Goal: Task Accomplishment & Management: Use online tool/utility

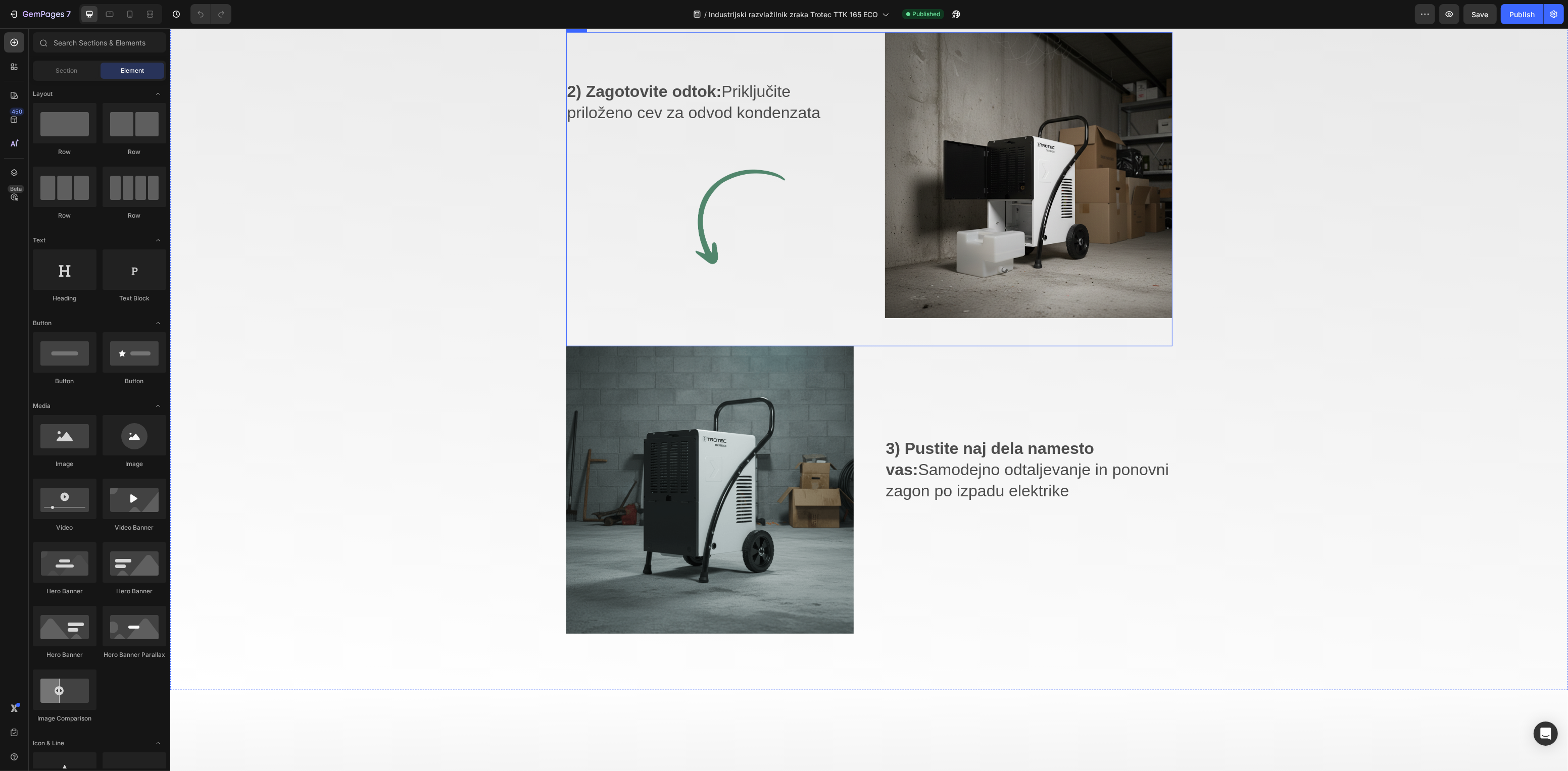
scroll to position [1446, 0]
click at [731, 124] on p "2) Zagotovite odtok: Priključite priloženo cev za odvod kondenzata" at bounding box center [709, 103] width 286 height 42
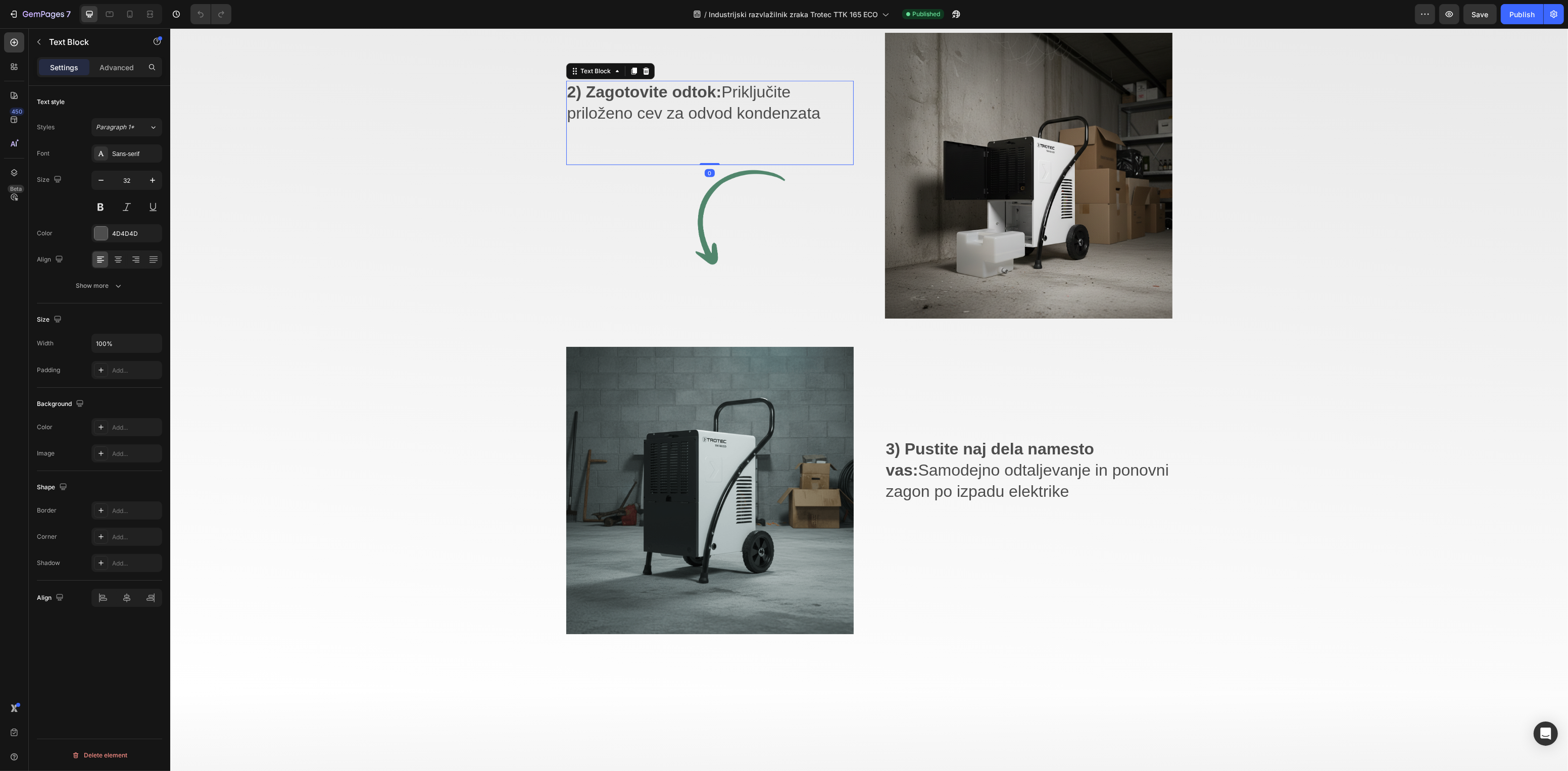
click at [735, 124] on p "2) Zagotovite odtok: Priključite priloženo cev za odvod kondenzata" at bounding box center [709, 103] width 286 height 42
drag, startPoint x: 818, startPoint y: 451, endPoint x: 723, endPoint y: 428, distance: 97.7
click at [723, 124] on p "2) Zagotovite odtok: Priključite priloženo cev za odvod kondenzata" at bounding box center [709, 103] width 286 height 42
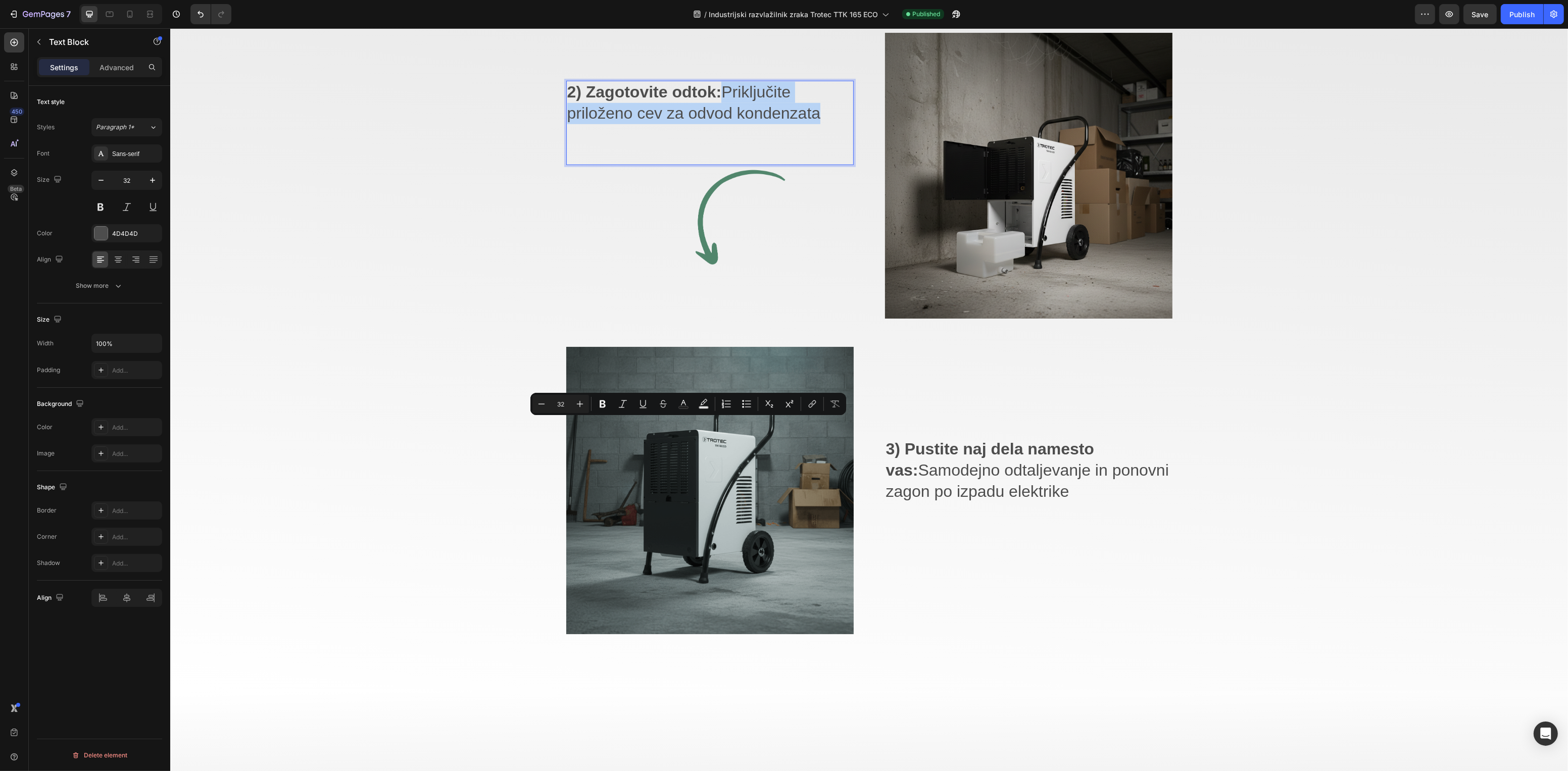
click at [729, 124] on p "2) Zagotovite odtok: Priključite priloženo cev za odvod kondenzata" at bounding box center [709, 103] width 286 height 42
drag, startPoint x: 814, startPoint y: 452, endPoint x: 729, endPoint y: 429, distance: 88.1
click at [729, 124] on p "2) Zagotovite odtok: Priključite priloženo cev za odvod kondenzata" at bounding box center [709, 103] width 286 height 42
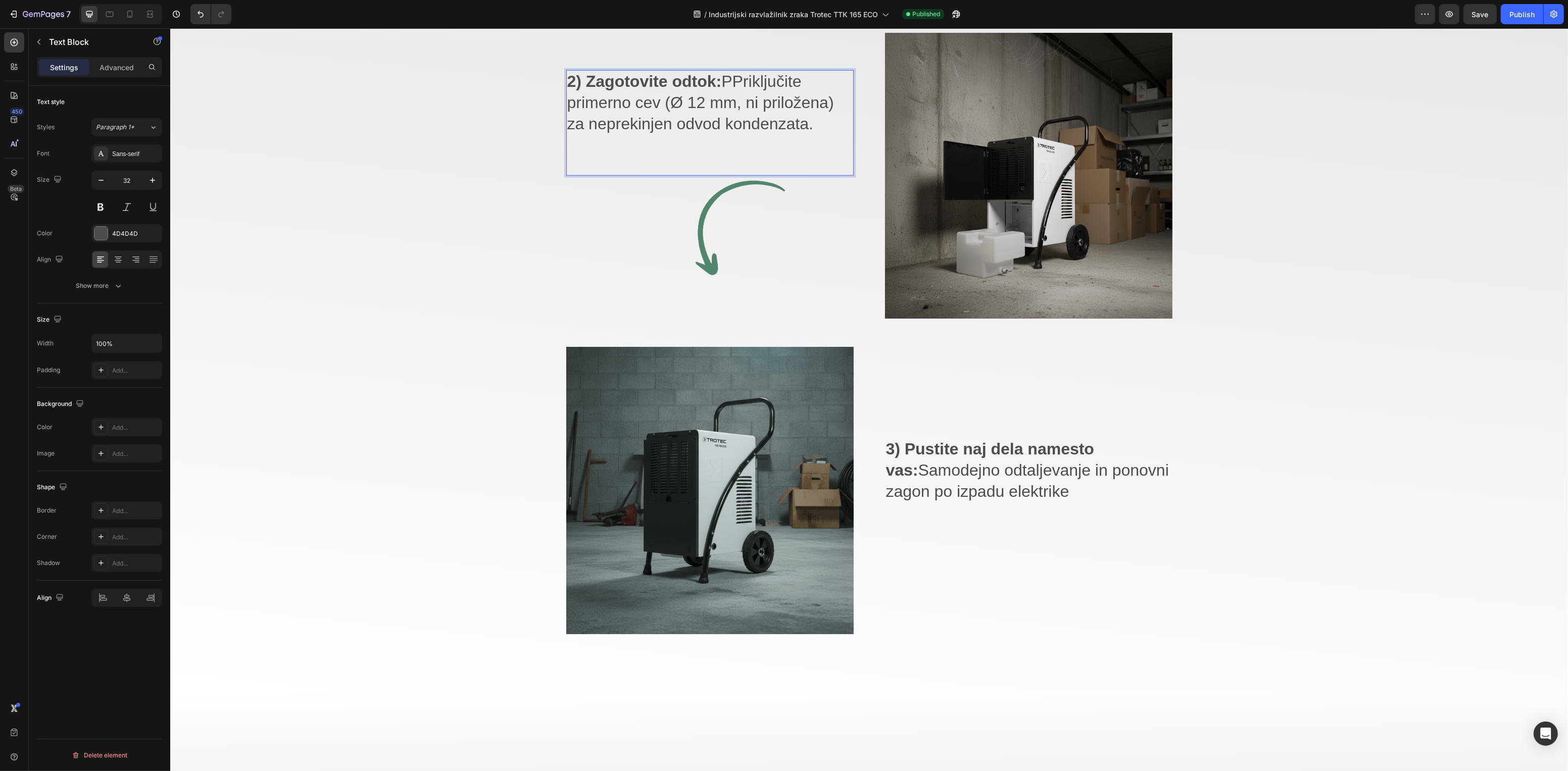
click at [729, 134] on p "2) Zagotovite odtok: PPriključite primerno cev (Ø 12 mm, ni priložena) za nepre…" at bounding box center [709, 103] width 286 height 63
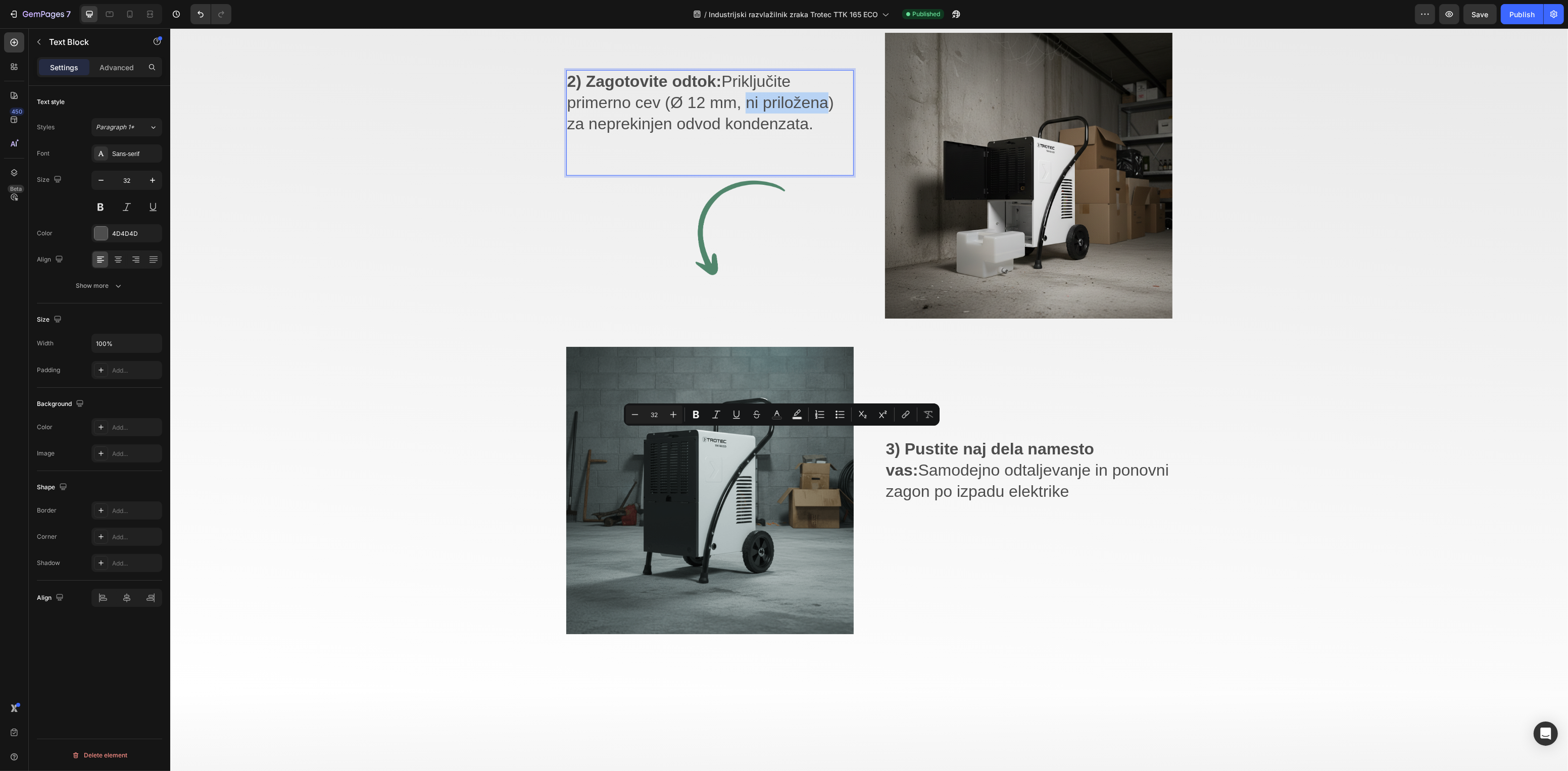
drag, startPoint x: 739, startPoint y: 442, endPoint x: 820, endPoint y: 444, distance: 81.0
click at [820, 134] on p "2) Zagotovite odtok: Priključite primerno cev (Ø 12 mm, ni priložena) za neprek…" at bounding box center [709, 103] width 286 height 63
click at [740, 413] on icon "Editor contextual toolbar" at bounding box center [736, 414] width 10 height 10
click at [751, 134] on p "2) Zagotovite odtok: Priključite primerno cev (Ø 12 mm, ni priložena ) za nepre…" at bounding box center [709, 103] width 286 height 63
click at [752, 134] on p "2) Zagotovite odtok: Priključite primerno cev (Ø 12 mm, ni priložena ) za nepre…" at bounding box center [709, 103] width 286 height 63
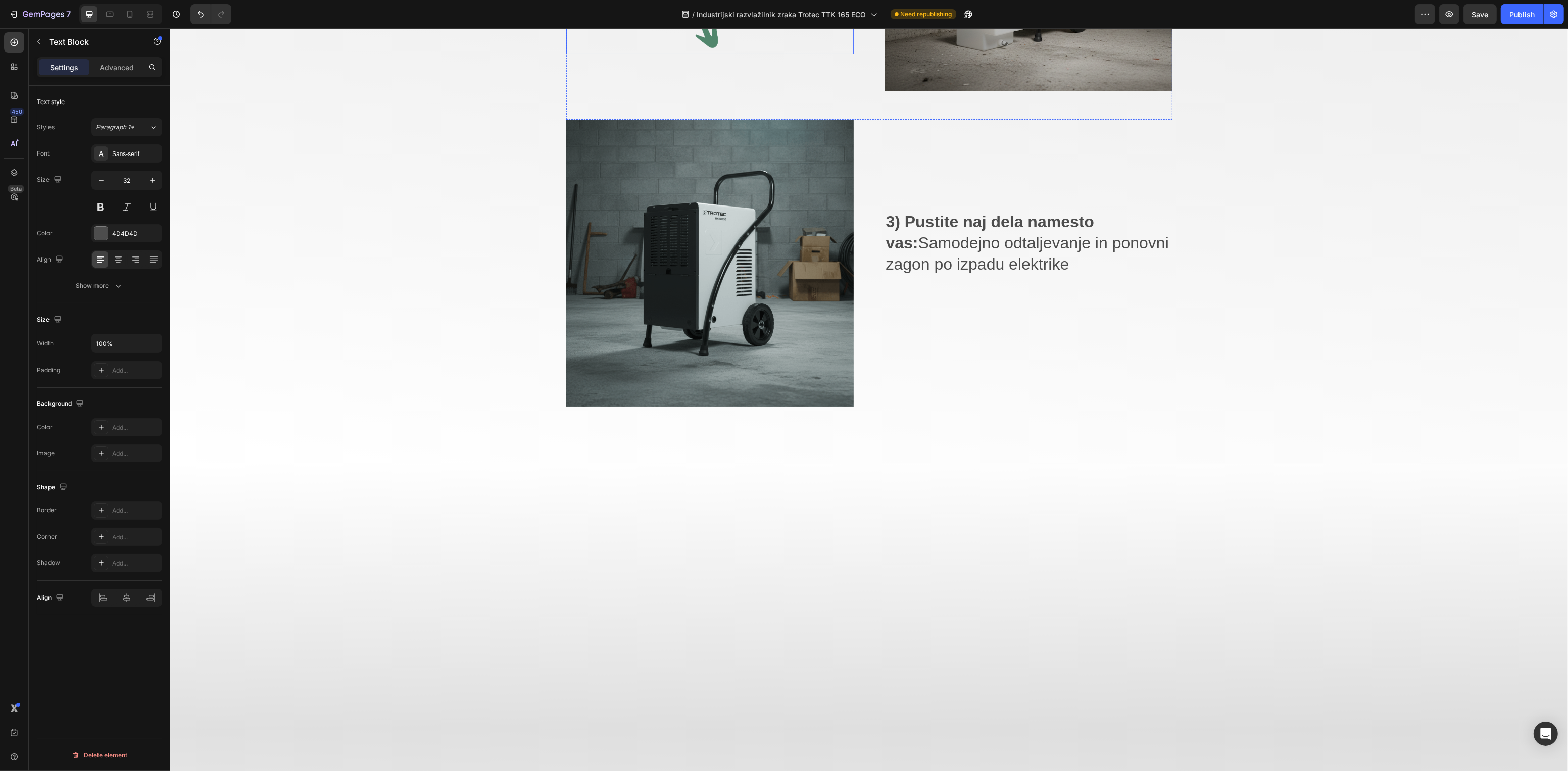
scroll to position [1782, 0]
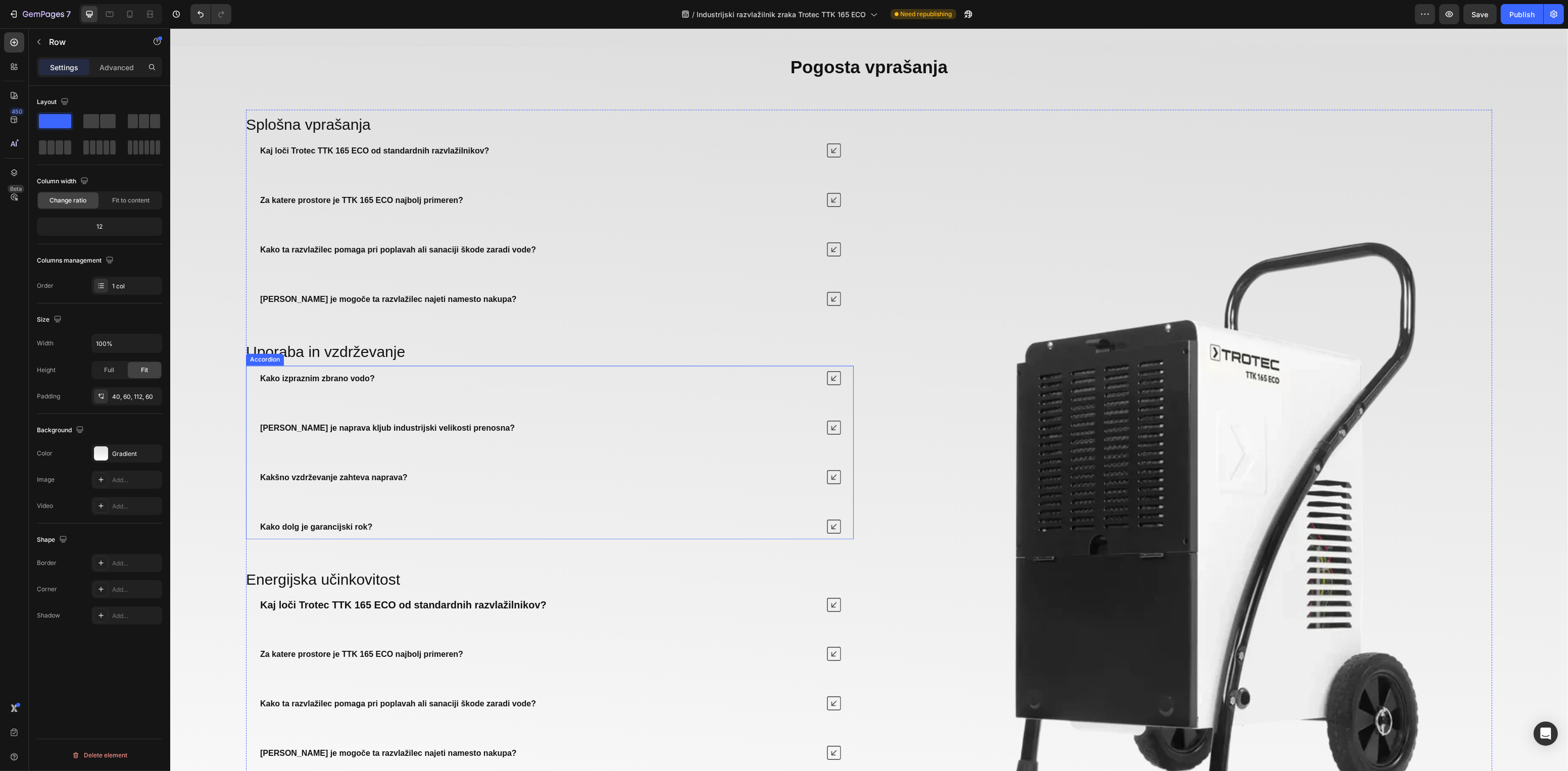
scroll to position [3601, 0]
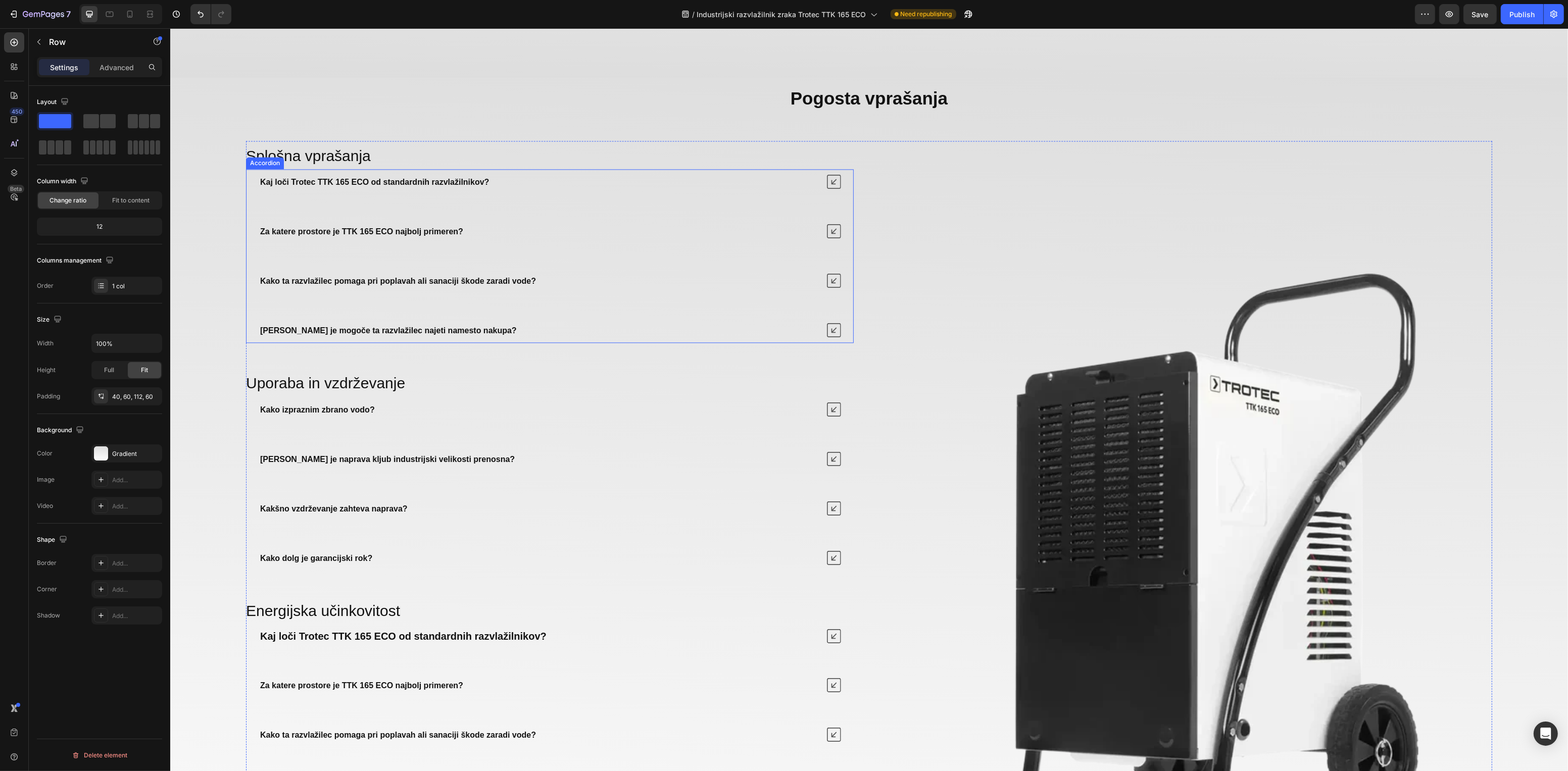
click at [442, 236] on strong "Za katere prostore je TTK 165 ECO najbolj primeren?" at bounding box center [361, 231] width 203 height 9
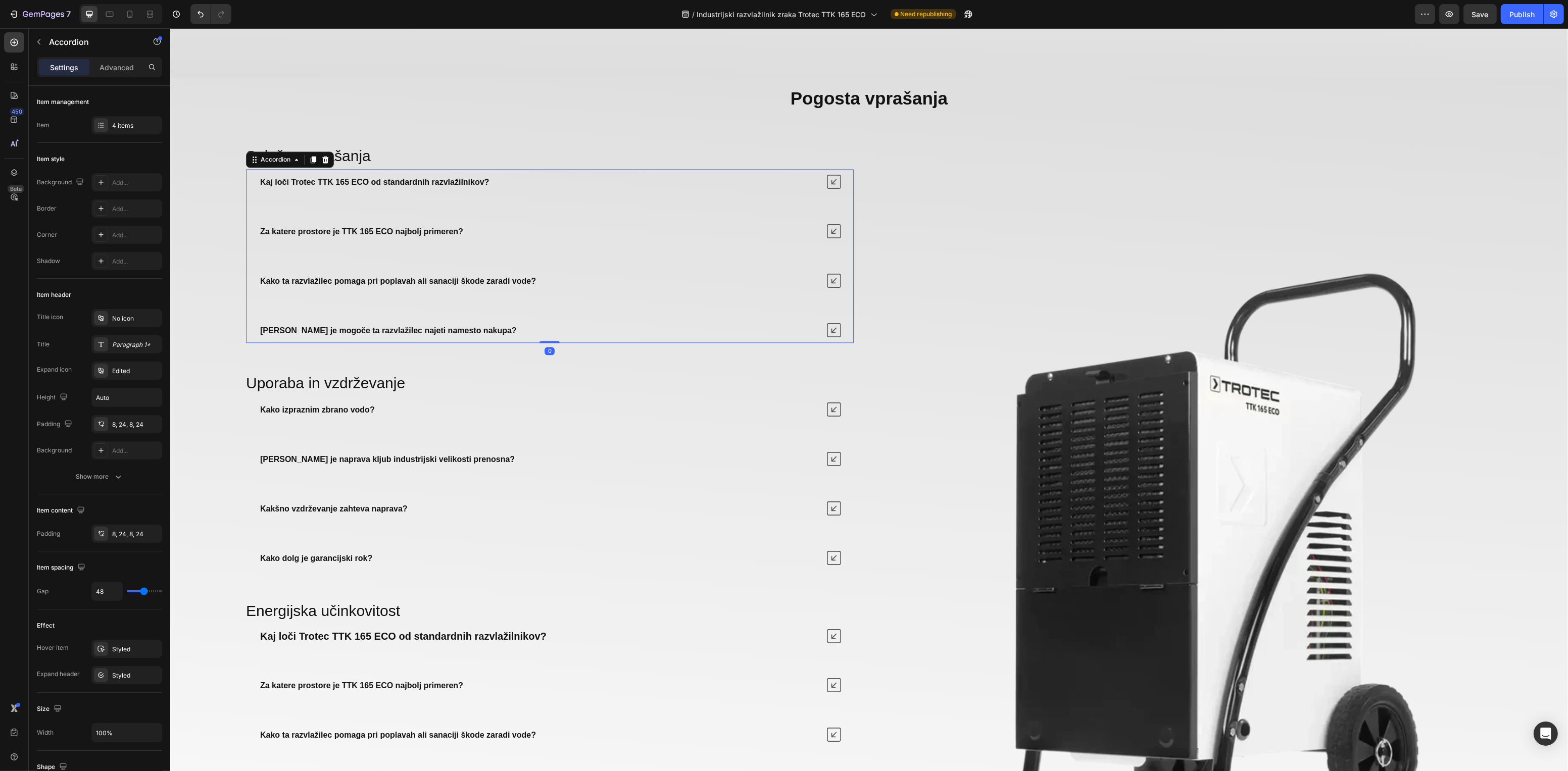
click at [826, 238] on icon at bounding box center [833, 231] width 14 height 14
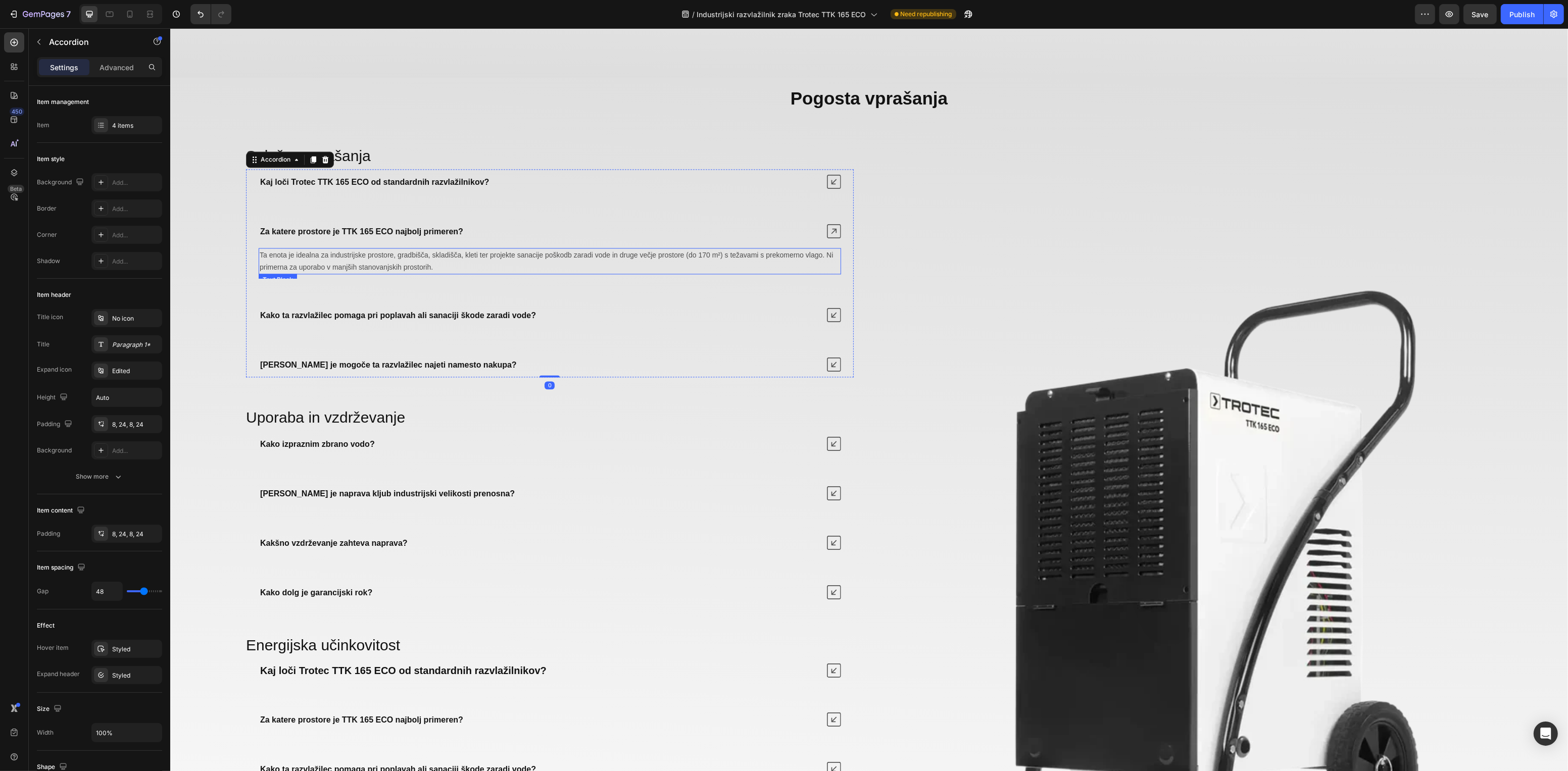
click at [489, 273] on p "Ta enota je idealna za industrijske prostore, gradbišča, skladišča, kleti ter p…" at bounding box center [549, 261] width 581 height 24
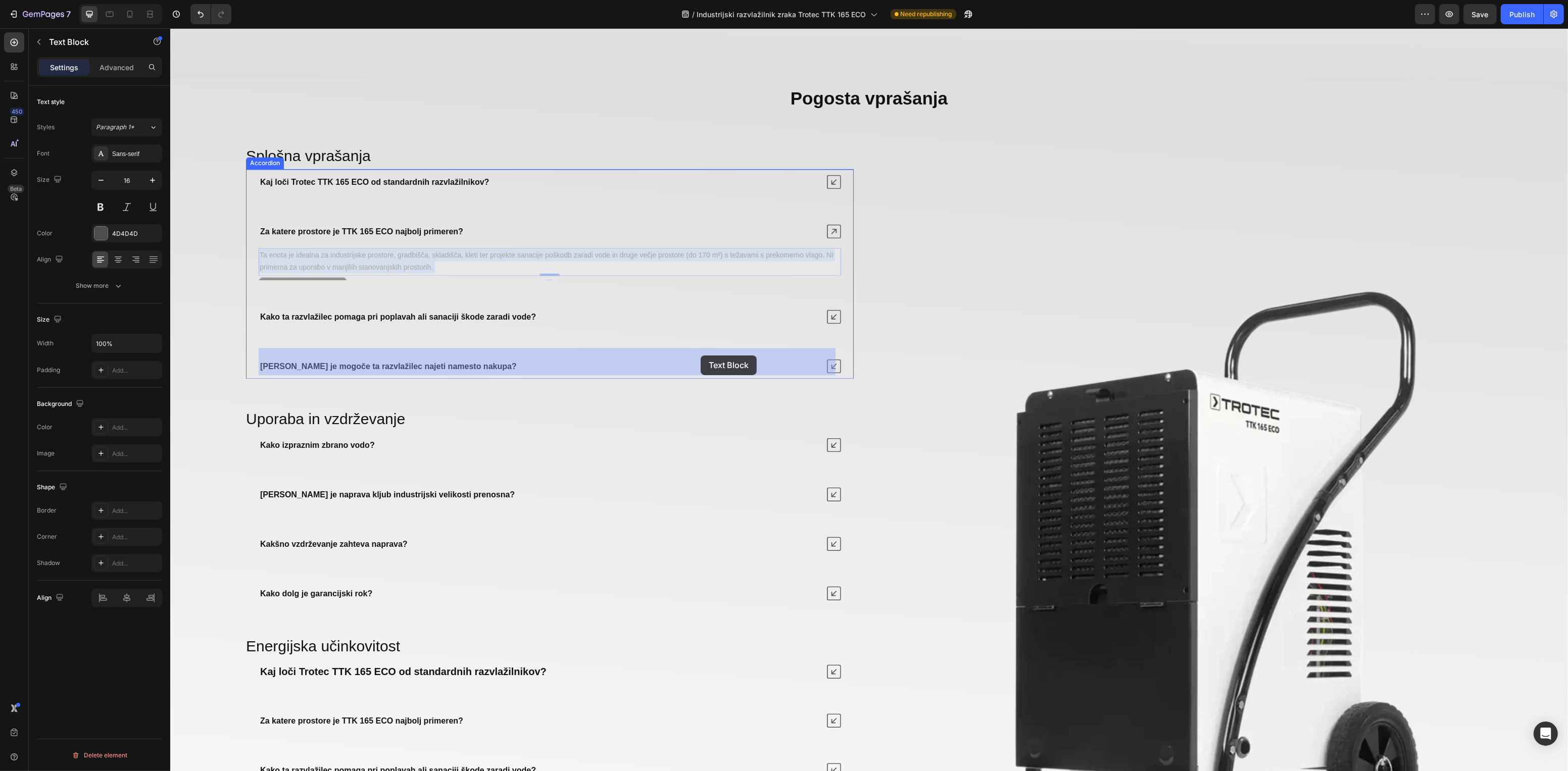
drag, startPoint x: 707, startPoint y: 356, endPoint x: 700, endPoint y: 355, distance: 7.1
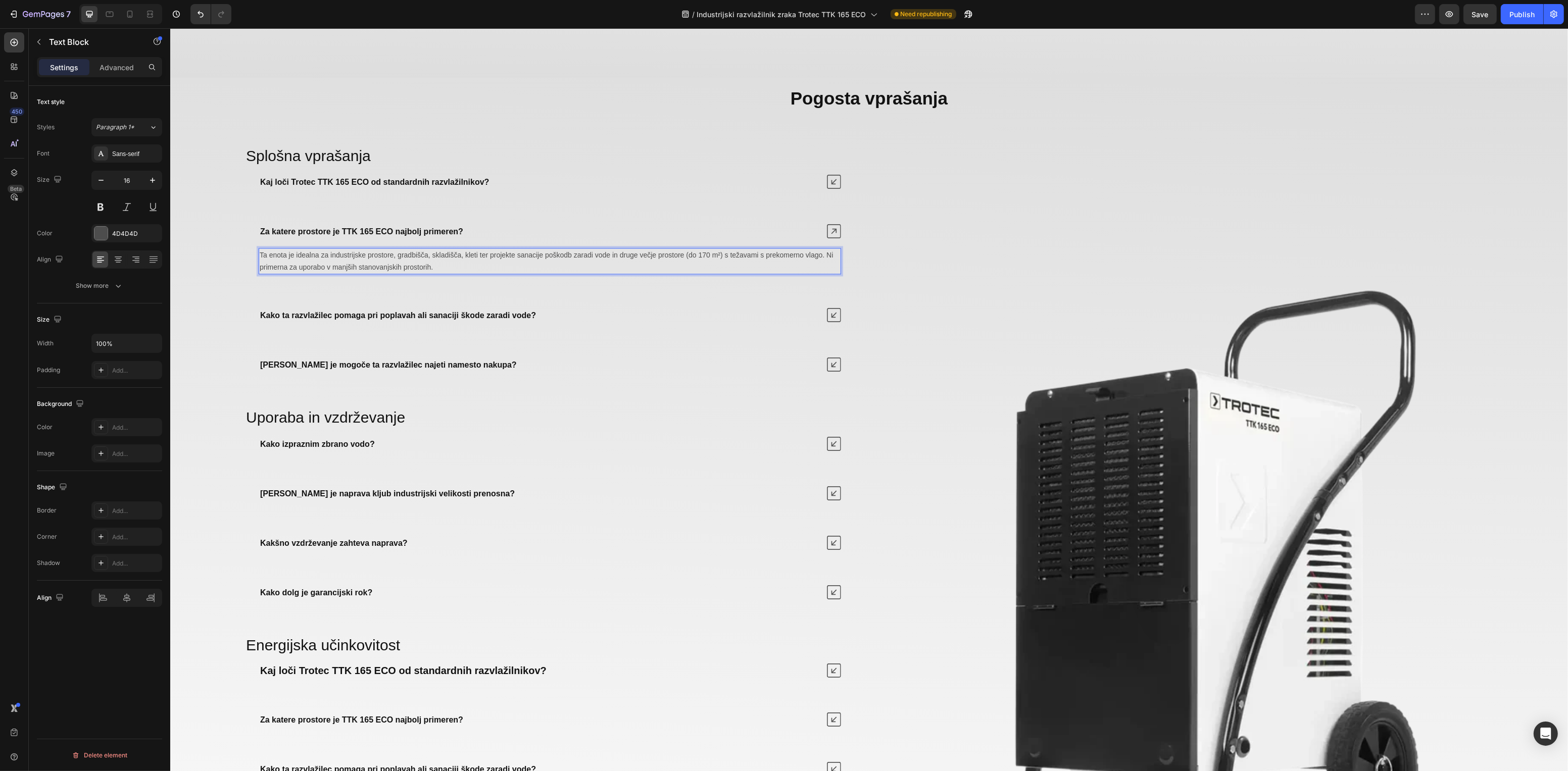
click at [708, 271] on span "Ta enota je idealna za industrijske prostore, gradbišča, skladišča, kleti ter p…" at bounding box center [545, 262] width 573 height 21
click at [834, 323] on icon at bounding box center [833, 315] width 14 height 14
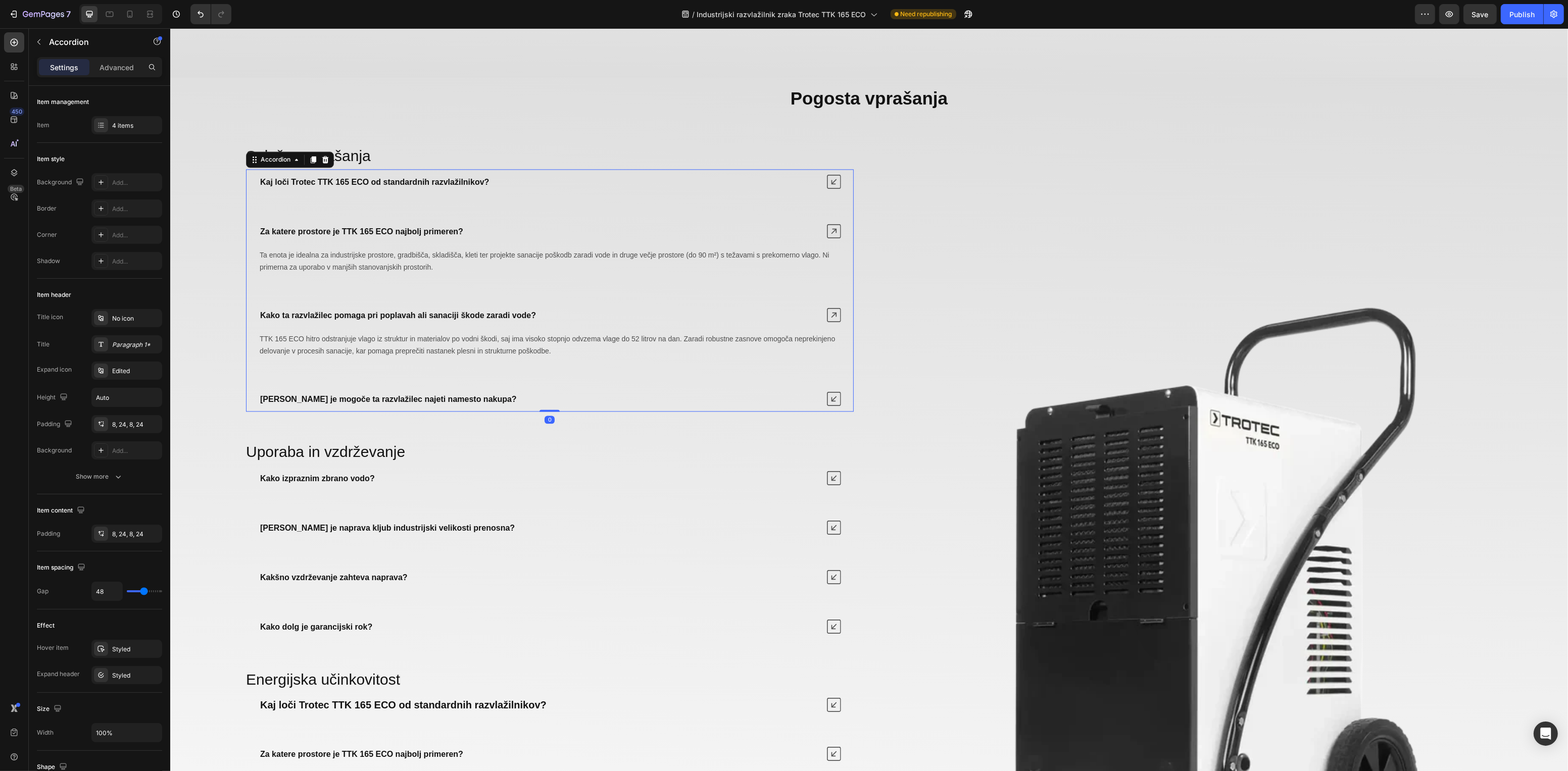
click at [833, 406] on icon at bounding box center [833, 399] width 14 height 14
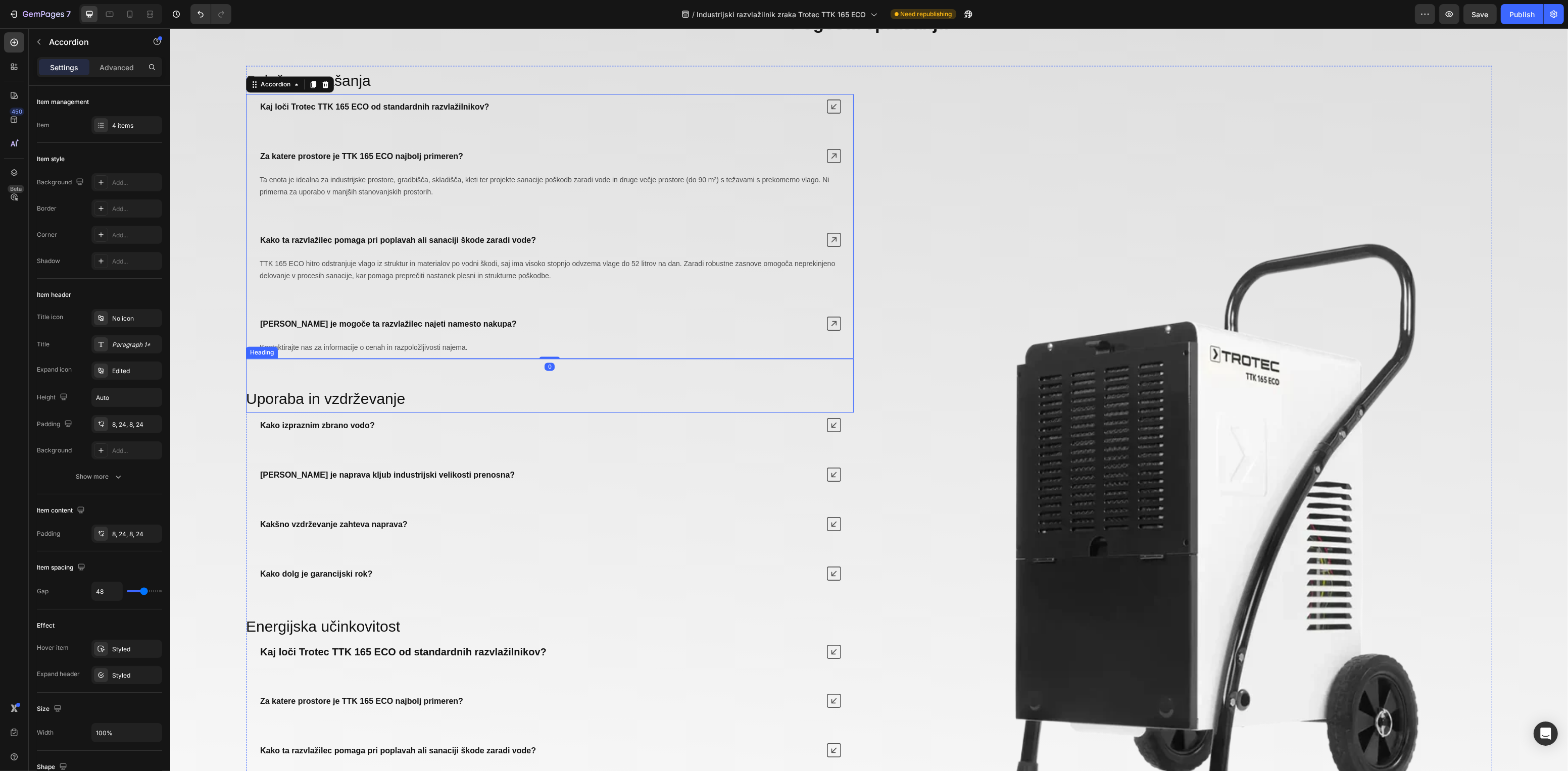
scroll to position [3871, 0]
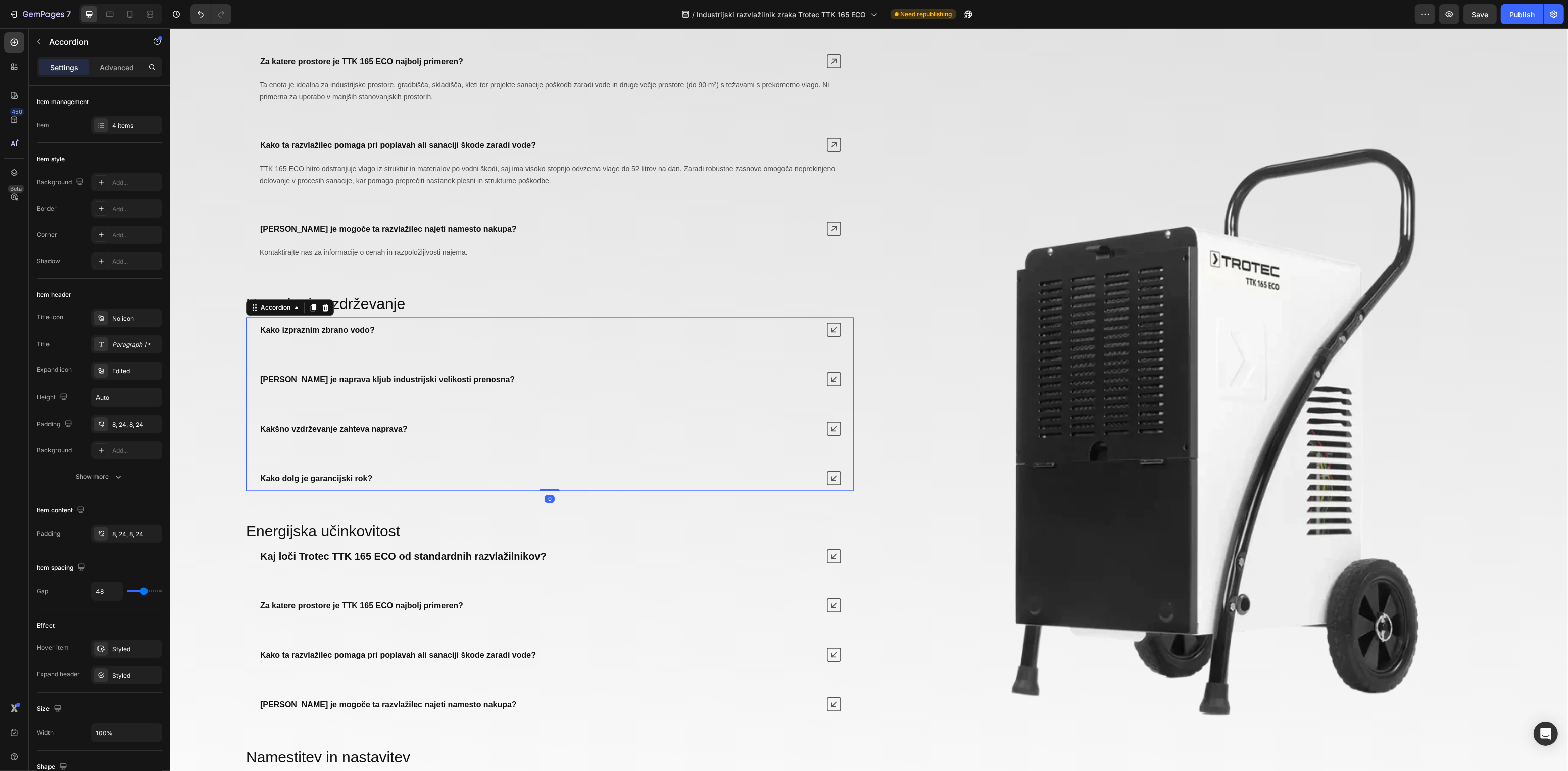
click at [827, 384] on icon at bounding box center [833, 379] width 14 height 14
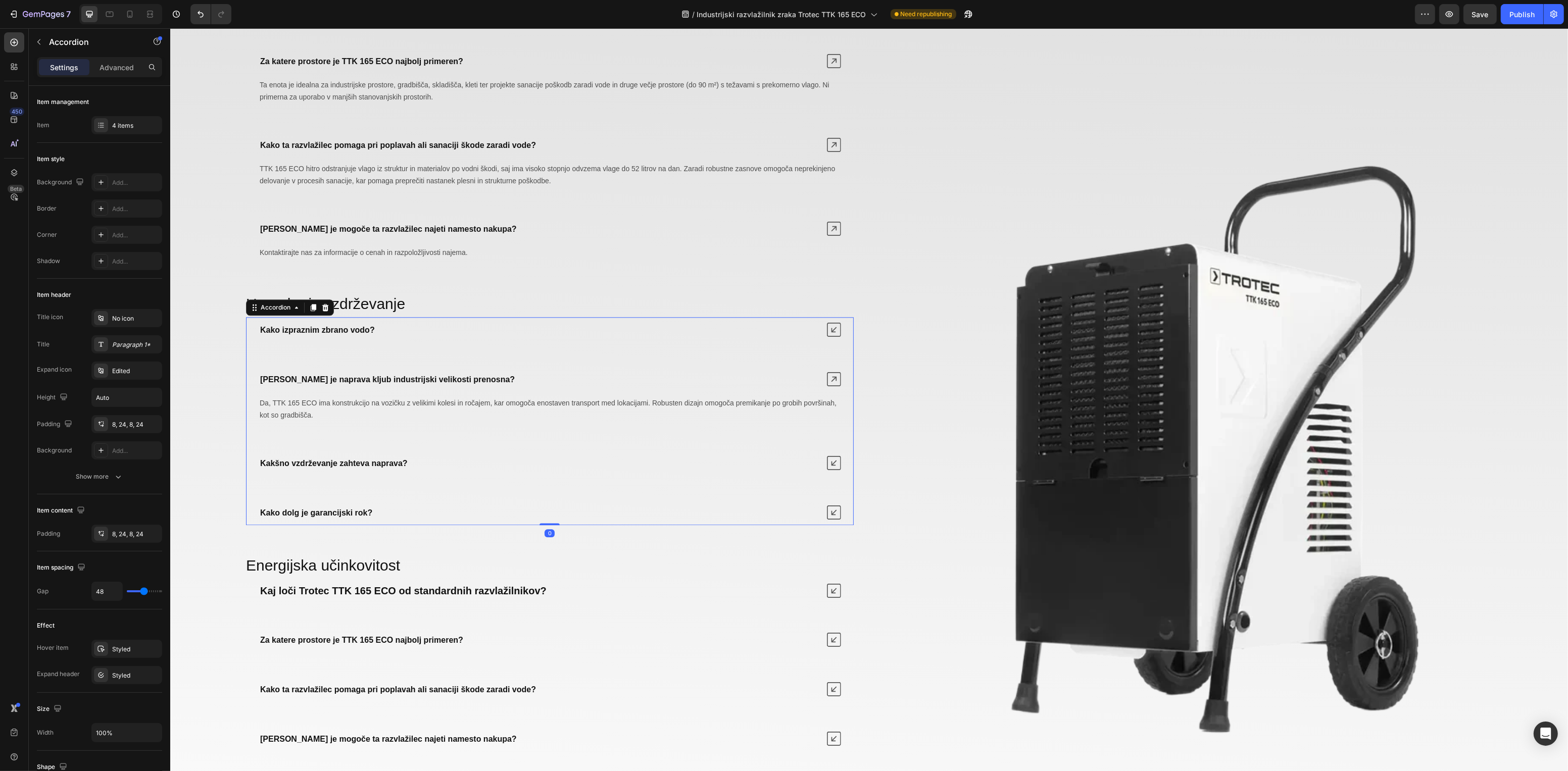
click at [831, 330] on icon at bounding box center [833, 329] width 14 height 14
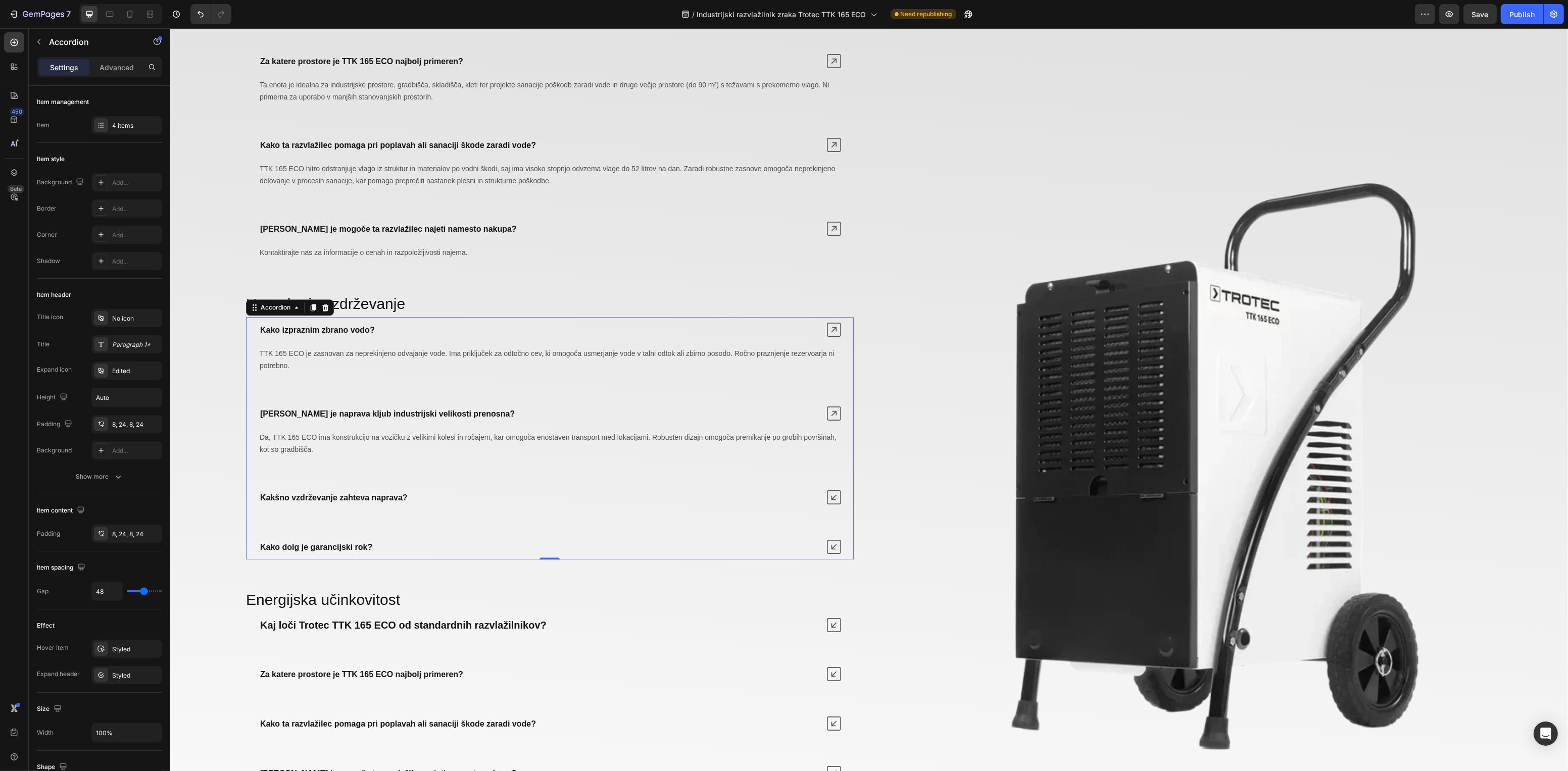
click at [831, 498] on icon at bounding box center [833, 497] width 14 height 14
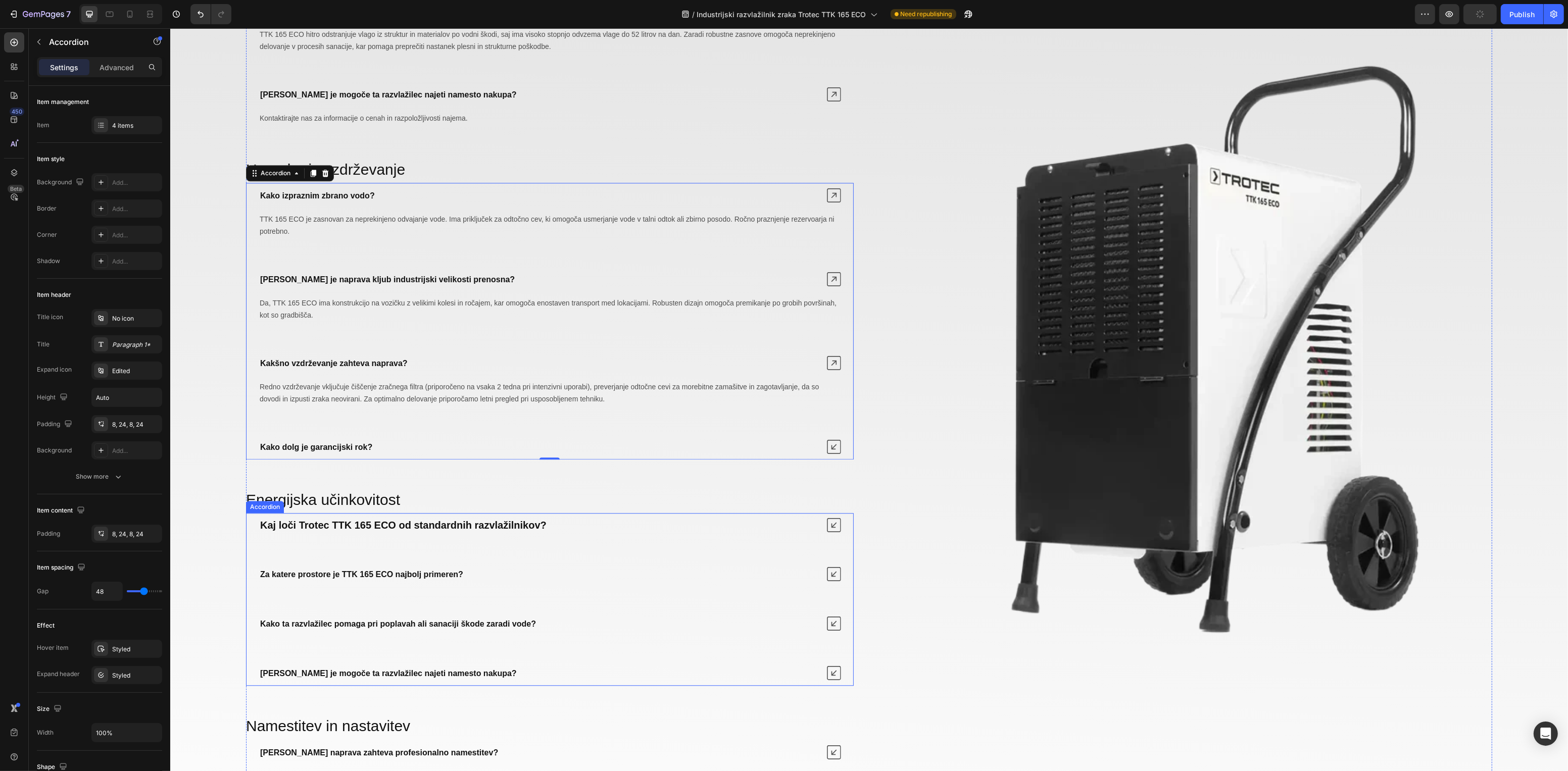
scroll to position [4207, 0]
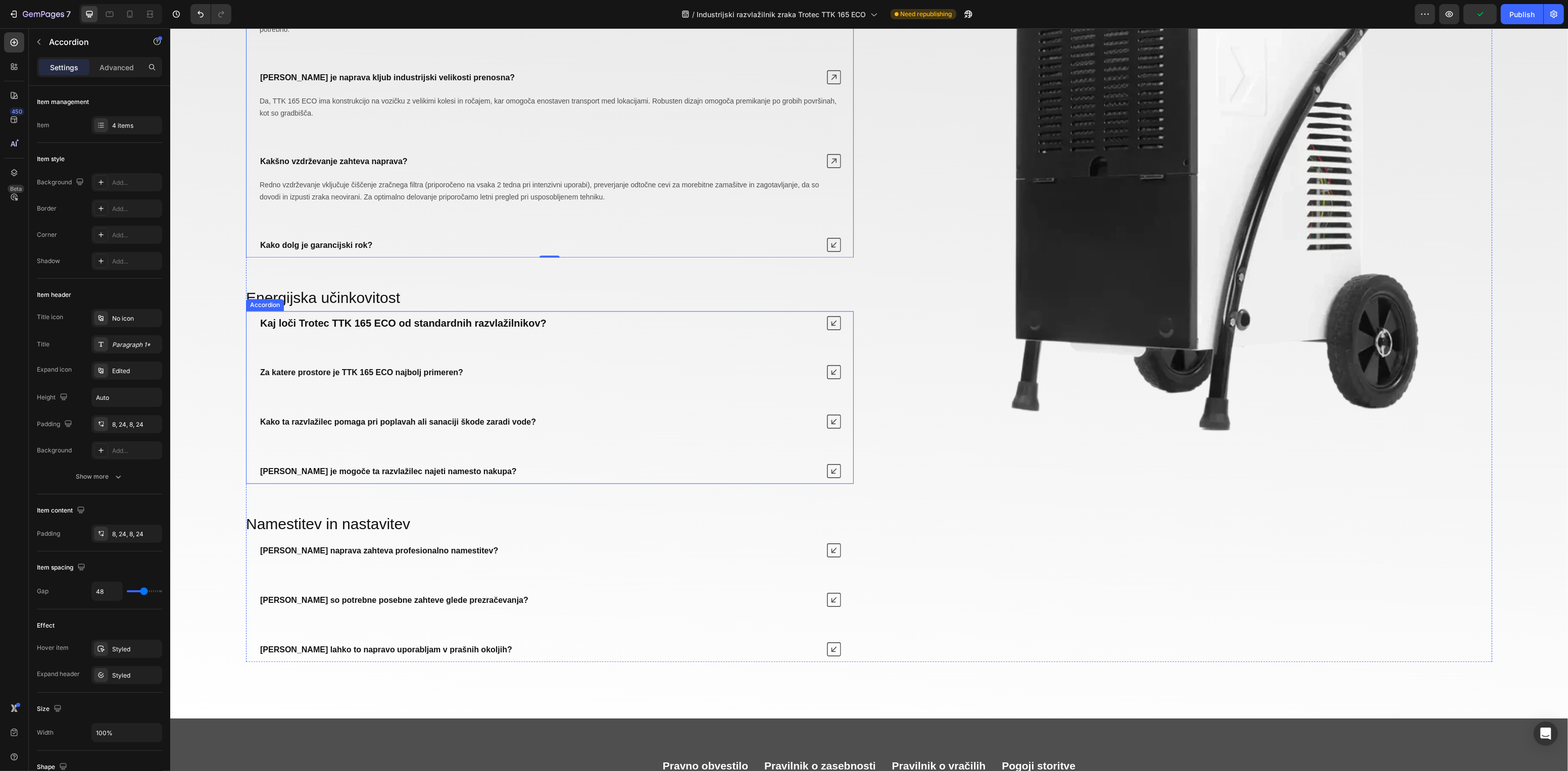
click at [490, 321] on div "Kaj loči Trotec TTK 165 ECO od standardnih razvlažilnikov?" at bounding box center [403, 323] width 290 height 16
click at [486, 329] on strong "Kaj loči Trotec TTK 165 ECO od standardnih razvlažilnikov?" at bounding box center [403, 323] width 286 height 11
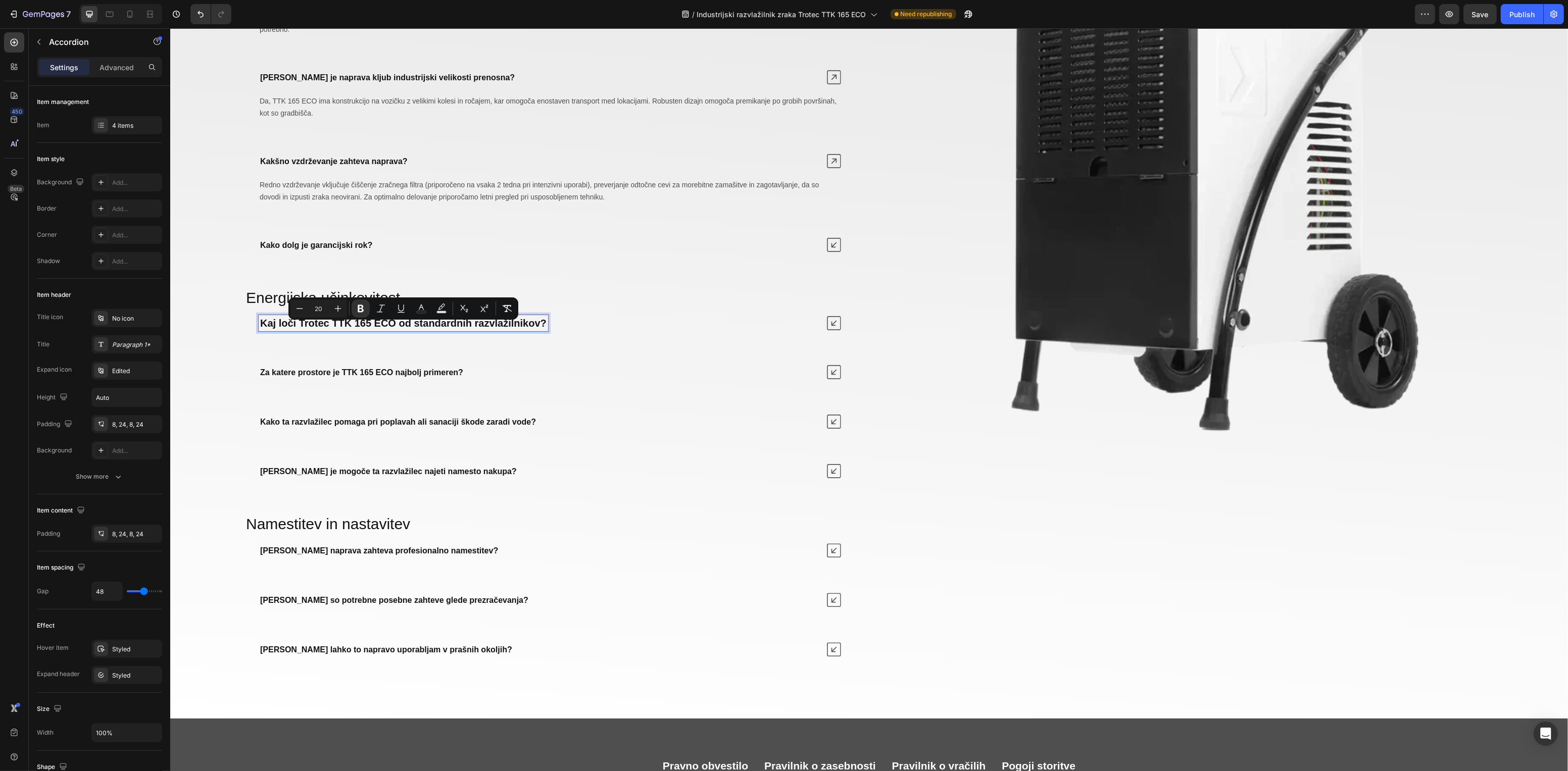
type input "16"
click at [436, 377] on strong "Za katere prostore je TTK 165 ECO najbolj primeren?" at bounding box center [361, 372] width 203 height 9
click at [425, 377] on strong "Za katere prostore je TTK 165 ECO najbolj primeren?" at bounding box center [361, 372] width 203 height 9
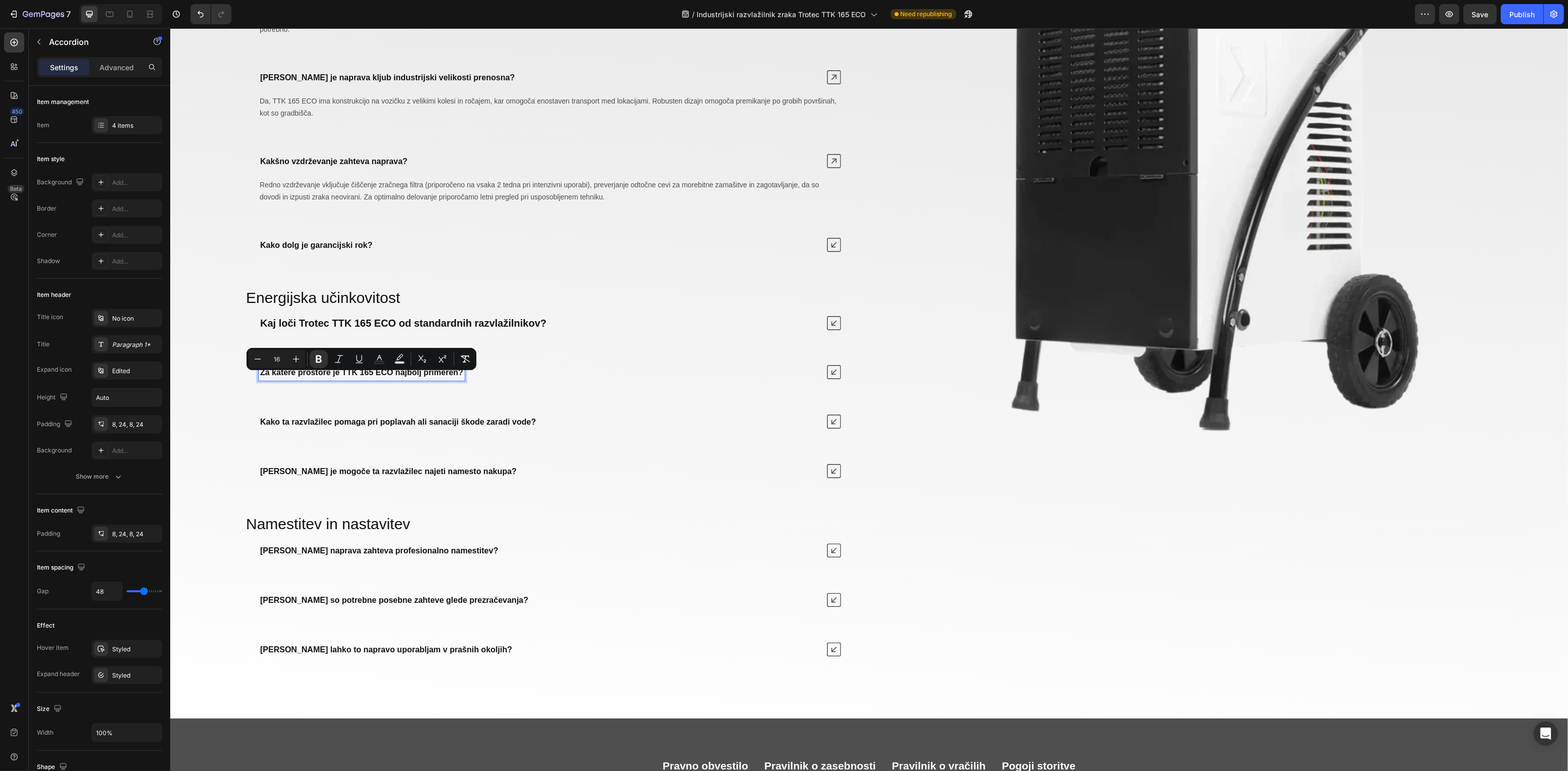
click at [422, 381] on div "Za katere prostore je TTK 165 ECO najbolj primeren?" at bounding box center [361, 372] width 206 height 17
click at [486, 331] on div "Kaj loči Trotec TTK 165 ECO od standardnih razvlažilnikov?" at bounding box center [403, 323] width 290 height 16
click at [481, 329] on strong "Kaj loči Trotec TTK 165 ECO od standardnih razvlažilnikov?" at bounding box center [403, 323] width 286 height 11
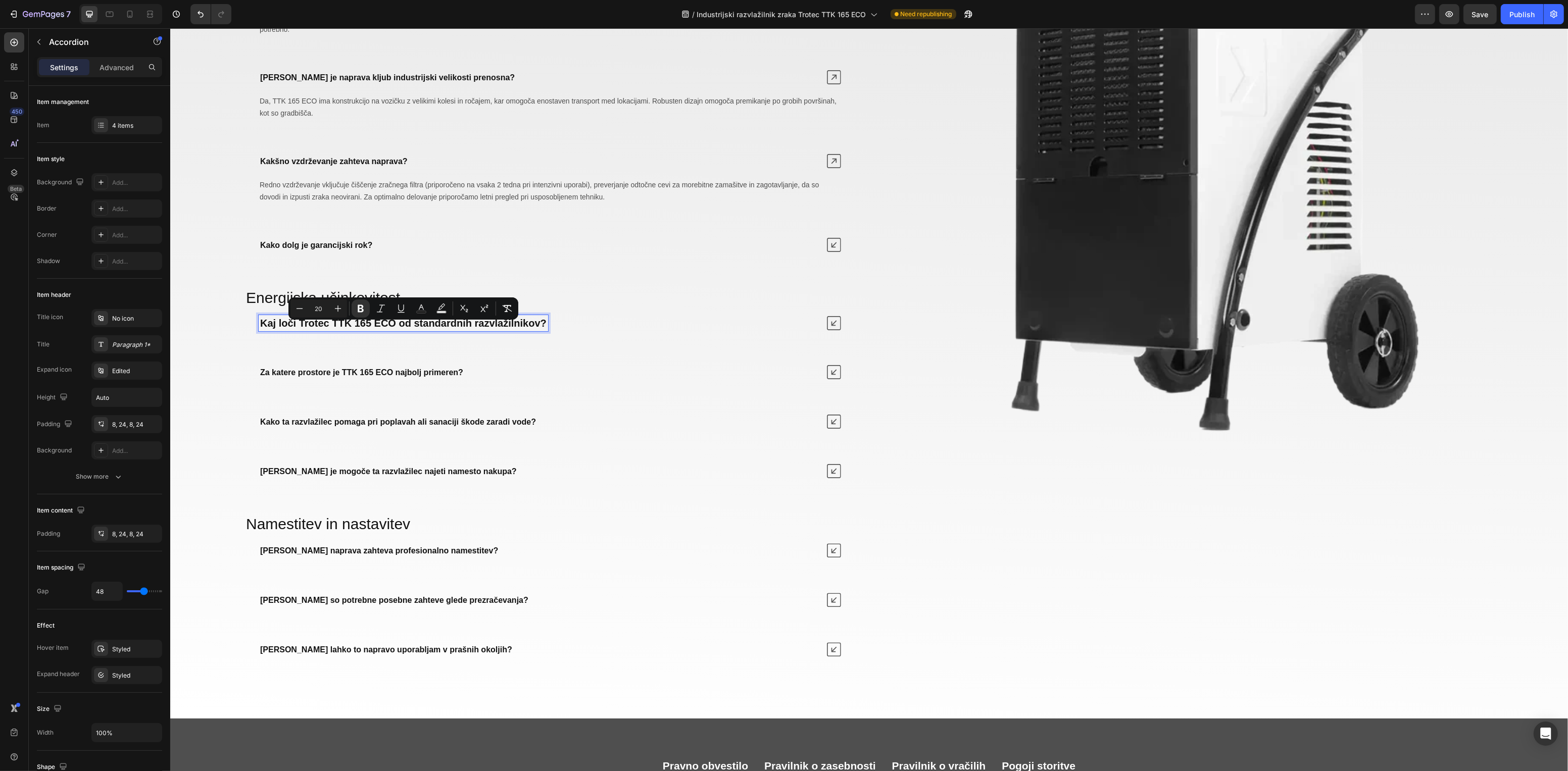
type input "16"
click at [385, 377] on strong "Za katere prostore je TTK 165 ECO najbolj primeren?" at bounding box center [361, 372] width 203 height 9
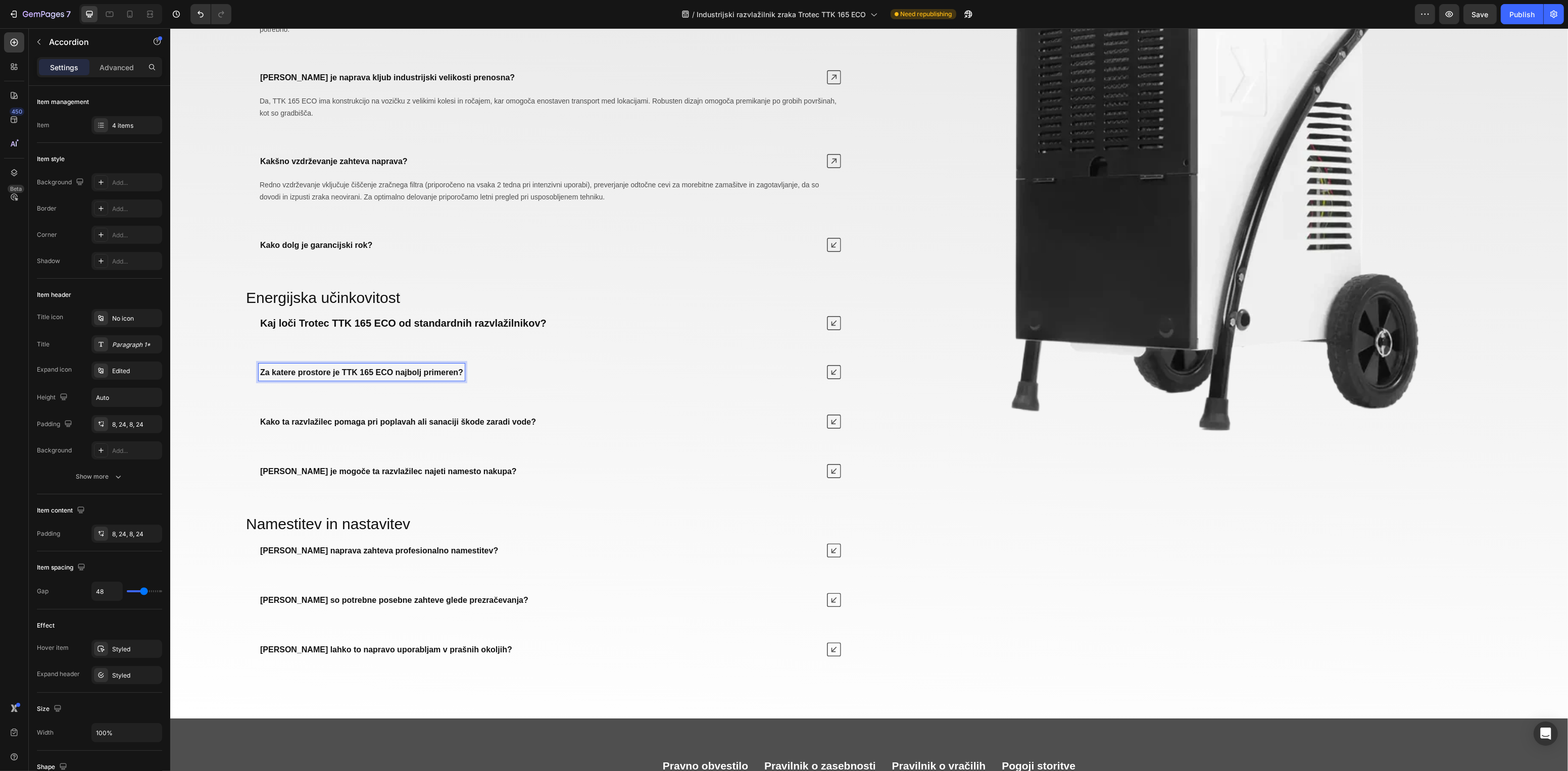
click at [377, 377] on strong "Za katere prostore je TTK 165 ECO najbolj primeren?" at bounding box center [361, 372] width 203 height 9
drag, startPoint x: 524, startPoint y: 388, endPoint x: 483, endPoint y: 353, distance: 53.9
click at [523, 385] on div "Za katere prostore je TTK 165 ECO najbolj primeren?" at bounding box center [549, 372] width 607 height 25
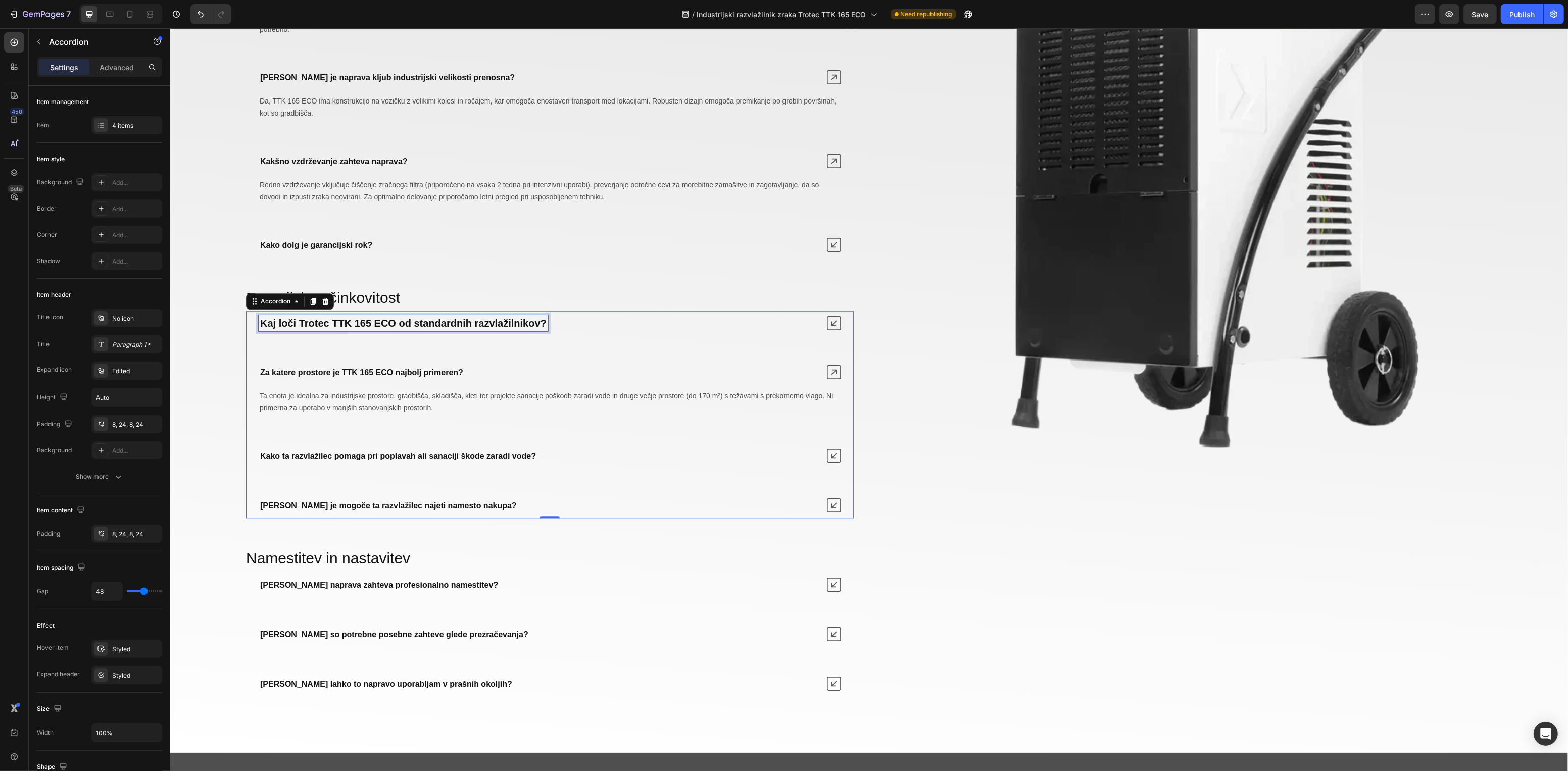
click at [486, 329] on strong "Kaj loči Trotec TTK 165 ECO od standardnih razvlažilnikov?" at bounding box center [403, 323] width 286 height 11
click at [301, 301] on button "Minus" at bounding box center [299, 308] width 18 height 18
click at [301, 302] on button "Minus" at bounding box center [299, 308] width 18 height 18
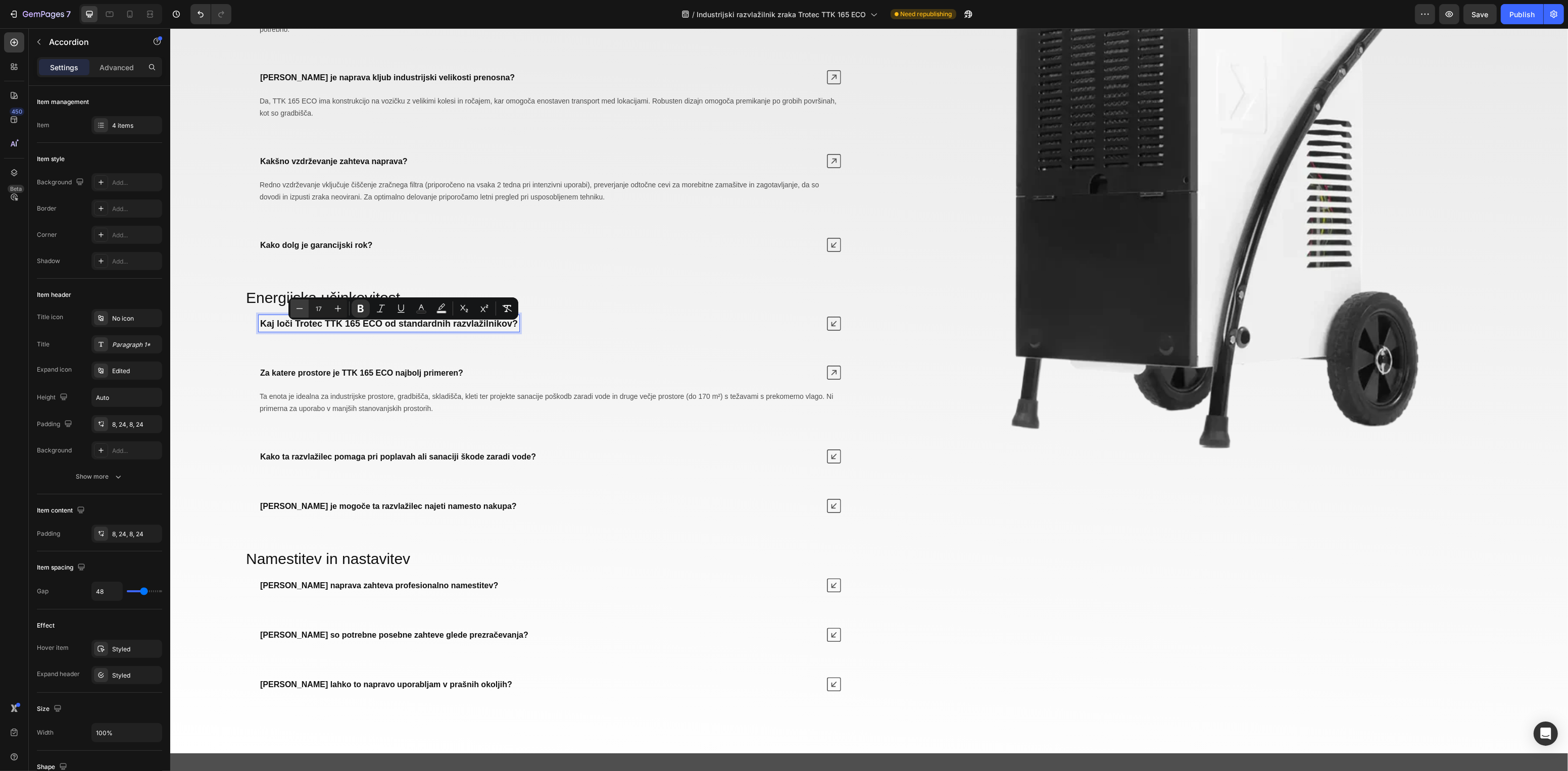
type input "16"
click at [421, 412] on span "Ta enota je idealna za industrijske prostore, gradbišča, skladišča, kleti ter p…" at bounding box center [545, 403] width 573 height 21
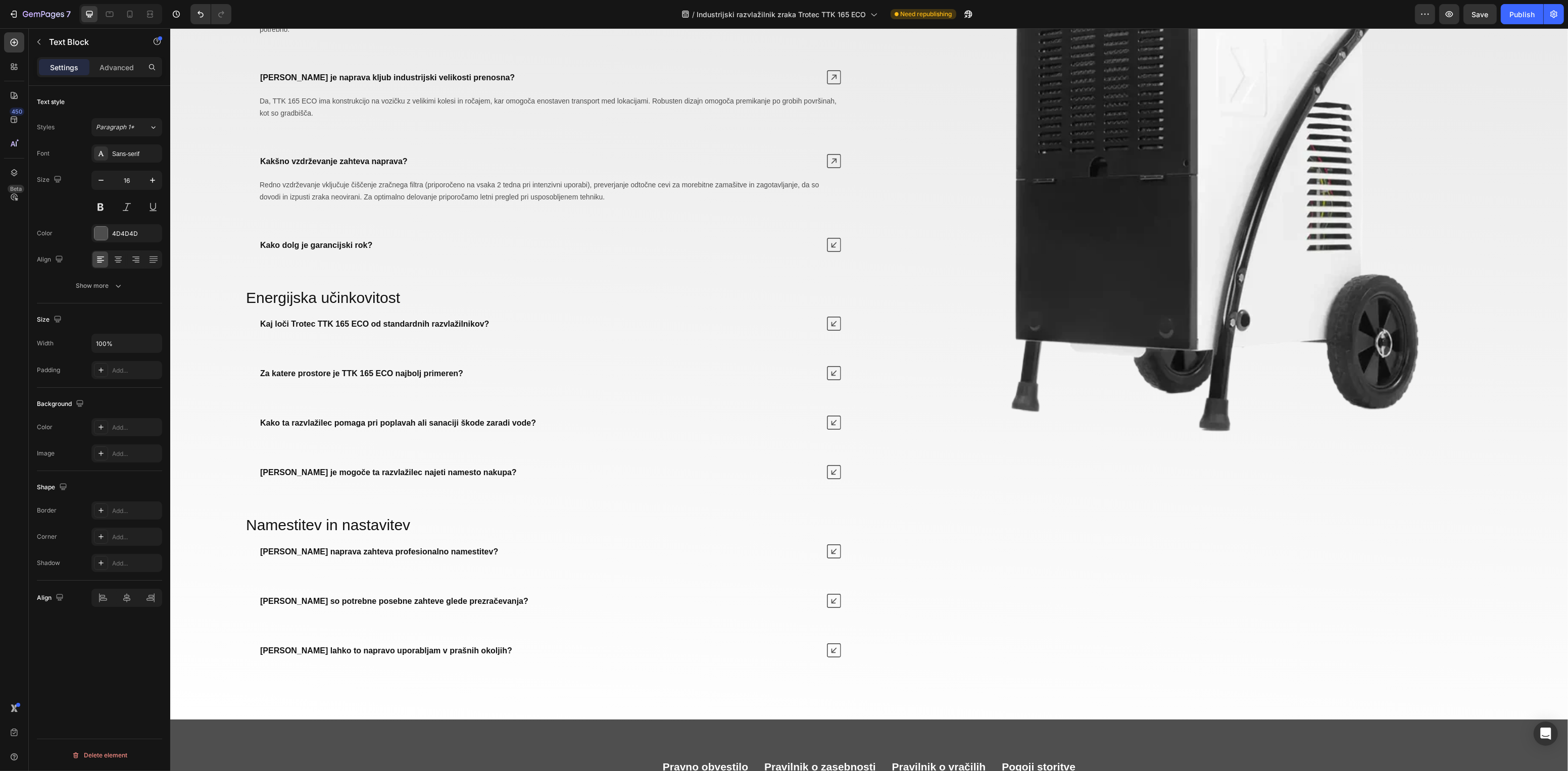
click at [433, 398] on div "Kaj loči Trotec TTK 165 ECO od standardnih razvlažilnikov? Za katere prostore j…" at bounding box center [549, 398] width 607 height 174
click at [742, 401] on div "Kaj loči Trotec TTK 165 ECO od standardnih razvlažilnikov? Za katere prostore j…" at bounding box center [549, 398] width 607 height 174
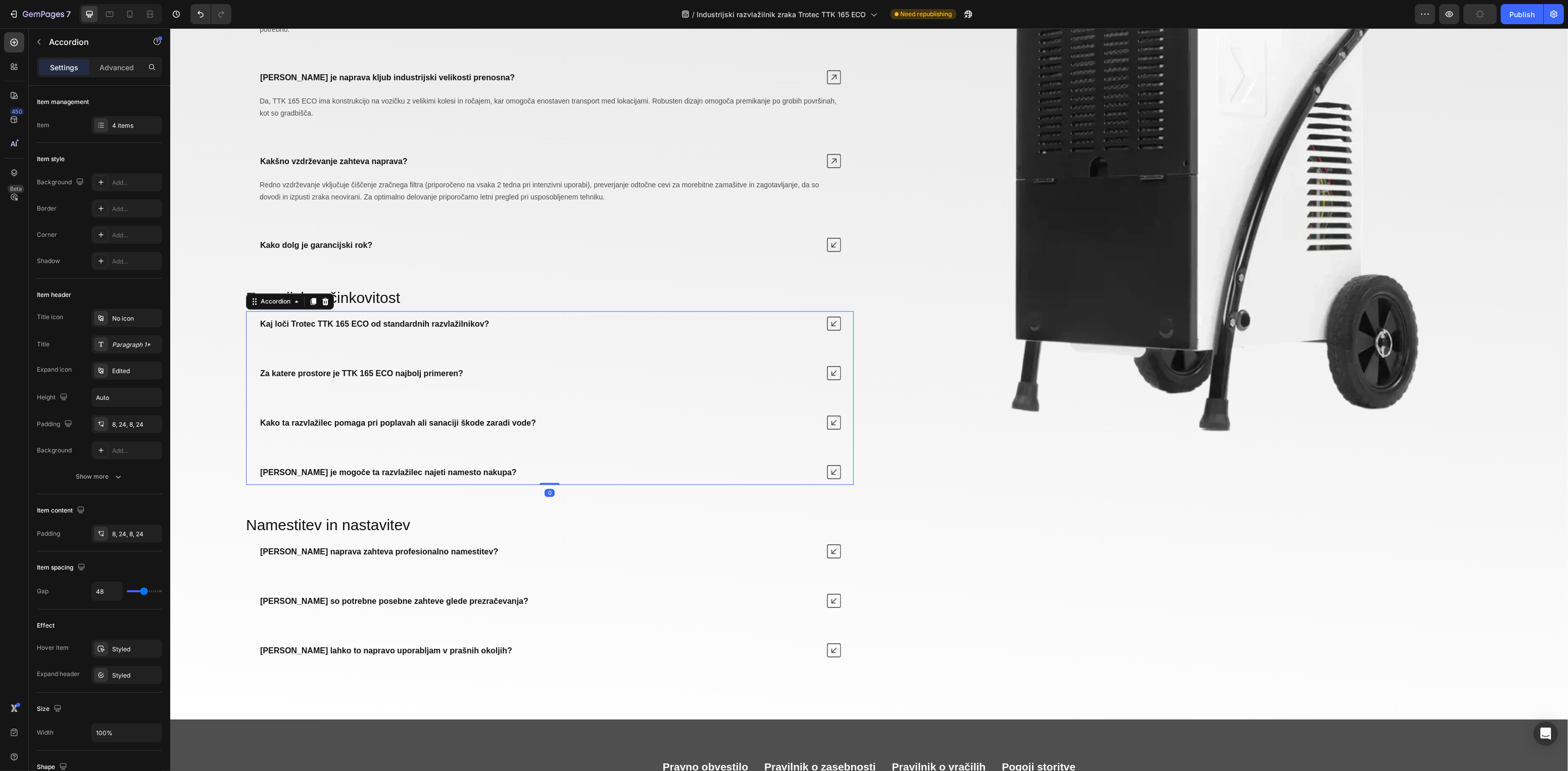
click at [826, 380] on icon at bounding box center [833, 373] width 14 height 14
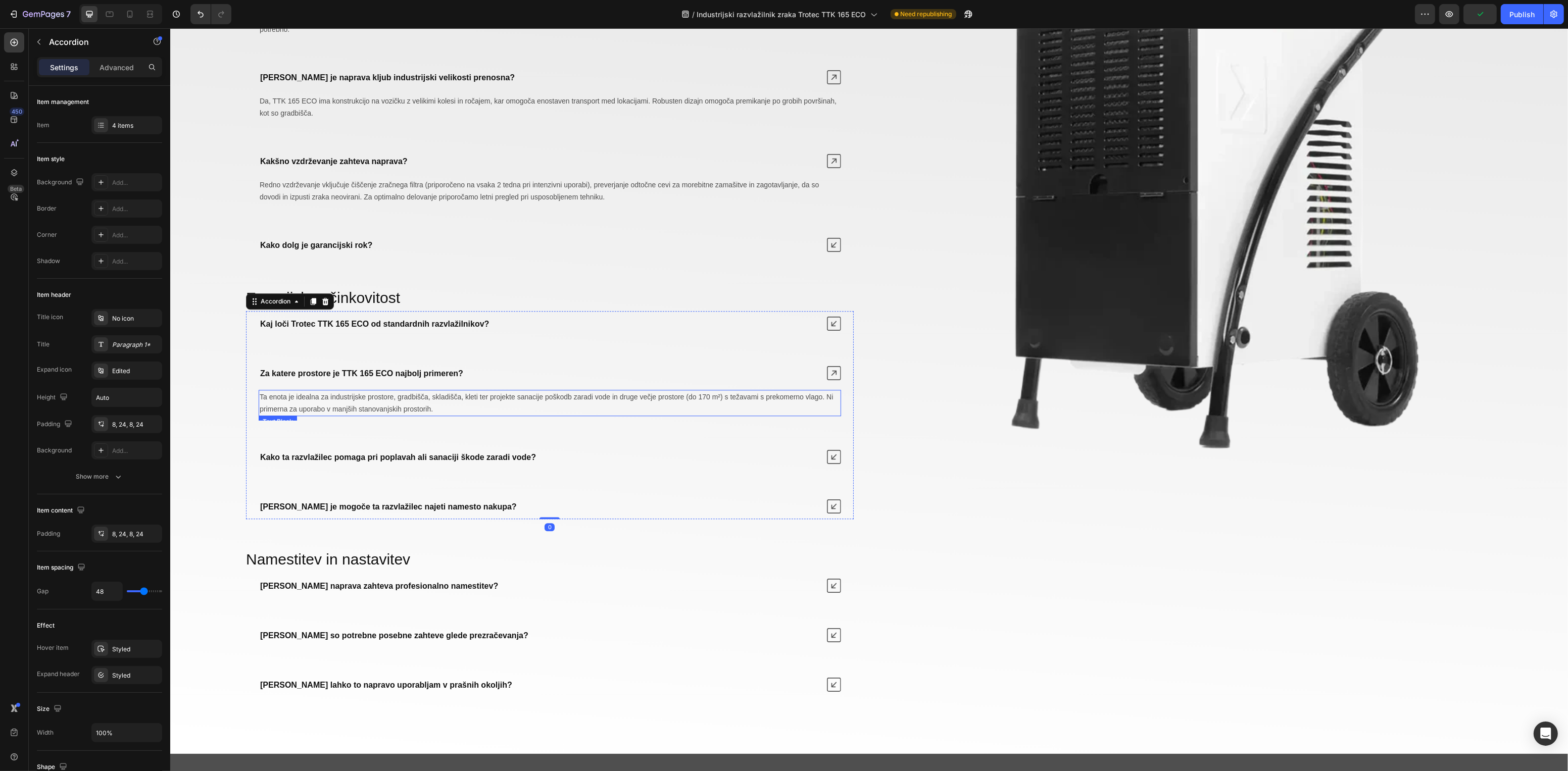
click at [707, 403] on span "Ta enota je idealna za industrijske prostore, gradbišča, skladišča, kleti ter p…" at bounding box center [545, 403] width 573 height 21
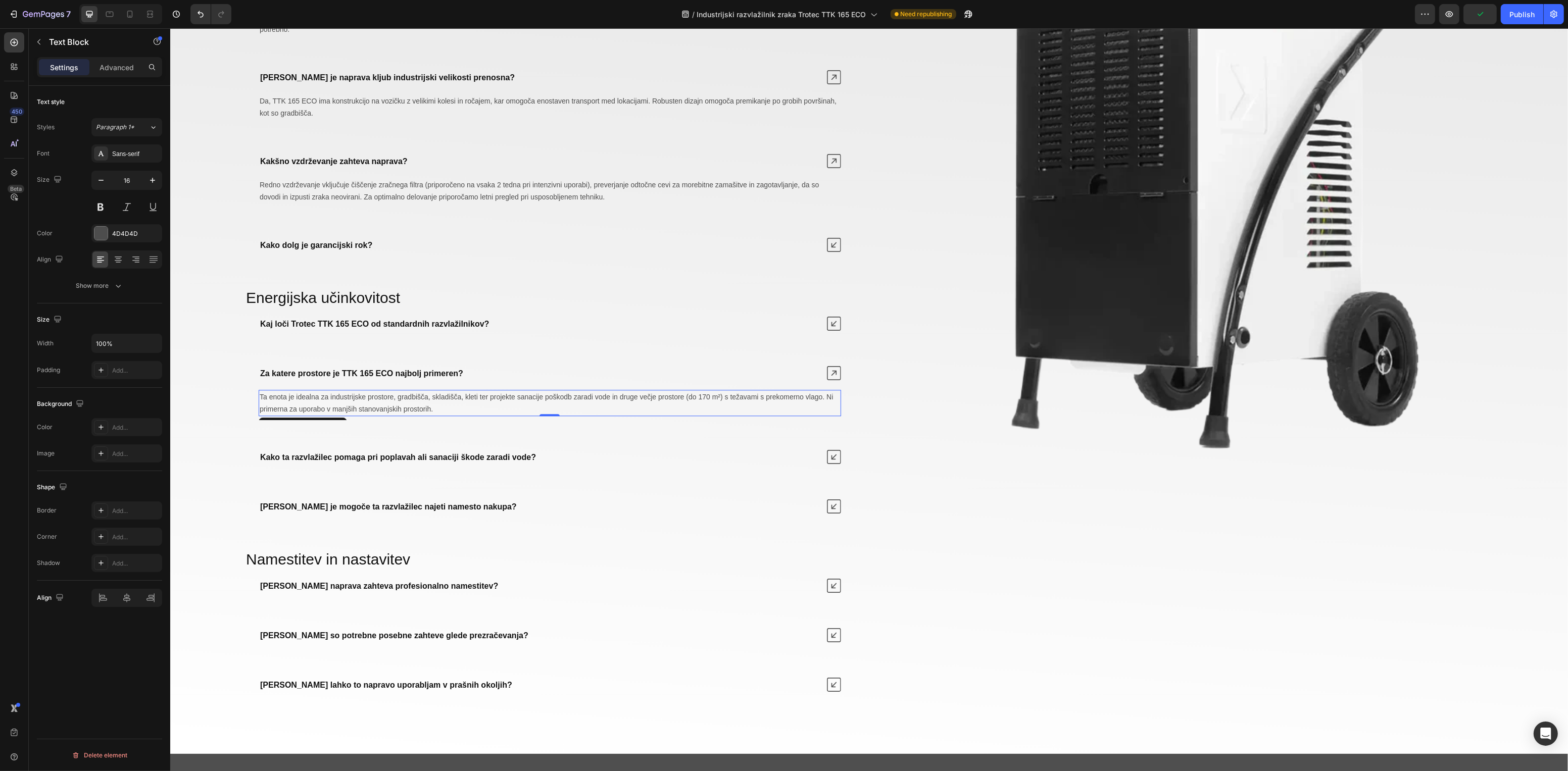
click at [710, 403] on span "Ta enota je idealna za industrijske prostore, gradbišča, skladišča, kleti ter p…" at bounding box center [545, 403] width 573 height 21
click at [885, 504] on div "Image" at bounding box center [1188, 165] width 607 height 1063
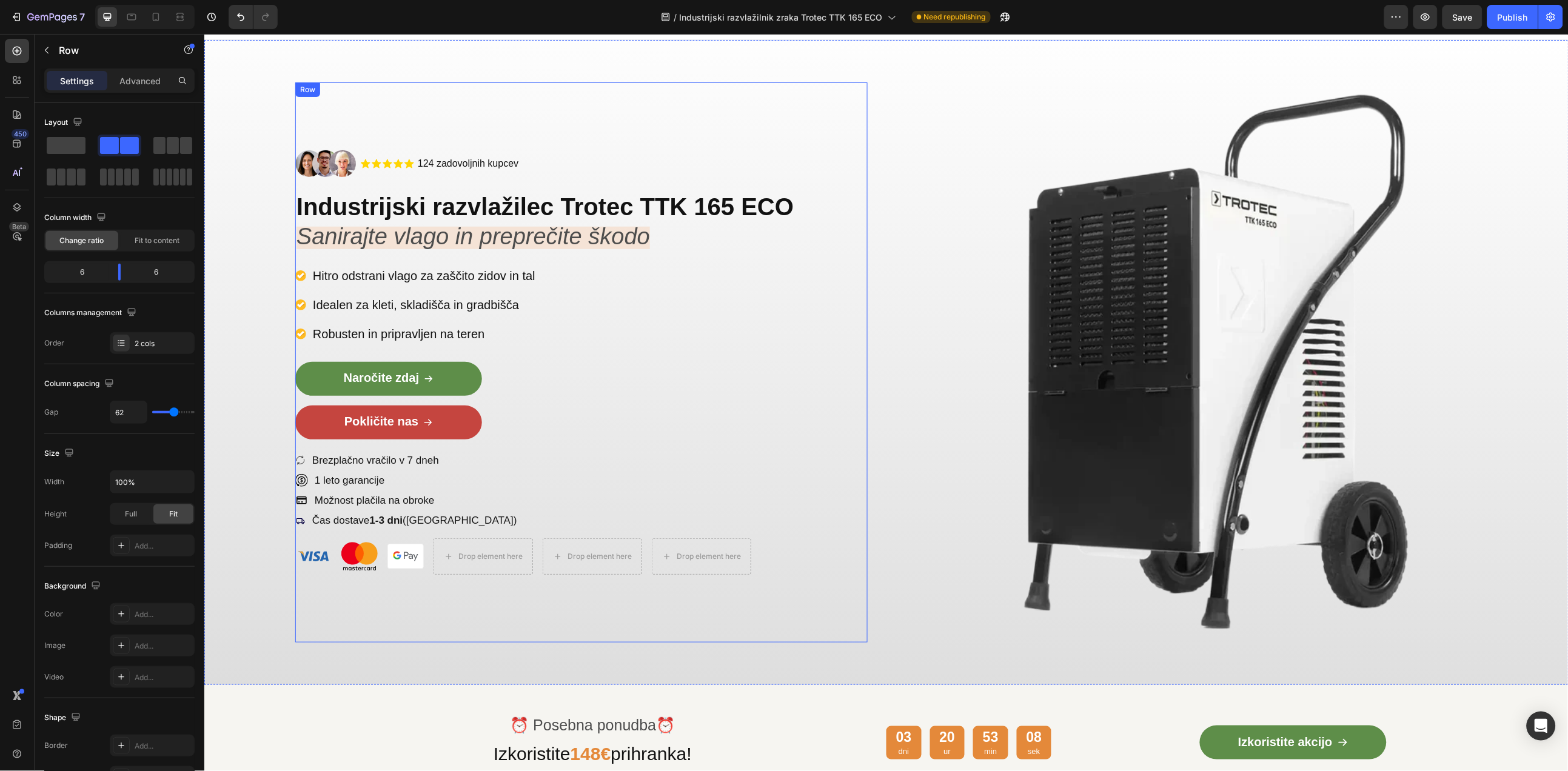
scroll to position [0, 0]
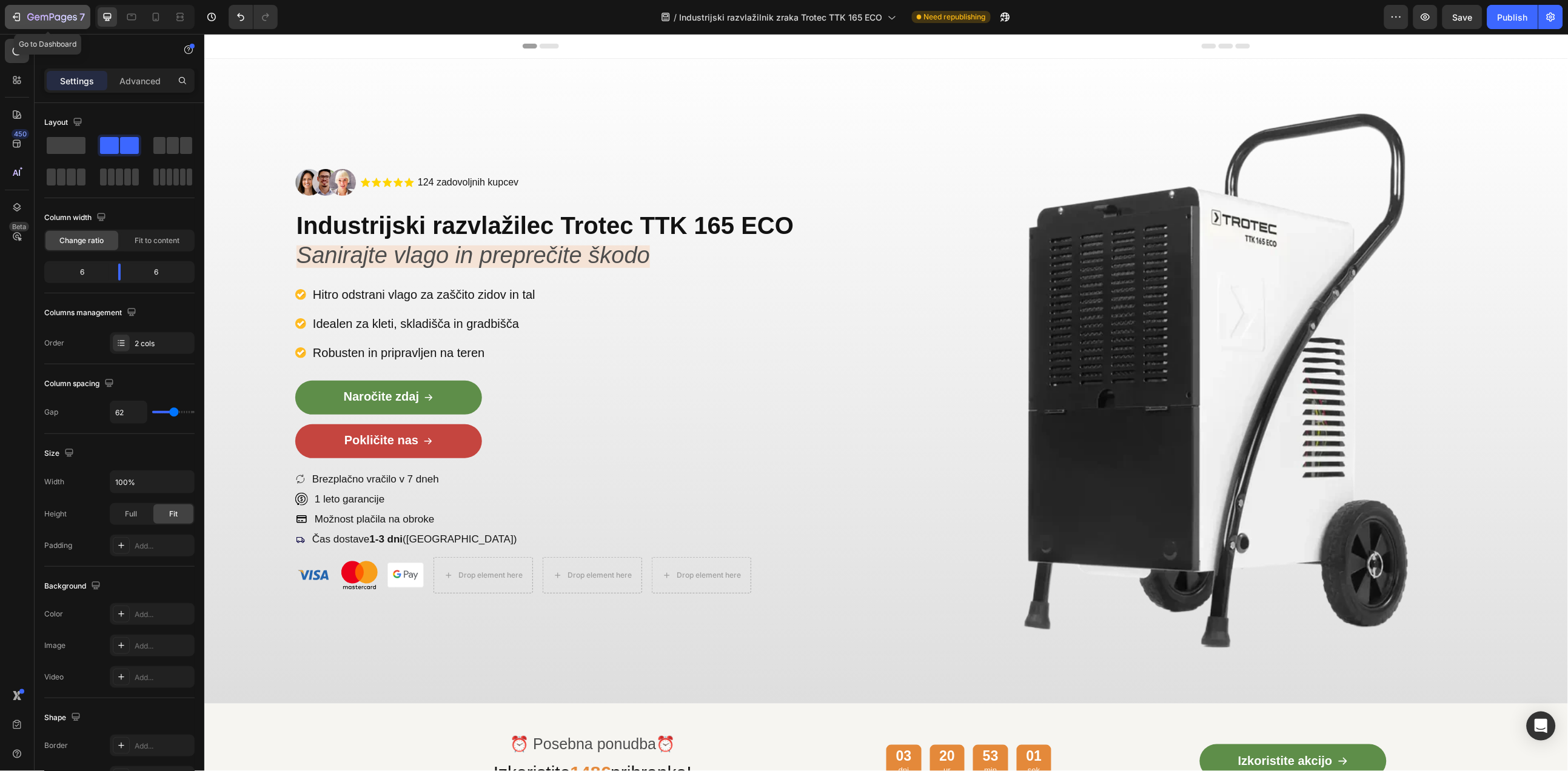
click at [25, 16] on div "7" at bounding box center [48, 17] width 75 height 15
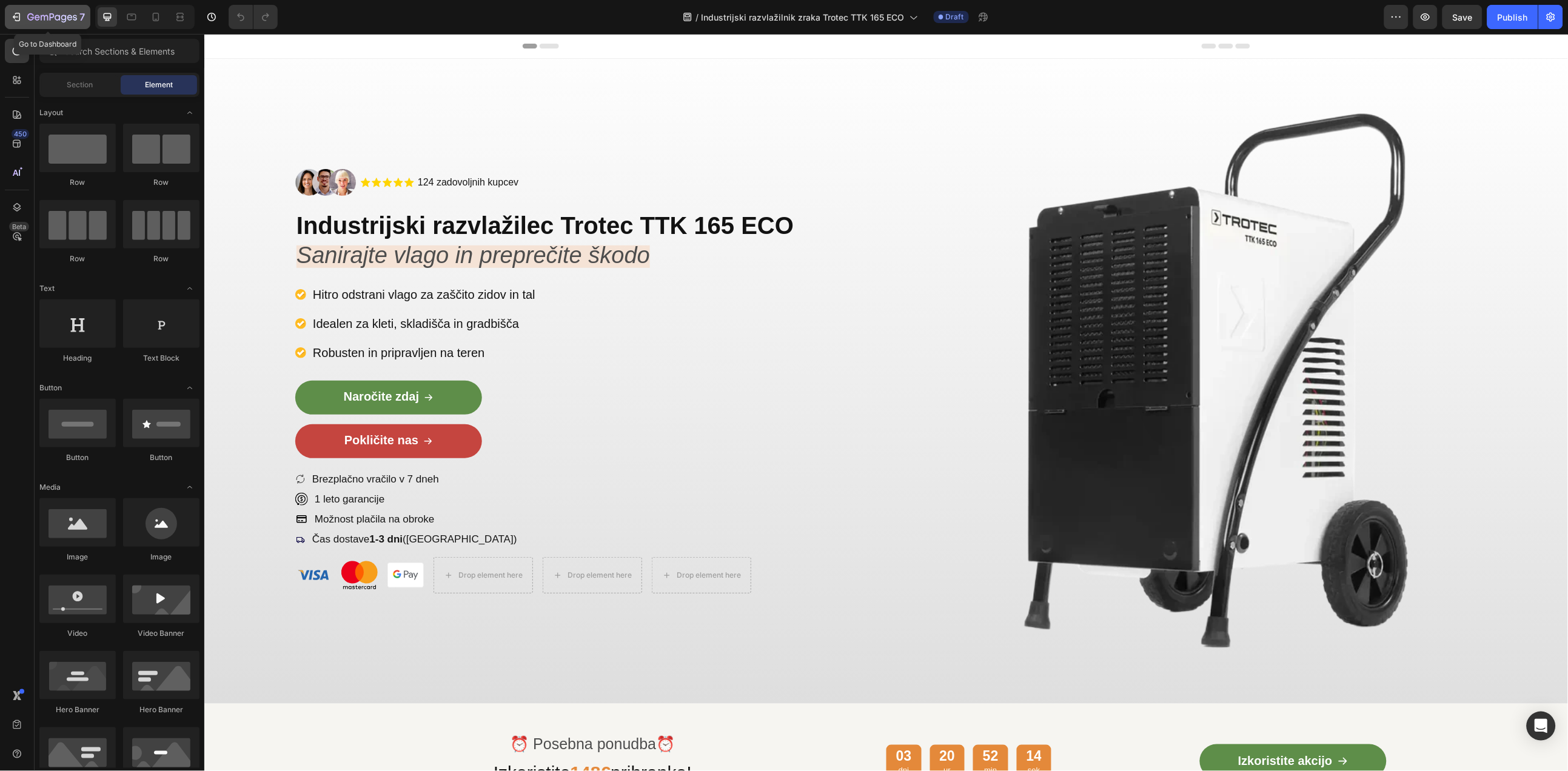
click at [47, 17] on icon "button" at bounding box center [44, 17] width 7 height 6
click at [385, 211] on strong "Industrijski razvlažilec Trotec TTK 165 ECO" at bounding box center [544, 224] width 497 height 26
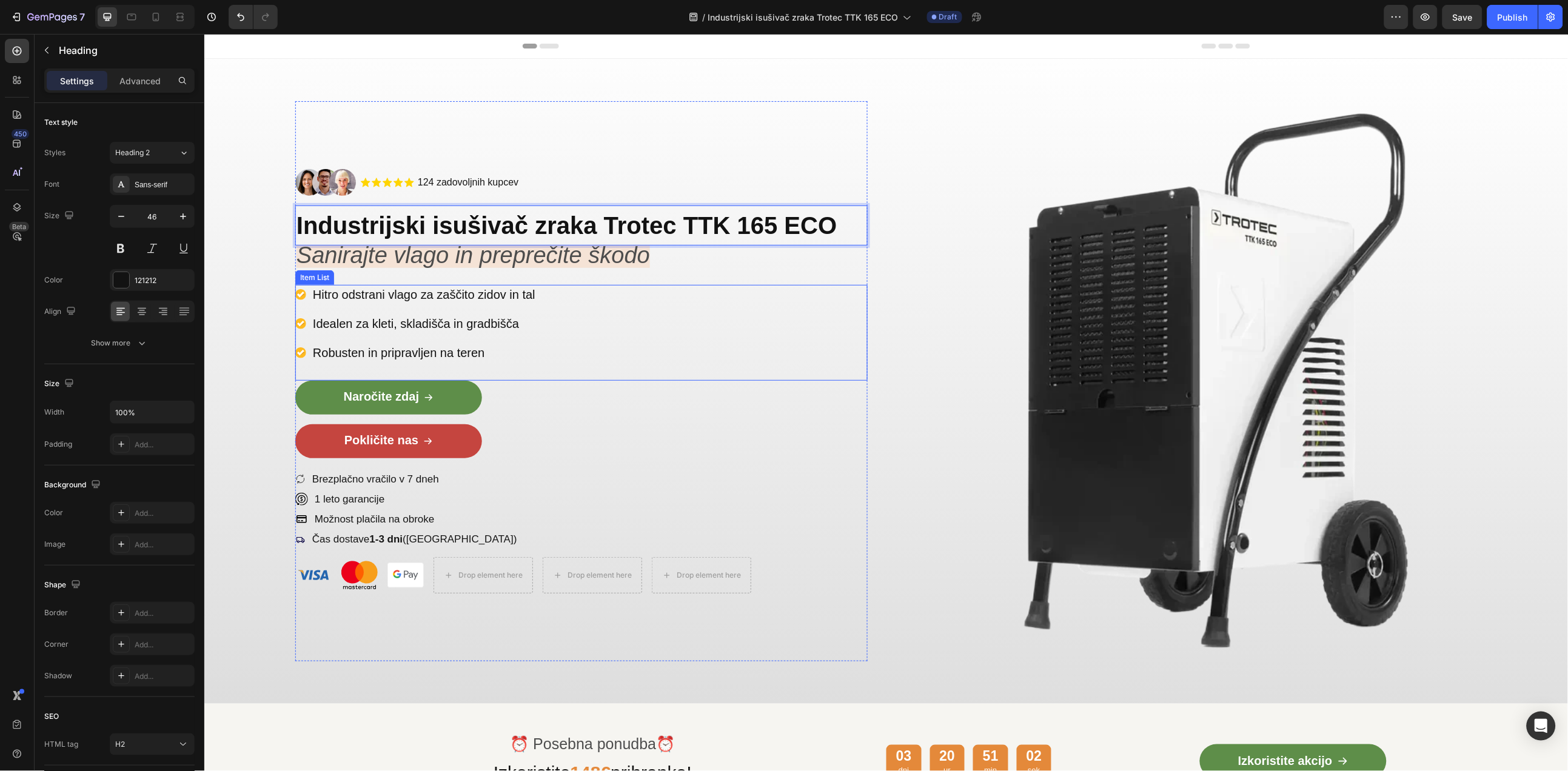
click at [480, 265] on icon "Sanirajte vlago in preprečite škodo" at bounding box center [473, 254] width 353 height 25
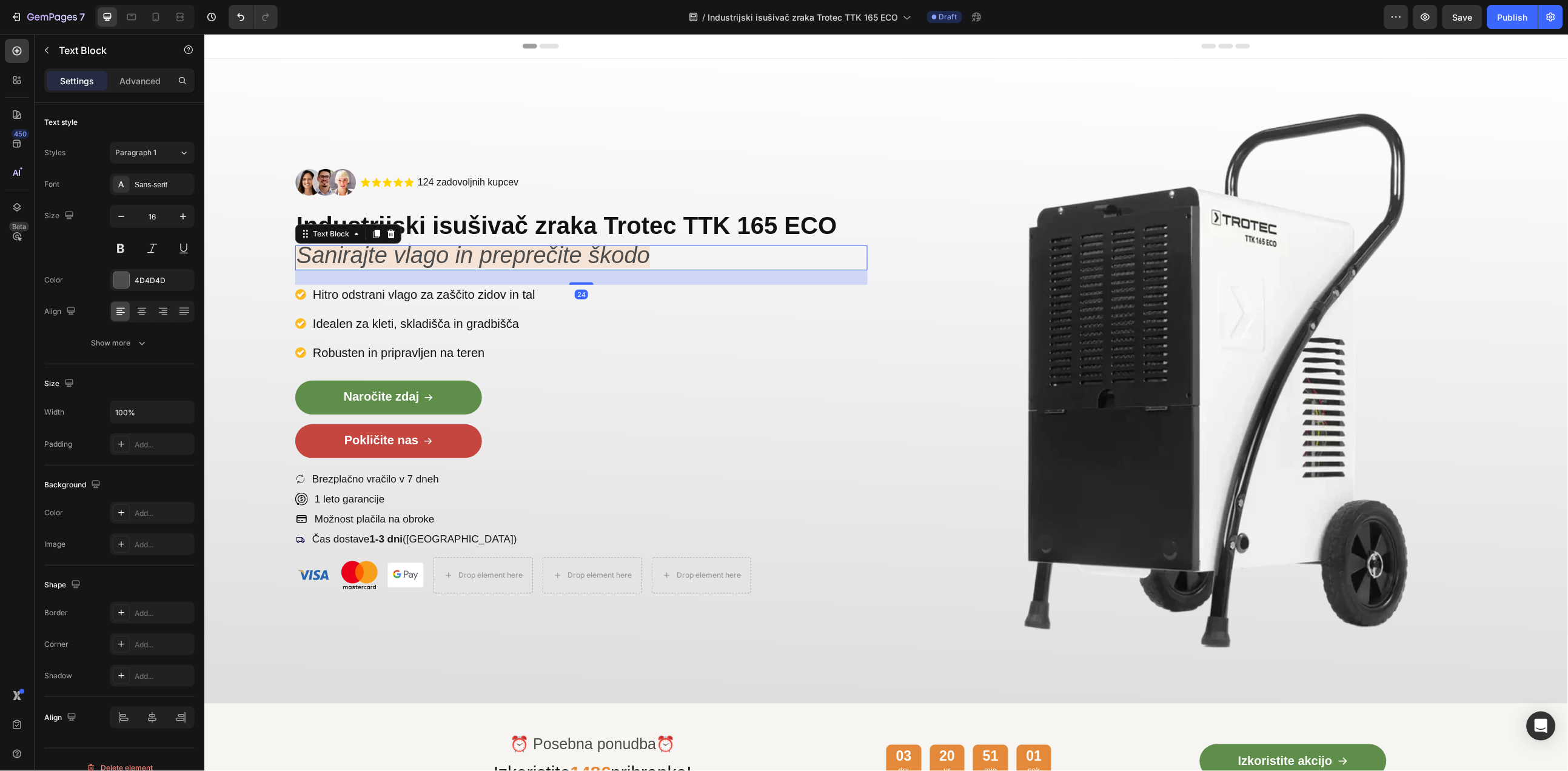
click at [491, 261] on icon "Sanirajte vlago in preprečite škodo" at bounding box center [473, 254] width 353 height 25
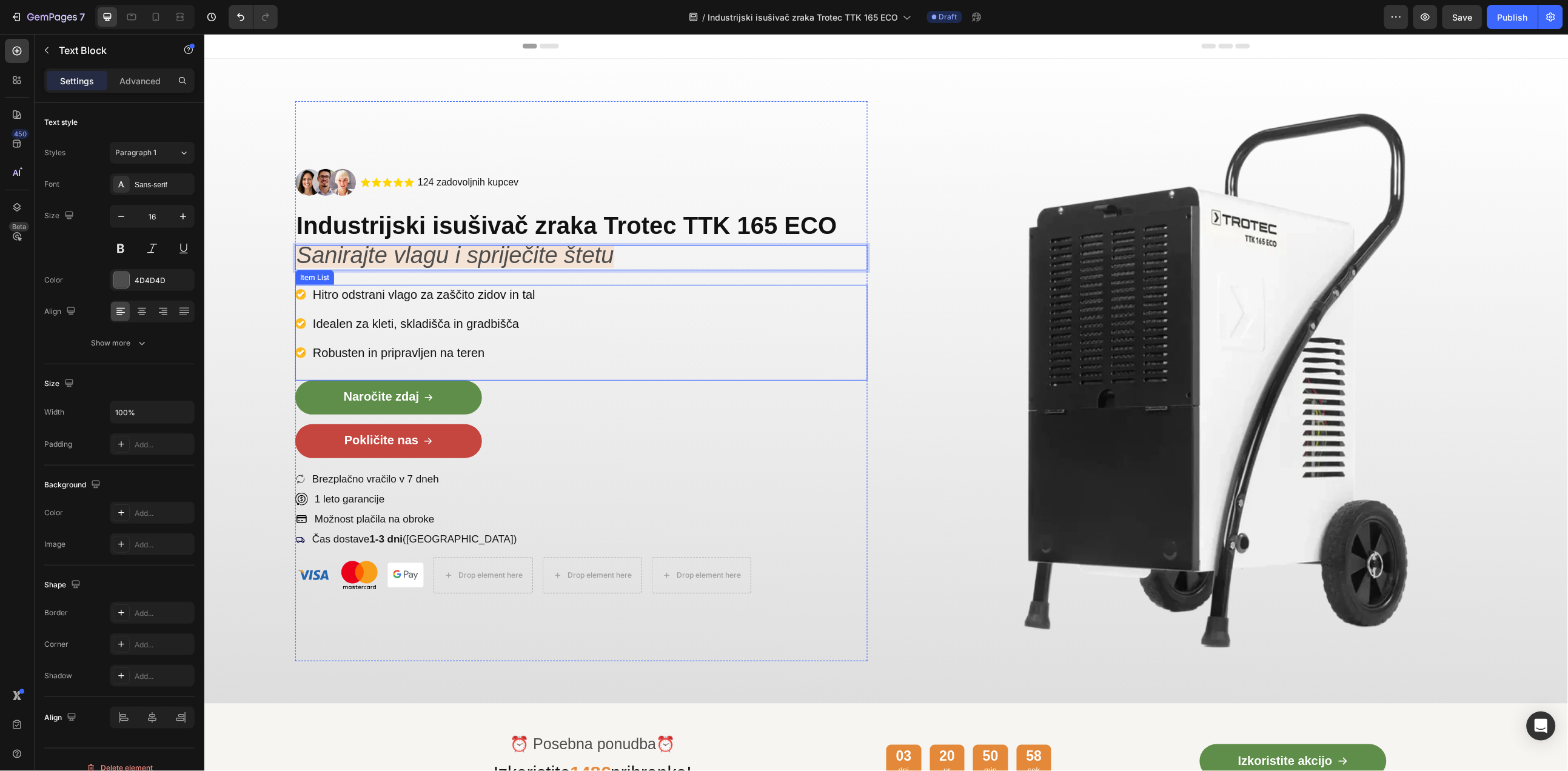
click at [470, 290] on p "Hitro odstrani vlago za zaščito zidov in tal" at bounding box center [423, 293] width 223 height 16
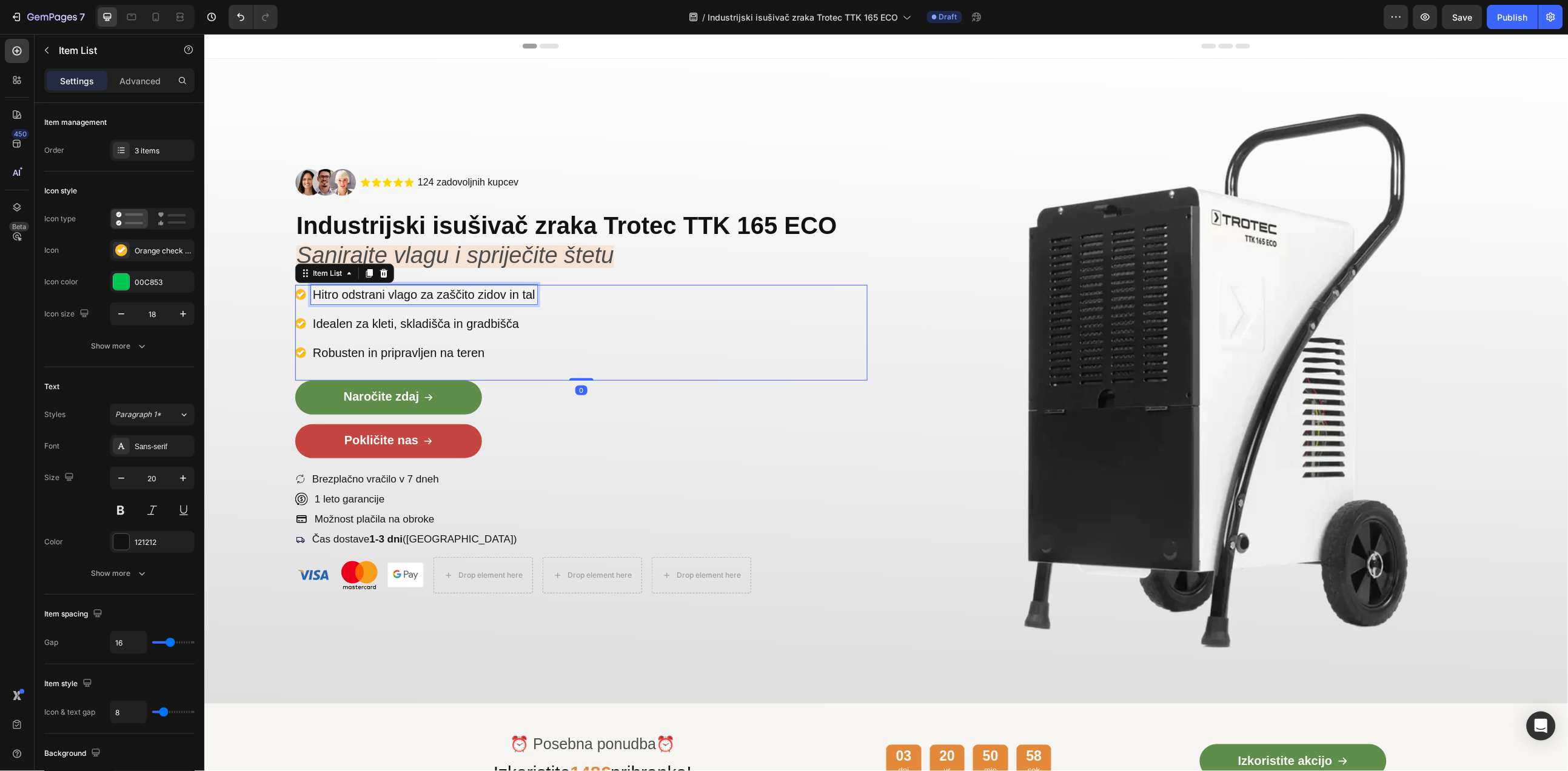
click at [452, 292] on p "Hitro odstrani vlago za zaščito zidov in tal" at bounding box center [423, 293] width 223 height 16
drag, startPoint x: 471, startPoint y: 322, endPoint x: 461, endPoint y: 323, distance: 10.0
click at [473, 323] on p "Idealen za kleti, skladišča in gradbišča" at bounding box center [433, 323] width 242 height 16
click at [446, 323] on p "Idealen za kleti, skladišča in gradbišča" at bounding box center [433, 323] width 242 height 16
drag, startPoint x: 455, startPoint y: 342, endPoint x: 452, endPoint y: 348, distance: 6.7
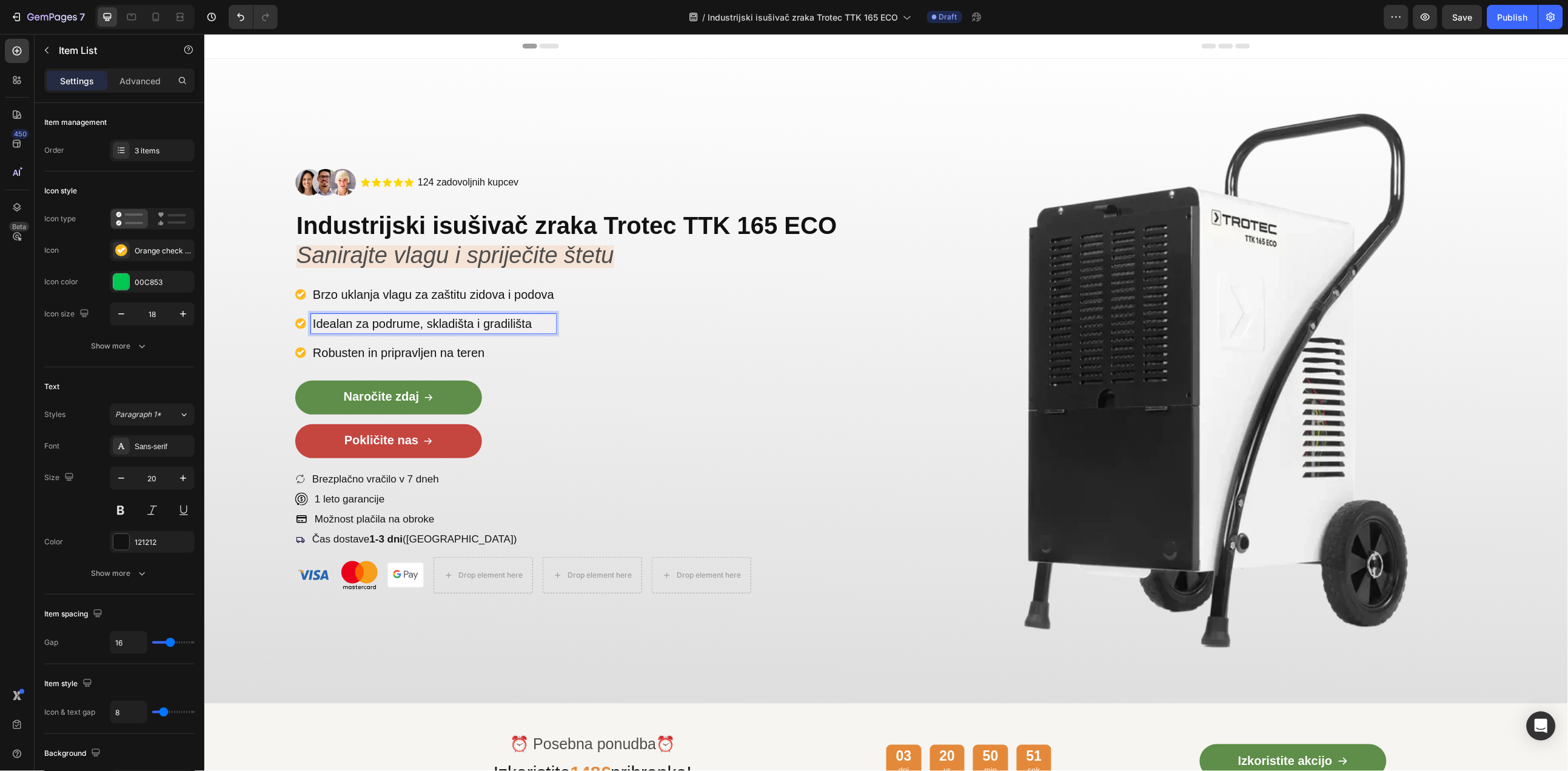
click at [454, 344] on p "Robusten in pripravljen na teren" at bounding box center [433, 352] width 242 height 16
click at [449, 350] on p "Robusten in pripravljen na teren" at bounding box center [433, 352] width 242 height 16
click at [392, 395] on span "Naročite zdaj" at bounding box center [380, 396] width 75 height 13
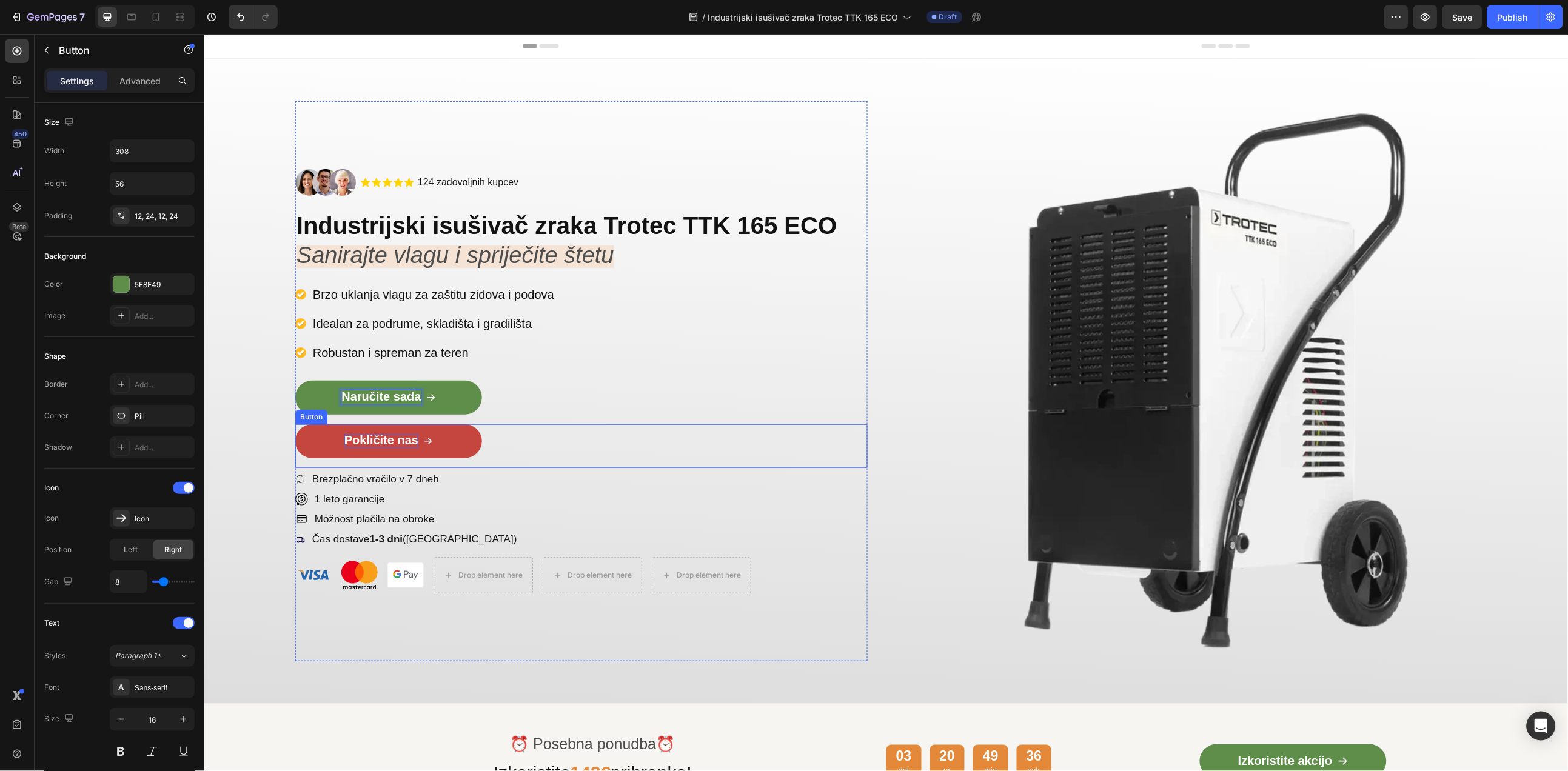
click at [387, 438] on span "Pokličite nas" at bounding box center [380, 440] width 74 height 13
click at [380, 438] on span "Pokličite nas" at bounding box center [380, 440] width 74 height 13
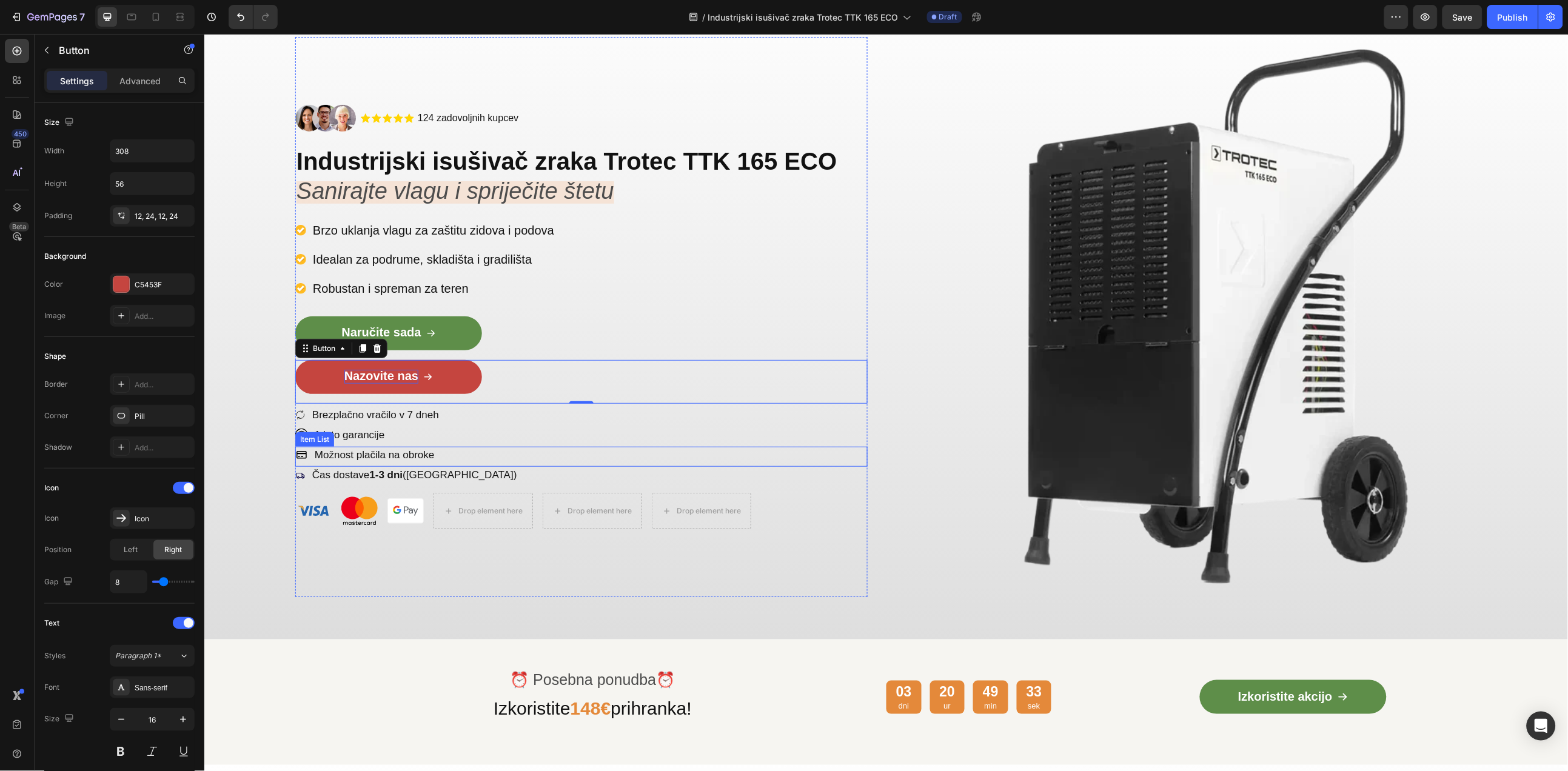
scroll to position [136, 0]
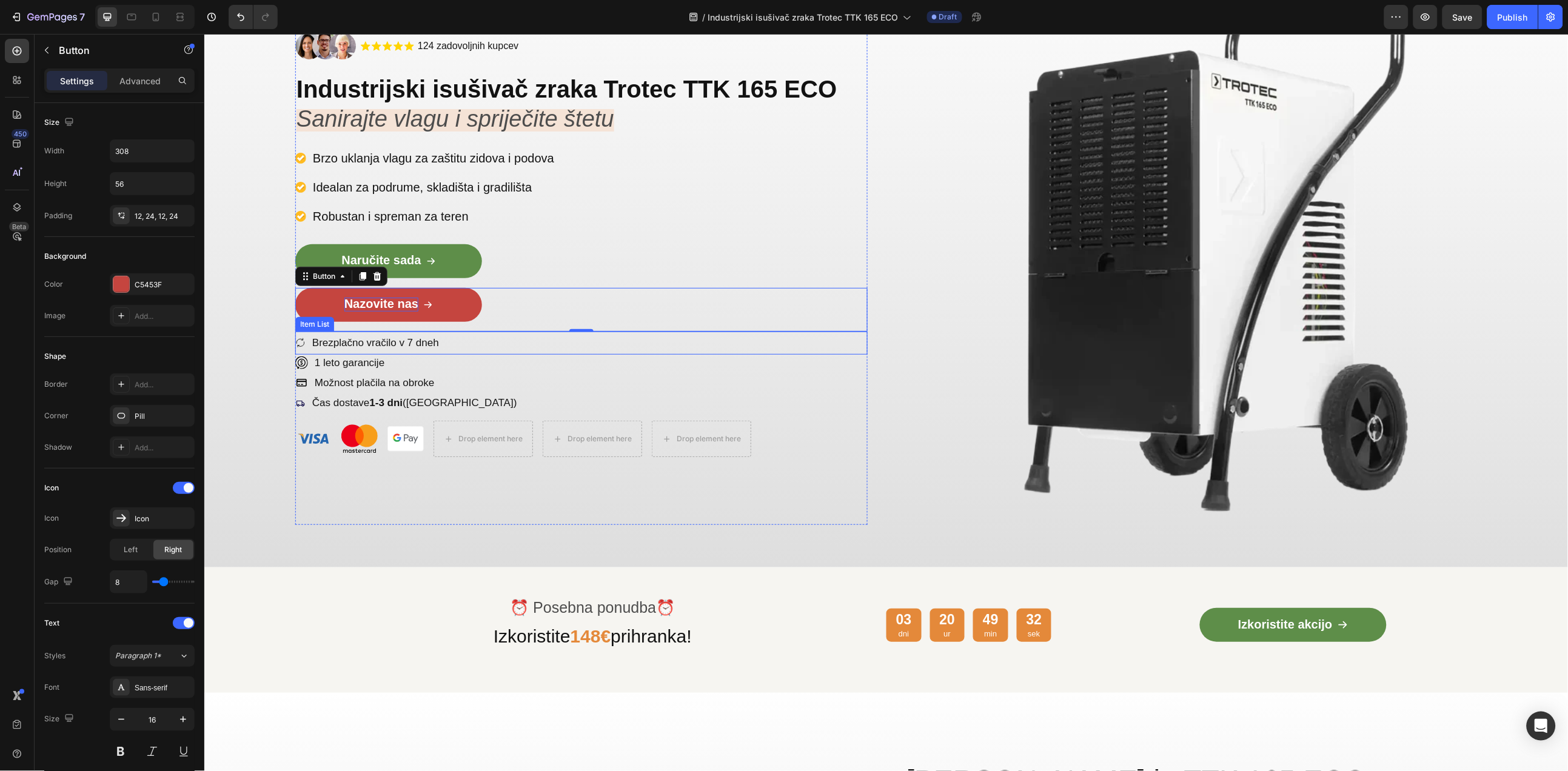
drag, startPoint x: 403, startPoint y: 342, endPoint x: 410, endPoint y: 340, distance: 7.3
click at [404, 341] on span "Brezplačno vračilo v 7 dneh" at bounding box center [375, 342] width 127 height 12
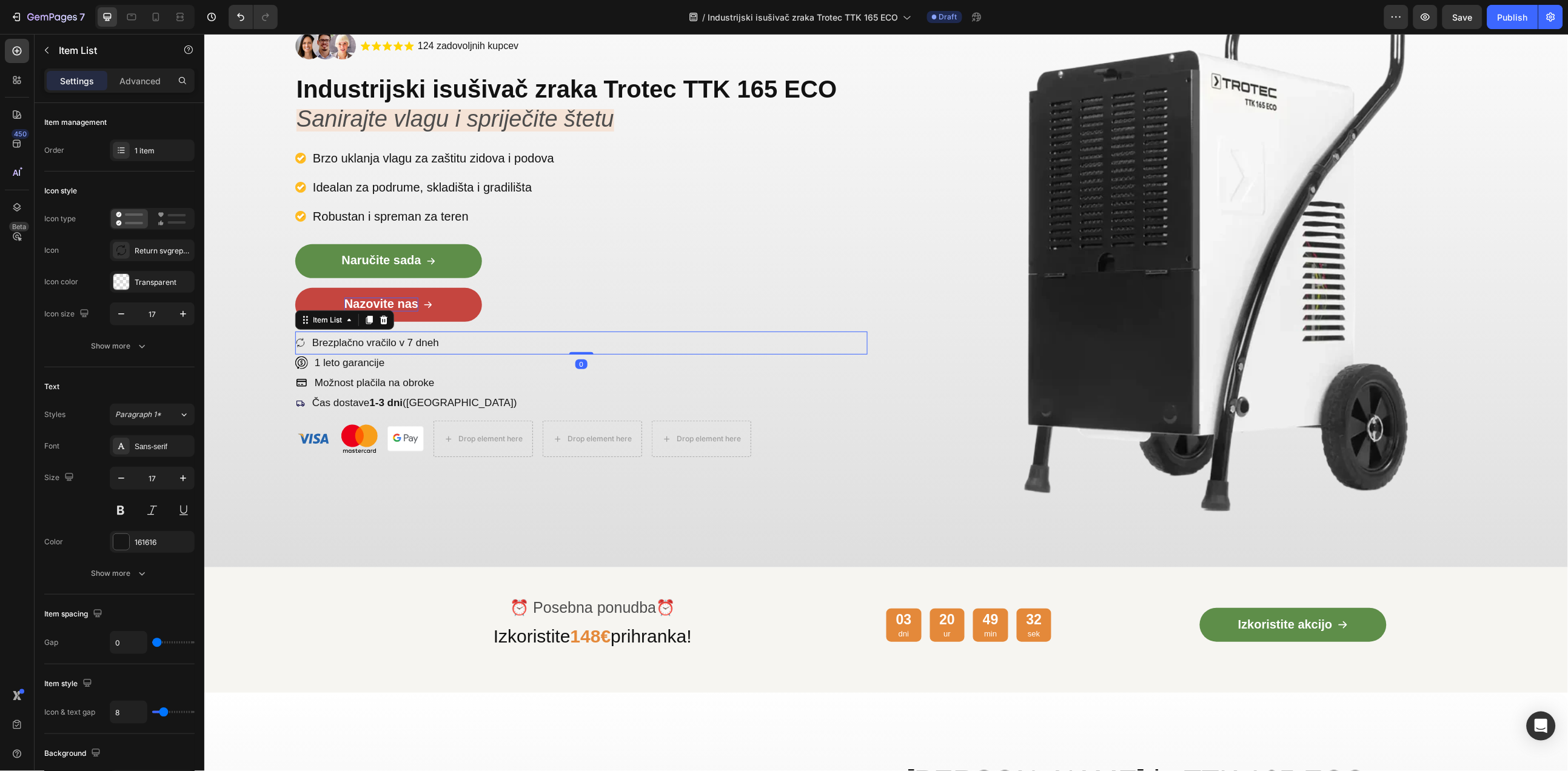
click at [413, 340] on span "Brezplačno vračilo v 7 dneh" at bounding box center [375, 342] width 127 height 12
click at [349, 356] on p "1 leto garancije" at bounding box center [348, 362] width 70 height 13
click at [341, 361] on p "1 leto garancije" at bounding box center [348, 362] width 70 height 13
click at [374, 381] on p "Možnost plačila na obroke" at bounding box center [374, 382] width 120 height 13
click at [382, 381] on p "Možnost plačila na obroke" at bounding box center [374, 382] width 120 height 13
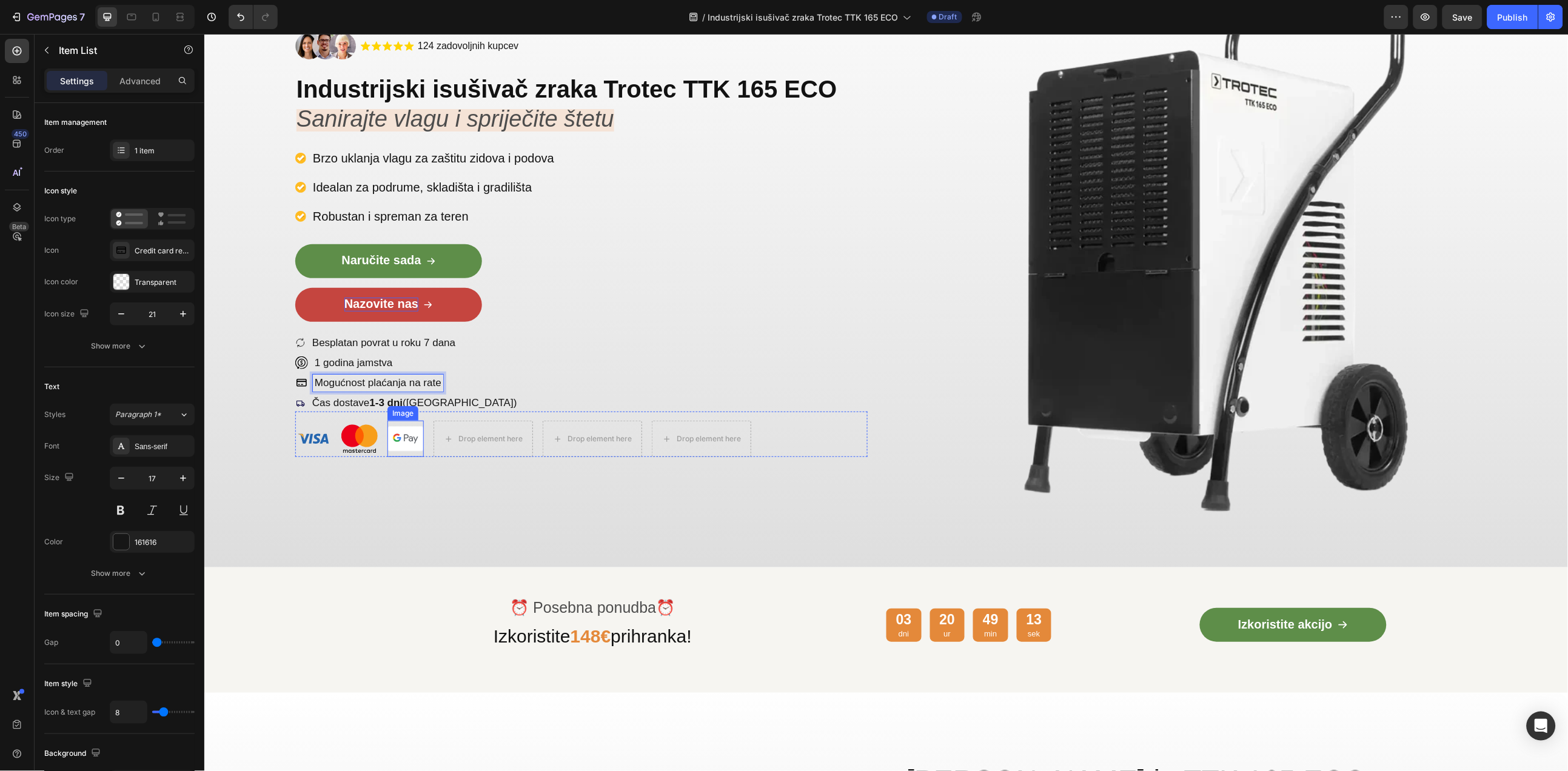
click at [403, 408] on div "Image" at bounding box center [403, 413] width 26 height 11
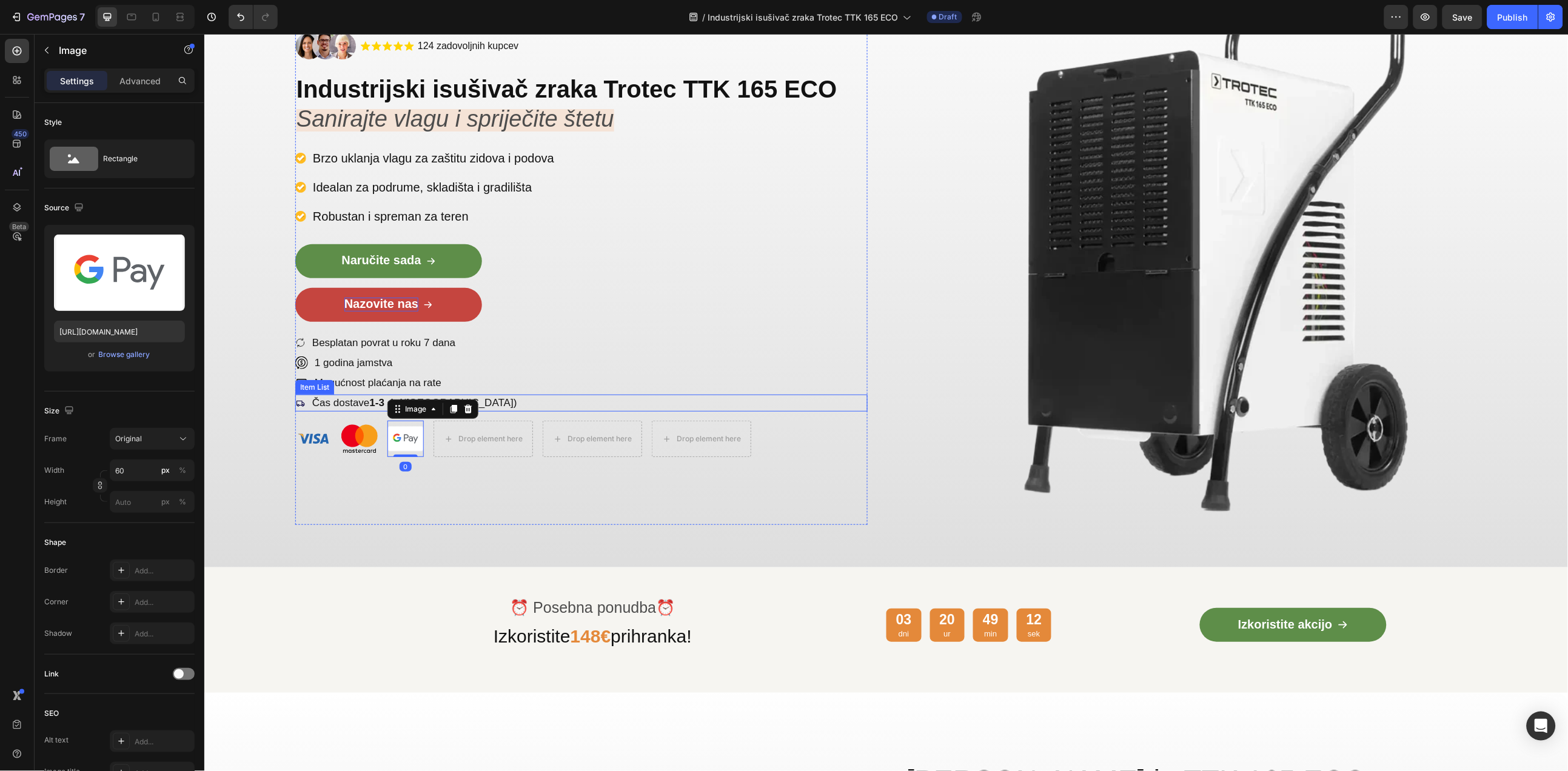
click at [357, 402] on p "Čas dostave 1-3 dni (Slovenija)" at bounding box center [413, 403] width 205 height 13
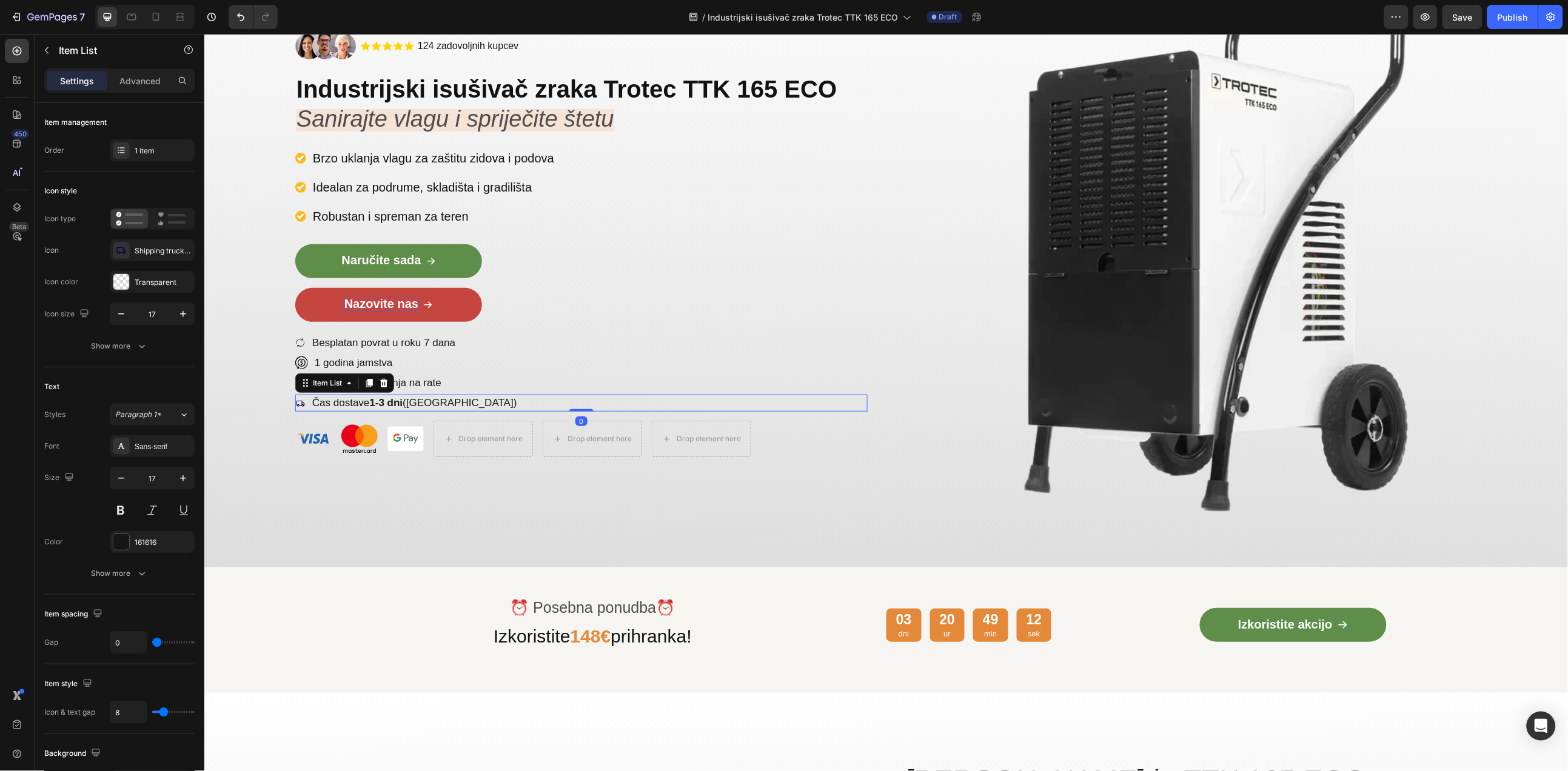
click at [364, 401] on p "Čas dostave 1-3 dni (Slovenija)" at bounding box center [413, 403] width 205 height 13
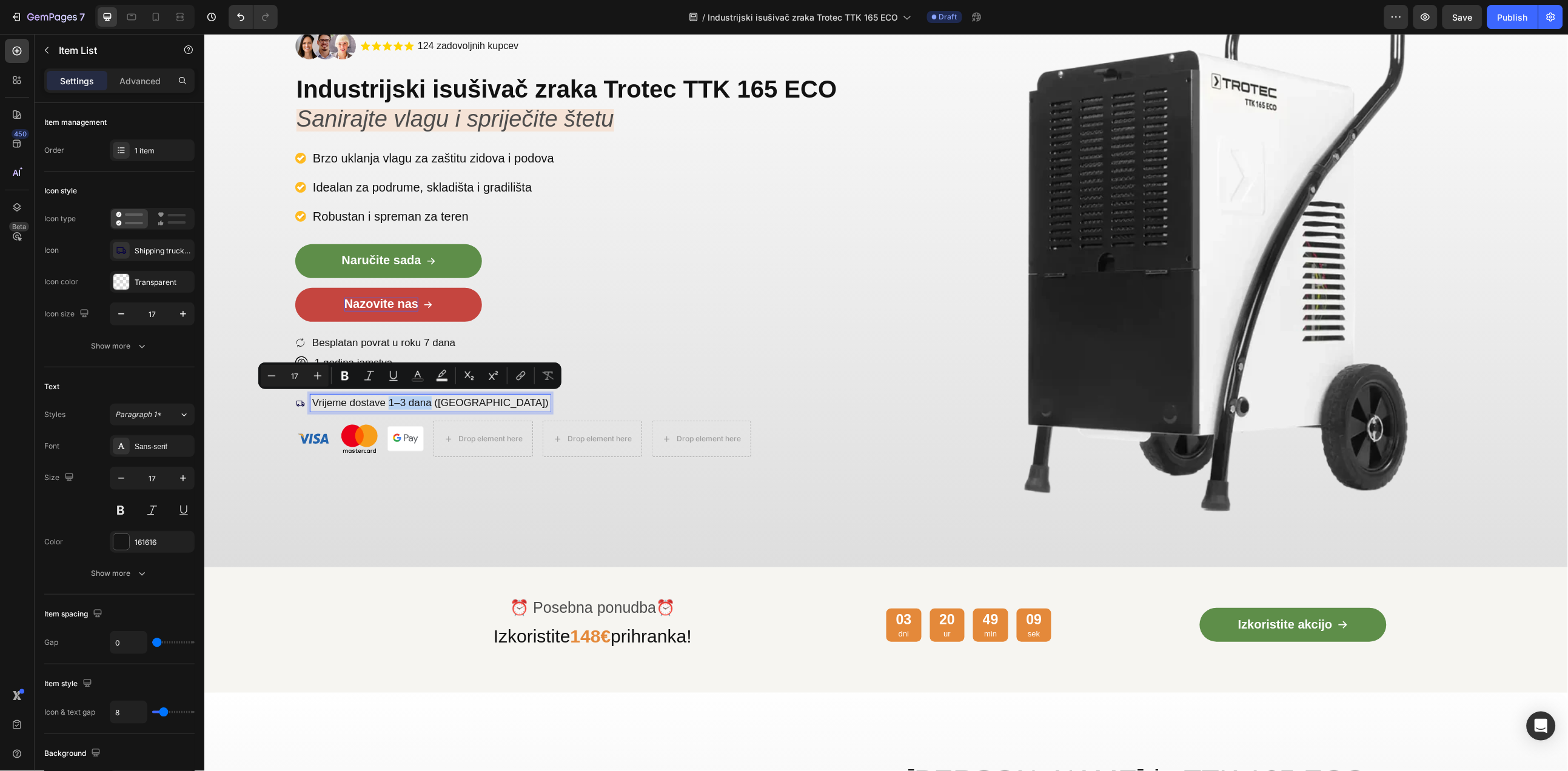
drag, startPoint x: 428, startPoint y: 399, endPoint x: 399, endPoint y: 399, distance: 29.0
click at [390, 399] on p "Vrijeme dostave 1–3 dana (Slovenija)" at bounding box center [430, 403] width 237 height 13
click at [401, 399] on strong "1–3 dana" at bounding box center [407, 402] width 44 height 12
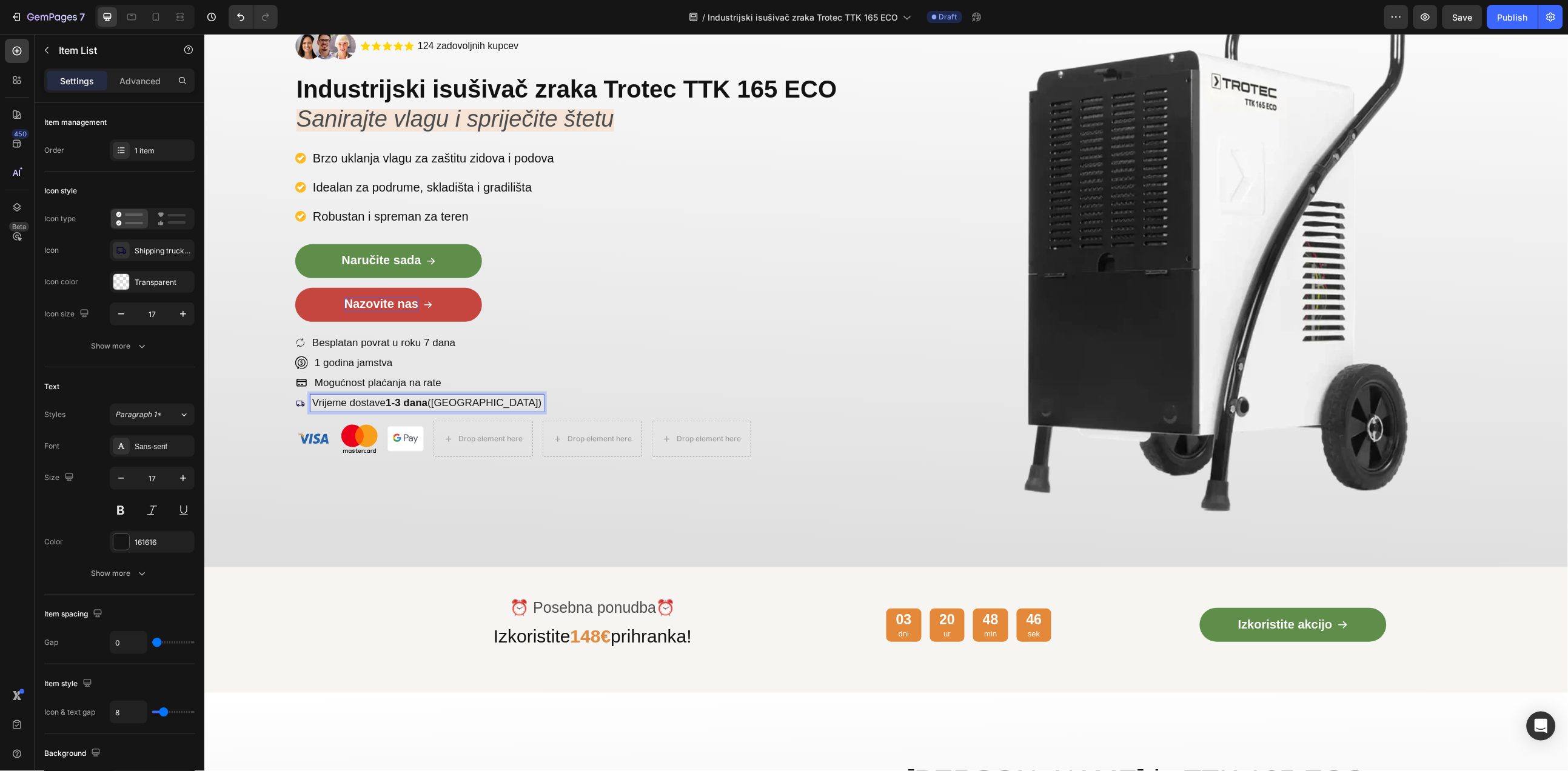
click at [431, 399] on p "Vrijeme dostave 1-3 dana (Slovenija)" at bounding box center [427, 403] width 230 height 13
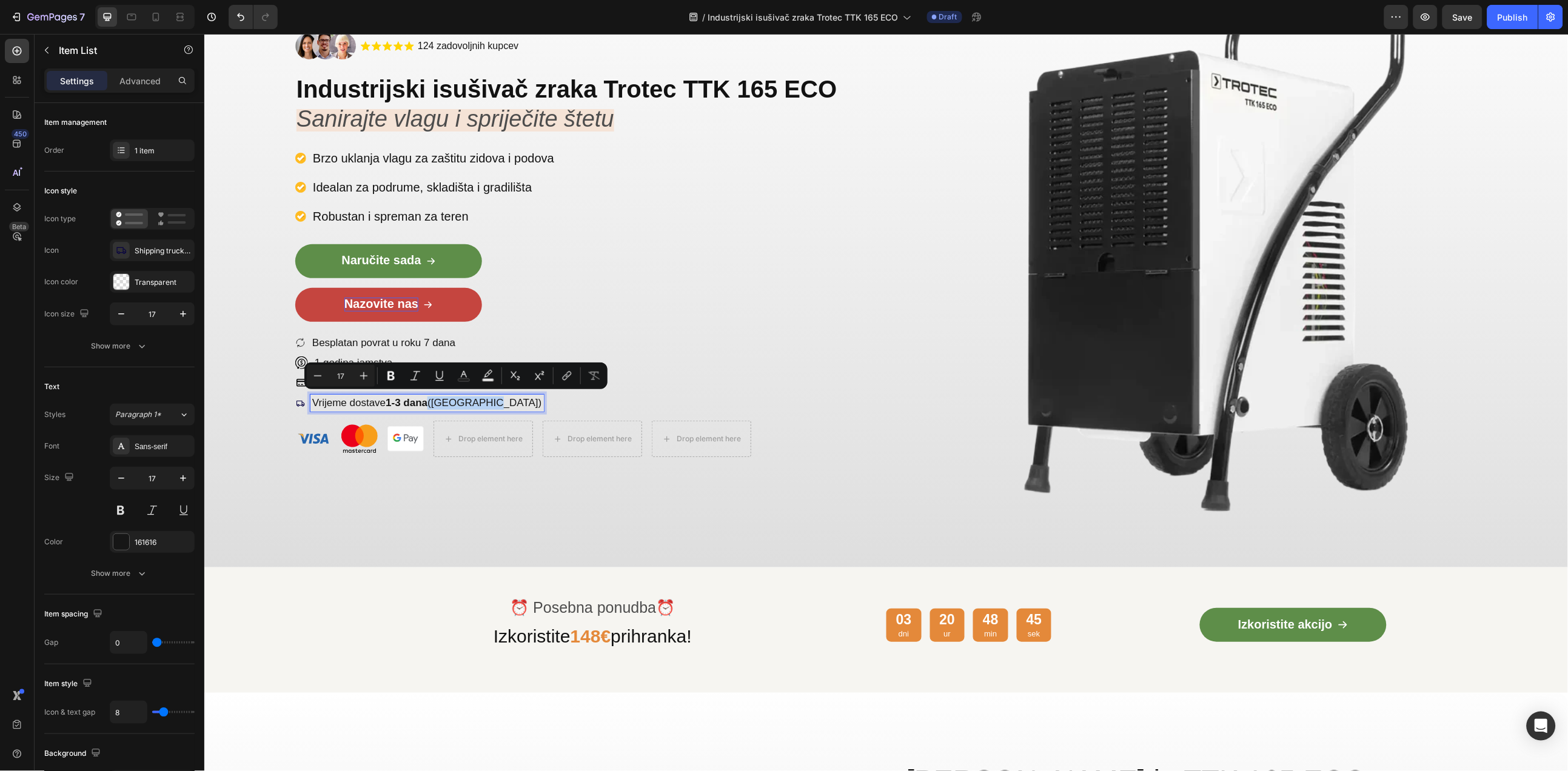
drag, startPoint x: 431, startPoint y: 399, endPoint x: 489, endPoint y: 399, distance: 58.0
click at [489, 399] on div "Vrijeme dostave 1-3 dana (Slovenija)" at bounding box center [581, 402] width 572 height 17
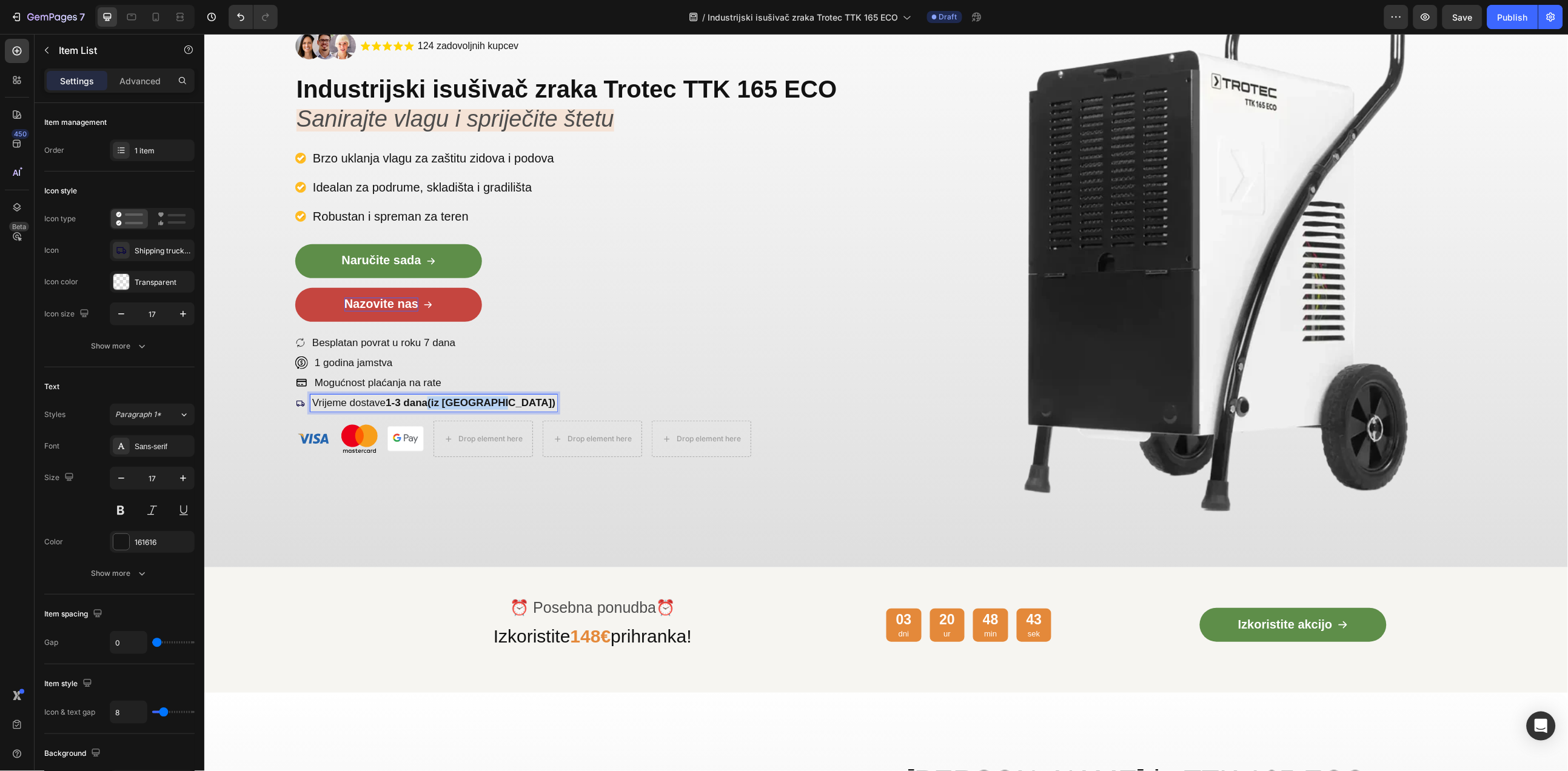
click at [430, 401] on strong "1-3 dana(iz Slovenije)" at bounding box center [469, 402] width 170 height 12
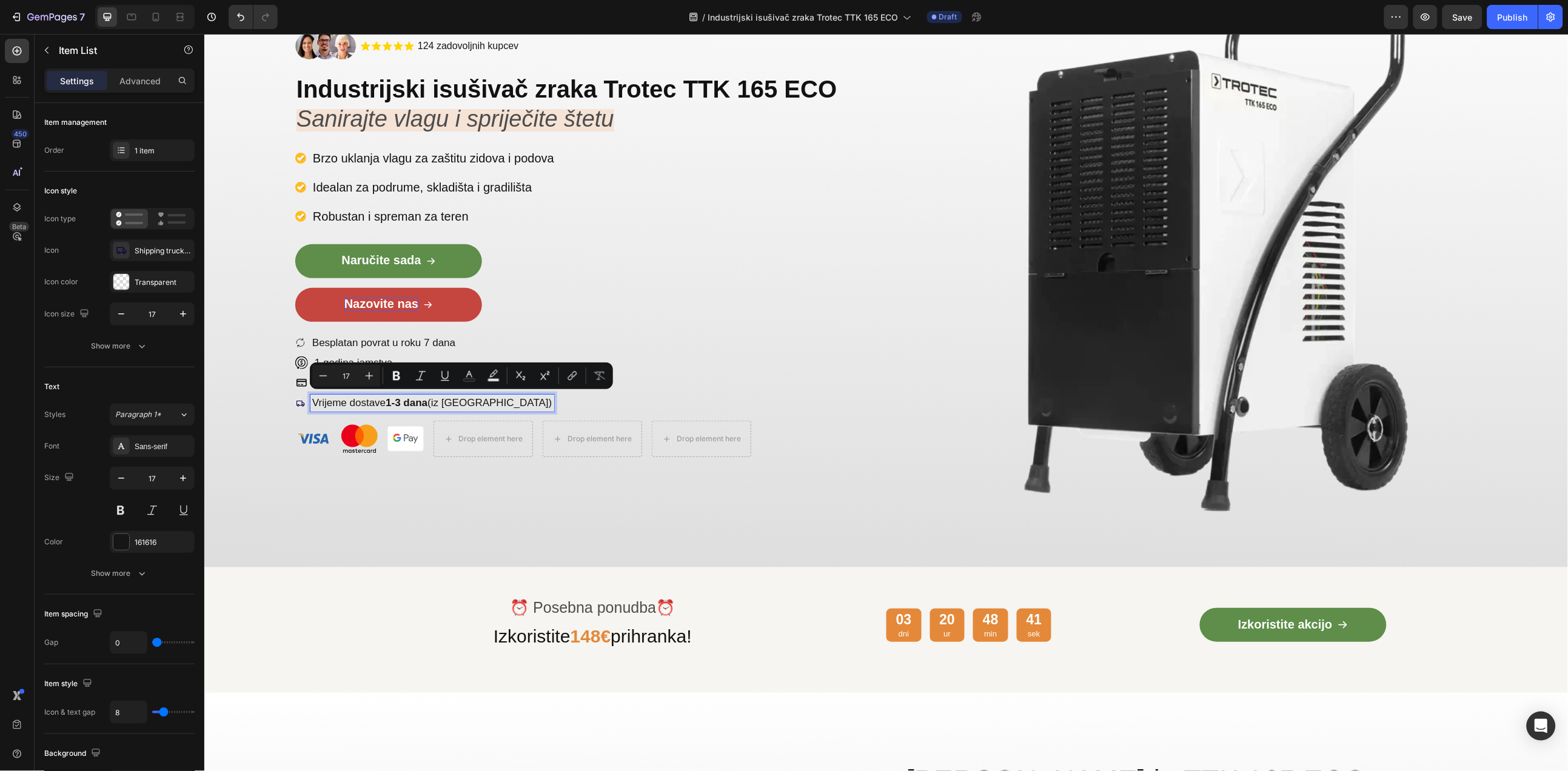
click at [431, 404] on p "Vrijeme dostave 1-3 dana (iz Slovenije)" at bounding box center [431, 403] width 240 height 13
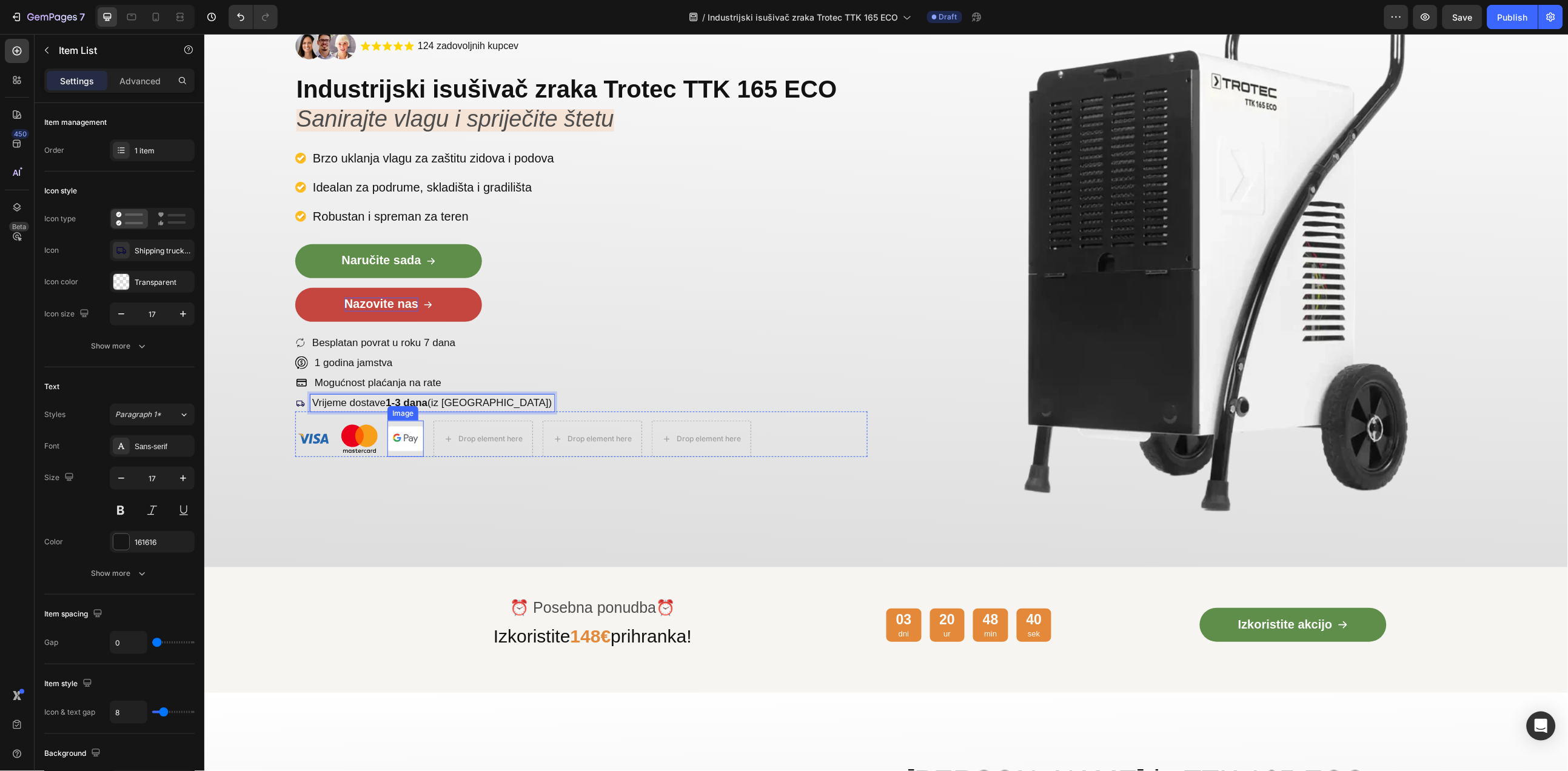
click at [418, 501] on div "Image .id585819066325795347 .cls-1{fill:#ffd401;} star-symbol Icon .id585819066…" at bounding box center [581, 244] width 572 height 561
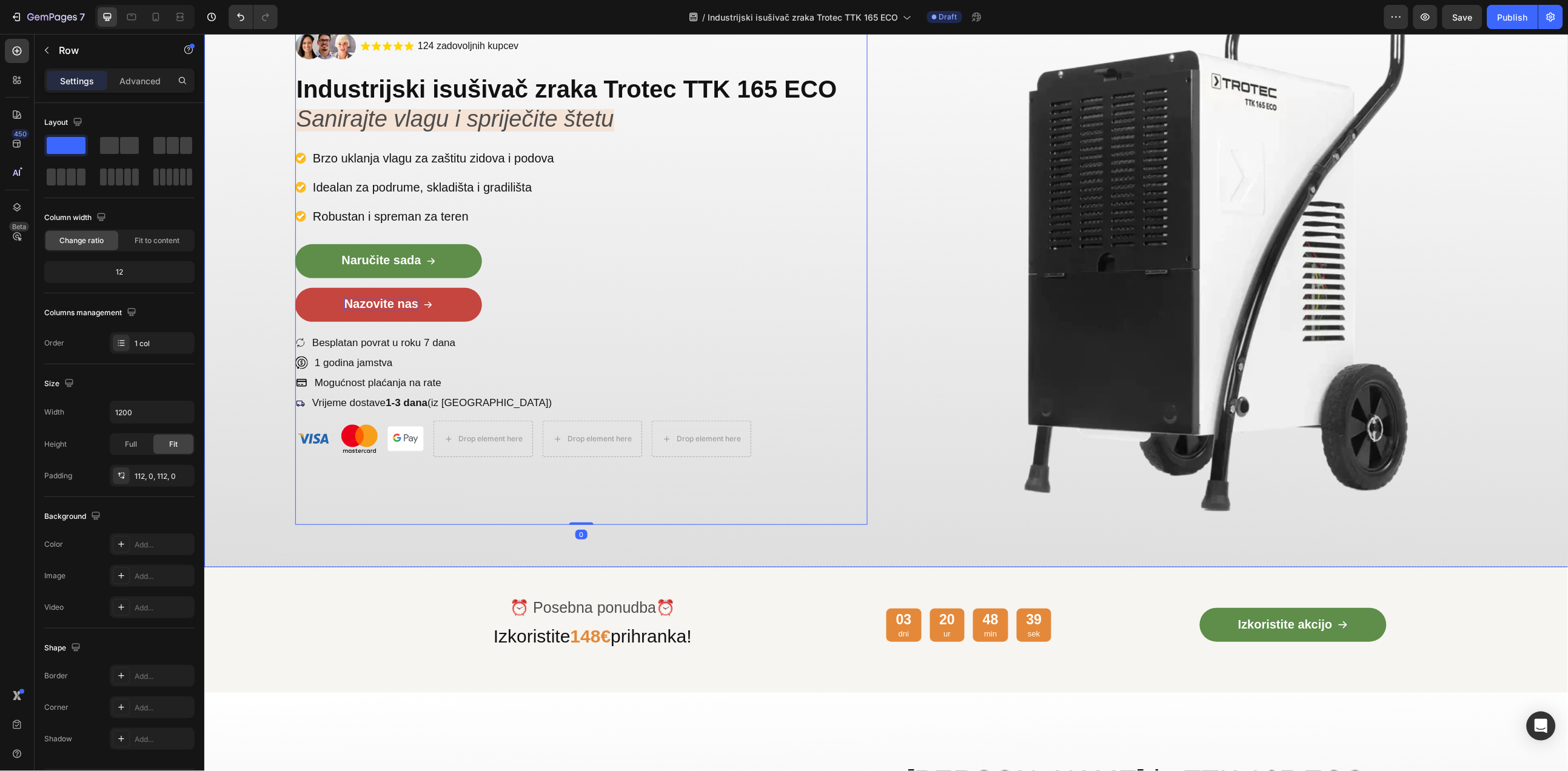
scroll to position [271, 0]
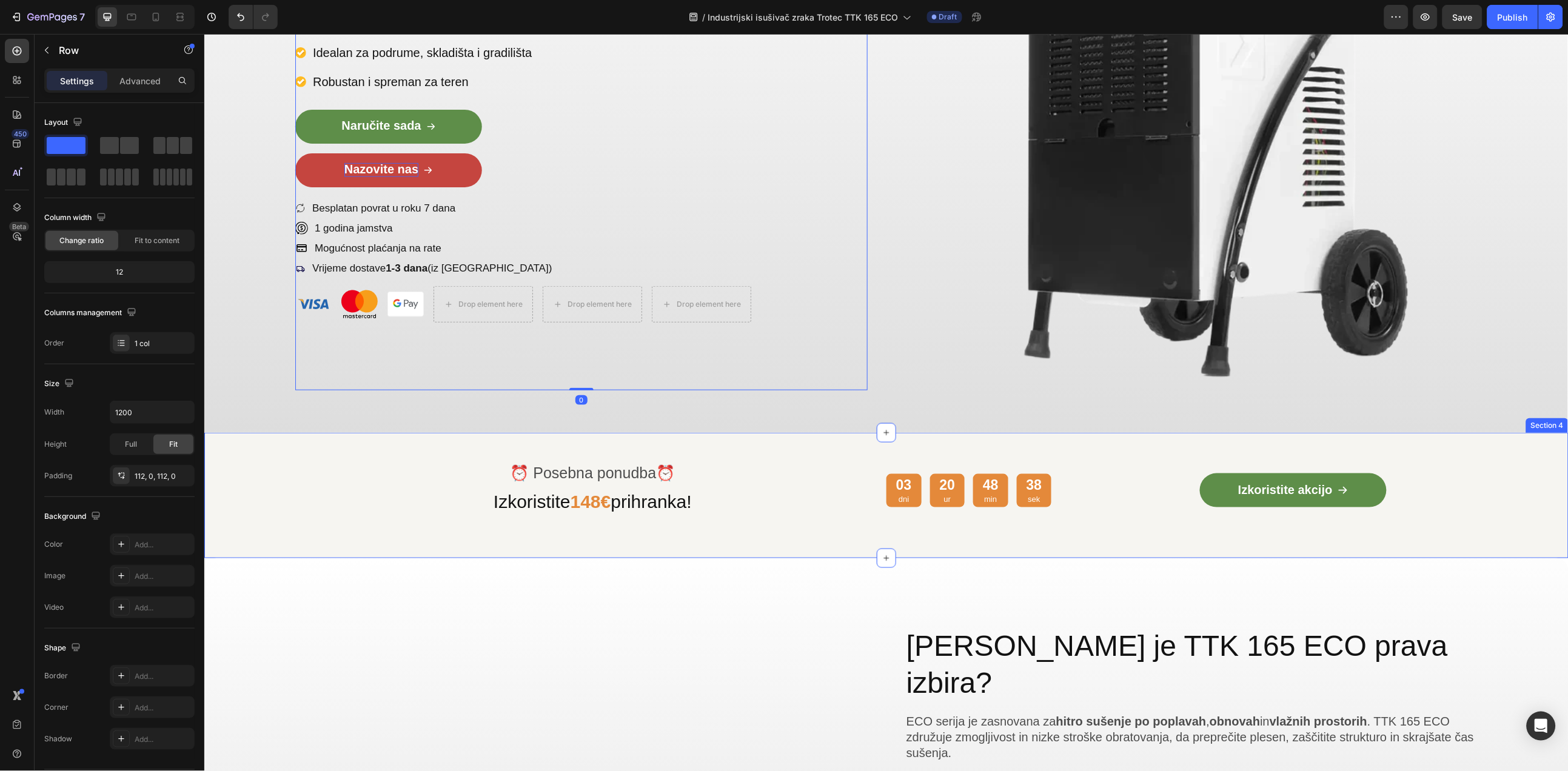
click at [282, 515] on div "⏰ Posebna ponudba ⏰ Text Block Izkoristite 148€ prihranka! Heading 03 dni 20 ur…" at bounding box center [886, 495] width 1364 height 126
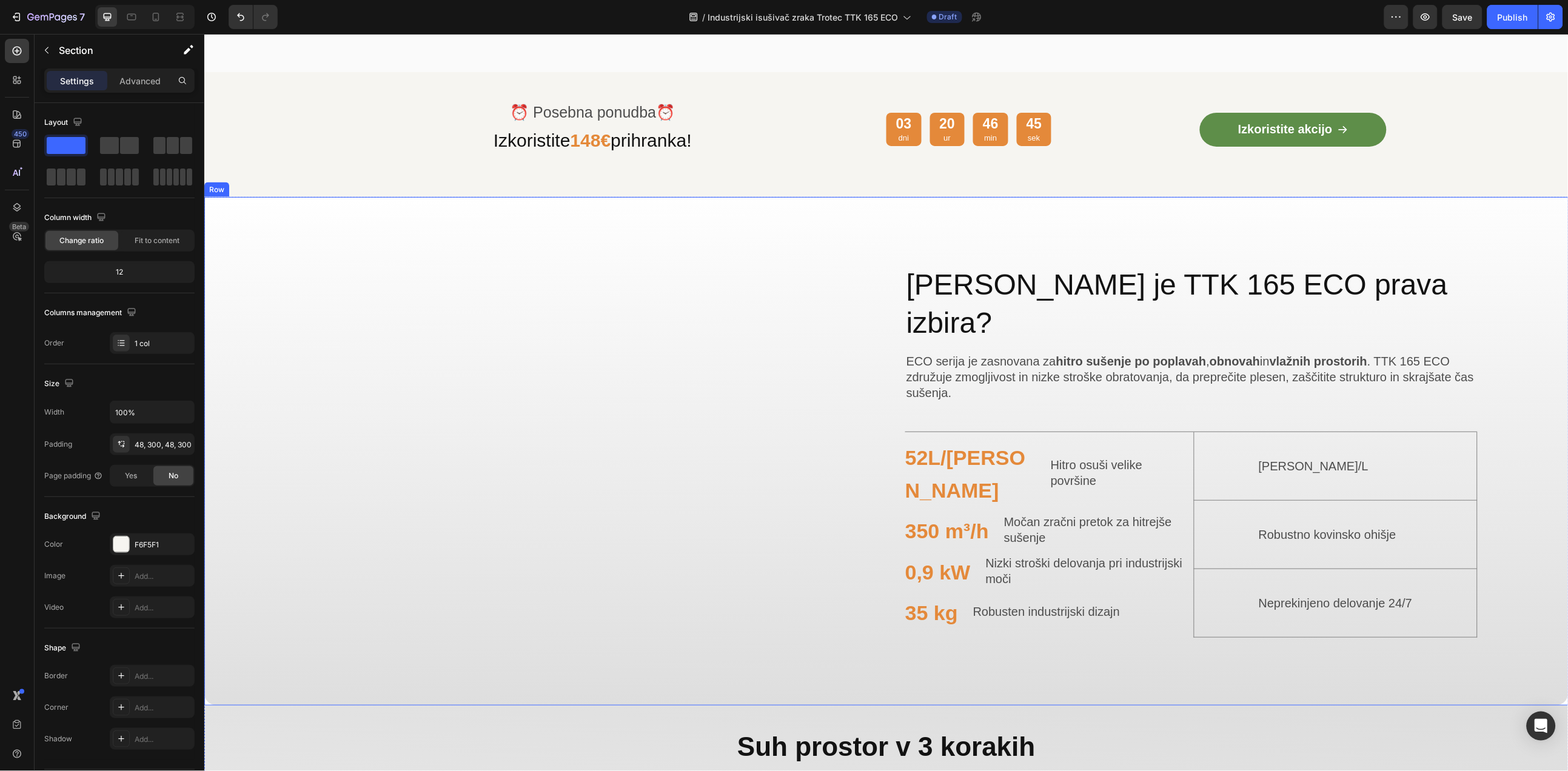
scroll to position [681, 0]
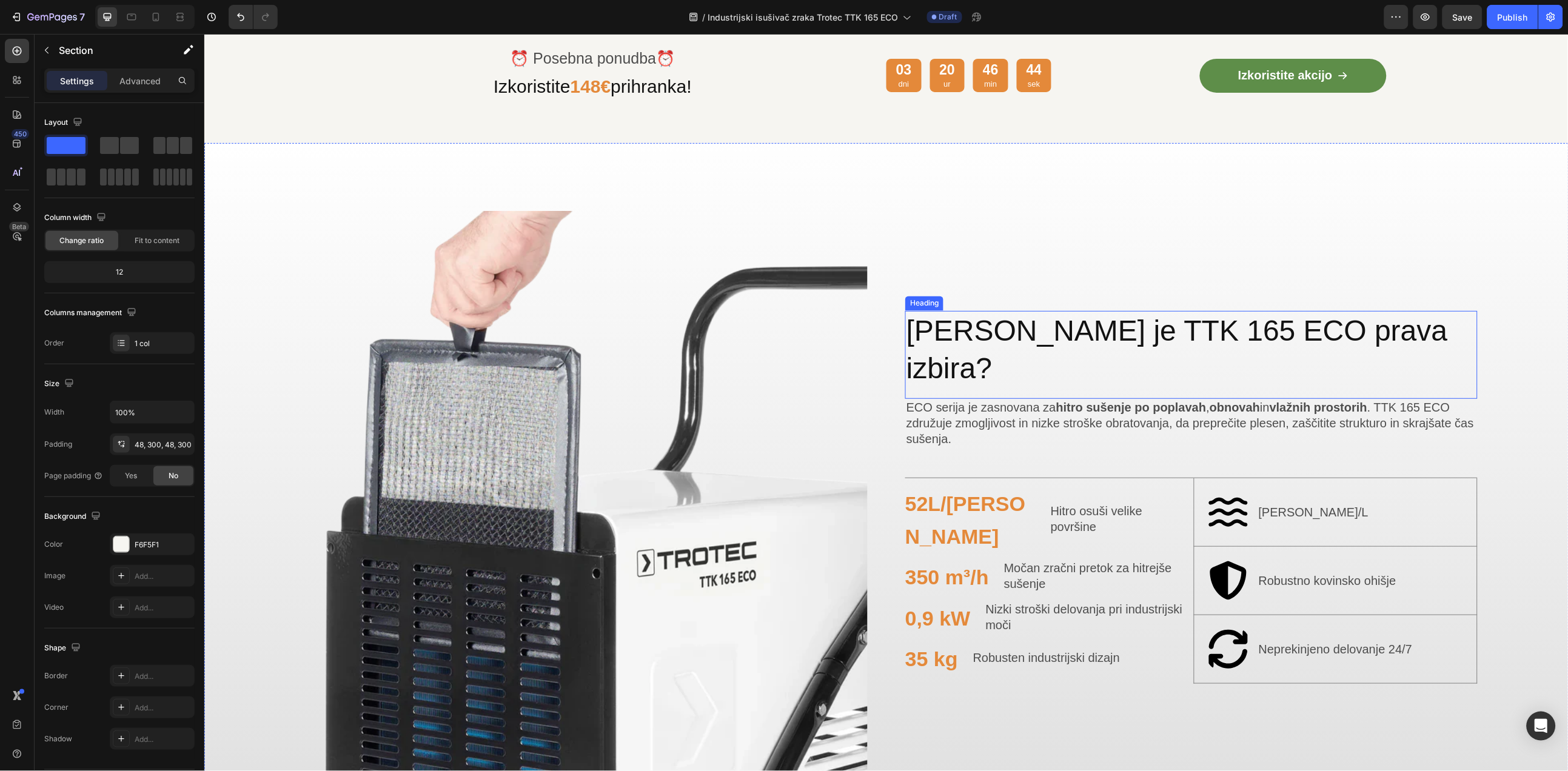
drag, startPoint x: 993, startPoint y: 355, endPoint x: 1006, endPoint y: 356, distance: 13.0
click at [993, 355] on h2 "Zakaj je TTK 165 ECO prava izbira?" at bounding box center [1191, 349] width 572 height 78
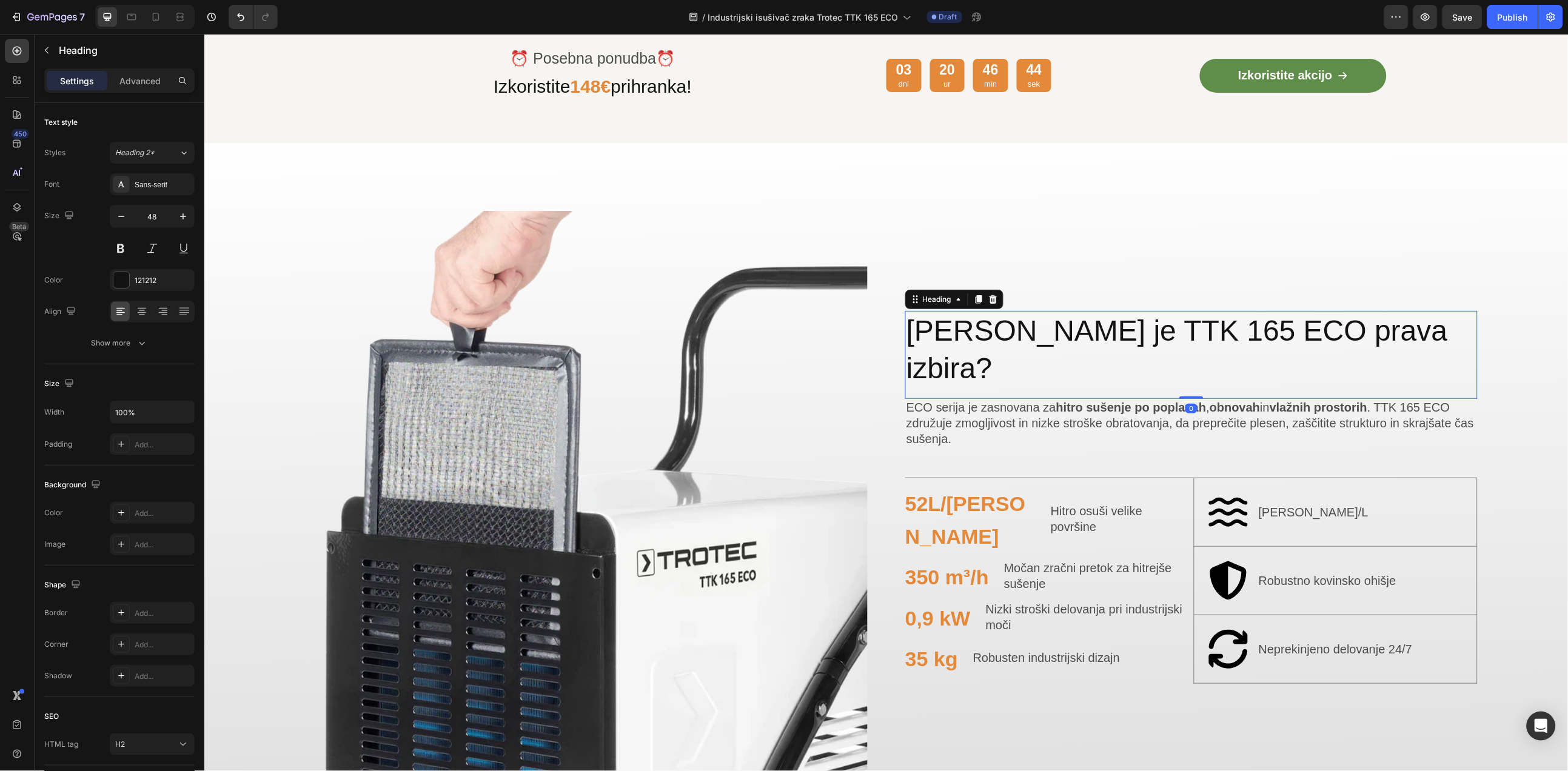
click at [1012, 356] on h2 "Zakaj je TTK 165 ECO prava izbira?" at bounding box center [1191, 349] width 572 height 78
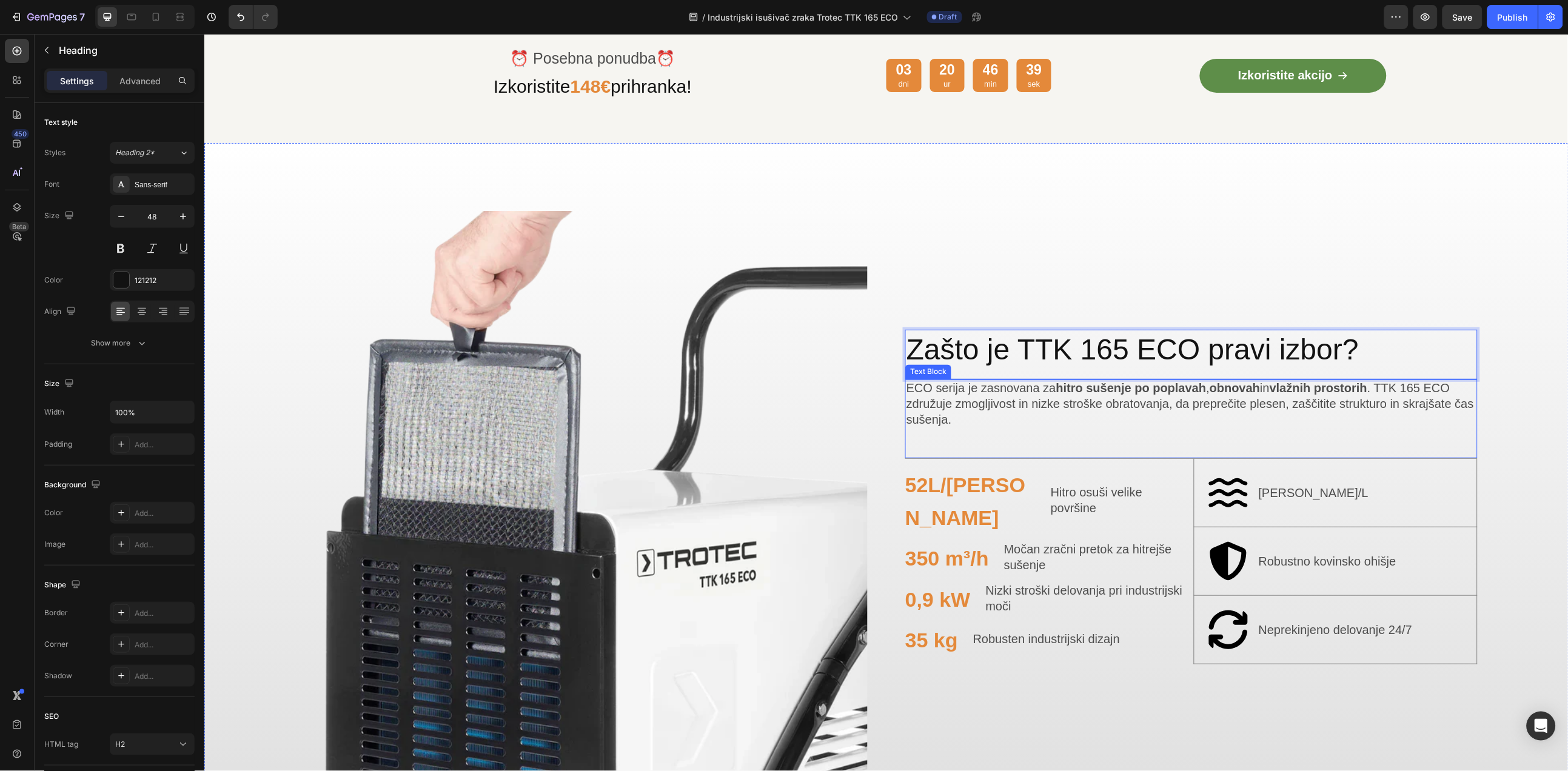
click at [1036, 416] on p "ECO serija je zasnovana za hitro sušenje po poplavah , obnovah in vlažnih prost…" at bounding box center [1190, 404] width 570 height 48
click at [1031, 399] on span "ECO serija je zasnovana za hitro sušenje po poplavah , obnovah in vlažnih prost…" at bounding box center [1189, 403] width 567 height 45
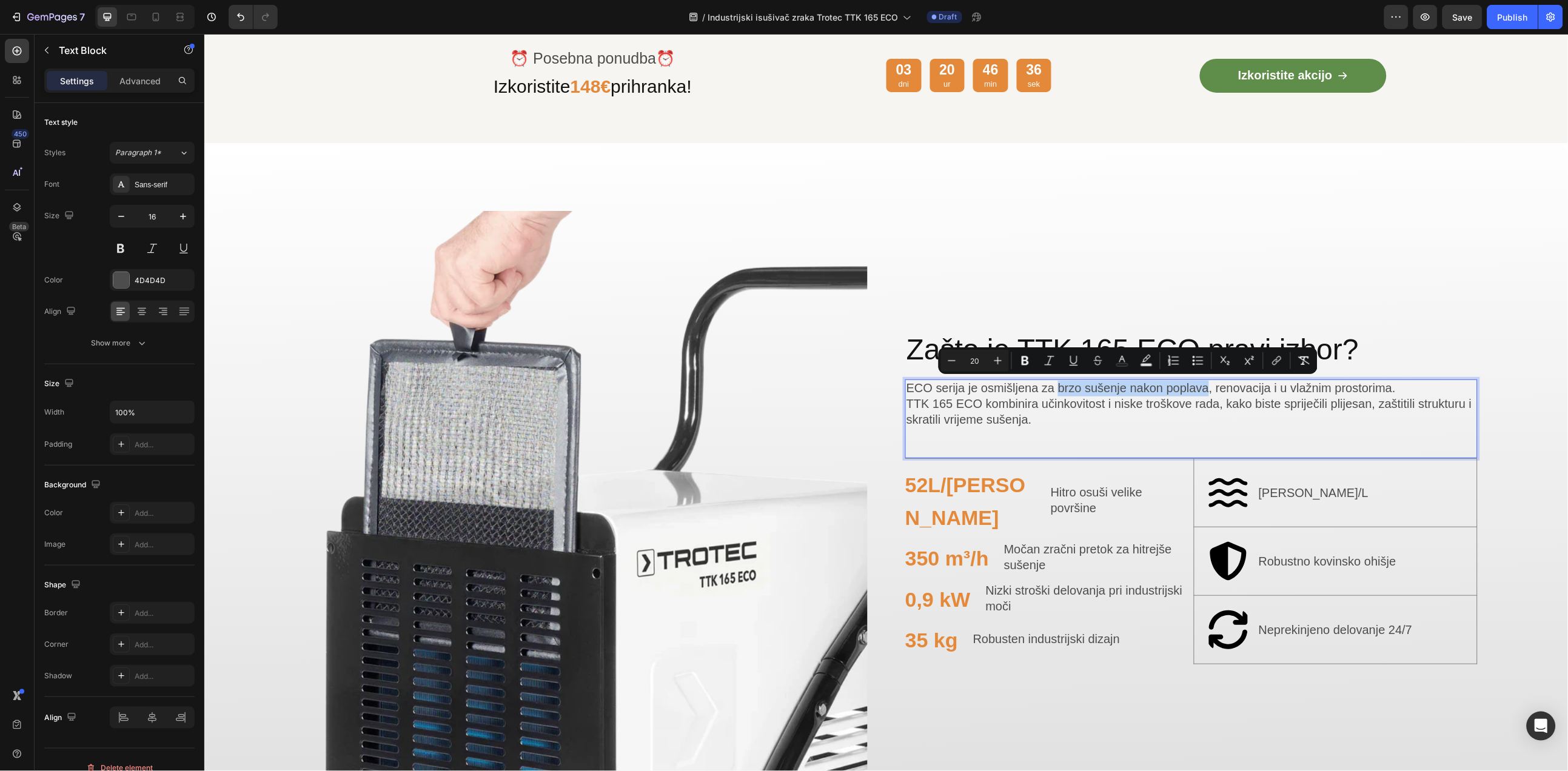
drag, startPoint x: 1053, startPoint y: 384, endPoint x: 1203, endPoint y: 386, distance: 150.0
click at [1203, 386] on span "ECO serija je osmišljena za brzo sušenje nakon poplava, renovacija i u vlažnim …" at bounding box center [1150, 387] width 489 height 13
click at [1238, 386] on span "ECO serija je osmišljena za brzo sušenje nakon poplava , renovacija i u vlažnim…" at bounding box center [1154, 387] width 497 height 13
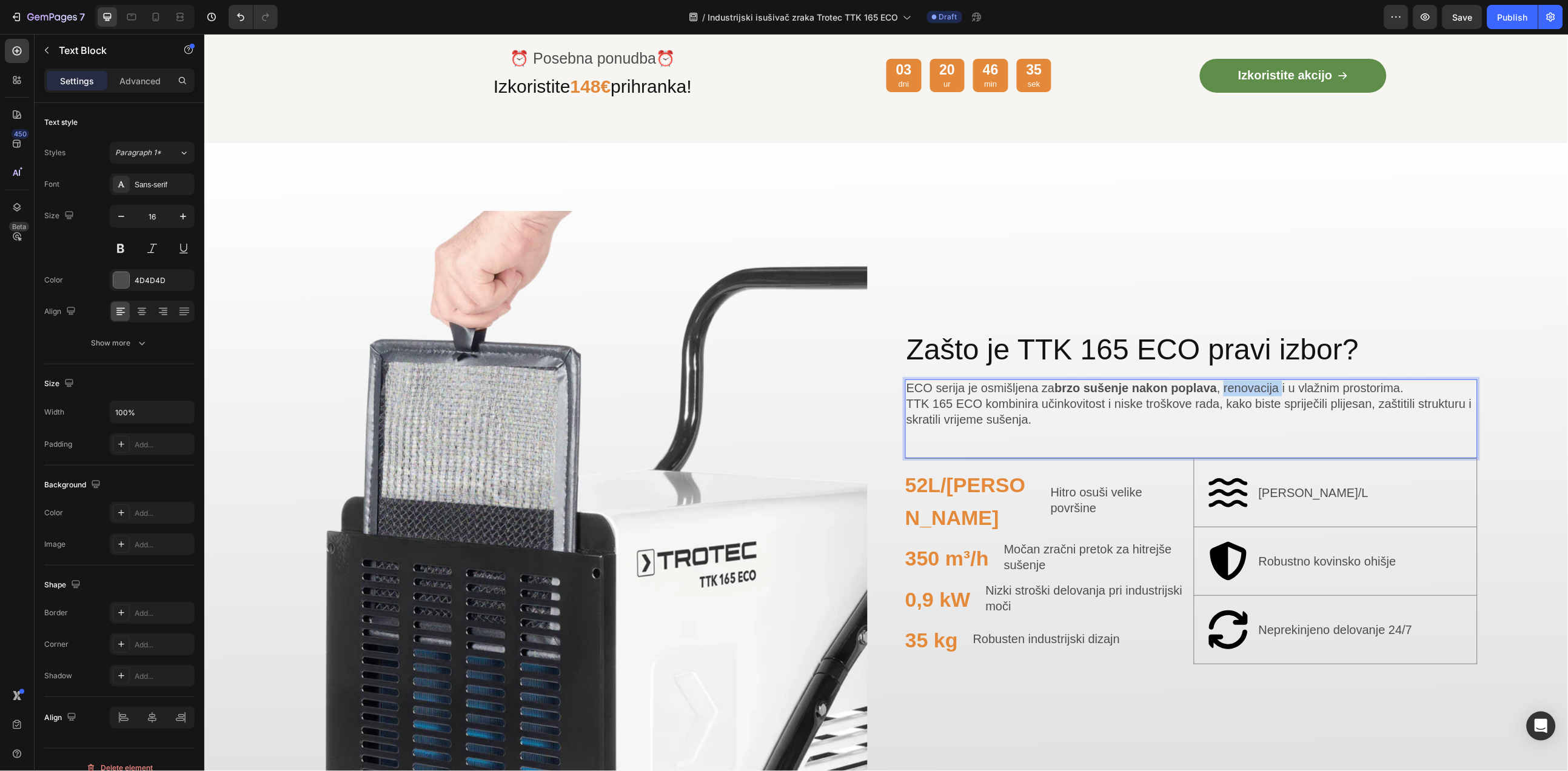
click at [1238, 386] on span "ECO serija je osmišljena za brzo sušenje nakon poplava , renovacija i u vlažnim…" at bounding box center [1154, 387] width 497 height 13
drag, startPoint x: 1302, startPoint y: 385, endPoint x: 1401, endPoint y: 386, distance: 99.0
click at [1401, 386] on span "ECO serija je osmišljena za brzo sušenje nakon poplava , renovacija i u vlažnim…" at bounding box center [1153, 387] width 496 height 13
click at [1352, 426] on div "ECO serija je osmišljena za brzo sušenje nakon poplava , renovacija i u vlažnim…" at bounding box center [1191, 418] width 572 height 79
click at [1483, 426] on div "Image Zašto je TTK 165 ECO pravi izbor? Heading ECO serija je osmišljena za brz…" at bounding box center [886, 496] width 1364 height 709
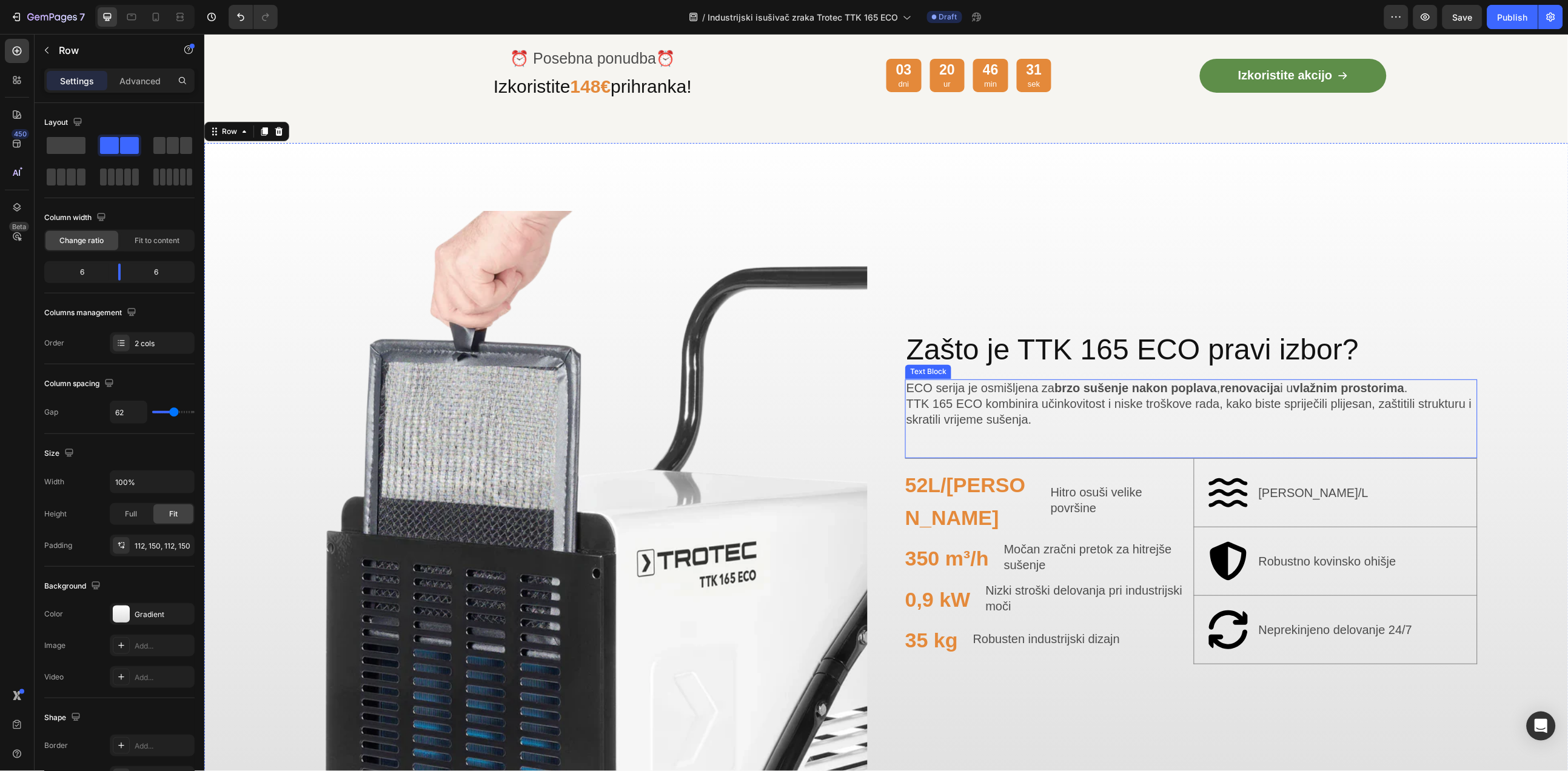
click at [1398, 421] on p "ECO serija je osmišljena za brzo sušenje nakon poplava , renovacija i u vlažnim…" at bounding box center [1190, 404] width 570 height 48
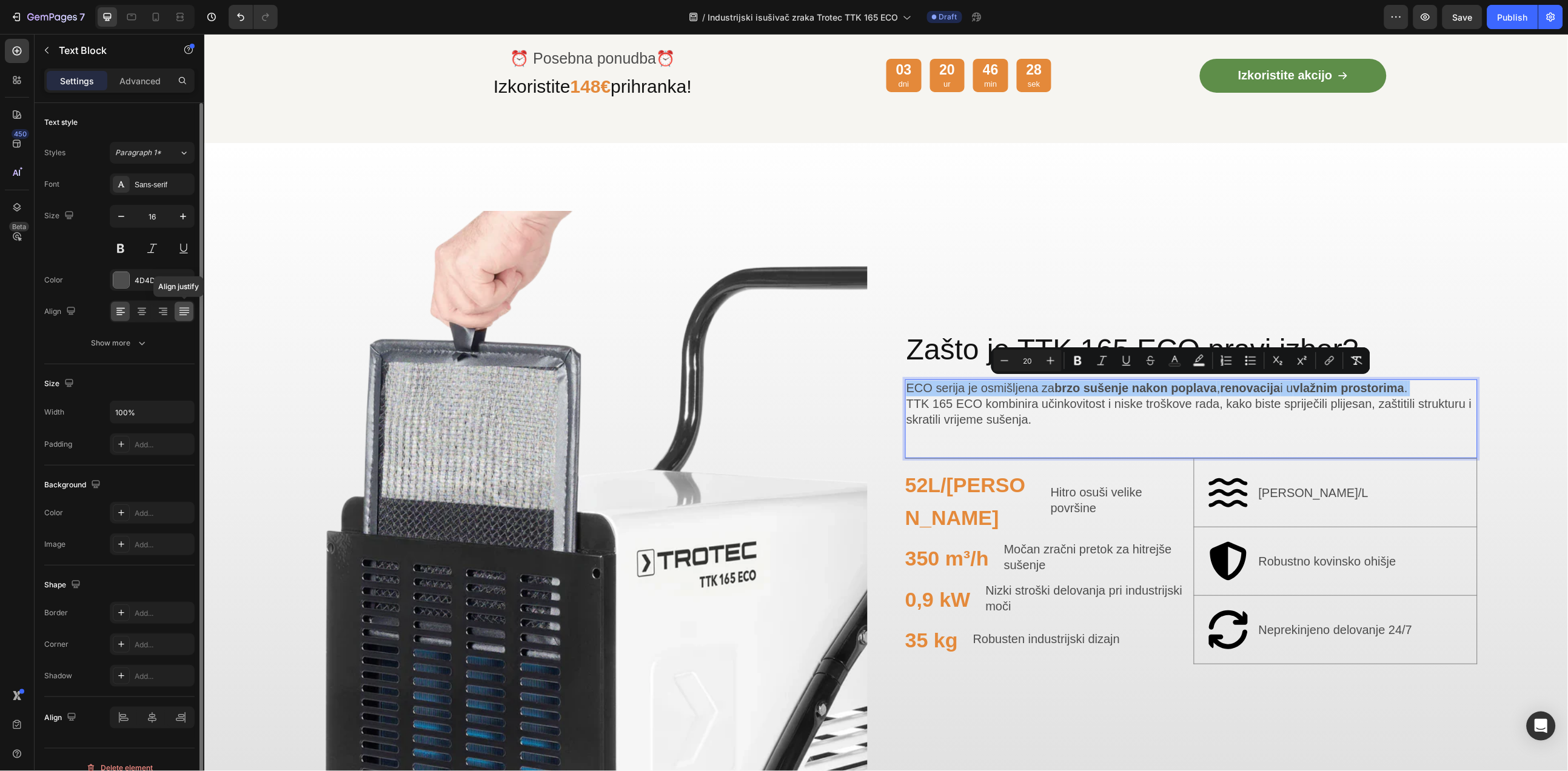
click at [185, 306] on icon at bounding box center [184, 312] width 12 height 12
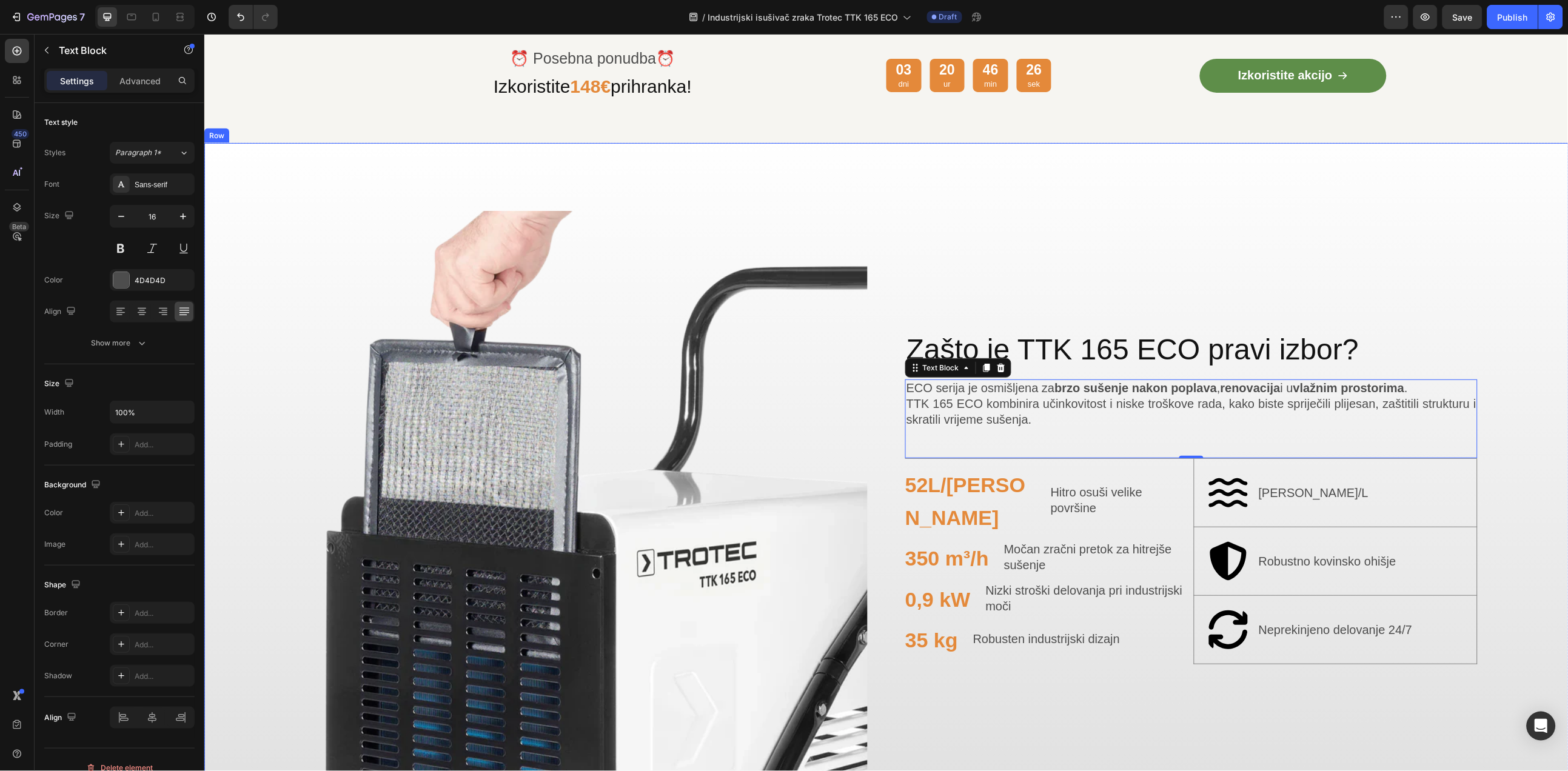
click at [1517, 421] on div "Image Zašto je TTK 165 ECO pravi izbor? Heading ECO serija je osmišljena za brz…" at bounding box center [886, 496] width 1364 height 709
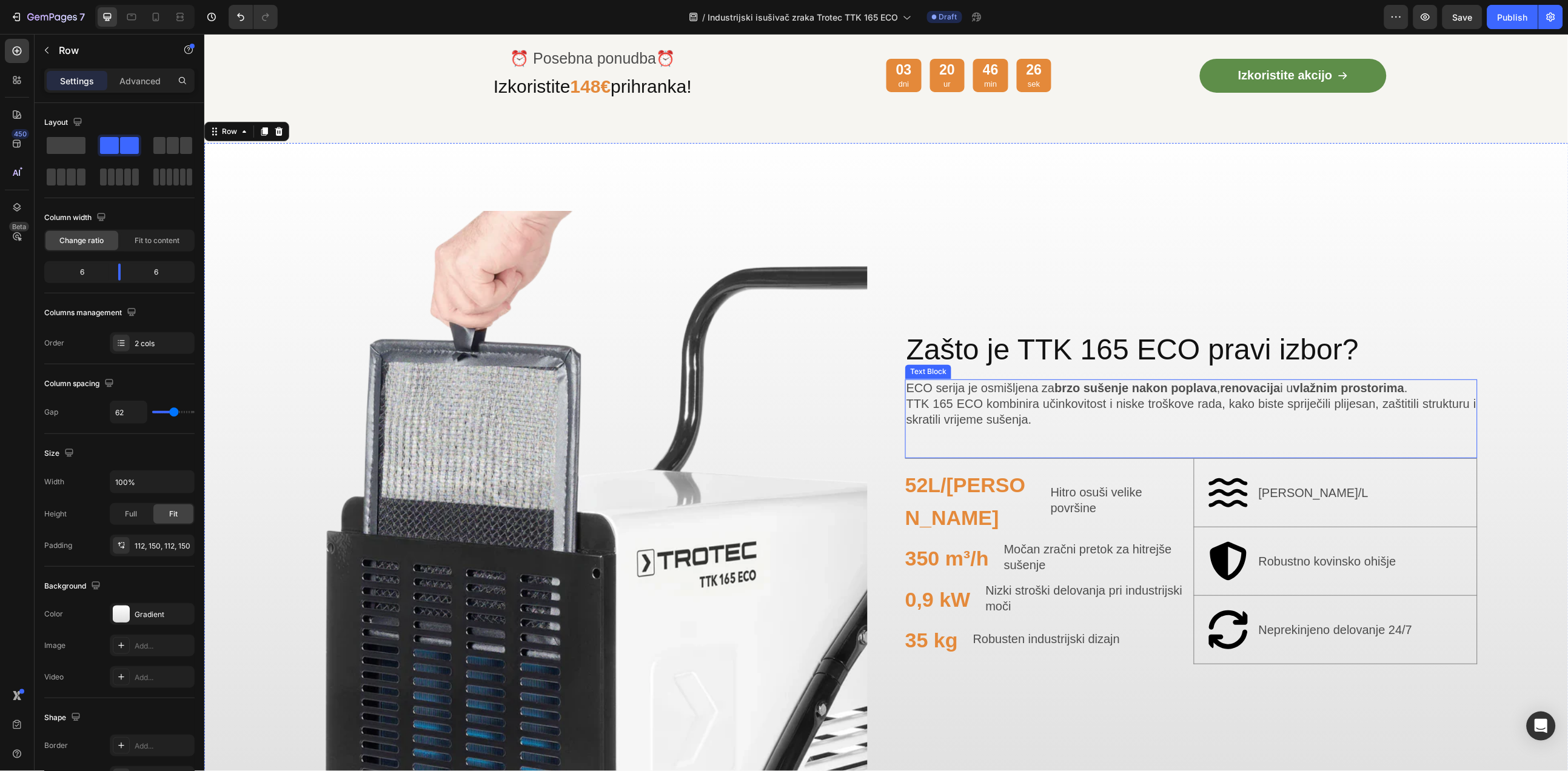
click at [1100, 443] on div "ECO serija je osmišljena za brzo sušenje nakon poplava , renovacija i u vlažnim…" at bounding box center [1191, 418] width 572 height 79
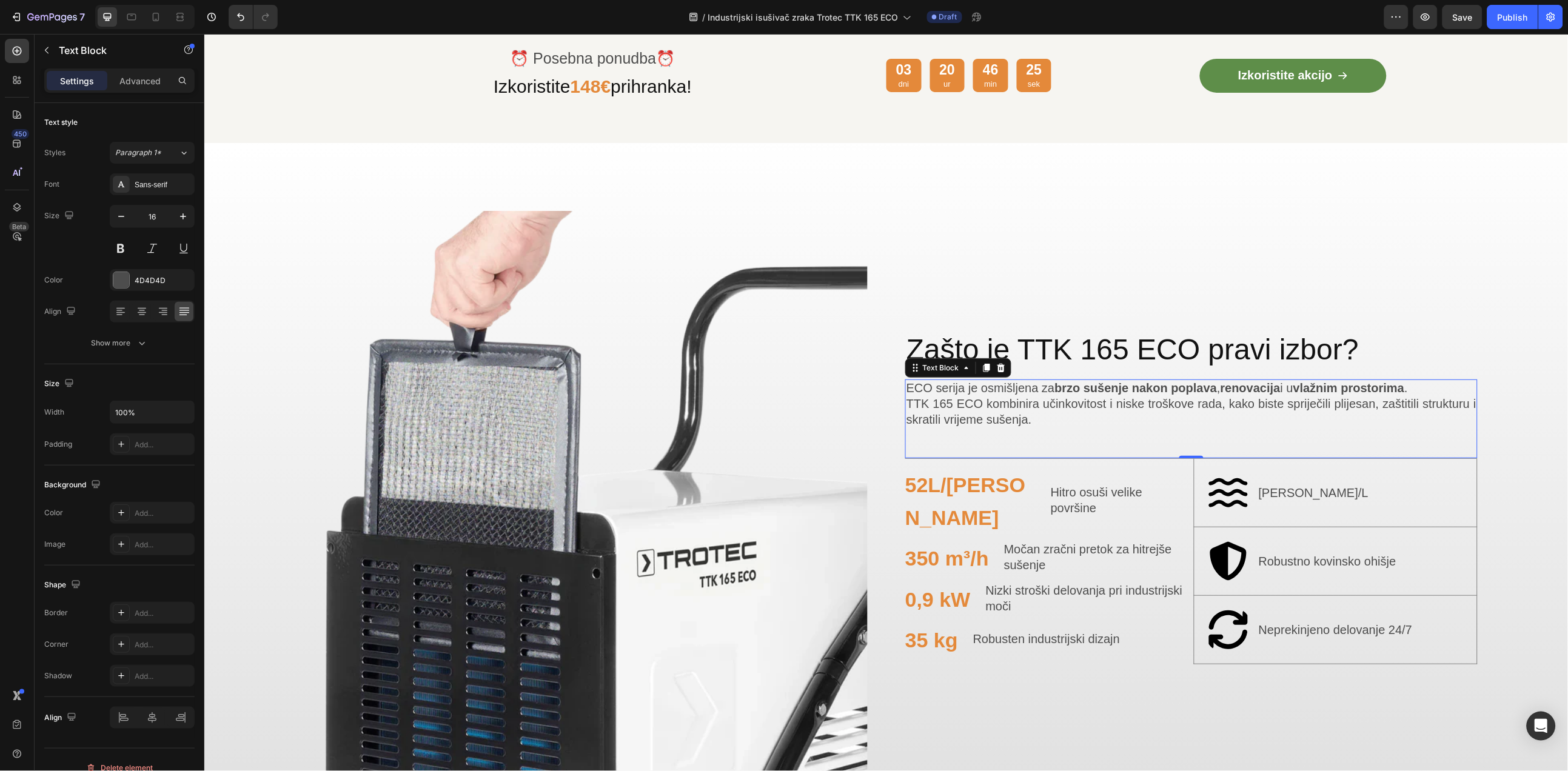
click at [1072, 429] on div "ECO serija je osmišljena za brzo sušenje nakon poplava , renovacija i u vlažnim…" at bounding box center [1191, 418] width 572 height 79
click at [1040, 429] on div "ECO serija je osmišljena za brzo sušenje nakon poplava , renovacija i u vlažnim…" at bounding box center [1191, 418] width 572 height 79
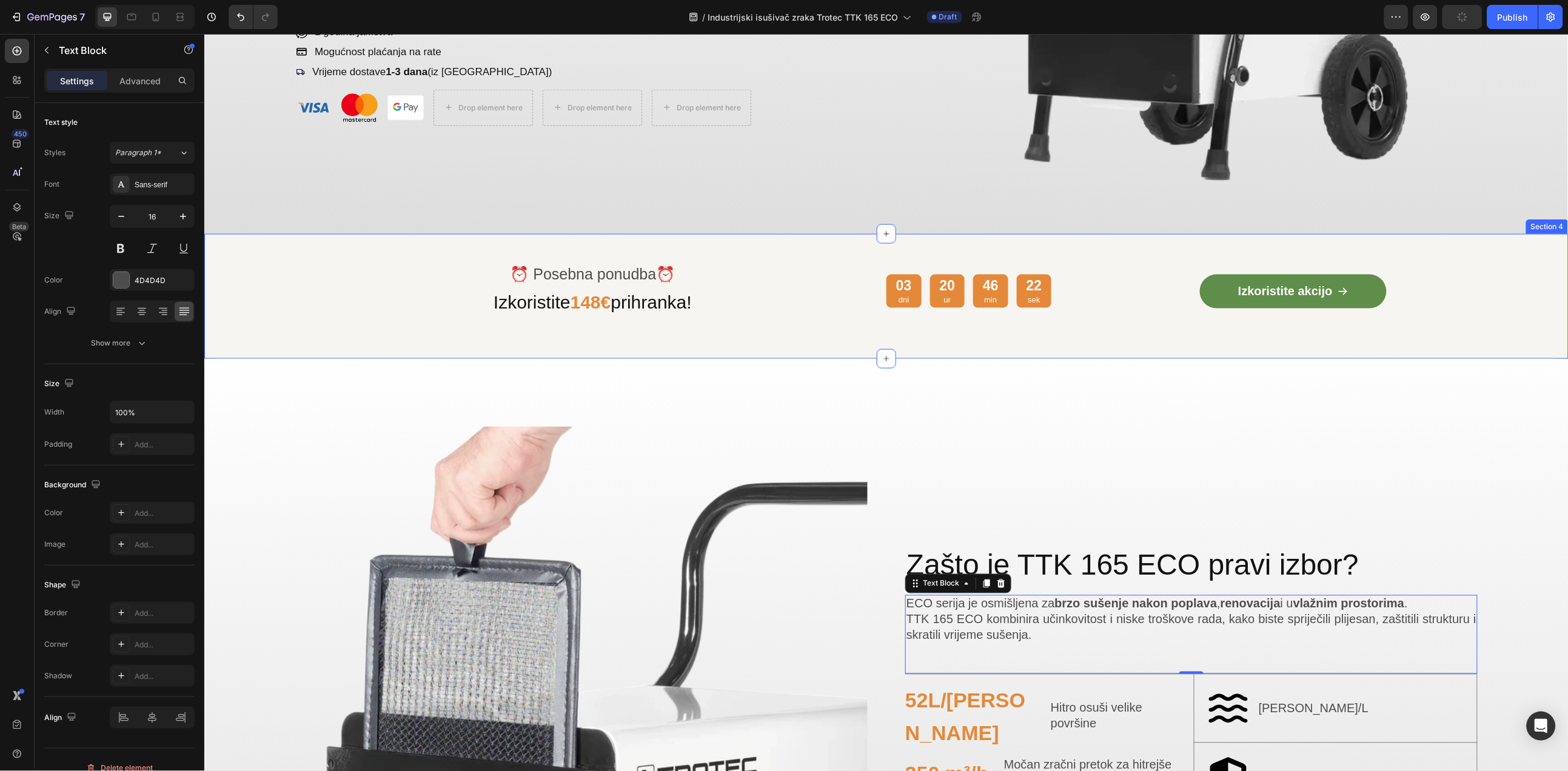
scroll to position [418, 0]
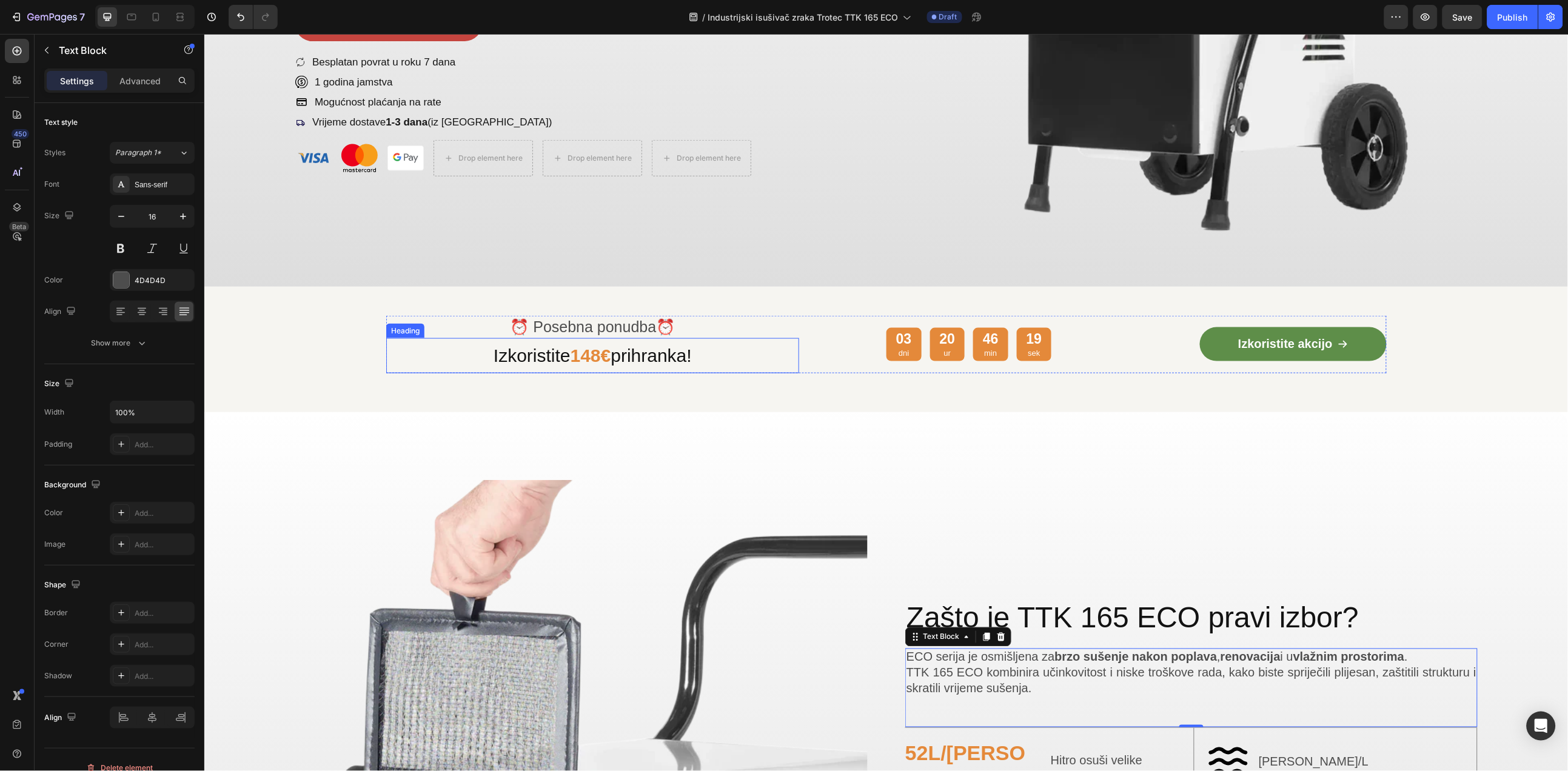
click at [637, 325] on p "⏰ Posebna ponudba ⏰" at bounding box center [592, 326] width 410 height 20
click at [630, 323] on p "⏰ Posebna ponudba ⏰" at bounding box center [592, 326] width 410 height 20
click at [590, 348] on strong "148€" at bounding box center [589, 355] width 40 height 20
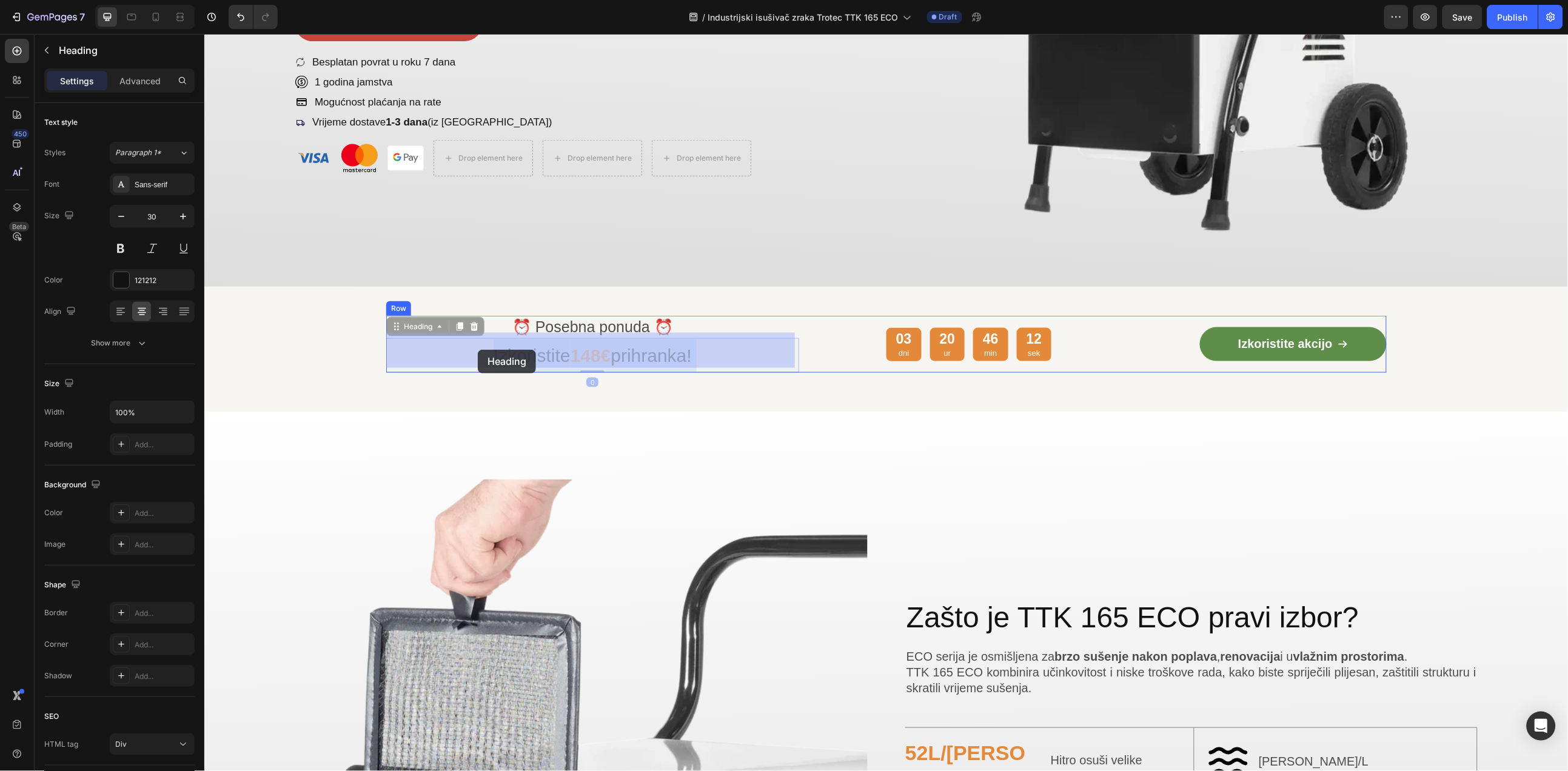
drag, startPoint x: 563, startPoint y: 345, endPoint x: 477, endPoint y: 349, distance: 86.1
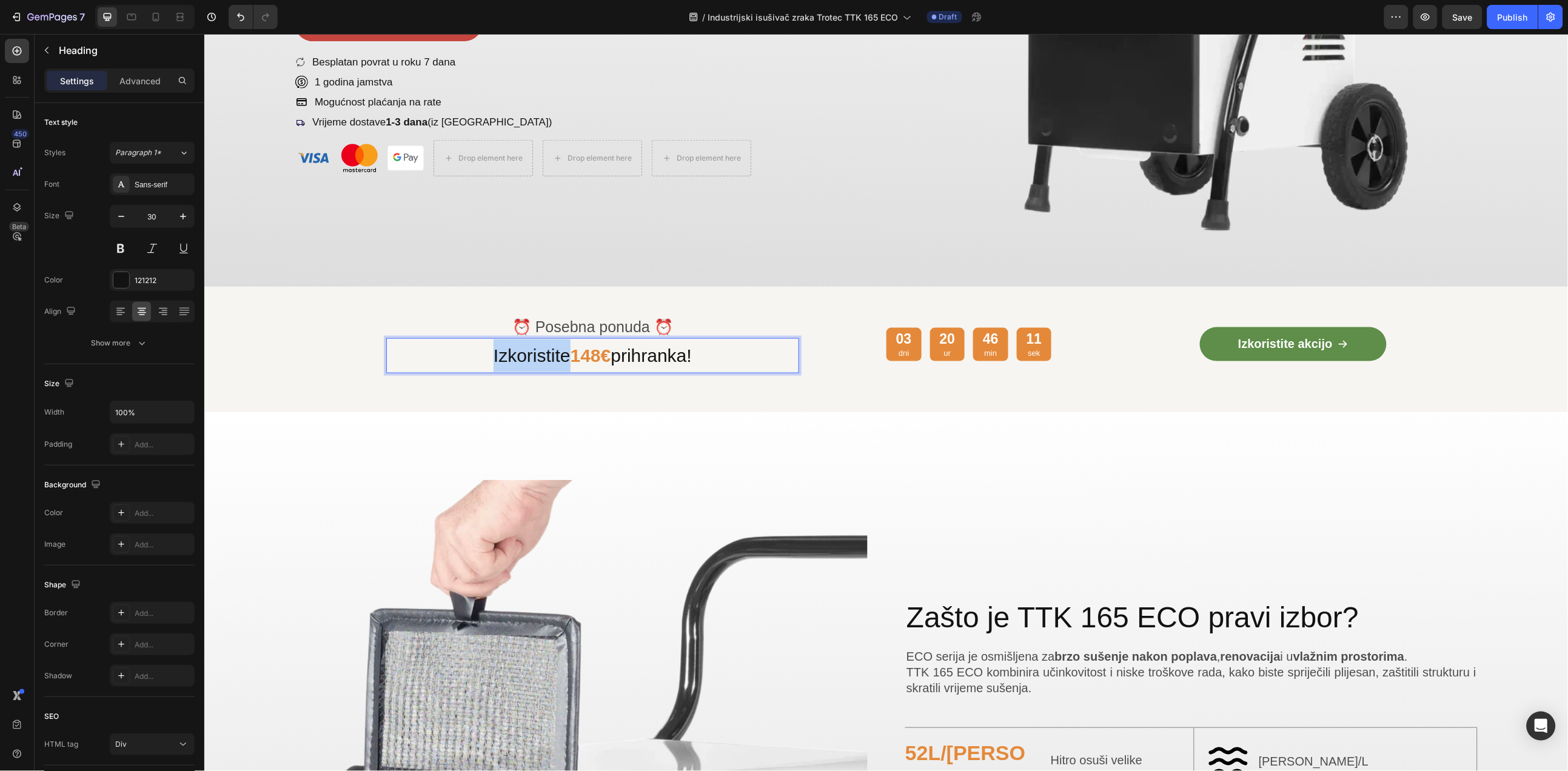
drag, startPoint x: 560, startPoint y: 351, endPoint x: 484, endPoint y: 357, distance: 76.2
click at [484, 357] on p "Izkoristite 148€ prihranka!" at bounding box center [592, 355] width 410 height 33
click at [633, 350] on p "Iskoristite 148€ prihranka!" at bounding box center [592, 355] width 410 height 33
drag, startPoint x: 616, startPoint y: 350, endPoint x: 722, endPoint y: 348, distance: 106.0
click at [722, 348] on p "Iskoristite 148€ prihranka!" at bounding box center [592, 355] width 410 height 33
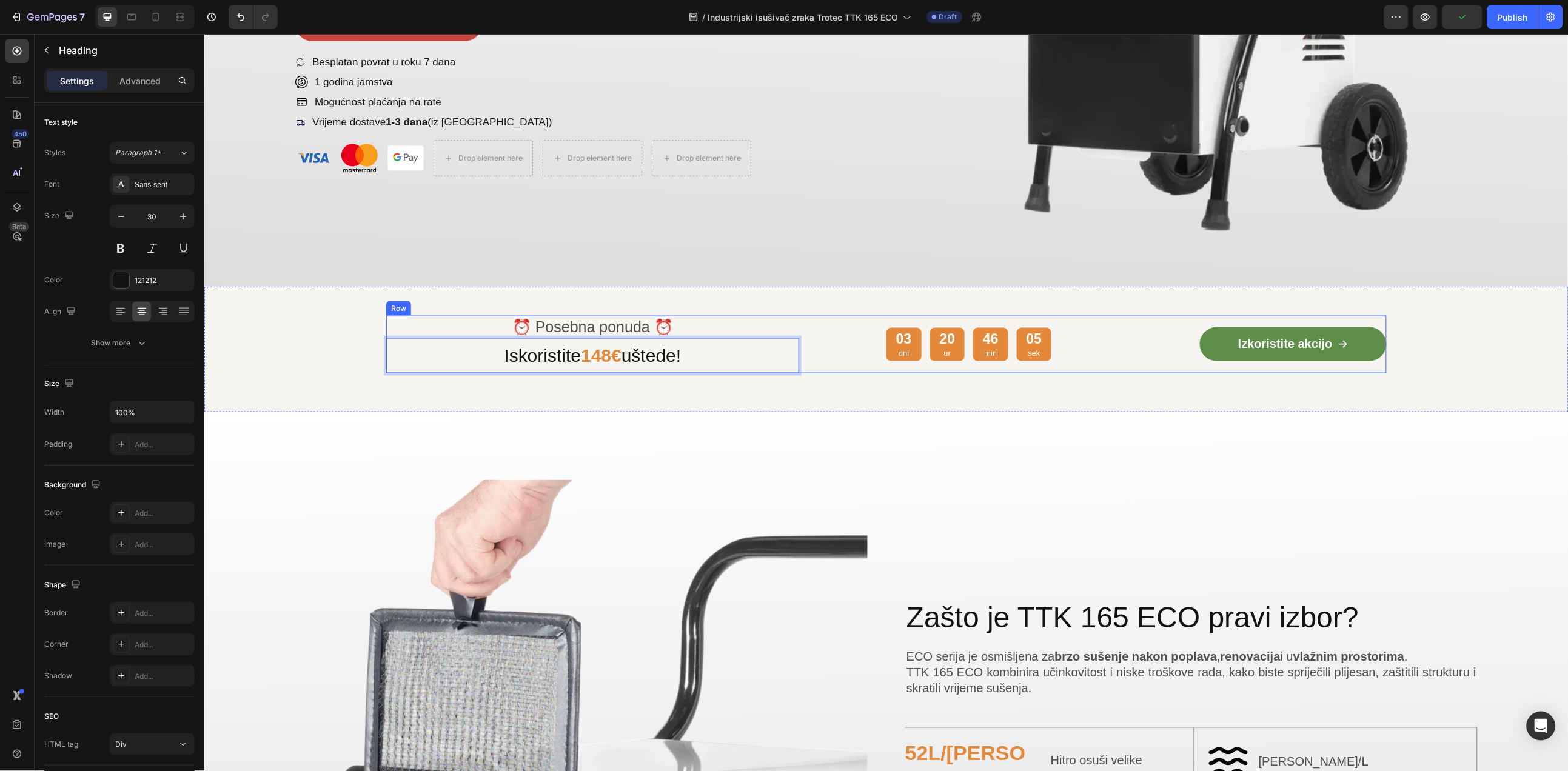
click at [896, 348] on p "dni" at bounding box center [903, 353] width 16 height 11
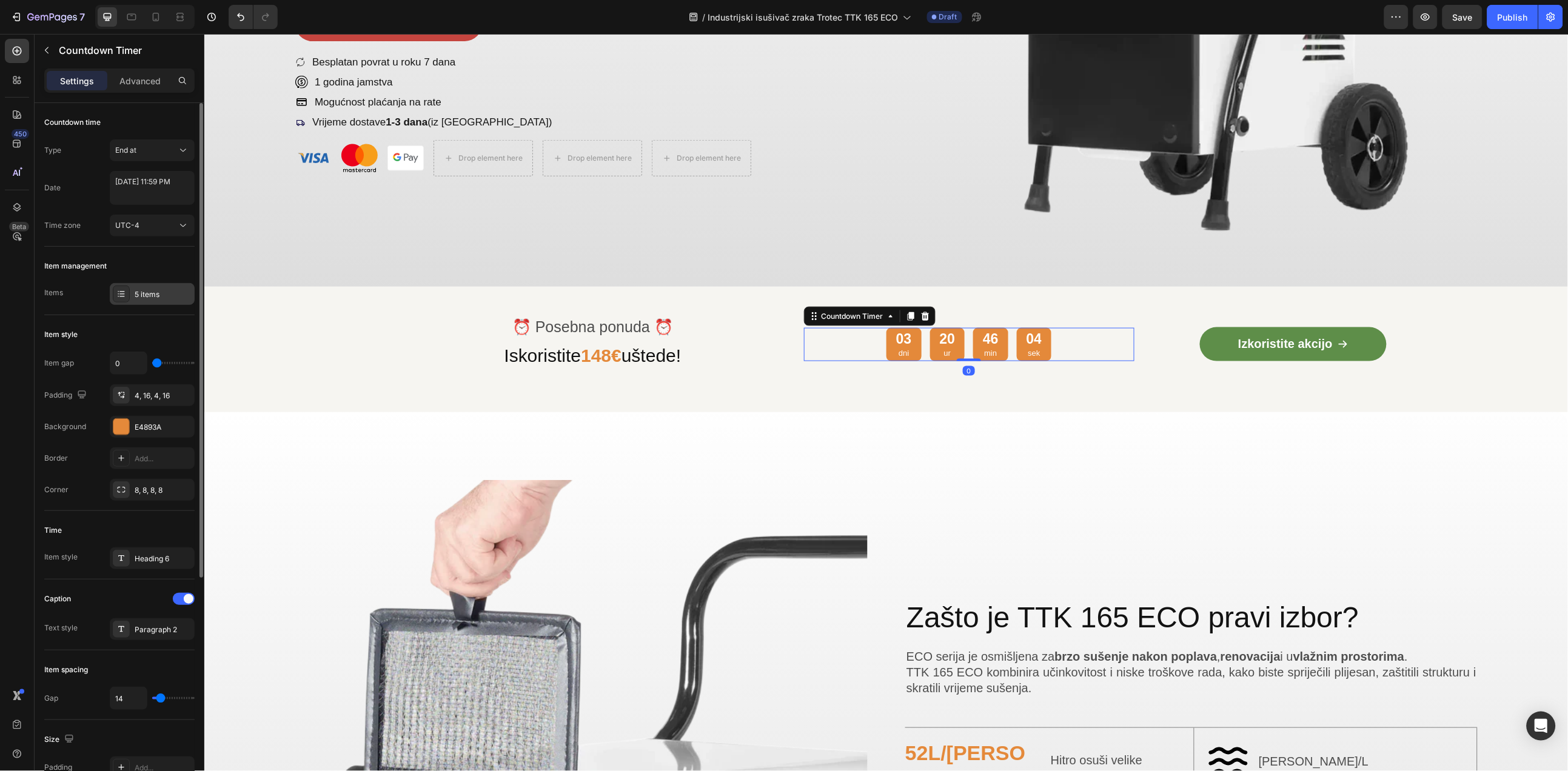
click at [162, 288] on div "5 items" at bounding box center [152, 293] width 85 height 22
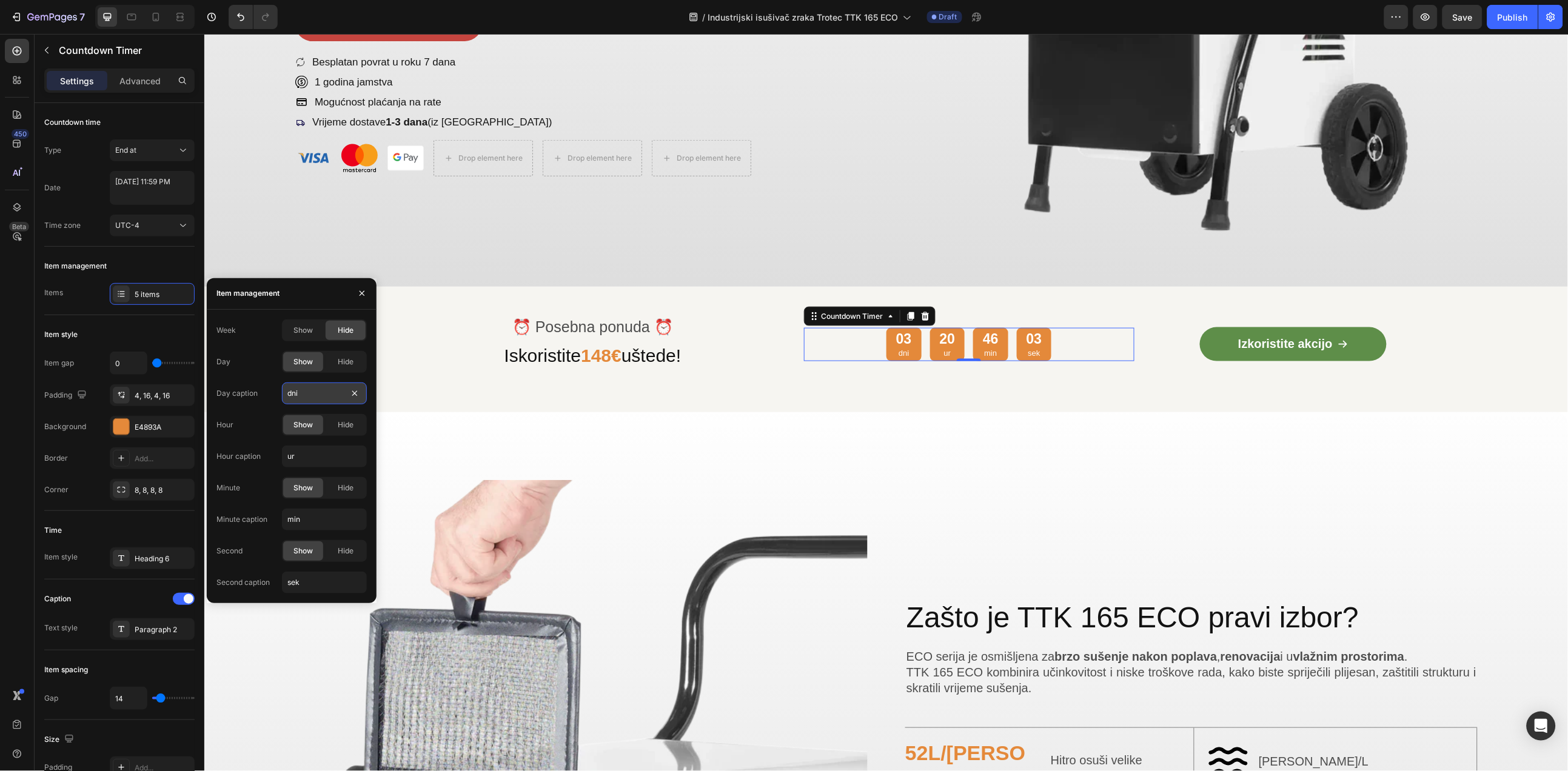
click at [316, 396] on input "dni" at bounding box center [324, 393] width 85 height 22
click at [315, 396] on input "dni" at bounding box center [324, 393] width 85 height 22
type input "[PERSON_NAME]"
click at [308, 466] on input "ur" at bounding box center [324, 456] width 85 height 22
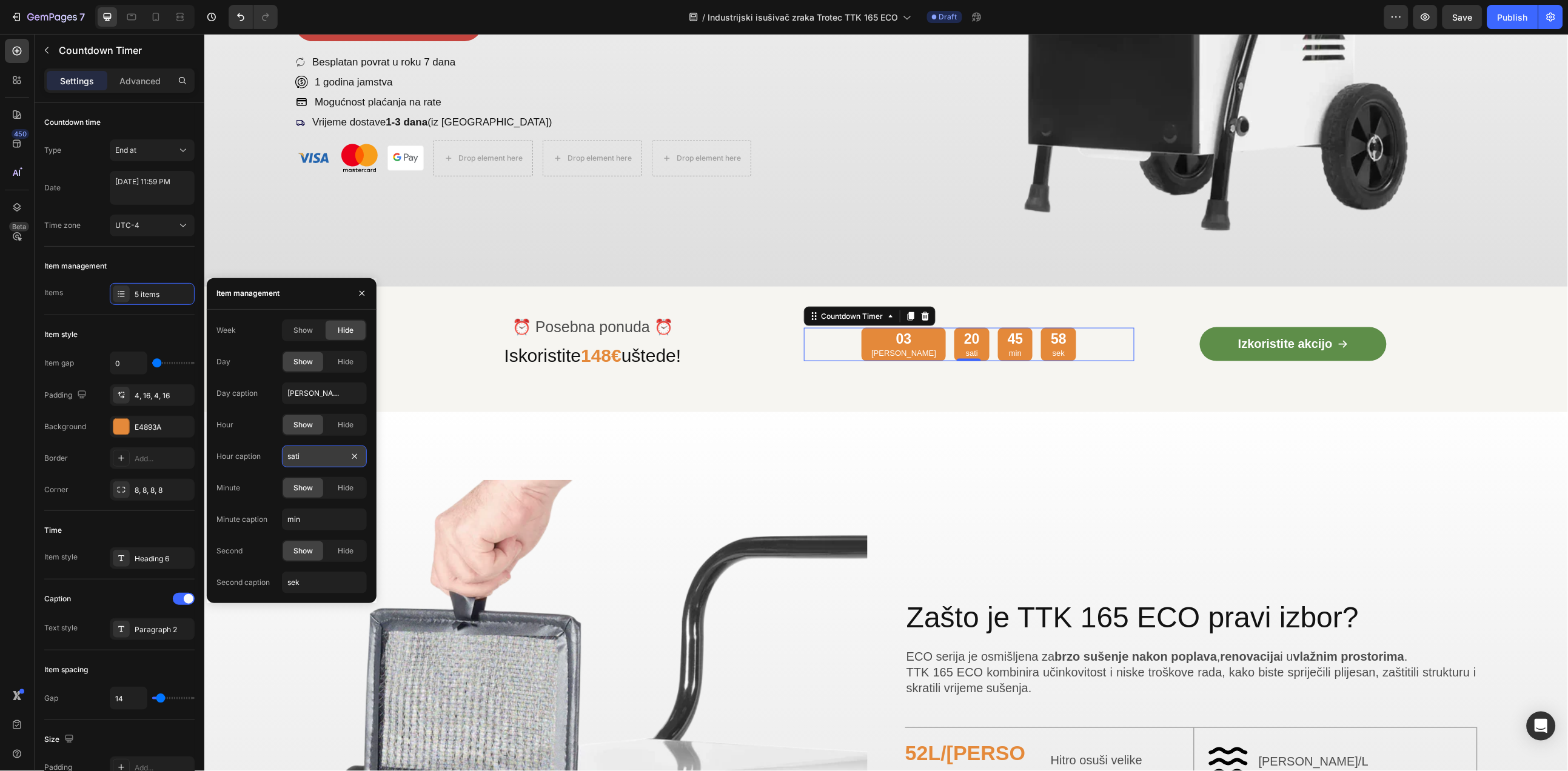
type input "sati"
click at [524, 390] on div "⏰ Posebna ponuda ⏰ Text Block Iskoristite 148€ uštede! Heading 03 dana 20 sati …" at bounding box center [886, 349] width 1364 height 126
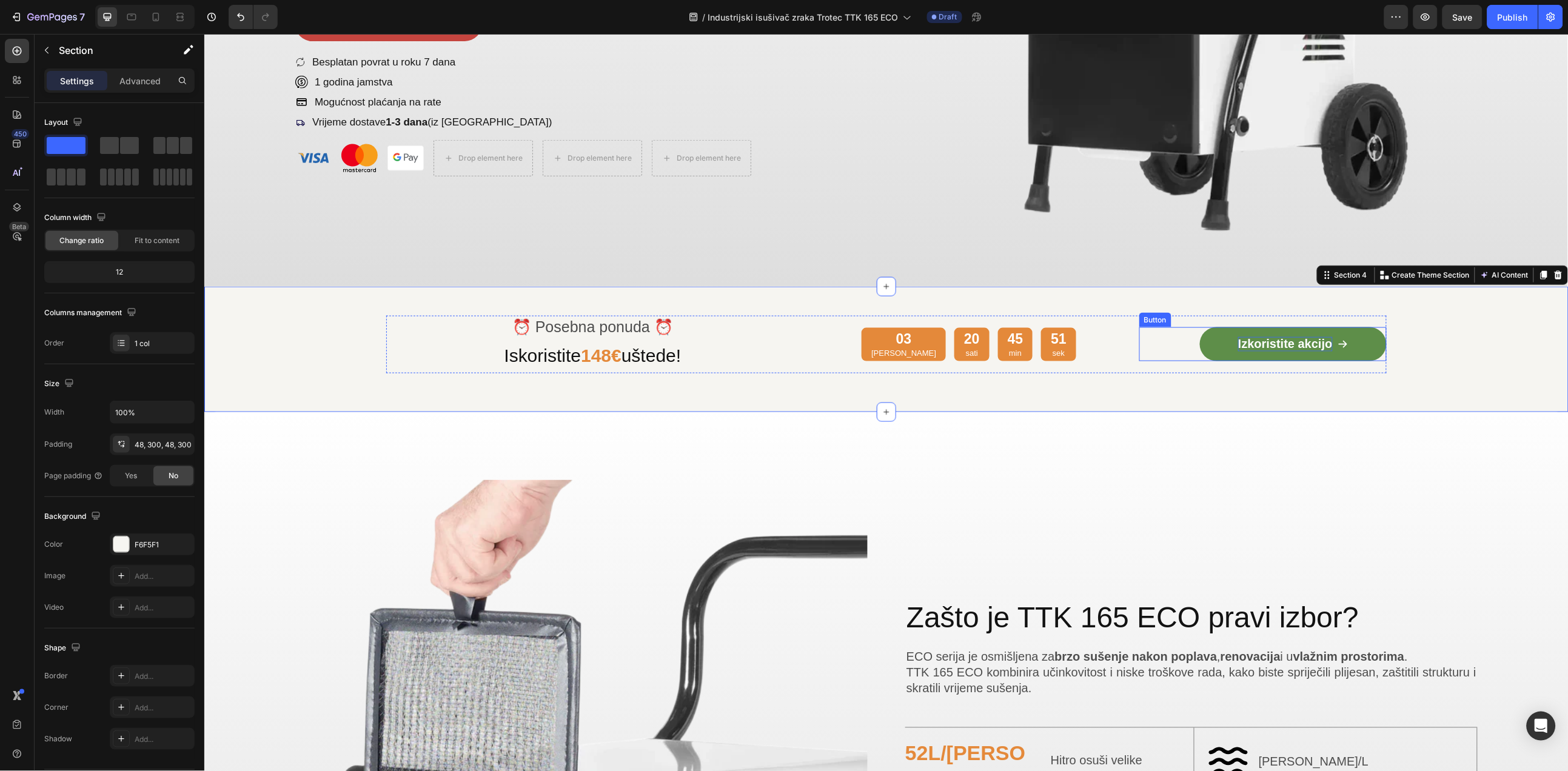
drag, startPoint x: 1307, startPoint y: 339, endPoint x: 1298, endPoint y: 337, distance: 9.2
click at [1303, 338] on span "Izkoristite akcijo" at bounding box center [1284, 343] width 95 height 13
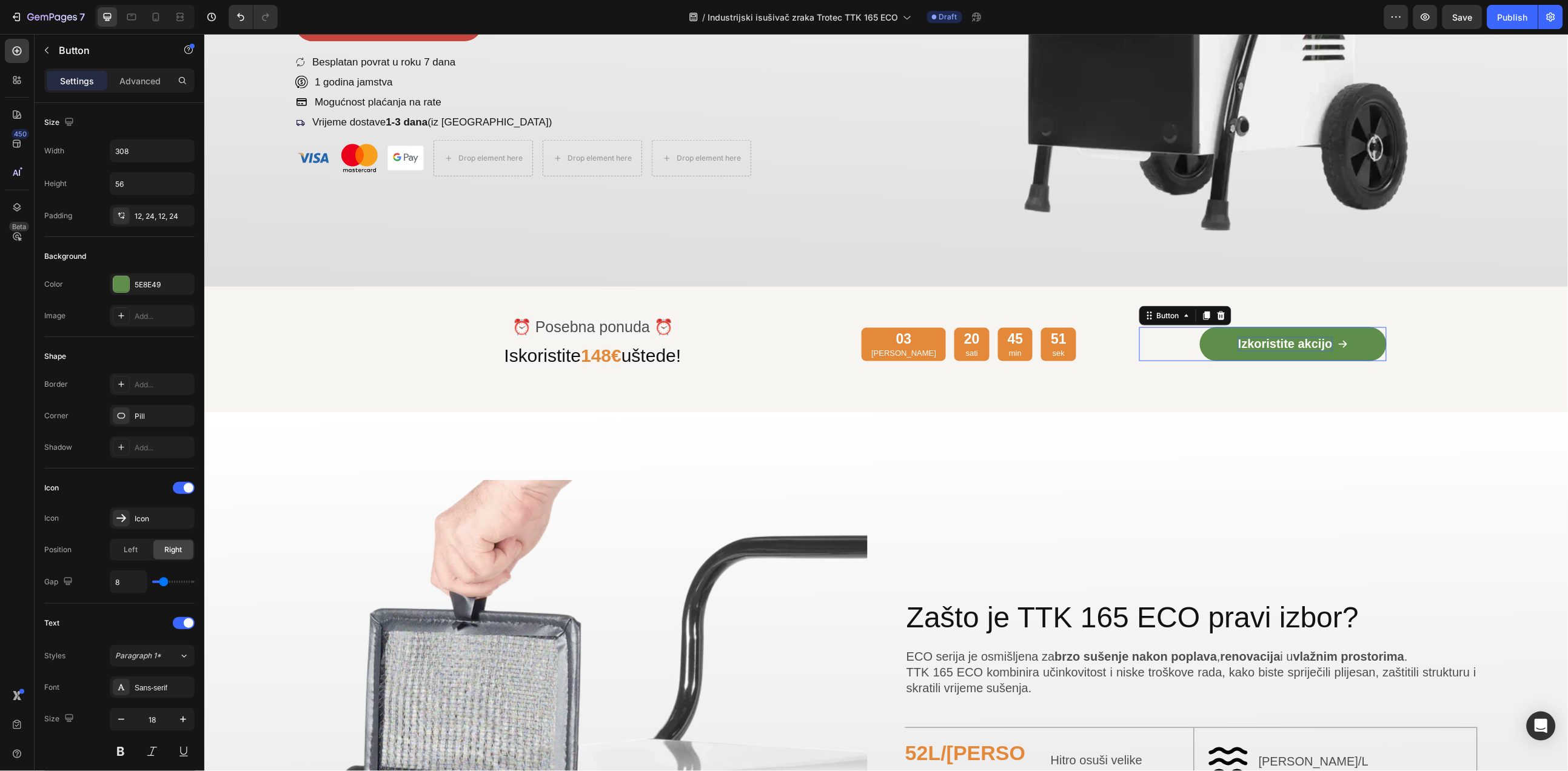
click at [1289, 337] on span "Izkoristite akcijo" at bounding box center [1284, 343] width 95 height 13
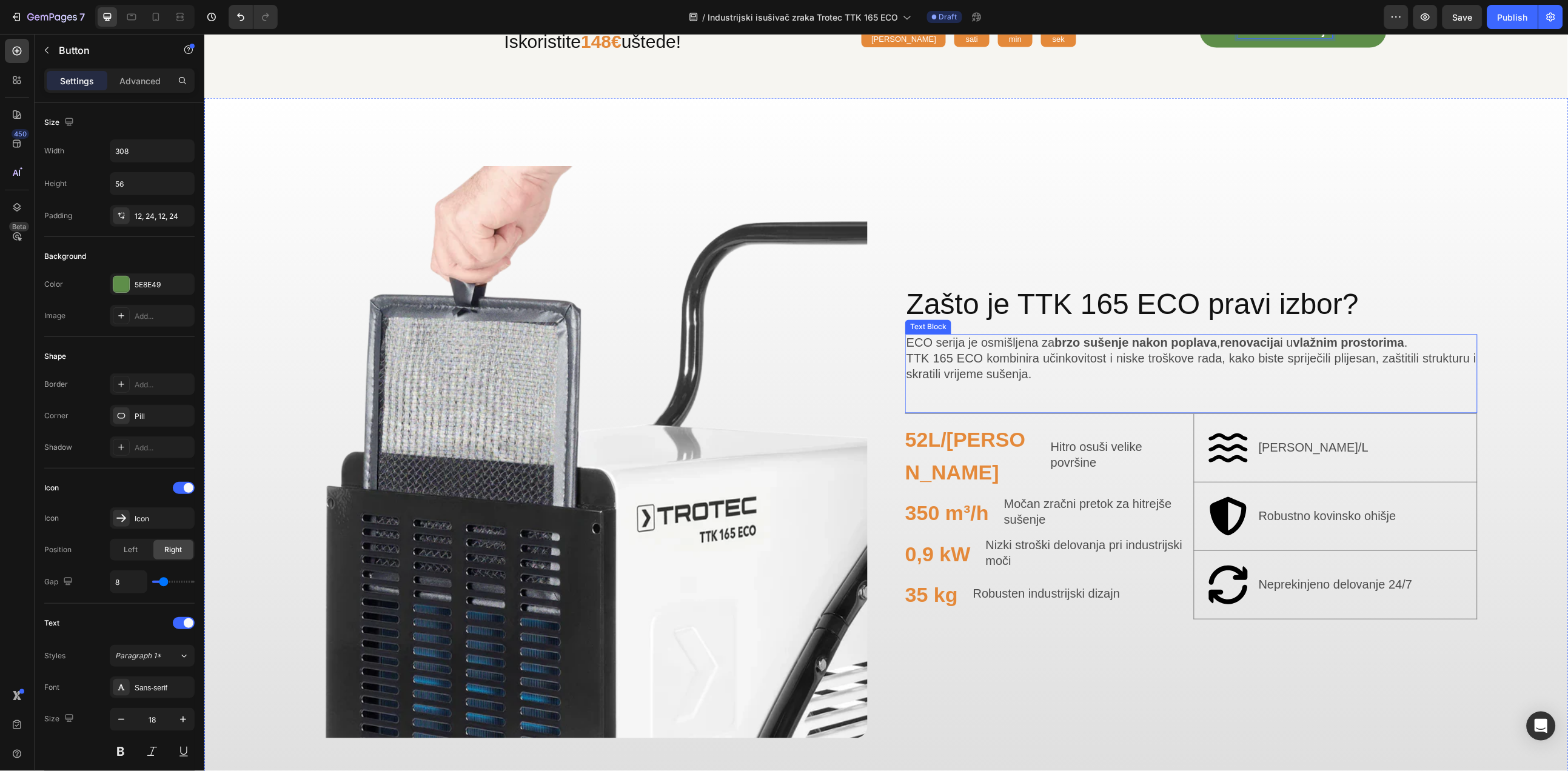
scroll to position [755, 0]
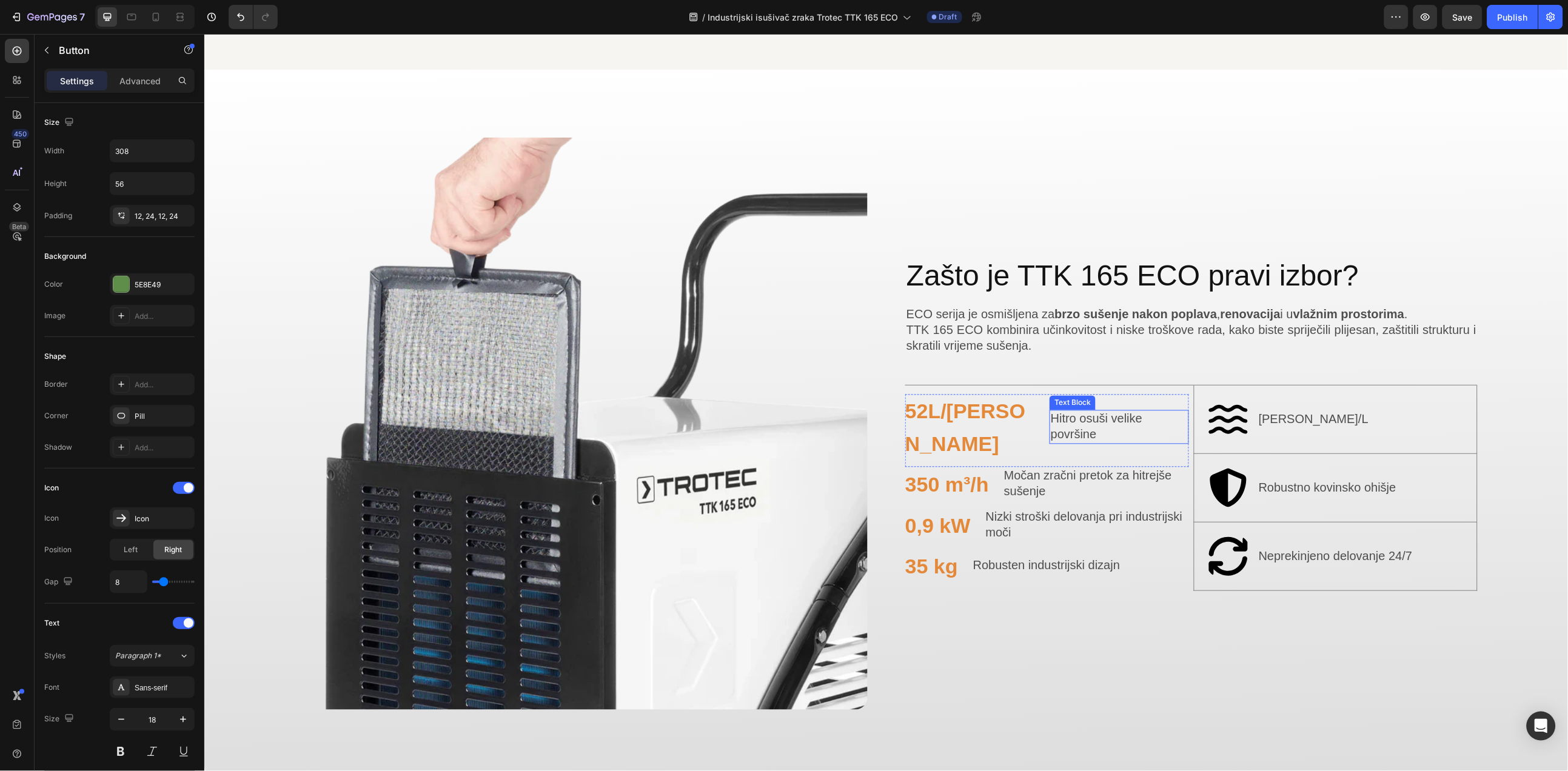
click at [1050, 420] on span "Hitro osuši velike površine" at bounding box center [1095, 426] width 91 height 29
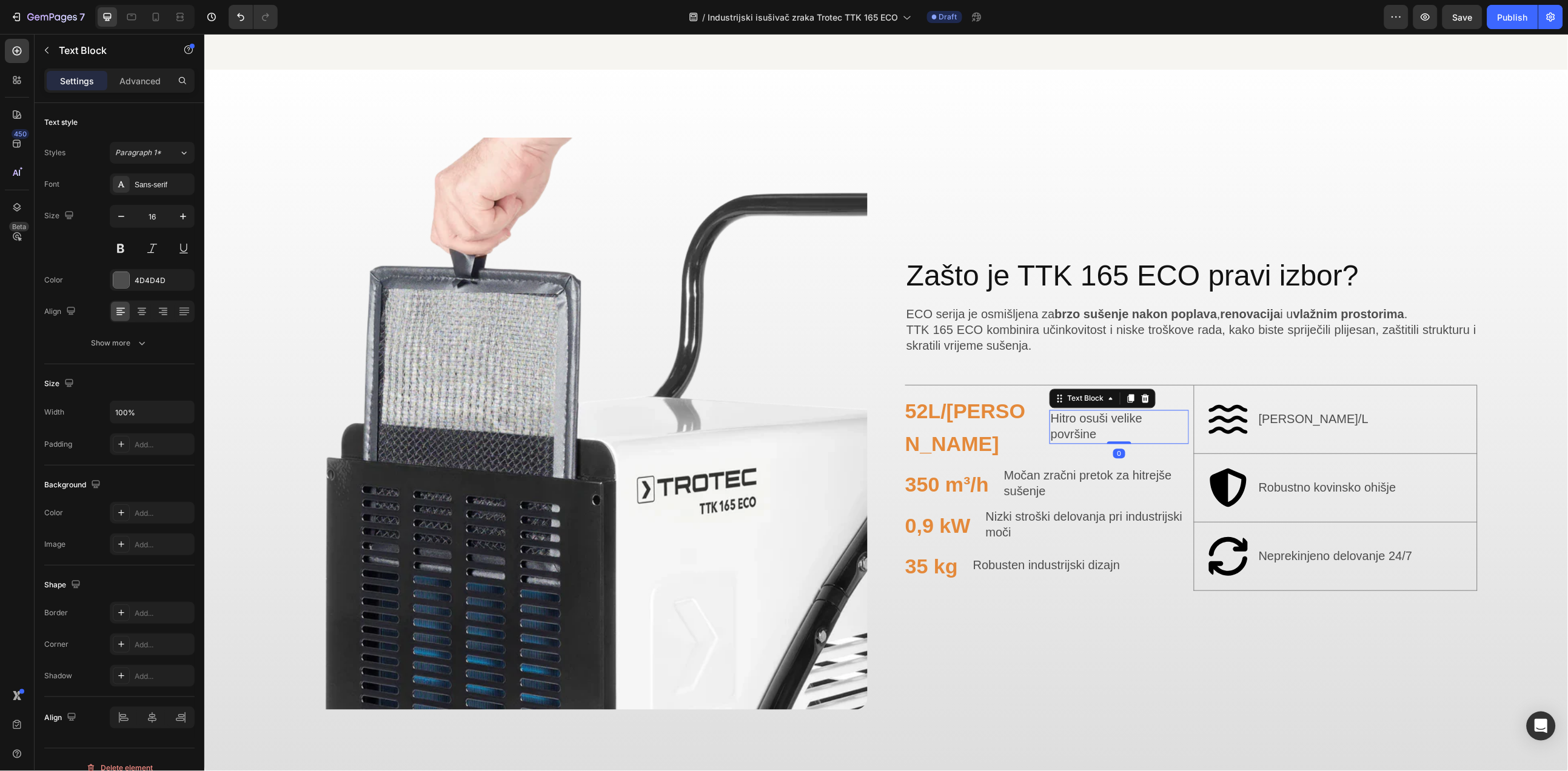
click at [1052, 423] on span "Hitro osuši velike površine" at bounding box center [1095, 426] width 91 height 29
drag, startPoint x: 1027, startPoint y: 464, endPoint x: 1036, endPoint y: 464, distance: 9.0
click at [1029, 468] on p "Močan zračni pretok za hitrejše sušenje" at bounding box center [1095, 483] width 184 height 31
click at [1036, 468] on p "Močan zračni pretok za hitrejše sušenje" at bounding box center [1095, 483] width 184 height 31
click at [1050, 510] on span "Nizki stroški delovanja pri industrijski moči" at bounding box center [1084, 524] width 197 height 29
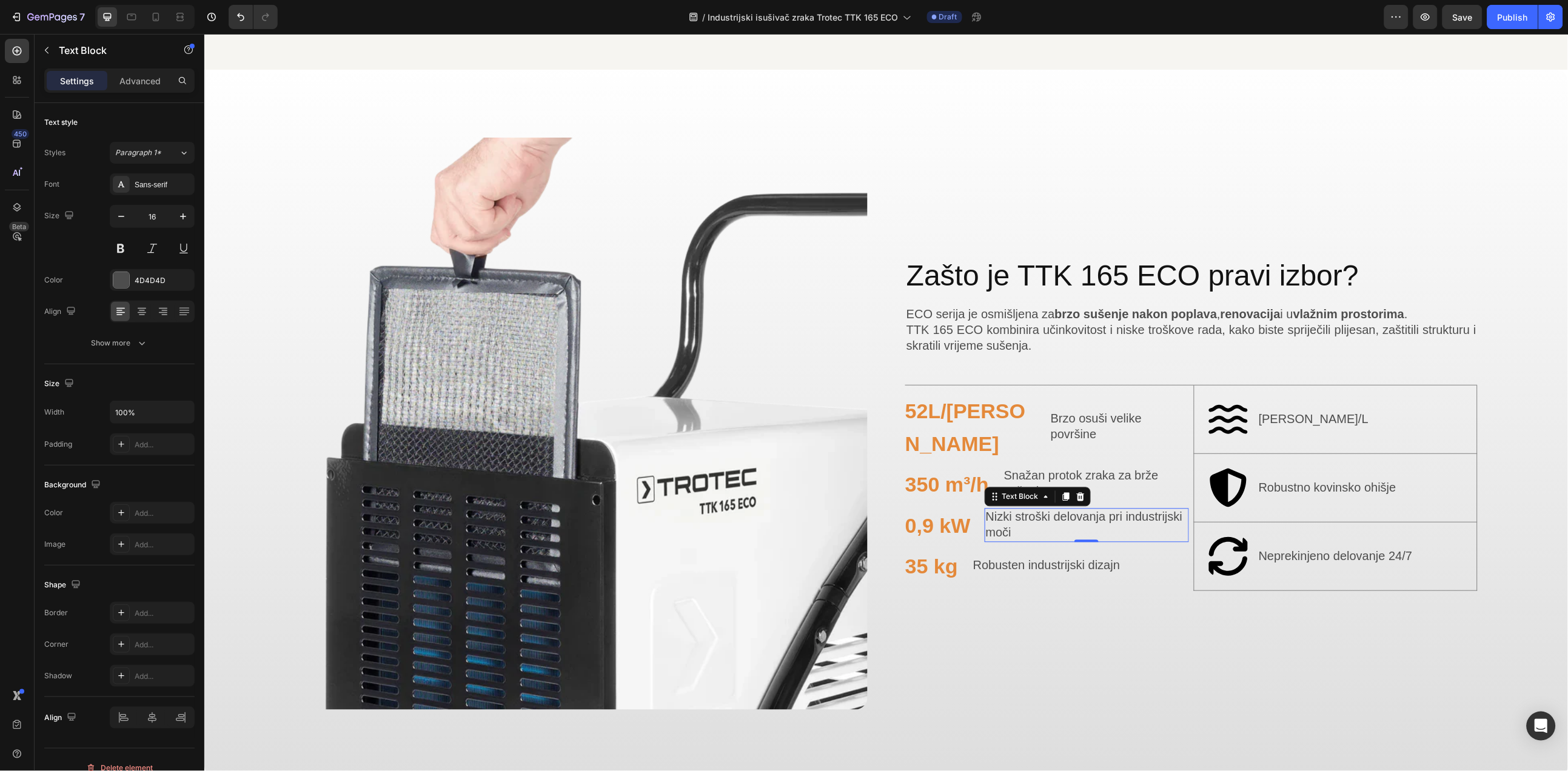
click at [1064, 510] on span "Nizki stroški delovanja pri industrijski moči" at bounding box center [1084, 524] width 197 height 29
drag, startPoint x: 1039, startPoint y: 543, endPoint x: 1047, endPoint y: 546, distance: 8.5
click at [1040, 558] on span "Robusten industrijski dizajn" at bounding box center [1045, 565] width 147 height 13
click at [1047, 558] on span "Robusten industrijski dizajn" at bounding box center [1045, 565] width 147 height 13
click at [1320, 414] on p "Nizek strošek/L" at bounding box center [1313, 419] width 110 height 18
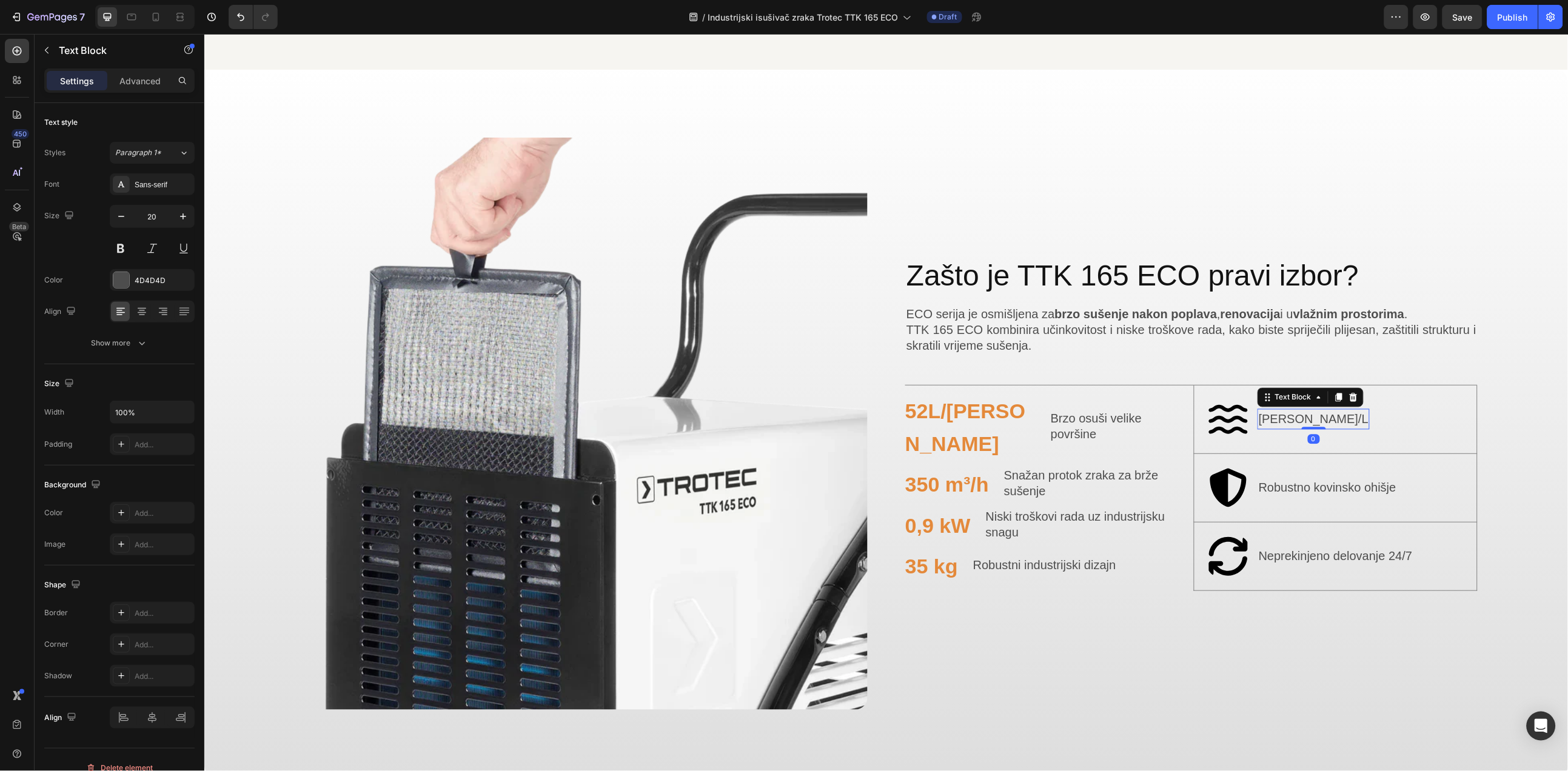
click at [1305, 411] on p "Nizek strošek/L" at bounding box center [1313, 419] width 110 height 18
click at [1323, 483] on p "Robustno kovinsko ohišje" at bounding box center [1326, 487] width 137 height 16
click at [1287, 480] on p "Robustno kovinsko ohišje" at bounding box center [1326, 487] width 137 height 16
click at [1294, 548] on p "Neprekinjeno delovanje 24/7" at bounding box center [1335, 556] width 154 height 16
click at [1294, 549] on p "Neprekinjeno delovanje 24/7" at bounding box center [1335, 556] width 154 height 16
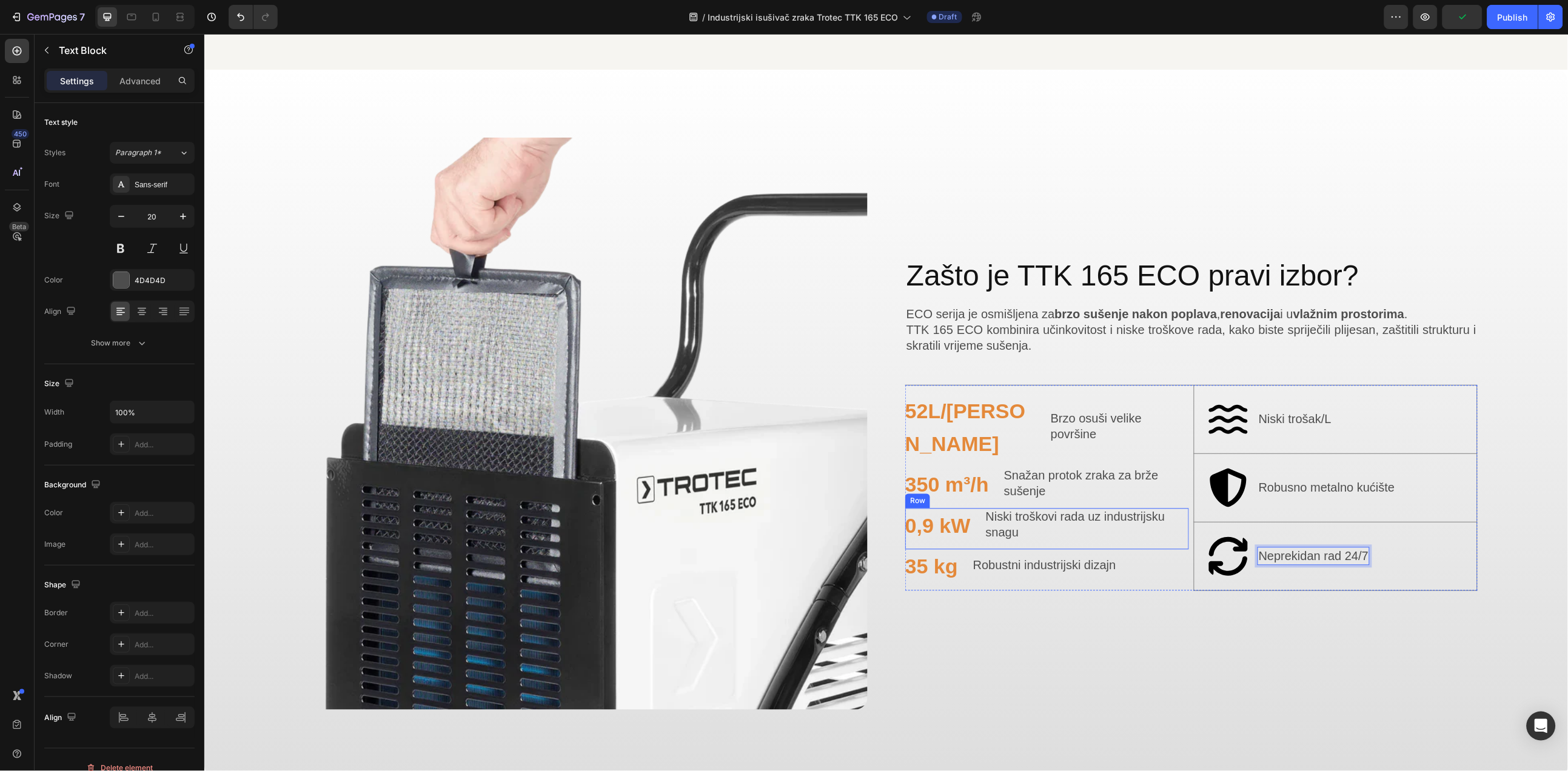
click at [1044, 621] on div "Zašto je TTK 165 ECO pravi izbor? Heading ECO serija je osmišljena za brzo suše…" at bounding box center [1191, 423] width 572 height 572
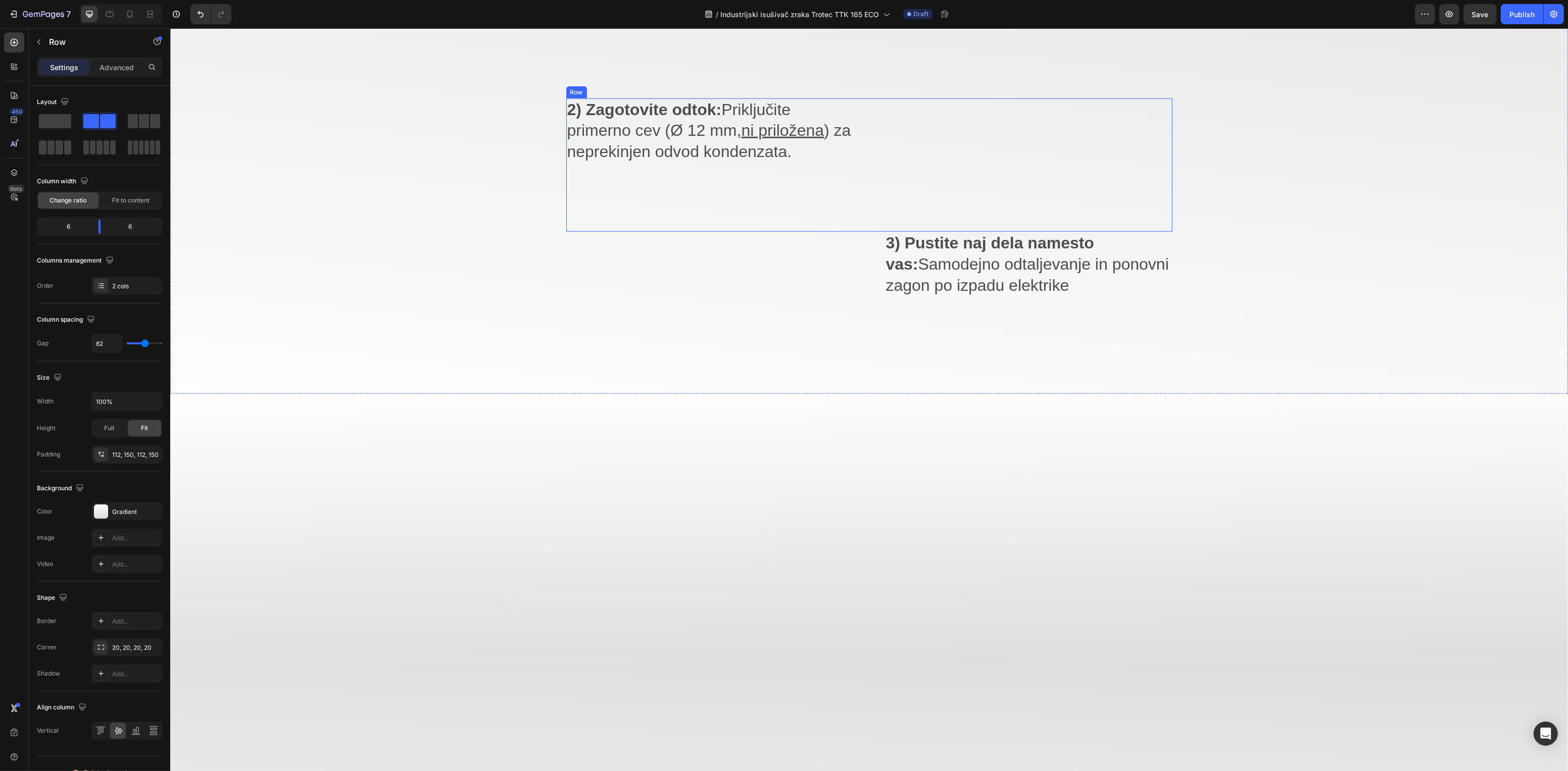
scroll to position [1361, 0]
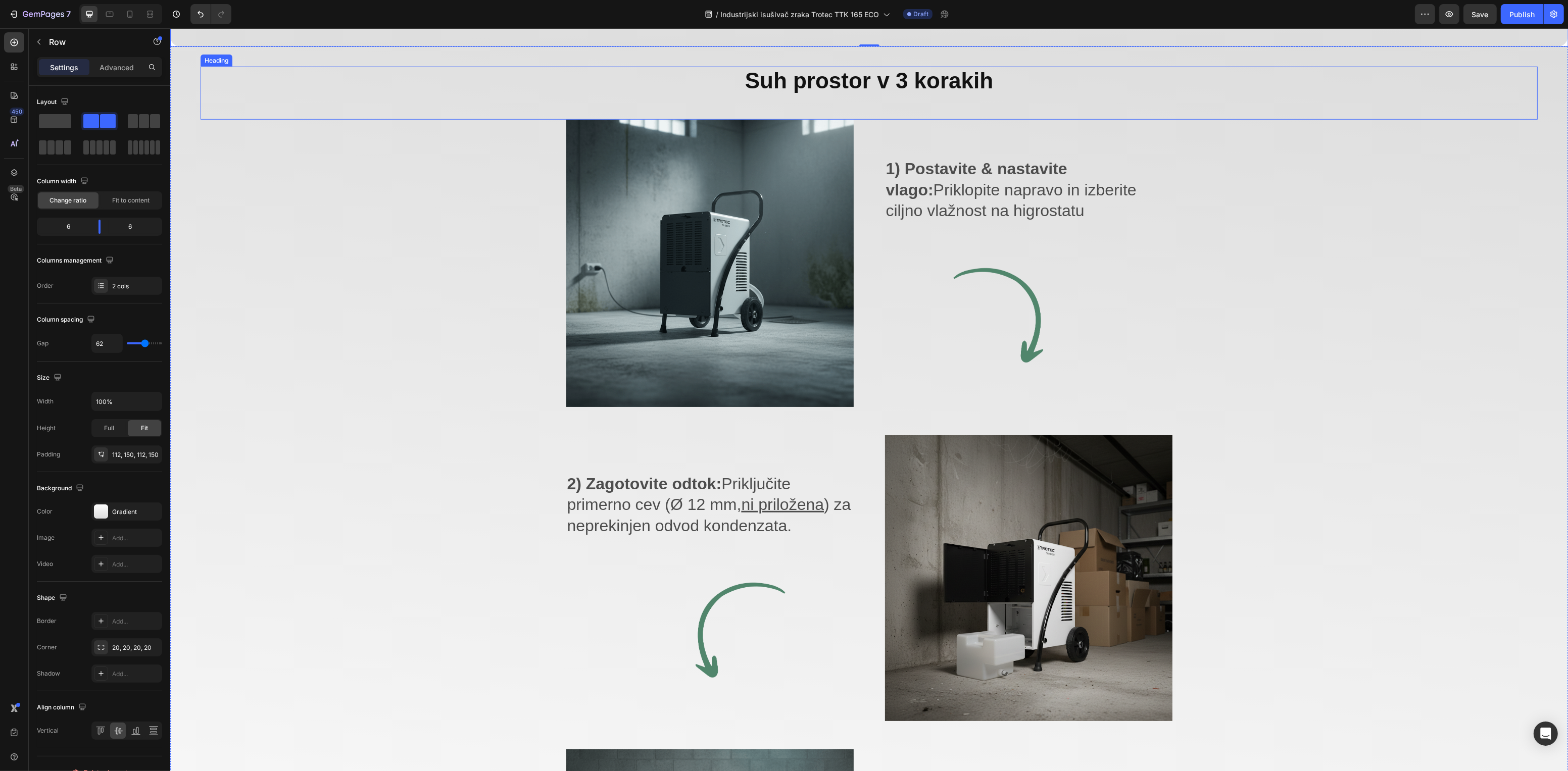
click at [858, 60] on div "Suh prostor v 3 korakih Heading Image 1) Postavite & nastavite vlago: Priklopit…" at bounding box center [868, 570] width 1398 height 1047
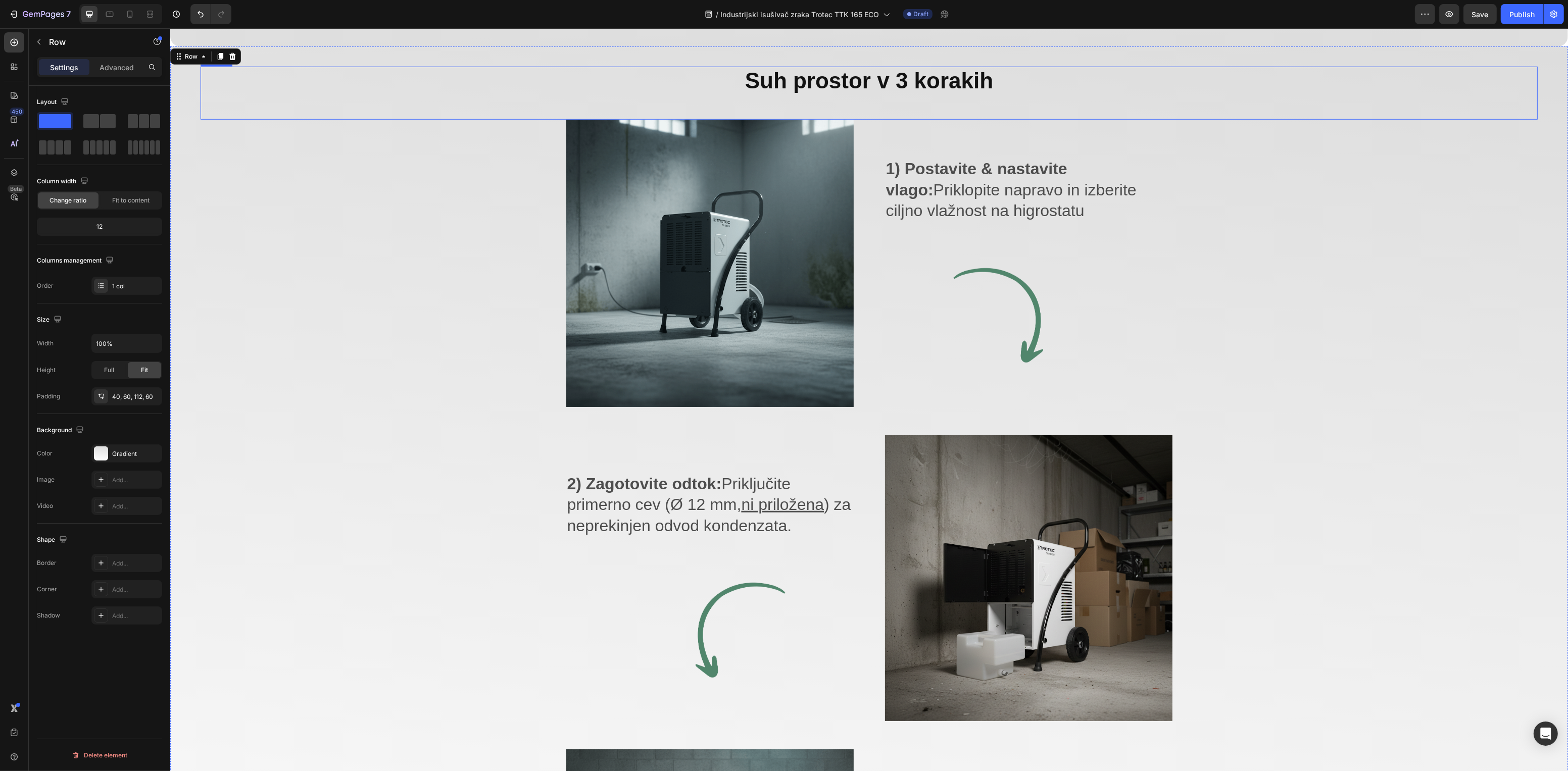
click at [859, 75] on strong "Suh prostor v 3 korakih" at bounding box center [868, 81] width 248 height 25
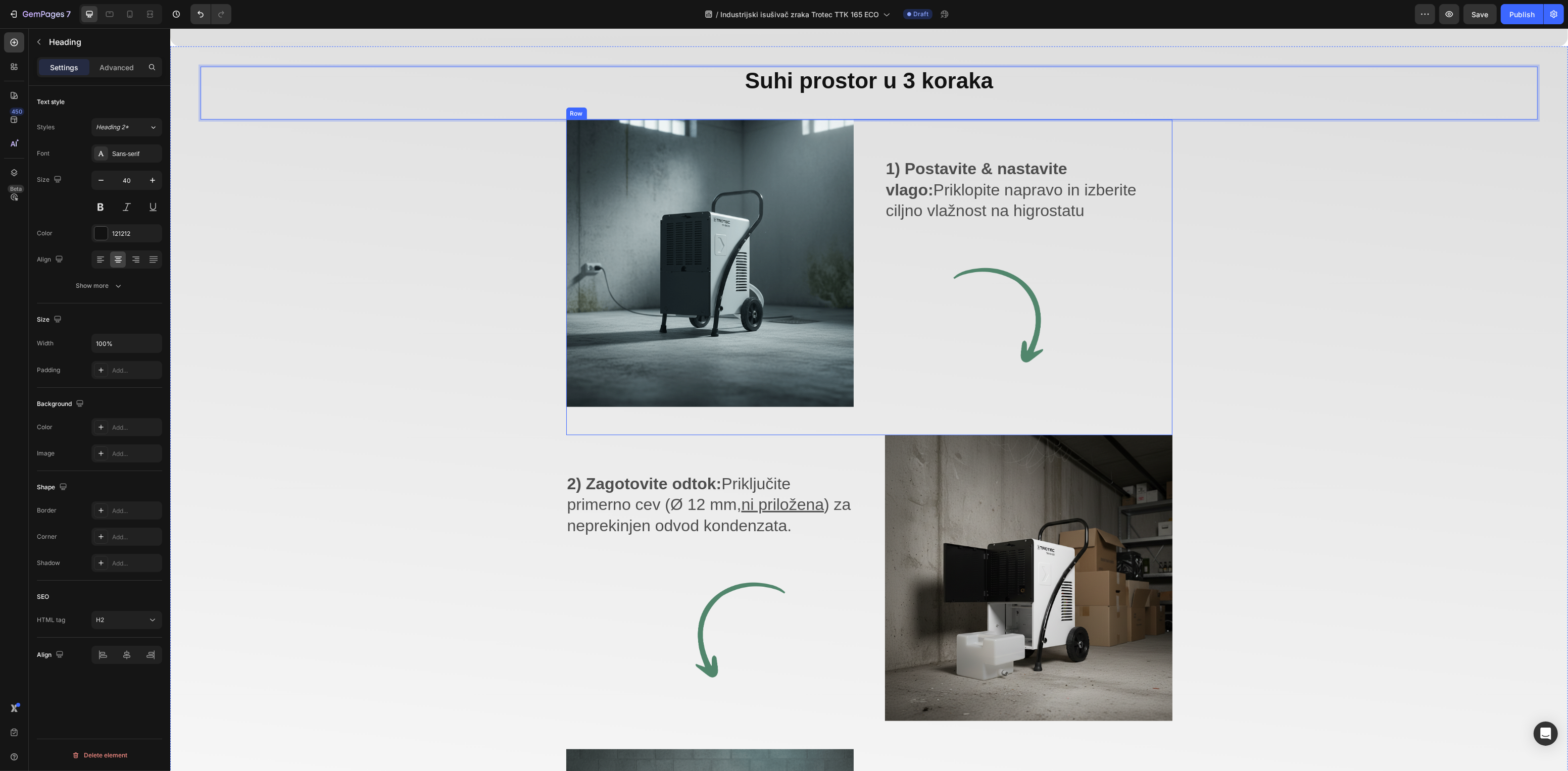
click at [965, 151] on div "1) Postavite & nastavite vlago: Priklopite napravo in izberite ciljno vlažnost …" at bounding box center [1028, 264] width 288 height 288
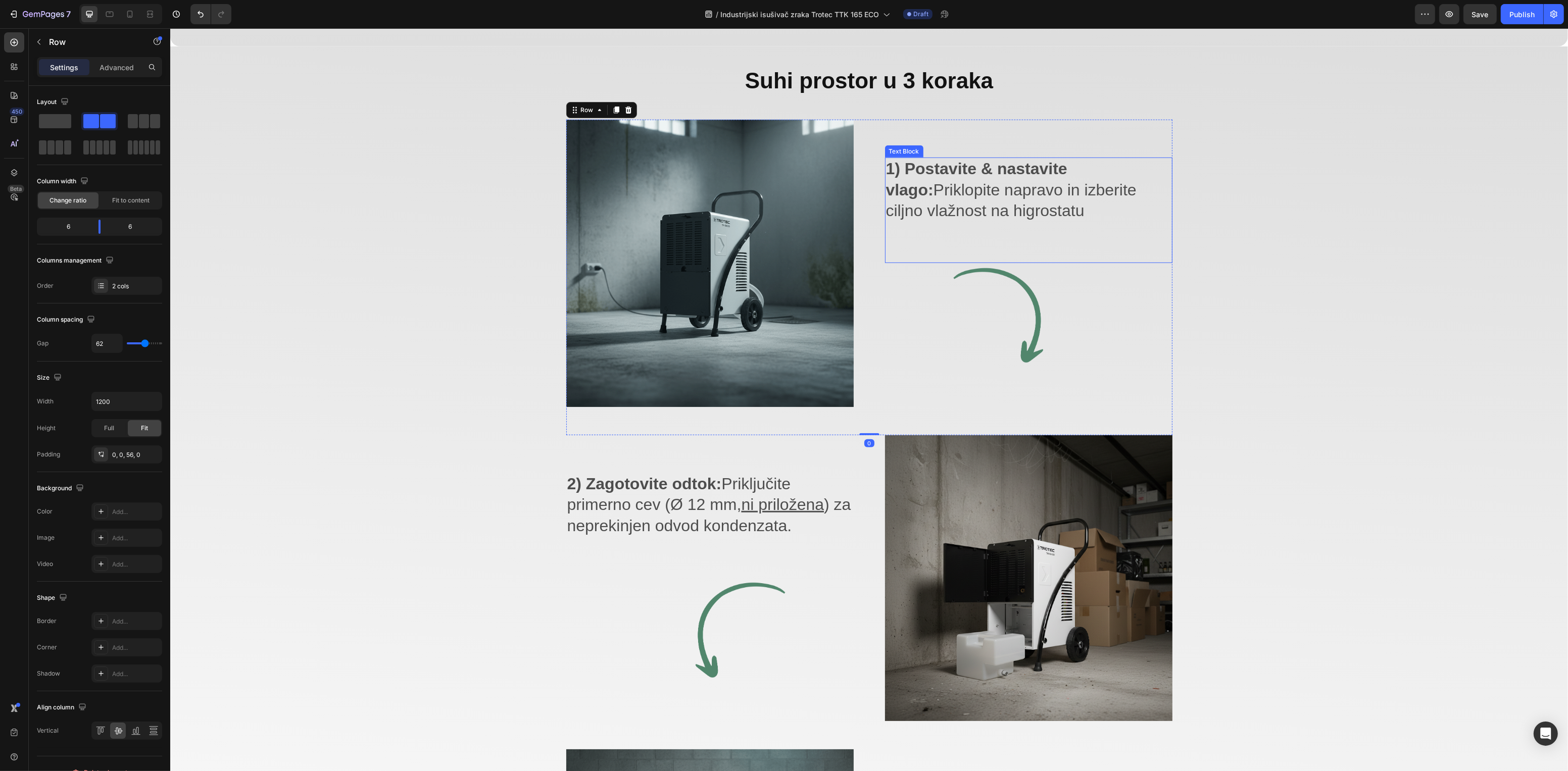
click at [962, 164] on strong "1) Postavite & nastavite vlago:" at bounding box center [976, 179] width 181 height 40
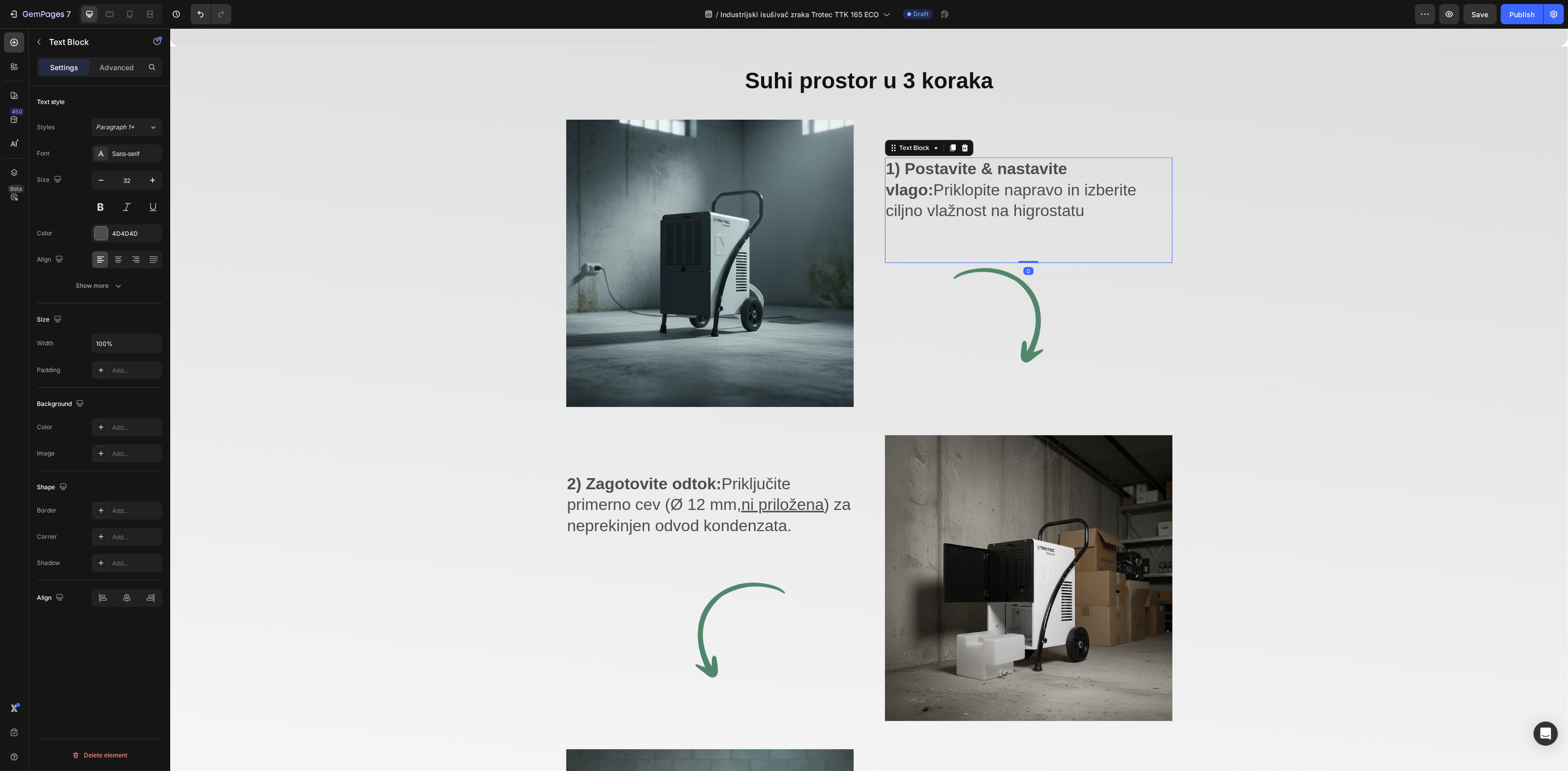
click at [976, 166] on strong "1) Postavite & nastavite vlago:" at bounding box center [976, 179] width 181 height 40
drag, startPoint x: 1115, startPoint y: 166, endPoint x: 883, endPoint y: 166, distance: 232.0
click at [885, 166] on p "1) Postavite & nastavite vlago: Priklopite napravo in izberite ciljno vlažnost …" at bounding box center [1028, 190] width 286 height 63
drag, startPoint x: 1051, startPoint y: 203, endPoint x: 875, endPoint y: 188, distance: 176.6
click at [875, 188] on div "Image 1) Postavite i namjestite vlagu: Priklopite napravo in izberite ciljno vl…" at bounding box center [868, 277] width 606 height 316
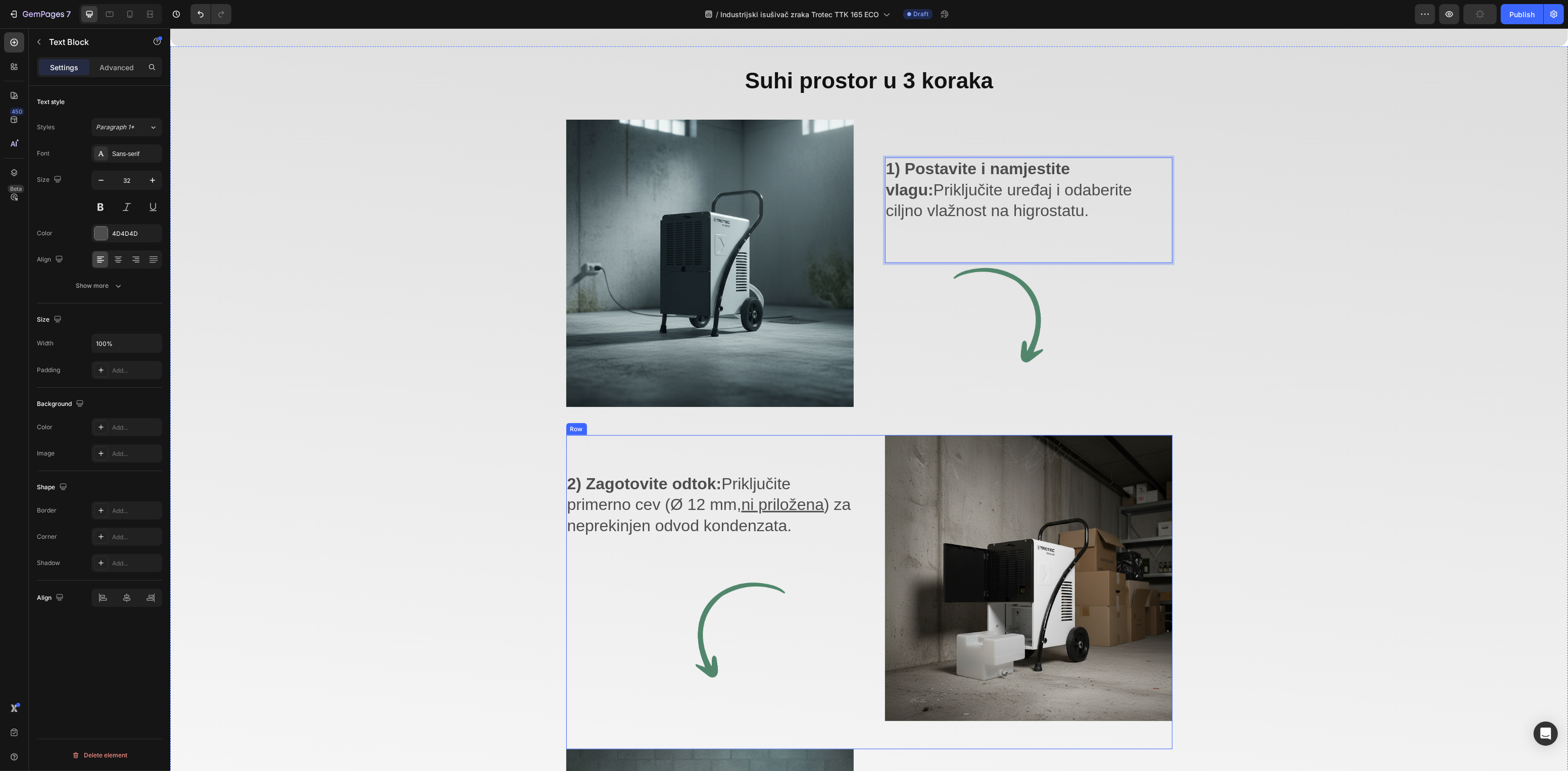
click at [636, 504] on p "2) Zagotovite odtok: Priključite primerno cev (Ø 12 mm, ni priložena ) za nepre…" at bounding box center [709, 505] width 286 height 63
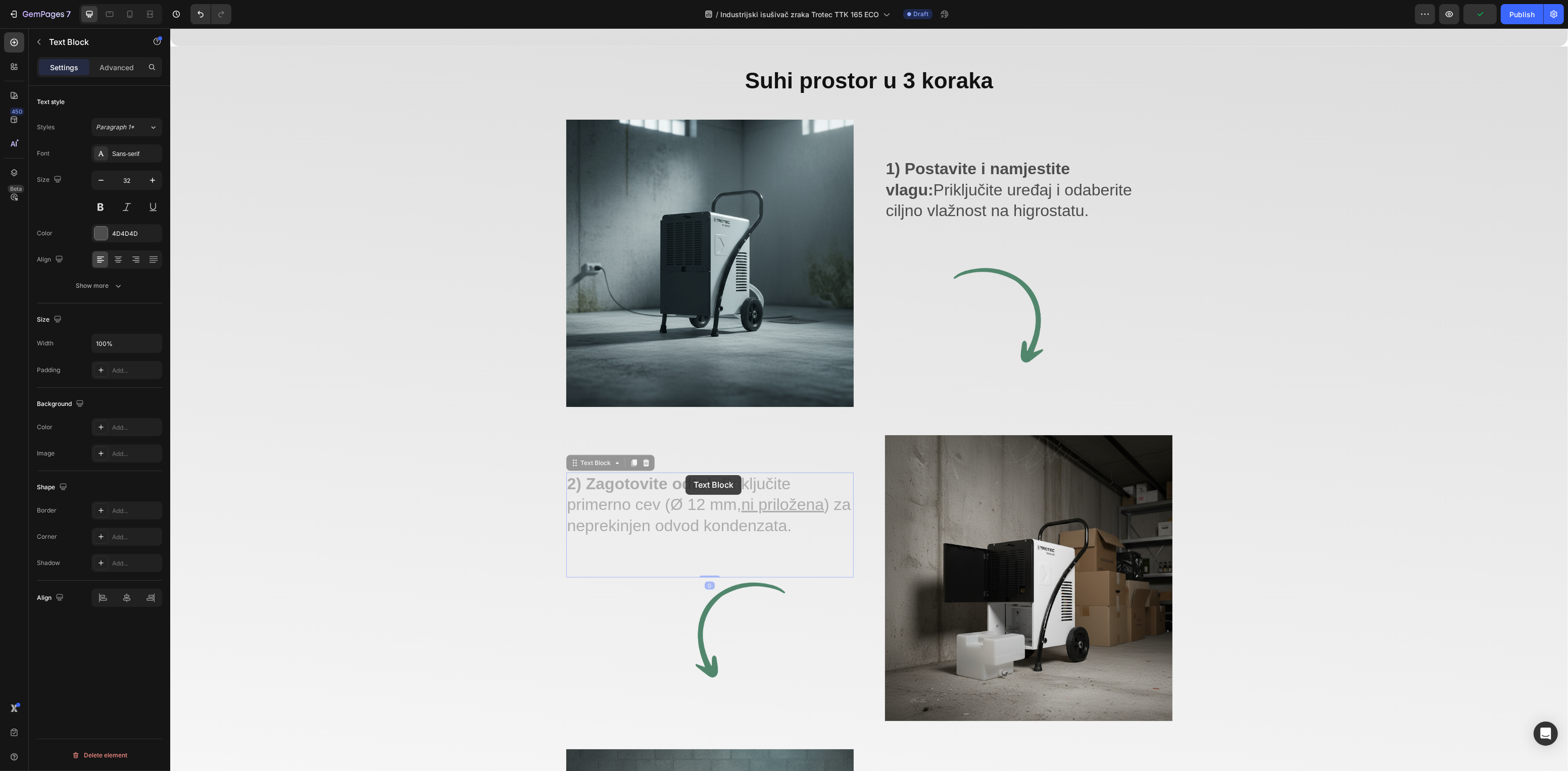
scroll to position [1324, 0]
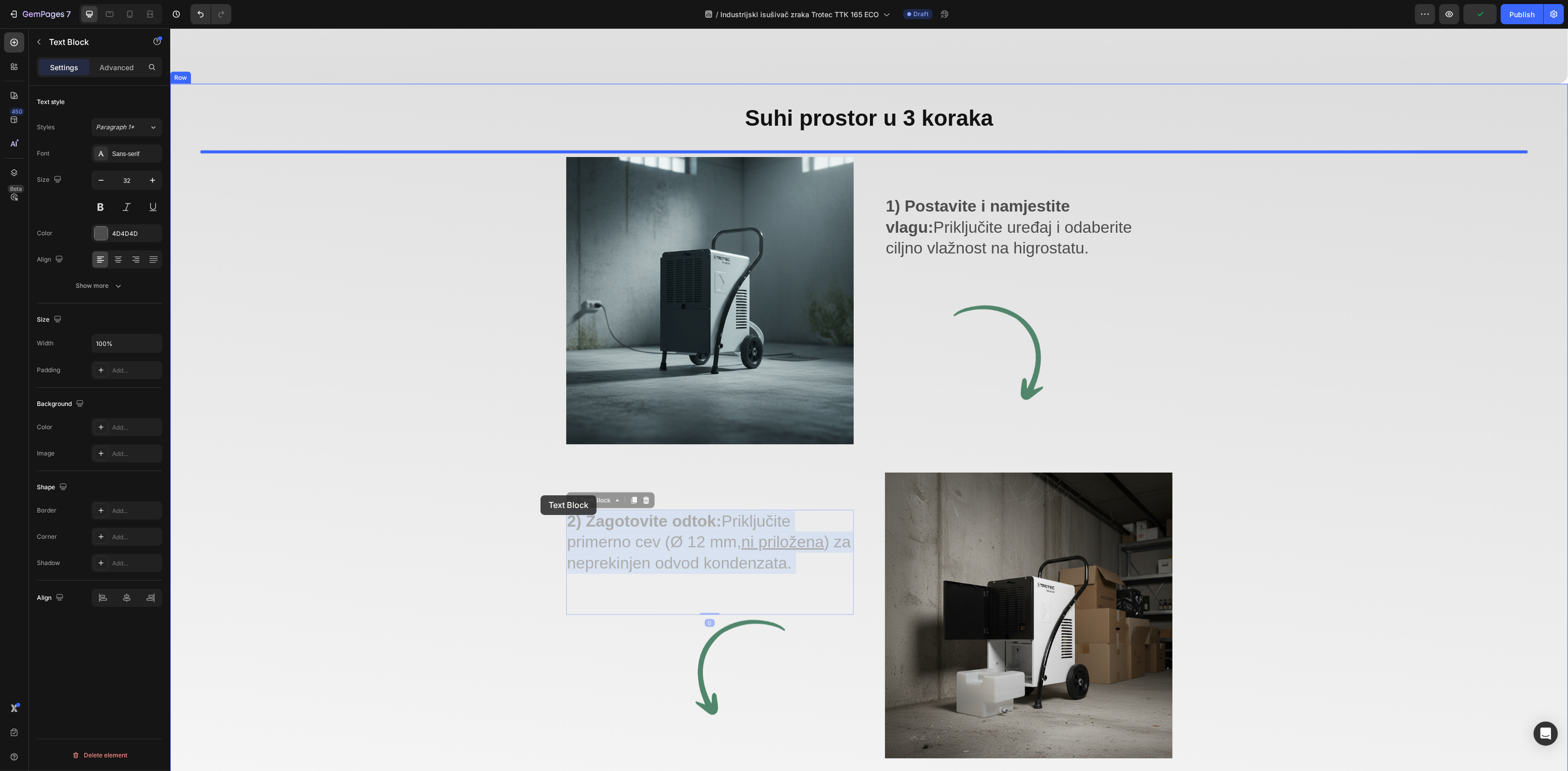
drag, startPoint x: 718, startPoint y: 472, endPoint x: 543, endPoint y: 496, distance: 176.6
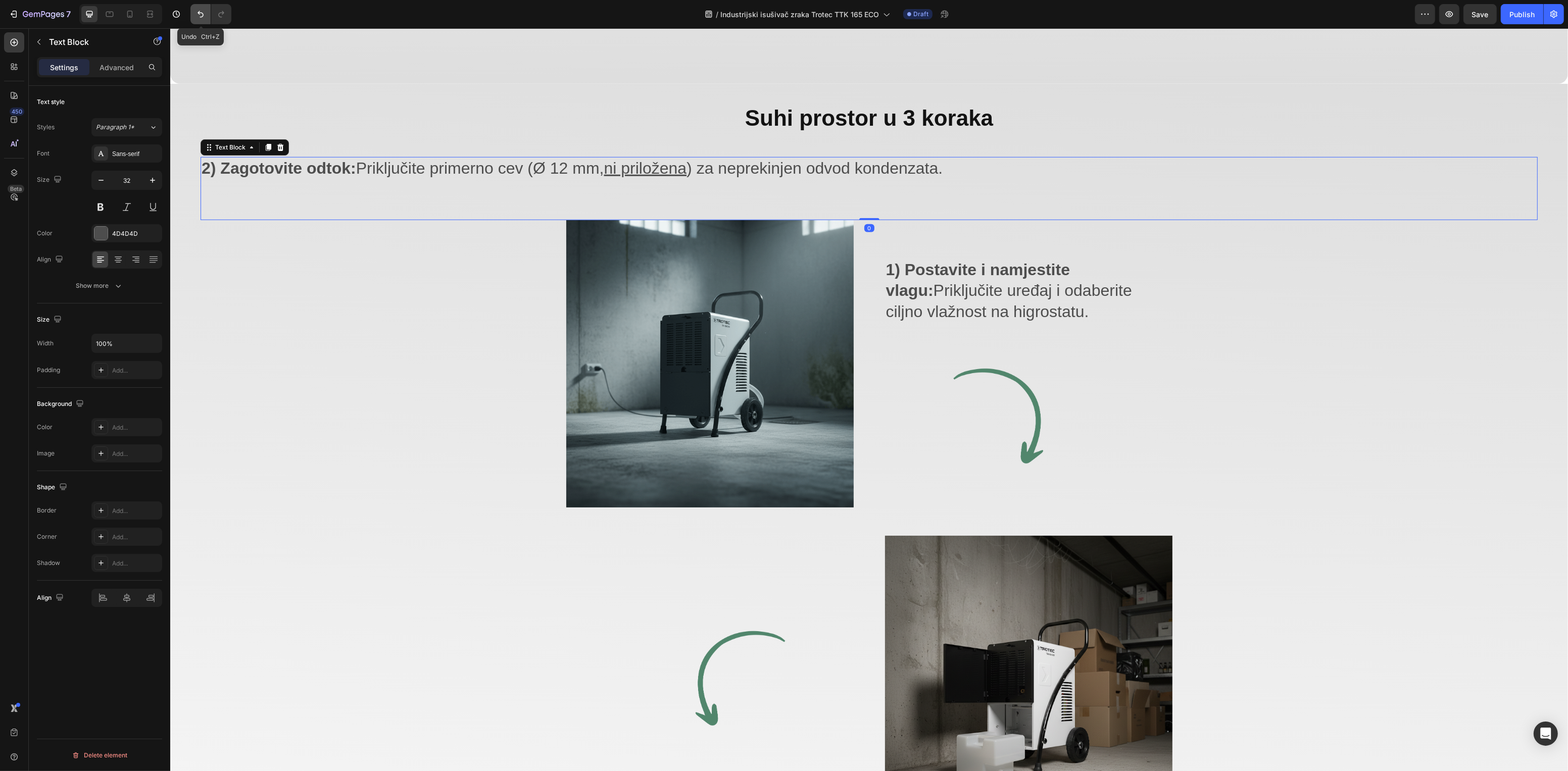
click at [194, 13] on button "Undo/Redo" at bounding box center [201, 14] width 21 height 21
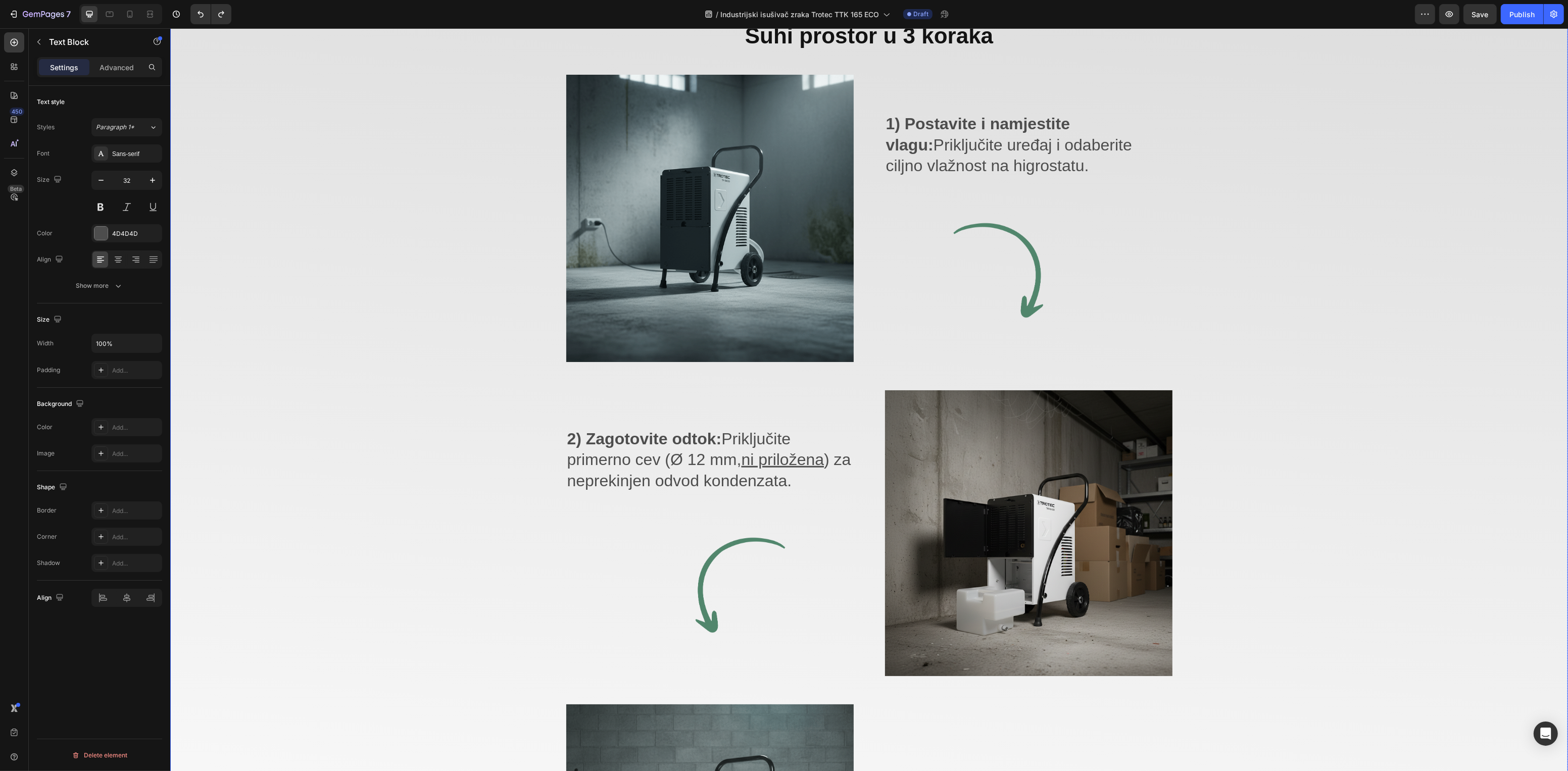
scroll to position [1526, 0]
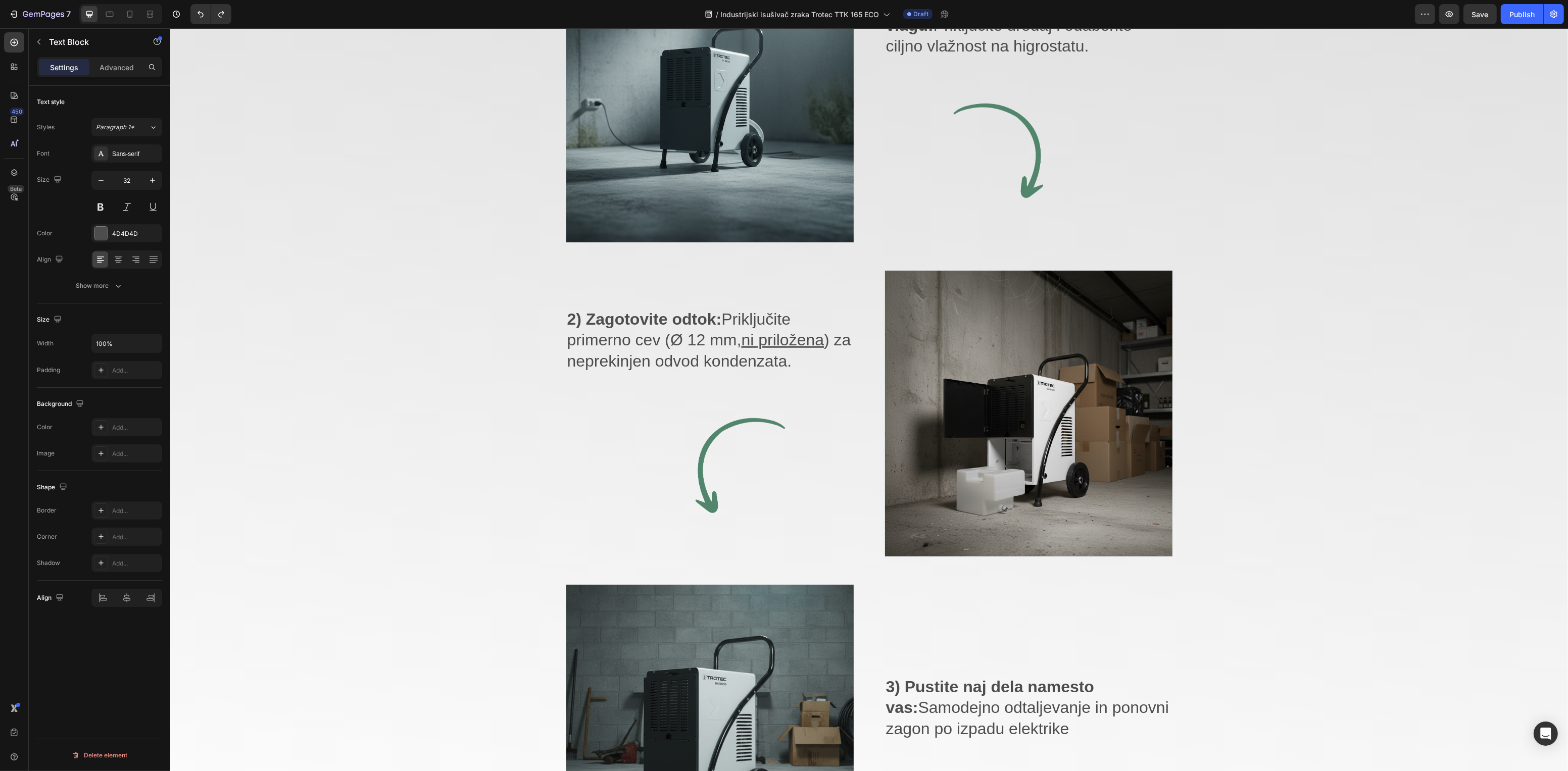
click at [650, 332] on p "2) Zagotovite odtok: Priključite primerno cev (Ø 12 mm, ni priložena ) za nepre…" at bounding box center [709, 340] width 286 height 63
click at [673, 336] on p "2) Zagotovite odtok: Priključite primerno cev (Ø 12 mm, ni priložena ) za nepre…" at bounding box center [709, 340] width 286 height 63
click at [714, 319] on strong "2) Zagotovite odtok:" at bounding box center [644, 319] width 155 height 18
click at [713, 318] on strong "2) Zagotovite odtok:" at bounding box center [644, 319] width 155 height 18
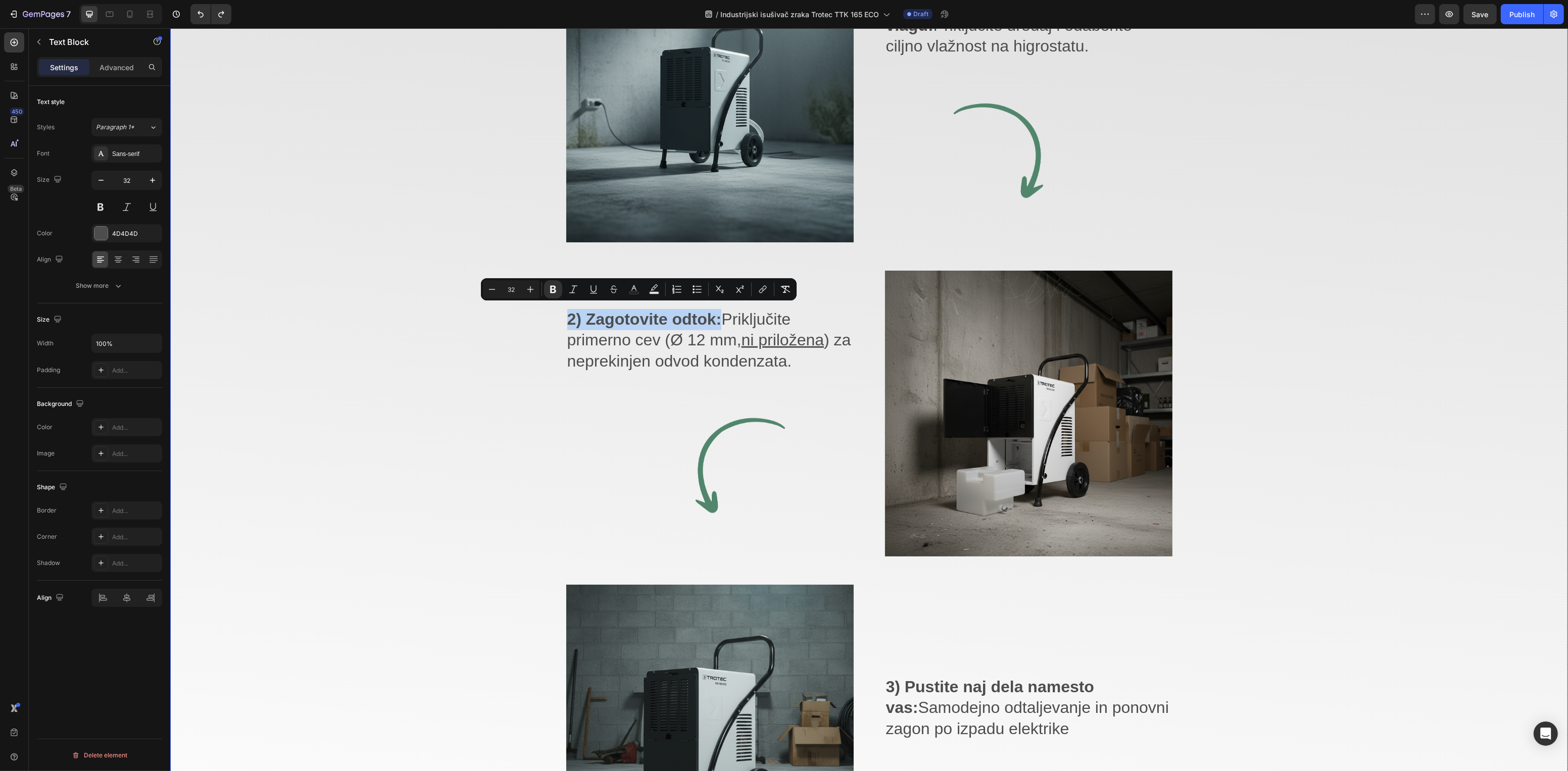
drag, startPoint x: 714, startPoint y: 318, endPoint x: 514, endPoint y: 314, distance: 200.0
click at [514, 314] on div "⁠⁠⁠⁠⁠⁠⁠ Suhi prostor u 3 koraka Heading Image 1) Postavite i namjestite vlagu: …" at bounding box center [868, 387] width 1337 height 970
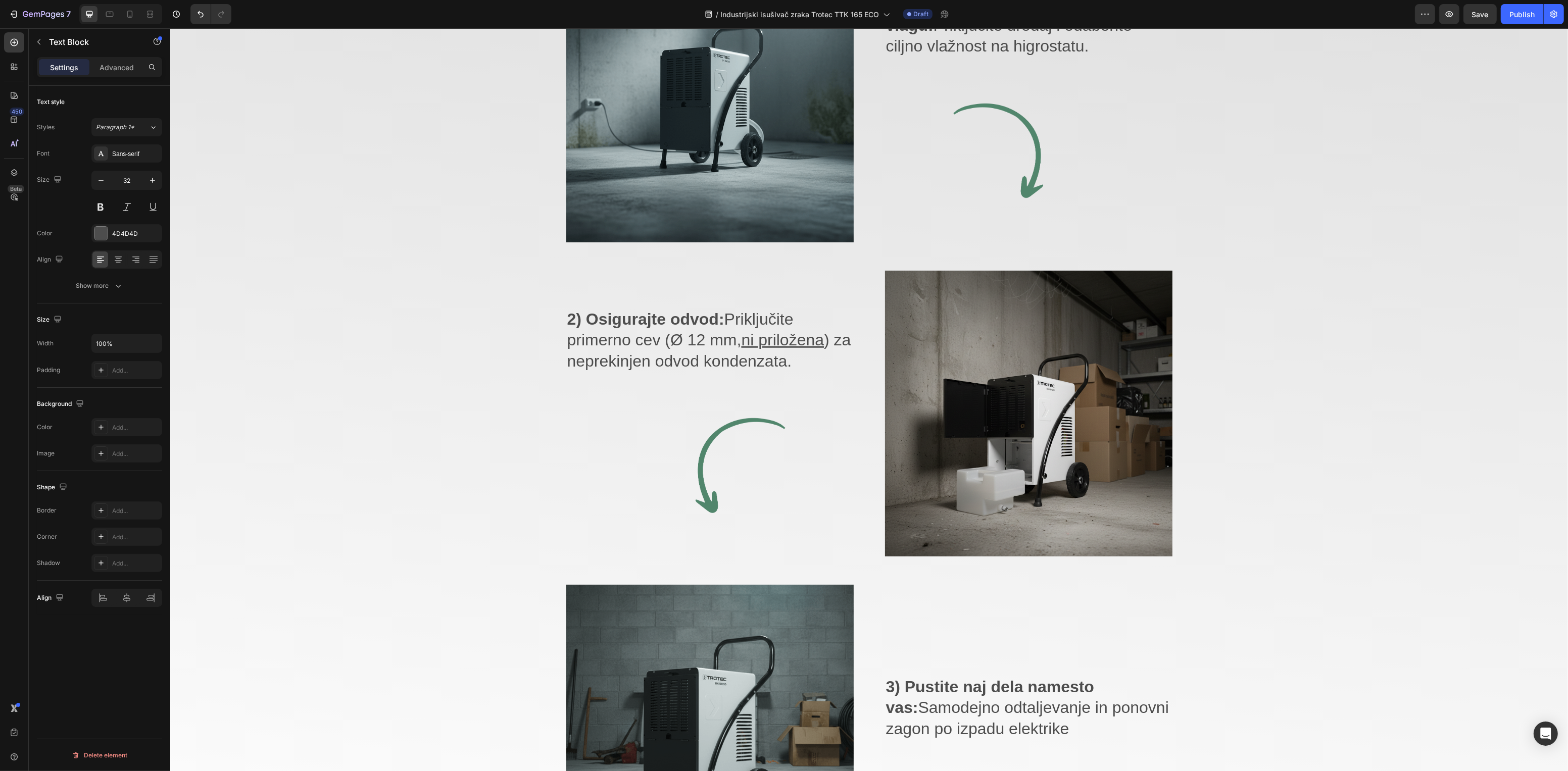
click at [759, 360] on p "2) Osigurajte odvod: Priključite primerno cev (Ø 12 mm, ni priložena ) za nepre…" at bounding box center [709, 340] width 286 height 63
drag, startPoint x: 806, startPoint y: 359, endPoint x: 723, endPoint y: 317, distance: 93.0
click at [723, 317] on p "2) Osigurajte odvod: Priključite primerno cev (Ø 12 mm, ni priložena ) za nepre…" at bounding box center [709, 340] width 286 height 63
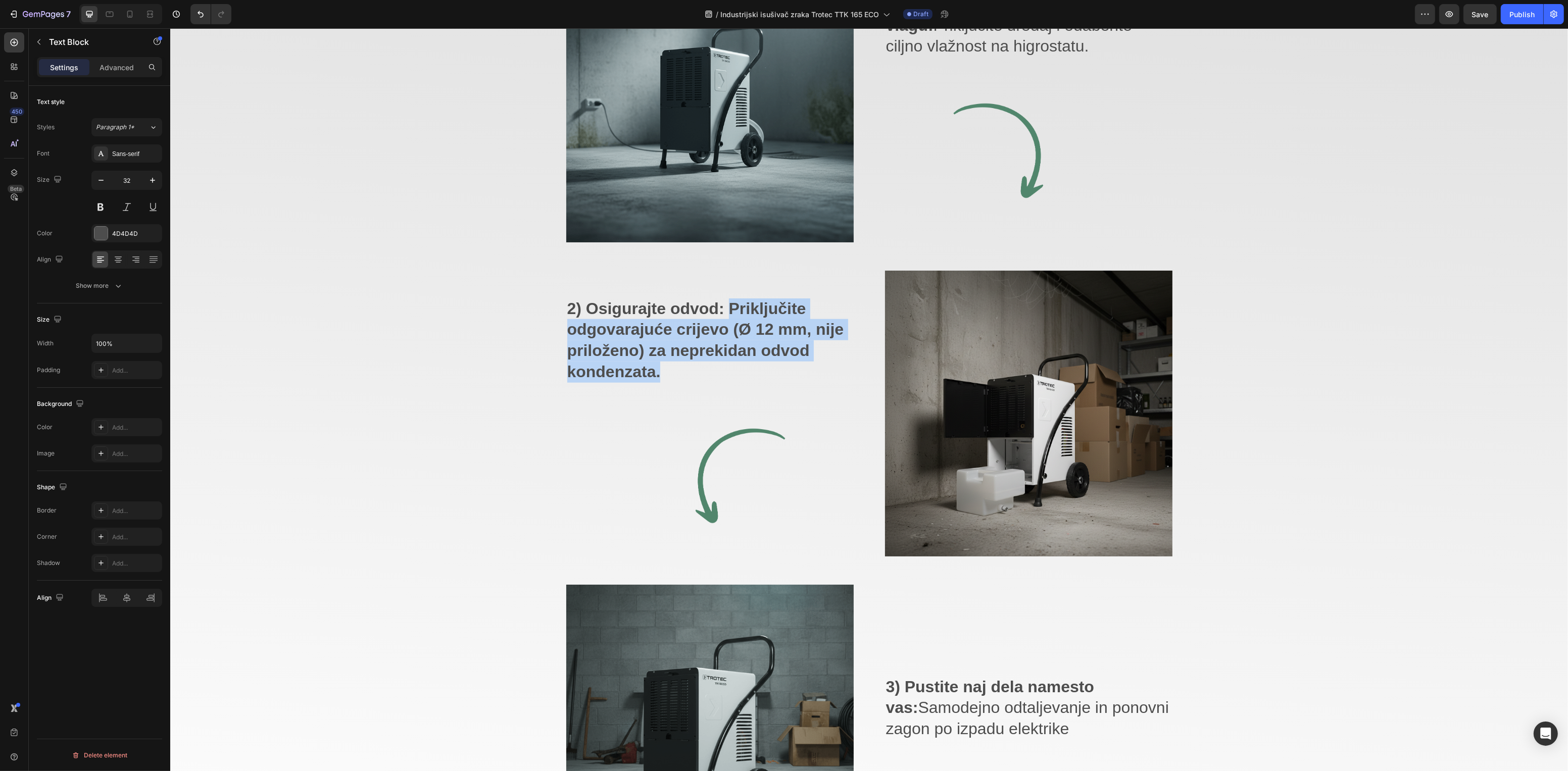
click at [726, 305] on strong "2) Osigurajte odvod: Priključite odgovarajuće crijevo (Ø 12 mm, nije priloženo)…" at bounding box center [705, 340] width 277 height 81
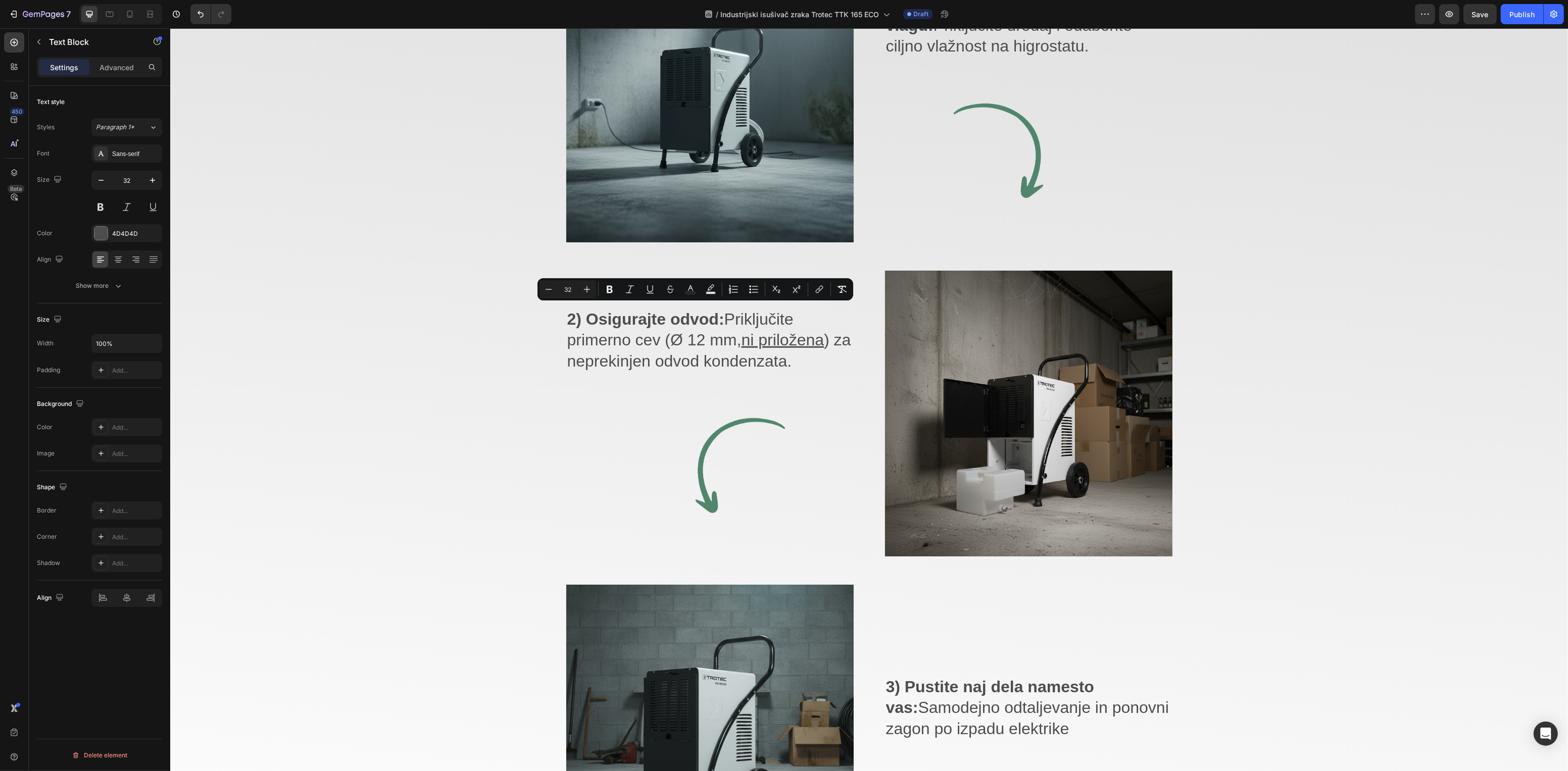
click at [748, 347] on p "2) Osigurajte odvod: Priključite primerno cev (Ø 12 mm, ni priložena ) za nepre…" at bounding box center [709, 340] width 286 height 63
drag, startPoint x: 807, startPoint y: 357, endPoint x: 731, endPoint y: 314, distance: 87.3
click at [731, 314] on p "2) Osigurajte odvod: Priključite primerno cev (Ø 12 mm, ni priložena ) za nepre…" at bounding box center [709, 340] width 286 height 63
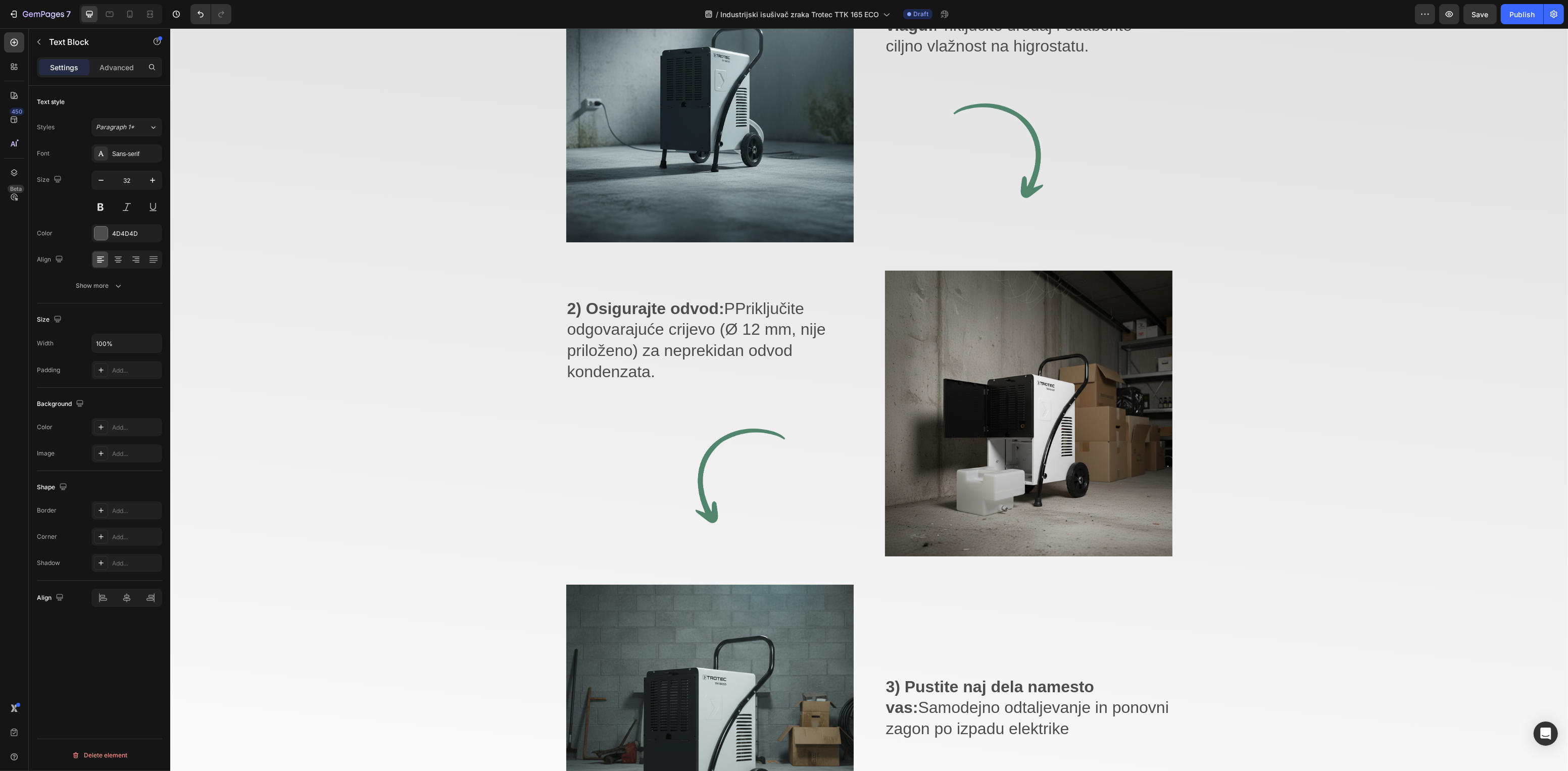
click at [733, 307] on p "2) Osigurajte odvod: PPriključite odgovarajuće crijevo (Ø 12 mm, nije priloženo…" at bounding box center [709, 340] width 286 height 84
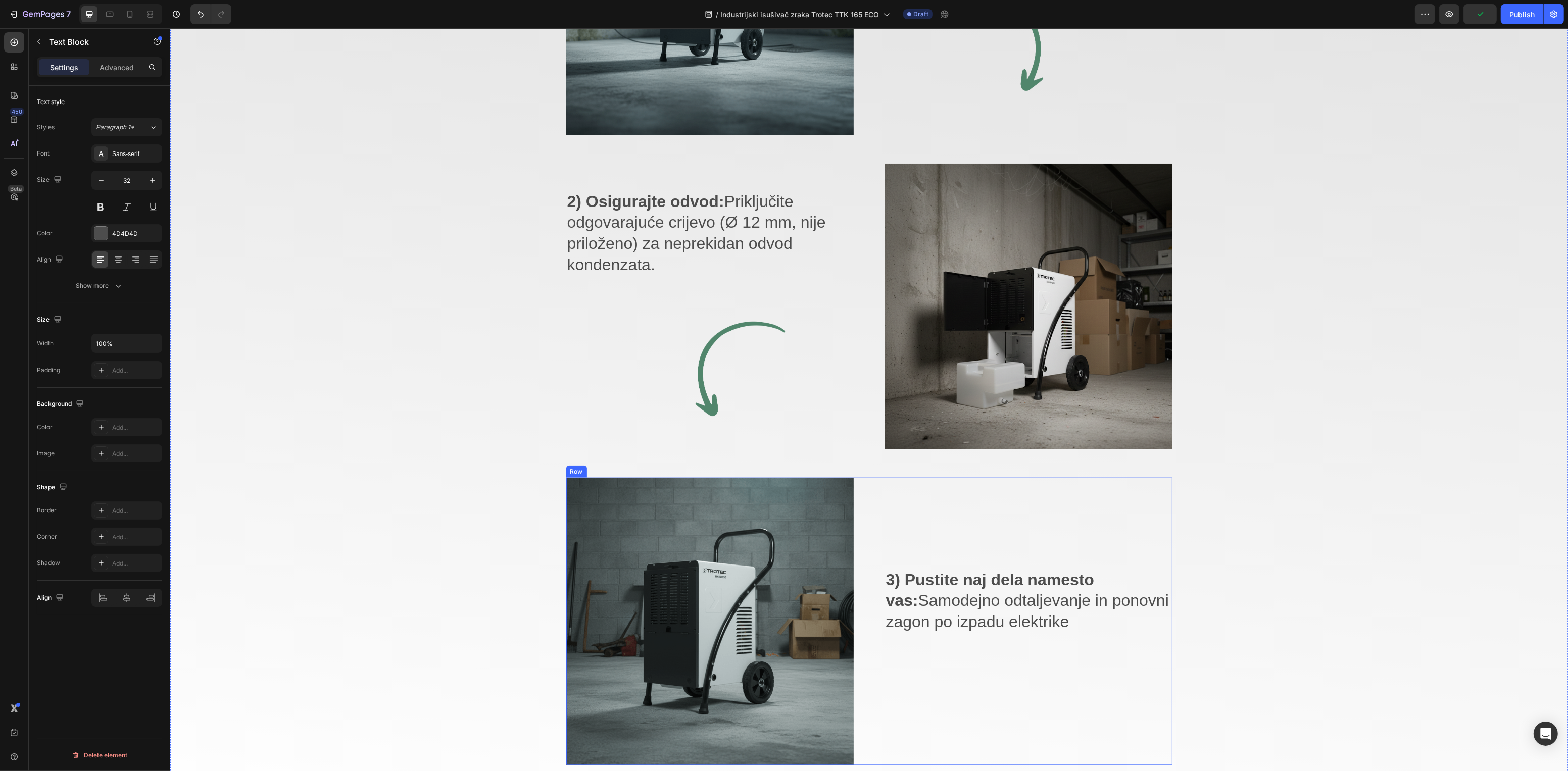
scroll to position [1795, 0]
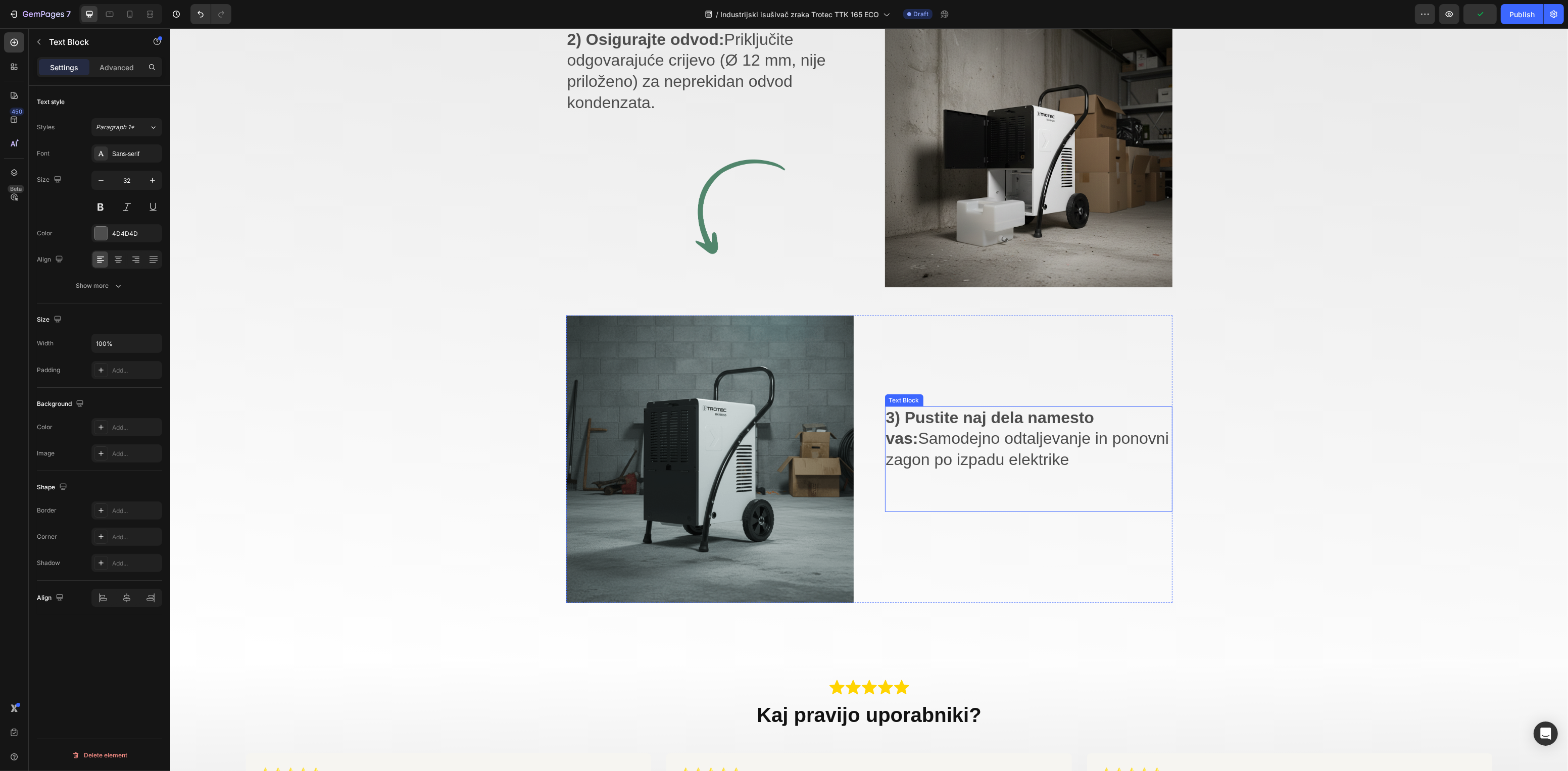
click at [956, 429] on p "3) Pustite naj dela namesto vas: Samodejno odtaljevanje in ponovni zagon po izp…" at bounding box center [1028, 439] width 286 height 63
click at [1121, 412] on div "3) Pustite naj dela namesto vas: Samodejno odtaljevanje in ponovni zagon po izp…" at bounding box center [1028, 459] width 288 height 288
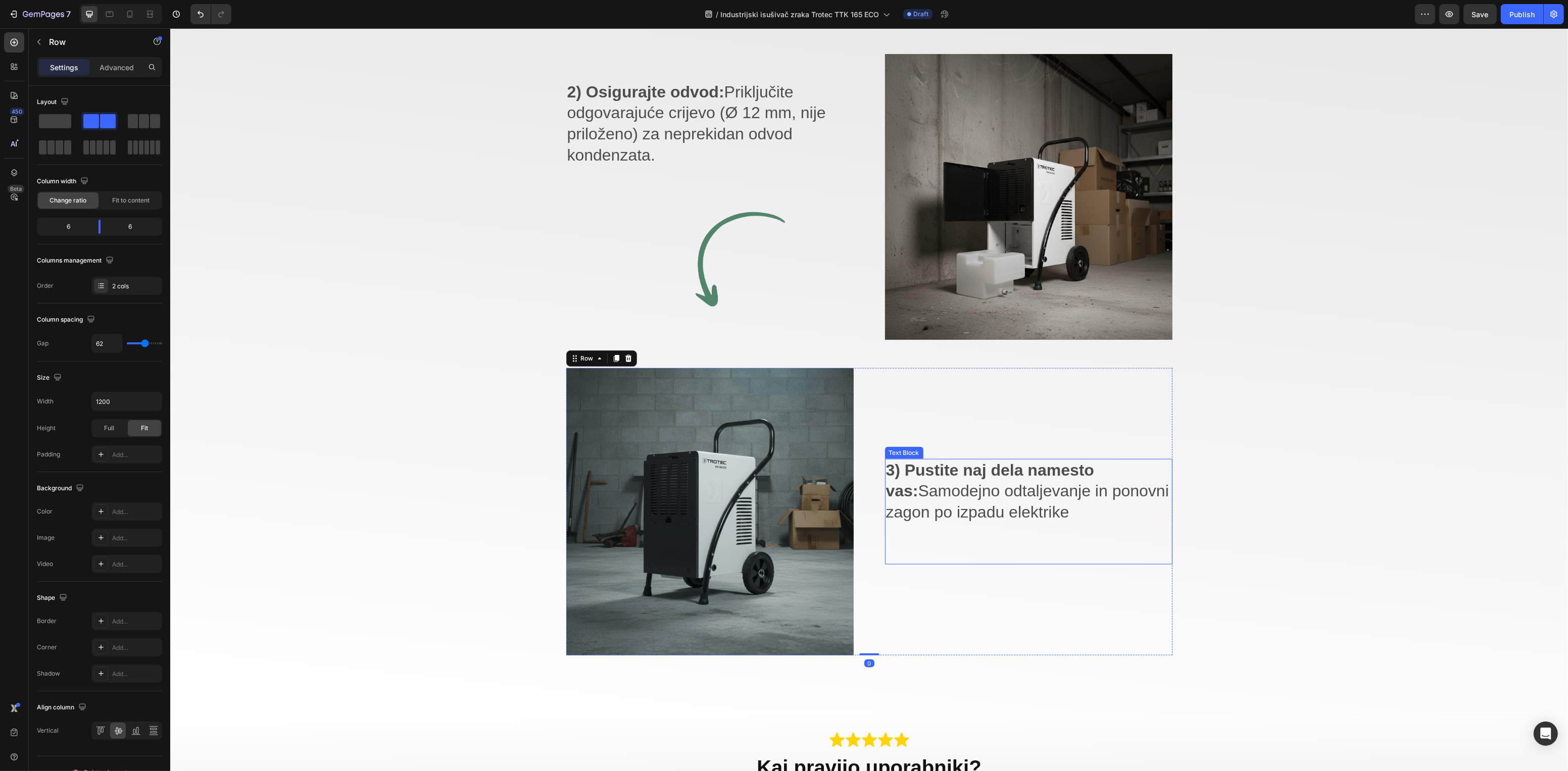
click at [1094, 470] on strong "3) Pustite naj dela namesto vas:" at bounding box center [989, 481] width 209 height 40
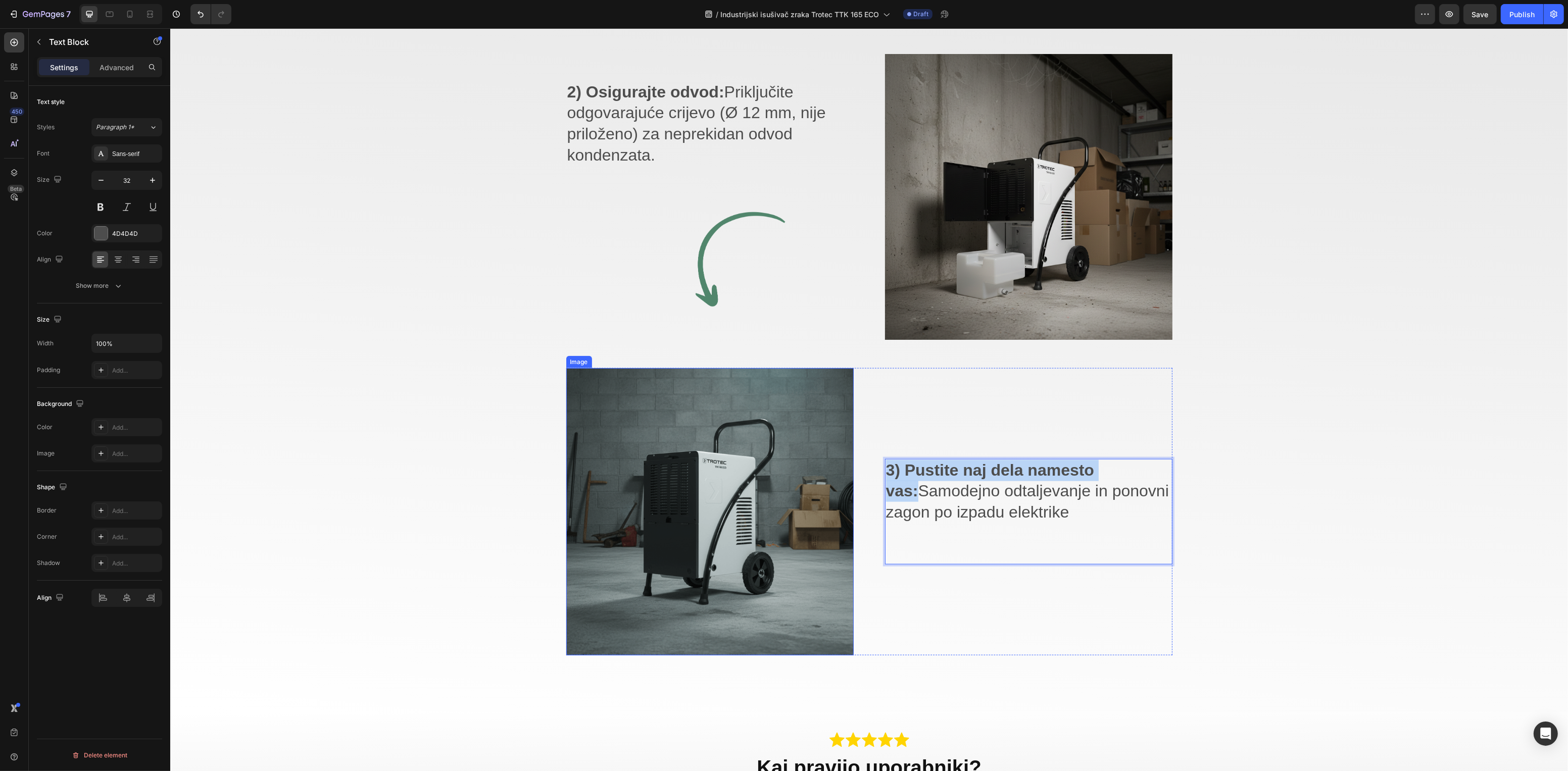
drag, startPoint x: 1128, startPoint y: 469, endPoint x: 820, endPoint y: 472, distance: 308.0
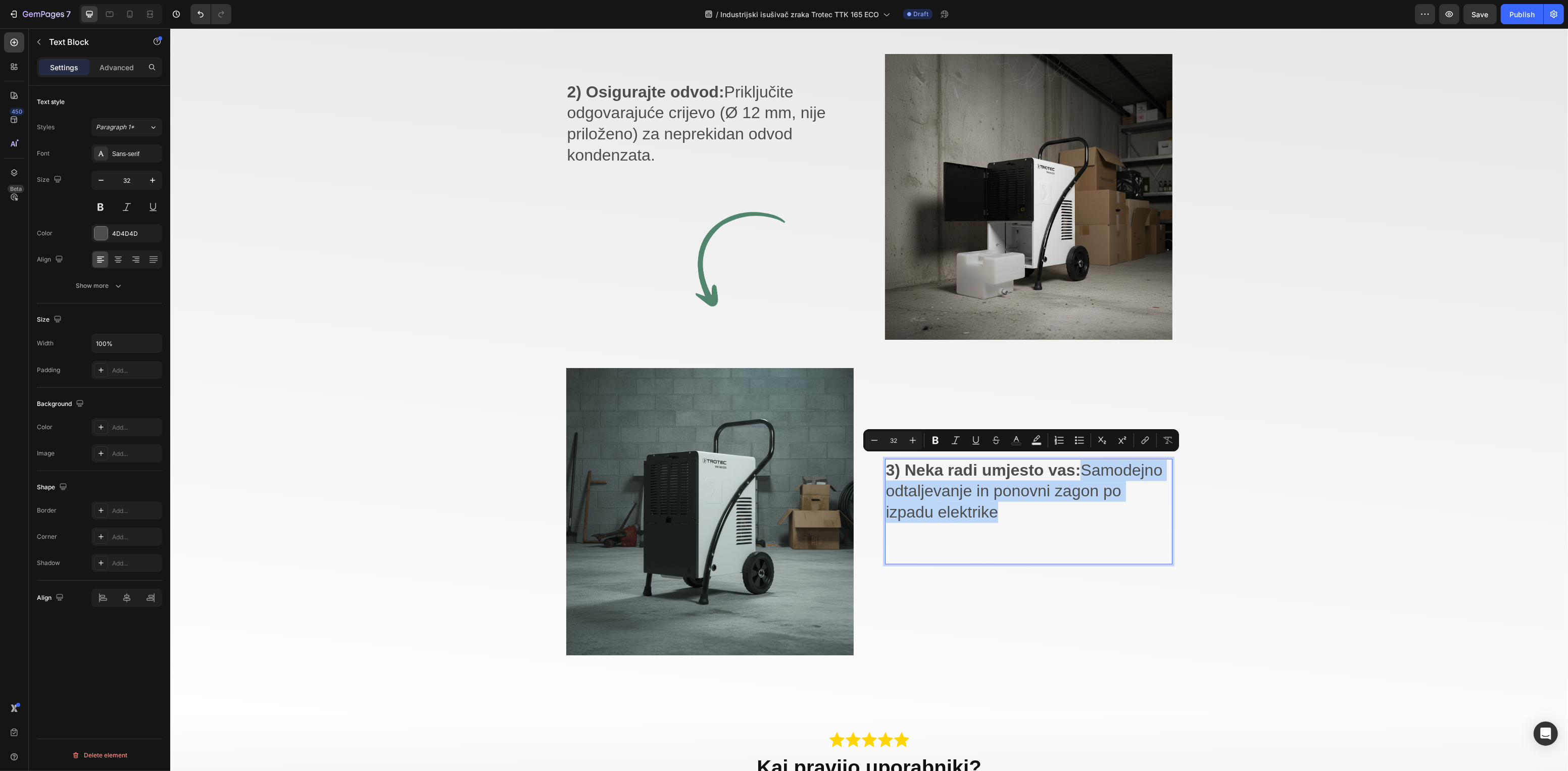
drag, startPoint x: 1039, startPoint y: 505, endPoint x: 1081, endPoint y: 472, distance: 53.4
click at [1081, 472] on p "3) Neka radi umjesto vas: Samodejno odtaljevanje in ponovni zagon po izpadu ele…" at bounding box center [1028, 492] width 286 height 63
click at [1085, 505] on p "3) Neka radi umjesto vas: Samodejno odtaljevanje in ponovni zagon po izpadu ele…" at bounding box center [1028, 492] width 286 height 63
drag, startPoint x: 1071, startPoint y: 509, endPoint x: 1088, endPoint y: 471, distance: 41.6
click at [1088, 471] on p "3) Neka radi umjesto vas: Samodejno odtaljevanje in ponovni zagon po izpadu ele…" at bounding box center [1028, 492] width 286 height 63
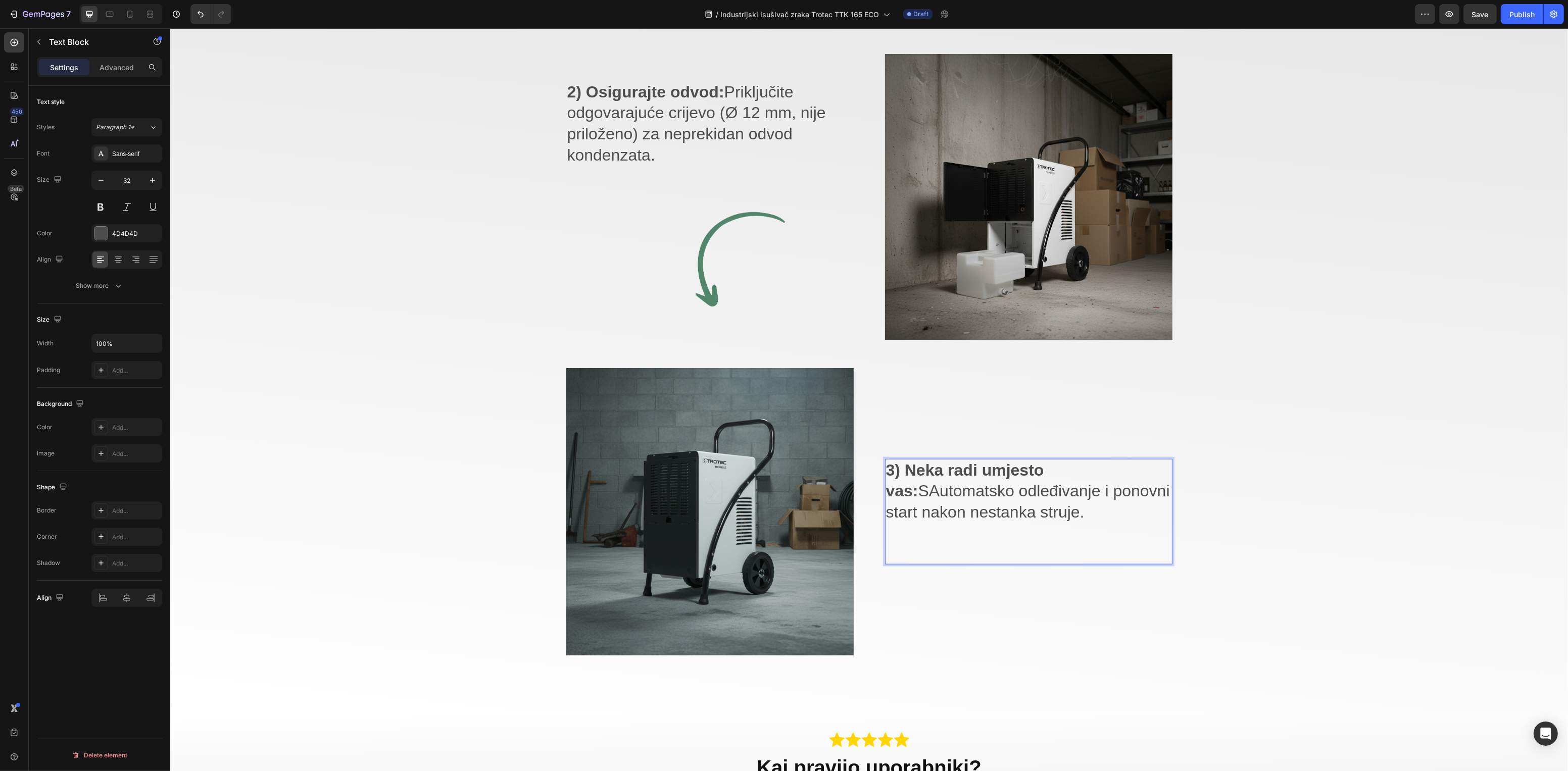
click at [891, 482] on p "3) Neka radi umjesto vas: SAutomatsko odleđivanje i ponovni start nakon nestank…" at bounding box center [1028, 492] width 286 height 63
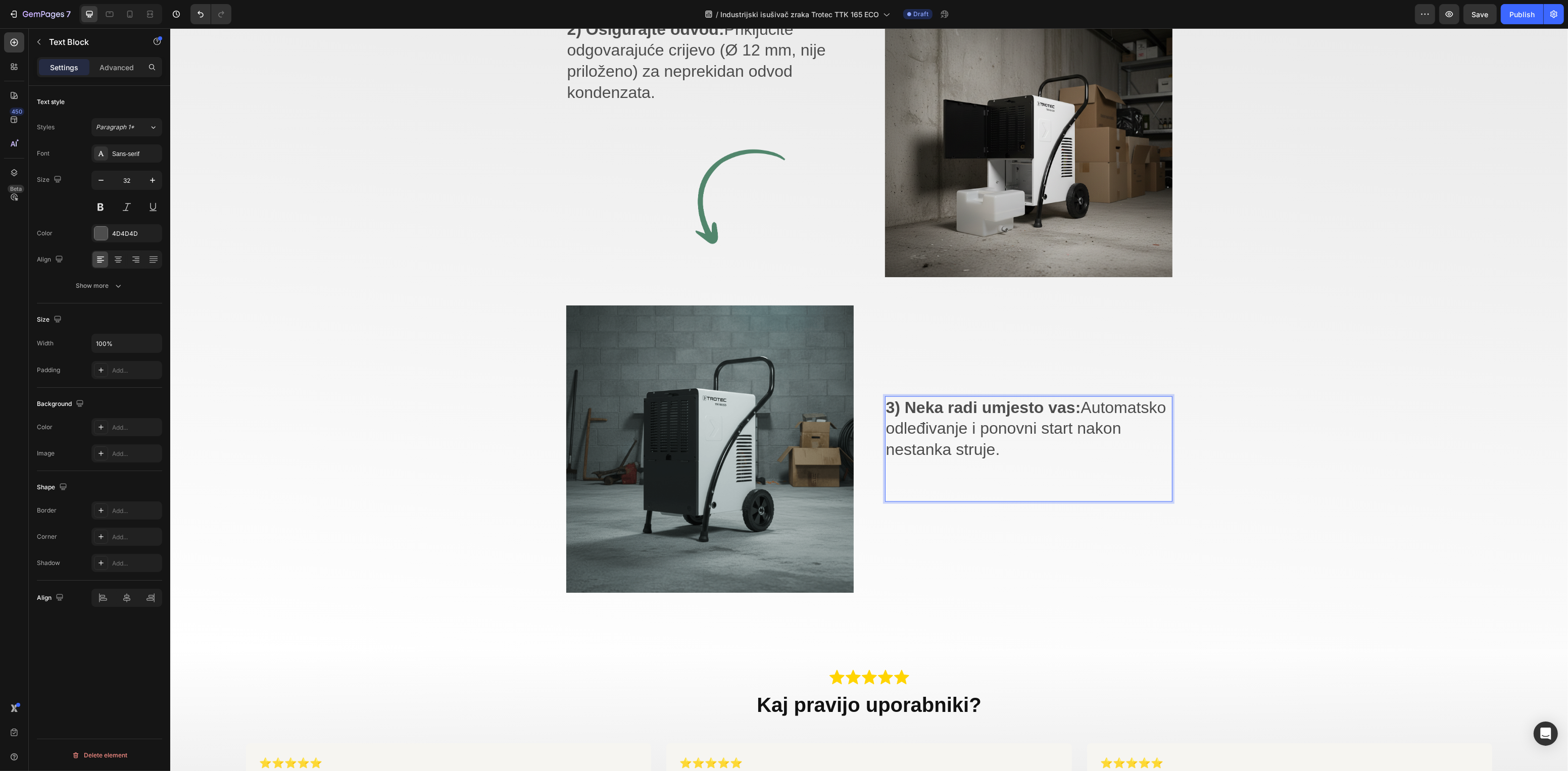
scroll to position [2079, 0]
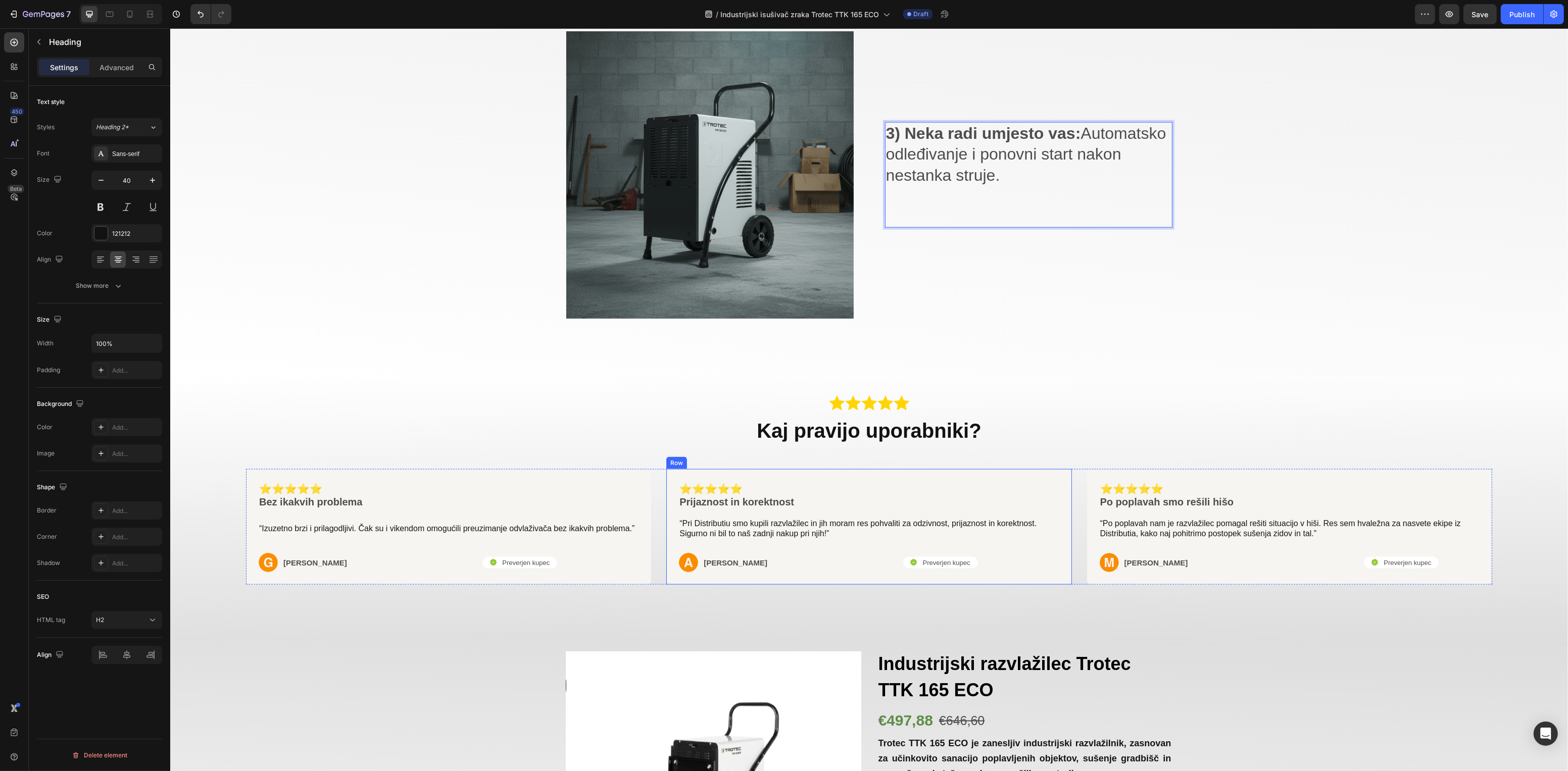
click at [850, 422] on strong "Kaj pravijo uporabniki?" at bounding box center [868, 431] width 225 height 22
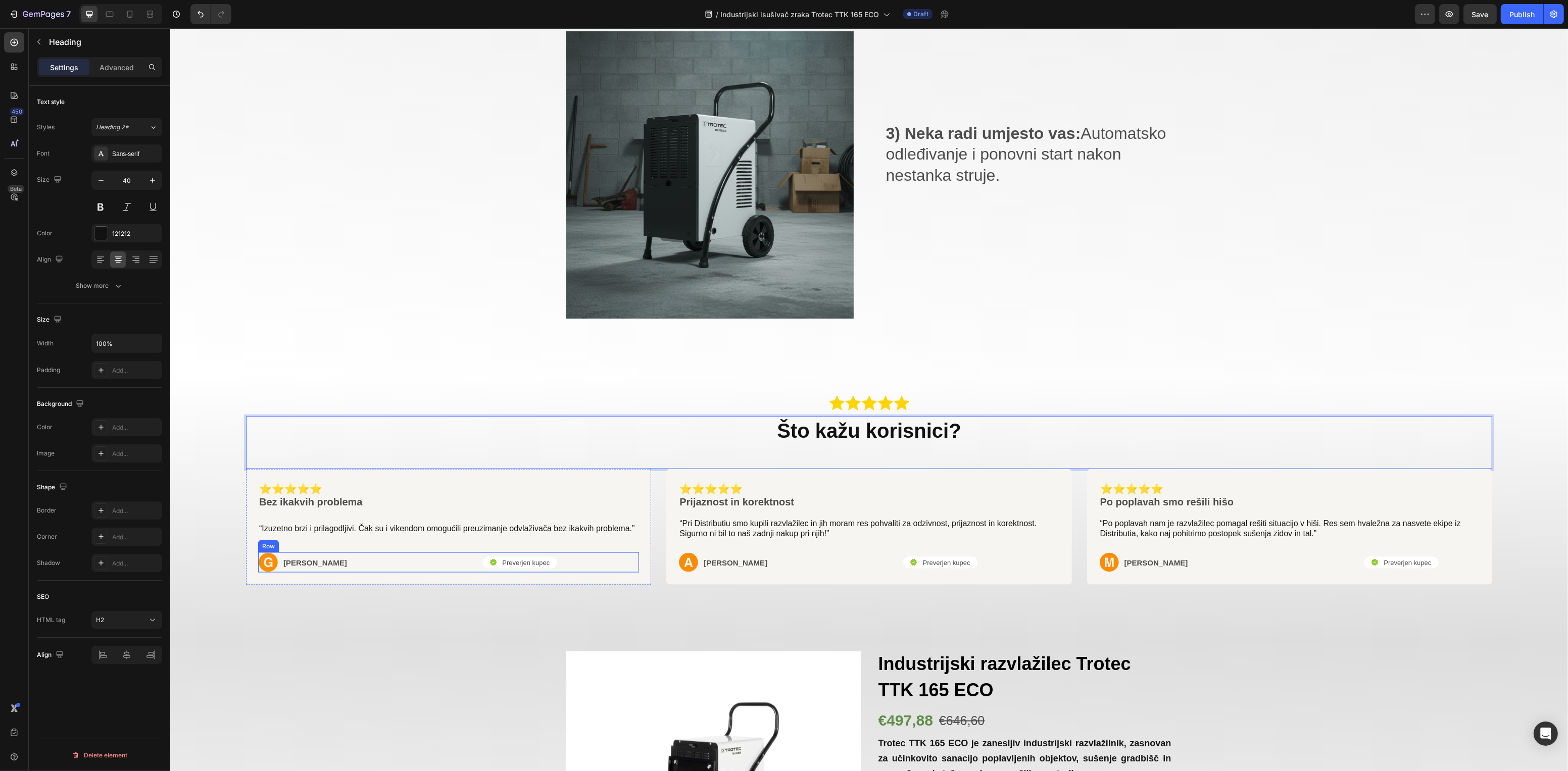
click at [533, 558] on p "Preverjen kupec" at bounding box center [525, 563] width 47 height 10
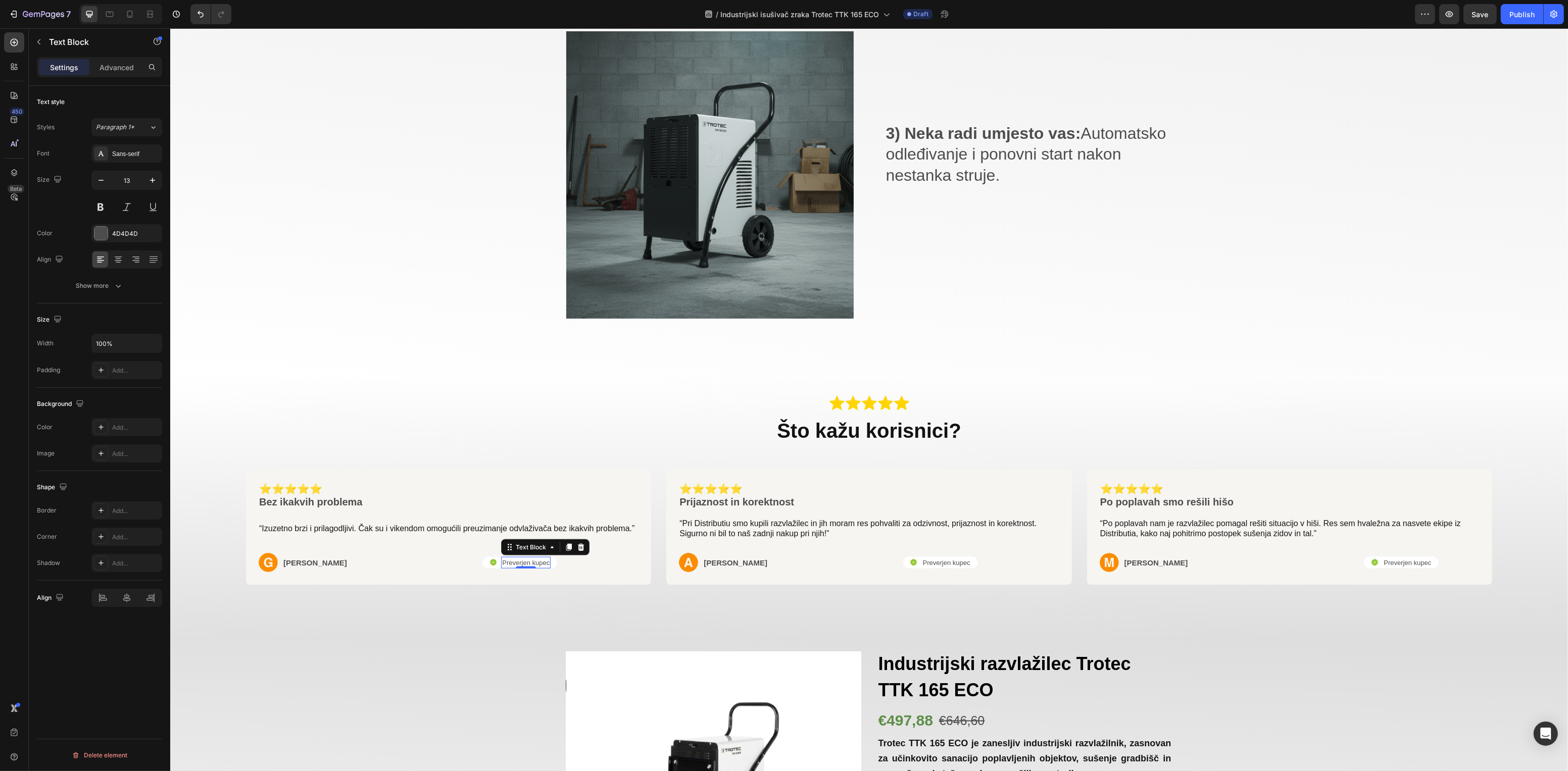
click at [527, 558] on p "Preverjen kupec" at bounding box center [525, 563] width 47 height 10
click at [957, 558] on p "Preverjen kupec" at bounding box center [946, 563] width 47 height 10
click at [948, 558] on p "Preverjen kupec" at bounding box center [946, 563] width 47 height 10
click at [1306, 561] on p "Preverjen kupec" at bounding box center [1407, 563] width 47 height 10
click at [1306, 558] on p "Preverjen kupec" at bounding box center [1407, 563] width 47 height 10
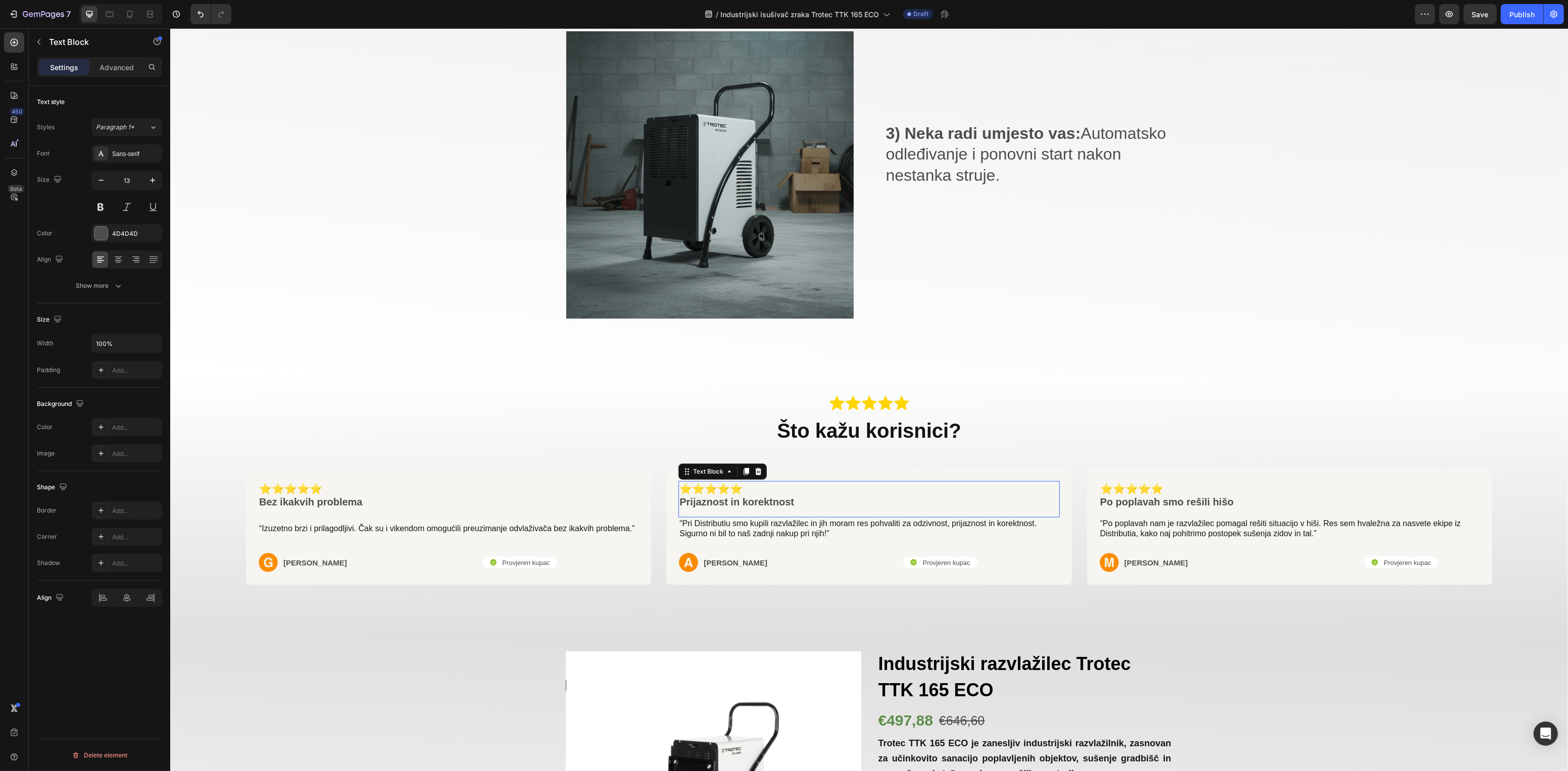
click at [752, 496] on p "Prijaznost in korektnost" at bounding box center [868, 502] width 379 height 13
click at [746, 498] on p "Prijaznost in korektnost" at bounding box center [868, 502] width 379 height 13
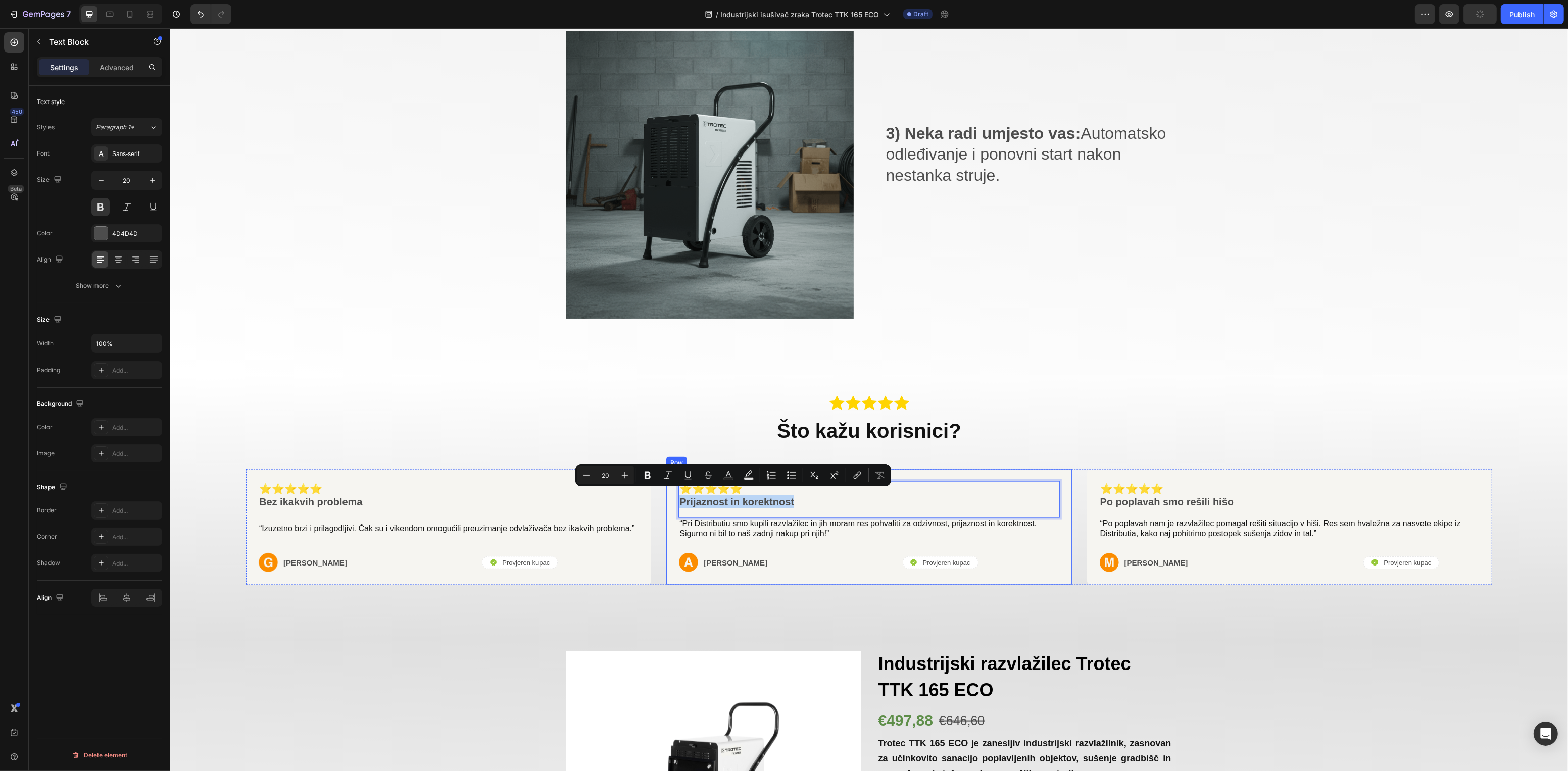
drag, startPoint x: 800, startPoint y: 498, endPoint x: 666, endPoint y: 502, distance: 134.1
click at [666, 502] on div "⭐⭐⭐⭐⭐ Prijaznost in korektnost Text Block 0 “Pri Distributiu smo kupili razvlaž…" at bounding box center [868, 527] width 405 height 116
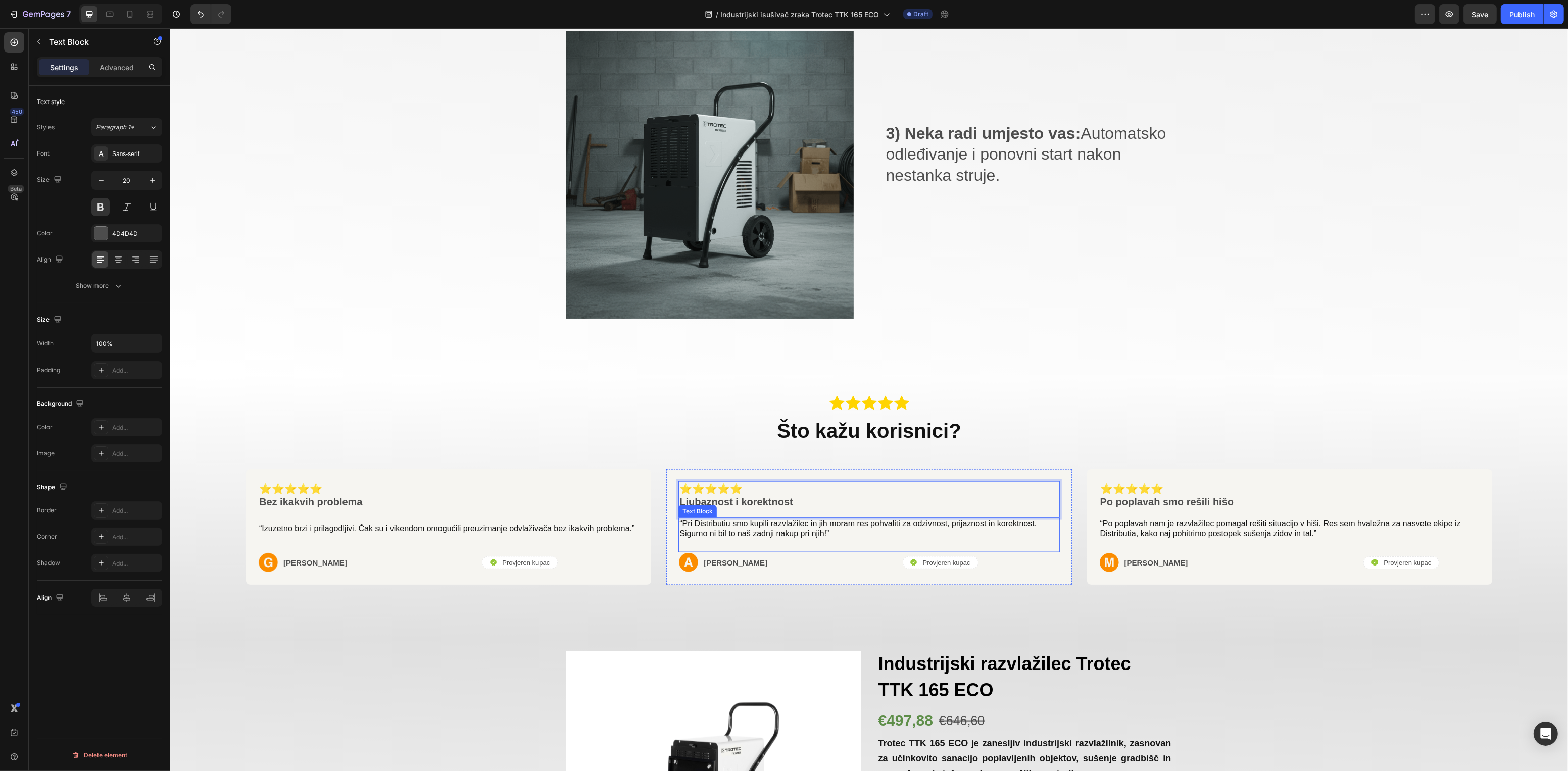
click at [779, 524] on p "“Pri Distributiu smo kupili razvlažilec in jih moram res pohvaliti za odzivnost…" at bounding box center [868, 529] width 379 height 21
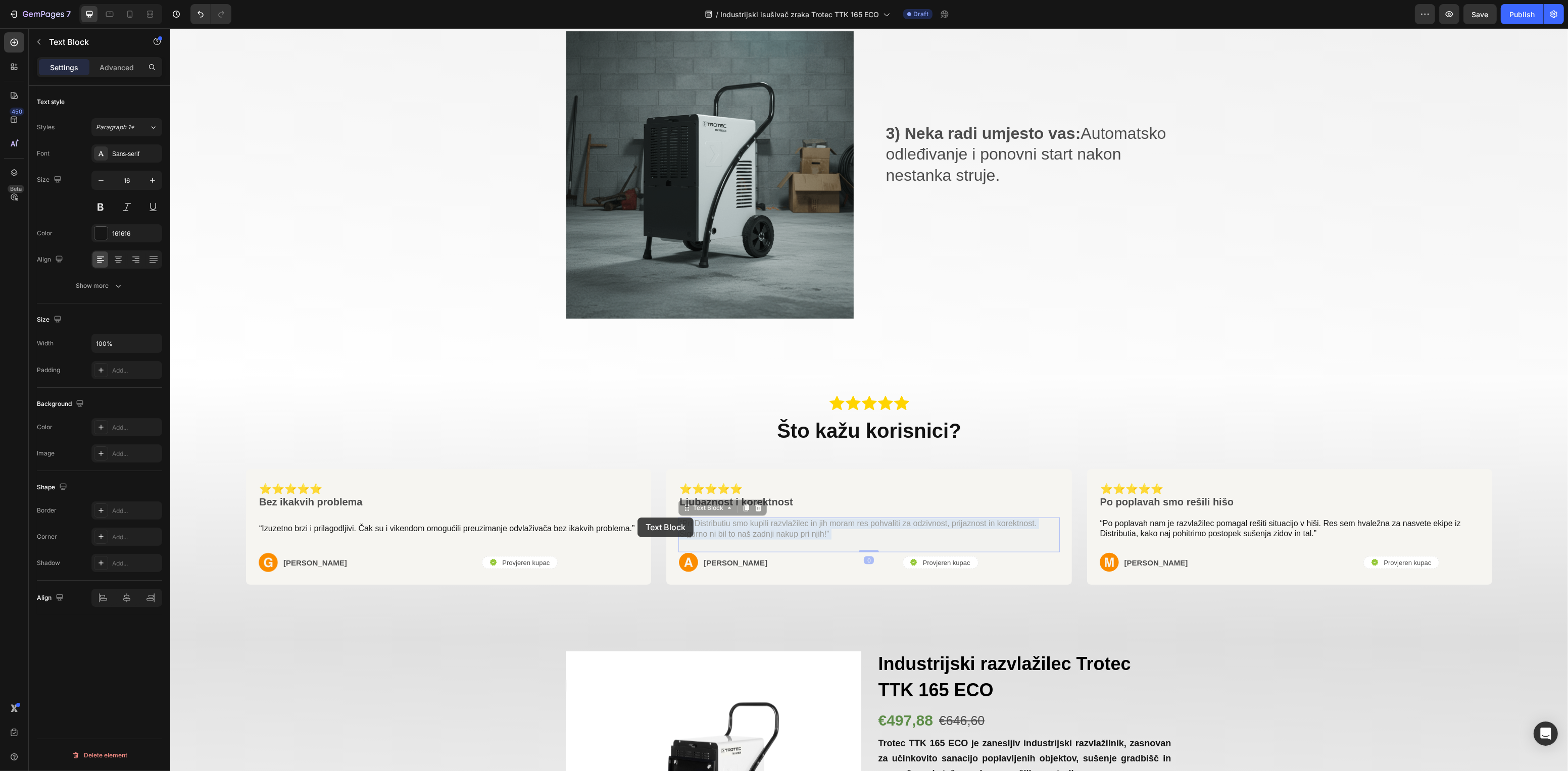
drag, startPoint x: 835, startPoint y: 527, endPoint x: 638, endPoint y: 519, distance: 197.2
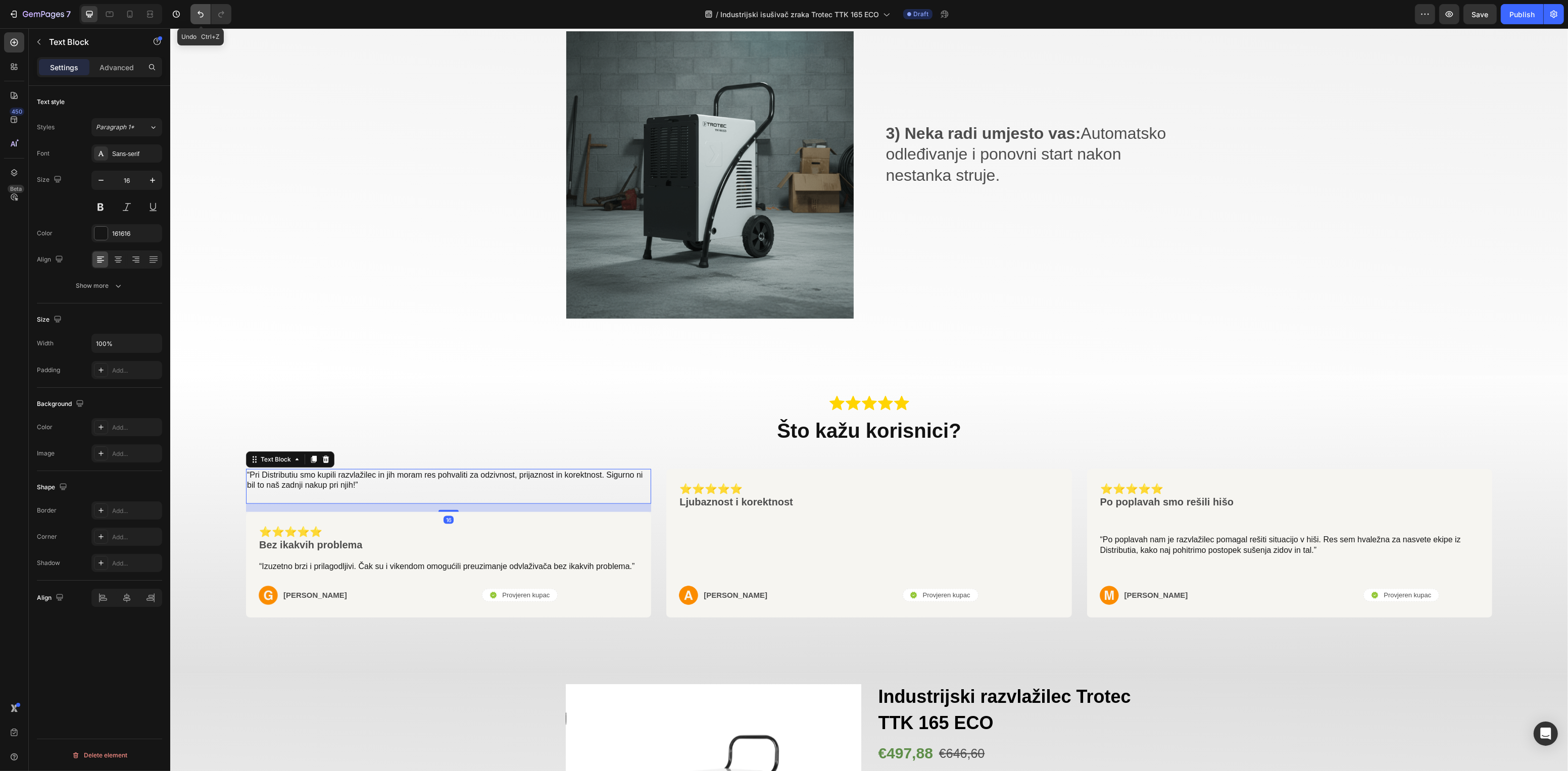
click at [194, 12] on button "Undo/Redo" at bounding box center [201, 14] width 21 height 21
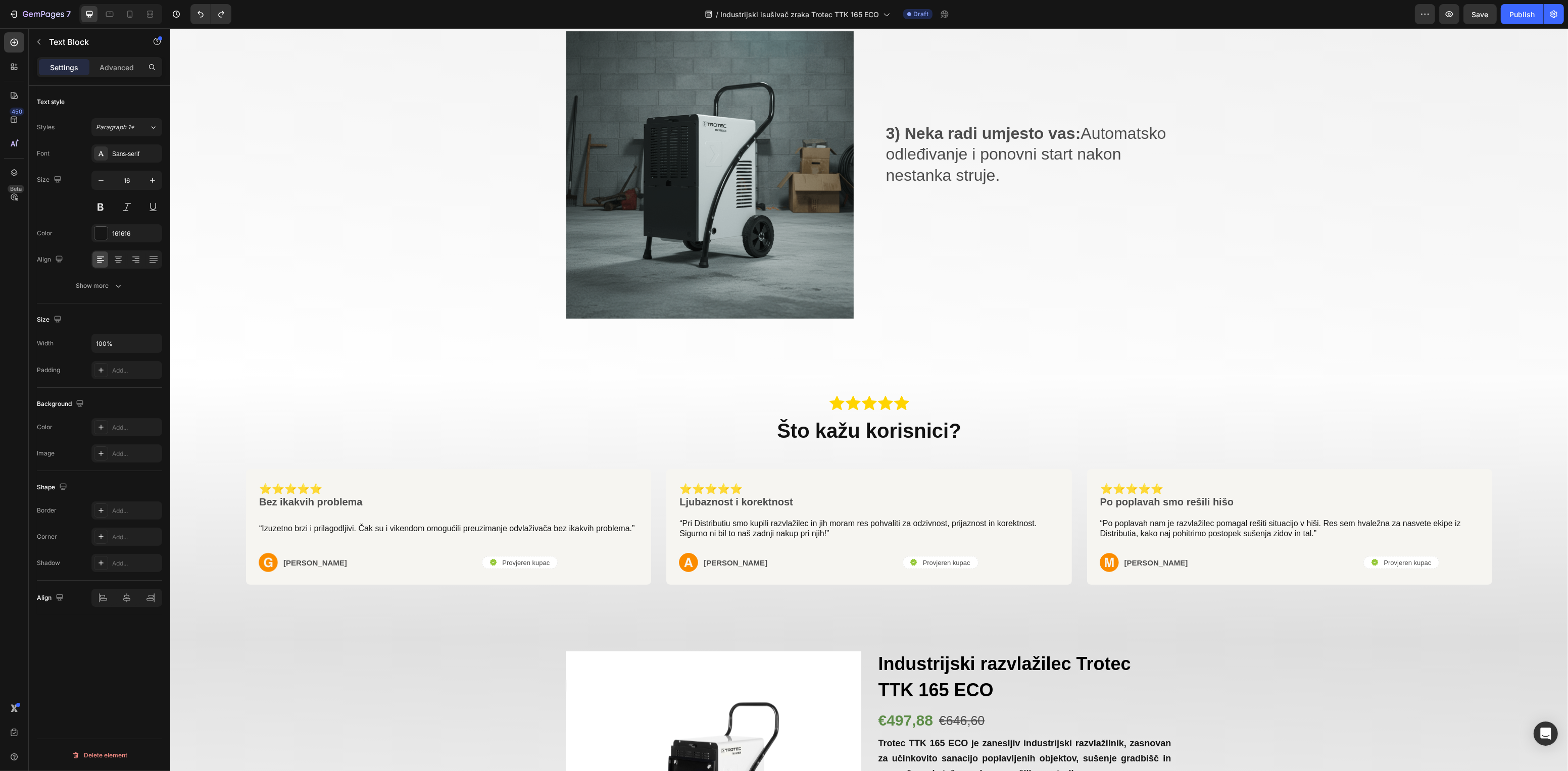
click at [763, 519] on p "“Pri Distributiu smo kupili razvlažilec in jih moram res pohvaliti za odzivnost…" at bounding box center [868, 529] width 379 height 21
click at [769, 526] on p "“Pri Distributiu smo kupili razvlažilec in jih moram res pohvaliti za odzivnost…" at bounding box center [868, 529] width 379 height 21
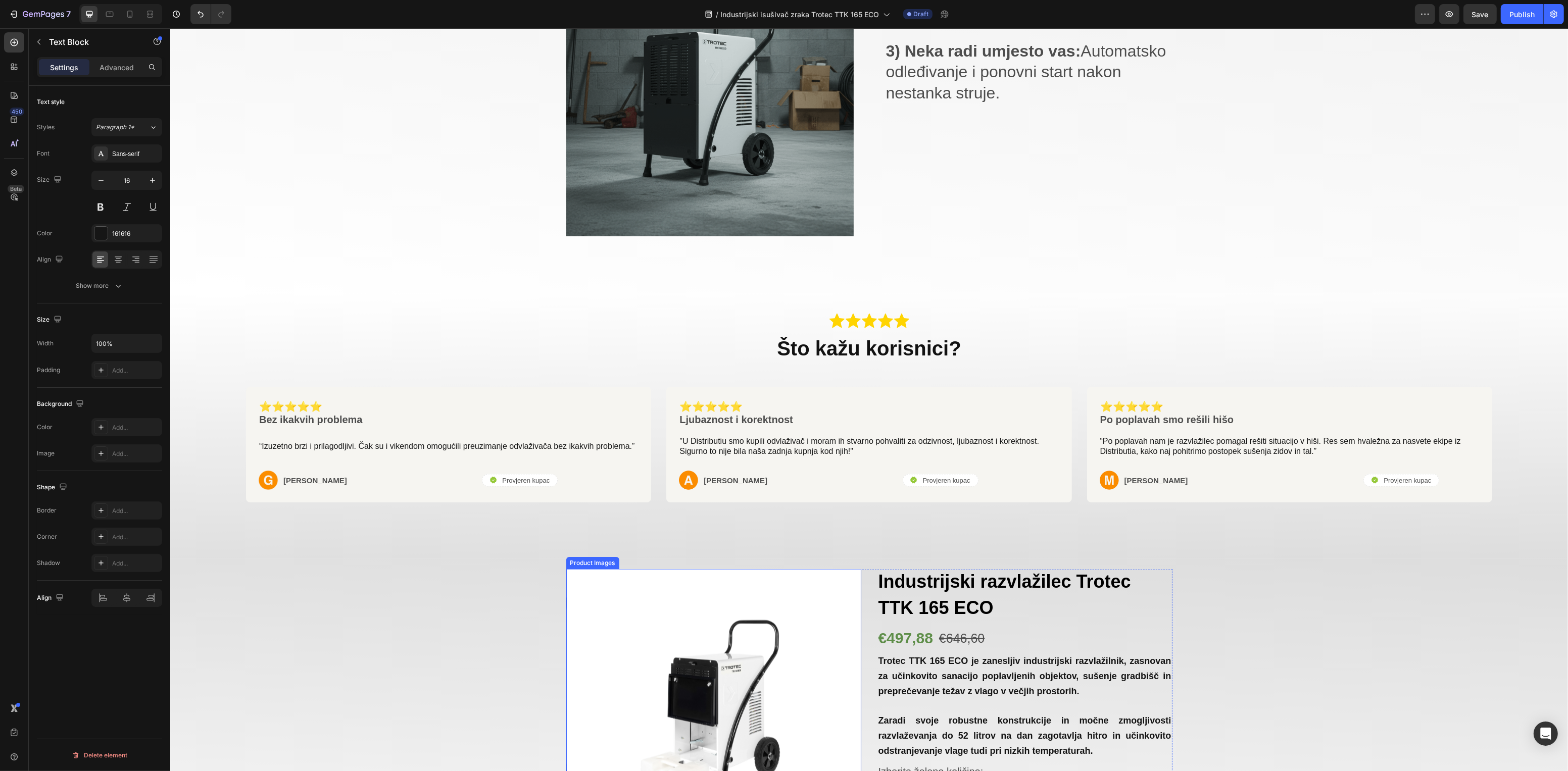
scroll to position [2214, 0]
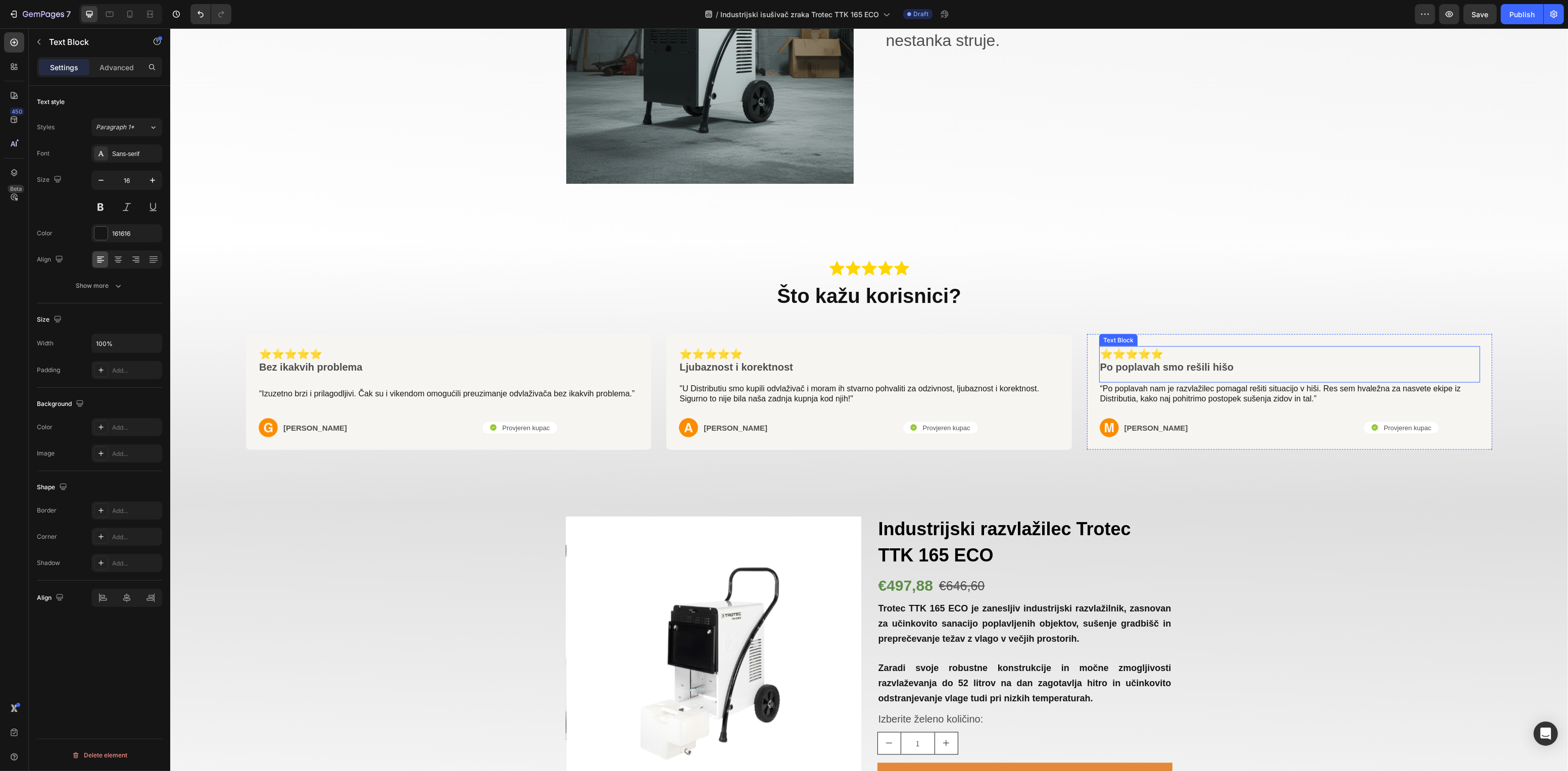
click at [1191, 361] on p "Po poplavah smo rešili hišo" at bounding box center [1289, 367] width 379 height 13
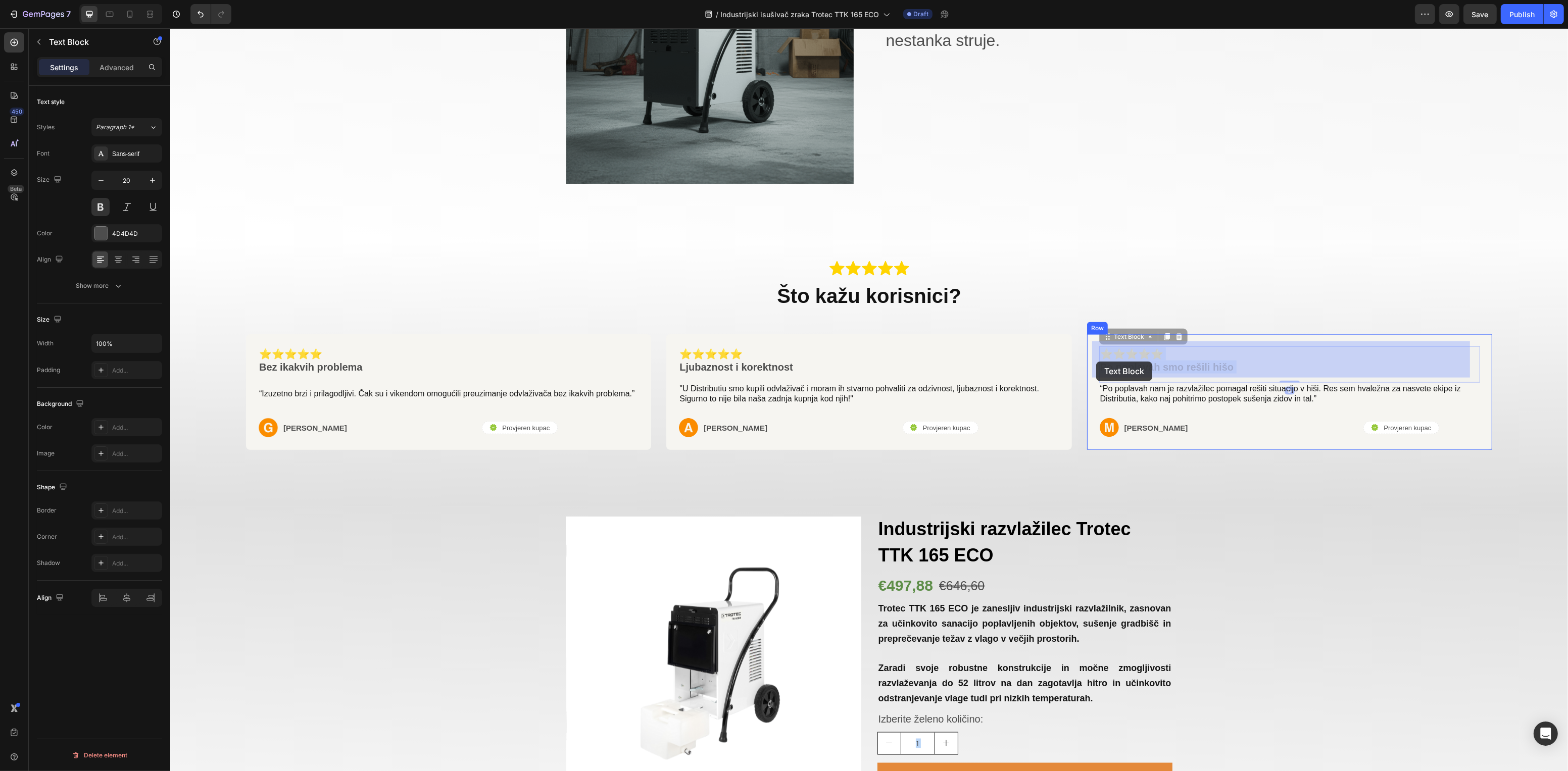
drag, startPoint x: 1227, startPoint y: 359, endPoint x: 1096, endPoint y: 362, distance: 131.0
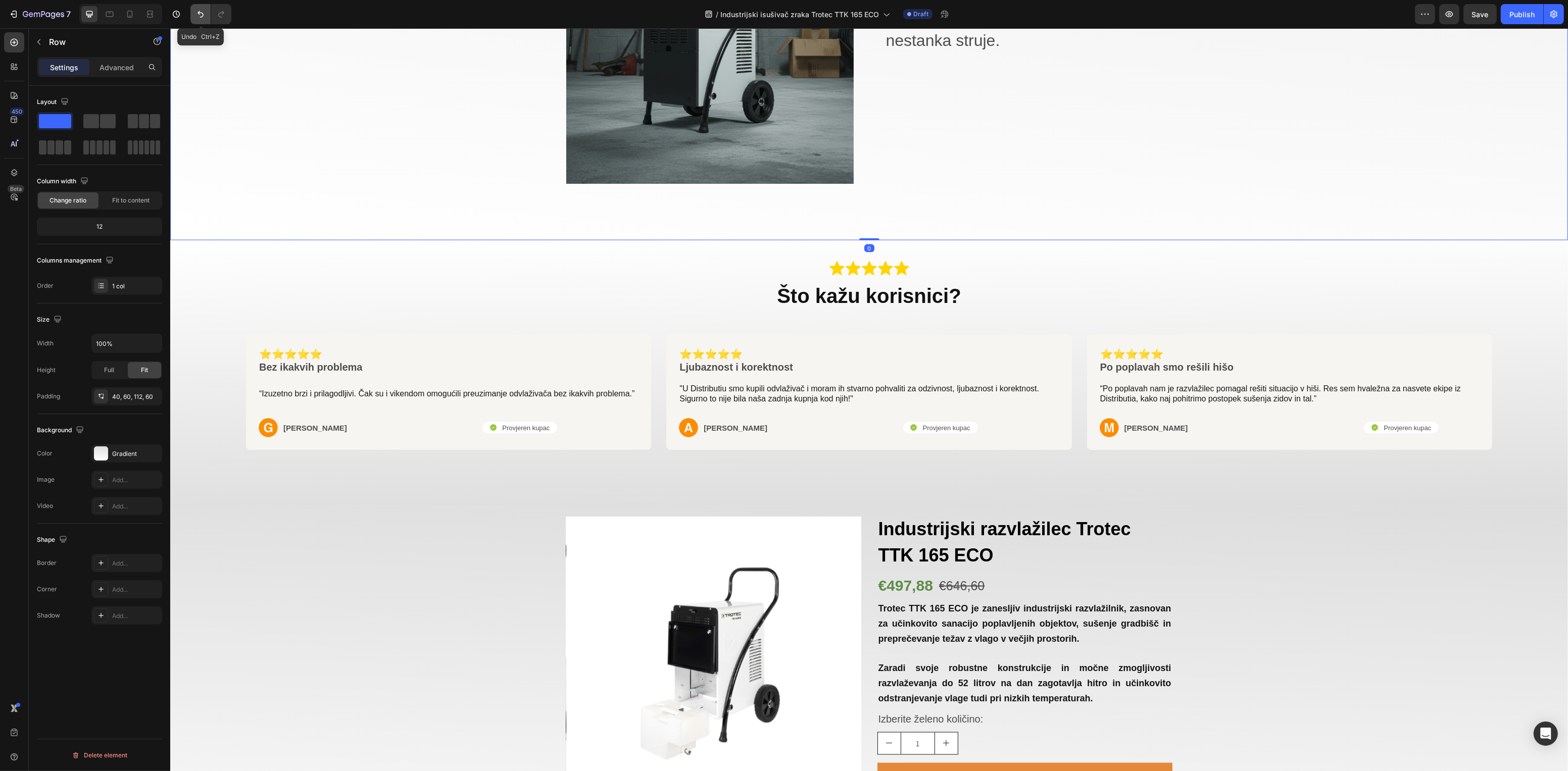
click at [198, 14] on icon "Undo/Redo" at bounding box center [200, 14] width 10 height 10
click at [218, 15] on icon "Undo/Redo" at bounding box center [221, 14] width 10 height 10
click at [1216, 361] on p "Po poplavah smo rešili hišo" at bounding box center [1289, 367] width 379 height 13
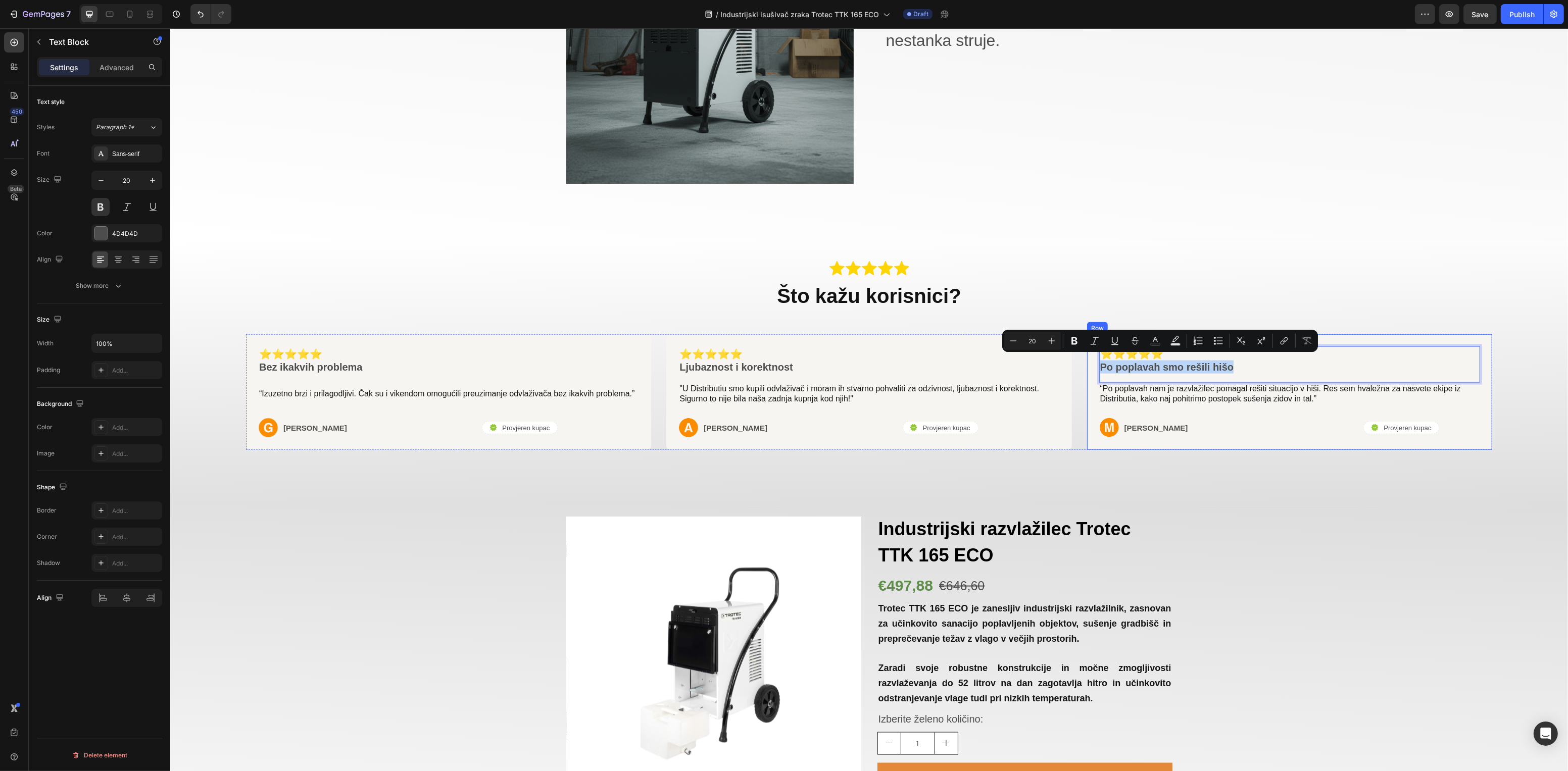
drag, startPoint x: 1232, startPoint y: 362, endPoint x: 1083, endPoint y: 359, distance: 149.0
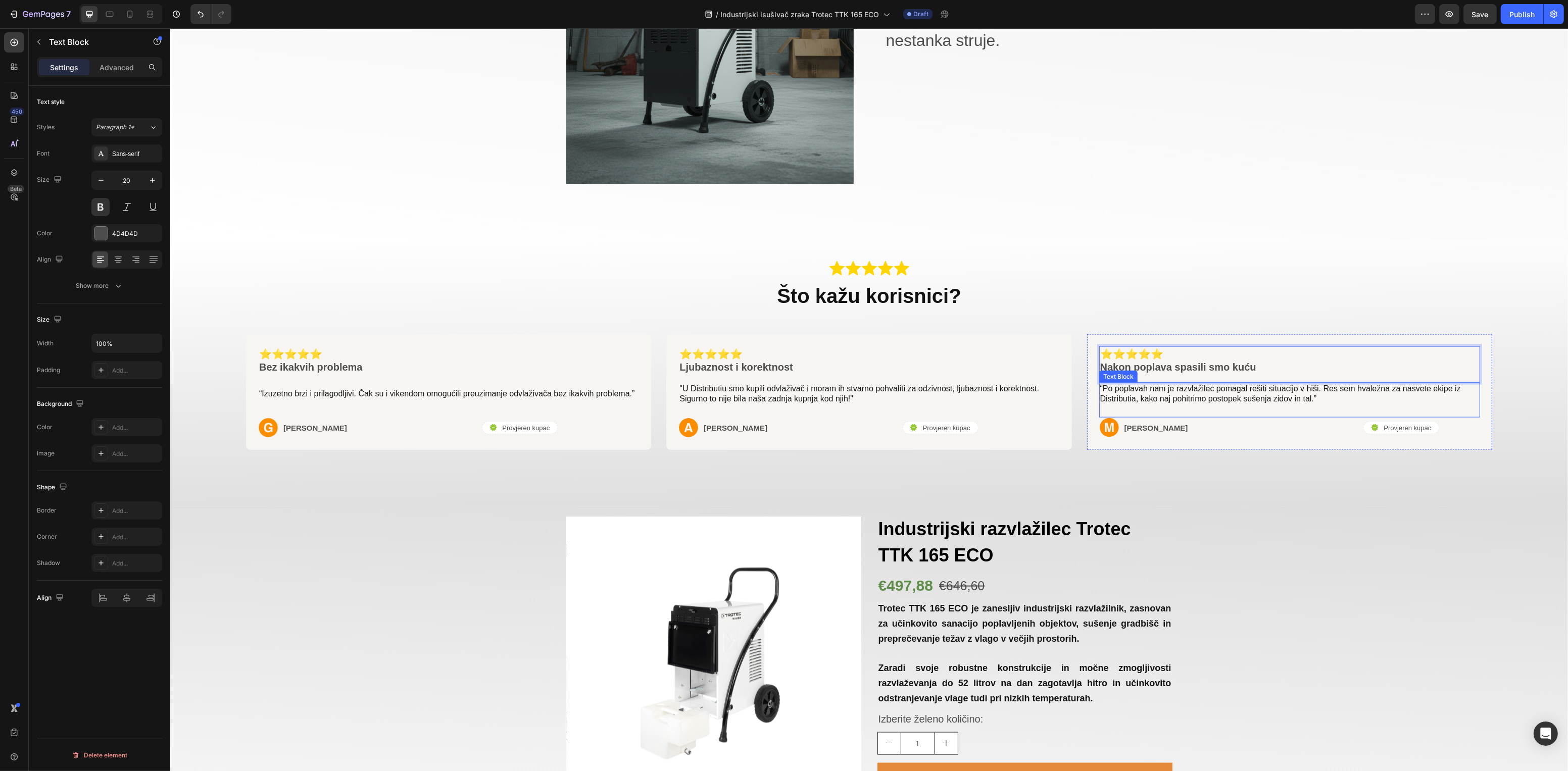
click at [1183, 392] on p "“Po poplavah nam je razvlažilec pomagal rešiti situacijo v hiši. Res sem hvalež…" at bounding box center [1289, 394] width 379 height 21
click at [1304, 392] on p "“Po poplavah nam je razvlažilec pomagal rešiti situacijo v hiši. Res sem hvalež…" at bounding box center [1289, 394] width 379 height 21
click at [1301, 481] on div ".id585819066325795347 .cls-1{fill:#ffd401;} star-symbol Icon .id585819066325795…" at bounding box center [868, 373] width 1398 height 266
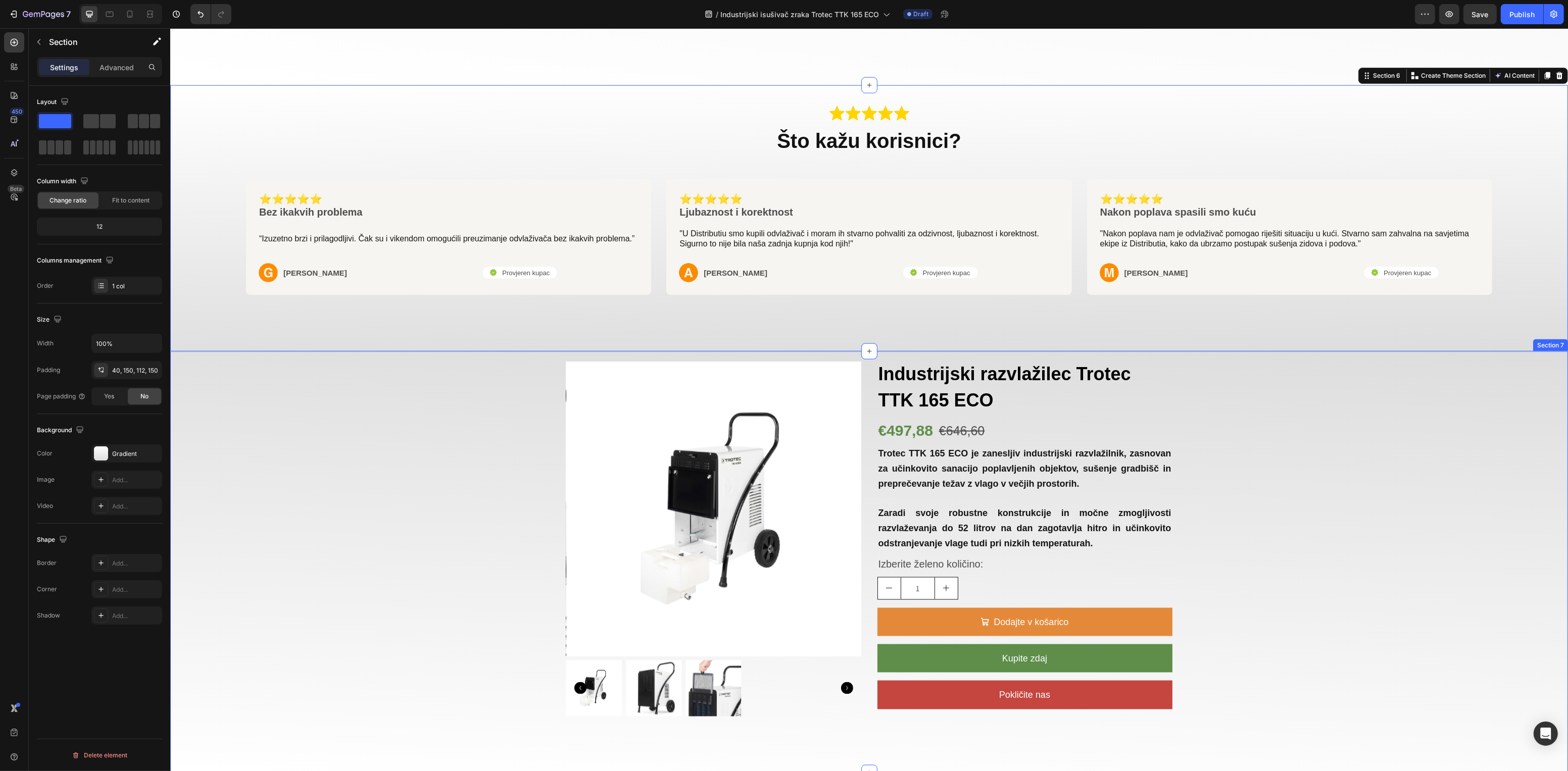
scroll to position [2483, 0]
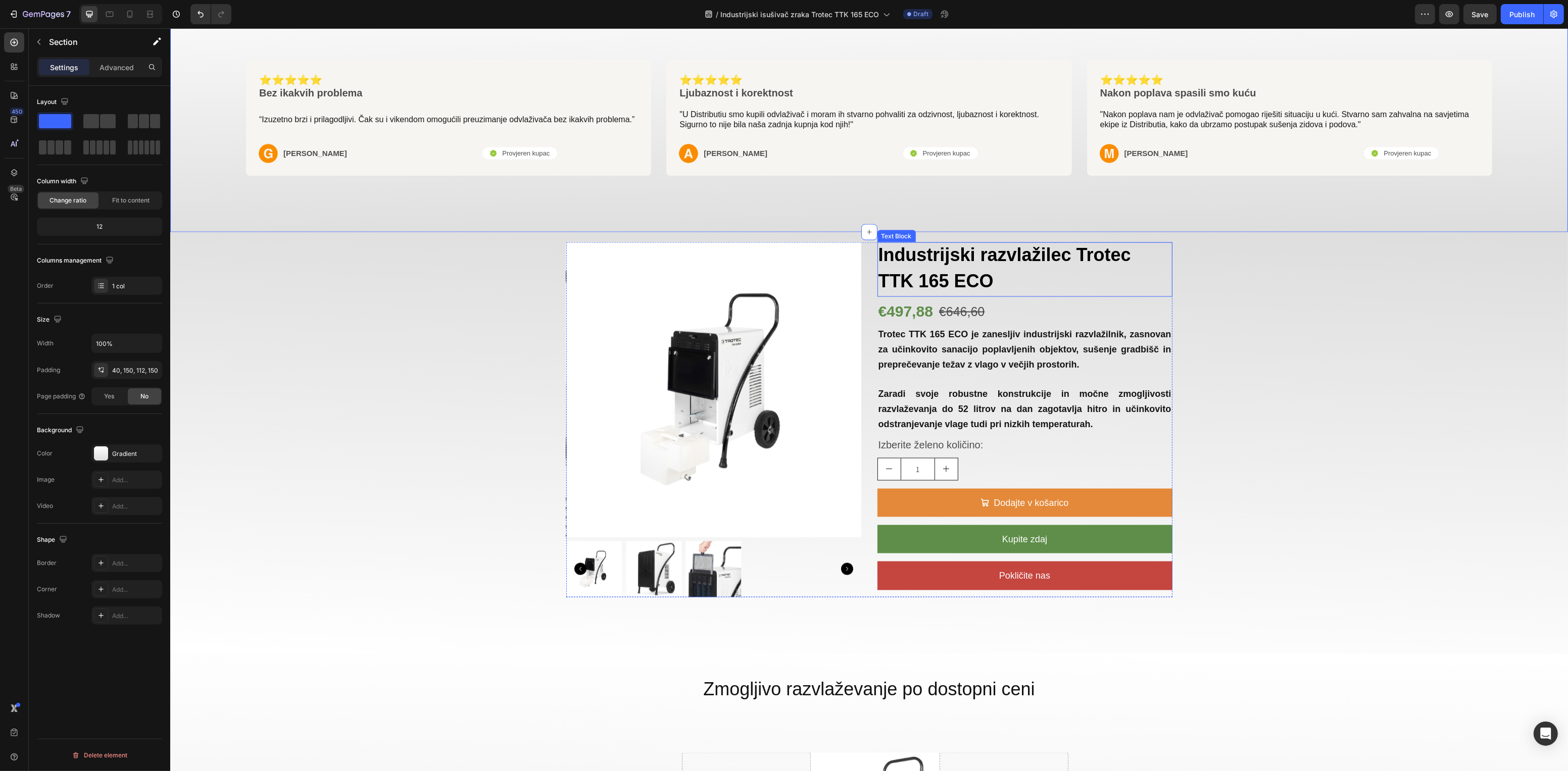
click at [979, 270] on strong "Industrijski razvlažilec Trotec TTK 165 ECO" at bounding box center [1004, 268] width 253 height 47
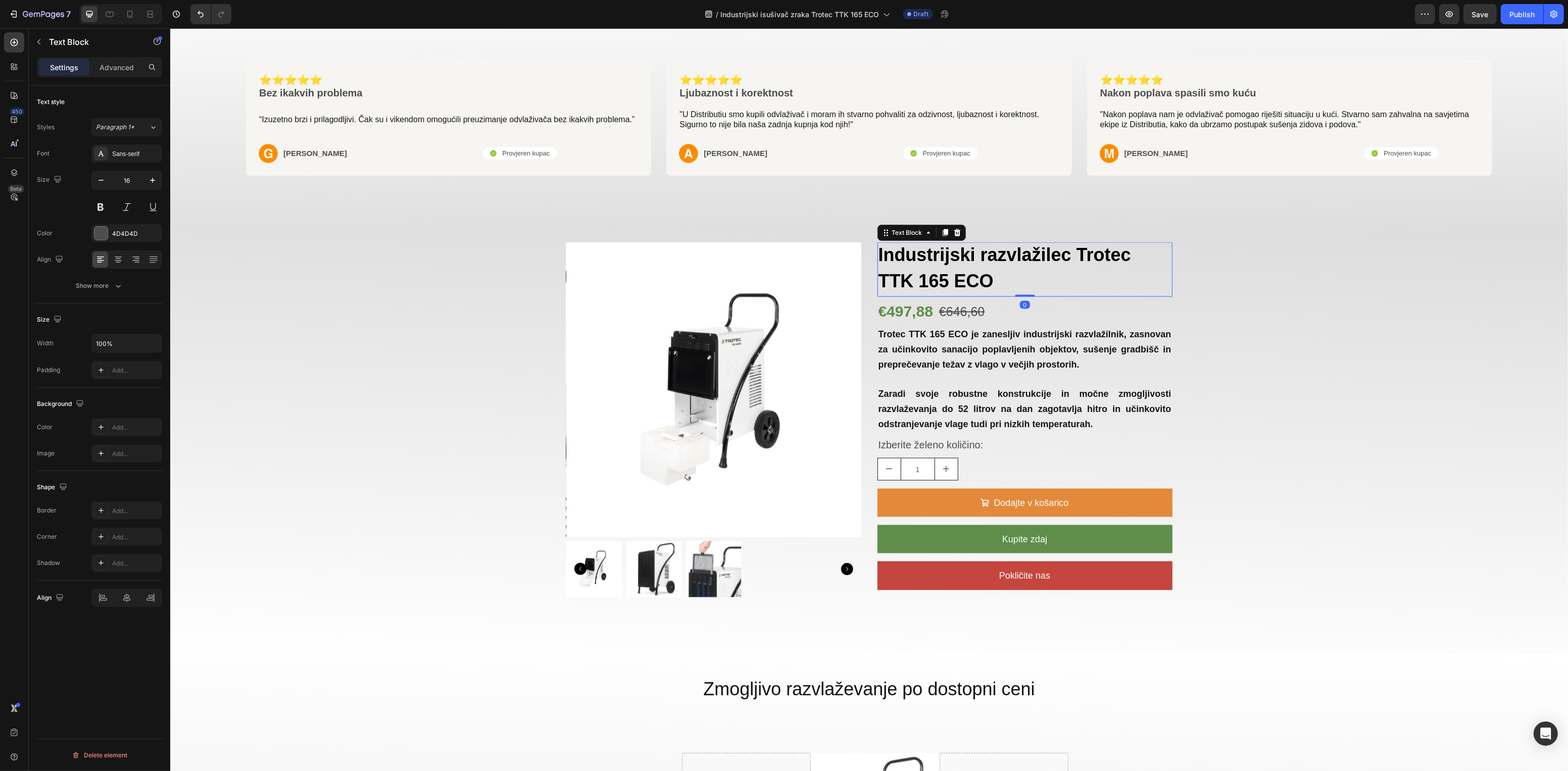
click at [983, 274] on strong "Industrijski razvlažilec Trotec TTK 165 ECO" at bounding box center [1004, 268] width 253 height 47
click at [1002, 357] on p "Trotec TTK 165 ECO je zanesljiv industrijski razvlažilnik, zasnovan za učinkovi…" at bounding box center [1024, 350] width 293 height 45
click at [1013, 357] on p "Trotec TTK 165 ECO je zanesljiv industrijski razvlažilnik, zasnovan za učinkovi…" at bounding box center [1024, 350] width 293 height 45
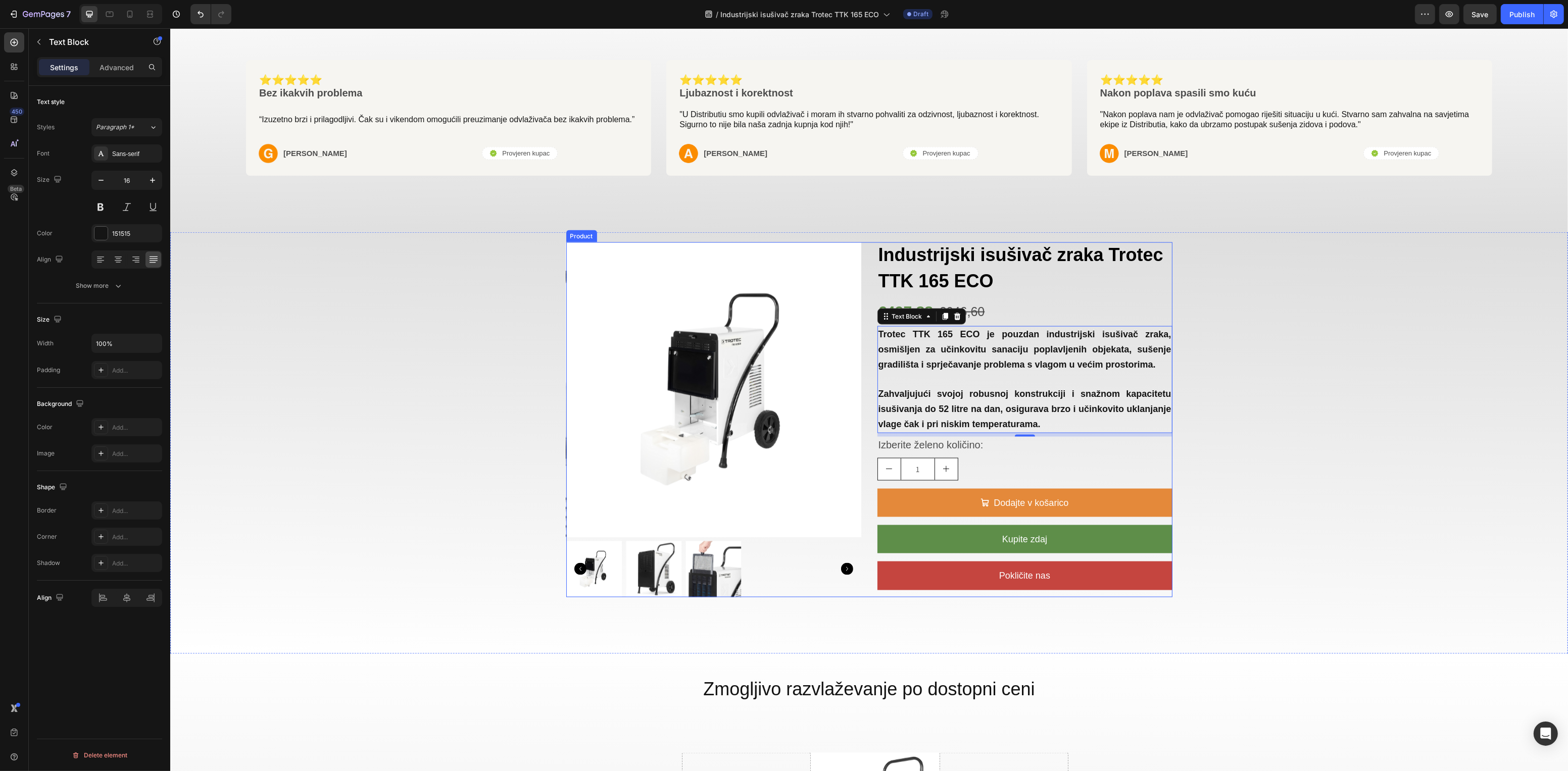
click at [958, 448] on p "Izberite želeno količino:" at bounding box center [1024, 446] width 293 height 16
click at [958, 446] on span "Izberite želeno količino:" at bounding box center [930, 445] width 105 height 11
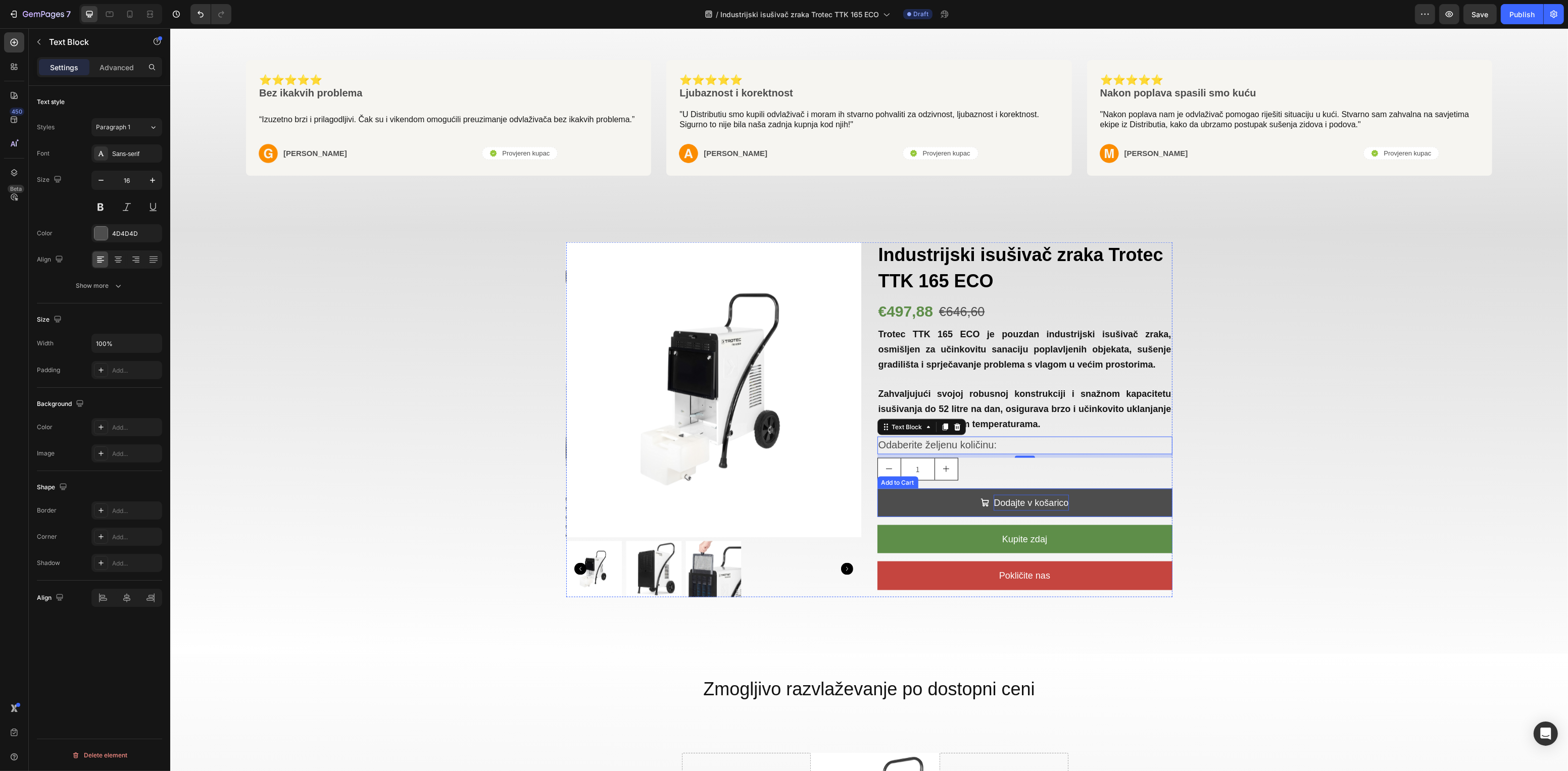
click at [1050, 502] on div "Dodajte v košarico" at bounding box center [1030, 503] width 75 height 16
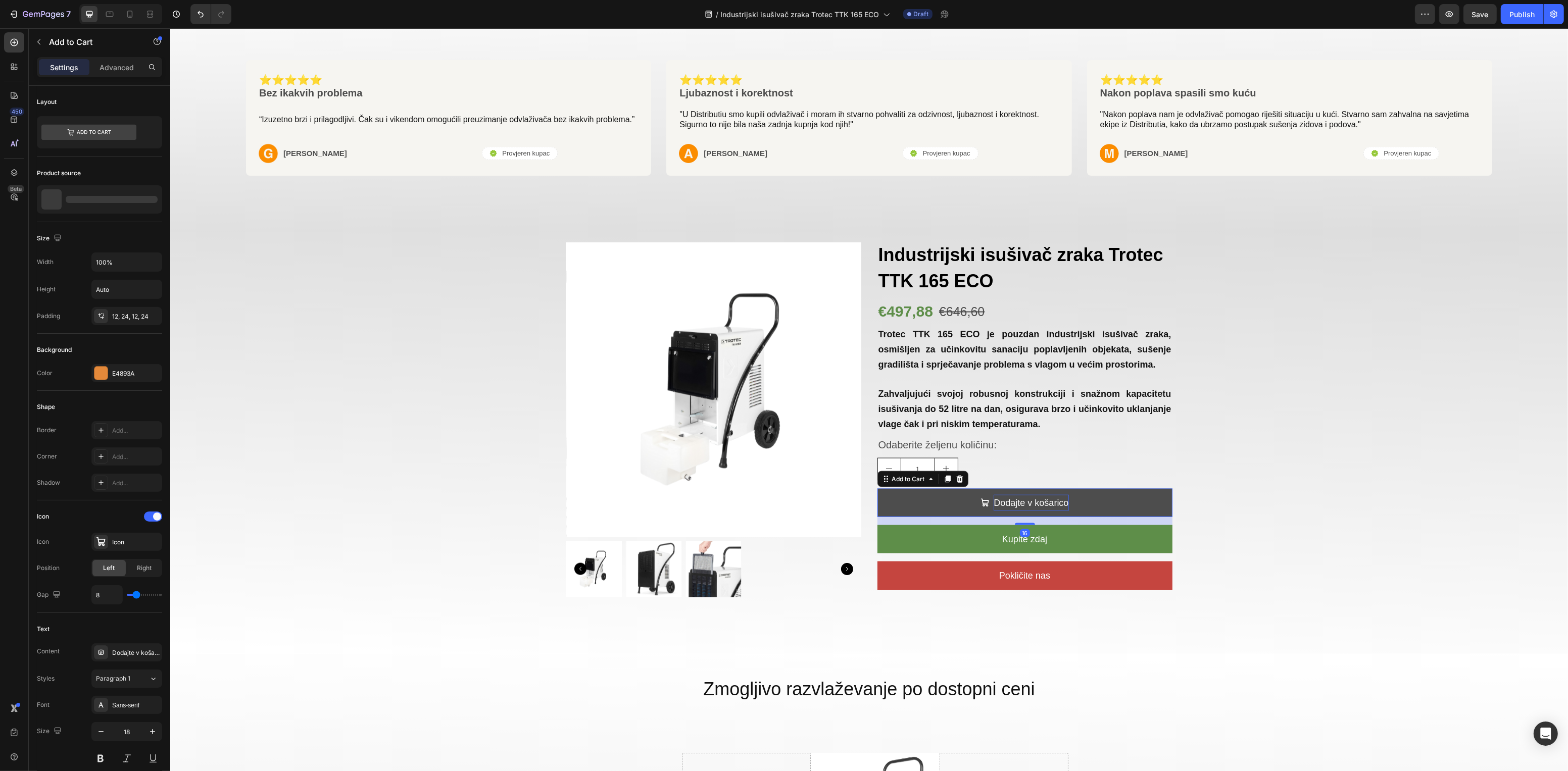
click at [1036, 500] on div "Dodajte v košarico" at bounding box center [1030, 503] width 75 height 16
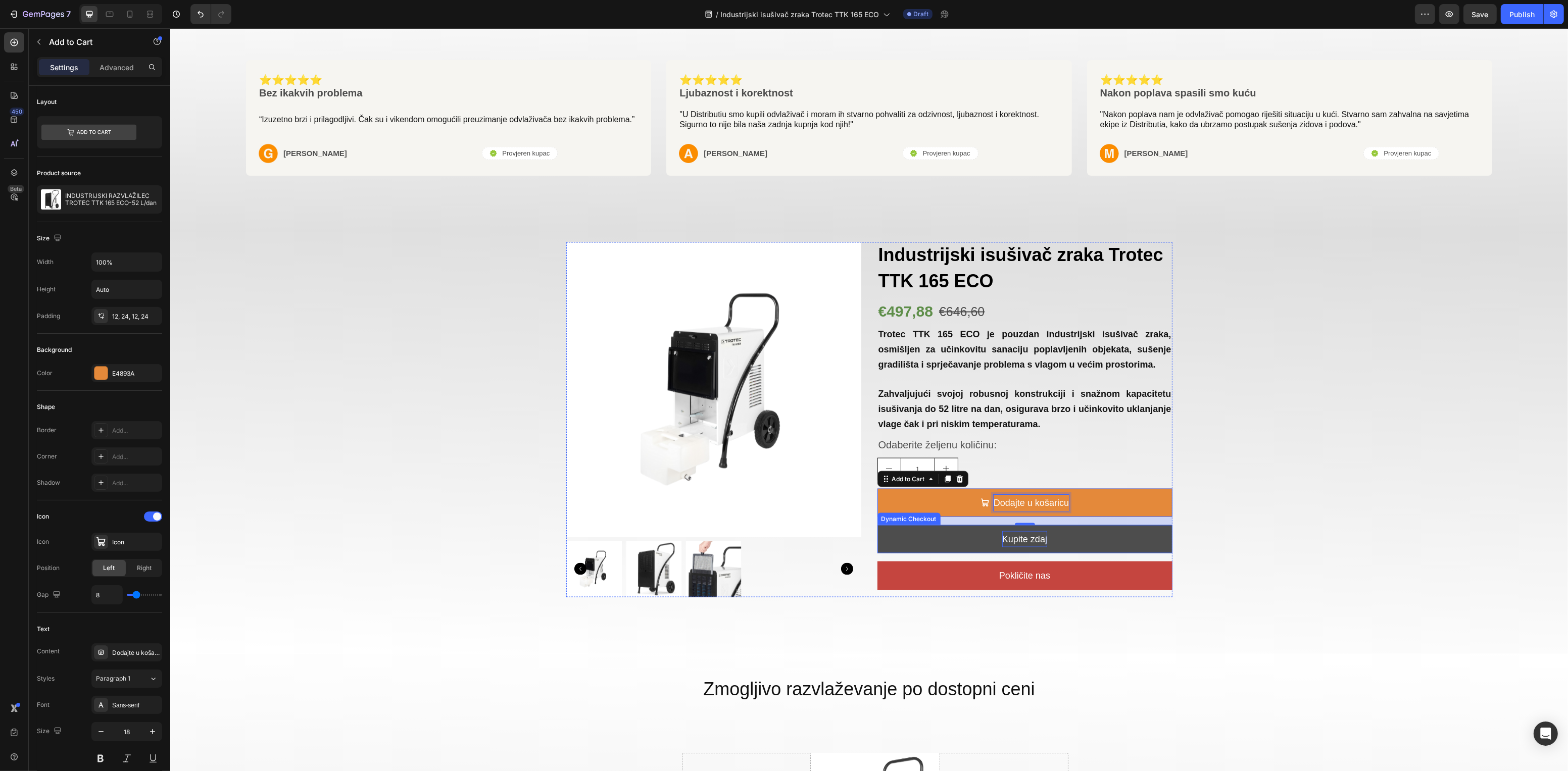
click at [1025, 541] on p "Kupite zdaj" at bounding box center [1024, 540] width 45 height 16
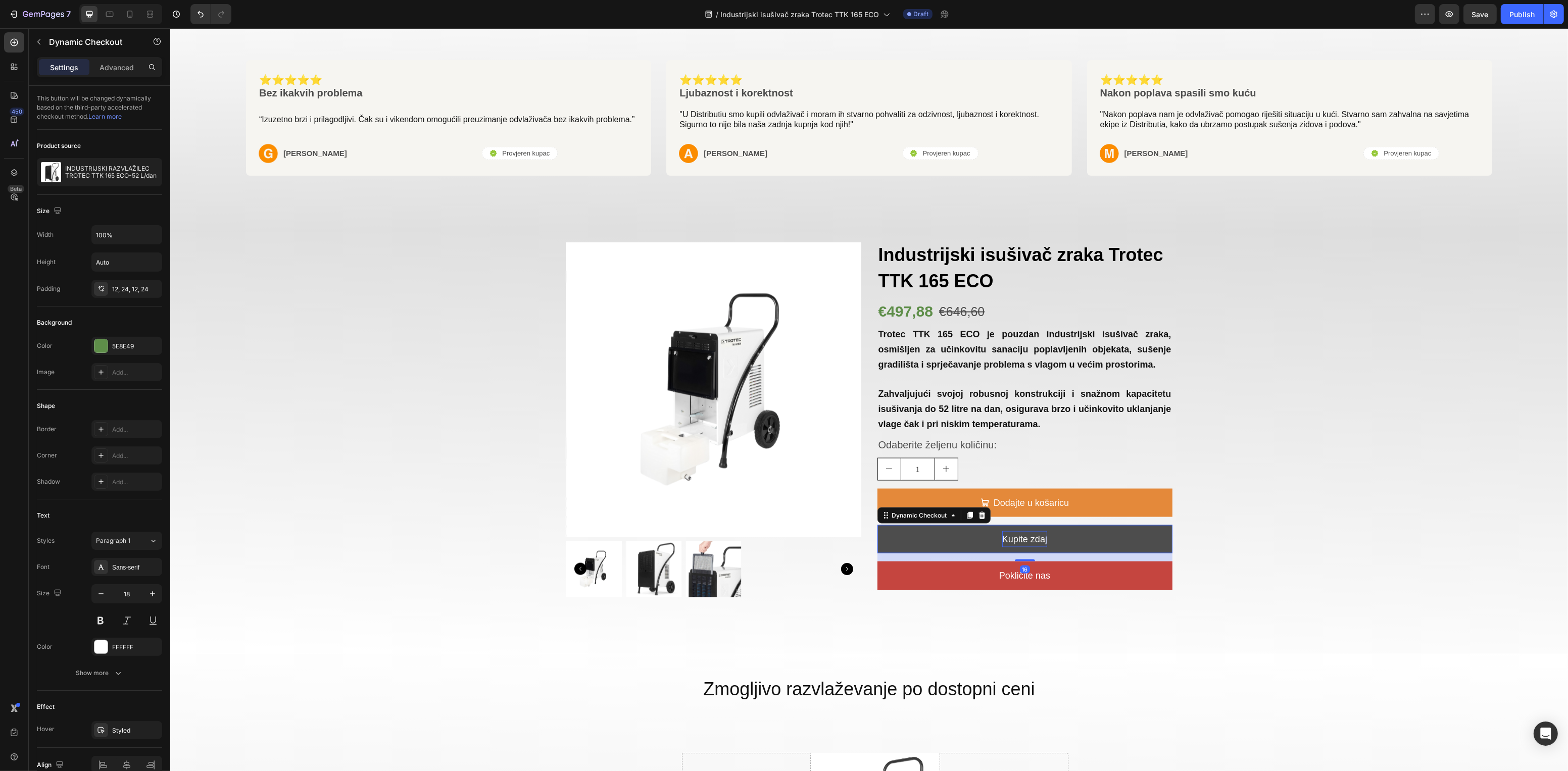
click at [1027, 540] on p "Kupite zdaj" at bounding box center [1024, 540] width 45 height 16
click at [1069, 542] on button "Kupite sada" at bounding box center [1024, 539] width 295 height 28
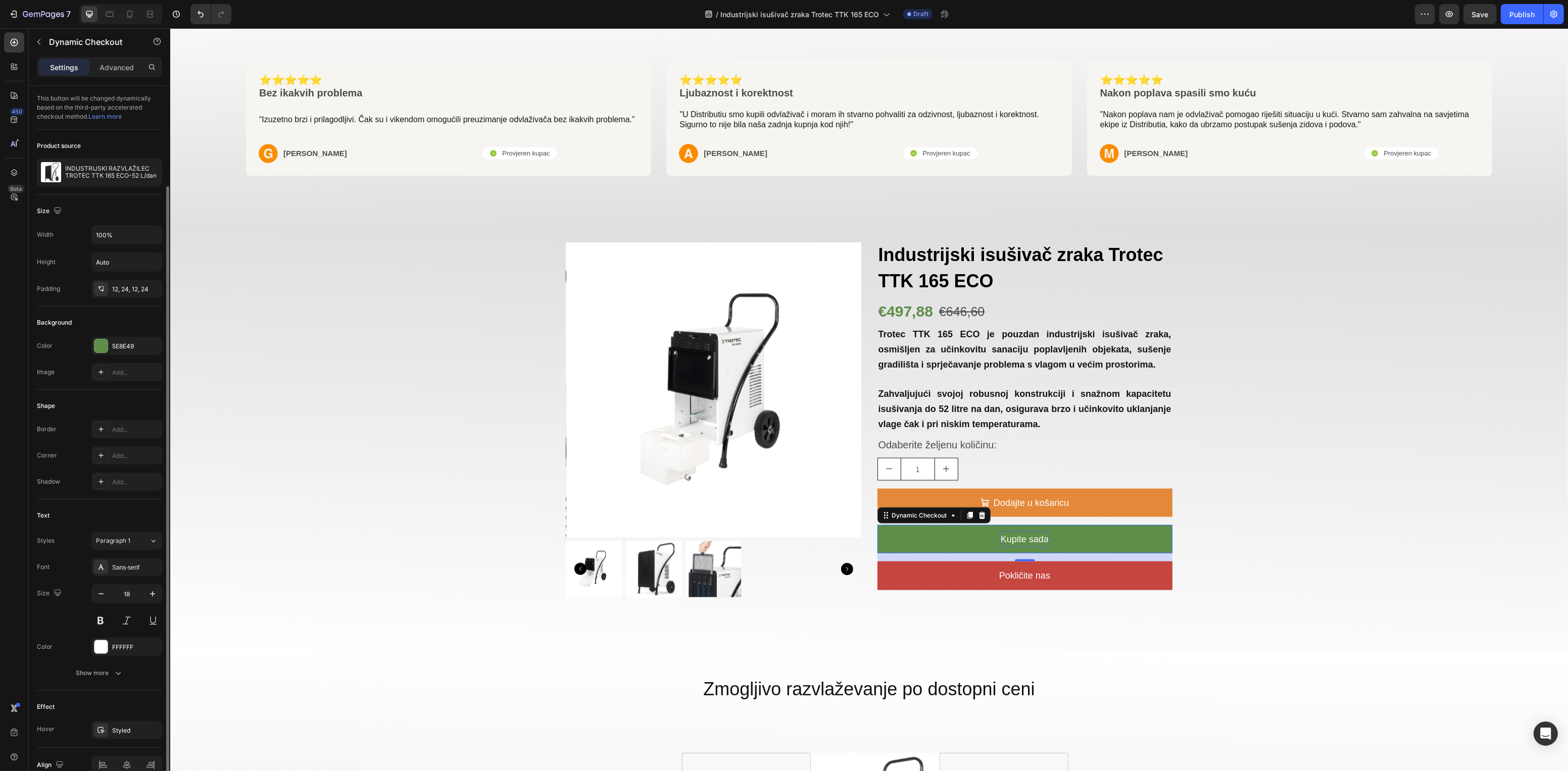
scroll to position [52, 0]
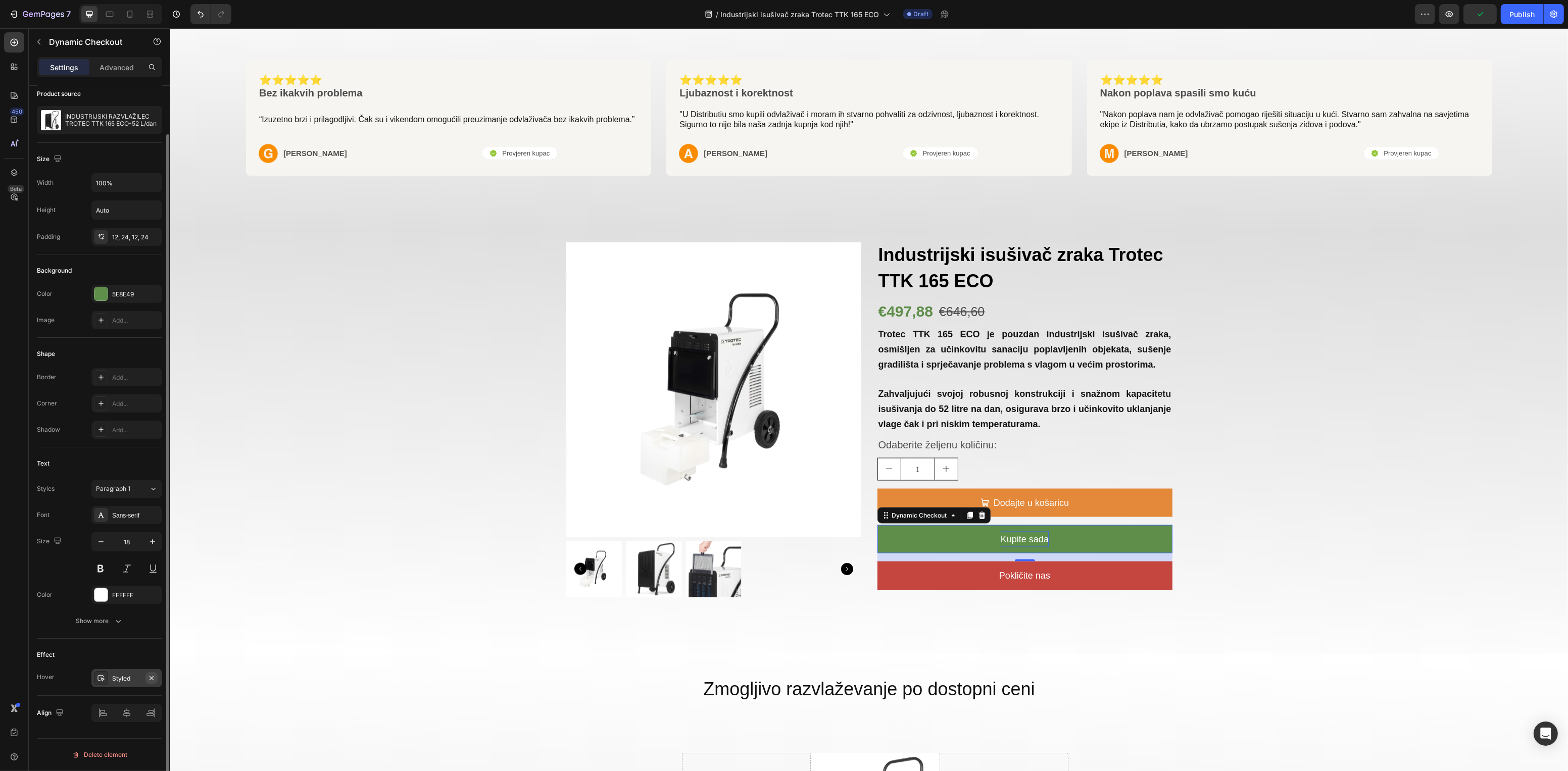
click at [148, 642] on icon "button" at bounding box center [151, 679] width 8 height 8
click at [1117, 502] on button "Dodajte u košaricu" at bounding box center [1024, 503] width 295 height 28
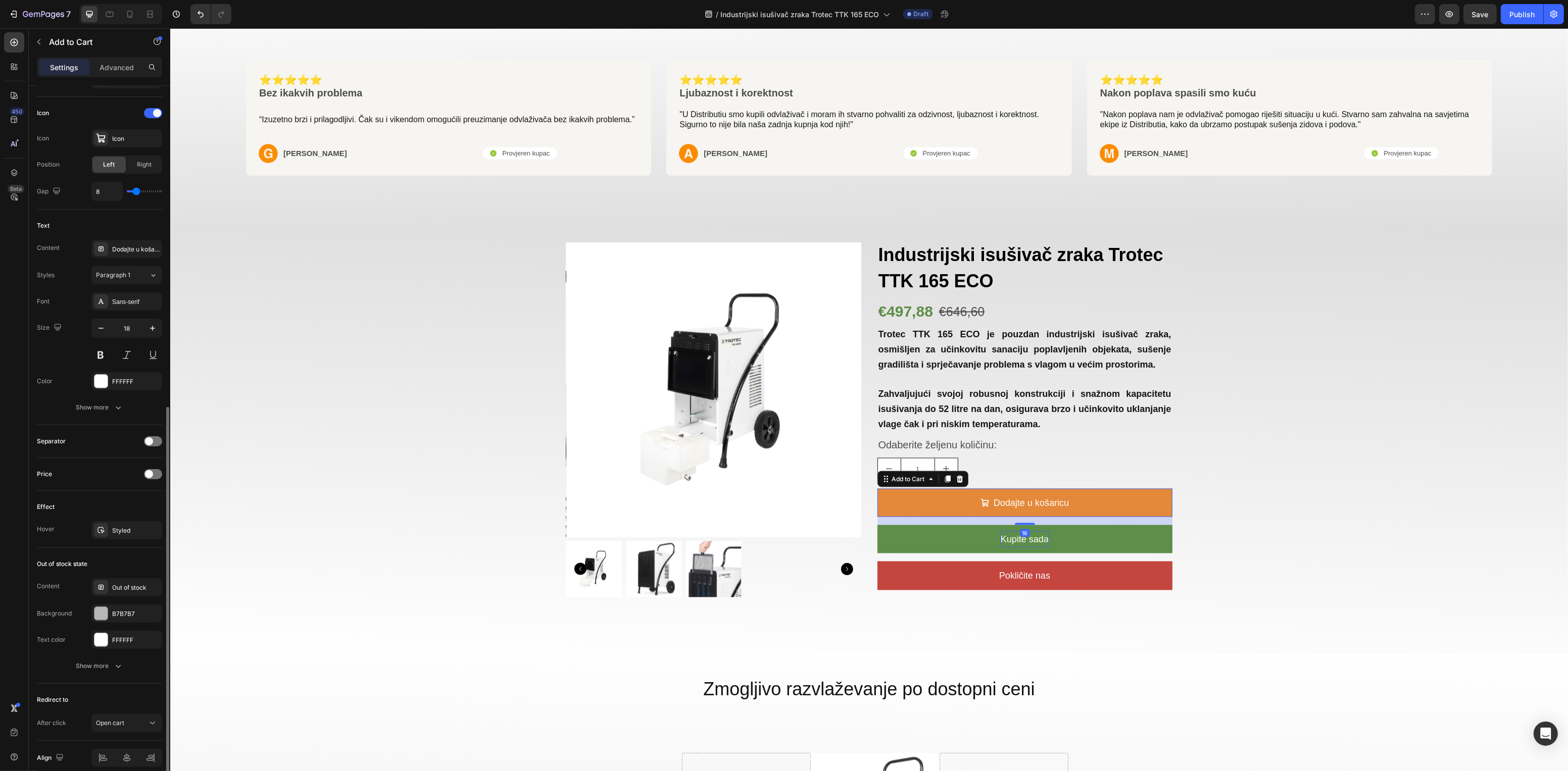
scroll to position [449, 0]
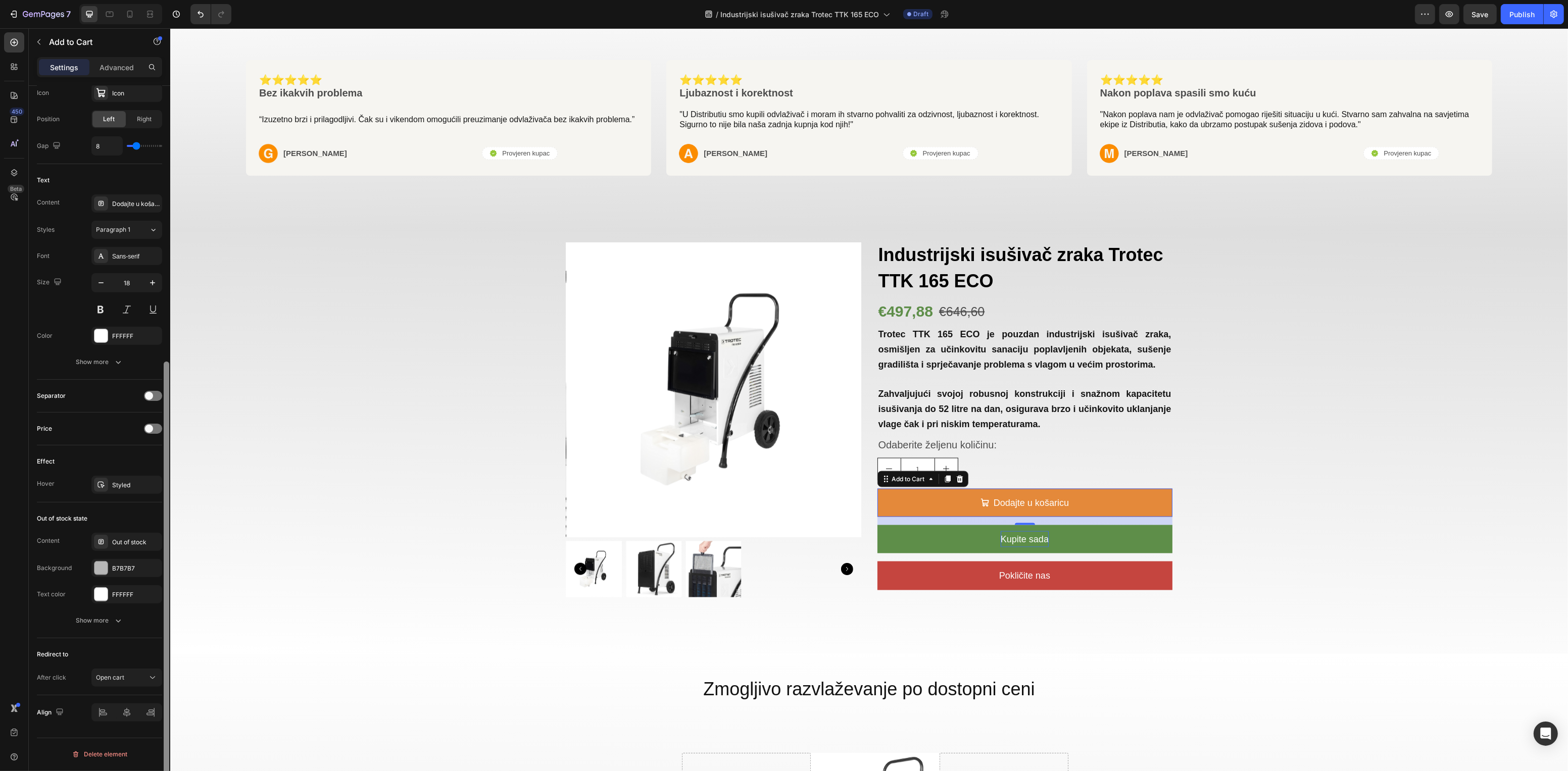
drag, startPoint x: 151, startPoint y: 486, endPoint x: 166, endPoint y: 488, distance: 15.1
click at [0, 0] on icon "button" at bounding box center [0, 0] width 0 height 0
click at [1048, 564] on link "Pokličite nas" at bounding box center [1024, 575] width 295 height 28
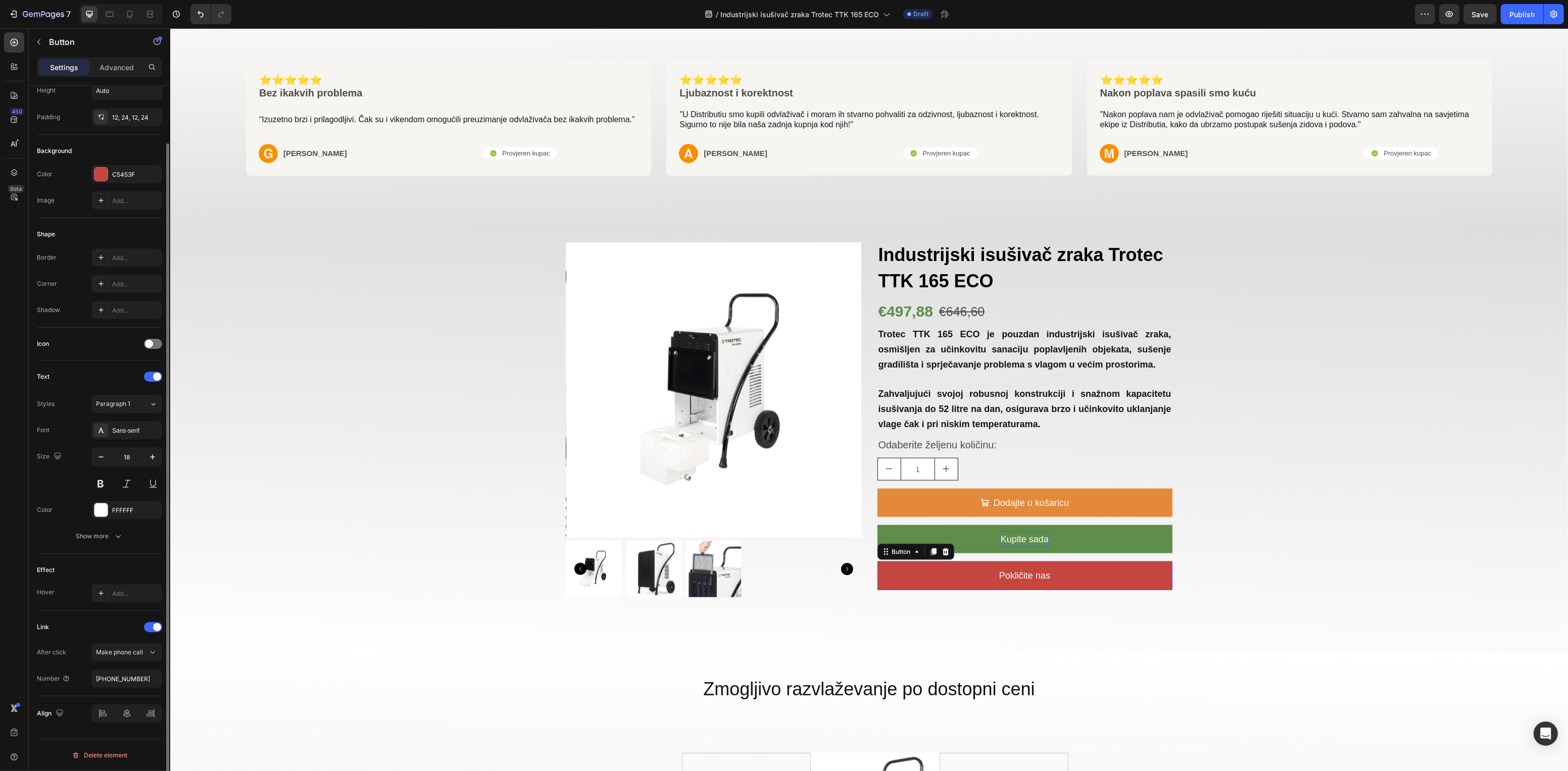
scroll to position [0, 0]
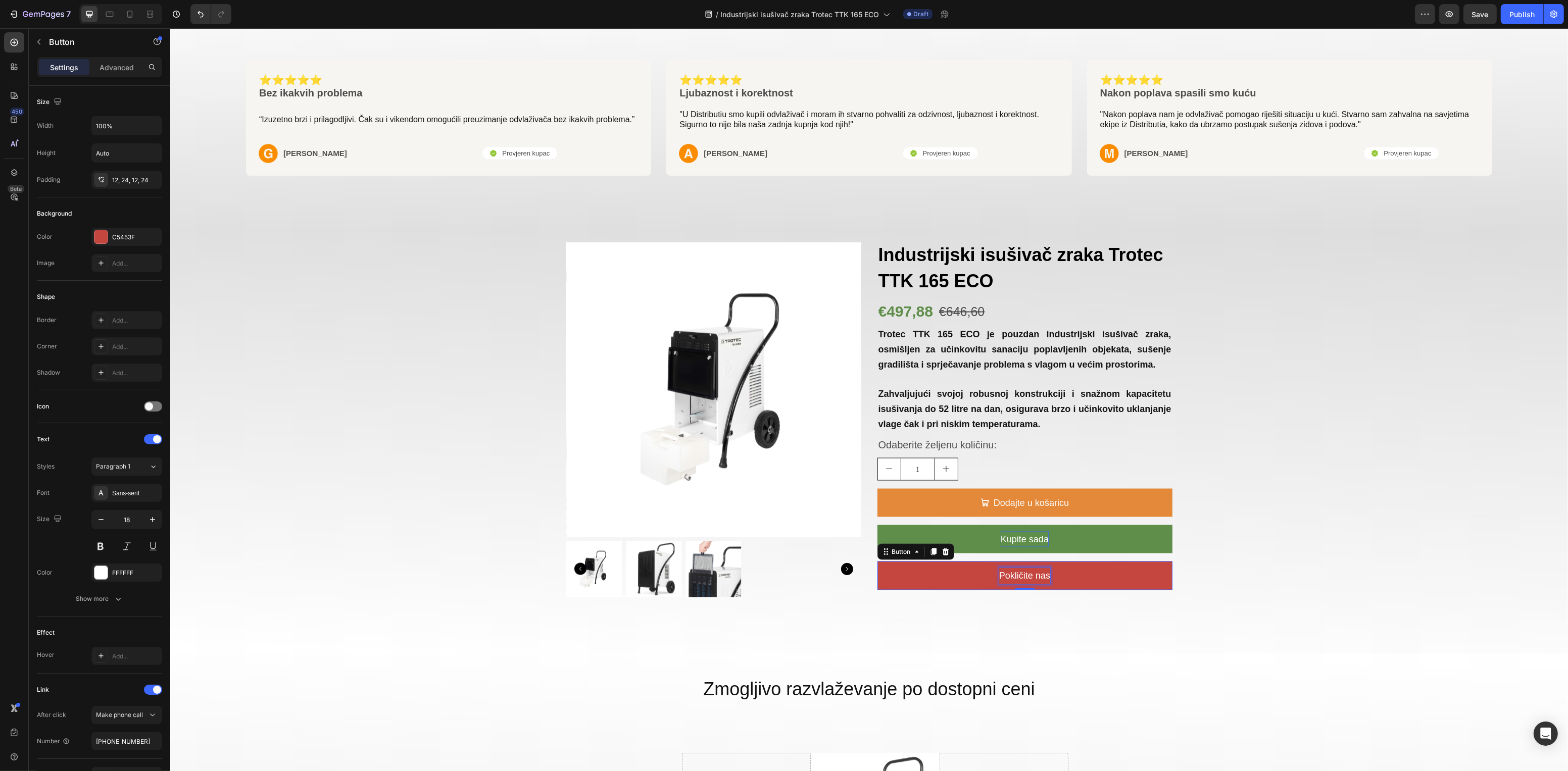
click at [1029, 579] on p "Pokličite nas" at bounding box center [1024, 576] width 51 height 16
click at [1219, 642] on div "Product Images Industrijski isušivač zraka Trotec TTK 165 ECO Text Block €497,8…" at bounding box center [868, 442] width 1398 height 421
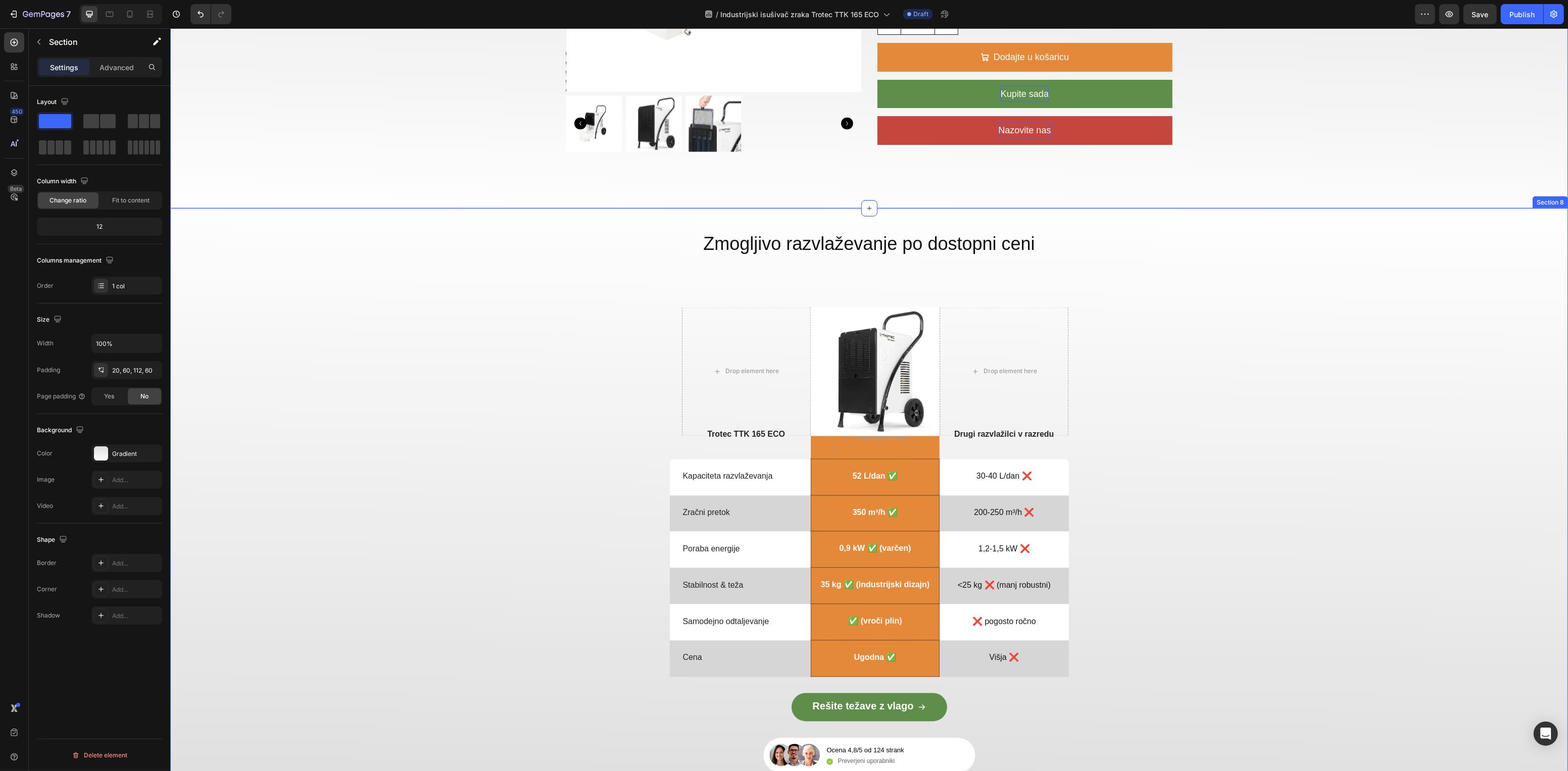
scroll to position [2955, 0]
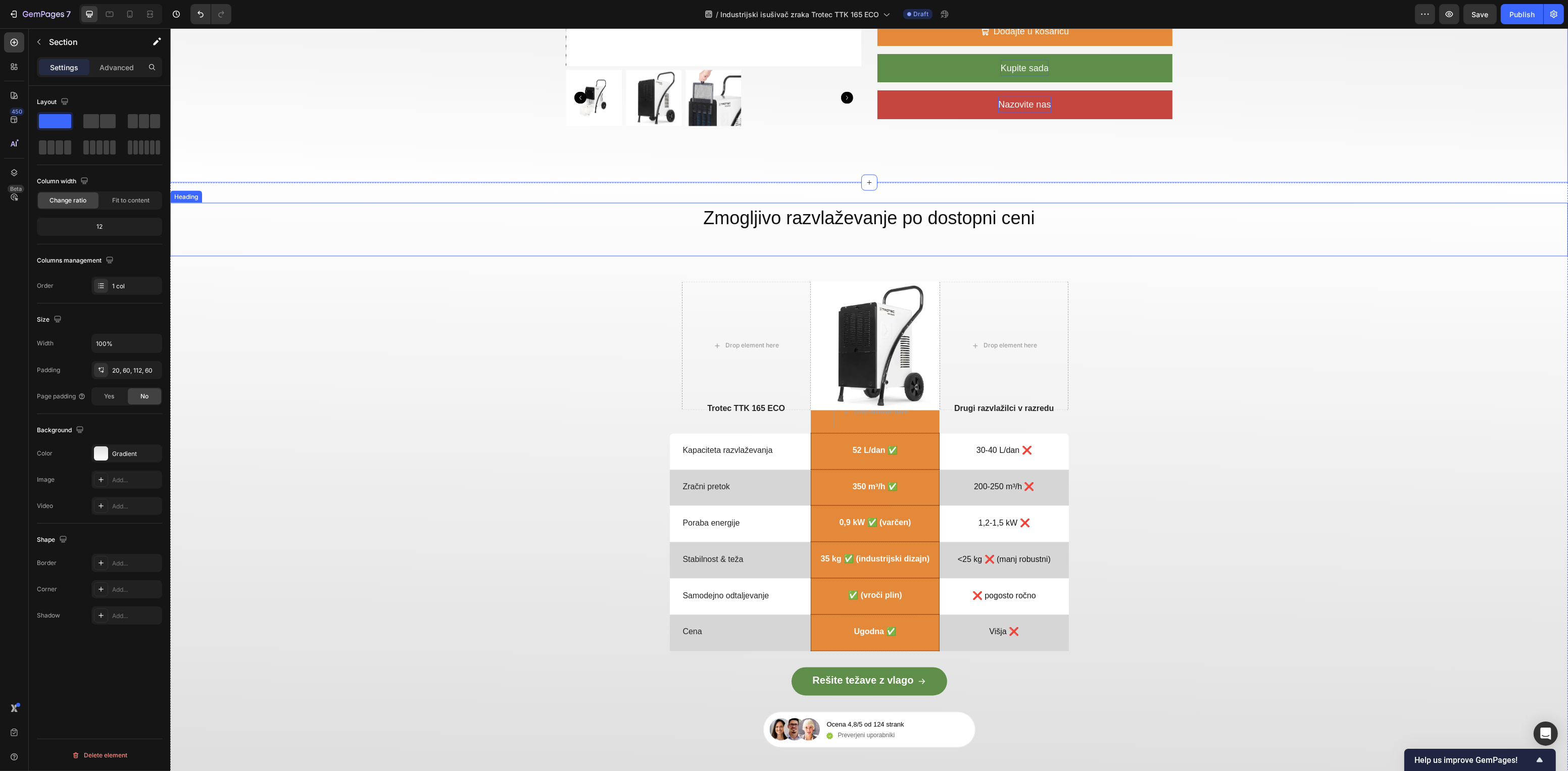
click at [909, 224] on span "Zmogljivo razvlaževanje po dostopni ceni" at bounding box center [868, 218] width 331 height 21
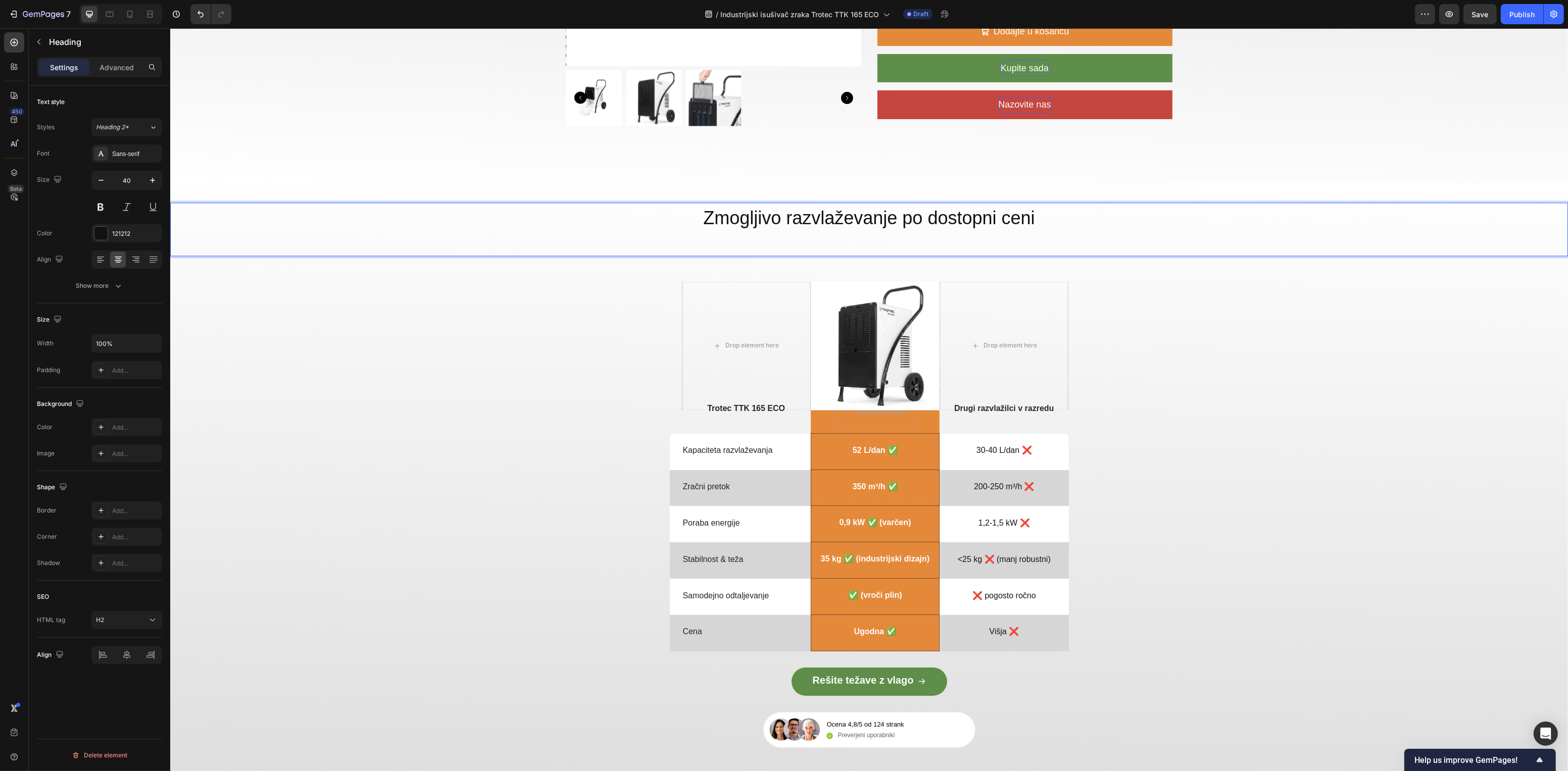
click at [899, 220] on span "Zmogljivo razvlaževanje po dostopni ceni" at bounding box center [868, 218] width 331 height 21
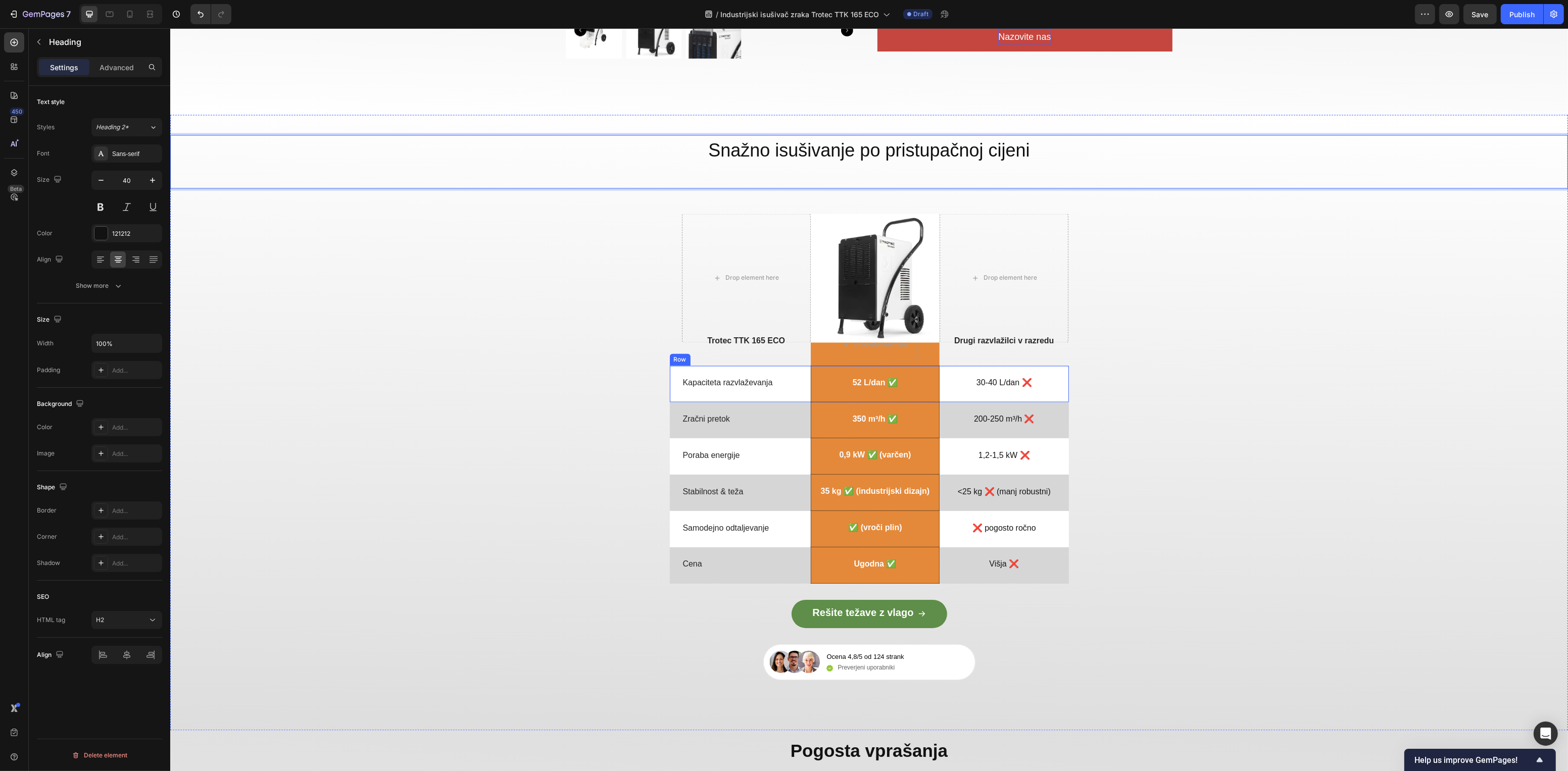
drag, startPoint x: 696, startPoint y: 394, endPoint x: 705, endPoint y: 390, distance: 9.8
click at [699, 394] on div "Kapaciteta razvlaževanja Text Block" at bounding box center [746, 384] width 129 height 36
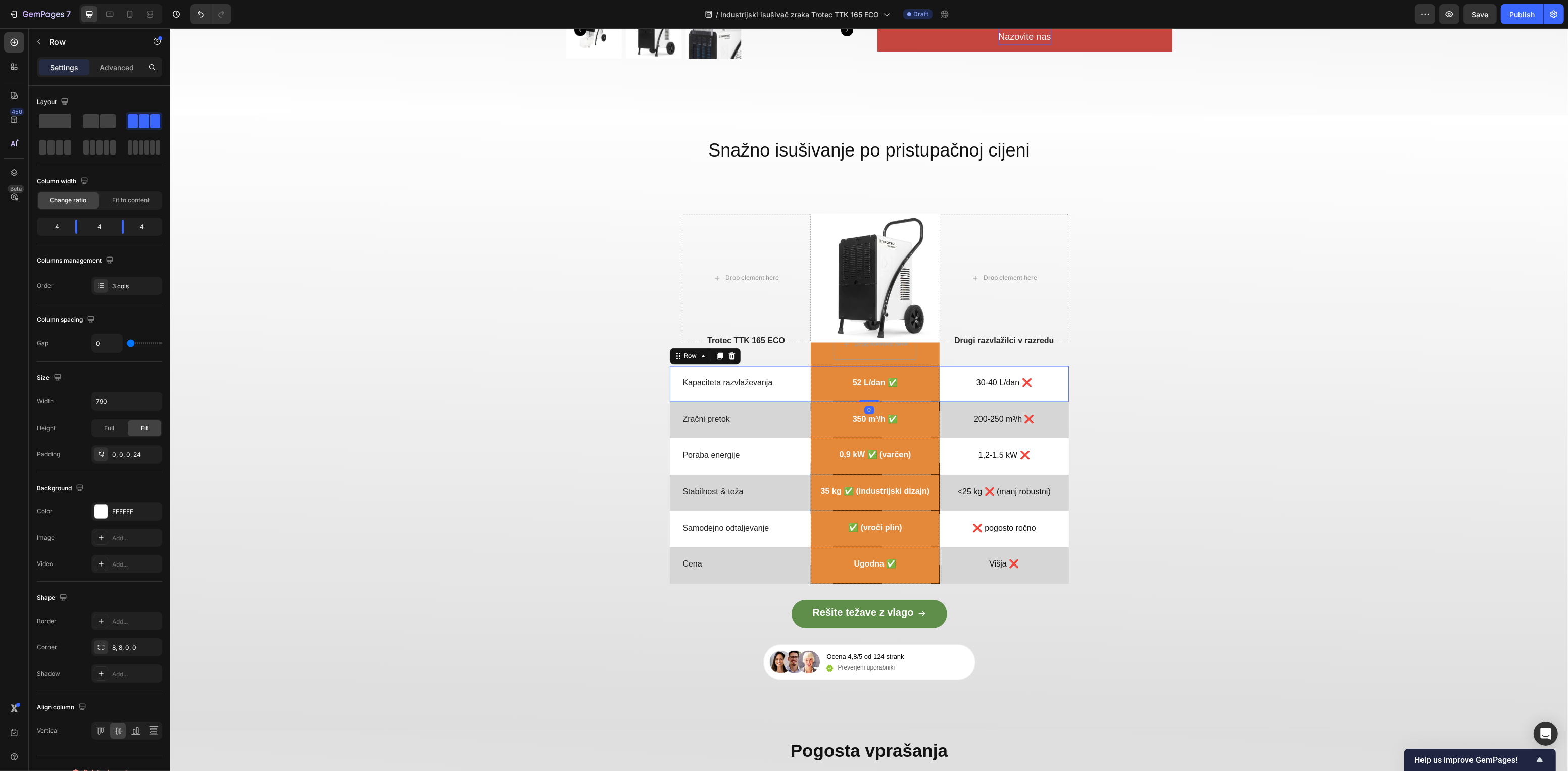
click at [711, 389] on div "Kapaciteta razvlaževanja" at bounding box center [746, 384] width 129 height 12
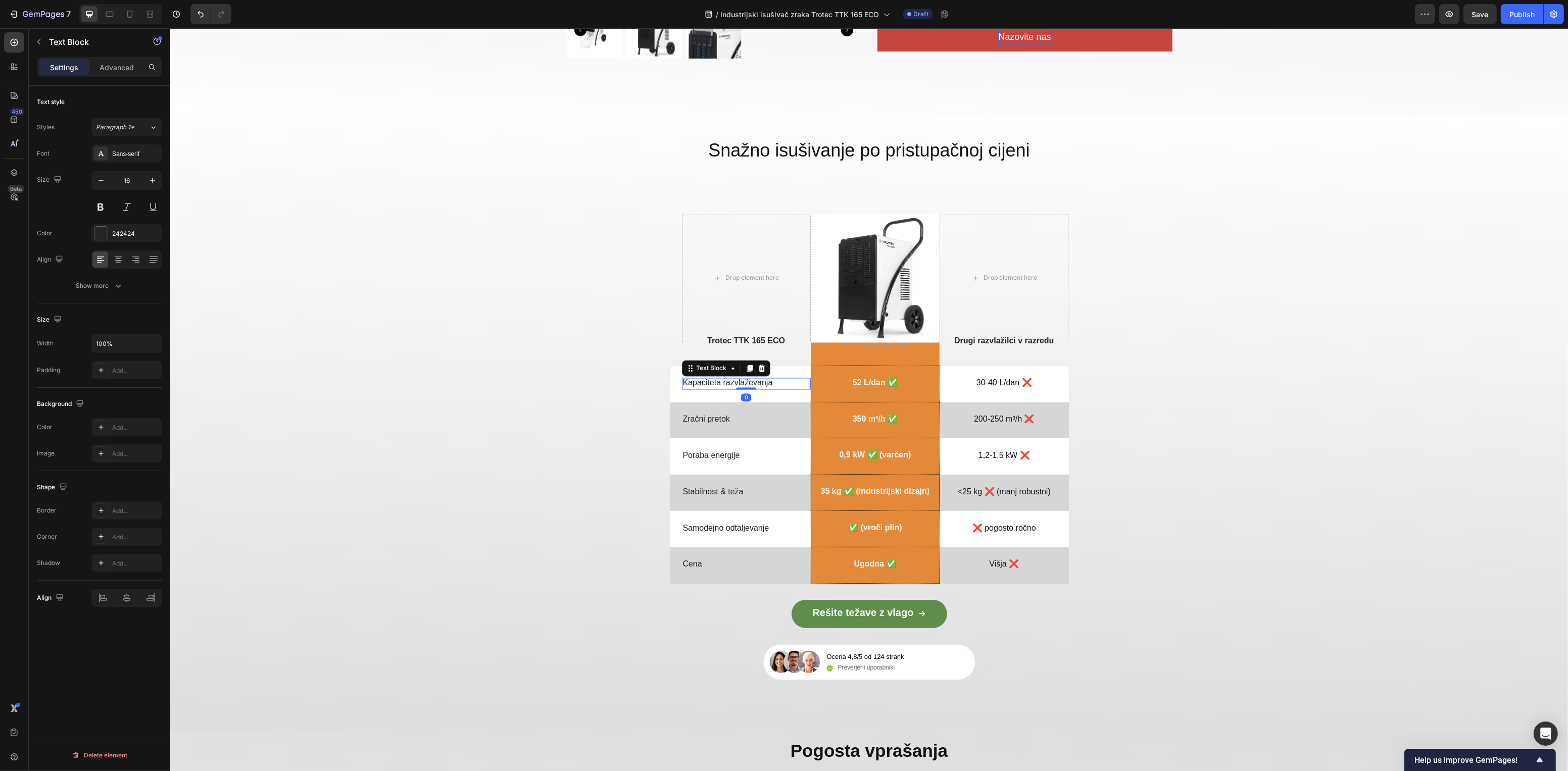
click at [715, 384] on p "Kapaciteta razvlaževanja" at bounding box center [746, 383] width 127 height 10
click at [702, 417] on p "Zračni pretok" at bounding box center [746, 420] width 127 height 10
click at [706, 418] on p "Zračni pretok" at bounding box center [746, 420] width 127 height 10
drag, startPoint x: 696, startPoint y: 457, endPoint x: 702, endPoint y: 457, distance: 6.0
click at [696, 457] on p "Poraba energije" at bounding box center [746, 456] width 127 height 10
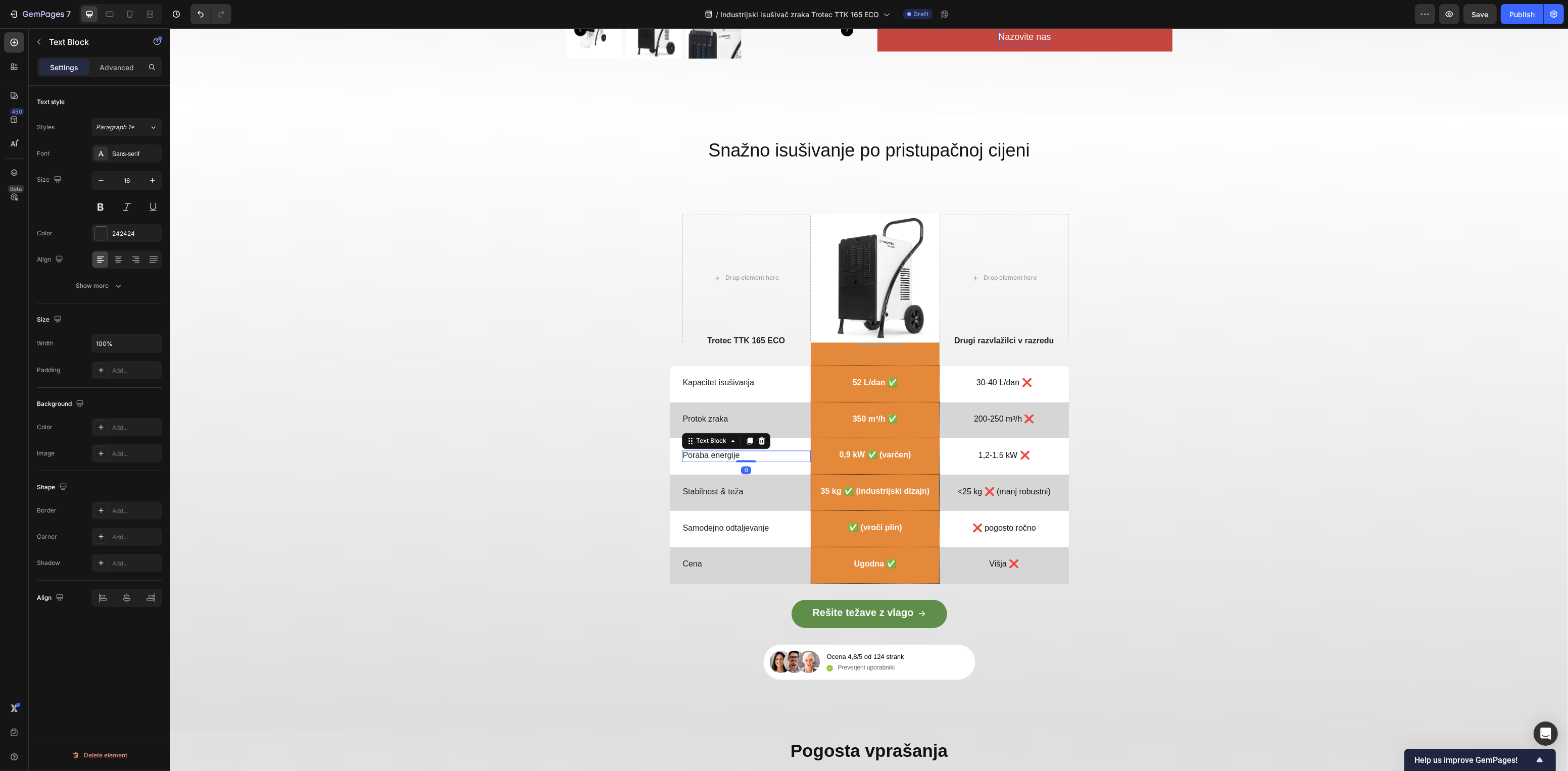
click at [702, 457] on p "Poraba energije" at bounding box center [746, 456] width 127 height 10
click at [693, 494] on p "Stabilnost & teža" at bounding box center [746, 492] width 127 height 10
click at [703, 492] on p "Stabilnost & teža" at bounding box center [746, 492] width 127 height 10
click at [737, 490] on p "Stabilnost i težina" at bounding box center [746, 492] width 127 height 10
click at [748, 524] on p "Samodejno odtaljevanje" at bounding box center [746, 529] width 127 height 10
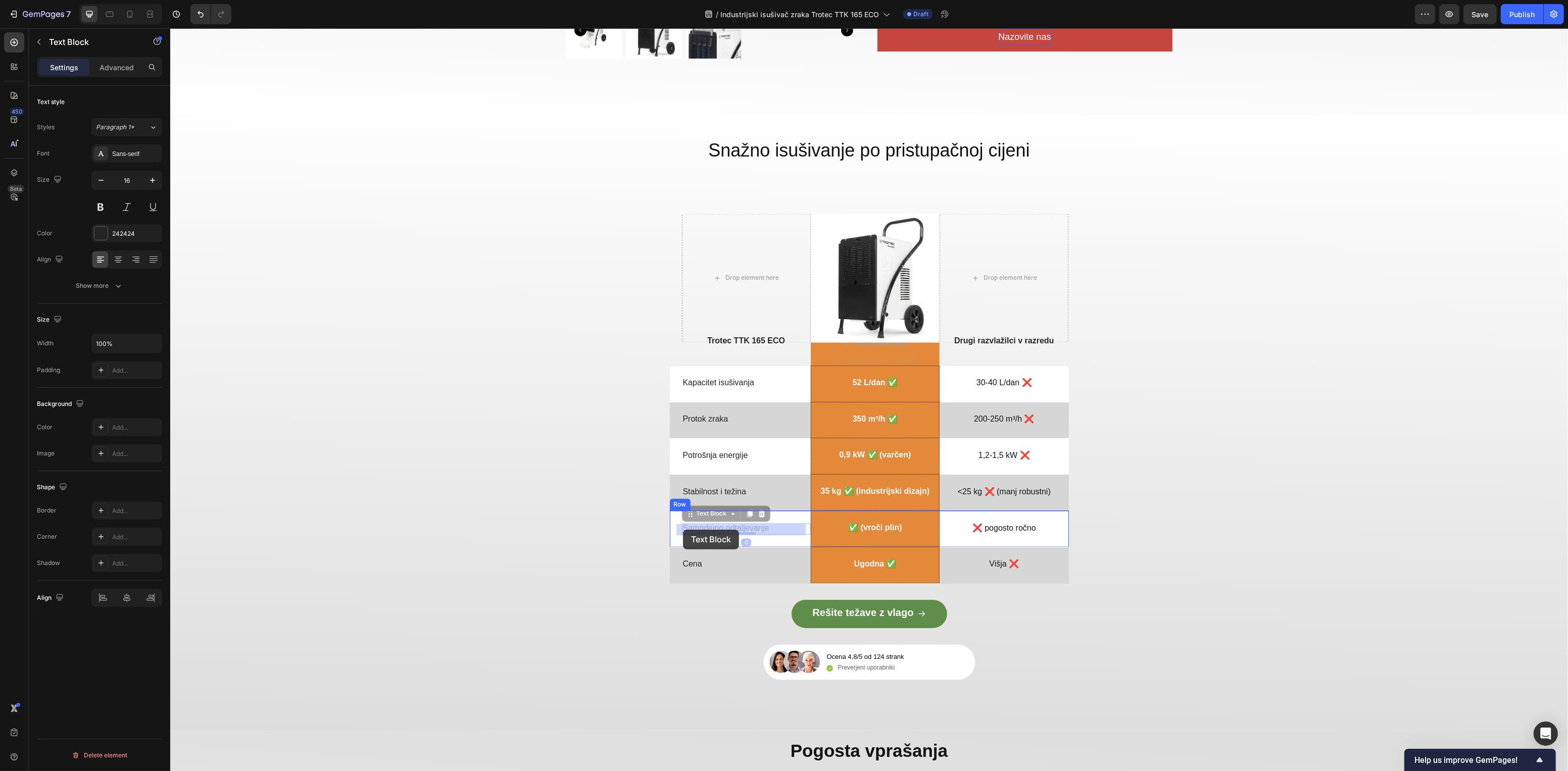
scroll to position [3016, 0]
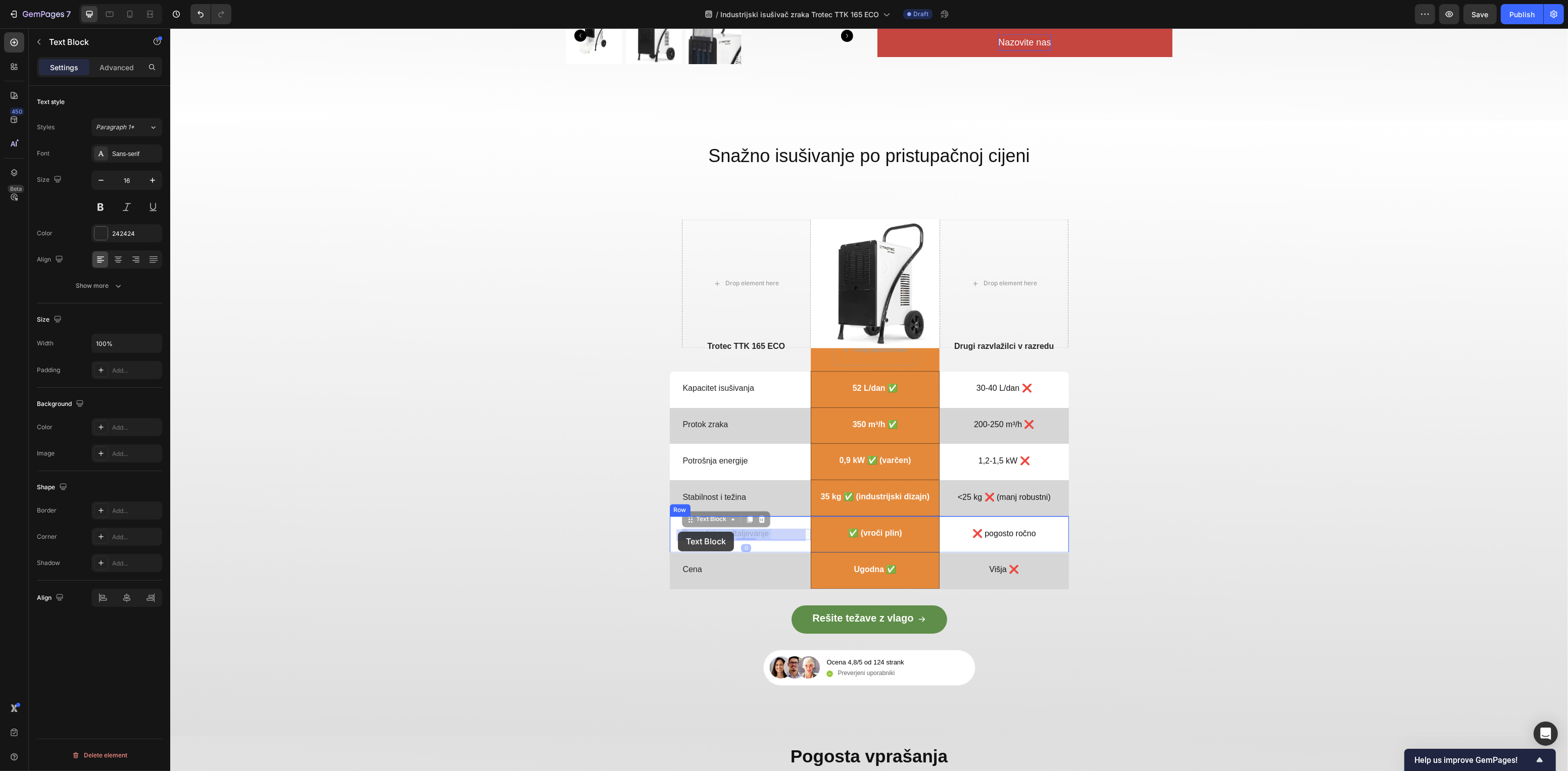
drag, startPoint x: 772, startPoint y: 527, endPoint x: 677, endPoint y: 533, distance: 95.2
click at [674, 573] on div "Cena Text Block Ugodna ✅ Text Block Row Višja ❌ Text Block Row" at bounding box center [868, 571] width 399 height 36
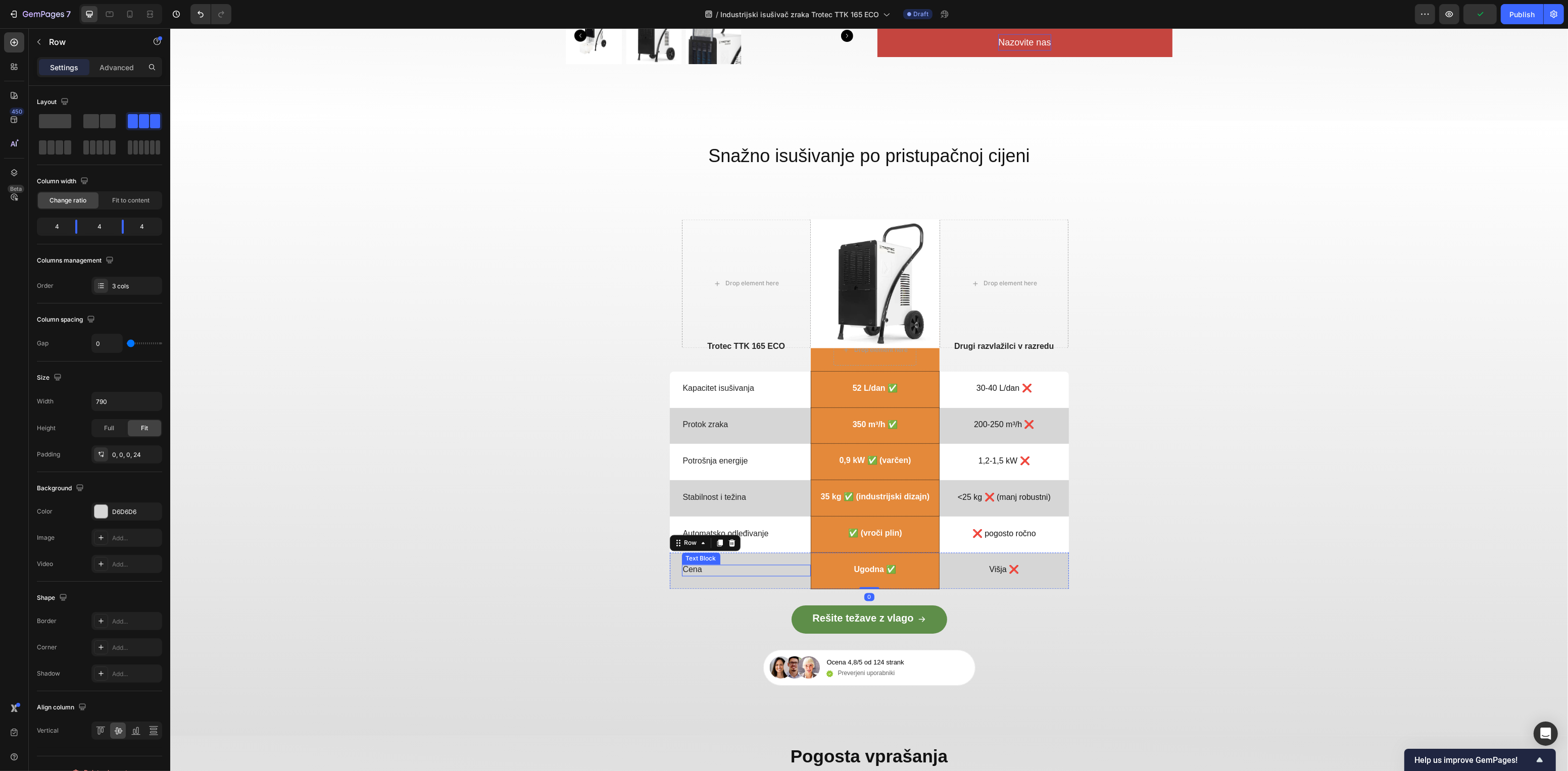
click at [685, 571] on p "Cena" at bounding box center [746, 570] width 127 height 10
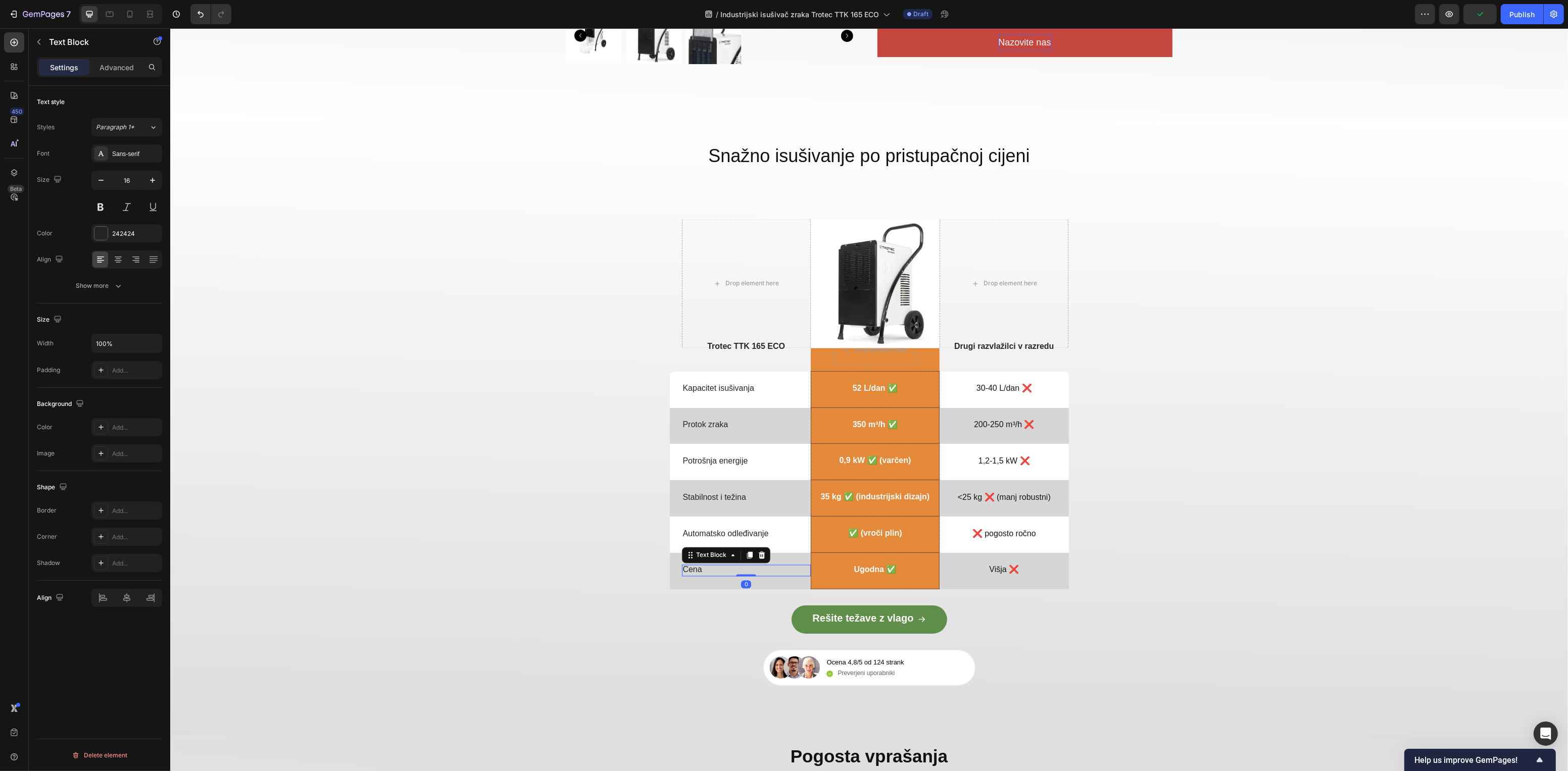
click at [685, 571] on p "Cena" at bounding box center [746, 570] width 127 height 10
click at [894, 467] on div "0,9 kW ✅ (varčen)" at bounding box center [875, 462] width 74 height 12
click at [887, 463] on p "0,9 kW ✅ (varčen)" at bounding box center [874, 461] width 72 height 10
drag, startPoint x: 879, startPoint y: 535, endPoint x: 887, endPoint y: 535, distance: 8.0
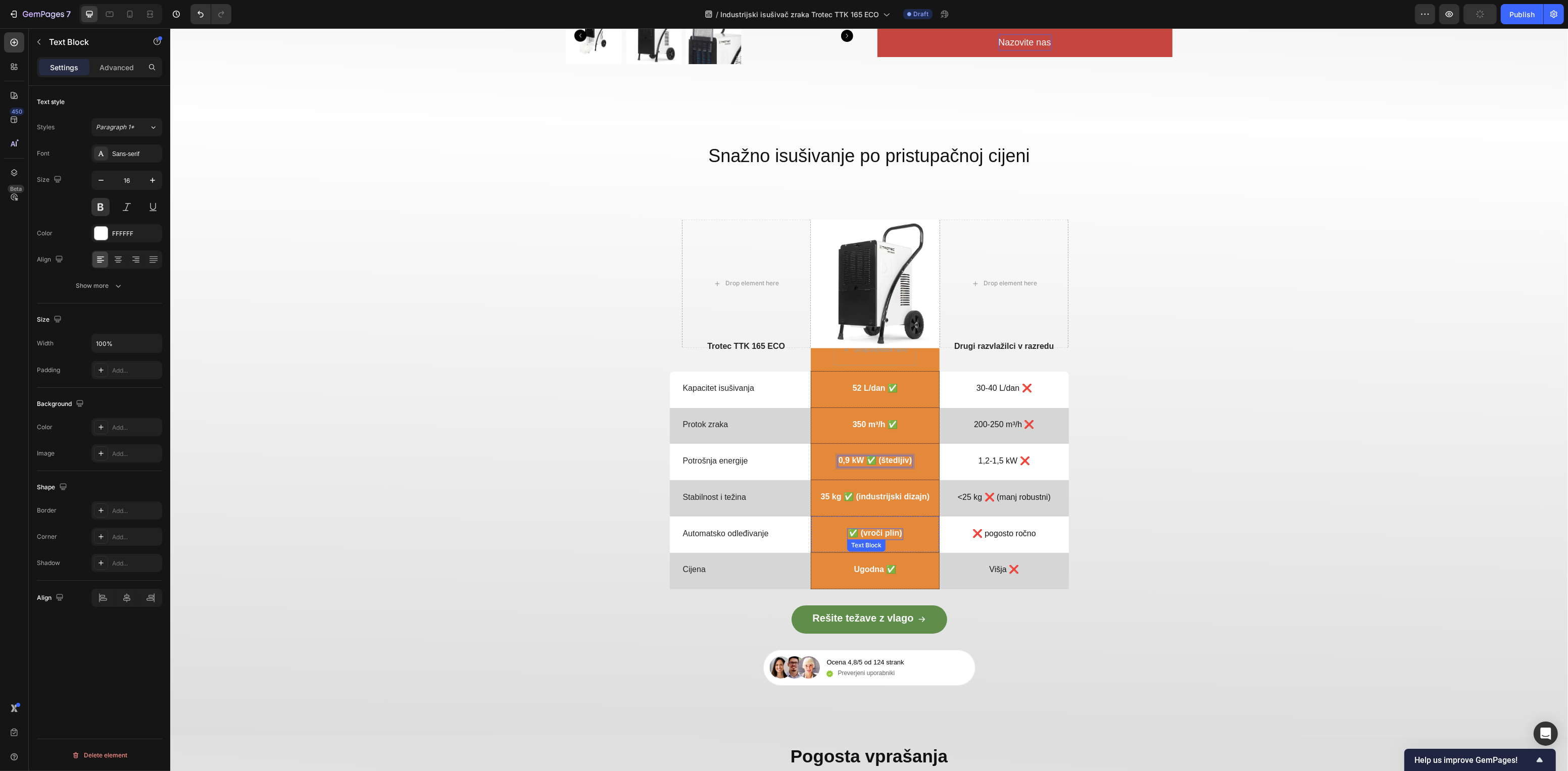
click at [881, 535] on p "✅ (vroči plin)" at bounding box center [874, 533] width 53 height 10
drag, startPoint x: 893, startPoint y: 536, endPoint x: 856, endPoint y: 536, distance: 37.0
click at [1156, 530] on div "⁠⁠⁠⁠⁠⁠⁠ Snažno isušivanje po pristupačnoj cijeni Heading Drop element here Imag…" at bounding box center [868, 414] width 1398 height 546
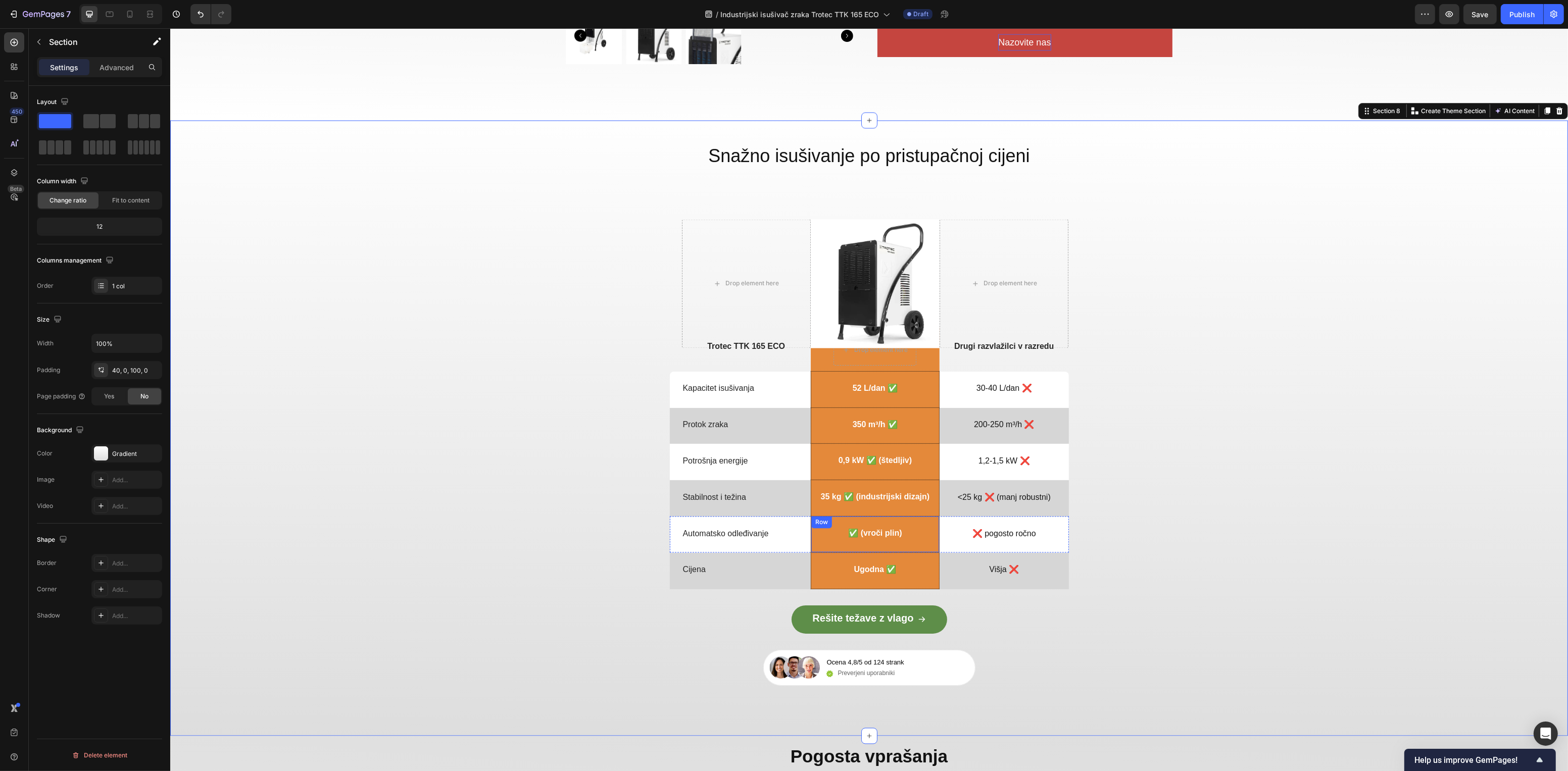
click at [896, 534] on p "✅ (vroči plin)" at bounding box center [874, 533] width 53 height 10
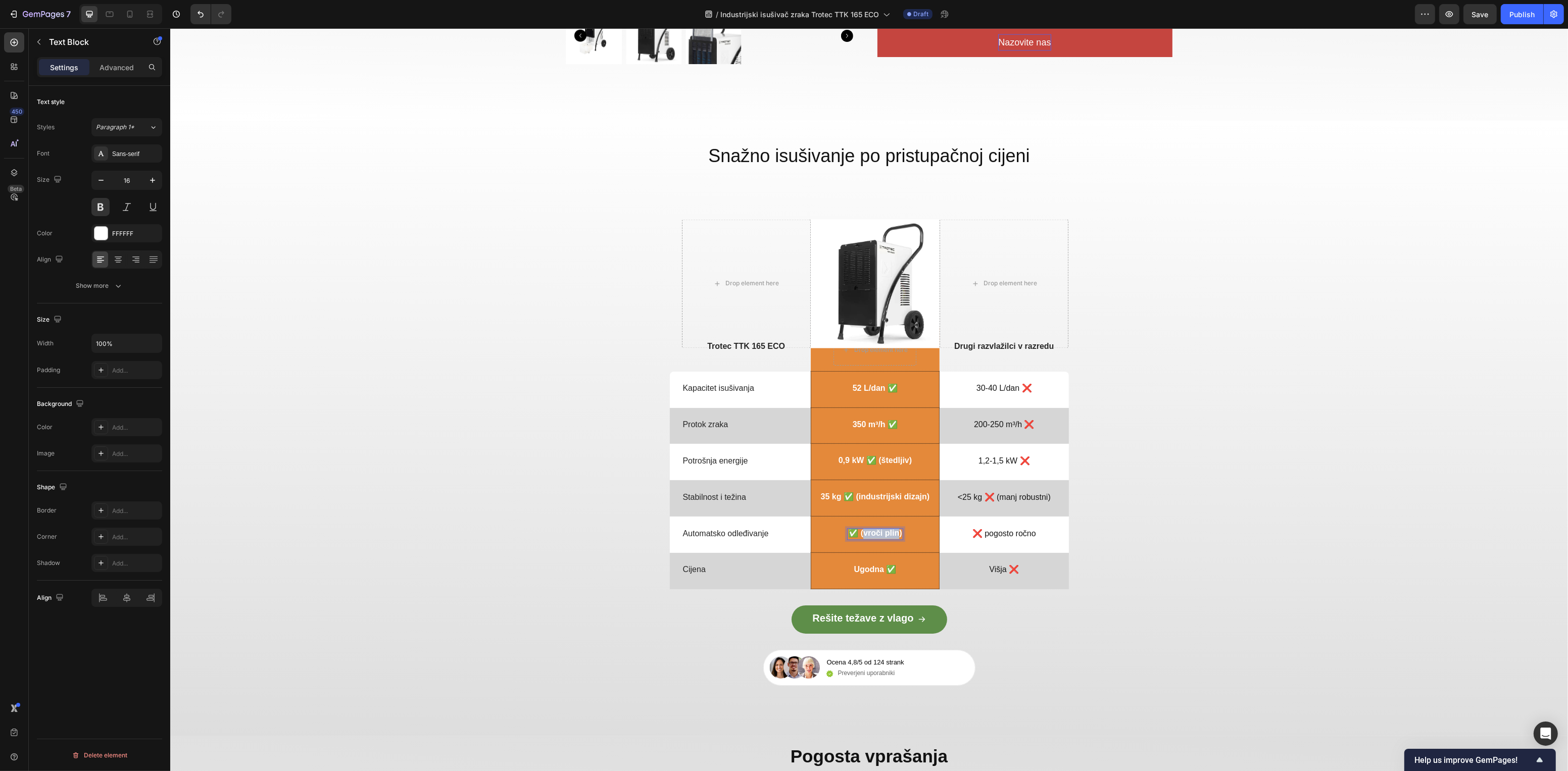
click at [857, 536] on p "✅ (vroči plin)" at bounding box center [874, 533] width 53 height 10
click at [858, 536] on p "✅ (vroči plin)" at bounding box center [874, 533] width 53 height 10
click at [853, 572] on p "Ugodna ✅" at bounding box center [874, 570] width 42 height 10
click at [856, 571] on p "Ugodna ✅" at bounding box center [874, 570] width 42 height 10
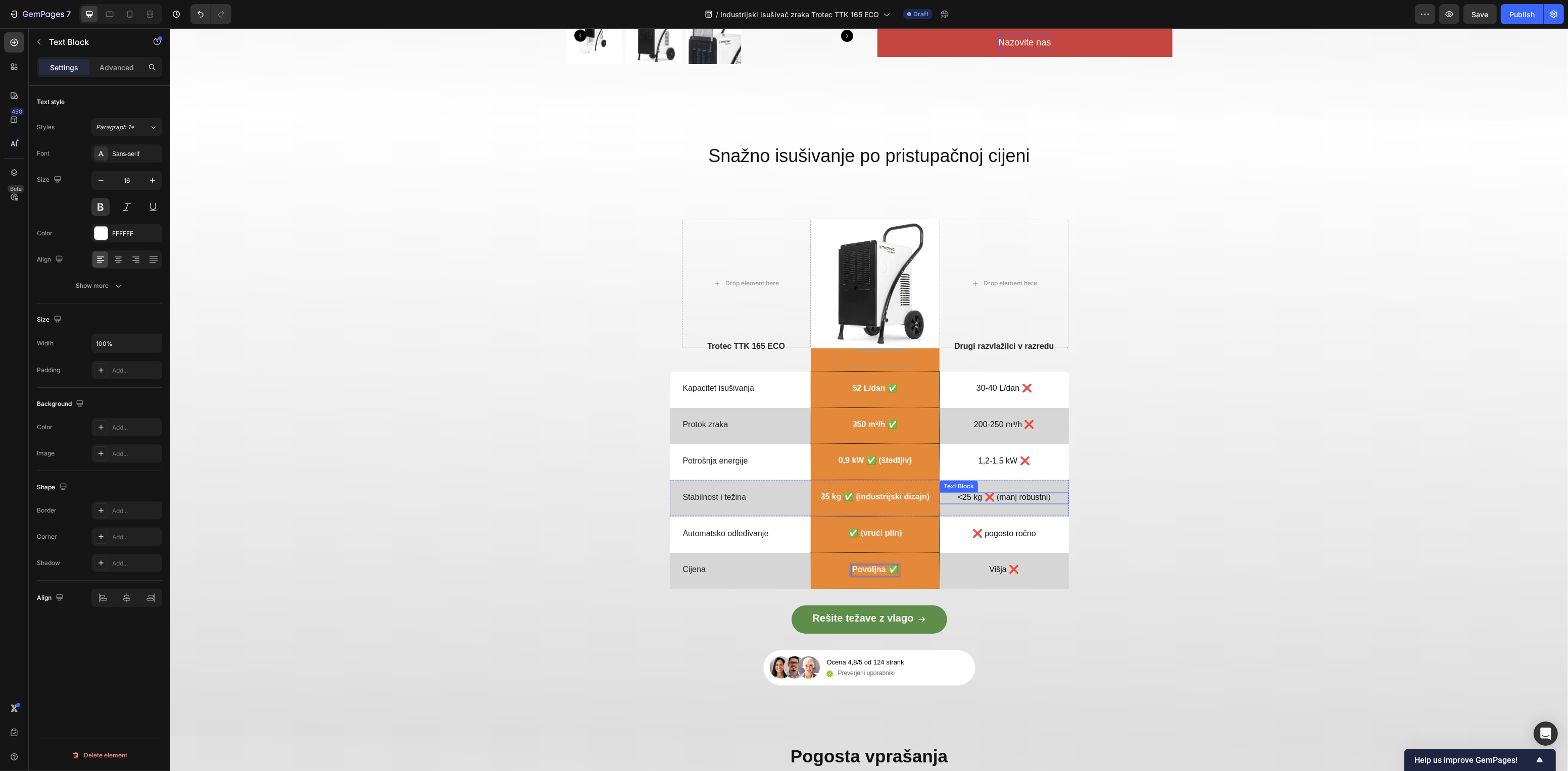
click at [1025, 501] on p "<25 kg ❌ (manj robustni)" at bounding box center [1003, 498] width 127 height 10
click at [1026, 500] on p "<25 kg ❌ (manj robustni)" at bounding box center [1003, 498] width 127 height 10
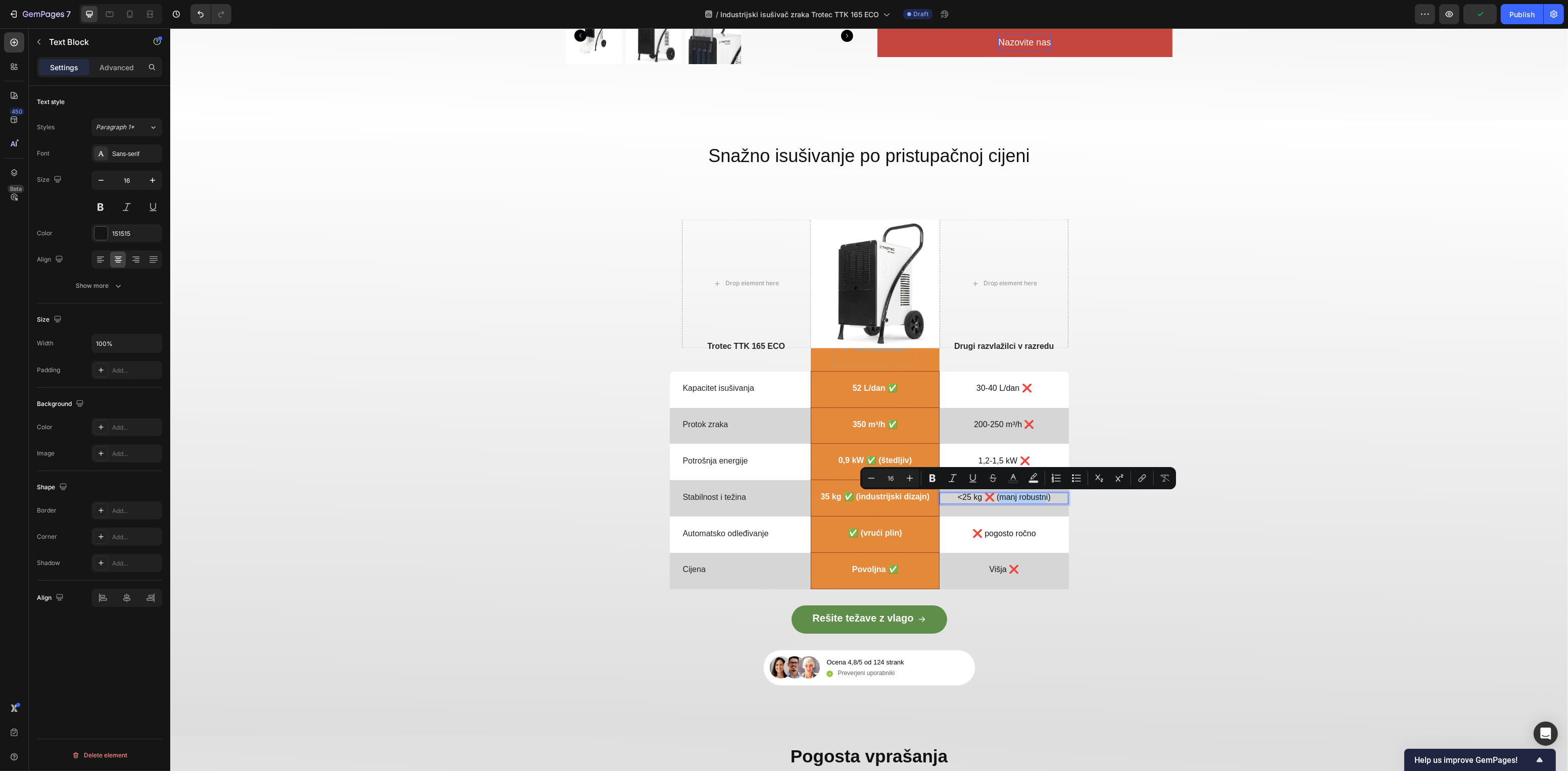
drag, startPoint x: 1039, startPoint y: 499, endPoint x: 994, endPoint y: 498, distance: 45.0
click at [994, 498] on p "<25 kg ❌ (manj robustni)" at bounding box center [1003, 498] width 127 height 10
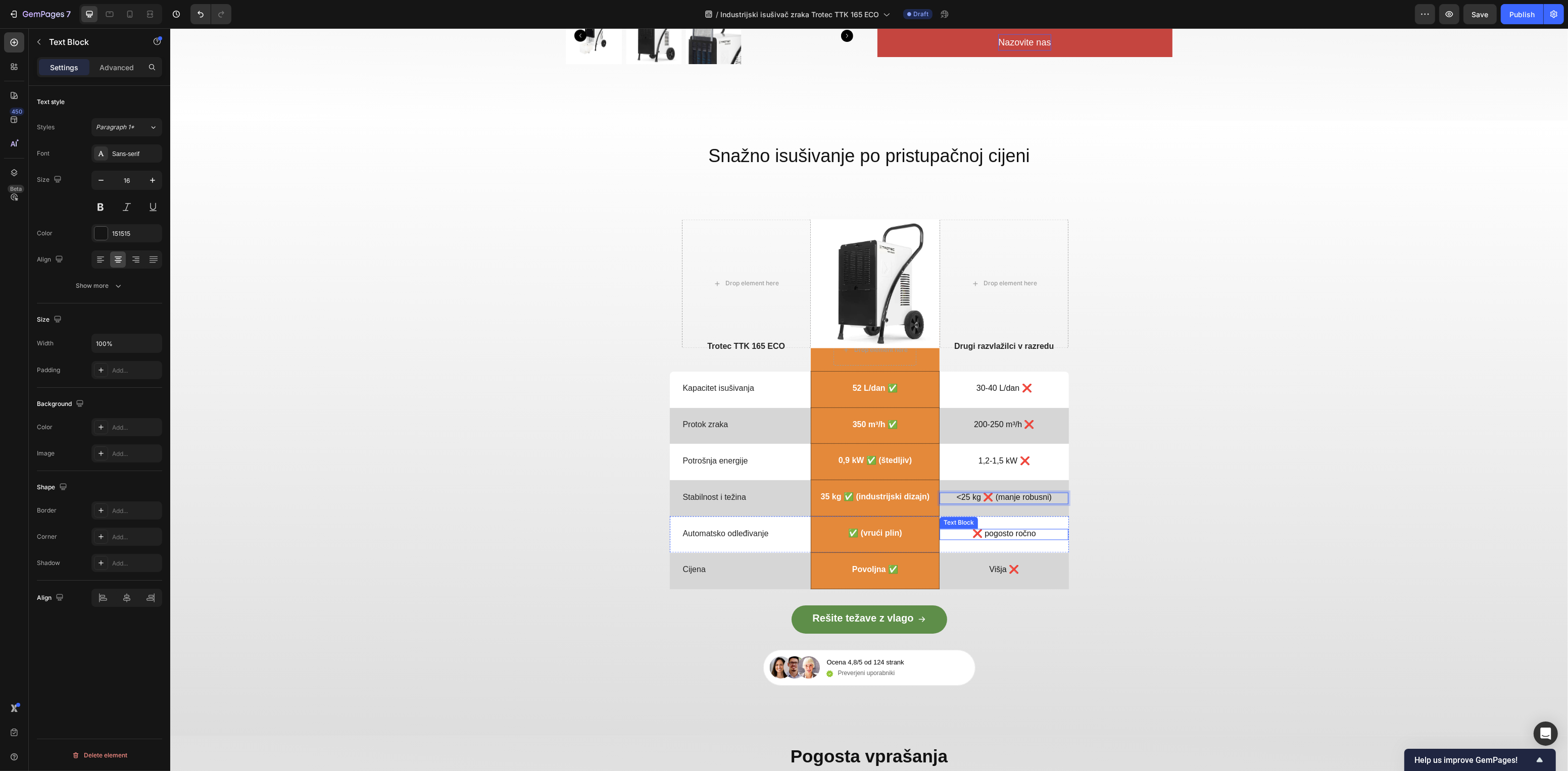
click at [1000, 531] on p "❌ pogosto ročno" at bounding box center [1003, 534] width 127 height 10
click at [1002, 535] on p "❌ pogosto ročno" at bounding box center [1003, 534] width 127 height 10
drag, startPoint x: 1033, startPoint y: 533, endPoint x: 979, endPoint y: 534, distance: 54.0
click at [979, 534] on p "❌ pogosto ročno" at bounding box center [1003, 534] width 127 height 10
click at [987, 568] on p "Višja ❌" at bounding box center [1003, 570] width 127 height 10
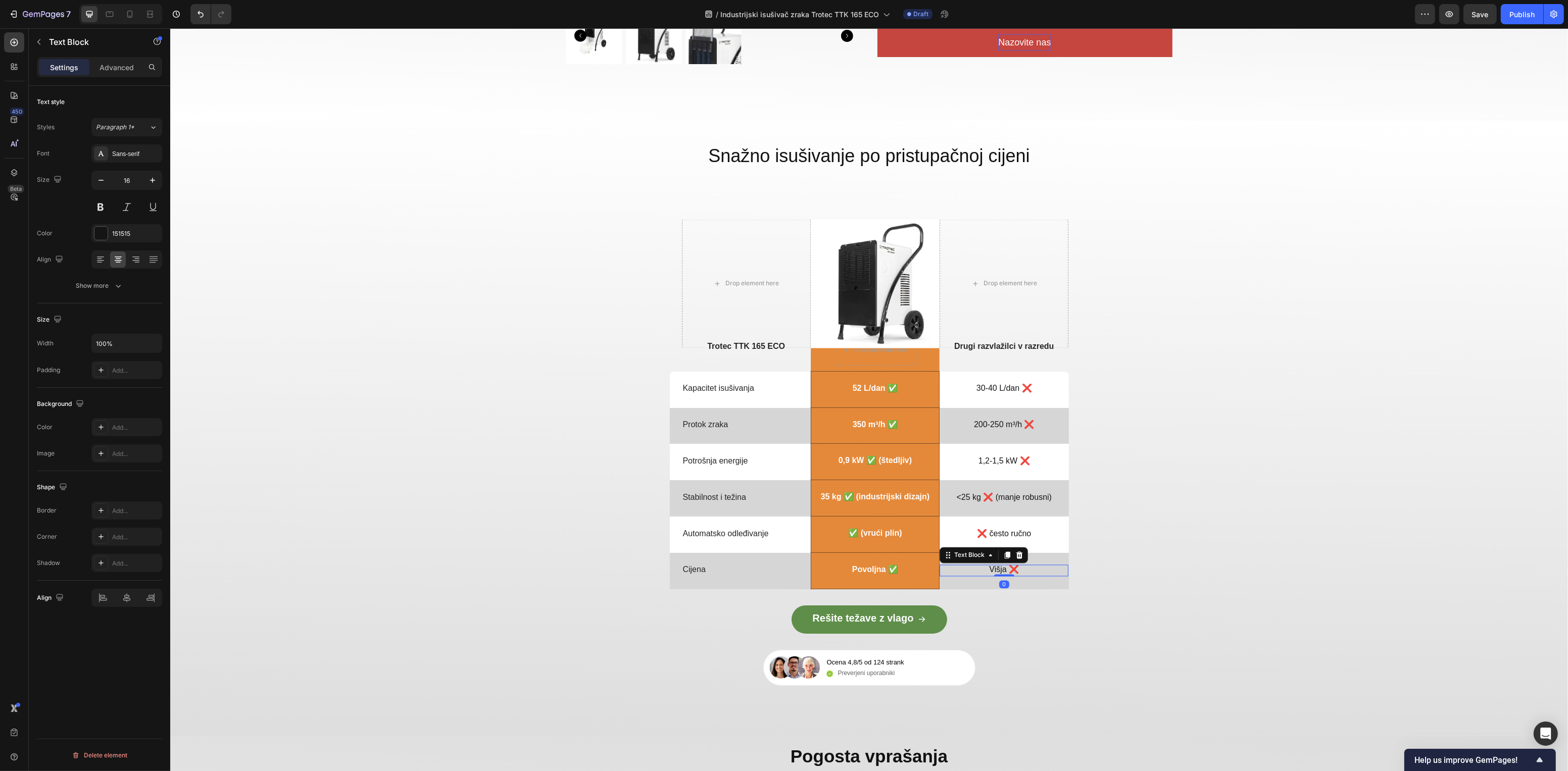
click at [991, 570] on p "Višja ❌" at bounding box center [1003, 570] width 127 height 10
drag, startPoint x: 999, startPoint y: 572, endPoint x: 982, endPoint y: 570, distance: 17.1
click at [982, 570] on p "Višja ❌" at bounding box center [1003, 570] width 127 height 10
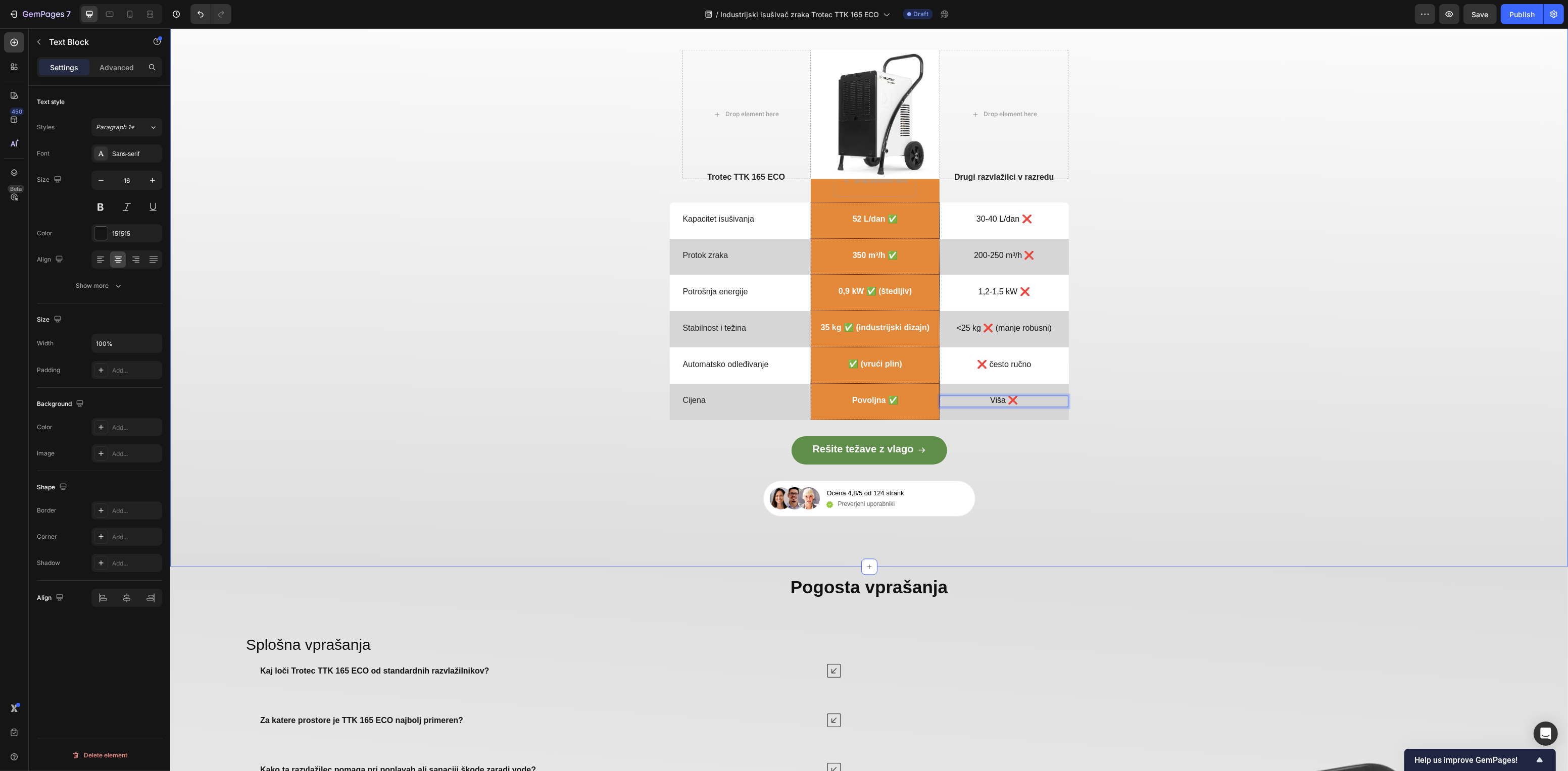
scroll to position [3219, 0]
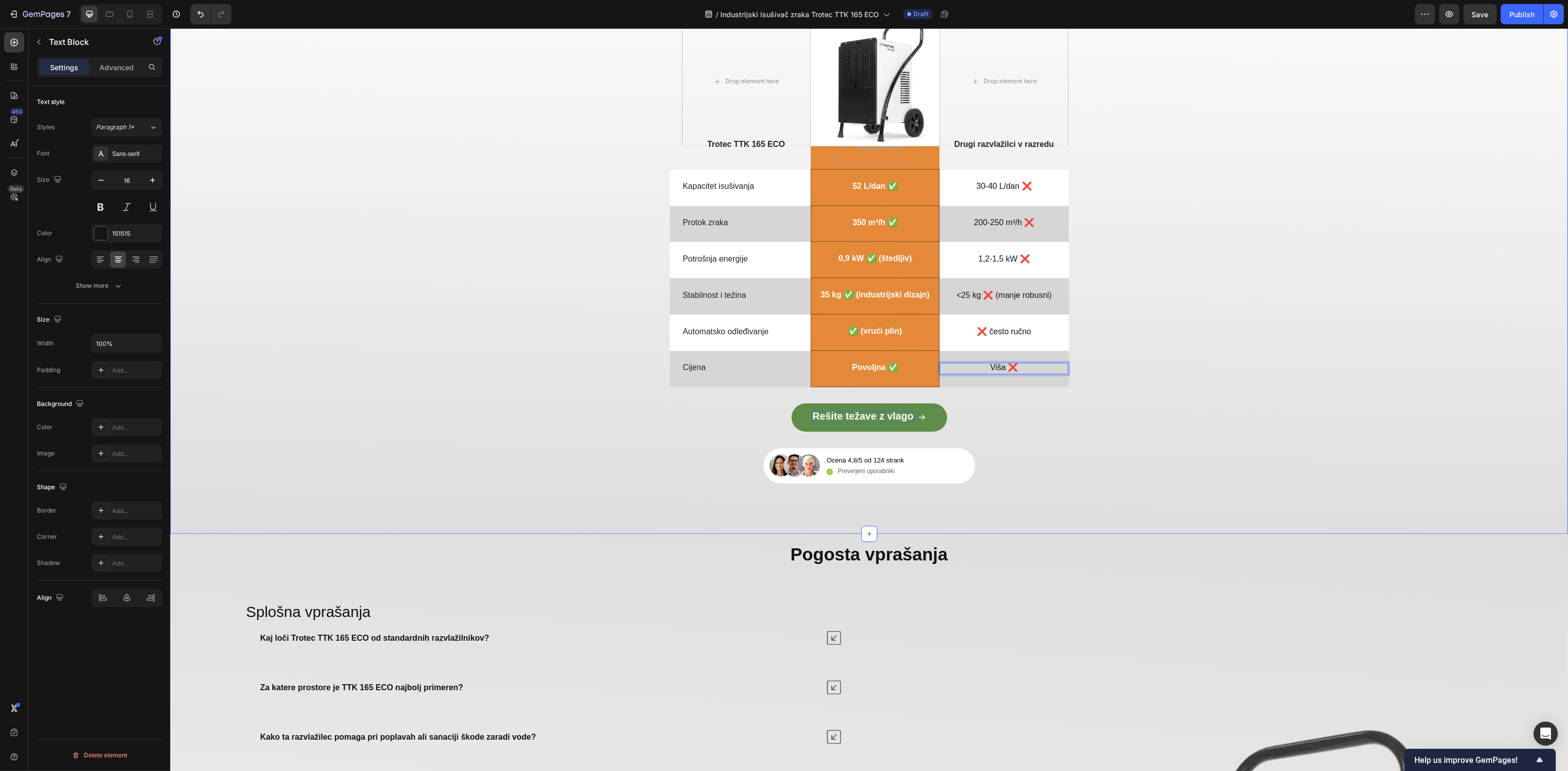
click at [871, 418] on span "Rešite težave z vlago" at bounding box center [862, 416] width 101 height 11
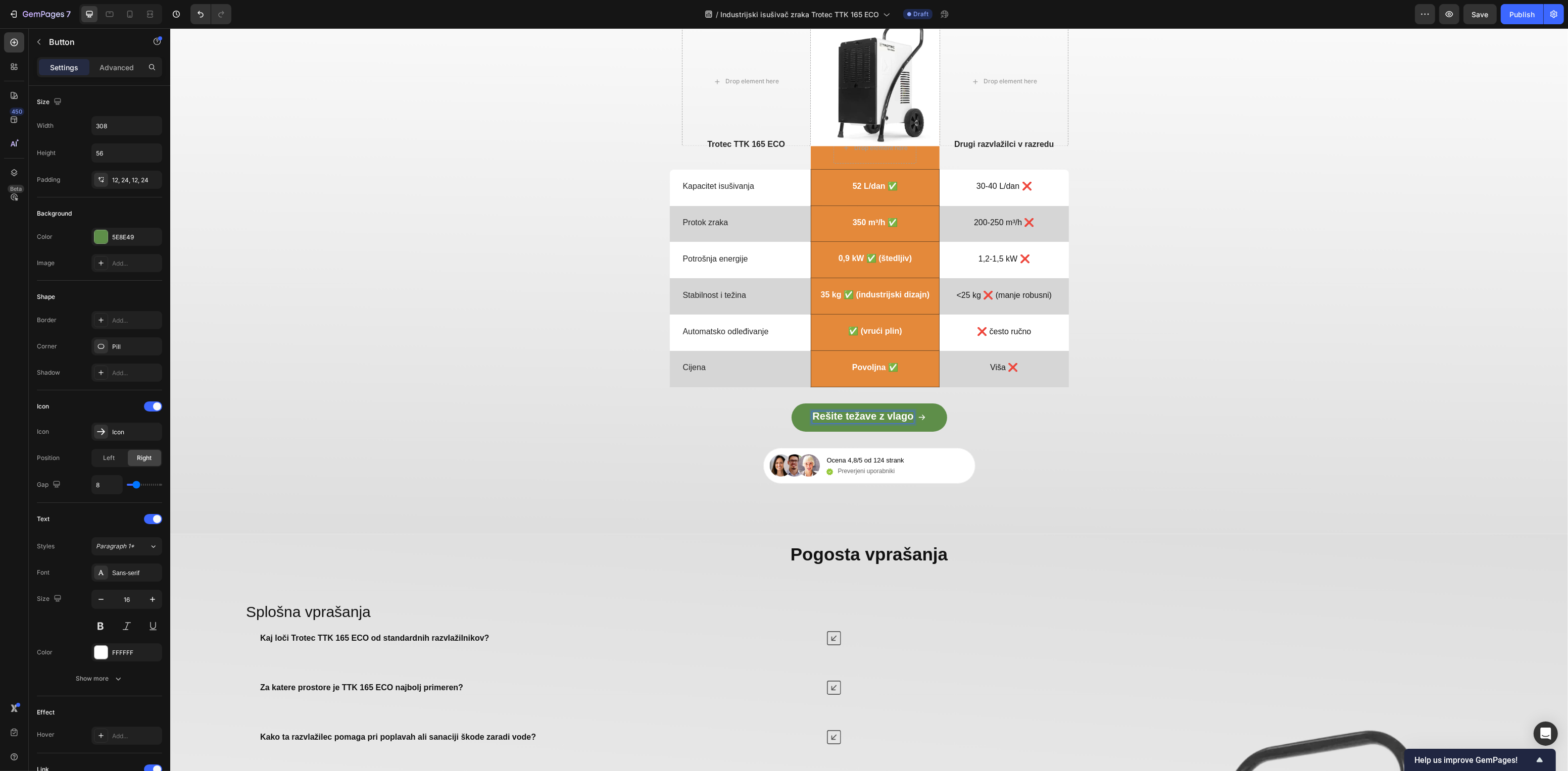
click at [879, 418] on span "Rešite težave z vlago" at bounding box center [862, 416] width 101 height 11
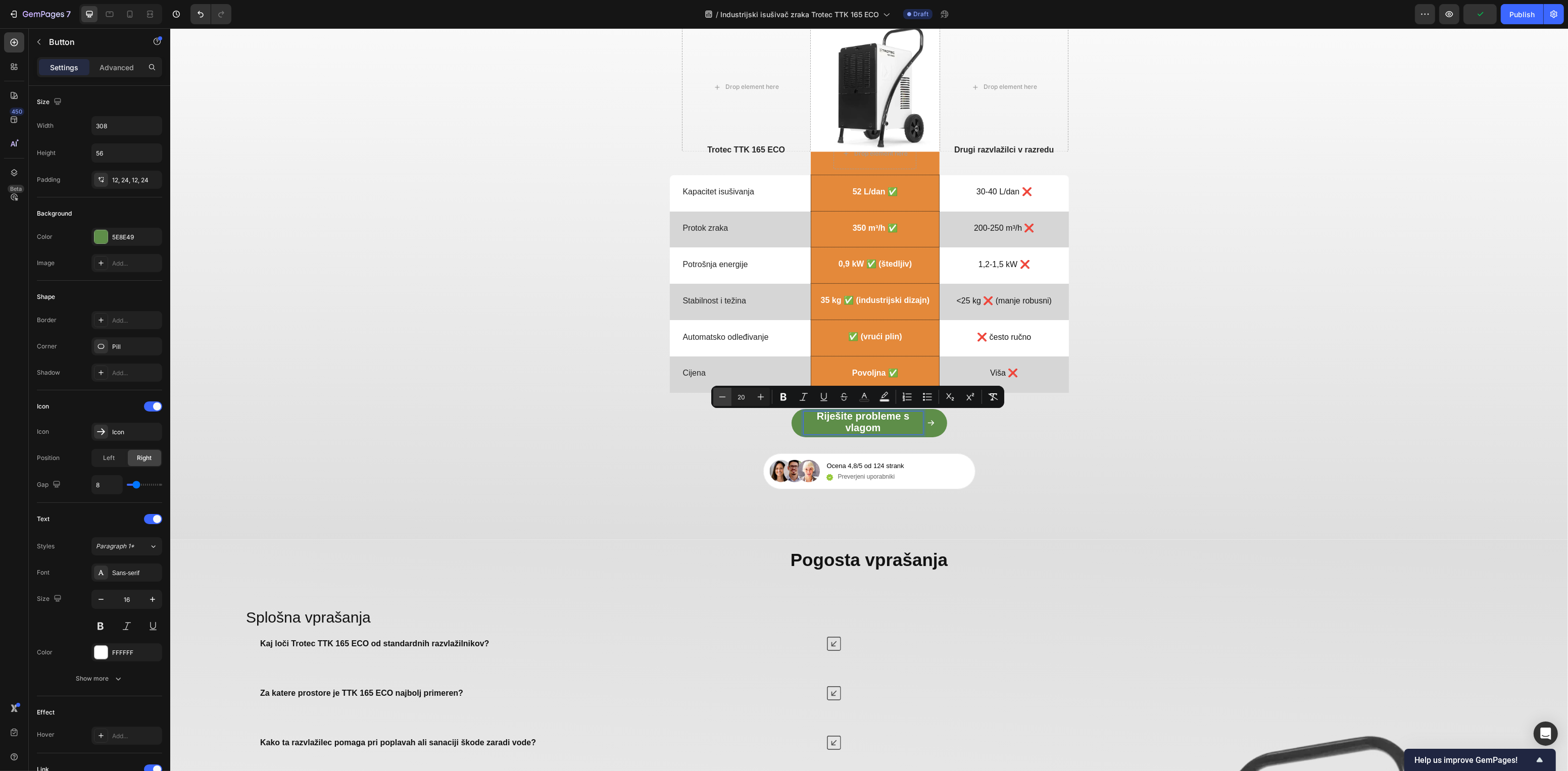
click at [720, 395] on icon "Editor contextual toolbar" at bounding box center [722, 396] width 10 height 10
click at [721, 396] on icon "Editor contextual toolbar" at bounding box center [722, 396] width 10 height 10
type input "18"
click at [1132, 458] on div "⁠⁠⁠⁠⁠⁠⁠ Snažno isušivanje po pristupačnoj cijeni Heading Drop element here Imag…" at bounding box center [868, 216] width 1398 height 546
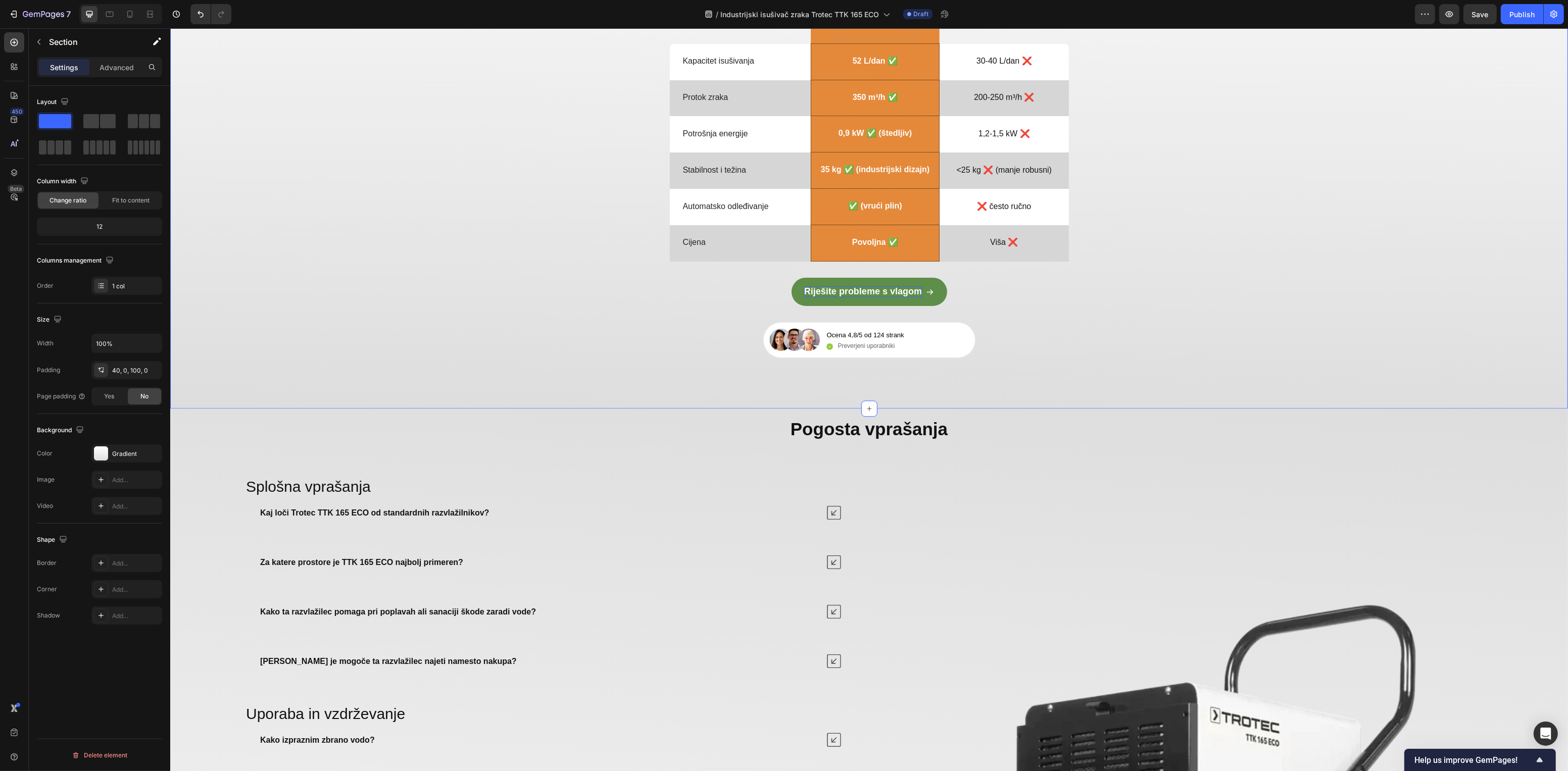
scroll to position [3348, 0]
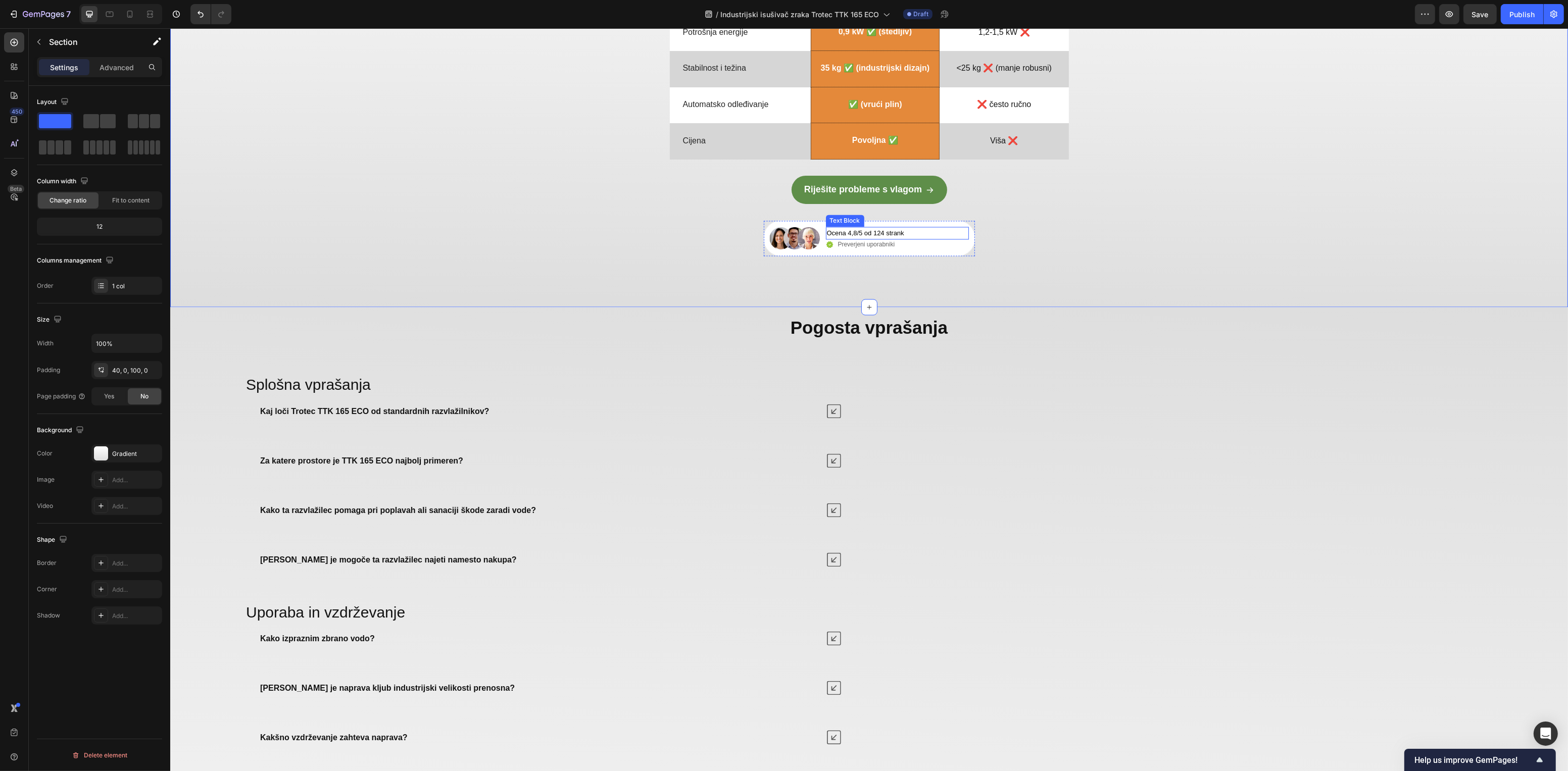
click at [878, 237] on span "Ocena 4,8/5 od 124 strank" at bounding box center [865, 233] width 77 height 8
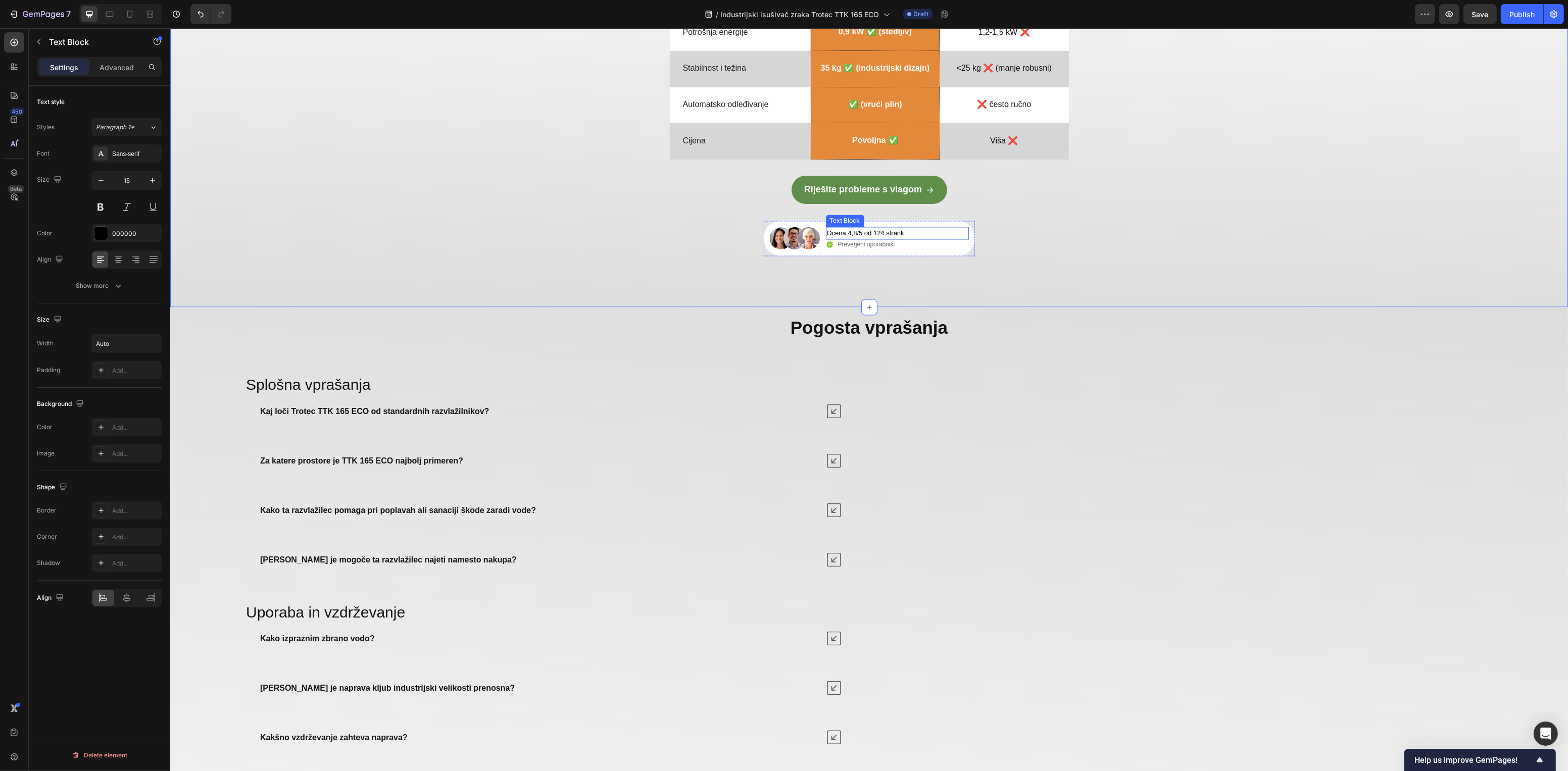
click at [879, 237] on span "Ocena 4,8/5 od 124 strank" at bounding box center [865, 233] width 77 height 8
click at [844, 237] on span "Ocjena 4,8/5 od 124 kupaca" at bounding box center [868, 233] width 82 height 8
click at [1046, 256] on div "⁠⁠⁠⁠⁠⁠⁠ Snažno isušivanje po pristupačnoj cijeni Heading Drop element here Imag…" at bounding box center [868, 33] width 1398 height 446
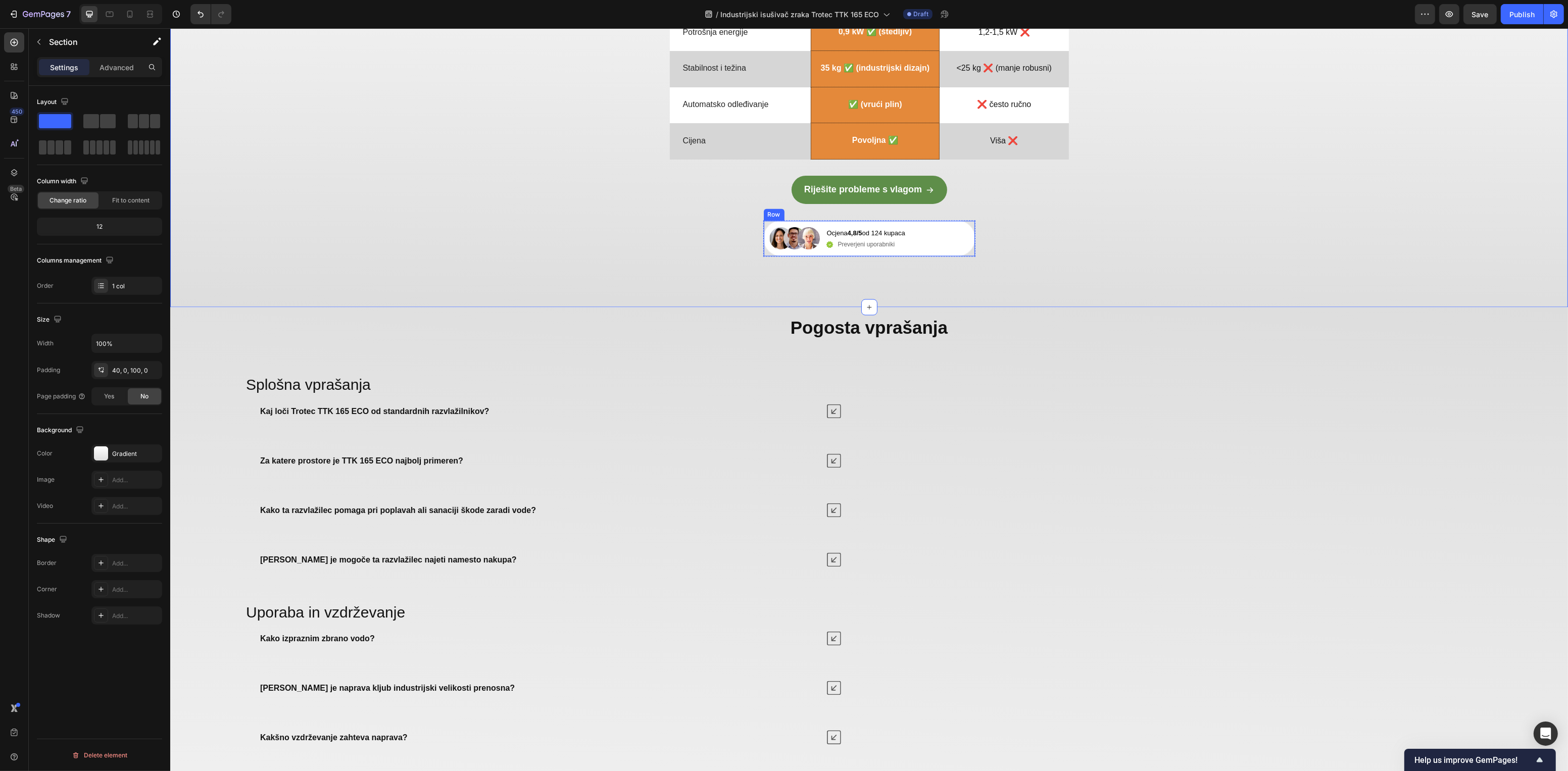
click at [878, 248] on span "Preverjeni uporabniki" at bounding box center [865, 244] width 57 height 7
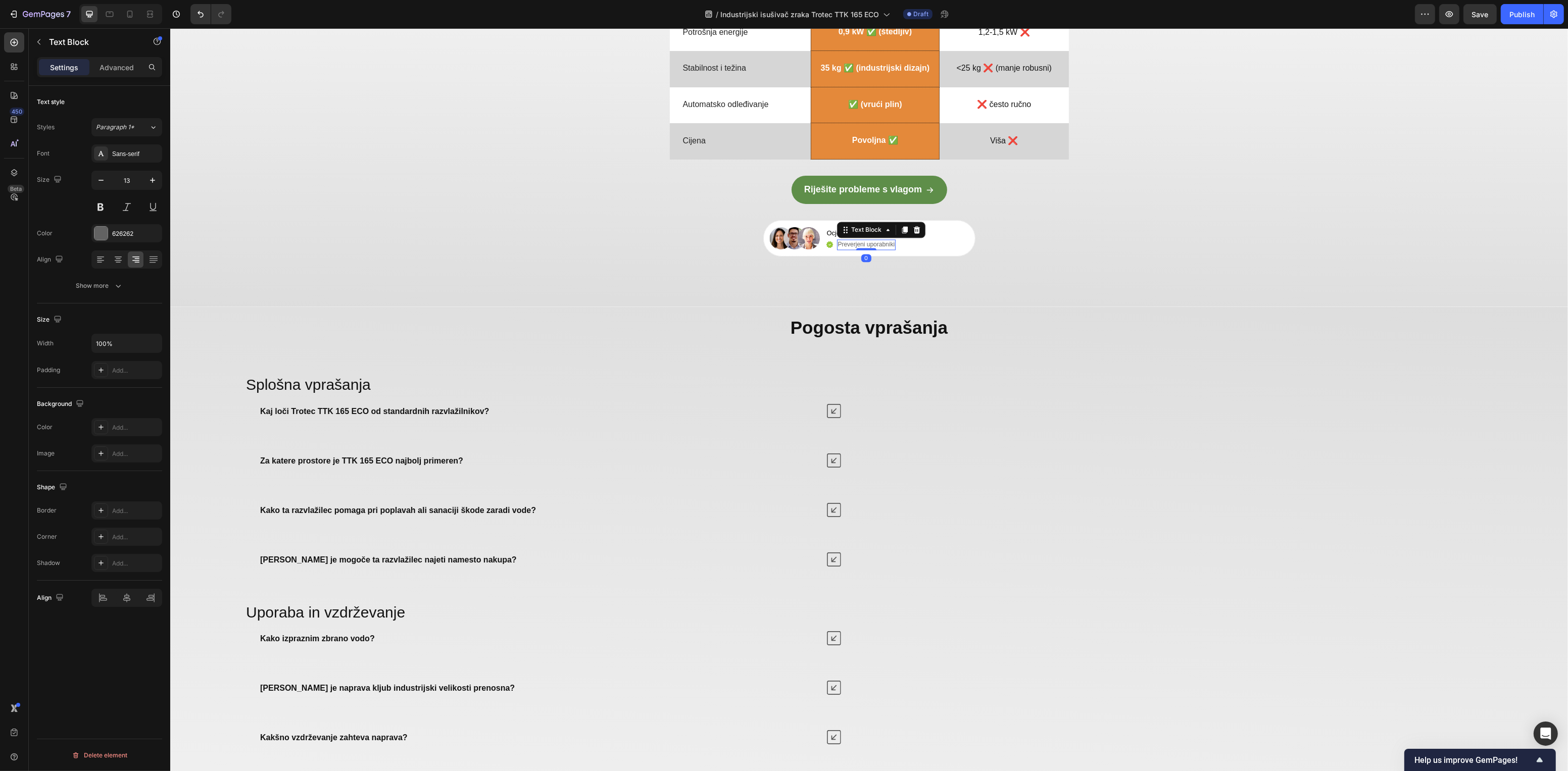
click at [870, 248] on span "Preverjeni uporabniki" at bounding box center [865, 244] width 57 height 7
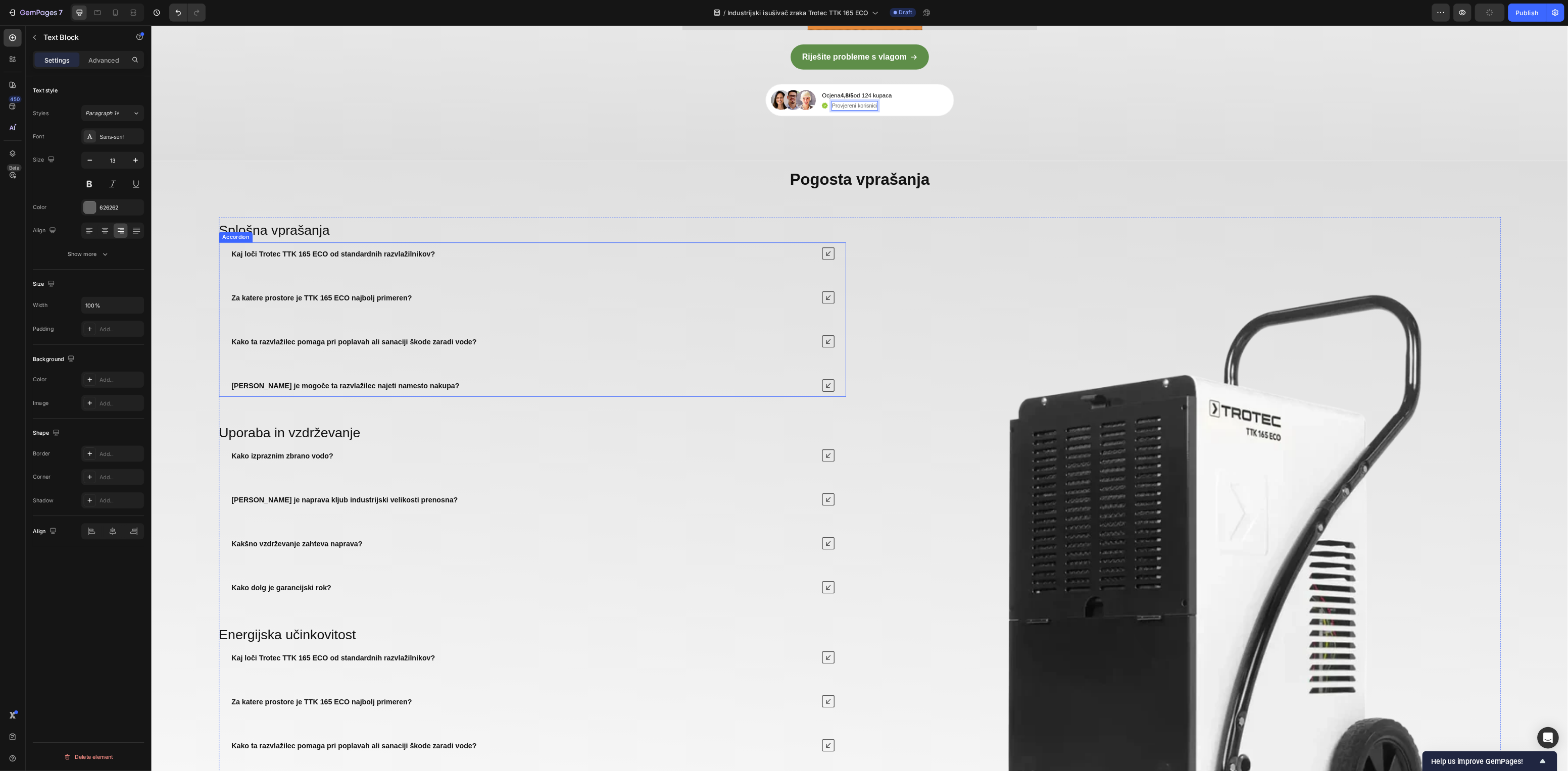
scroll to position [3473, 0]
drag, startPoint x: 925, startPoint y: 531, endPoint x: 925, endPoint y: 524, distance: 7.0
click at [925, 441] on icon at bounding box center [931, 433] width 14 height 14
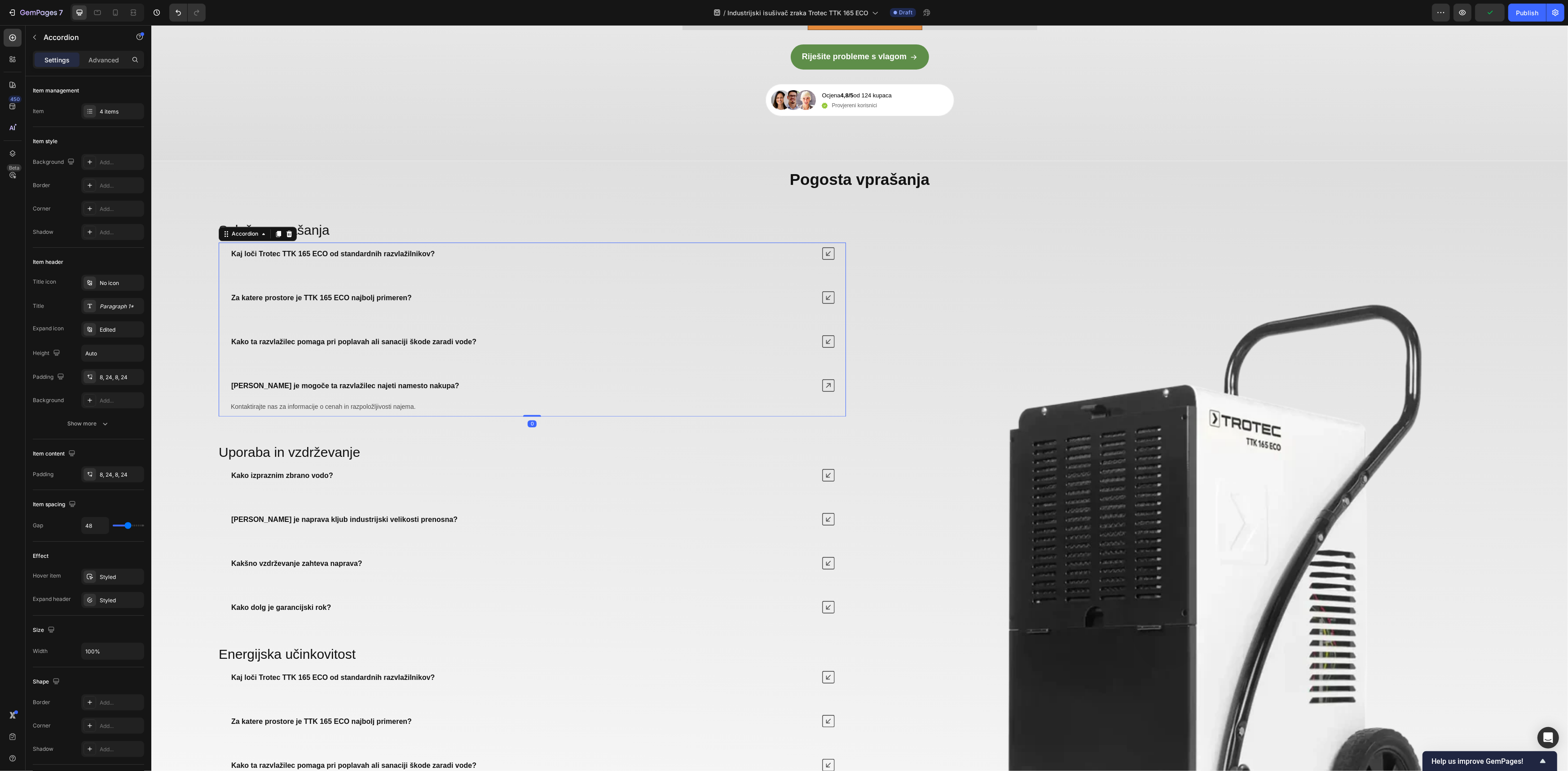
click at [824, 348] on icon at bounding box center [828, 341] width 13 height 13
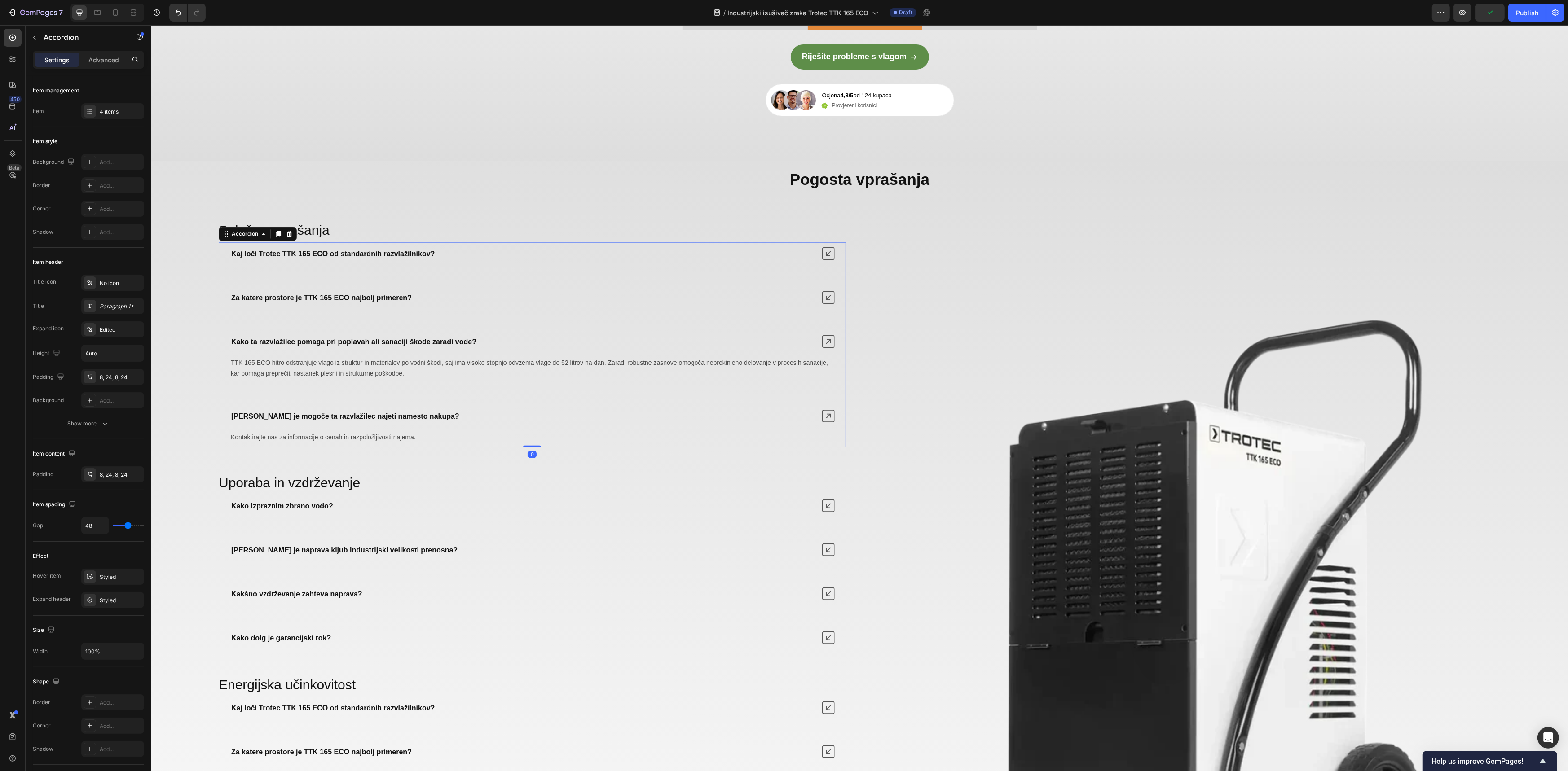
click at [822, 304] on icon at bounding box center [828, 298] width 13 height 13
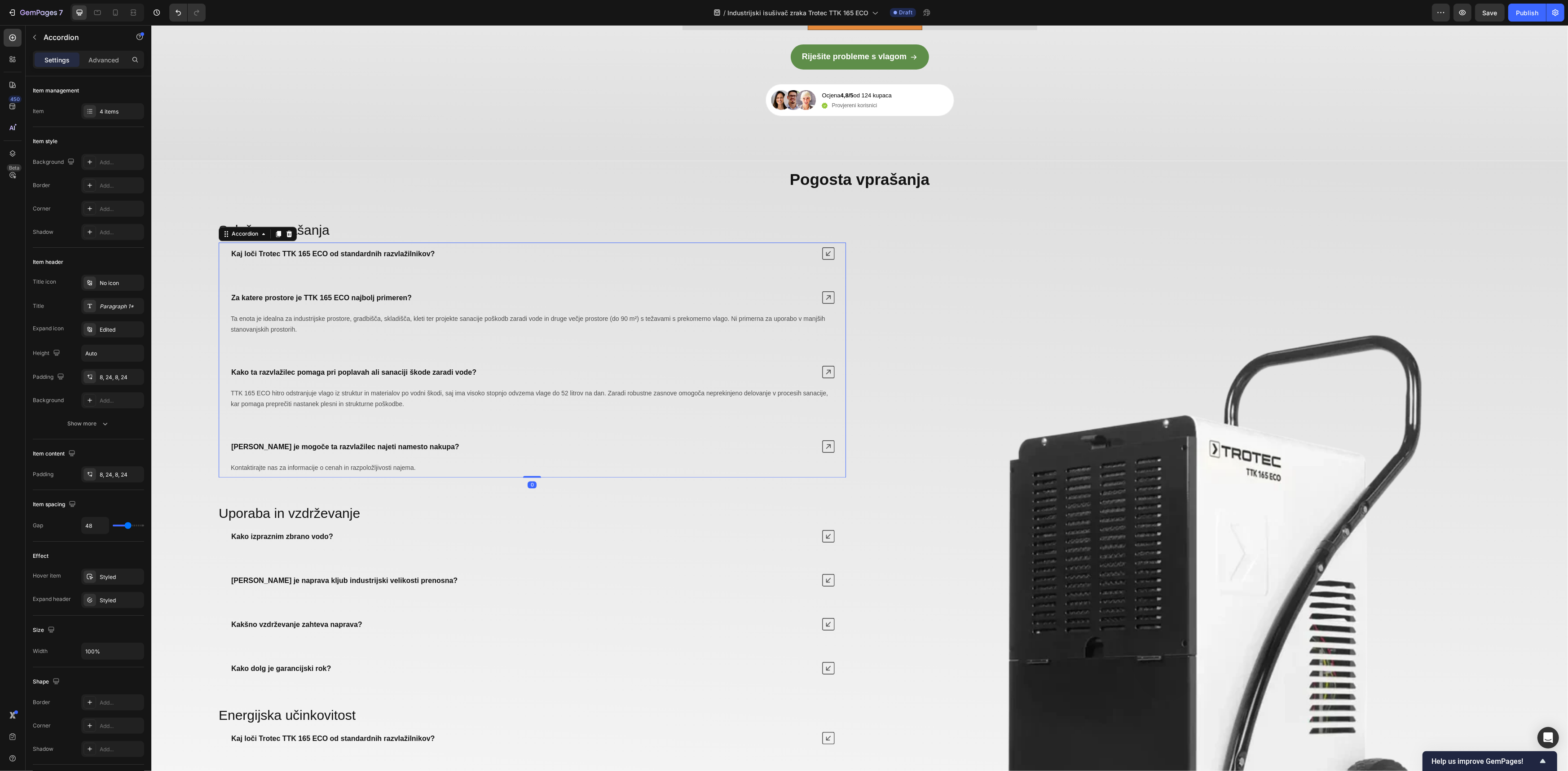
click at [822, 260] on icon at bounding box center [828, 253] width 13 height 13
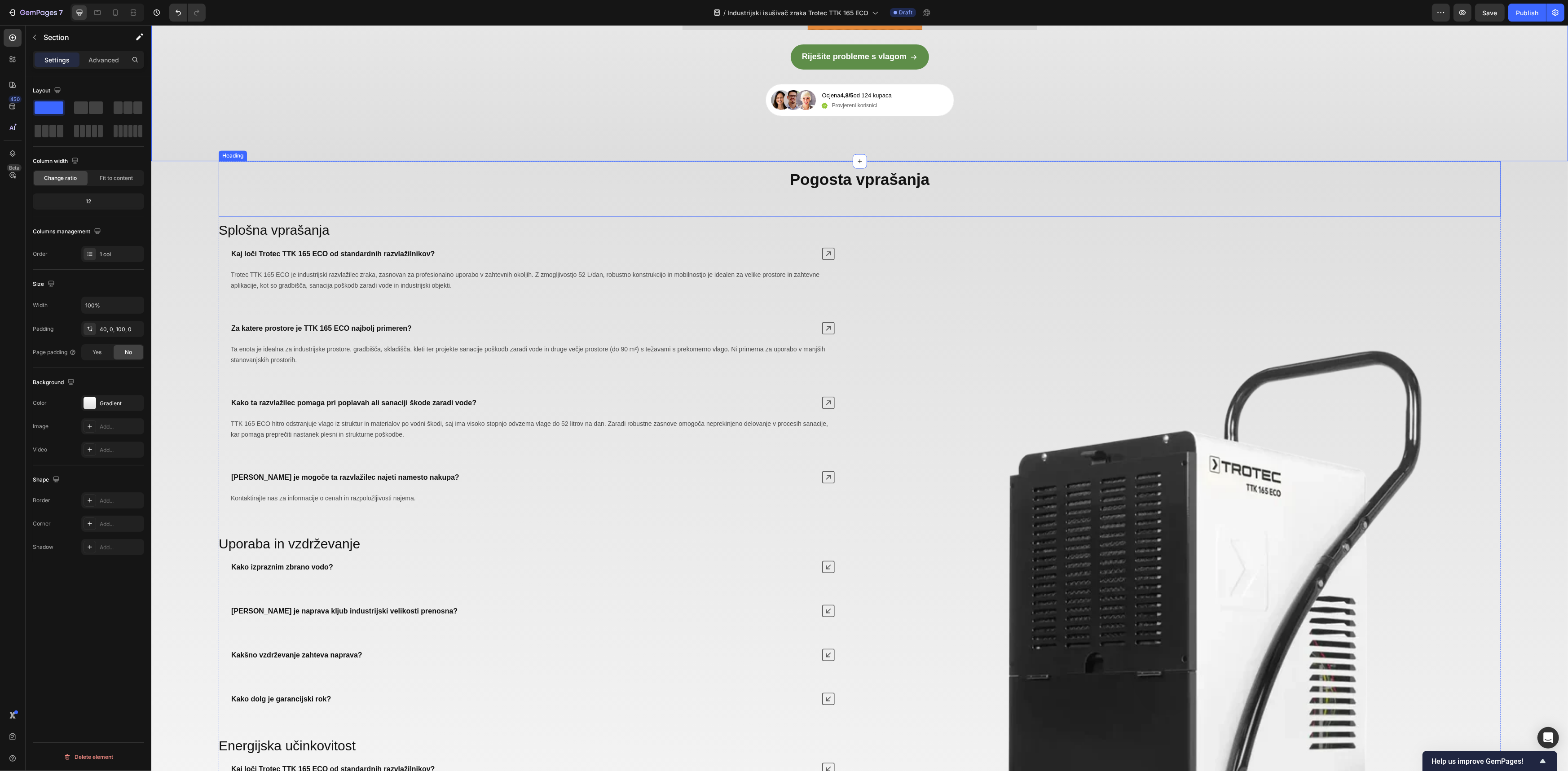
click at [861, 188] on strong "Pogosta vprašanja" at bounding box center [859, 179] width 139 height 18
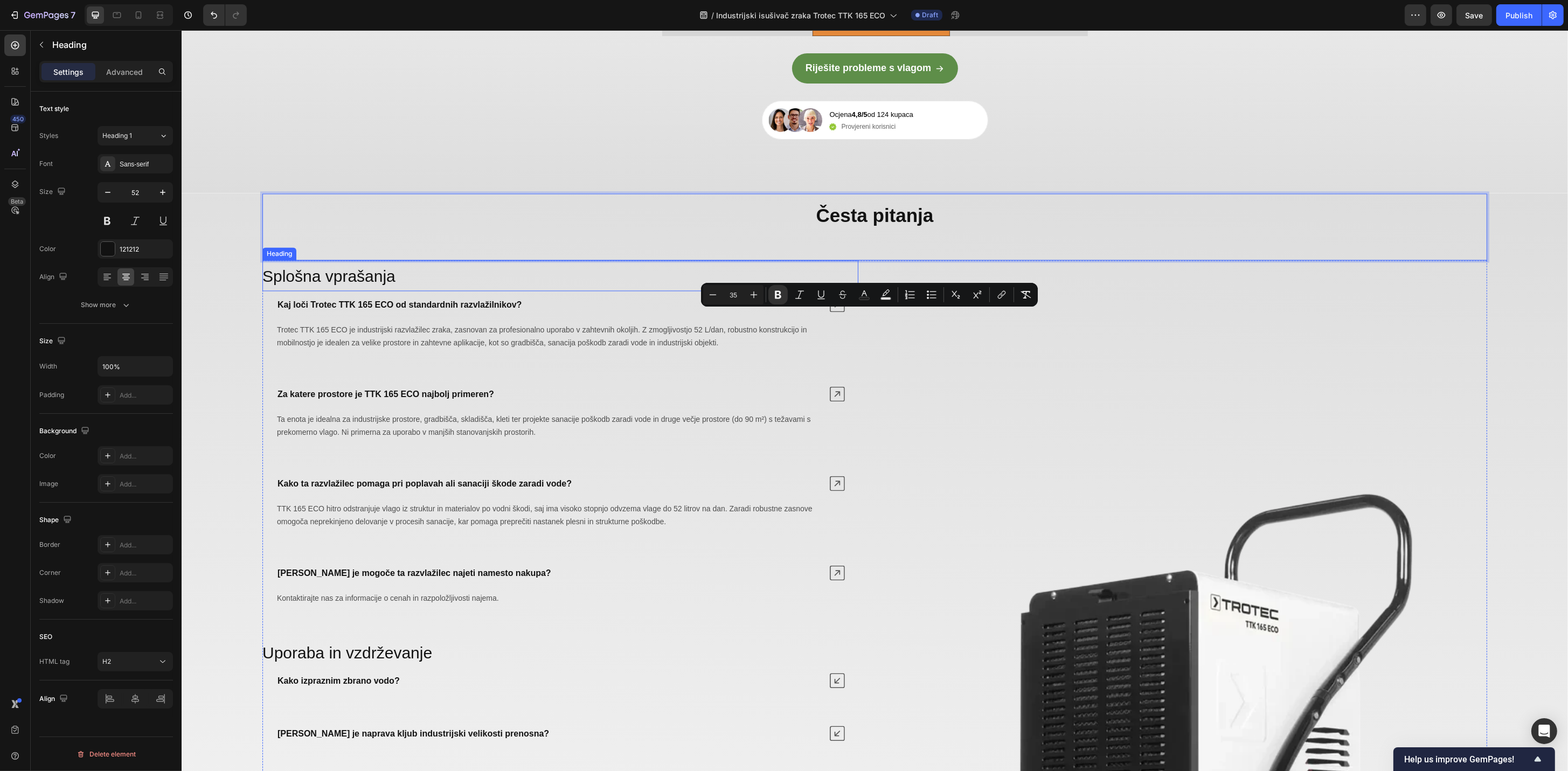
click at [381, 285] on span "Splošna vprašanja" at bounding box center [329, 276] width 133 height 18
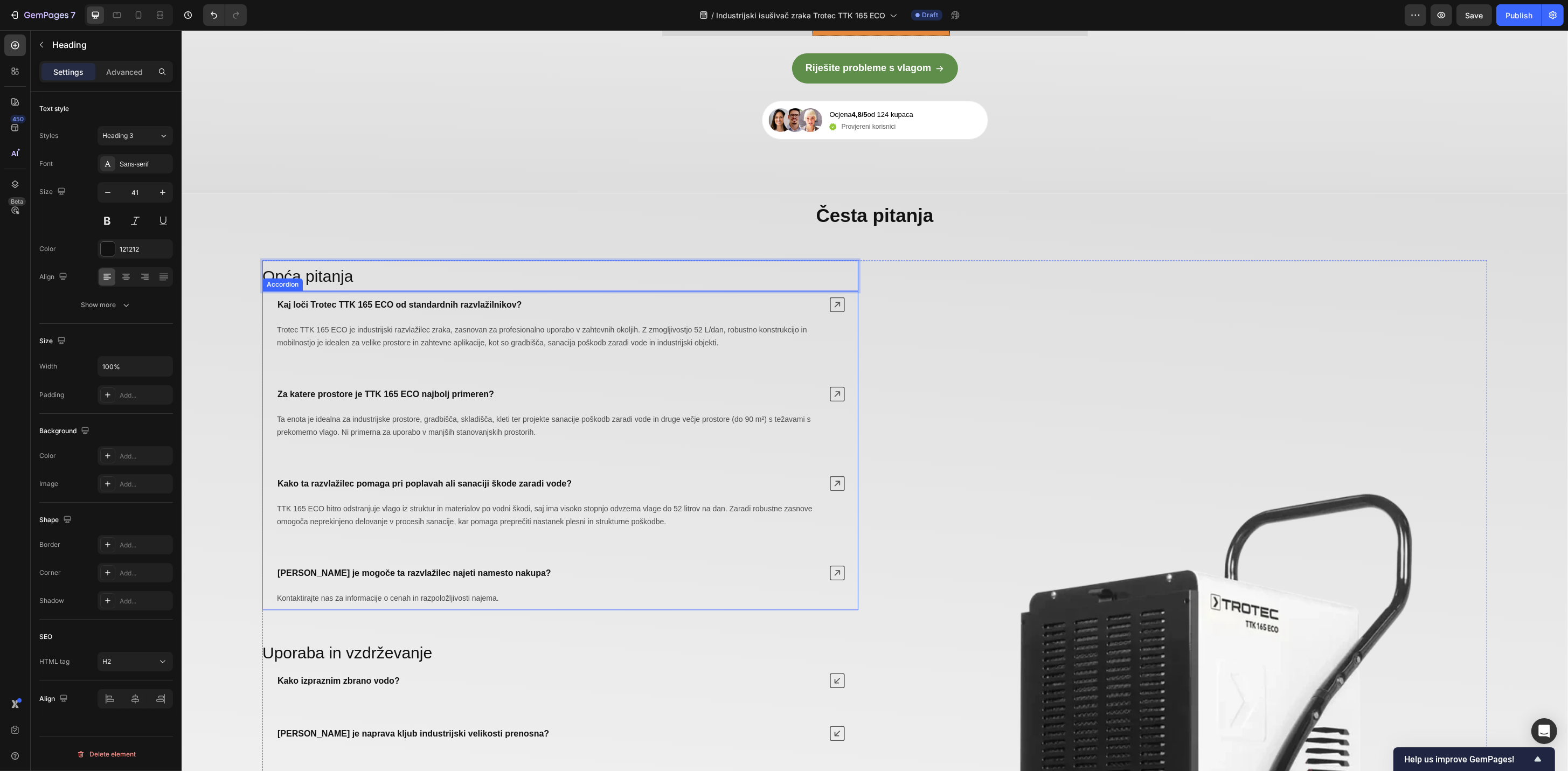
click at [475, 309] on strong "Kaj loči Trotec TTK 165 ECO od standardnih razvlažilnikov?" at bounding box center [399, 304] width 244 height 9
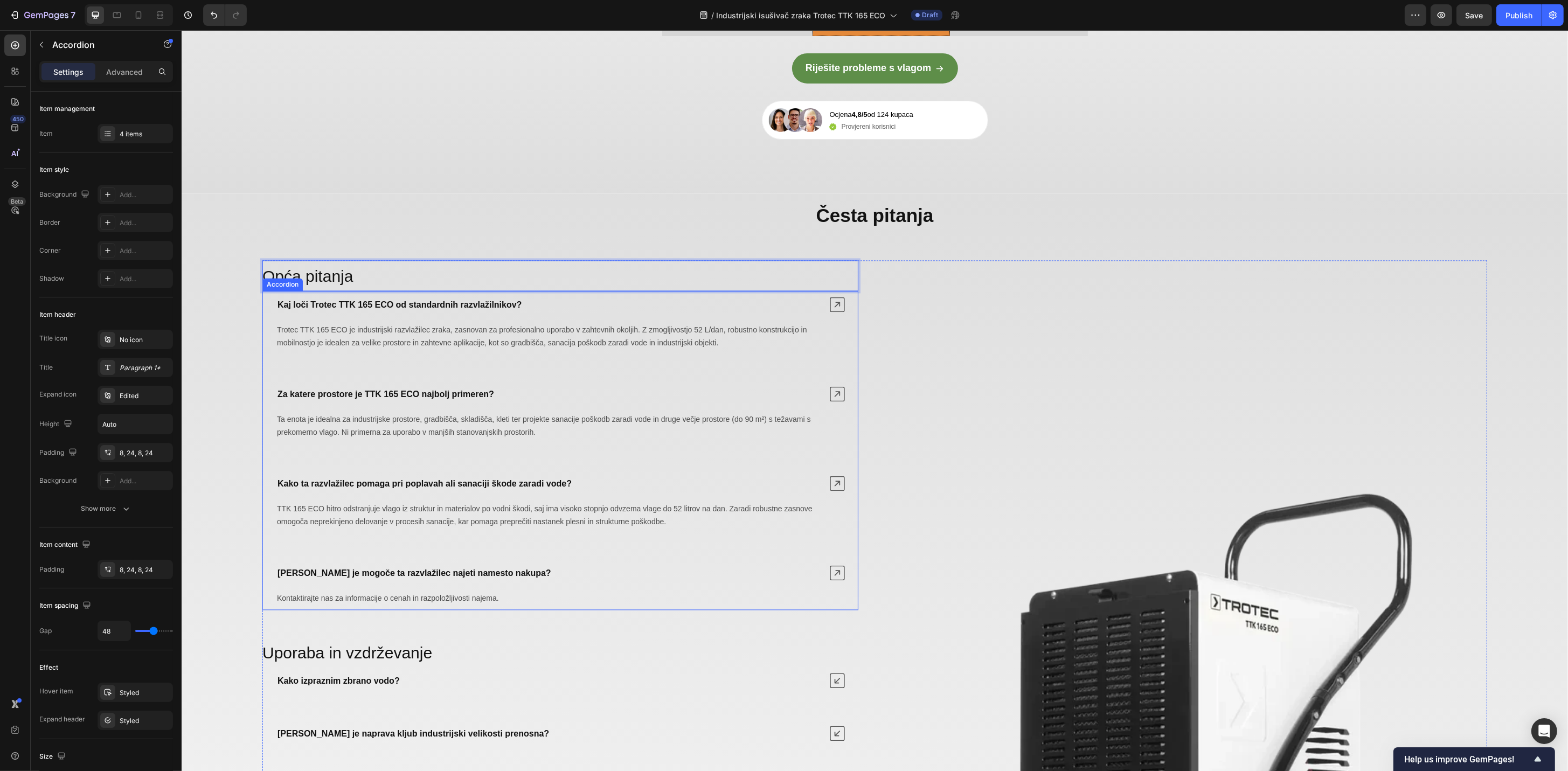
click at [475, 309] on strong "Kaj loči Trotec TTK 165 ECO od standardnih razvlažilnikov?" at bounding box center [399, 304] width 244 height 9
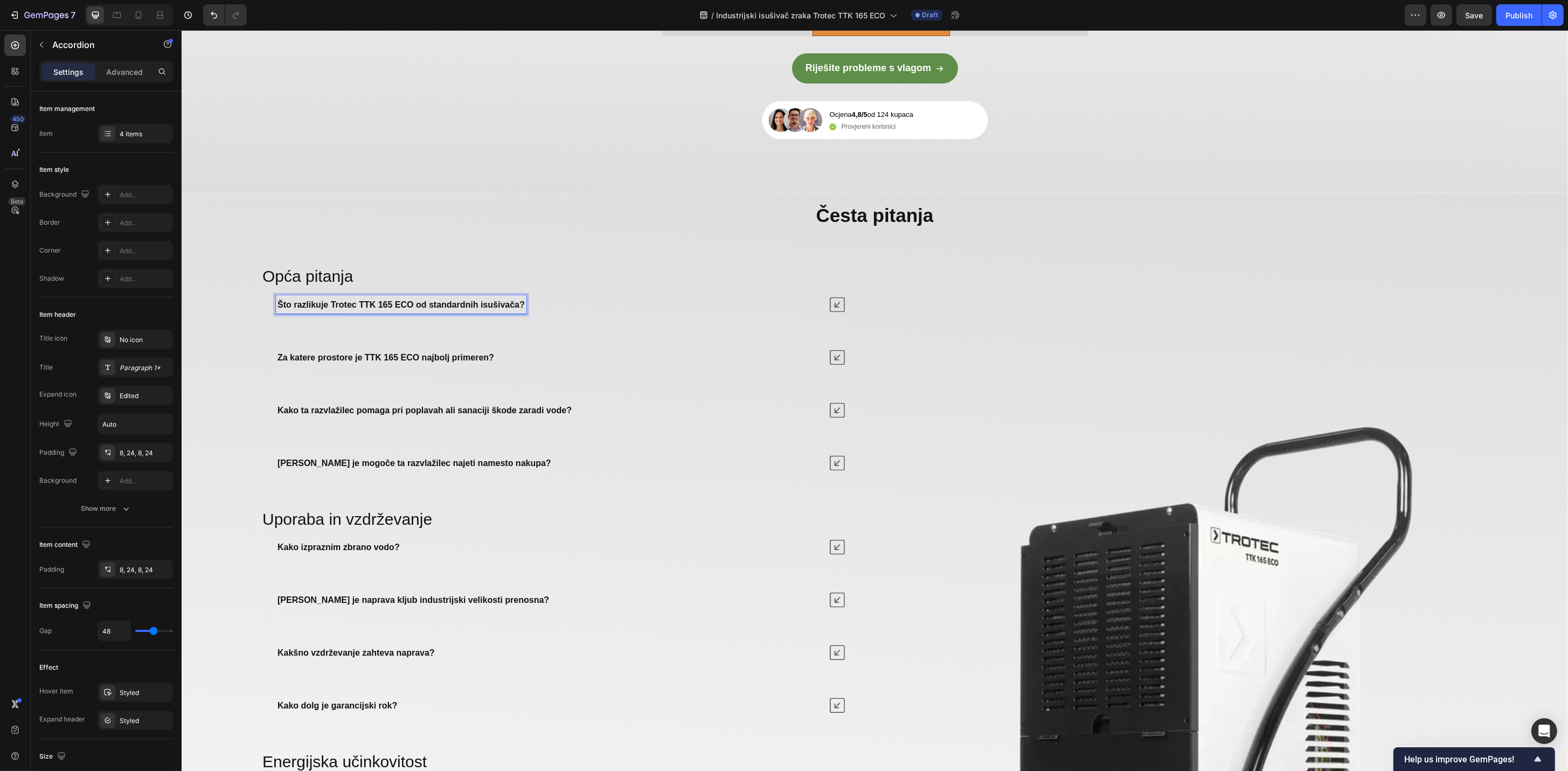
drag, startPoint x: 467, startPoint y: 456, endPoint x: 445, endPoint y: 453, distance: 22.2
click at [465, 364] on p "Za katere prostore je TTK 165 ECO najbolj primeren?" at bounding box center [385, 357] width 217 height 15
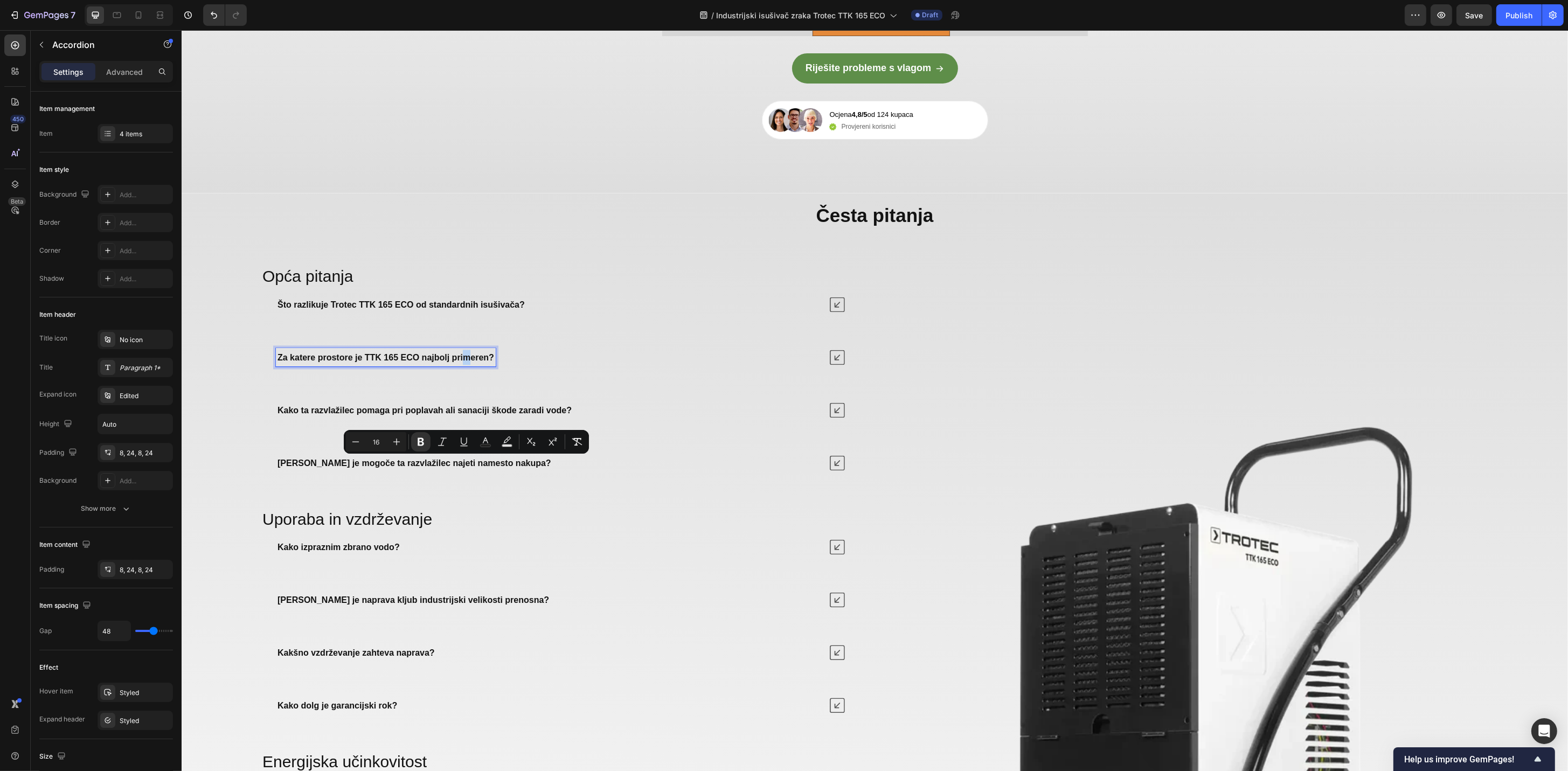
click at [820, 318] on div "Što razlikuje Trotec TTK 165 ECO od standardnih isušivača?" at bounding box center [559, 304] width 594 height 27
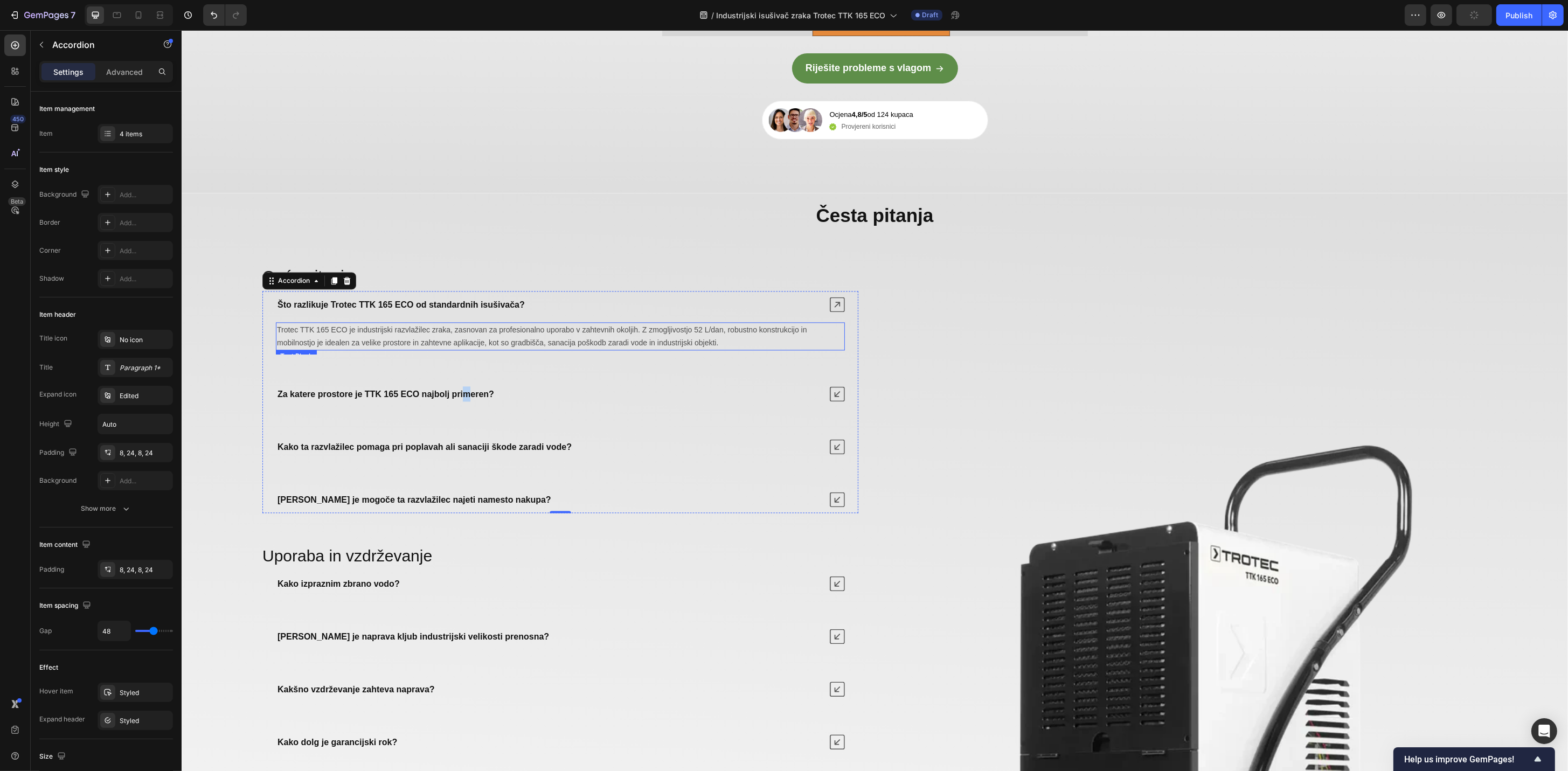
click at [619, 349] on p "Trotec TTK 165 ECO je industrijski razvlažilec zraka, zasnovan za profesionalno…" at bounding box center [559, 336] width 567 height 26
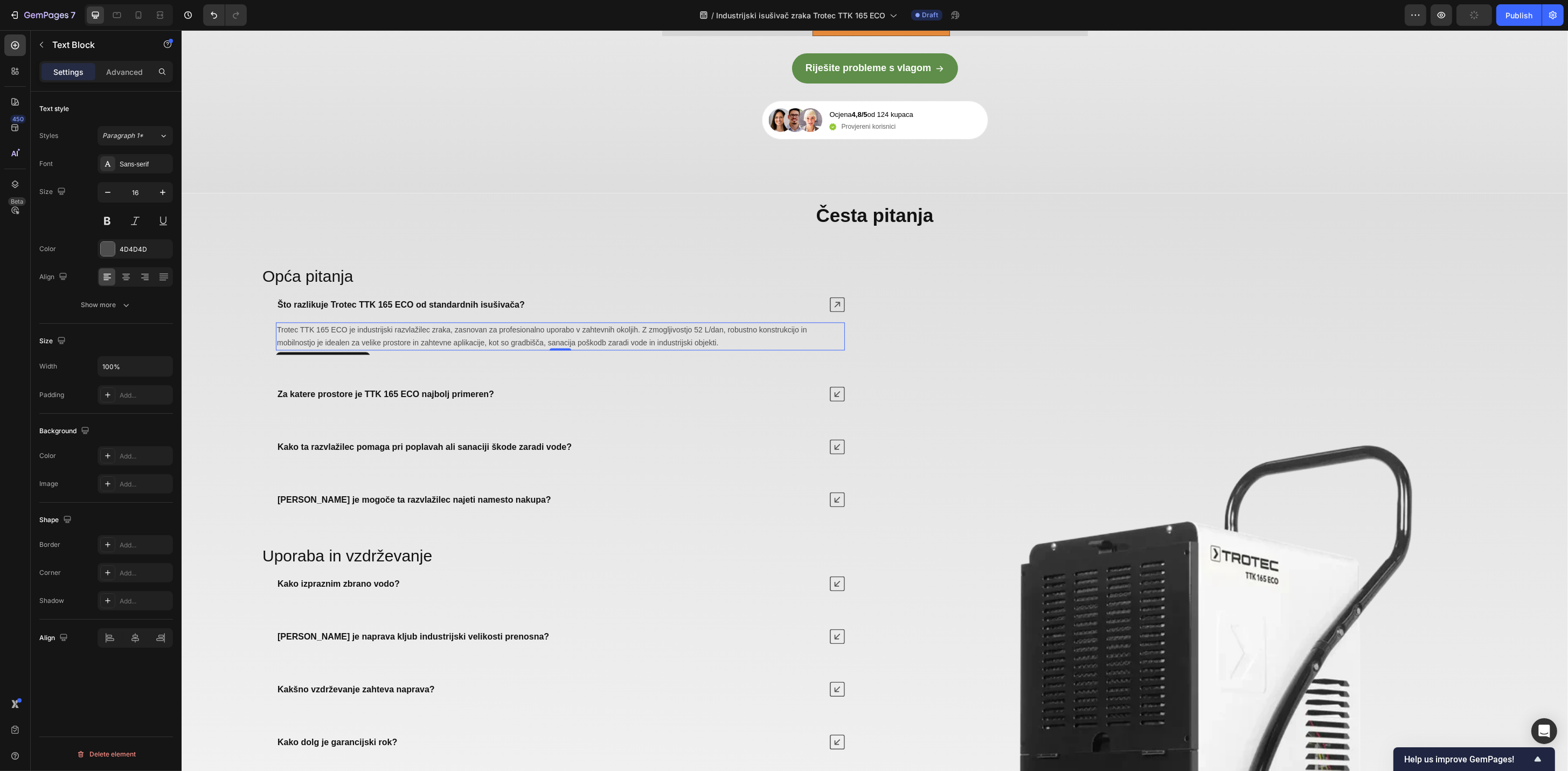
click at [615, 347] on span "Trotec TTK 165 ECO je industrijski razvlažilec zraka, zasnovan za profesionalno…" at bounding box center [541, 337] width 530 height 22
click at [445, 399] on strong "Za katere prostore je TTK 165 ECO najbolj primeren?" at bounding box center [385, 394] width 217 height 9
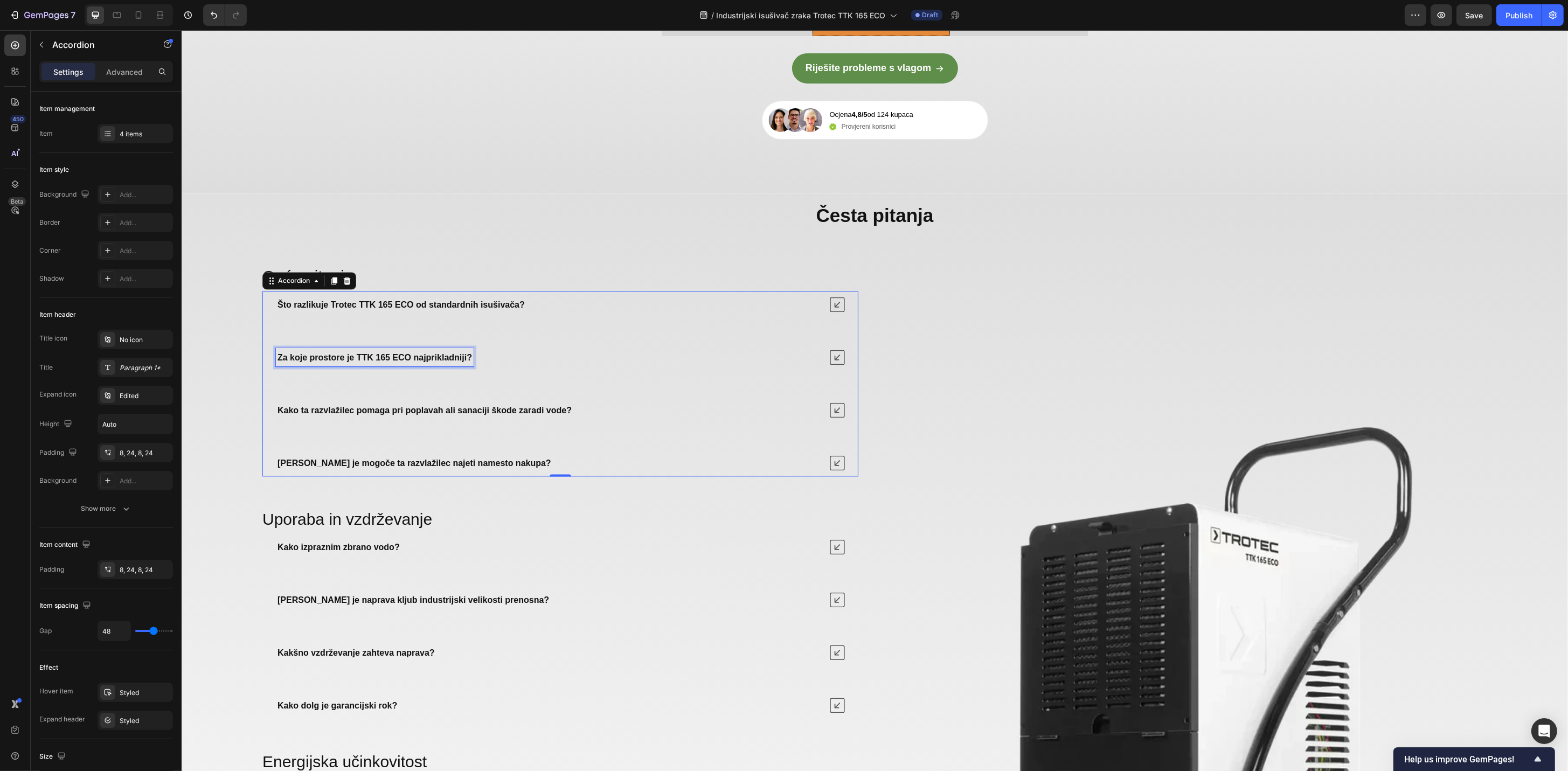
scroll to position [3665, 0]
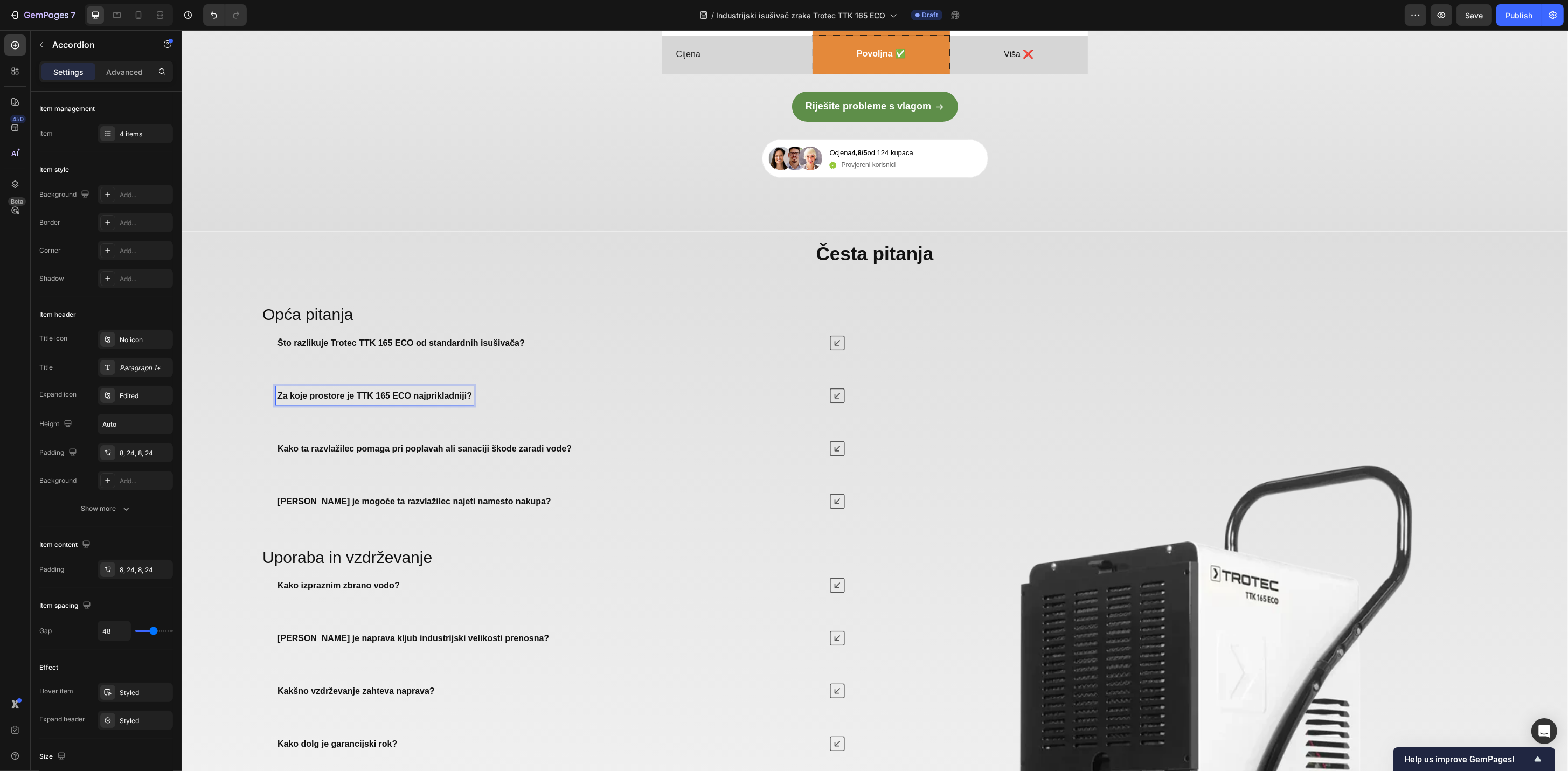
click at [454, 453] on strong "Kako ta razvlažilec pomaga pri poplavah ali sanaciji škode zaradi vode?" at bounding box center [424, 448] width 294 height 9
click at [441, 506] on strong "[PERSON_NAME] je mogoče ta razvlažilec najeti namesto nakupa?" at bounding box center [413, 501] width 274 height 9
click at [438, 506] on strong "[PERSON_NAME] je mogoče ta razvlažilec najeti namesto nakupa?" at bounding box center [413, 501] width 274 height 9
drag, startPoint x: 825, startPoint y: 603, endPoint x: 756, endPoint y: 618, distance: 70.6
click at [829, 508] on icon at bounding box center [836, 501] width 15 height 15
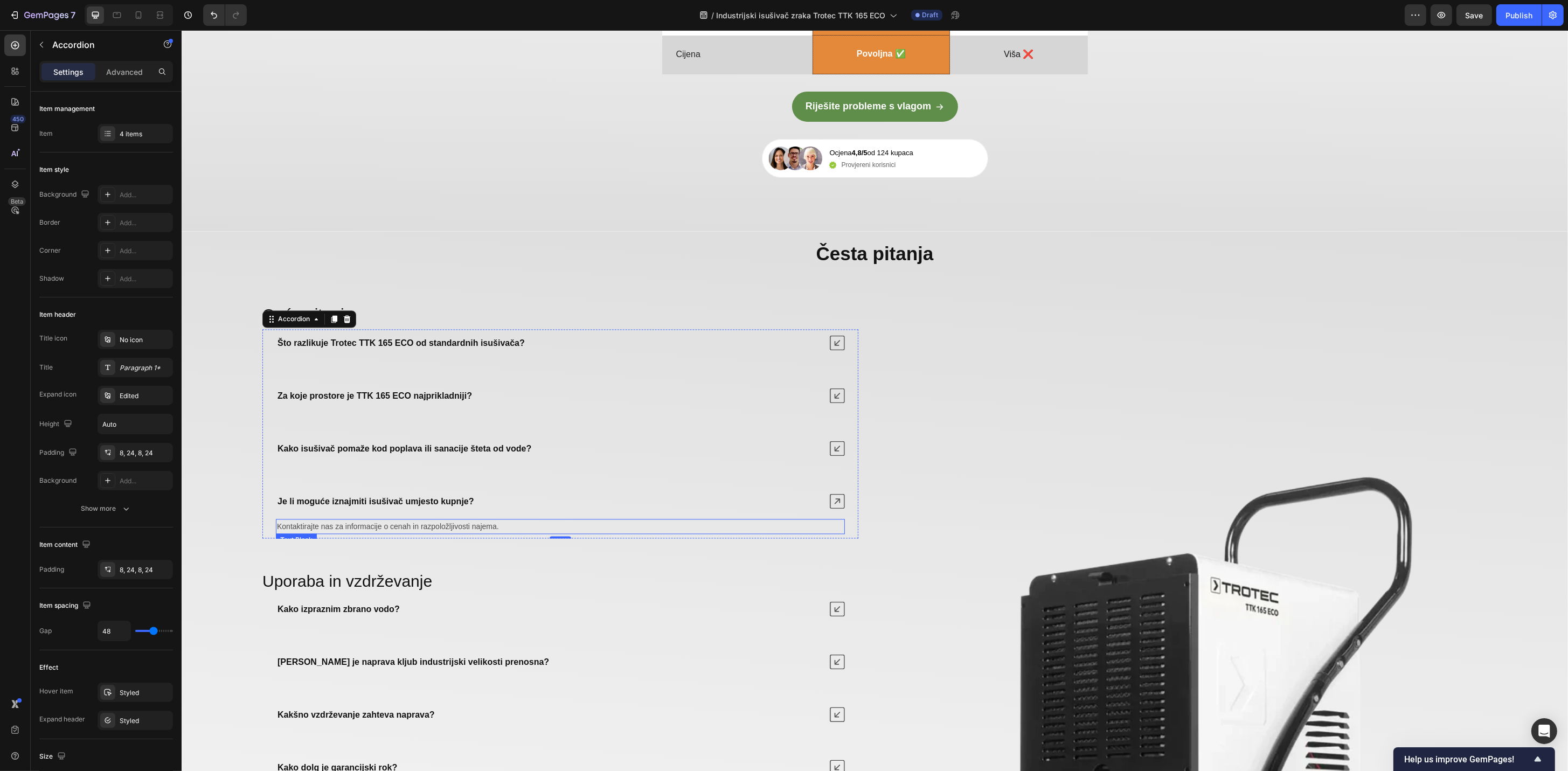
click at [493, 531] on span "Kontaktirajte nas za informacije o cenah in razpoložljivosti najema." at bounding box center [387, 526] width 222 height 9
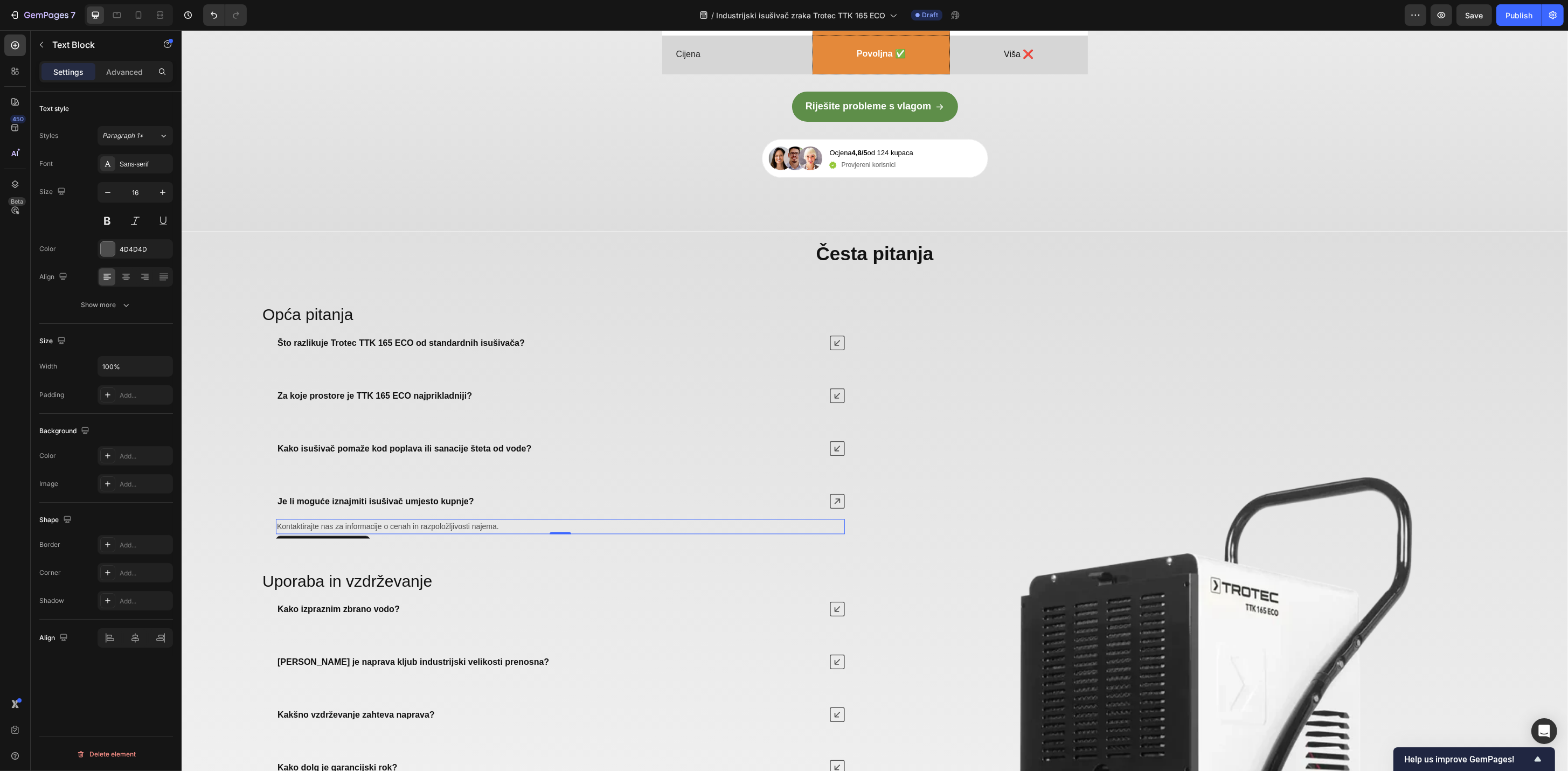
click at [478, 531] on span "Kontaktirajte nas za informacije o cenah in razpoložljivosti najema." at bounding box center [387, 526] width 222 height 9
click at [829, 456] on icon at bounding box center [836, 448] width 15 height 15
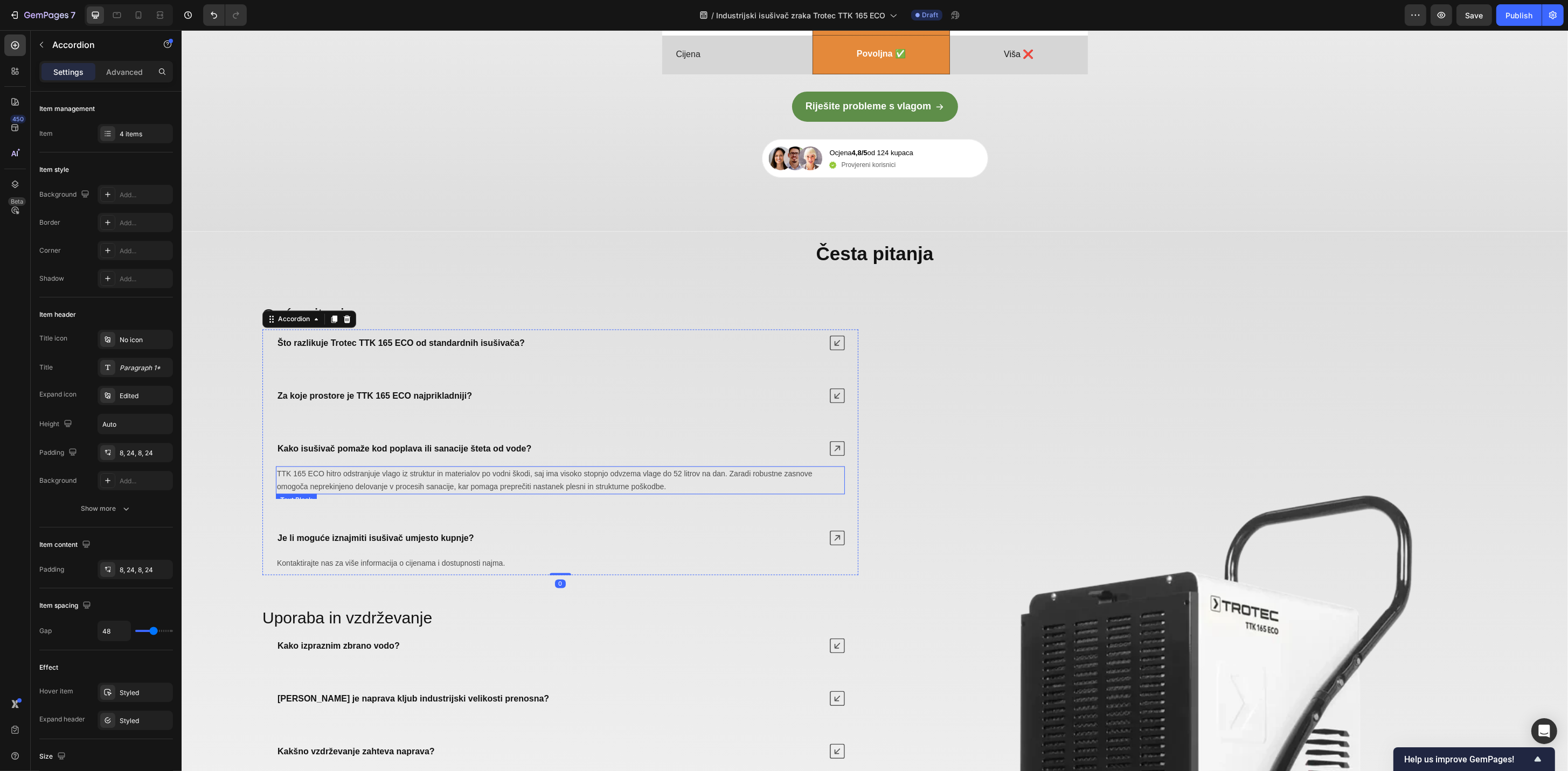
scroll to position [3732, 0]
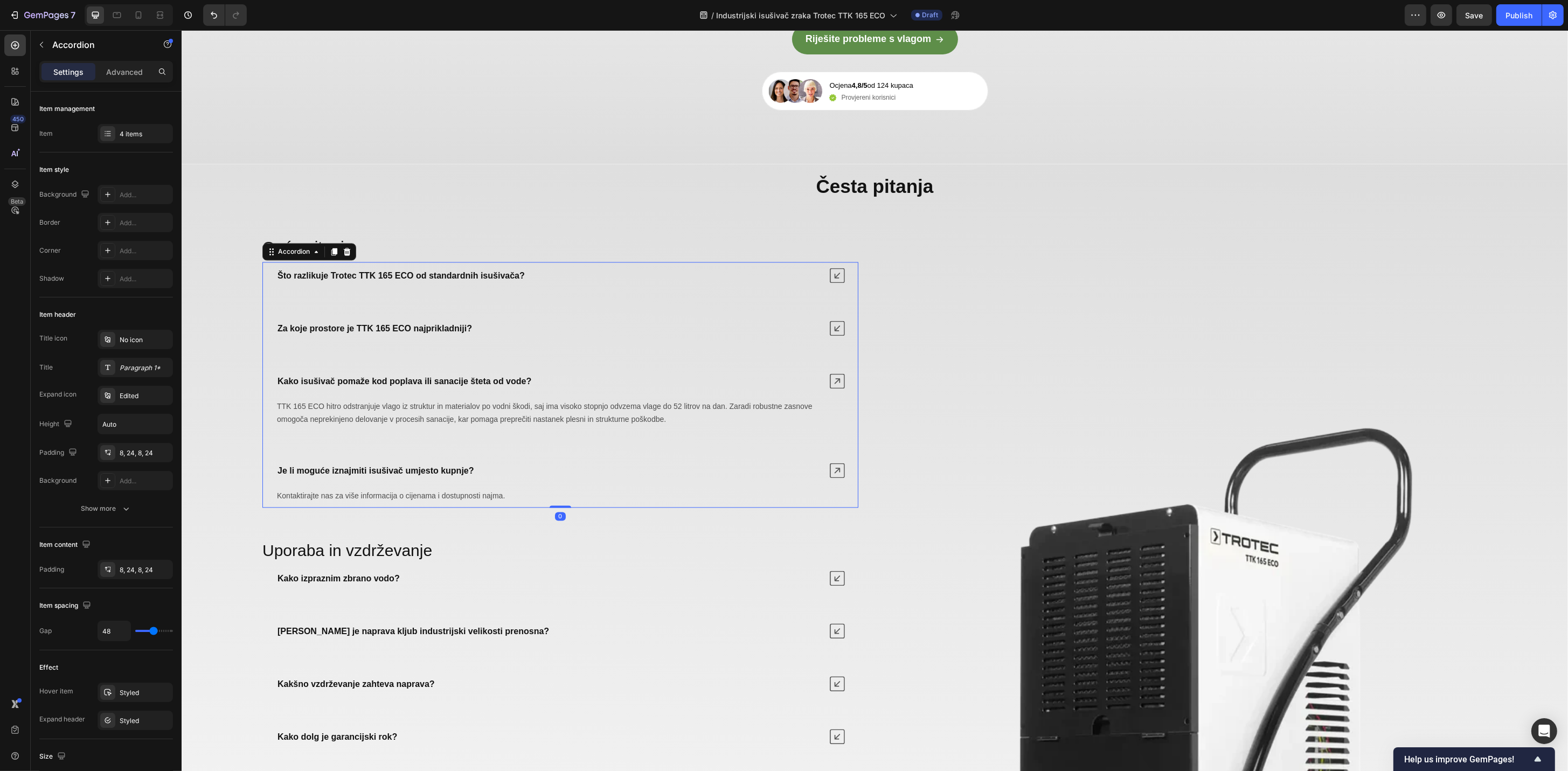
click at [607, 423] on span "TTK 165 ECO hitro odstranjuje vlago iz struktur in materialov po vodni škodi, s…" at bounding box center [543, 413] width 535 height 22
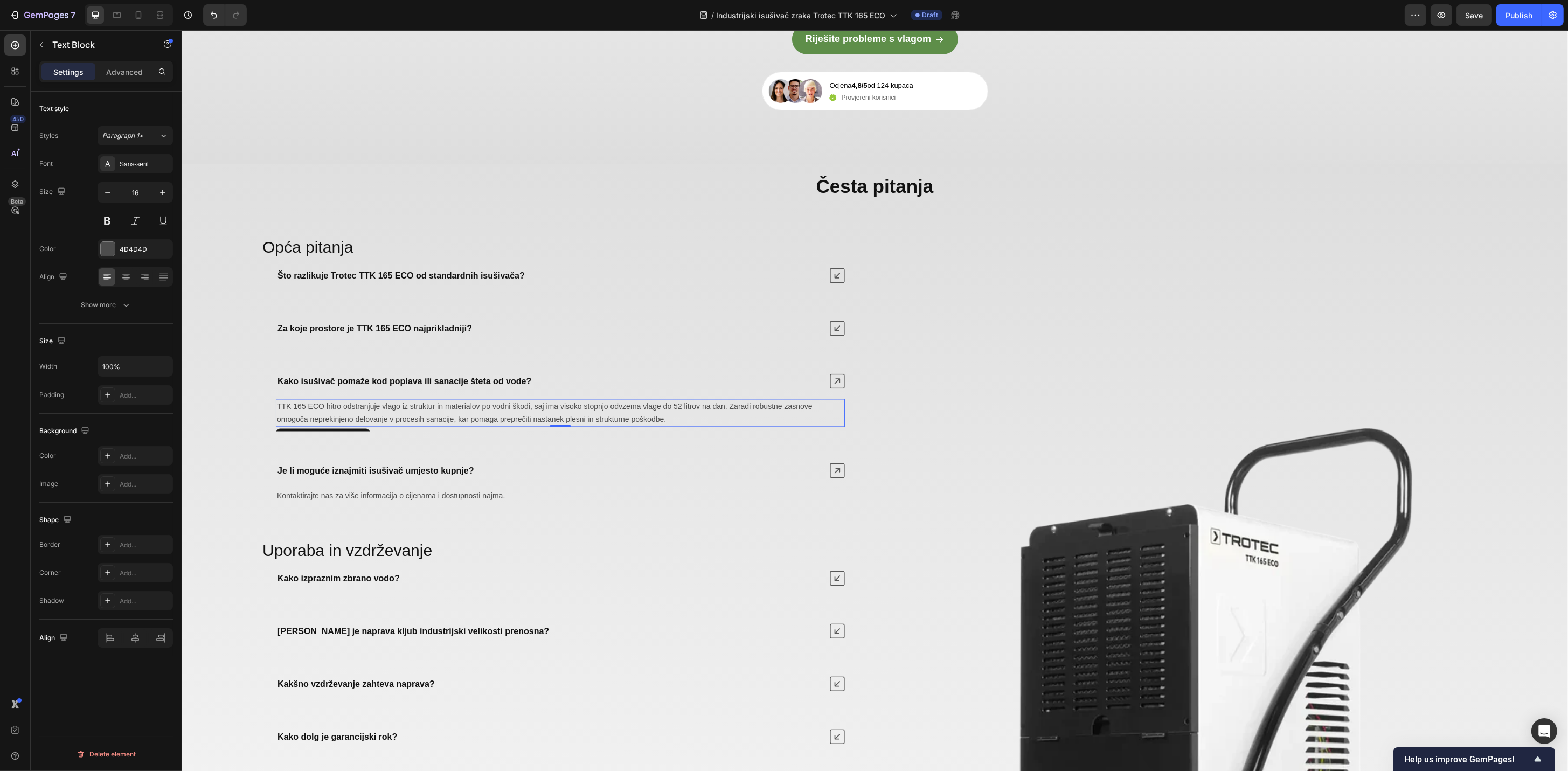
click at [572, 426] on p "TTK 165 ECO hitro odstranjuje vlago iz struktur in materialov po vodni škodi, s…" at bounding box center [559, 412] width 567 height 26
click at [829, 336] on icon at bounding box center [836, 328] width 15 height 15
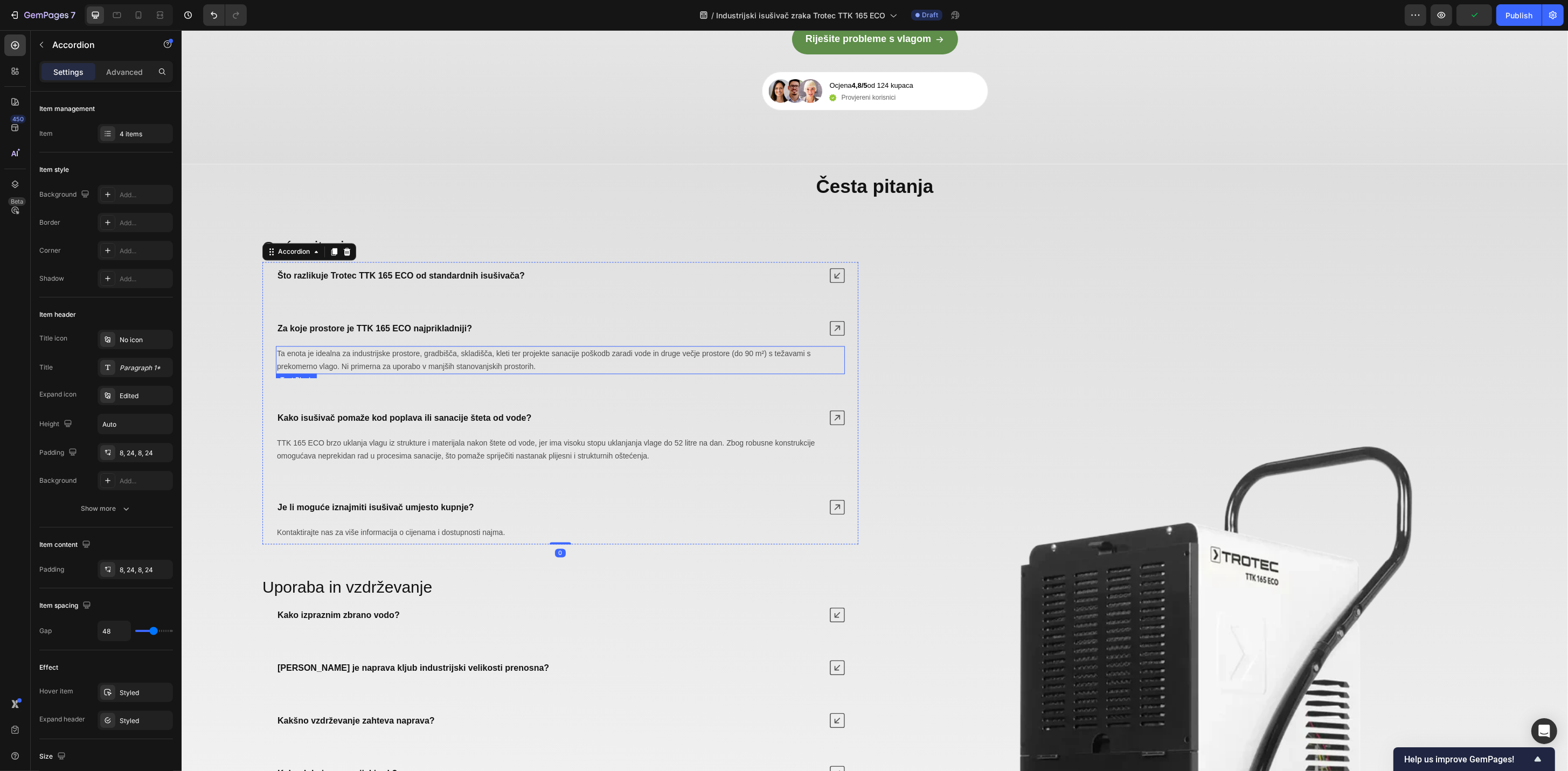
click at [521, 371] on span "Ta enota je idealna za industrijske prostore, gradbišča, skladišča, kleti ter p…" at bounding box center [543, 360] width 534 height 22
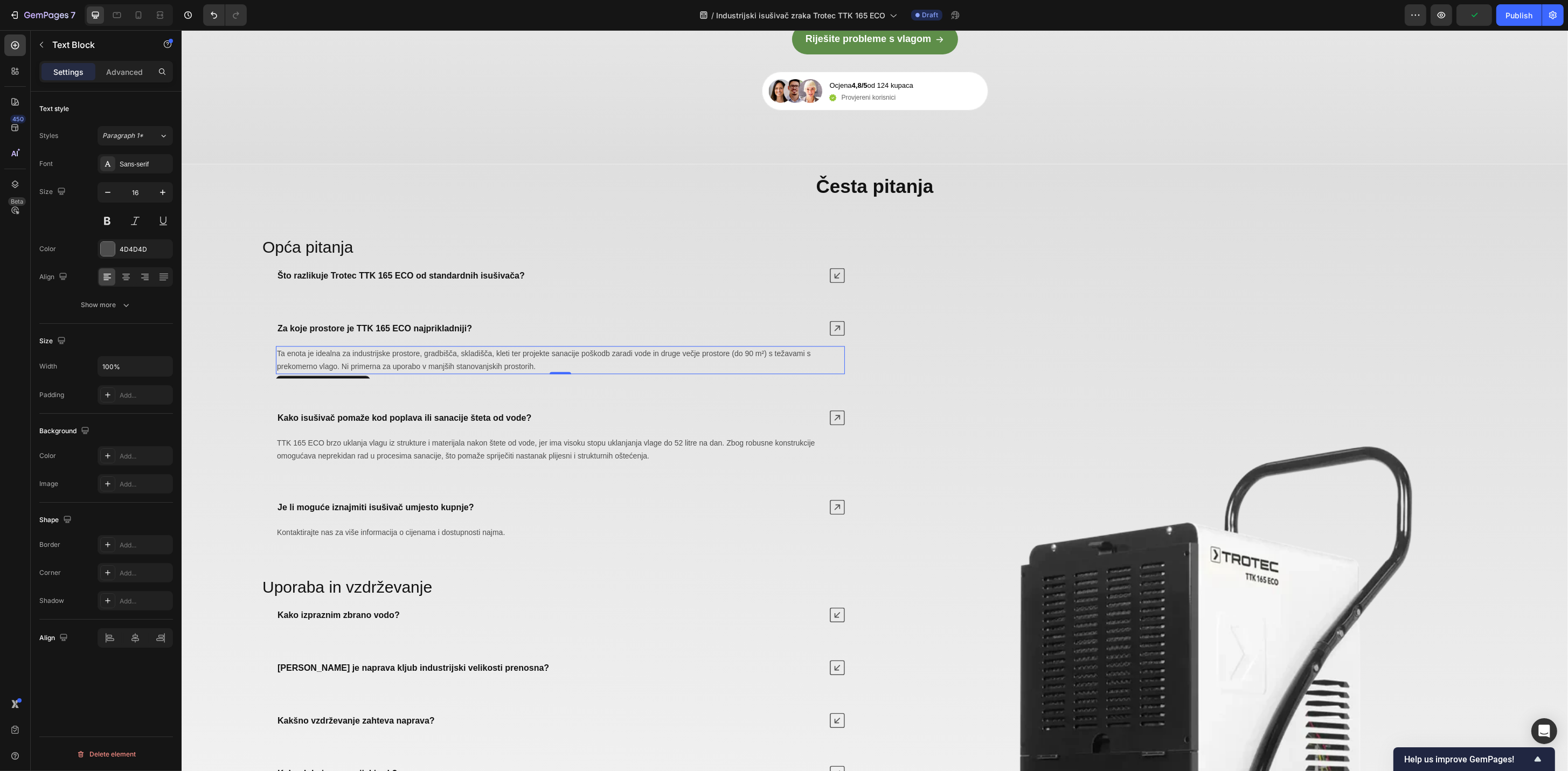
click at [486, 372] on p "Ta enota je idealna za industrijske prostore, gradbišča, skladišča, kleti ter p…" at bounding box center [559, 359] width 567 height 26
click at [832, 283] on icon at bounding box center [836, 275] width 15 height 15
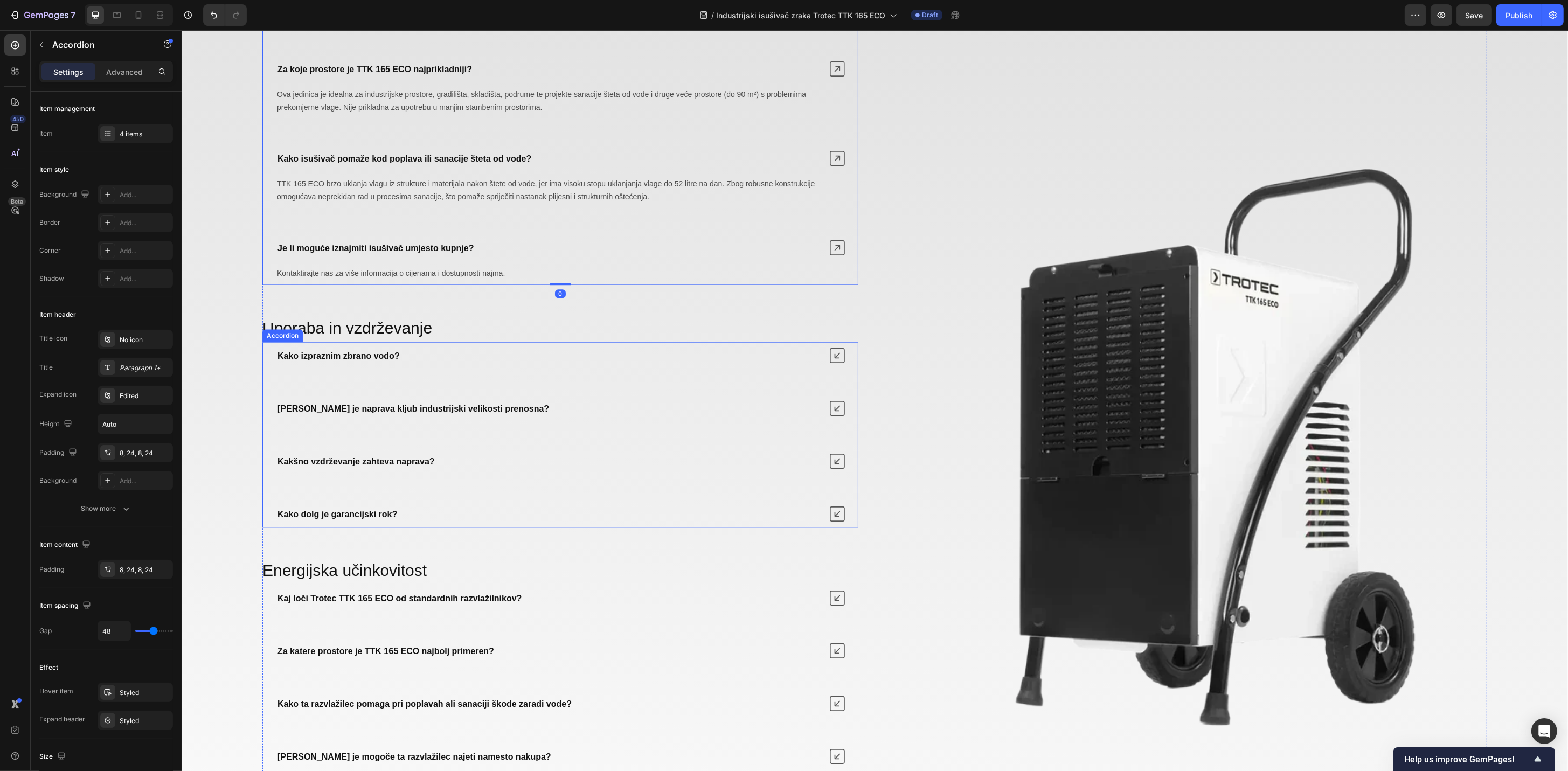
scroll to position [4136, 0]
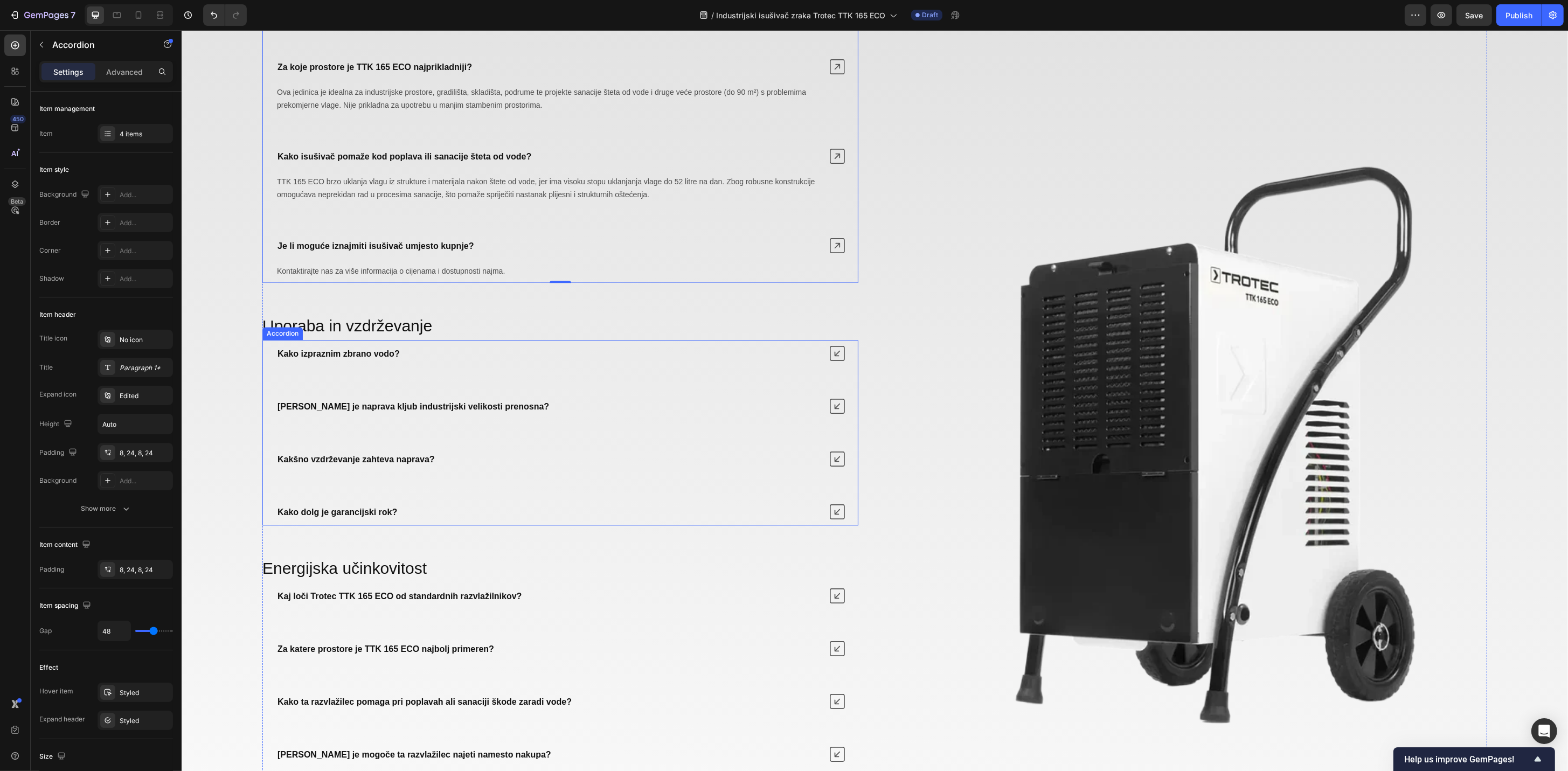
click at [829, 513] on icon at bounding box center [836, 511] width 15 height 15
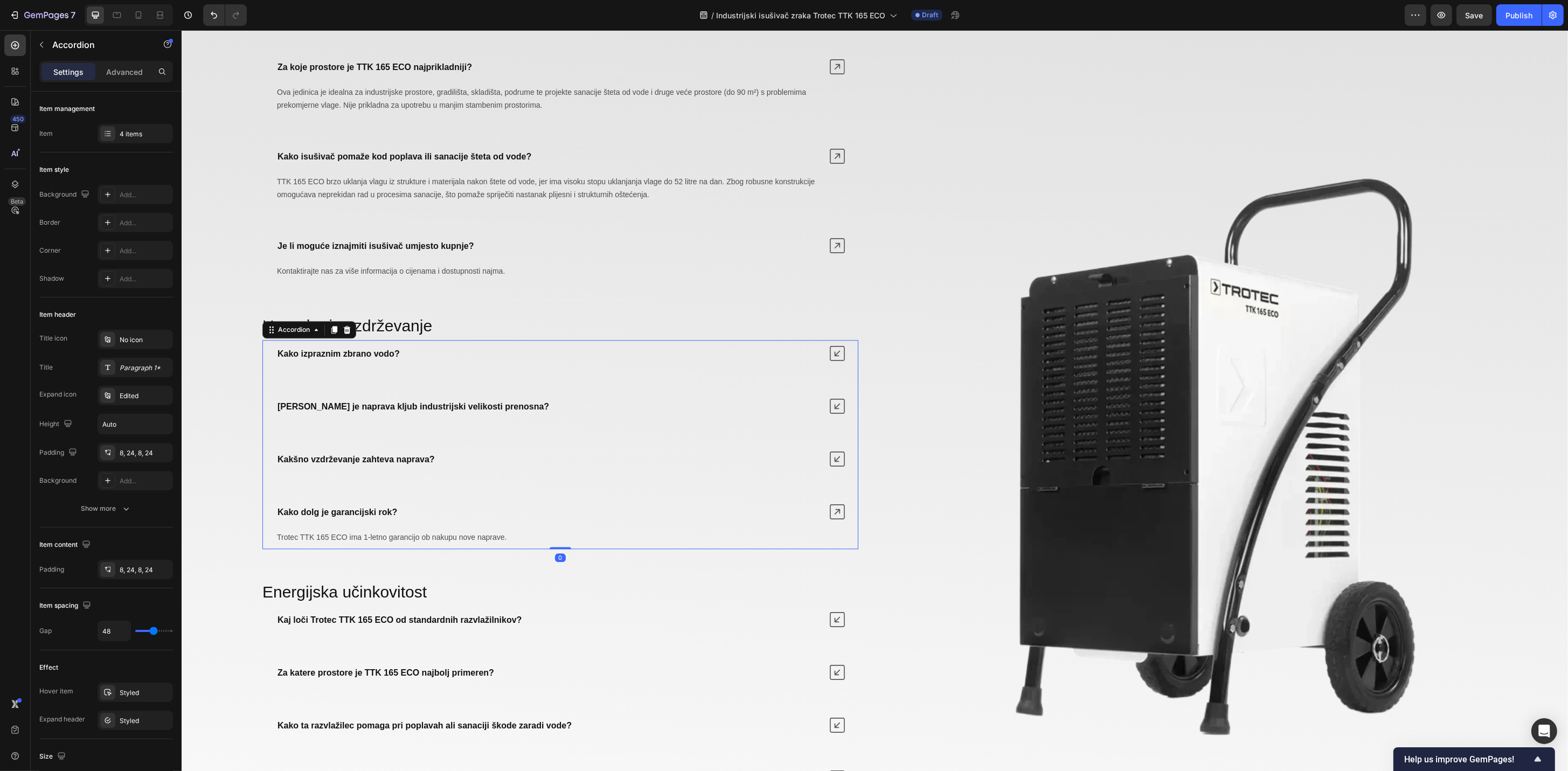
click at [829, 460] on icon at bounding box center [836, 459] width 15 height 15
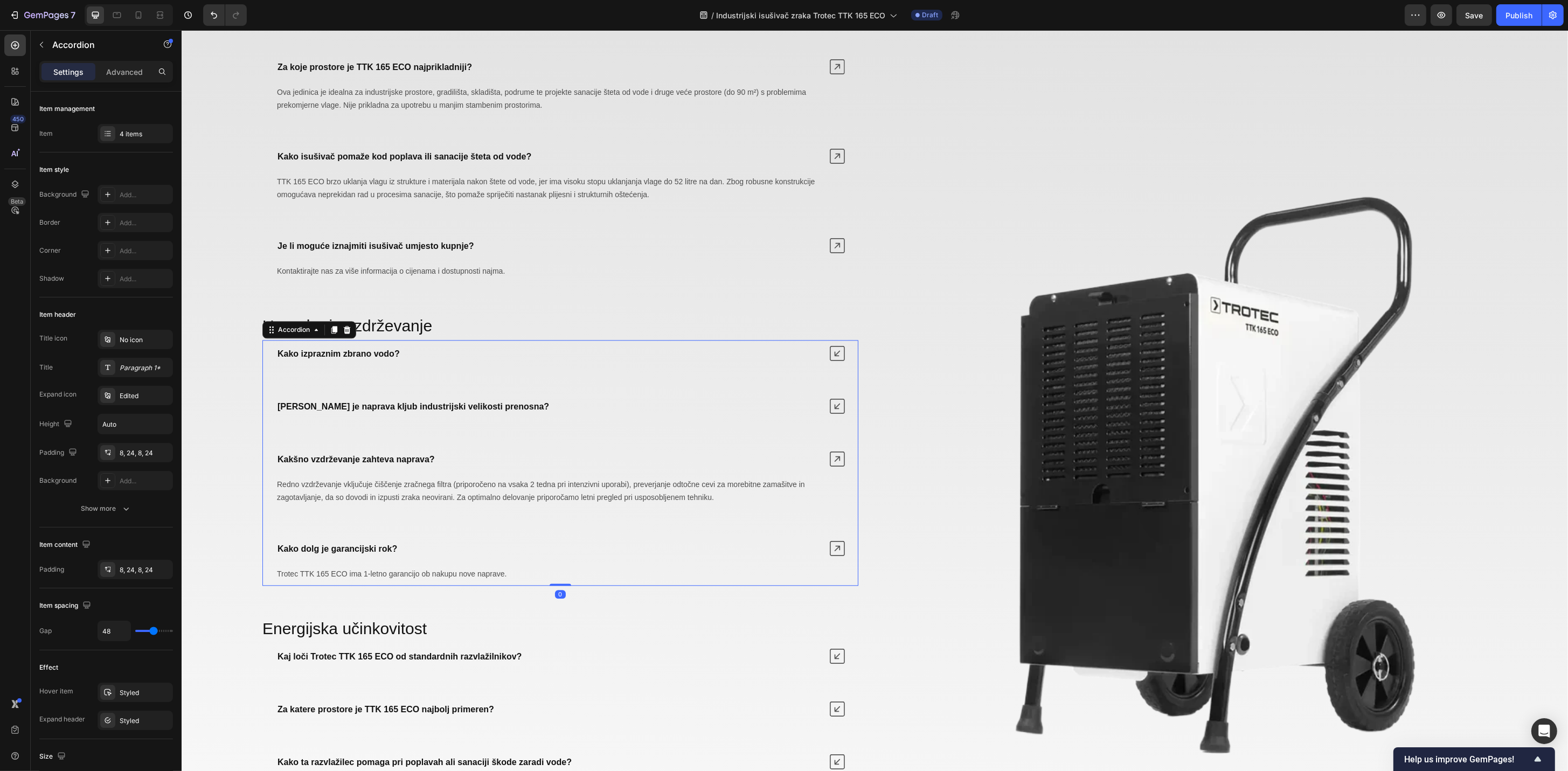
click at [829, 410] on icon at bounding box center [836, 406] width 15 height 15
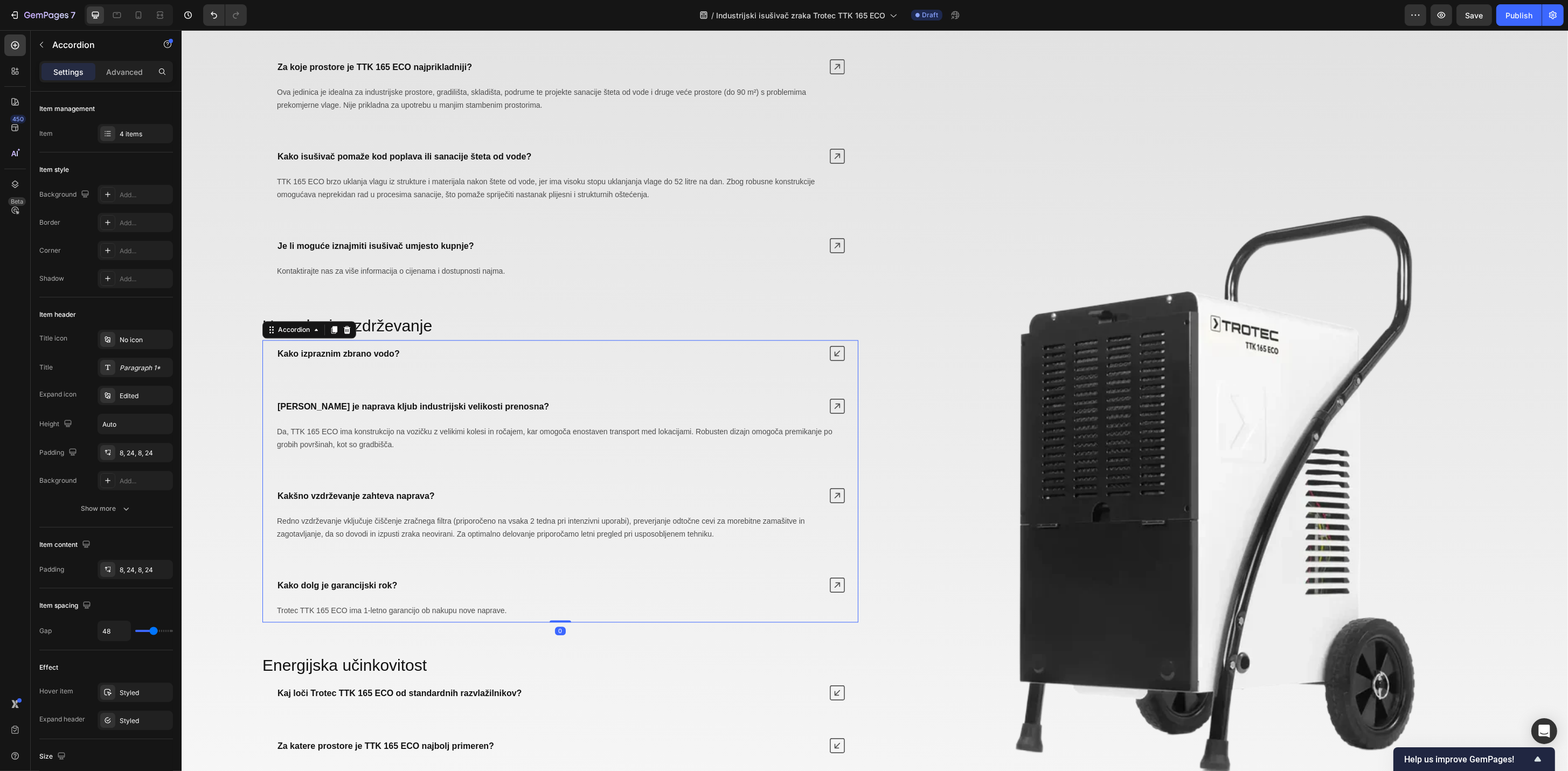
drag, startPoint x: 829, startPoint y: 360, endPoint x: 881, endPoint y: 375, distance: 54.1
click at [829, 358] on icon at bounding box center [836, 353] width 15 height 15
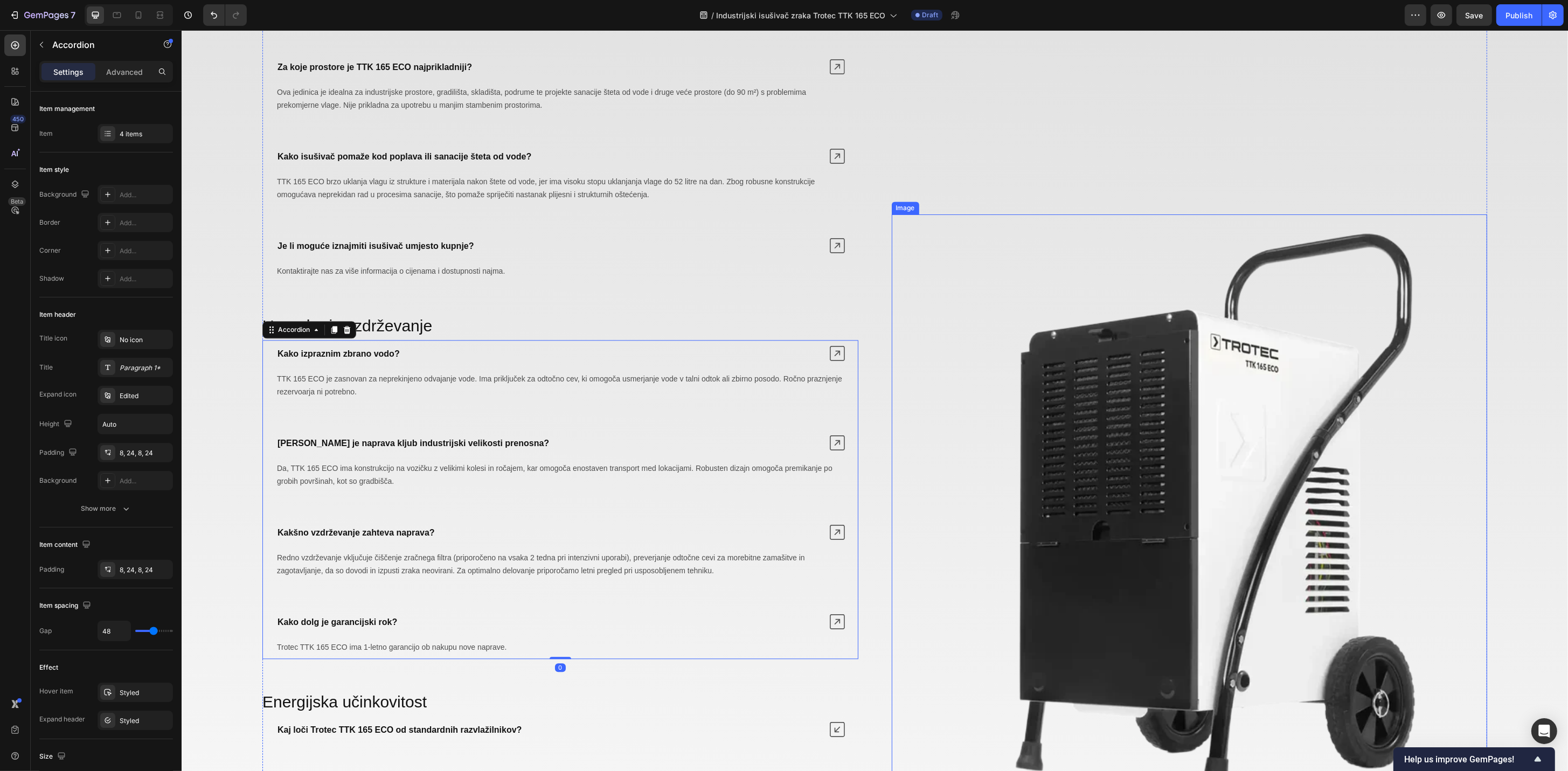
click at [908, 391] on img at bounding box center [1189, 513] width 596 height 596
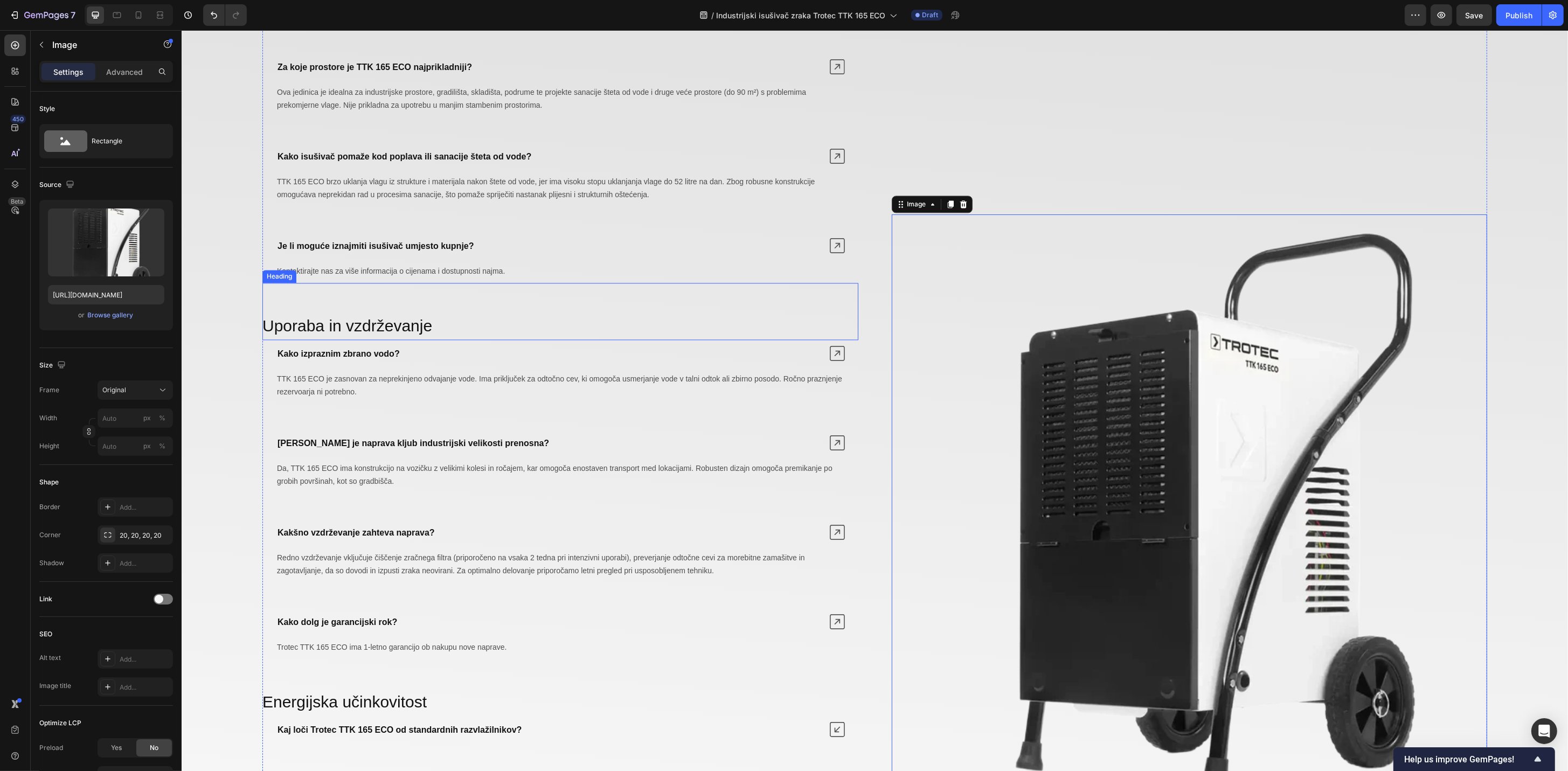
click at [400, 330] on span "Uporaba in vzdrževanje" at bounding box center [347, 326] width 169 height 18
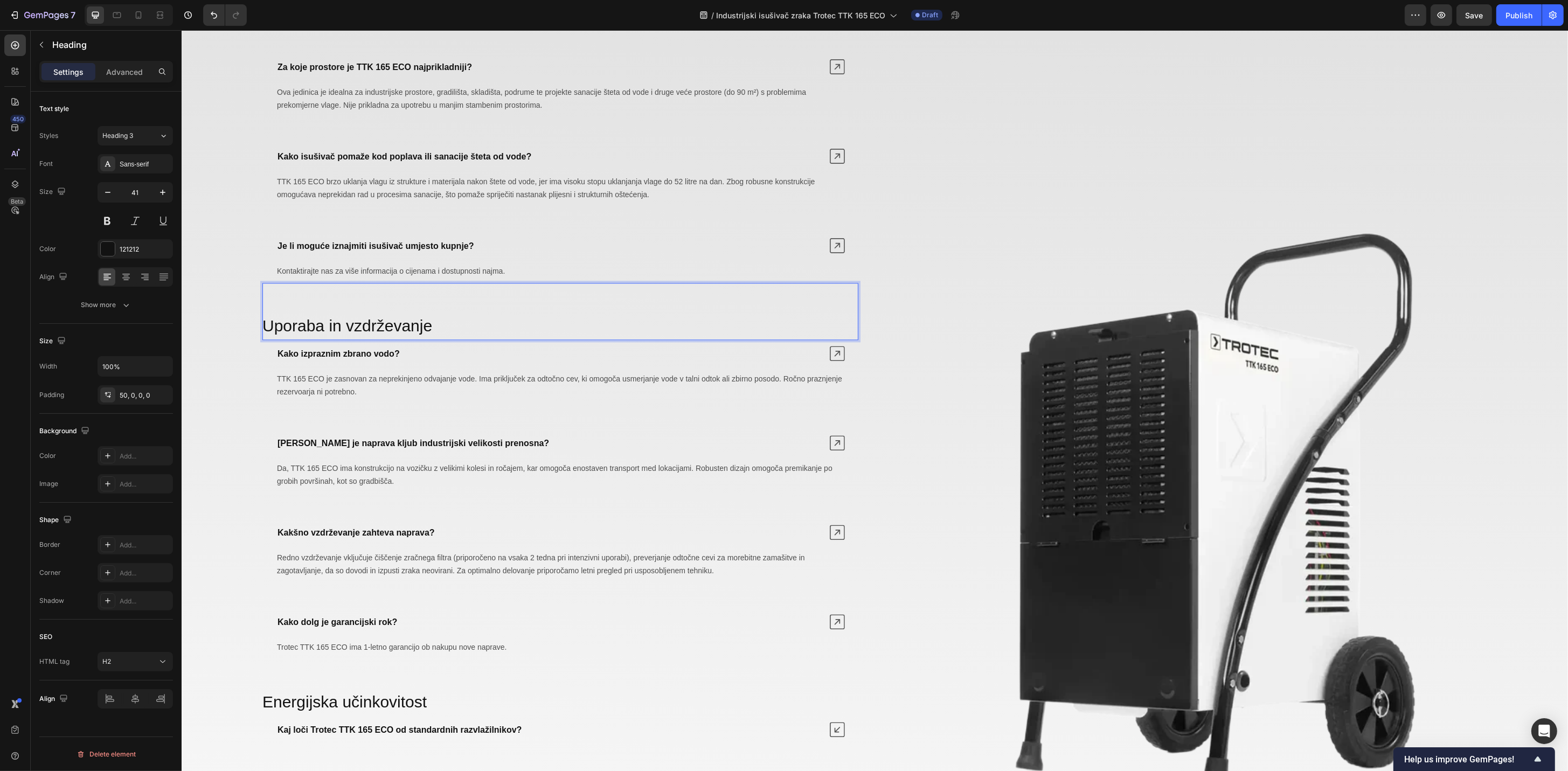
click at [393, 331] on span "Uporaba in vzdrževanje" at bounding box center [347, 326] width 169 height 18
click at [378, 358] on strong "Kako izpraznim zbrano vodo?" at bounding box center [337, 353] width 122 height 9
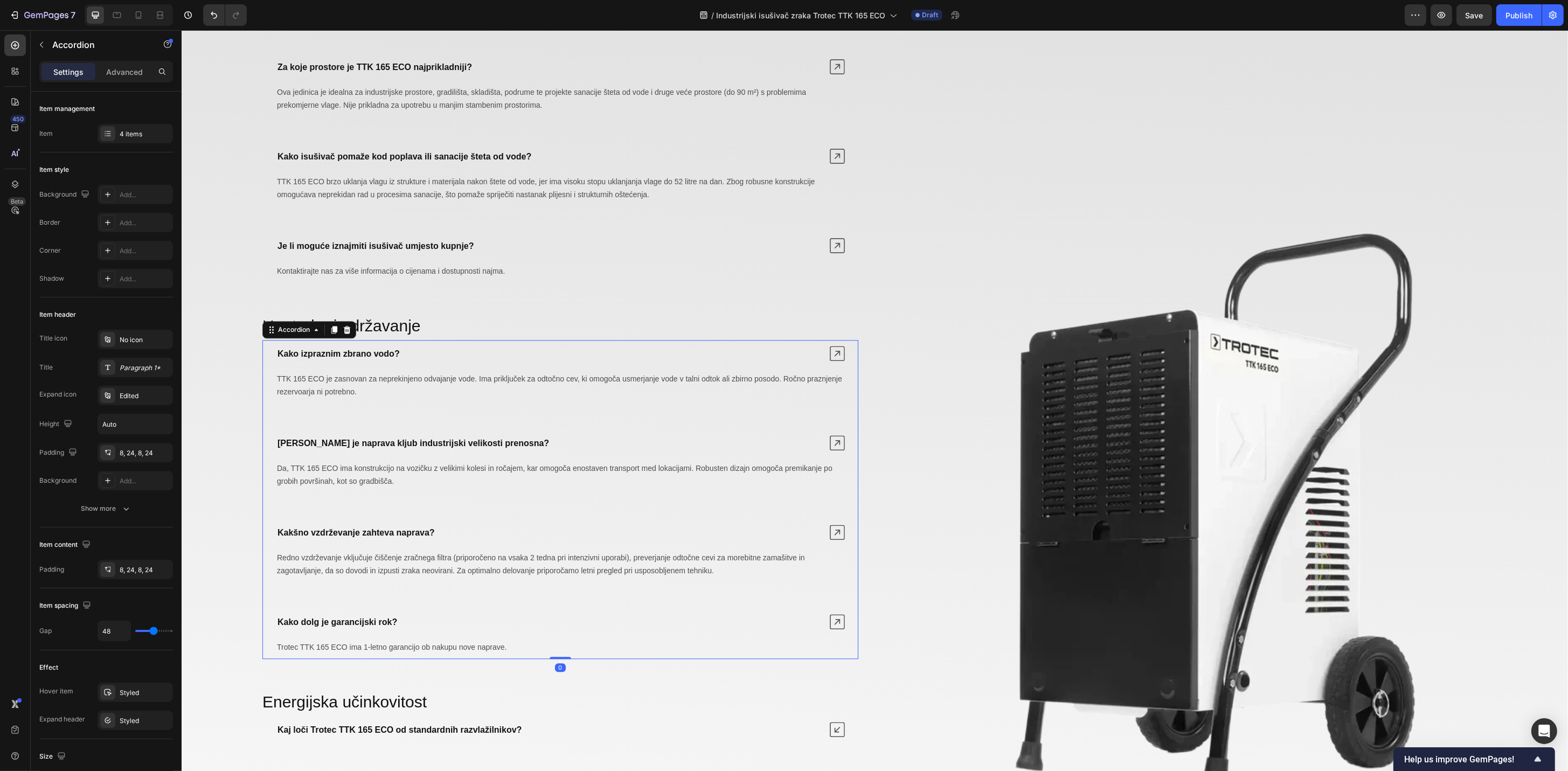
click at [370, 358] on strong "Kako izpraznim zbrano vodo?" at bounding box center [337, 353] width 122 height 9
click at [494, 376] on p "TTK 165 ECO je zasnovan za neprekinjeno odvajanje vode. Ima priključek za odtoč…" at bounding box center [559, 385] width 567 height 26
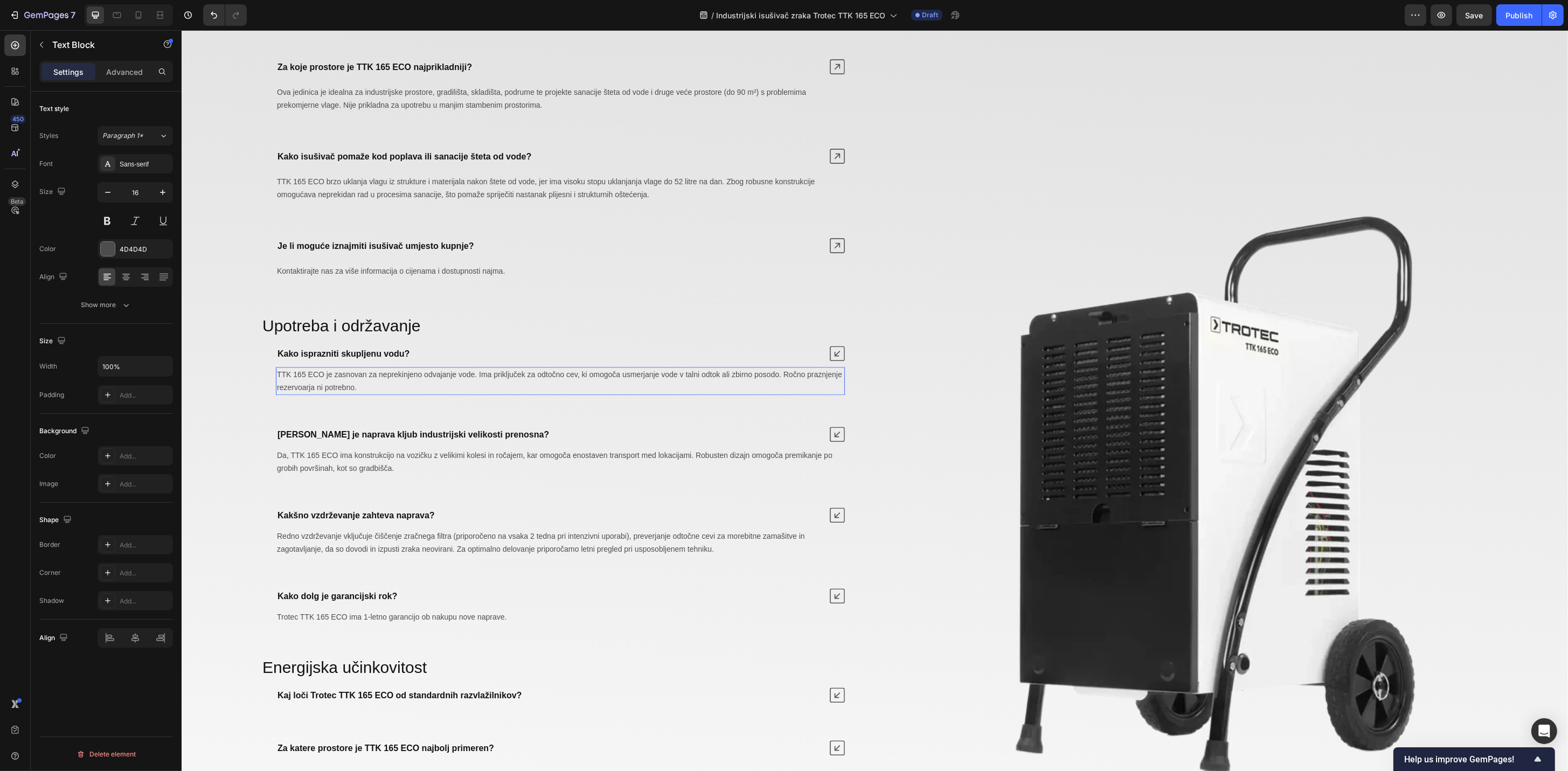
click at [486, 383] on span "TTK 165 ECO je zasnovan za neprekinjeno odvajanje vode. Ima priključek za odtoč…" at bounding box center [559, 381] width 565 height 22
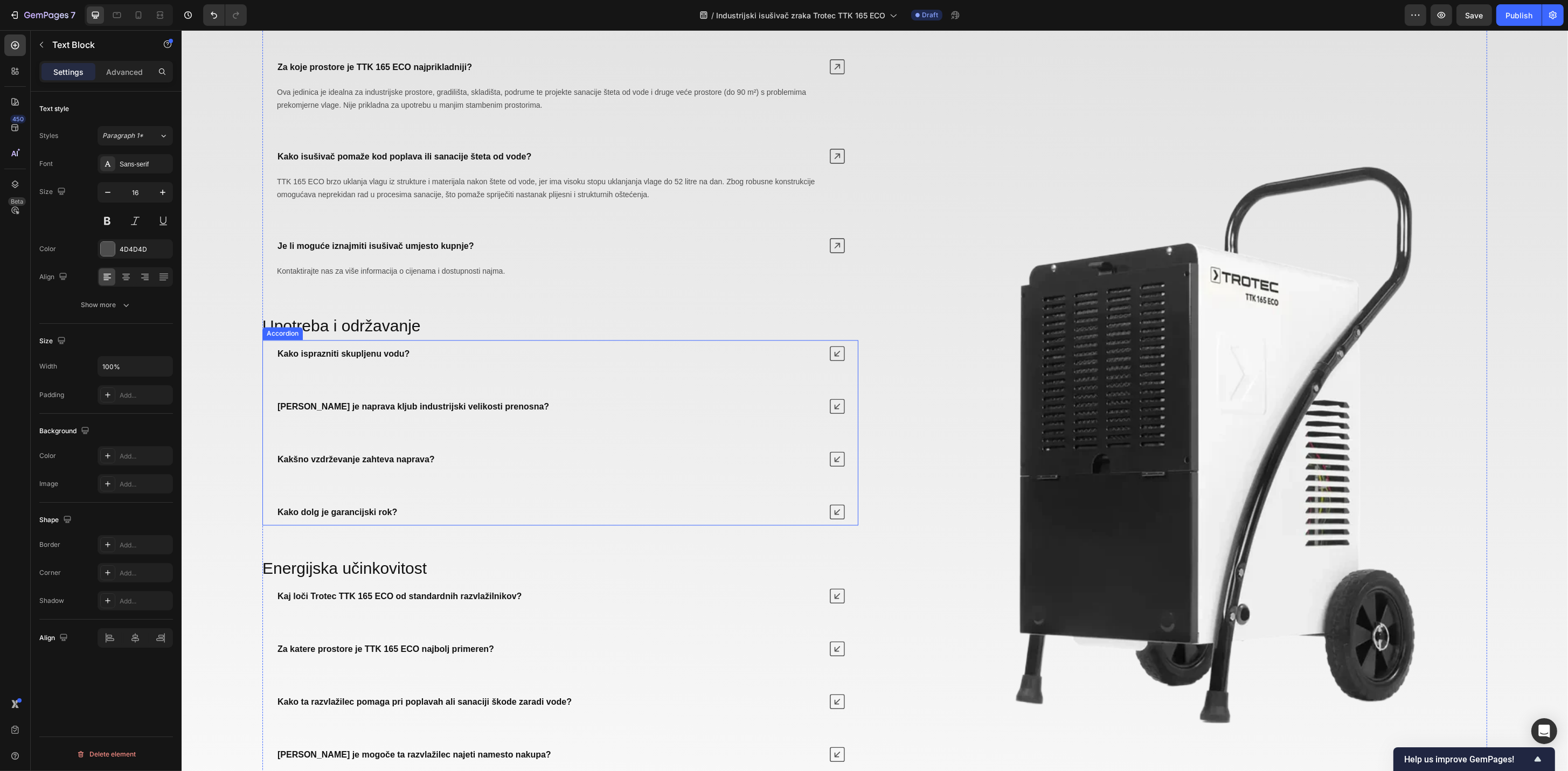
click at [831, 356] on icon at bounding box center [836, 353] width 15 height 15
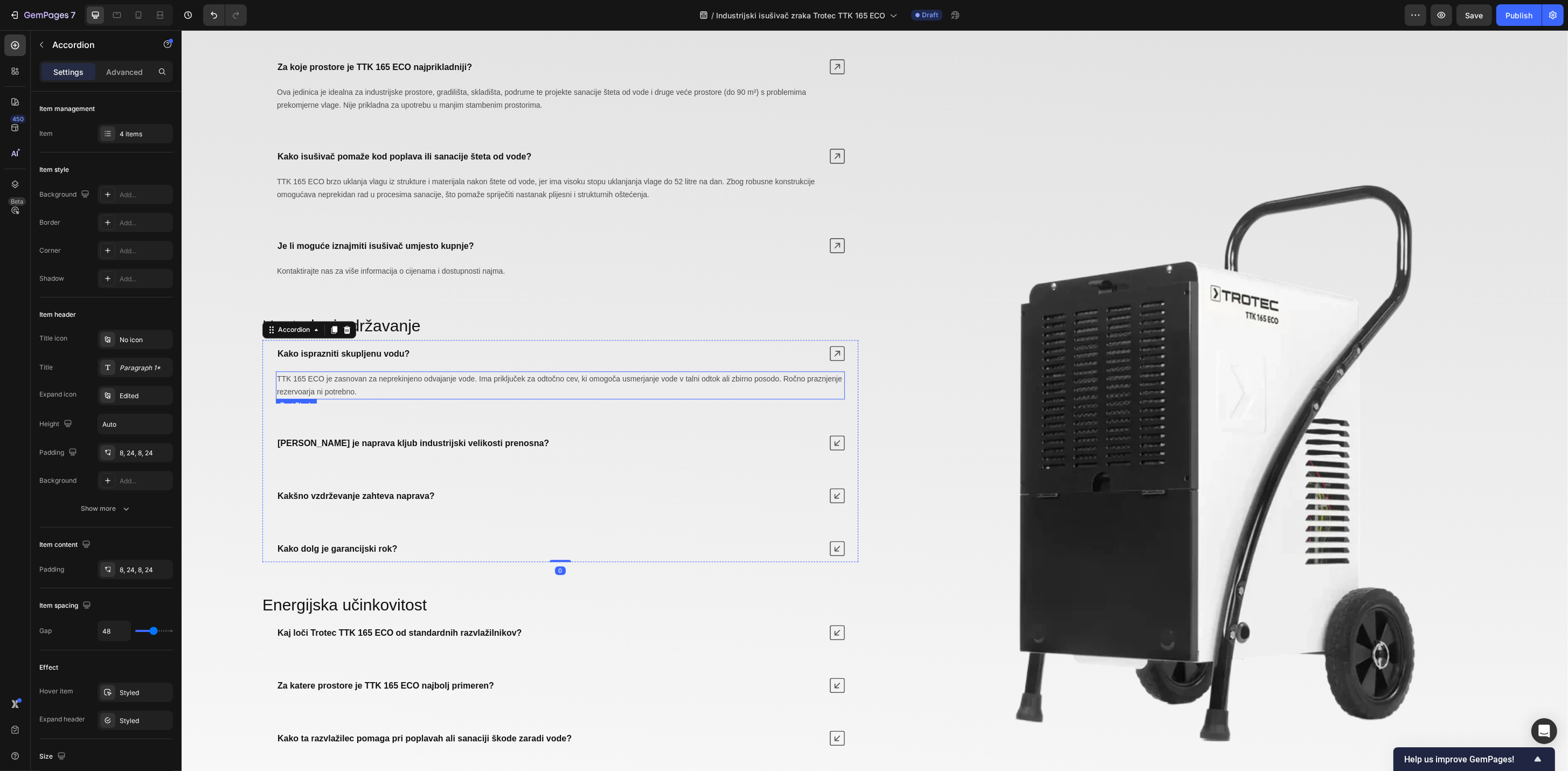
click at [597, 387] on p "TTK 165 ECO je zasnovan za neprekinjeno odvajanje vode. Ima priključek za odtoč…" at bounding box center [559, 385] width 567 height 26
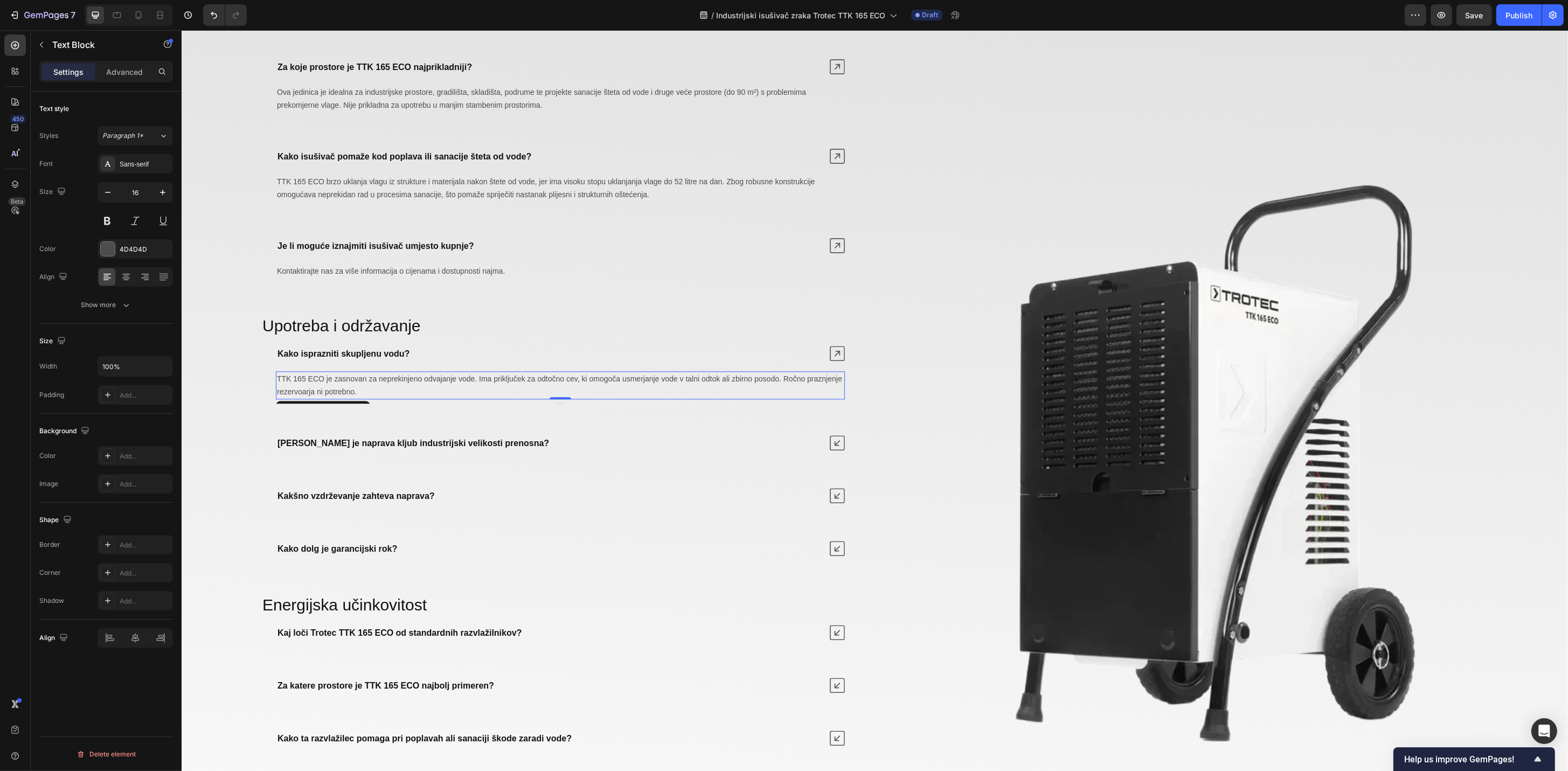
click at [589, 384] on span "TTK 165 ECO je zasnovan za neprekinjeno odvajanje vode. Ima priključek za odtoč…" at bounding box center [559, 386] width 565 height 22
click at [419, 448] on strong "[PERSON_NAME] je naprava kljub industrijski velikosti prenosna?" at bounding box center [413, 442] width 272 height 9
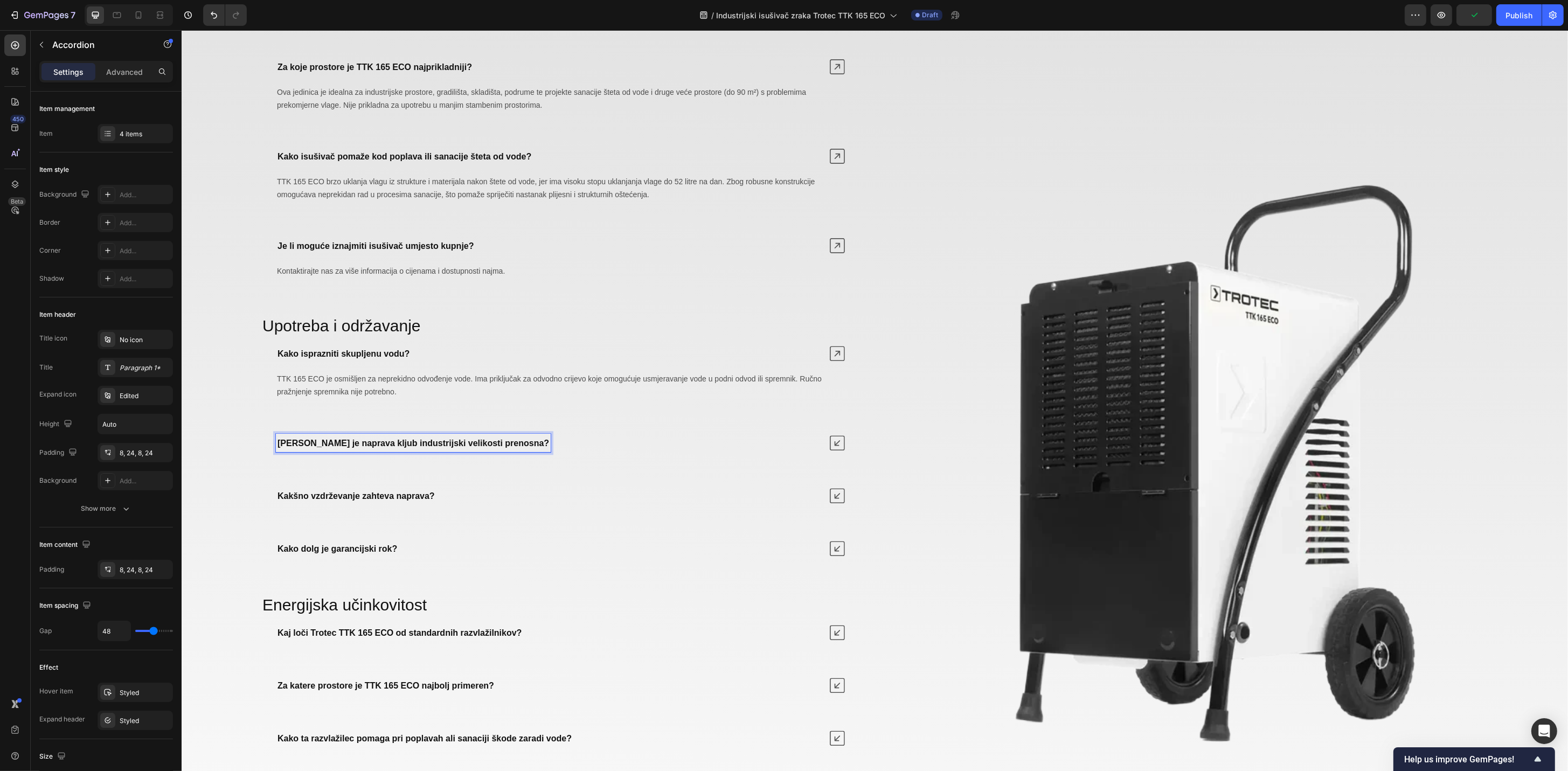
click at [411, 448] on strong "[PERSON_NAME] je naprava kljub industrijski velikosti prenosna?" at bounding box center [413, 442] width 272 height 9
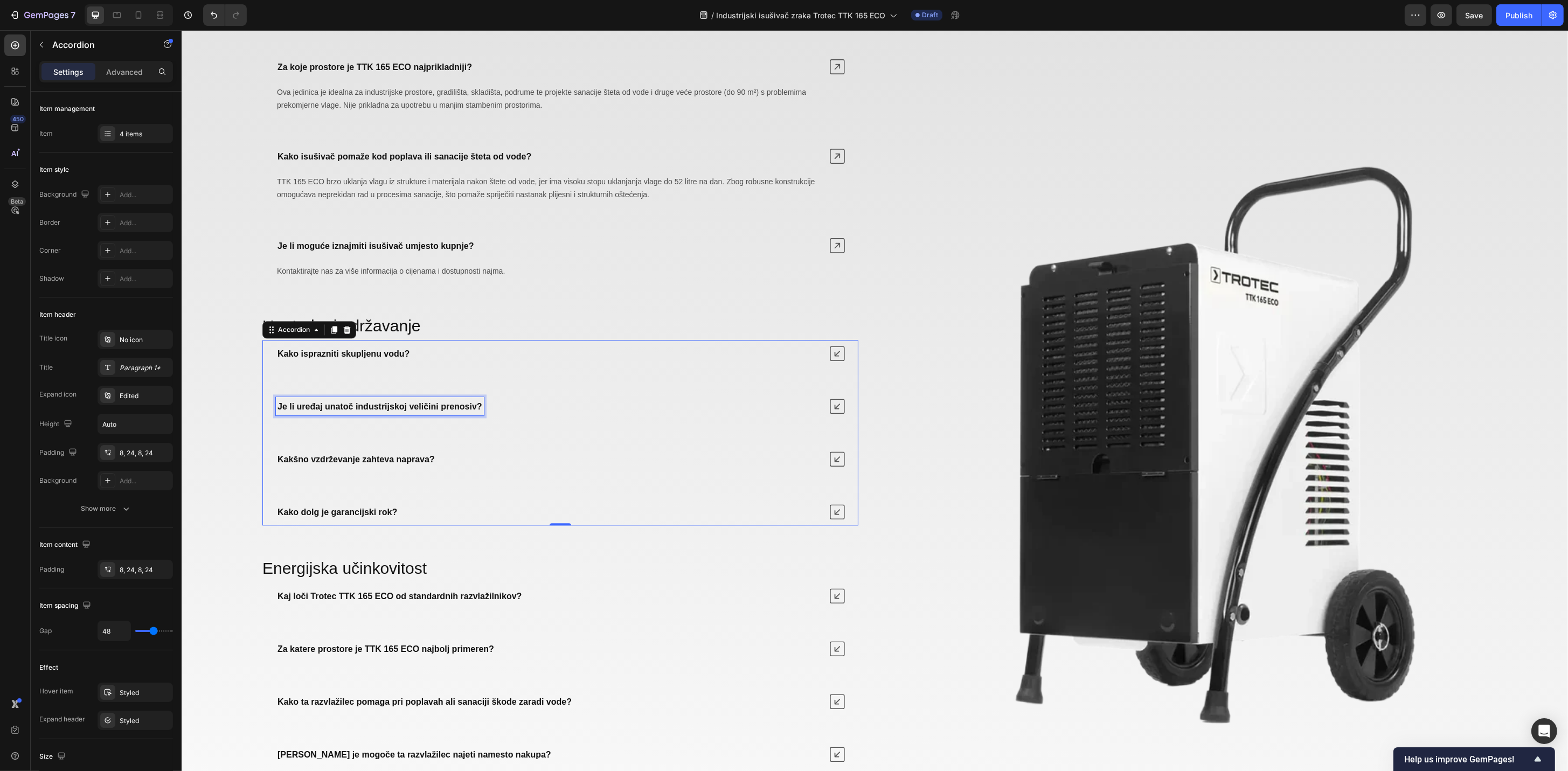
scroll to position [4099, 0]
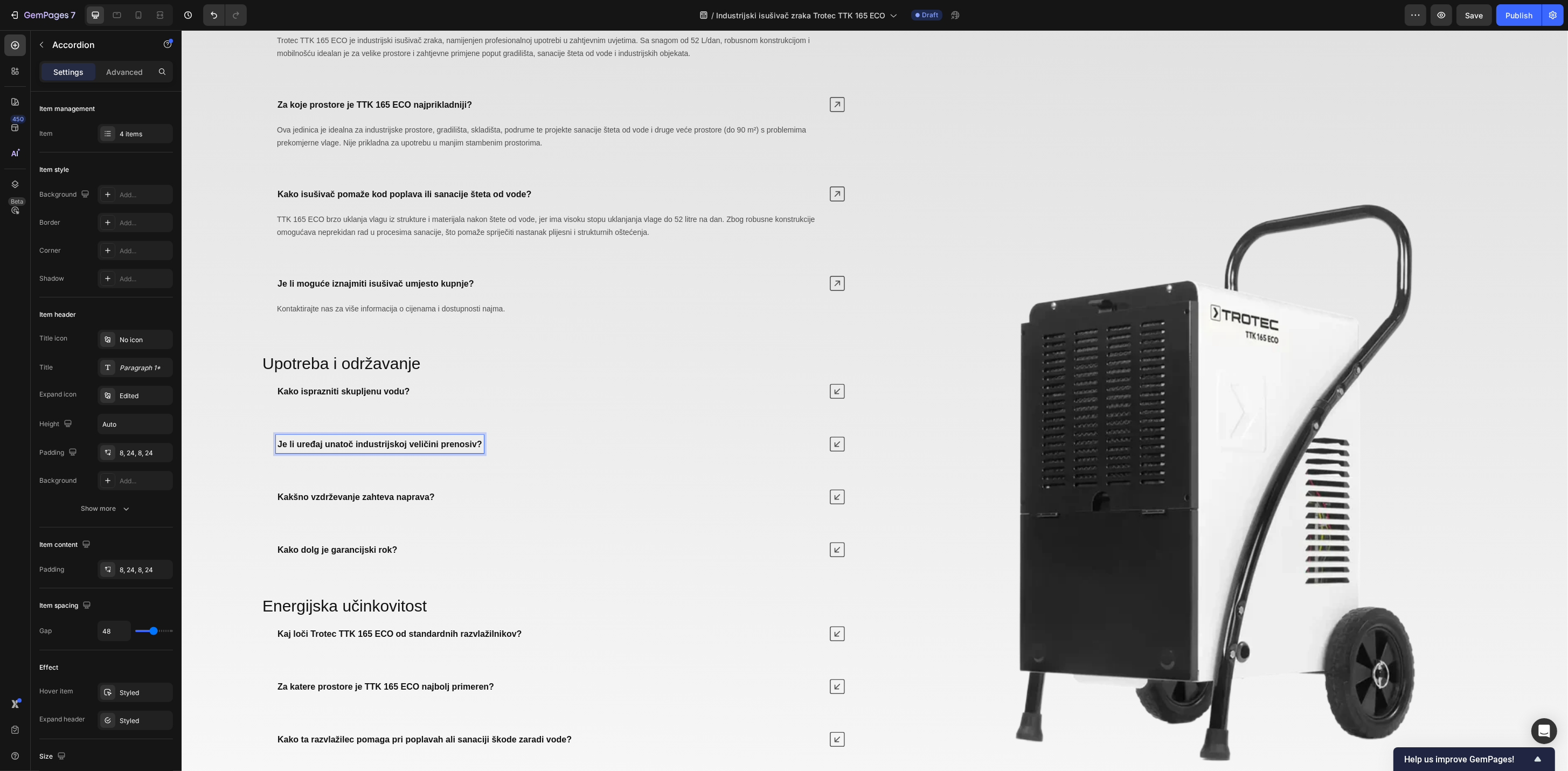
click at [838, 448] on div "Je li uređaj unatoč industrijskoj veličini prenosiv?" at bounding box center [559, 443] width 594 height 27
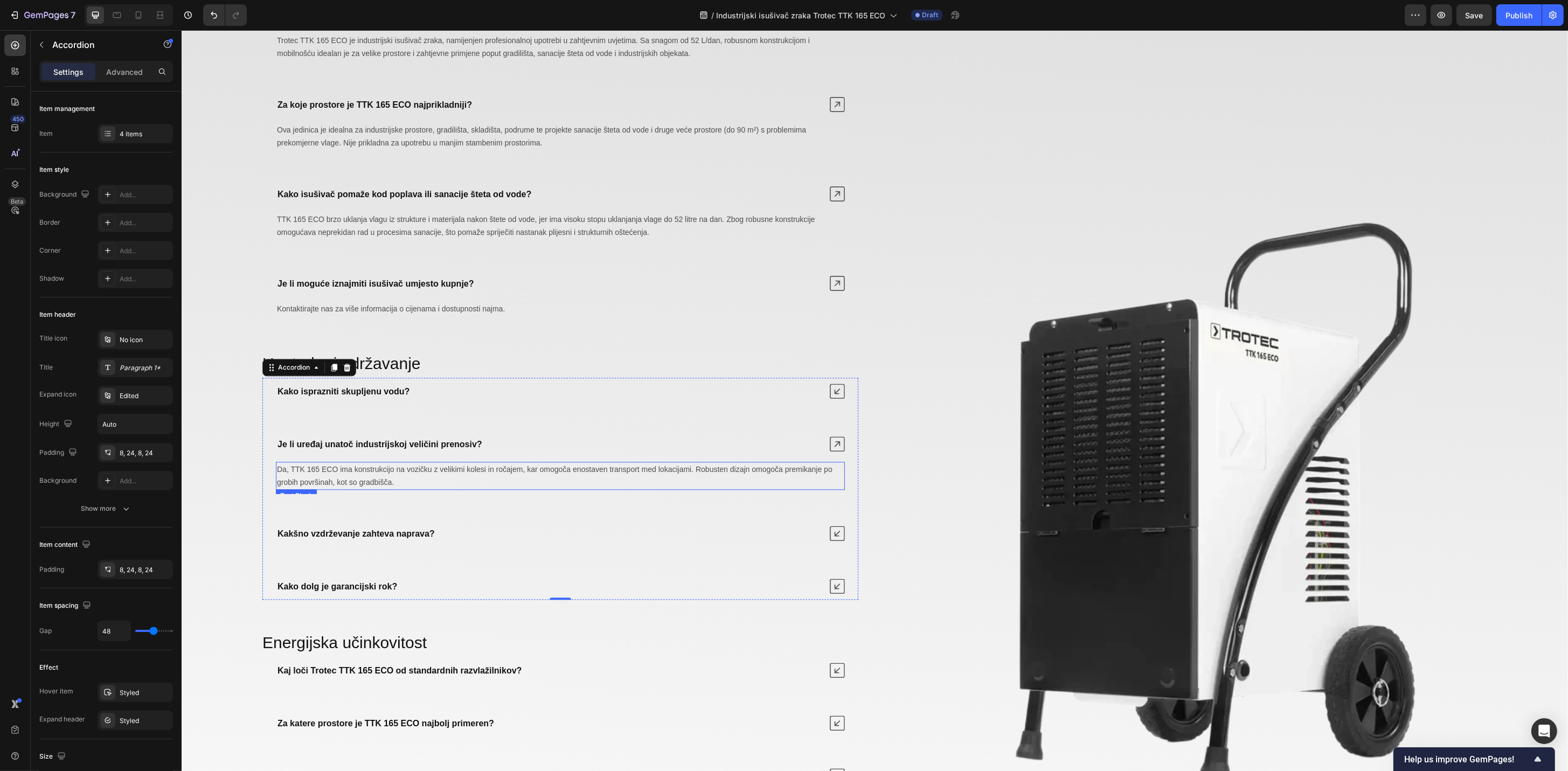
click at [451, 475] on span "Da, TTK 165 ECO ima konstrukcijo na vozičku z velikimi kolesi in ročajem, kar o…" at bounding box center [554, 476] width 556 height 22
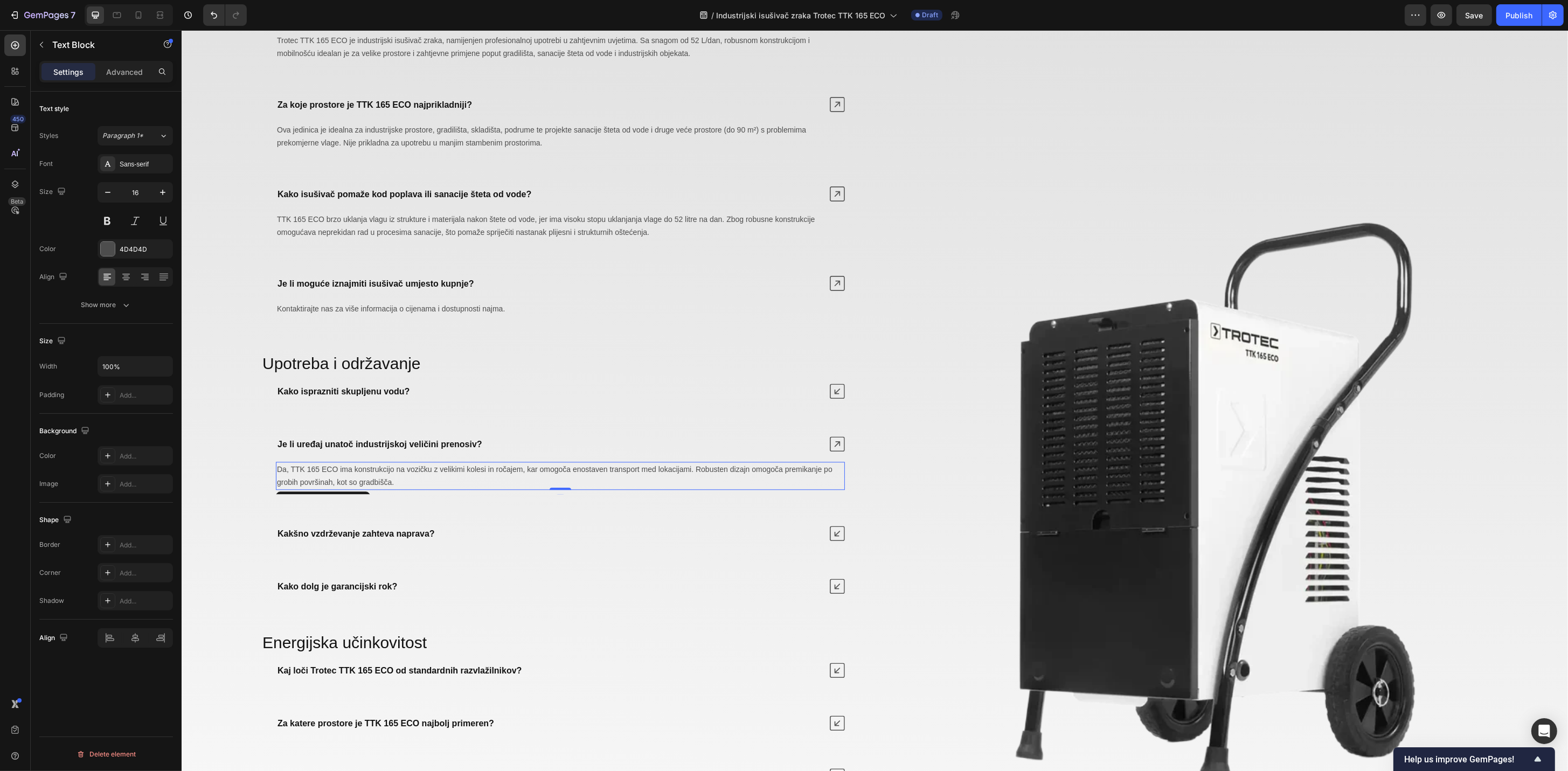
click at [435, 469] on span "Da, TTK 165 ECO ima konstrukcijo na vozičku z velikimi kolesi in ročajem, kar o…" at bounding box center [554, 476] width 556 height 22
click at [410, 537] on strong "Kakšno vzdrževanje zahteva naprava?" at bounding box center [355, 533] width 157 height 9
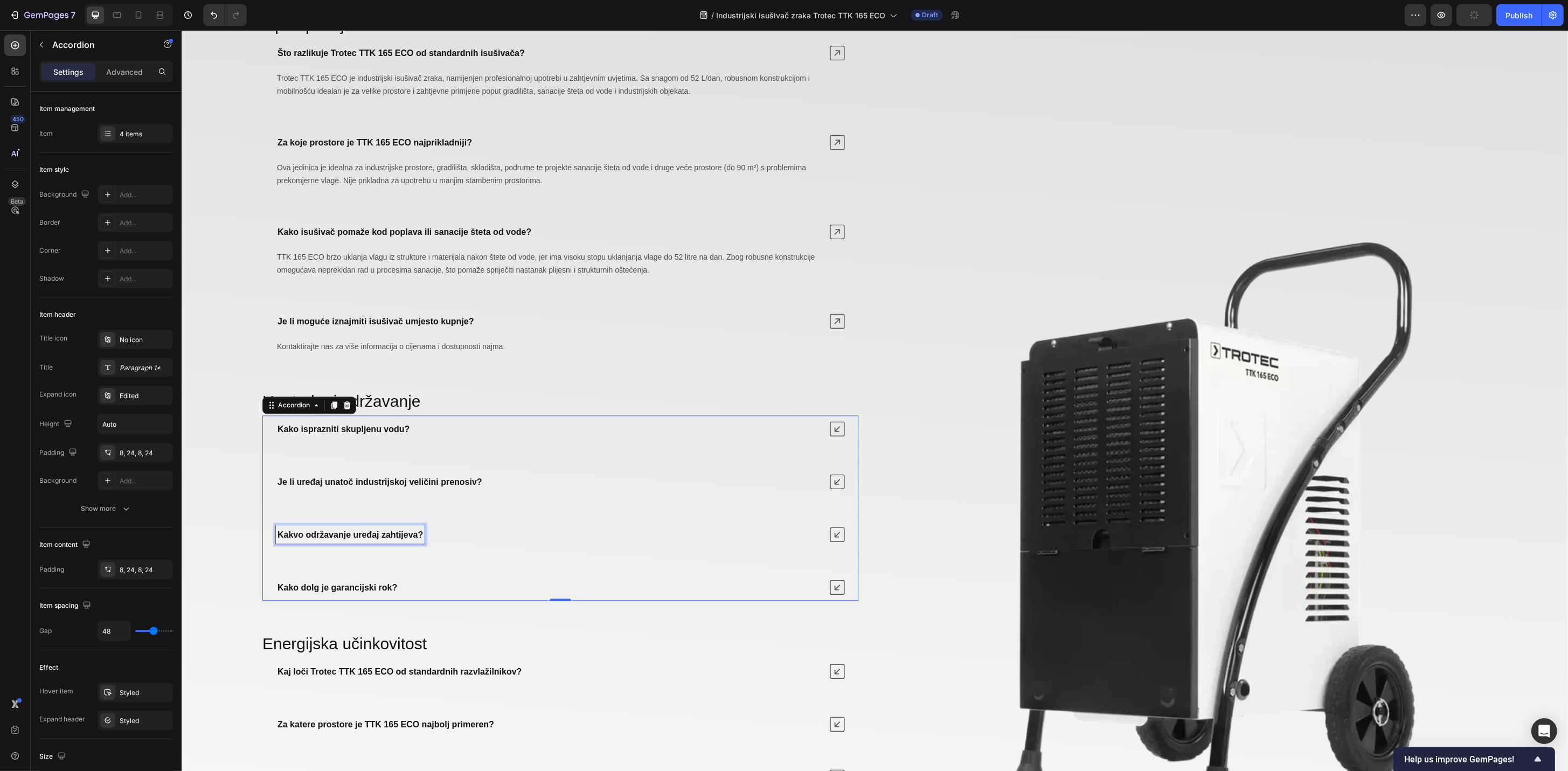
scroll to position [4262, 0]
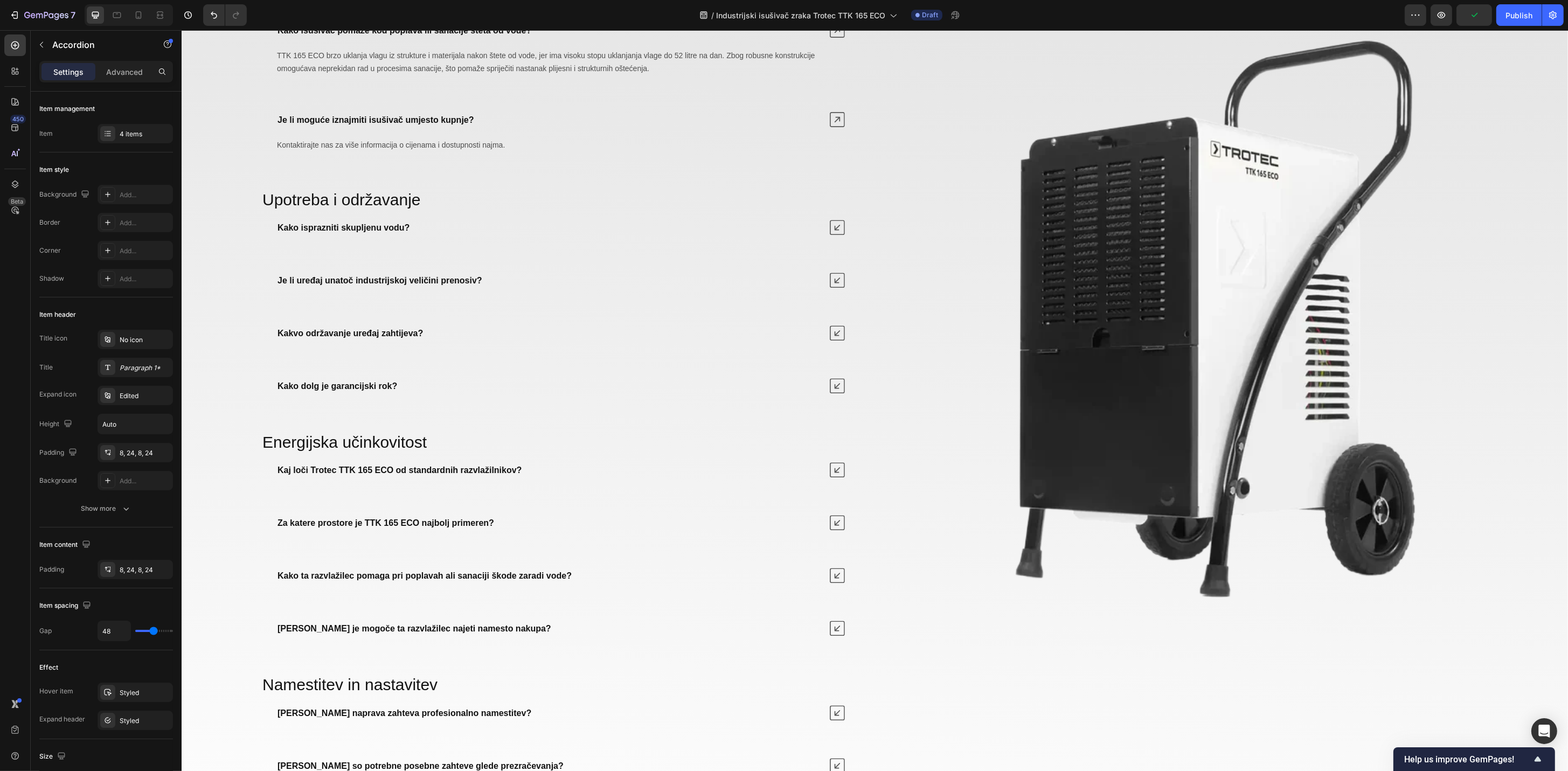
click at [831, 336] on icon at bounding box center [836, 333] width 15 height 15
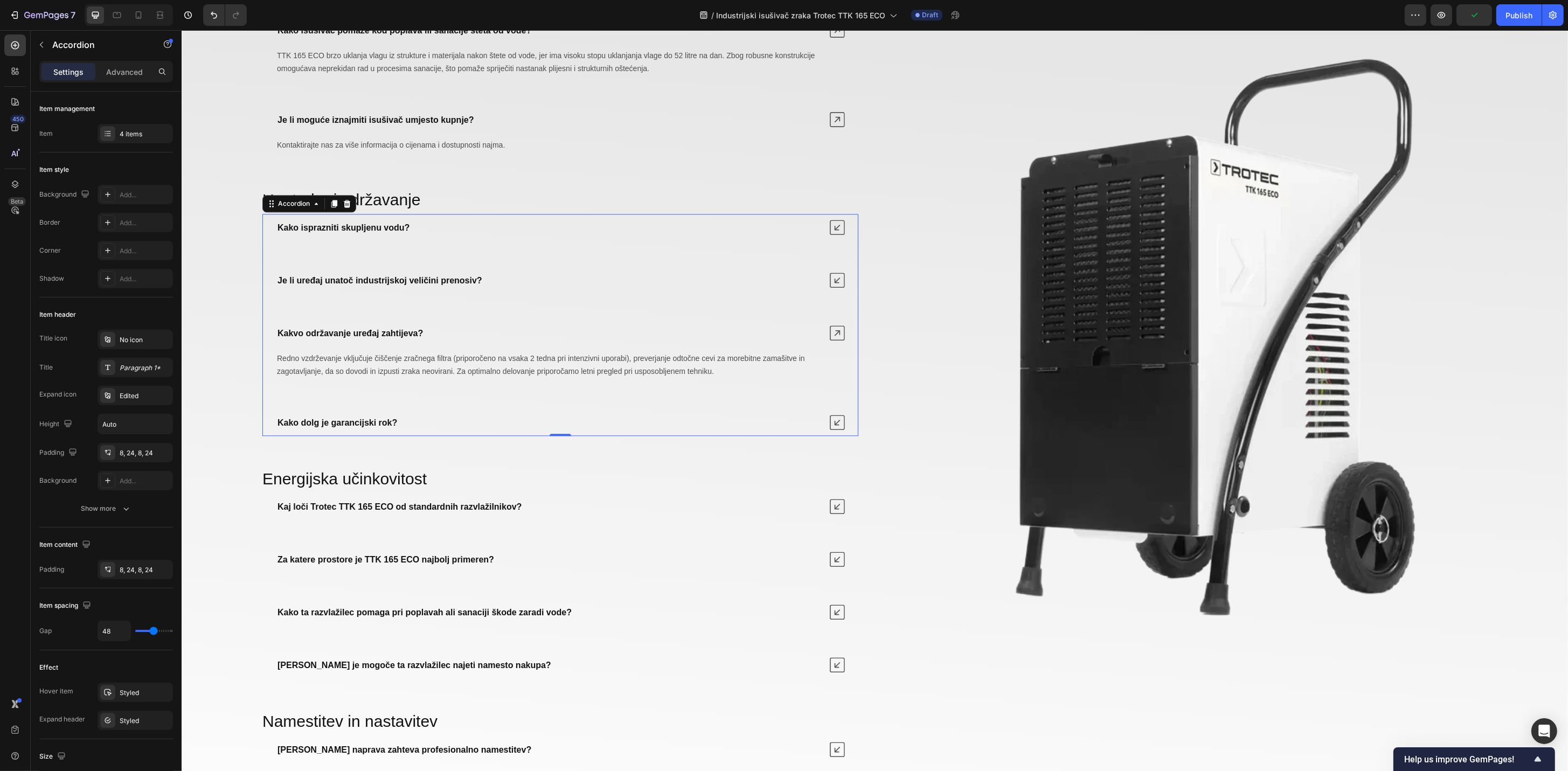
click at [483, 375] on span "Redno vzdrževanje vključuje čiščenje zračnega filtra (priporočeno na vsaka 2 te…" at bounding box center [540, 365] width 528 height 22
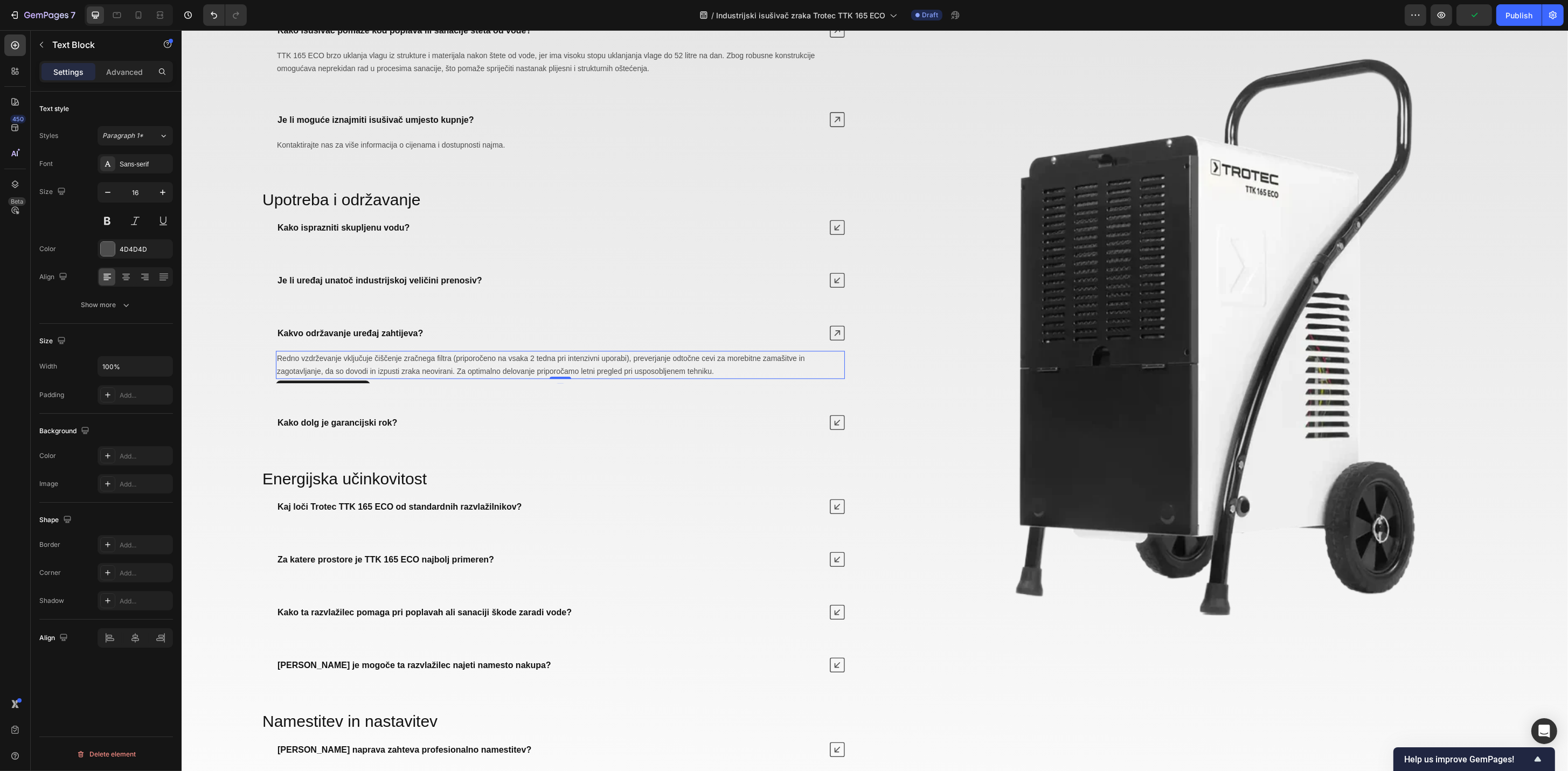
click at [480, 372] on span "Redno vzdrževanje vključuje čiščenje zračnega filtra (priporočeno na vsaka 2 te…" at bounding box center [540, 365] width 528 height 22
click at [364, 427] on strong "Kako dolg je garancijski rok?" at bounding box center [337, 422] width 120 height 9
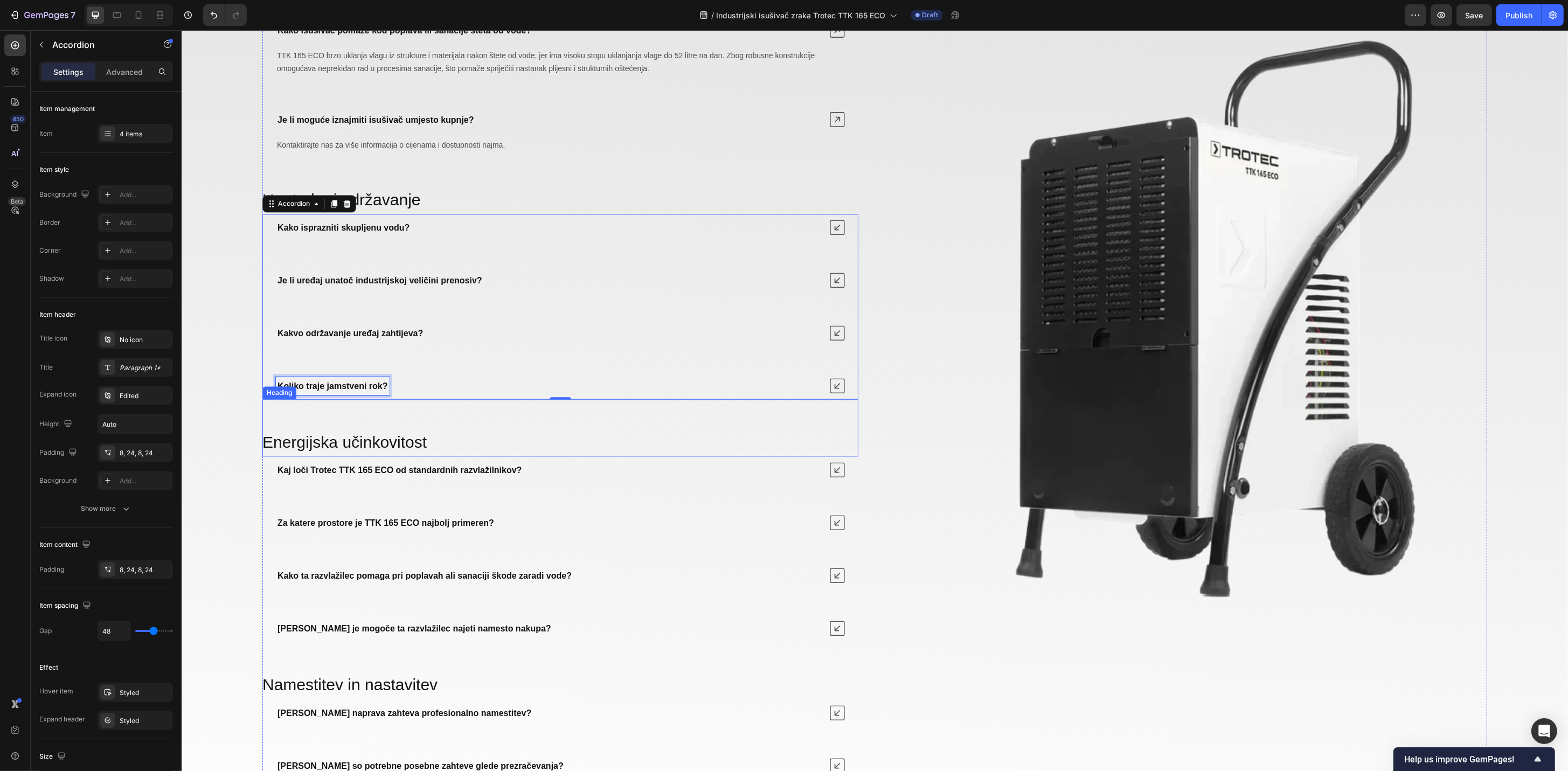
scroll to position [4225, 0]
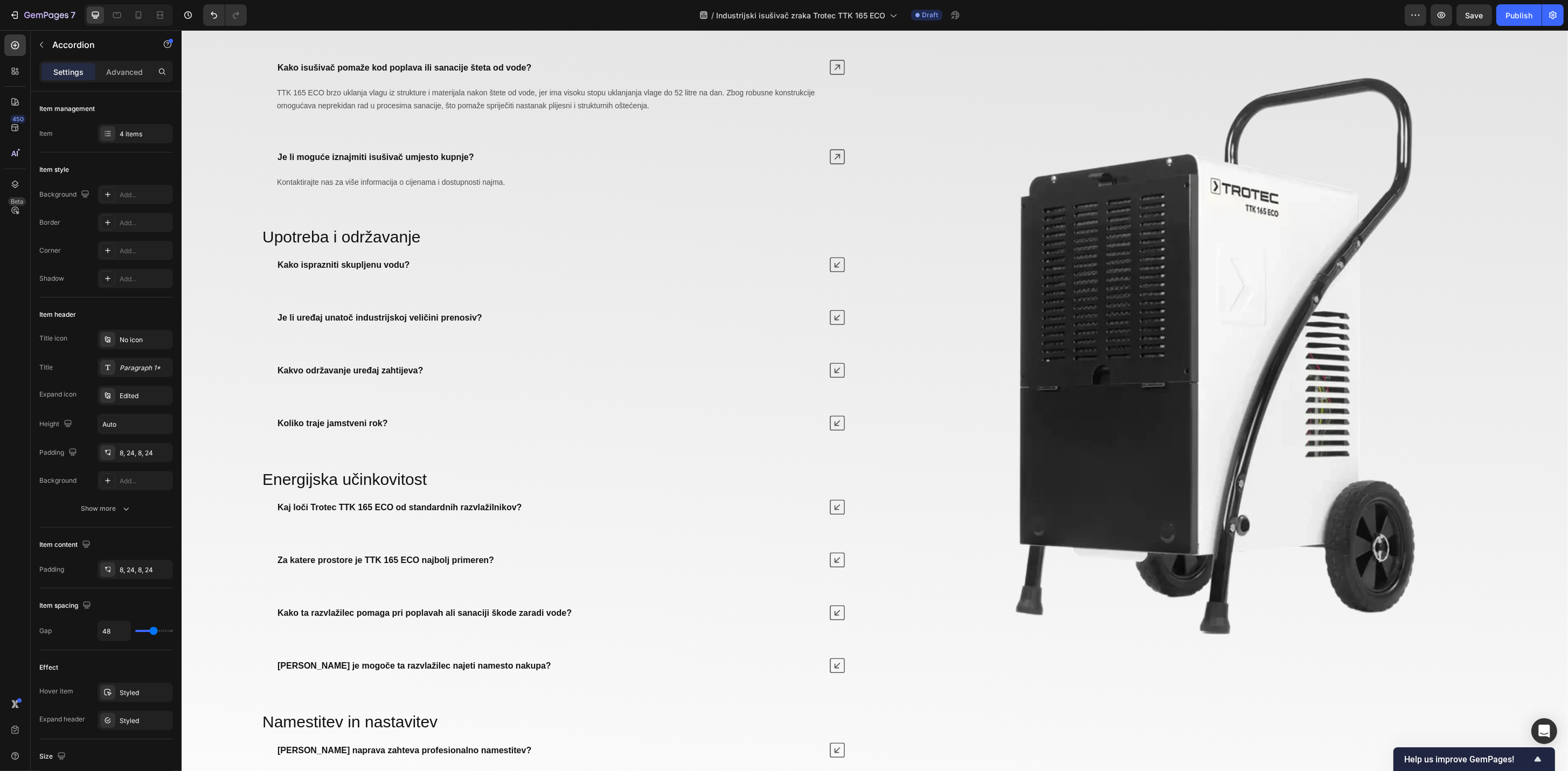
drag, startPoint x: 838, startPoint y: 424, endPoint x: 761, endPoint y: 437, distance: 78.1
click at [837, 424] on icon at bounding box center [836, 423] width 15 height 15
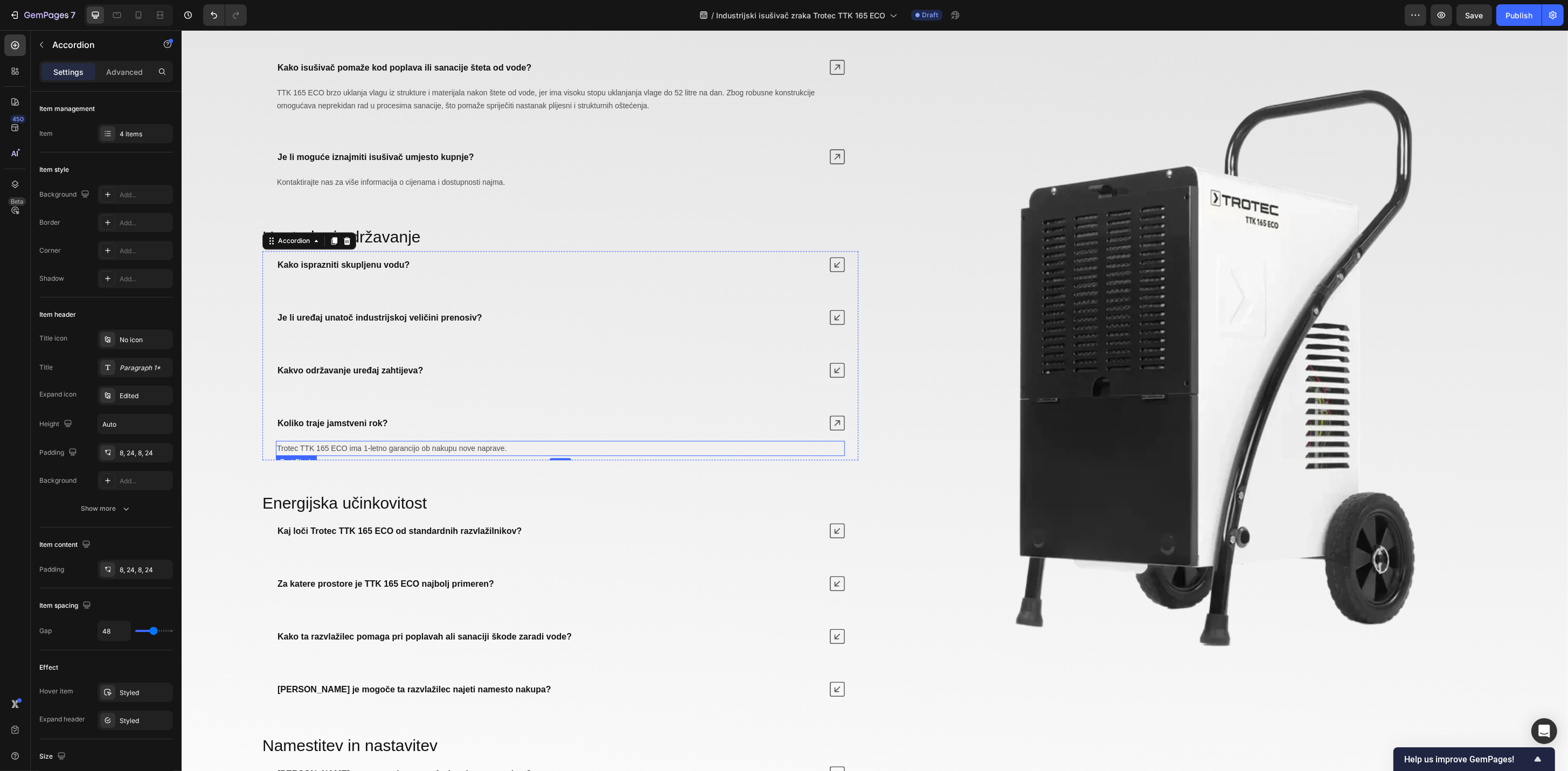
click at [459, 453] on span "Trotec TTK 165 ECO ima 1-letno garancijo ob nakupu nove naprave." at bounding box center [391, 448] width 229 height 9
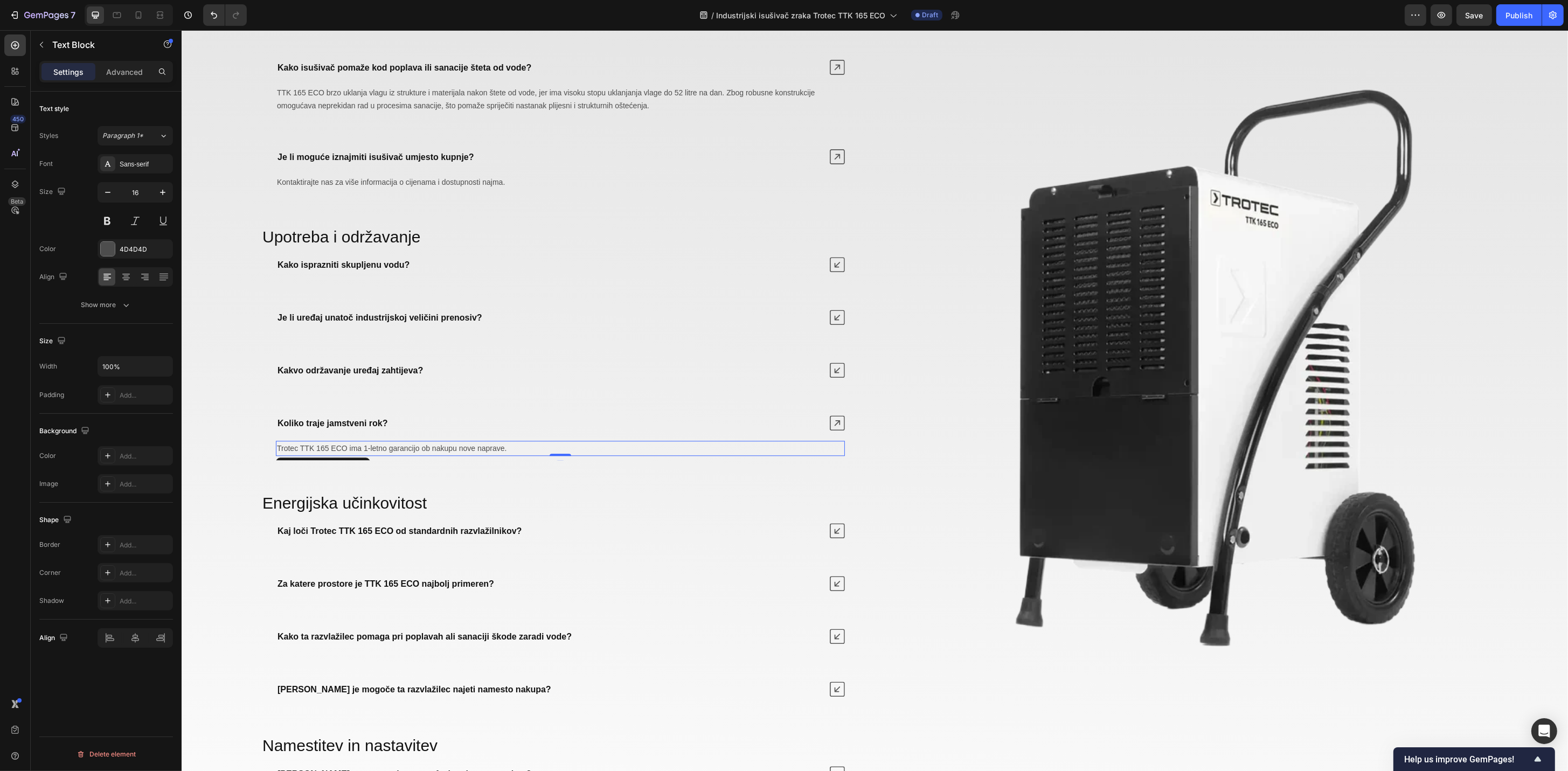
click at [447, 450] on span "Trotec TTK 165 ECO ima 1-letno garancijo ob nakupu nove naprave." at bounding box center [391, 448] width 229 height 9
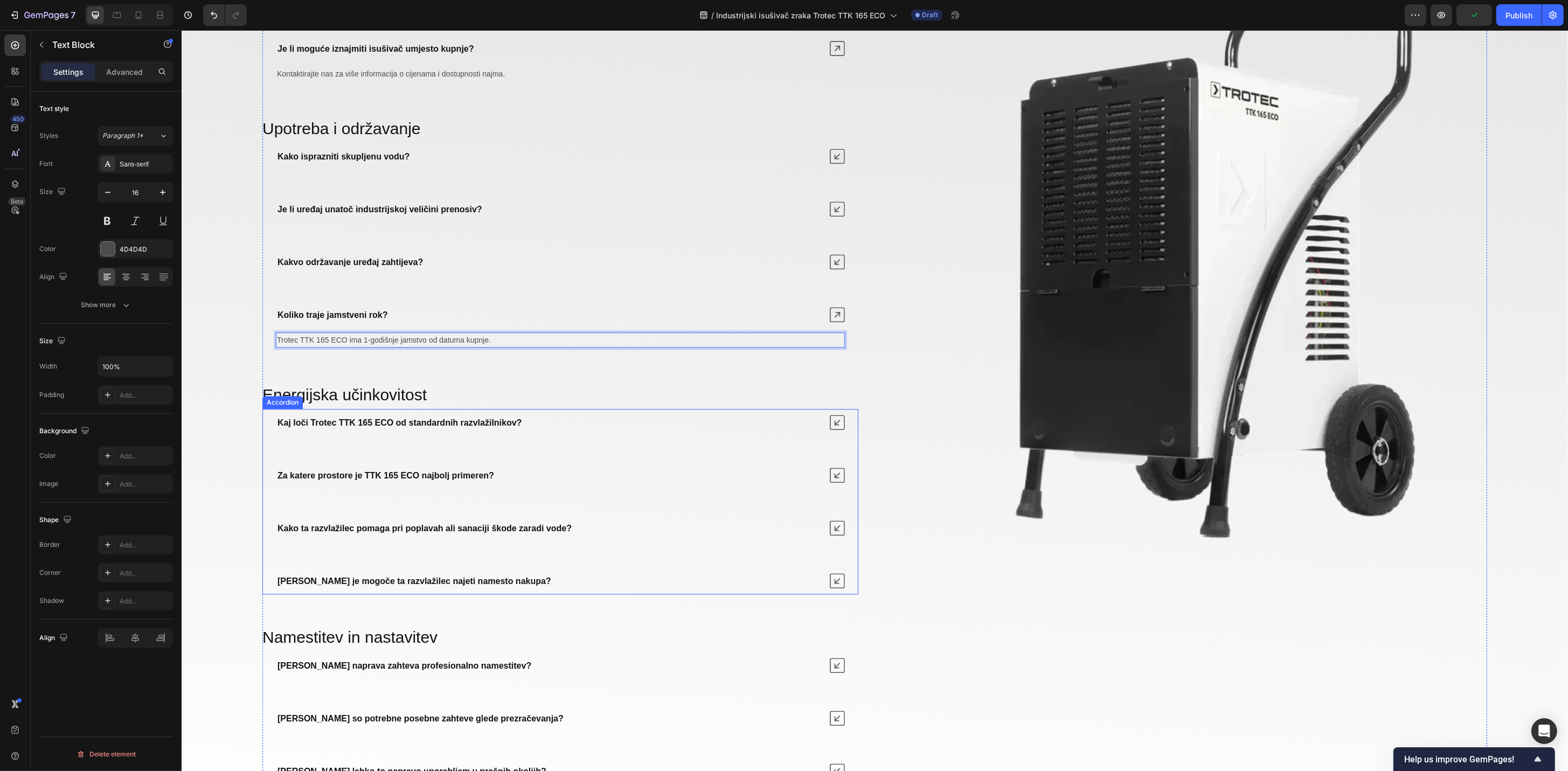
scroll to position [4360, 0]
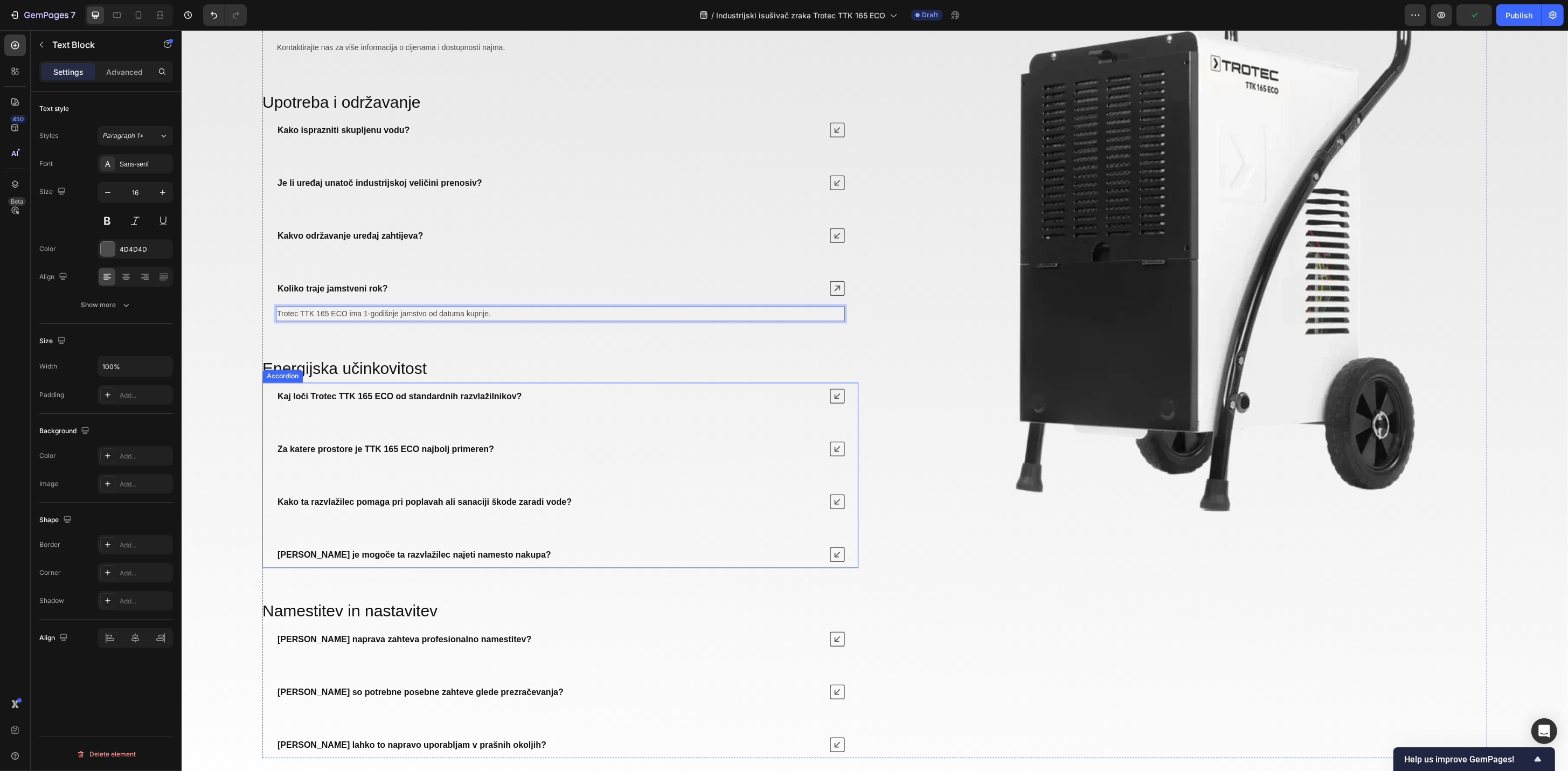
click at [836, 549] on icon at bounding box center [836, 554] width 15 height 15
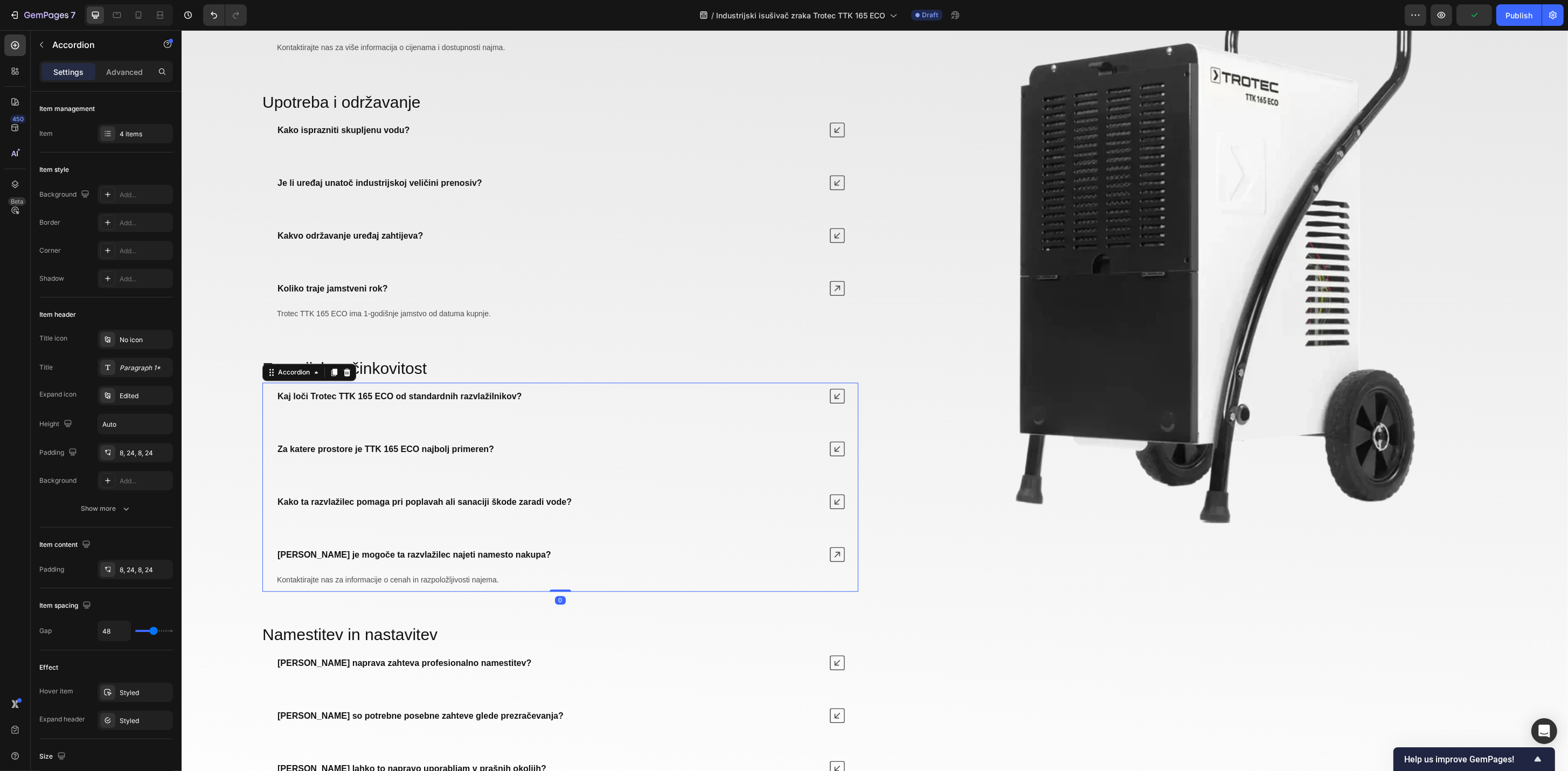
click at [829, 506] on icon at bounding box center [836, 501] width 15 height 15
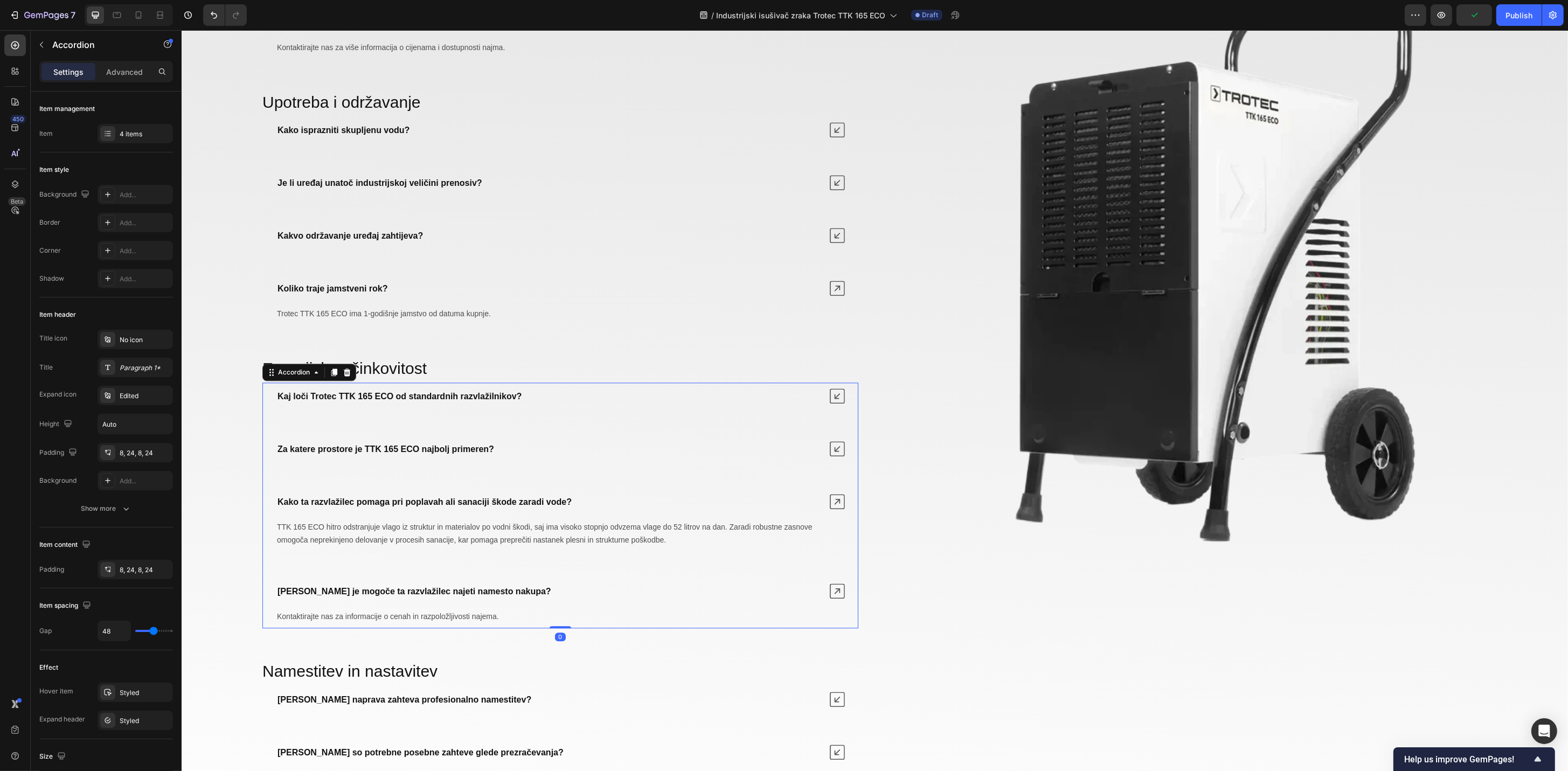
click at [829, 455] on icon at bounding box center [836, 448] width 15 height 15
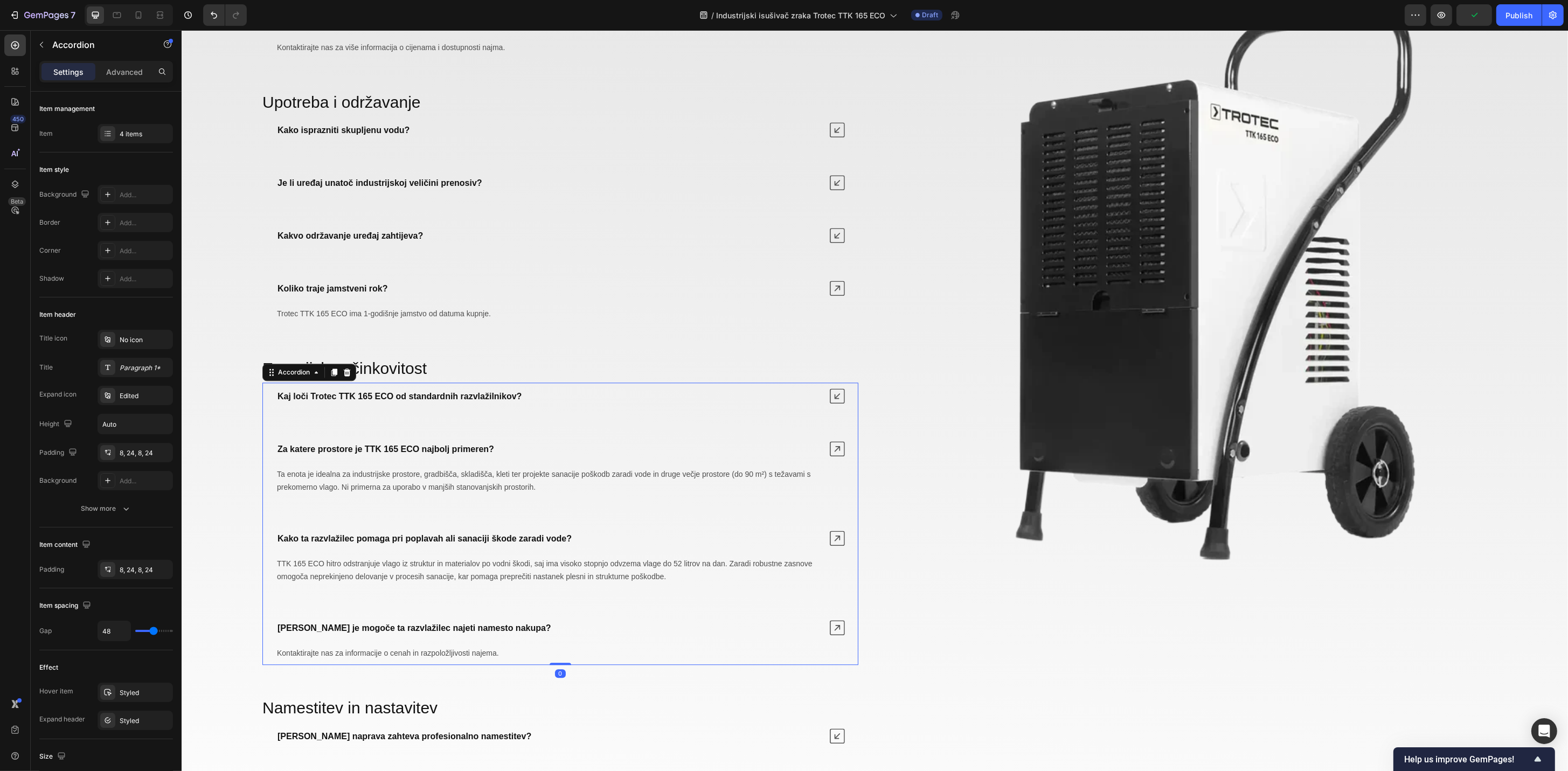
click at [829, 397] on icon at bounding box center [836, 396] width 15 height 15
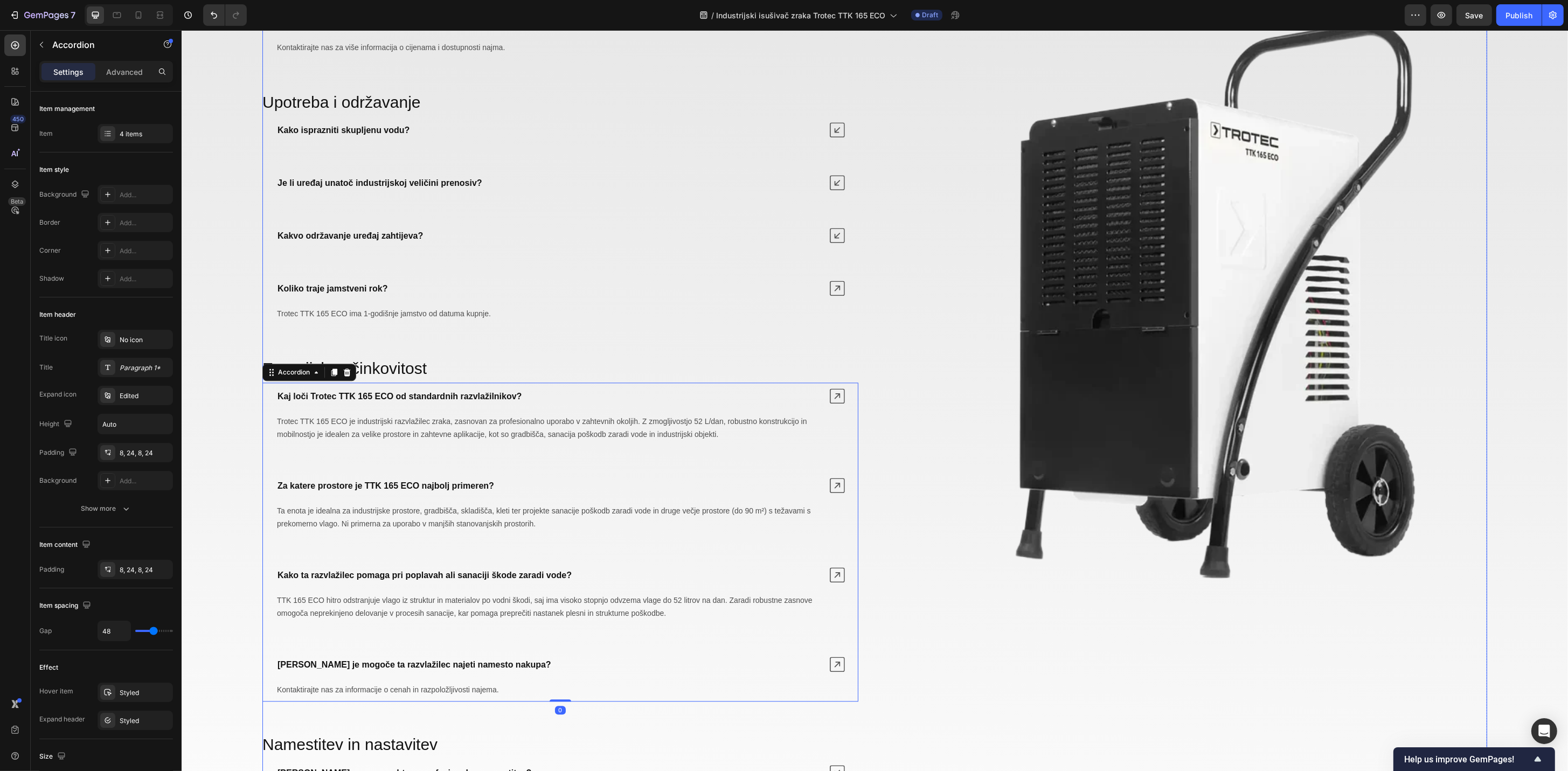
click at [884, 440] on div "⁠⁠⁠⁠⁠⁠⁠ Opća pitanja Heading Što razlikuje Trotec TTK 165 ECO od standardnih is…" at bounding box center [874, 301] width 1225 height 1181
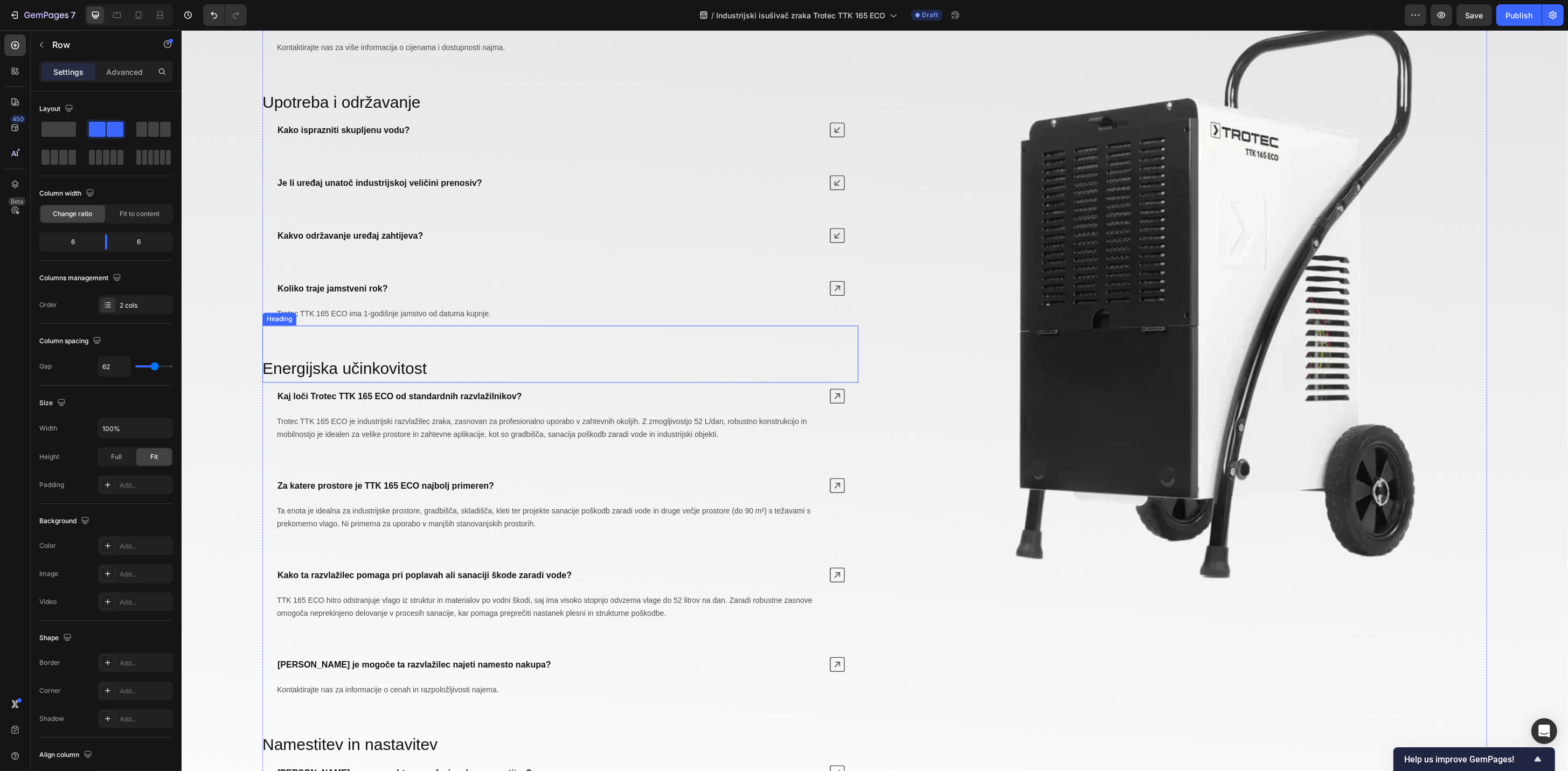
click at [387, 374] on span "Energijska učinkovitost" at bounding box center [344, 368] width 164 height 18
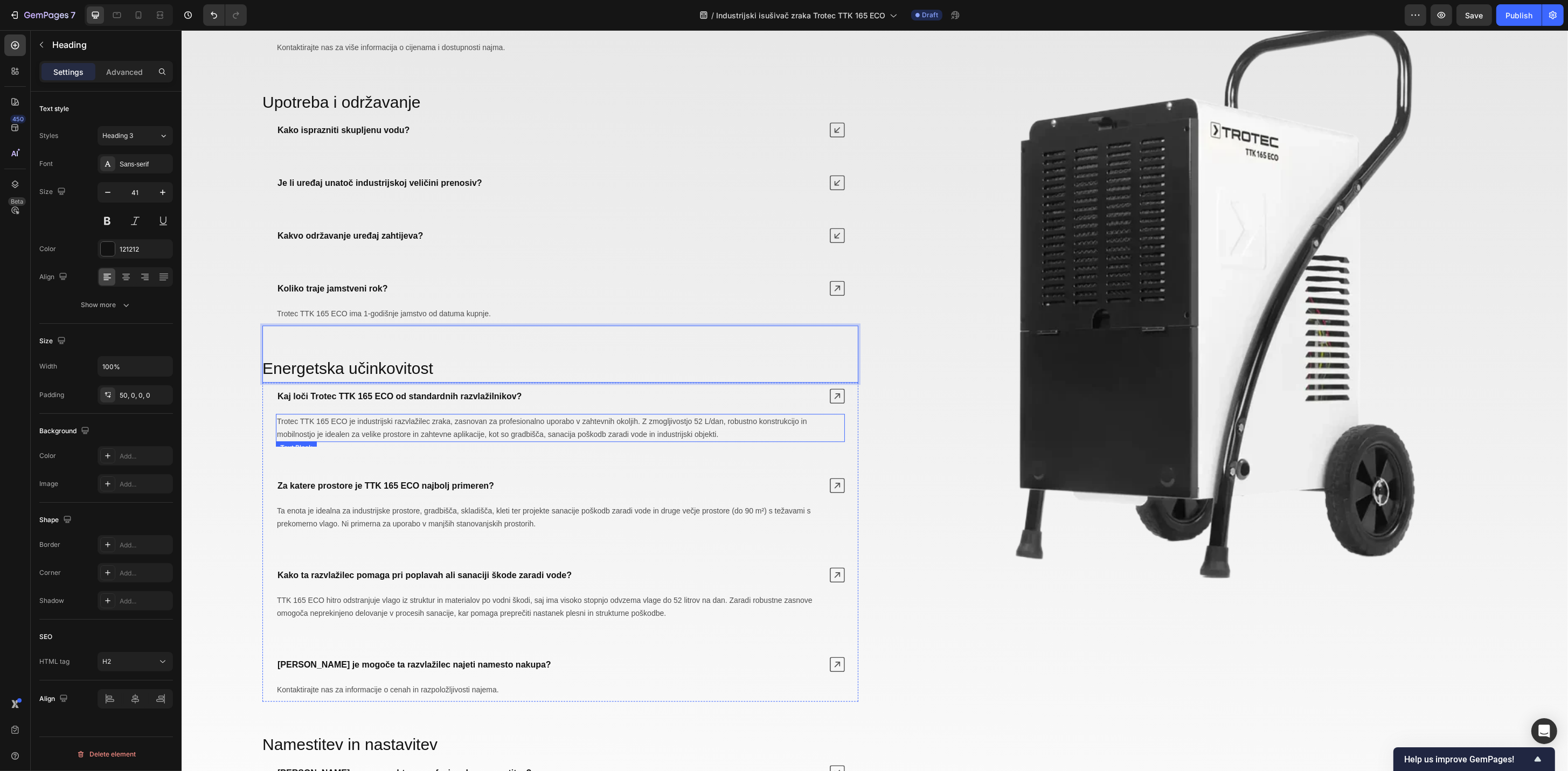
click at [430, 394] on strong "Kaj loči Trotec TTK 165 ECO od standardnih razvlažilnikov?" at bounding box center [399, 396] width 244 height 9
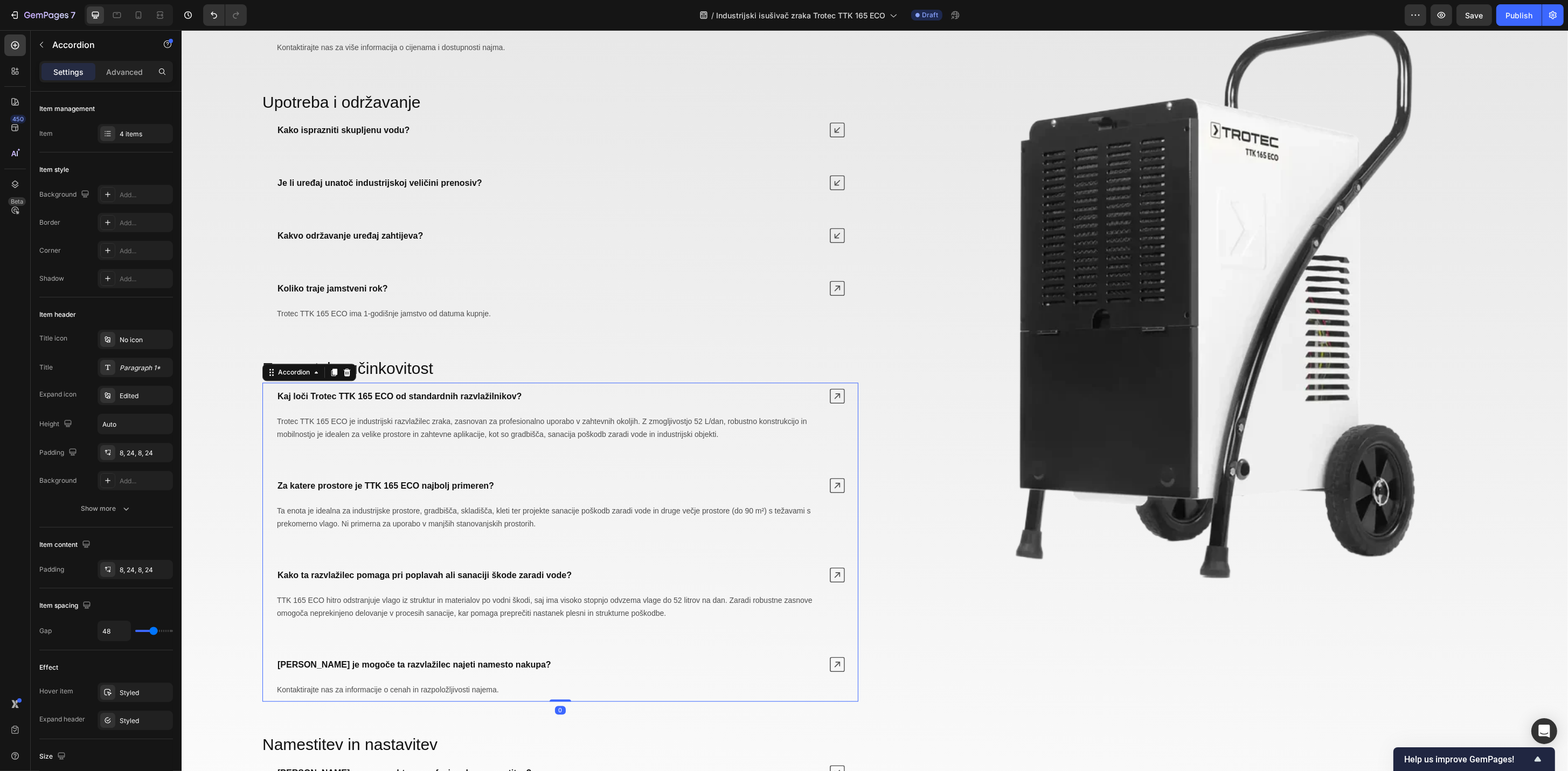
click at [430, 397] on strong "Kaj loči Trotec TTK 165 ECO od standardnih razvlažilnikov?" at bounding box center [399, 396] width 244 height 9
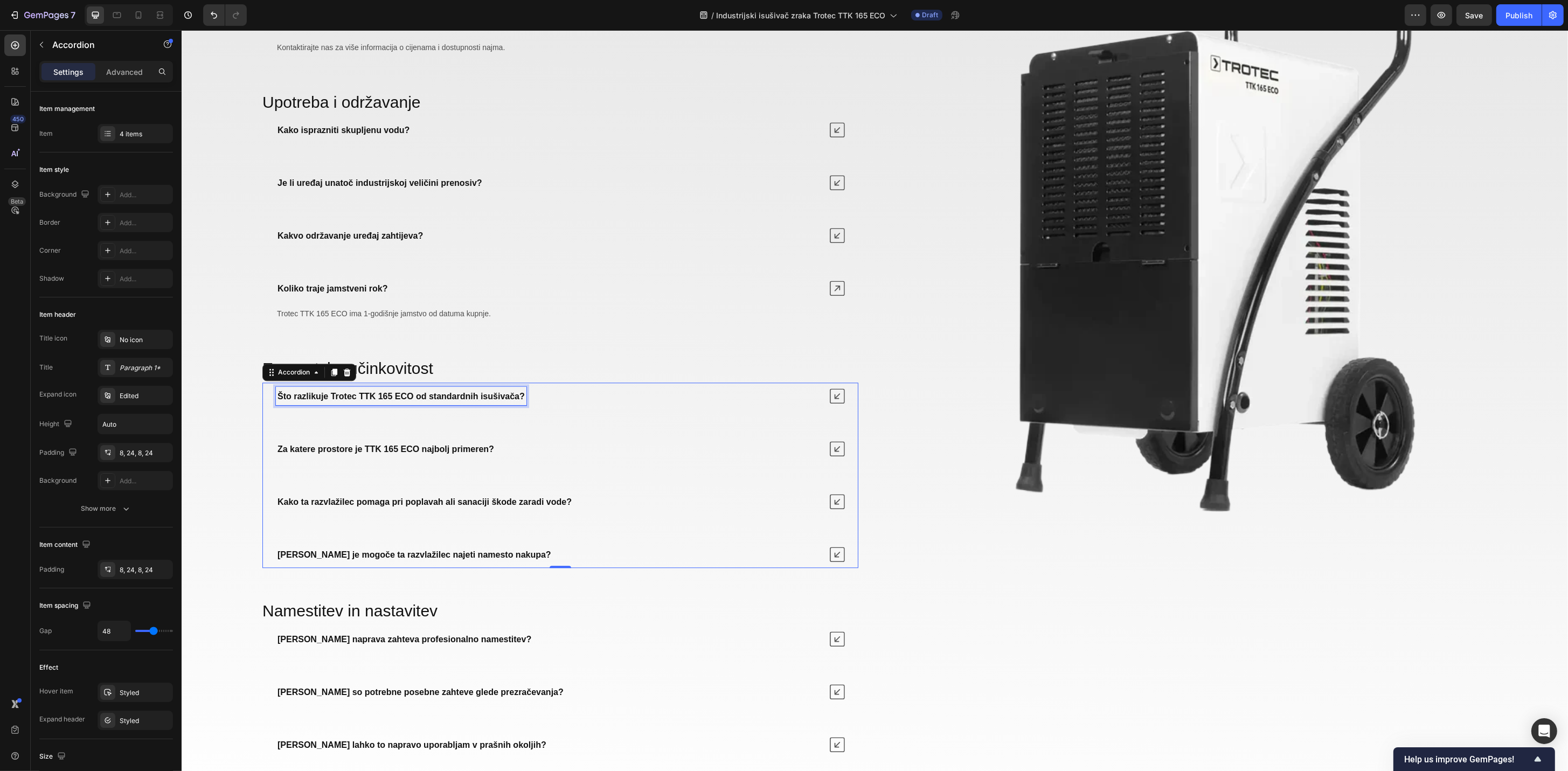
click at [438, 432] on div "Što razlikuje Trotec TTK 165 ECO od standardnih isušivača? Za katere prostore j…" at bounding box center [560, 475] width 596 height 185
click at [831, 398] on icon at bounding box center [836, 396] width 15 height 15
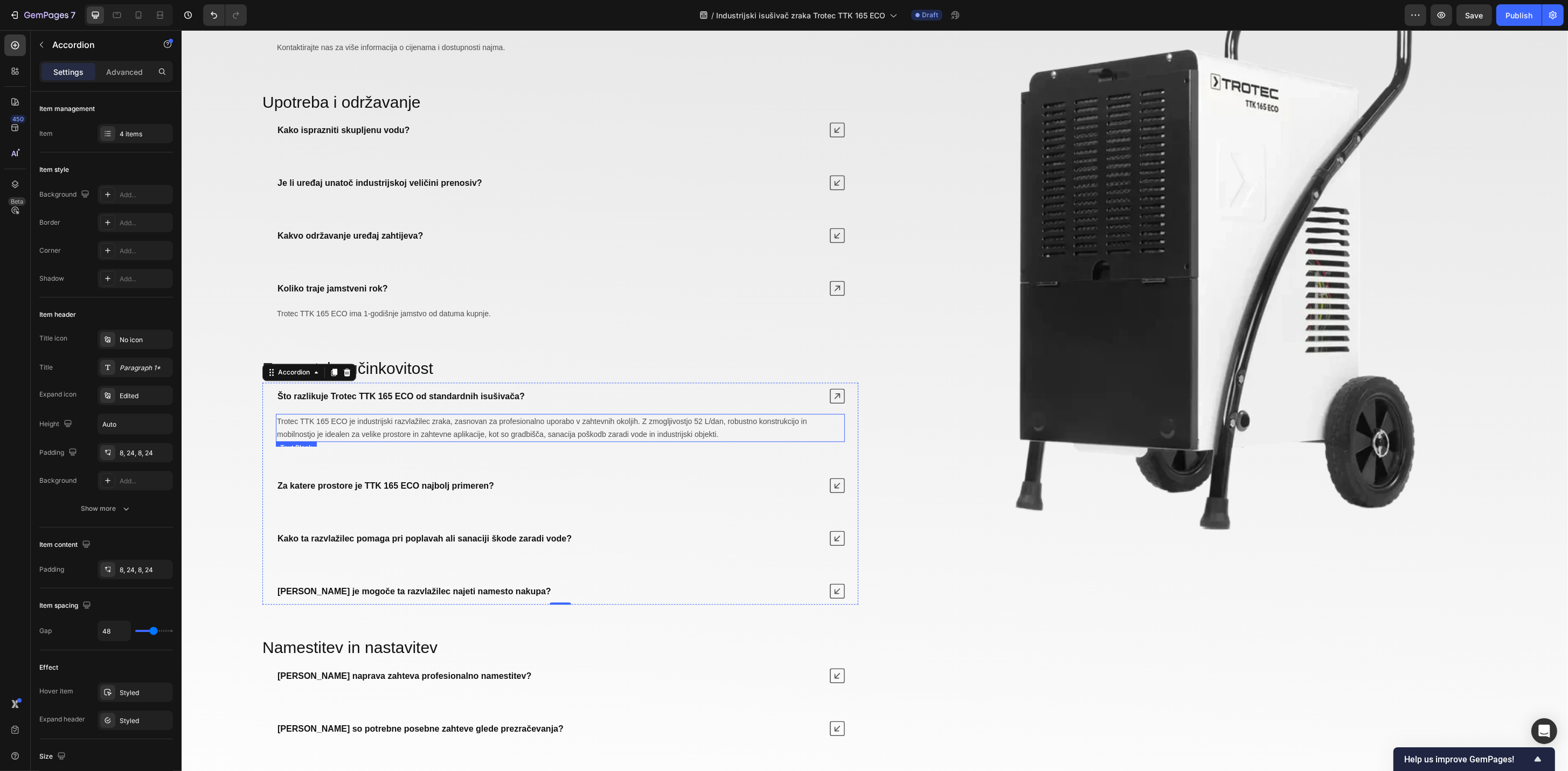
click at [599, 432] on p "Trotec TTK 165 ECO je industrijski razvlažilec zraka, zasnovan za profesionalno…" at bounding box center [559, 427] width 567 height 26
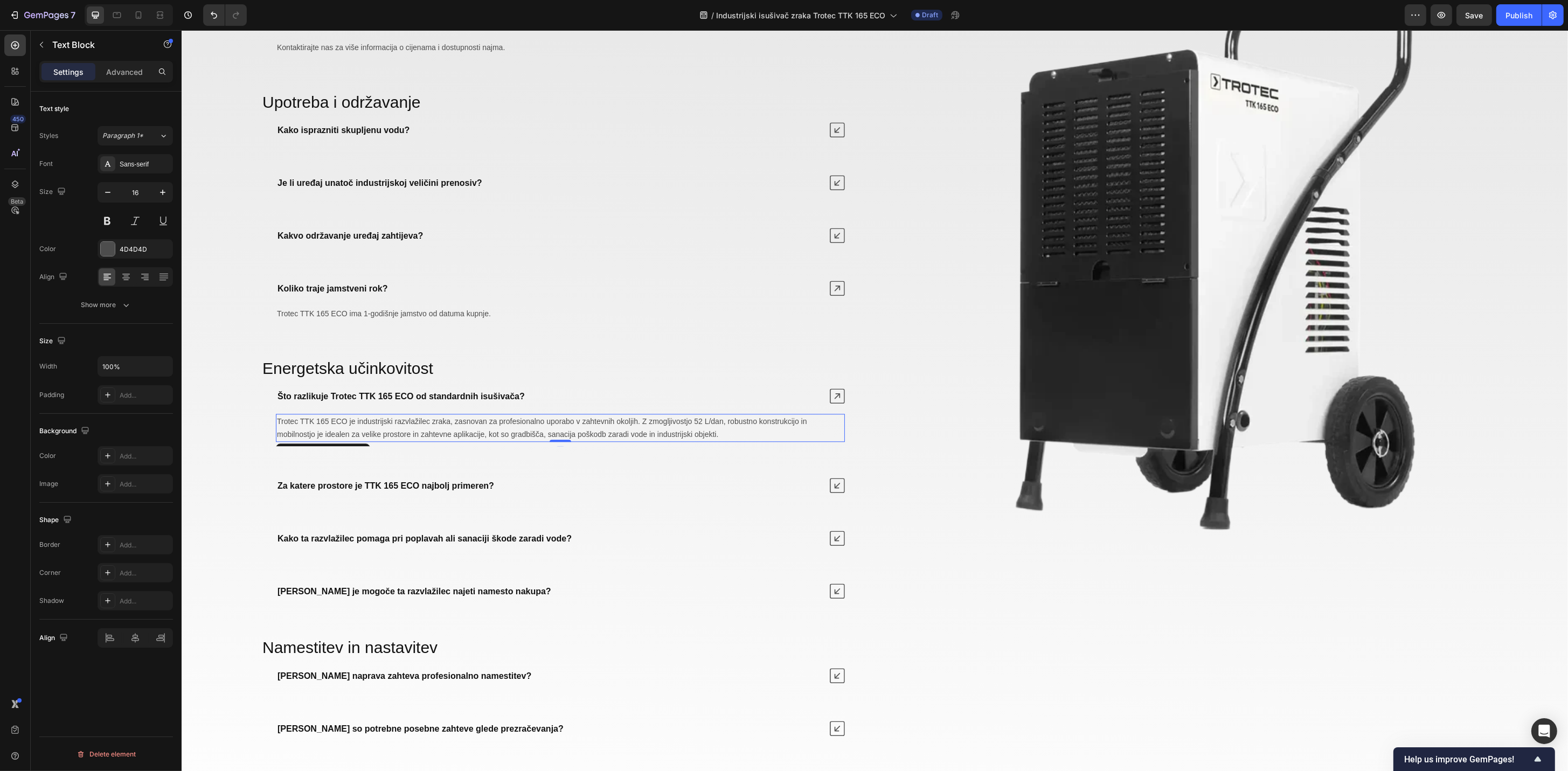
click at [573, 433] on span "Trotec TTK 165 ECO je industrijski razvlažilec zraka, zasnovan za profesionalno…" at bounding box center [541, 428] width 530 height 22
click at [470, 488] on strong "Za katere prostore je TTK 165 ECO najbolj primeren?" at bounding box center [385, 486] width 217 height 9
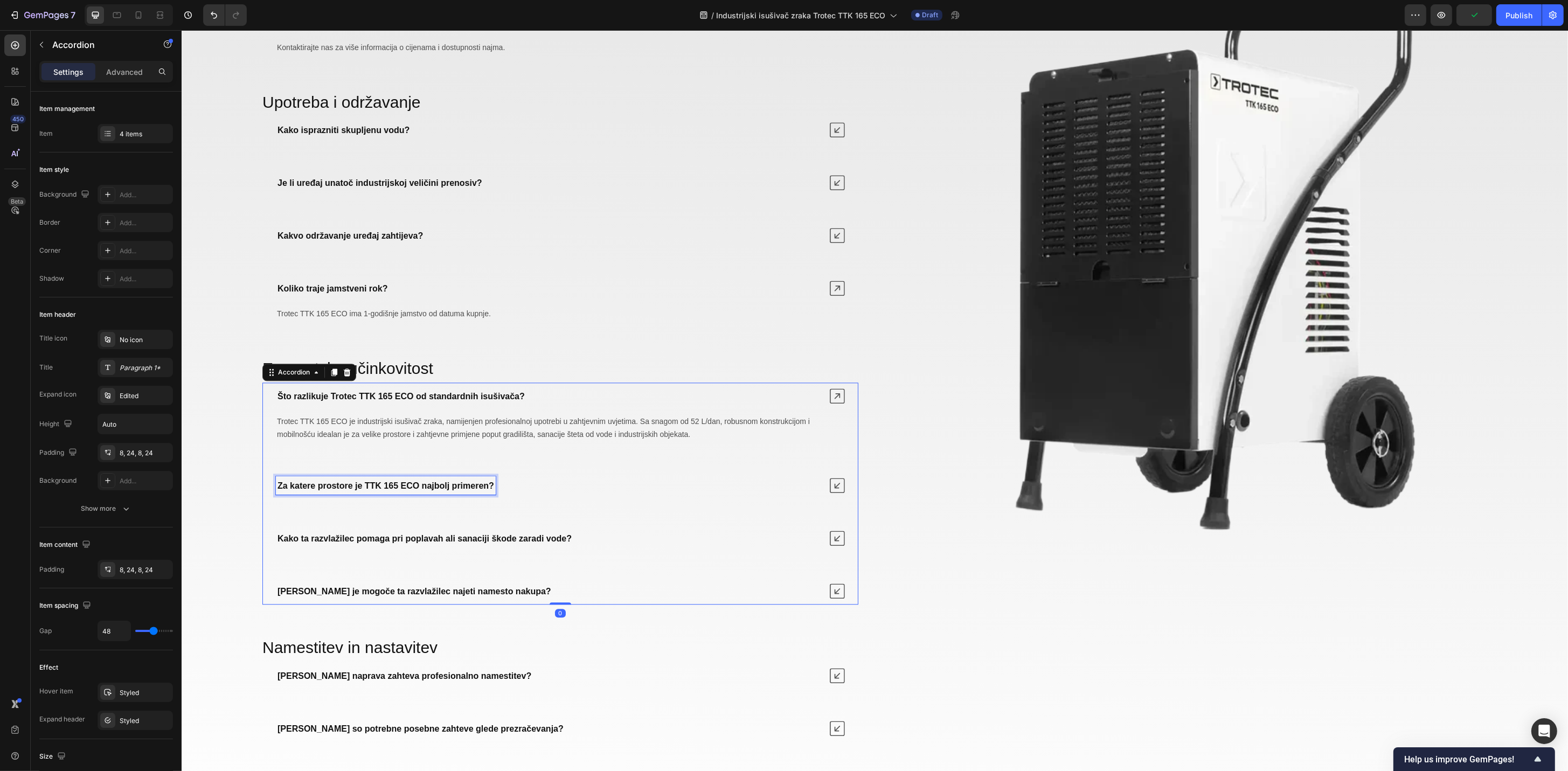
click at [464, 488] on strong "Za katere prostore je TTK 165 ECO najbolj primeren?" at bounding box center [385, 486] width 217 height 9
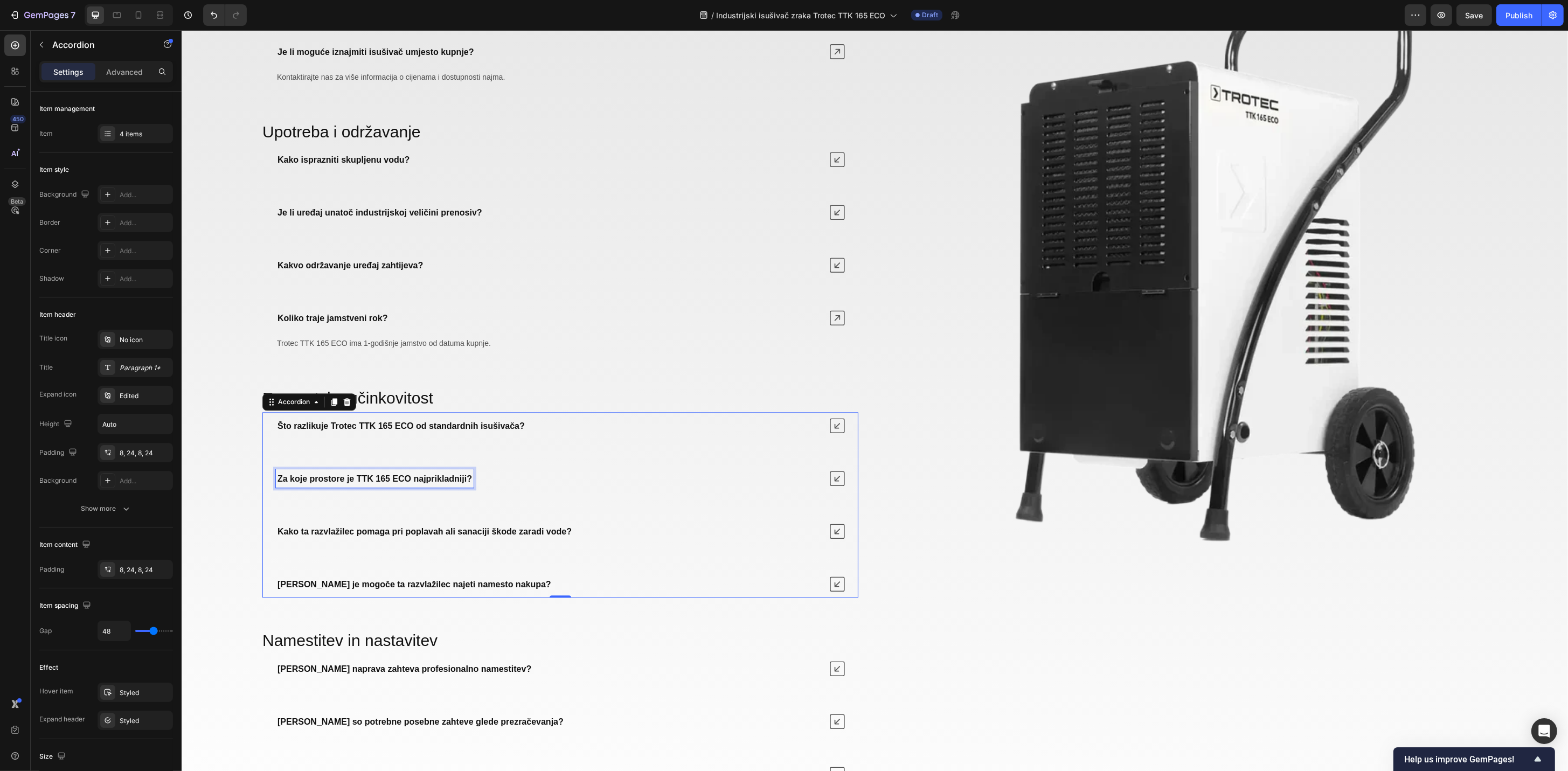
click at [418, 536] on strong "Kako ta razvlažilec pomaga pri poplavah ali sanaciji škode zaradi vode?" at bounding box center [424, 531] width 294 height 9
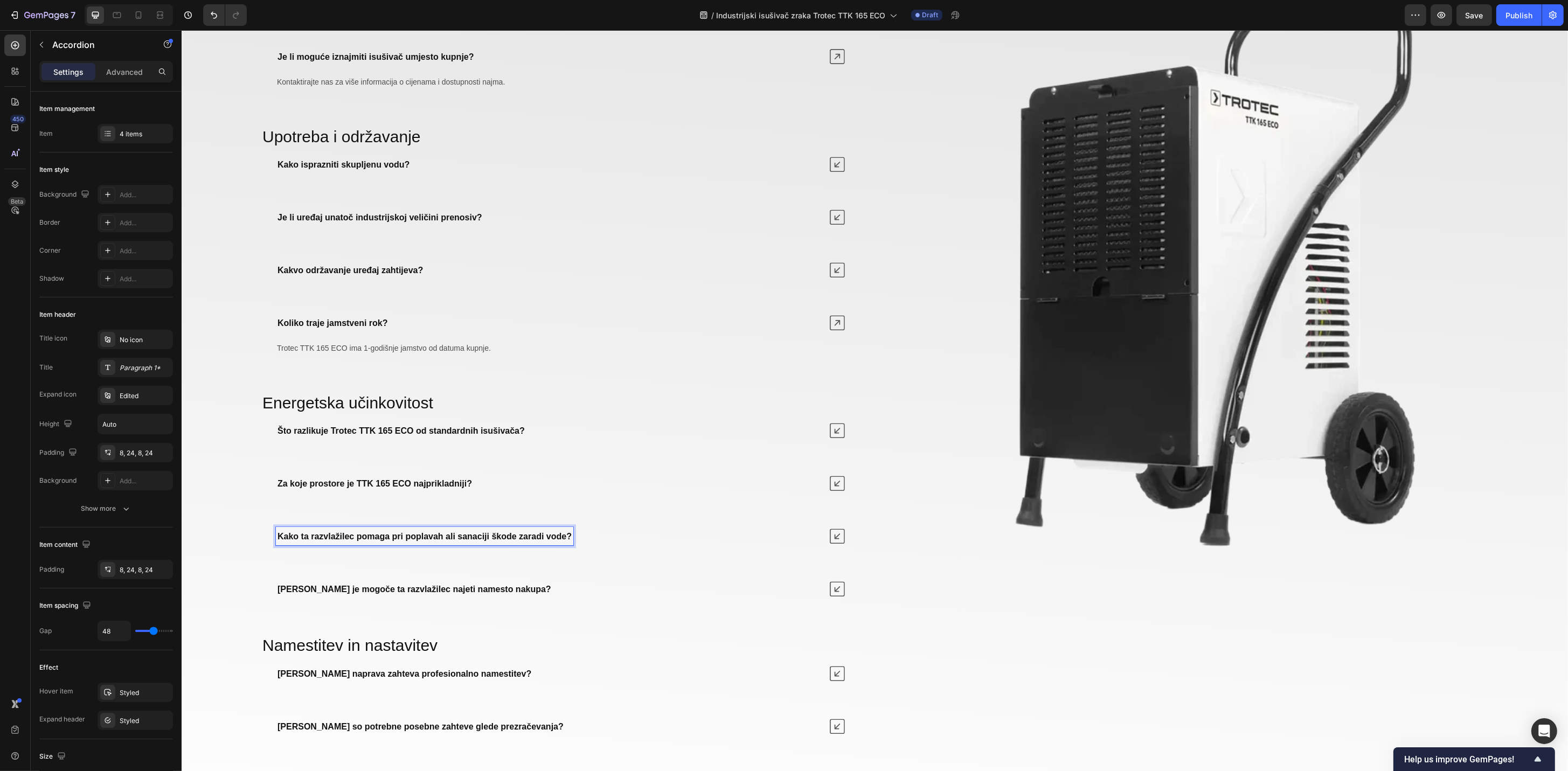
scroll to position [4323, 0]
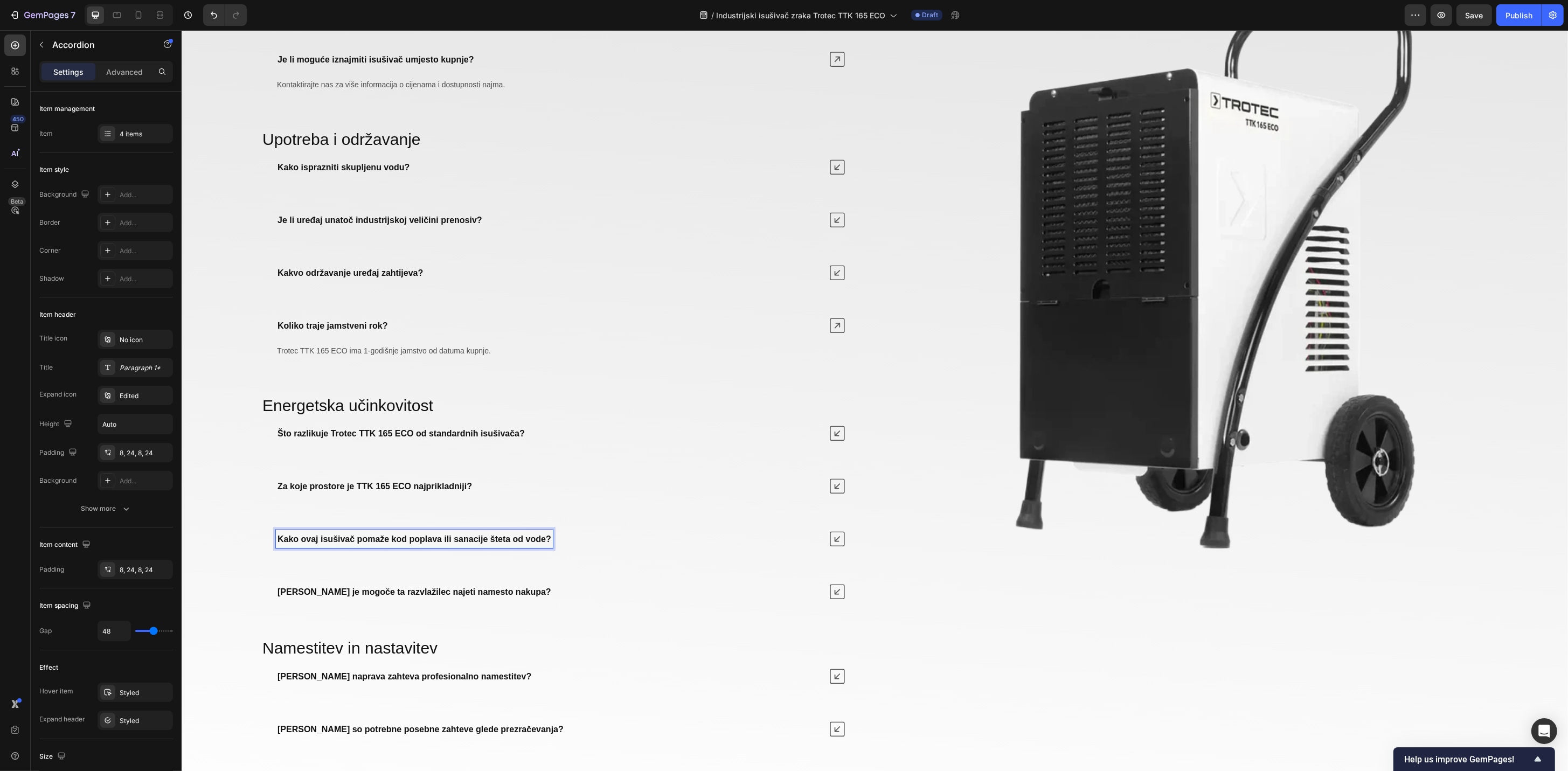
click at [469, 598] on p "[PERSON_NAME] je mogoče ta razvlažilec najeti namesto nakupa?" at bounding box center [413, 591] width 274 height 15
click at [835, 594] on icon at bounding box center [836, 591] width 15 height 15
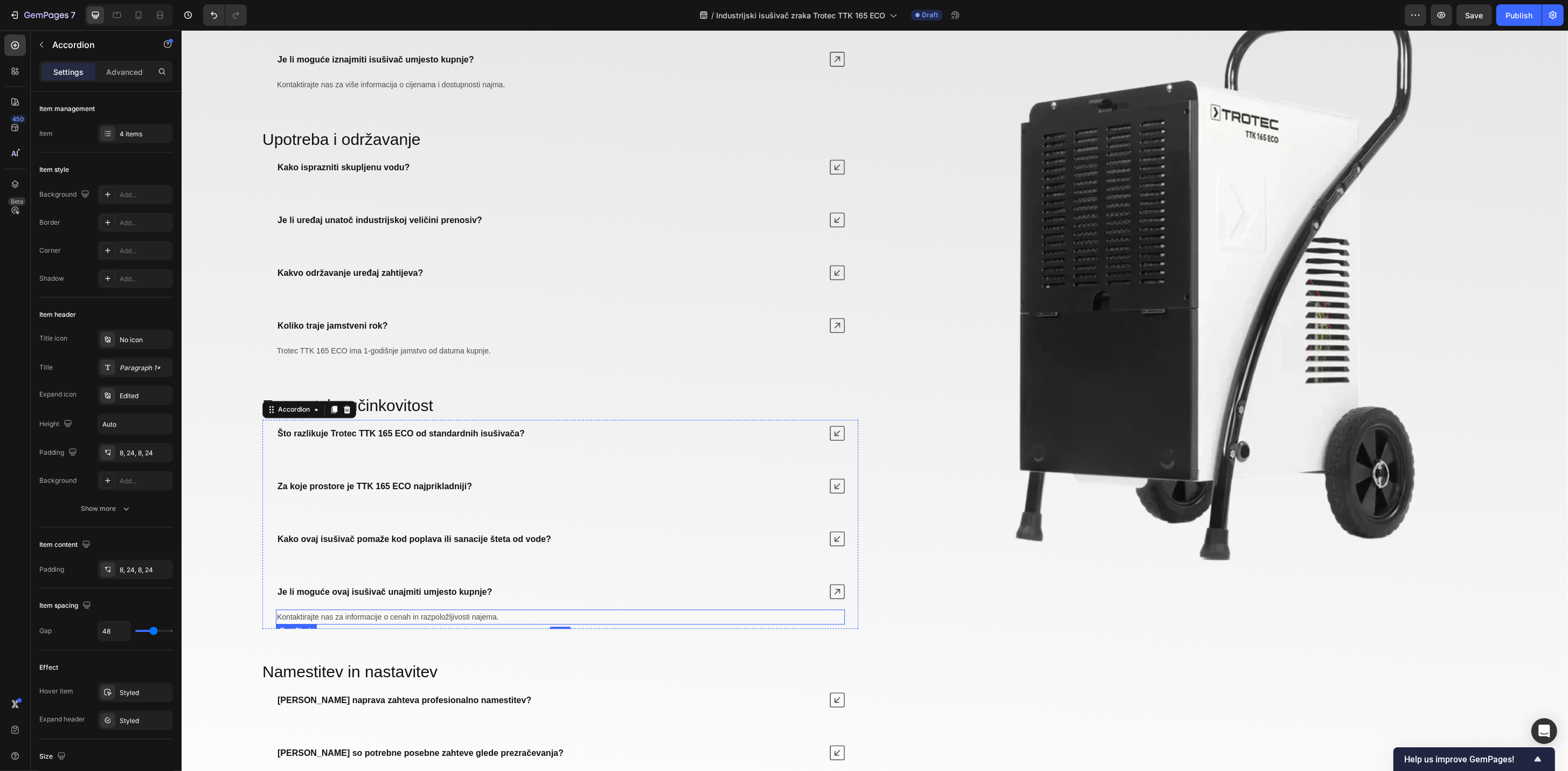
click at [476, 617] on span "Kontaktirajte nas za informacije o cenah in razpoložljivosti najema." at bounding box center [387, 617] width 222 height 9
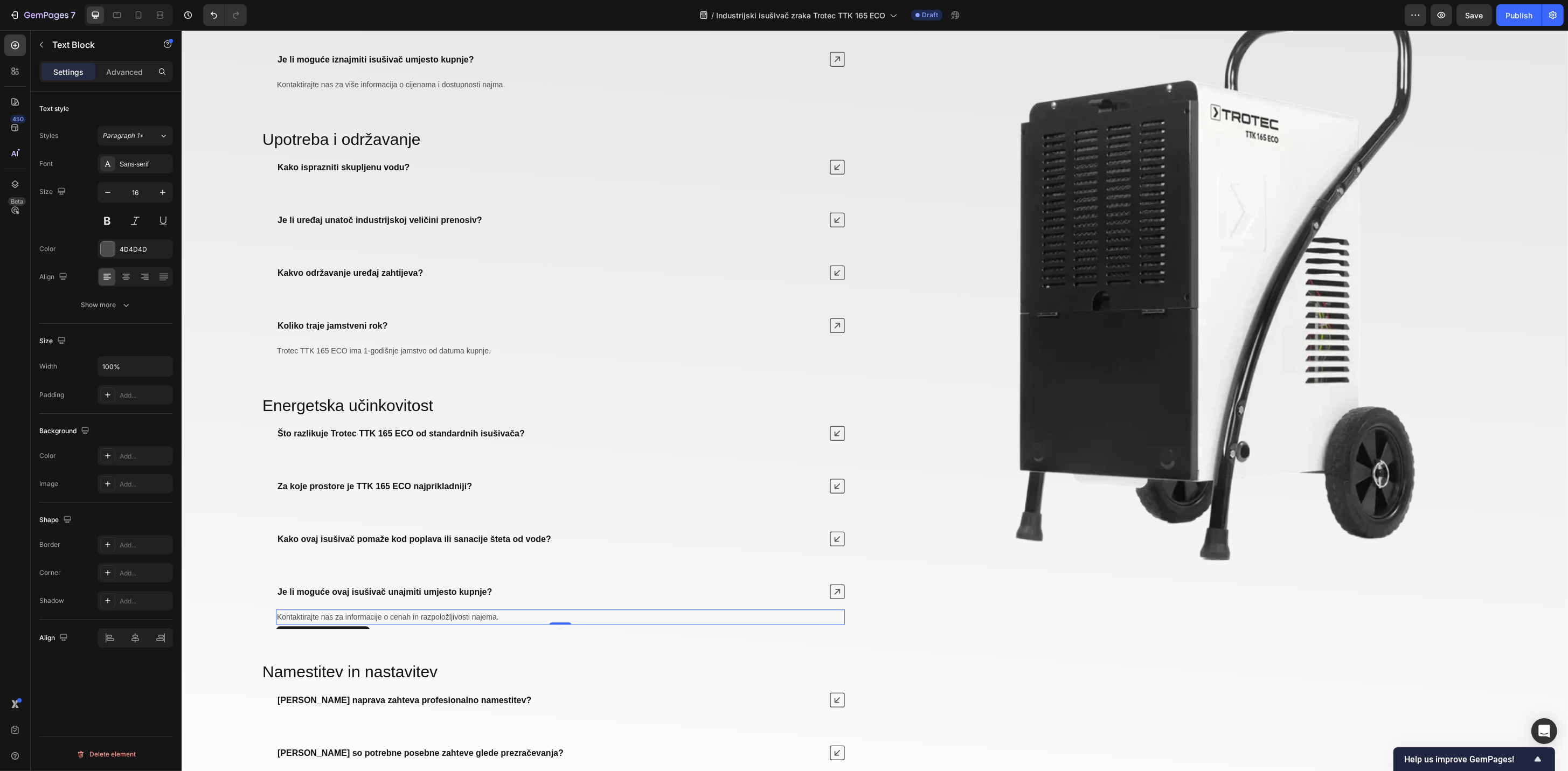
click at [456, 621] on span "Kontaktirajte nas za informacije o cenah in razpoložljivosti najema." at bounding box center [387, 617] width 222 height 9
click at [833, 540] on icon at bounding box center [836, 538] width 15 height 15
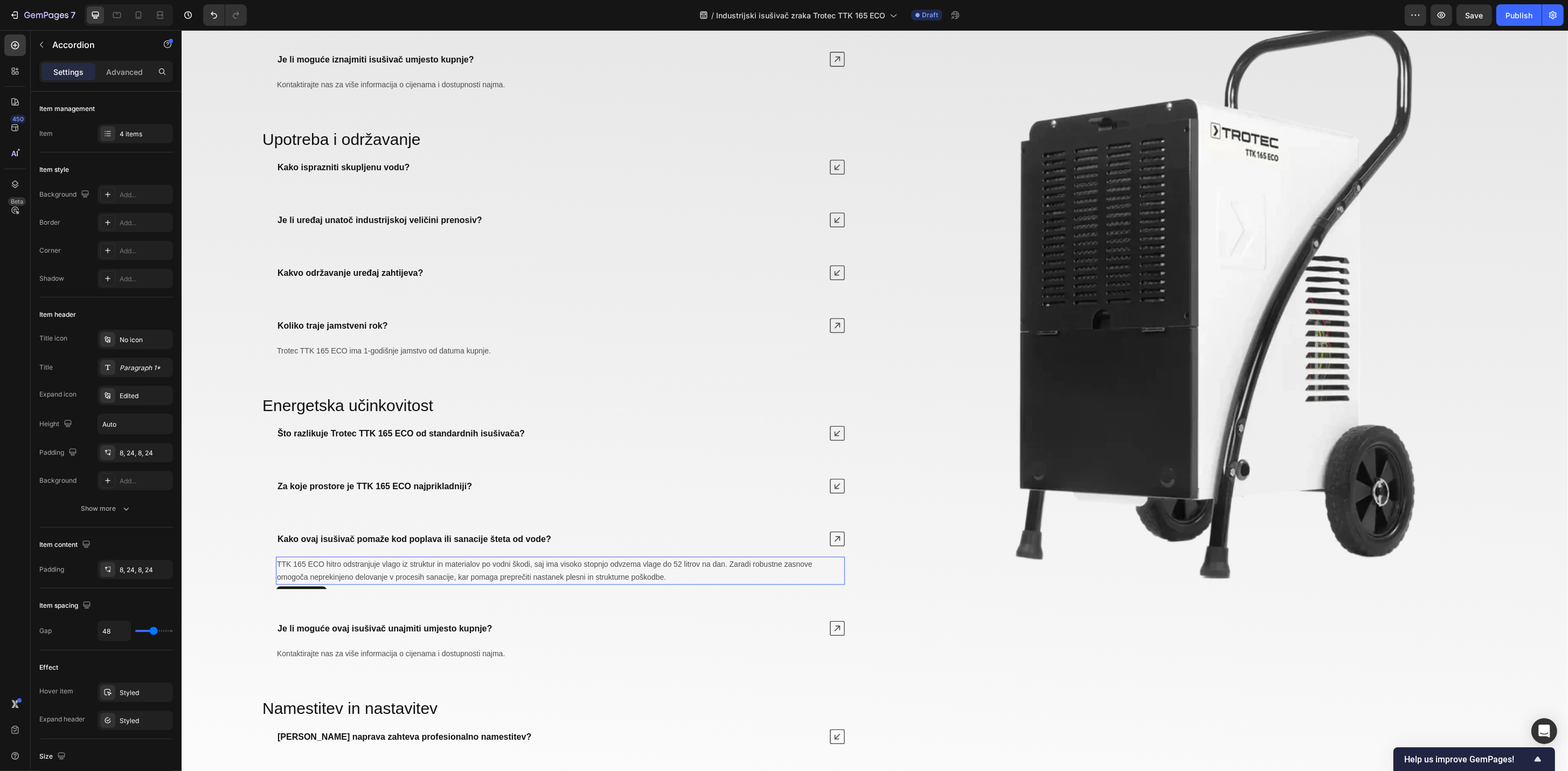
click at [531, 576] on span "TTK 165 ECO hitro odstranjuje vlago iz struktur in materialov po vodni škodi, s…" at bounding box center [543, 570] width 535 height 22
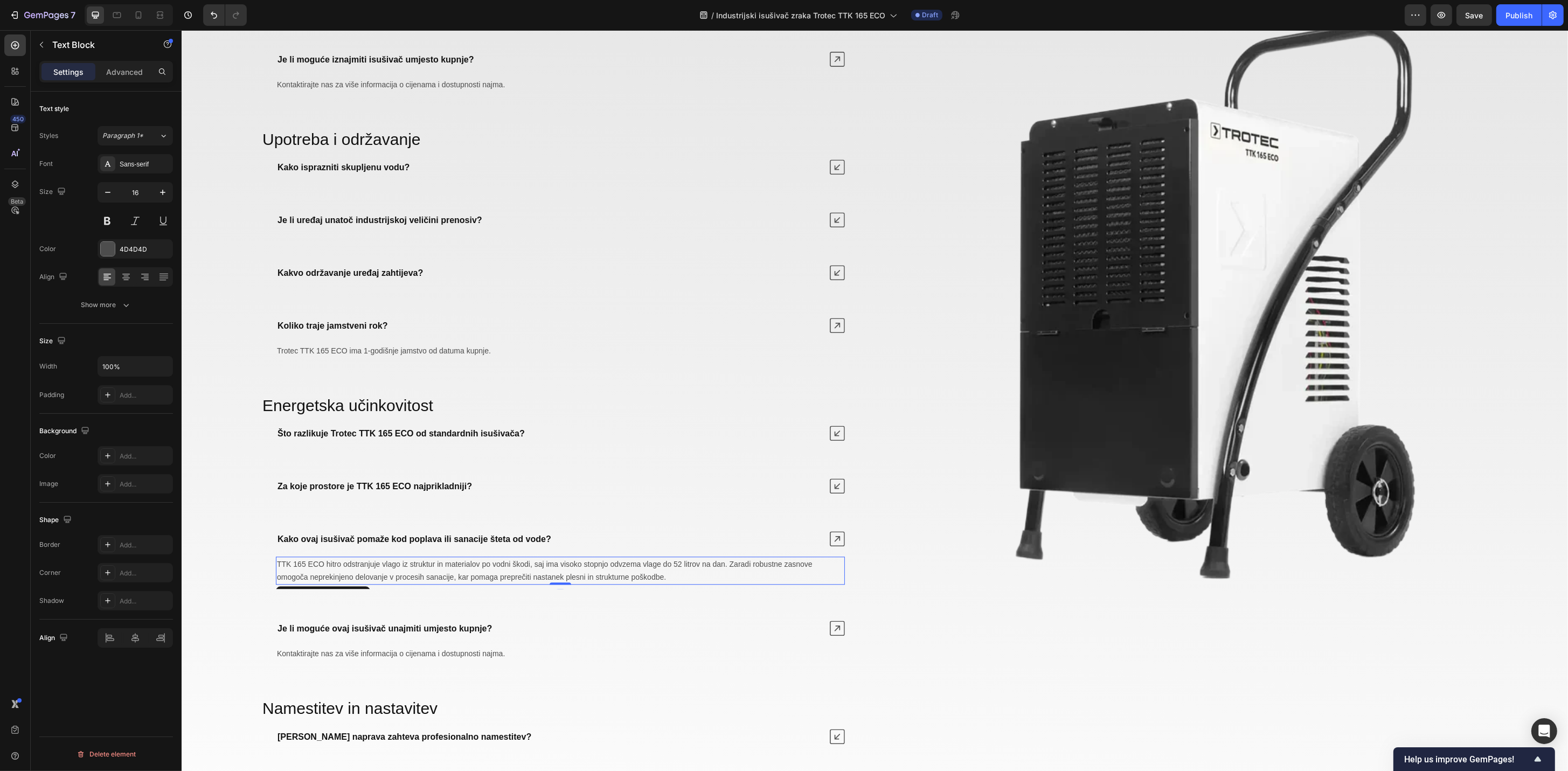
click at [516, 574] on p "TTK 165 ECO hitro odstranjuje vlago iz struktur in materialov po vodni škodi, s…" at bounding box center [559, 570] width 567 height 26
click at [831, 487] on icon at bounding box center [836, 486] width 15 height 15
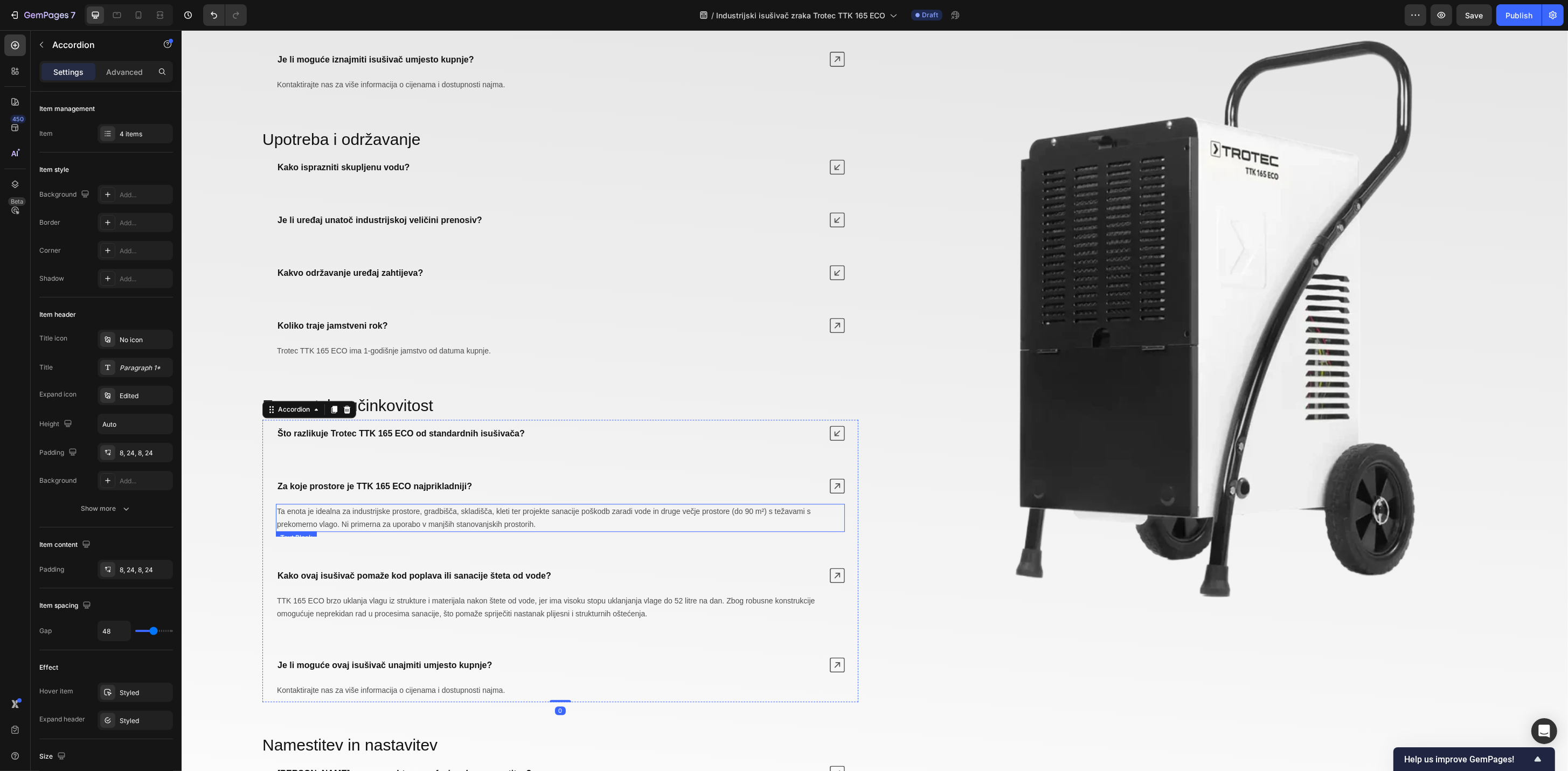
click at [562, 522] on p "Ta enota je idealna za industrijske prostore, gradbišča, skladišča, kleti ter p…" at bounding box center [559, 517] width 567 height 26
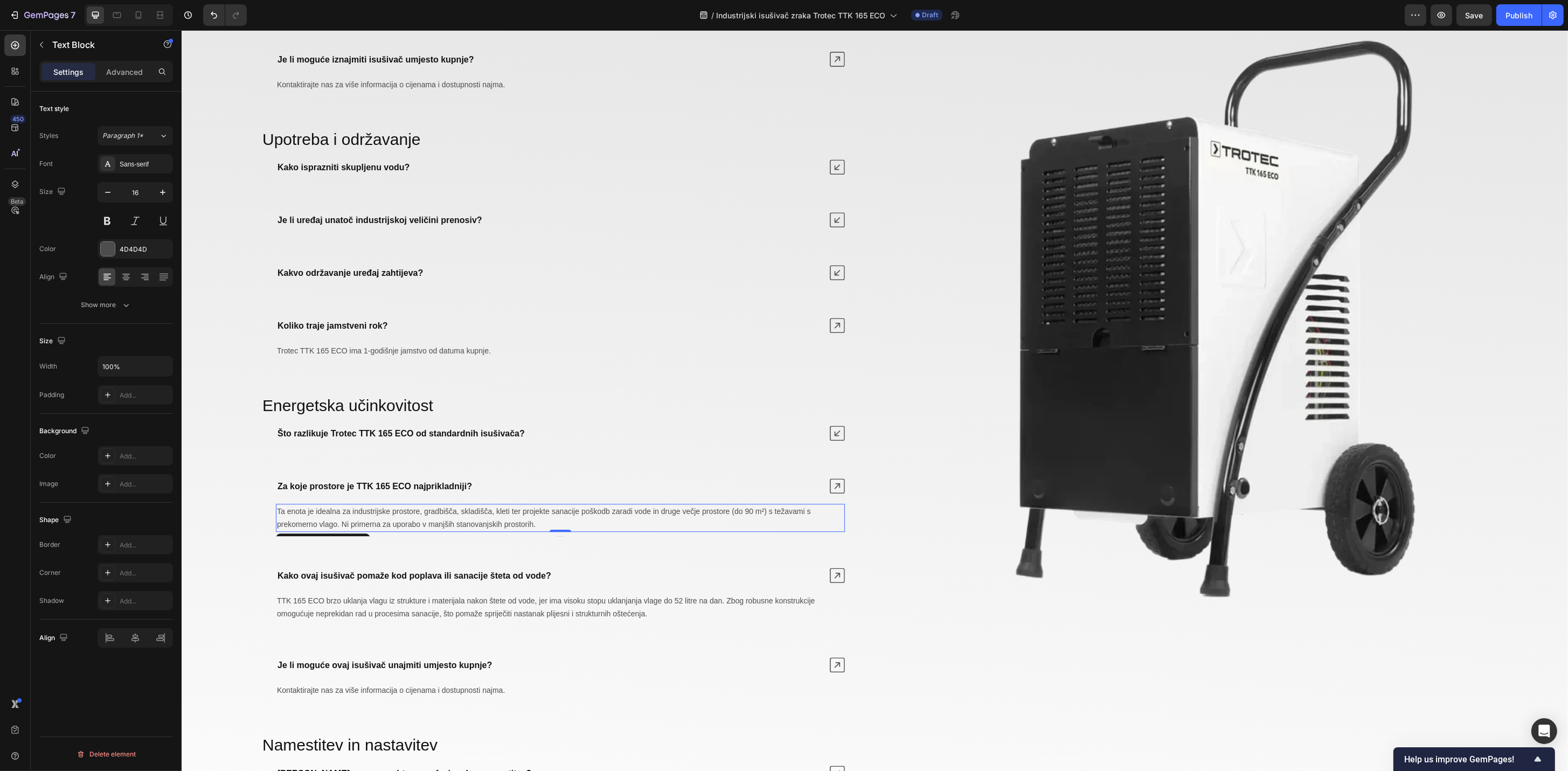
click at [542, 518] on span "Ta enota je idealna za industrijske prostore, gradbišča, skladišča, kleti ter p…" at bounding box center [543, 518] width 534 height 22
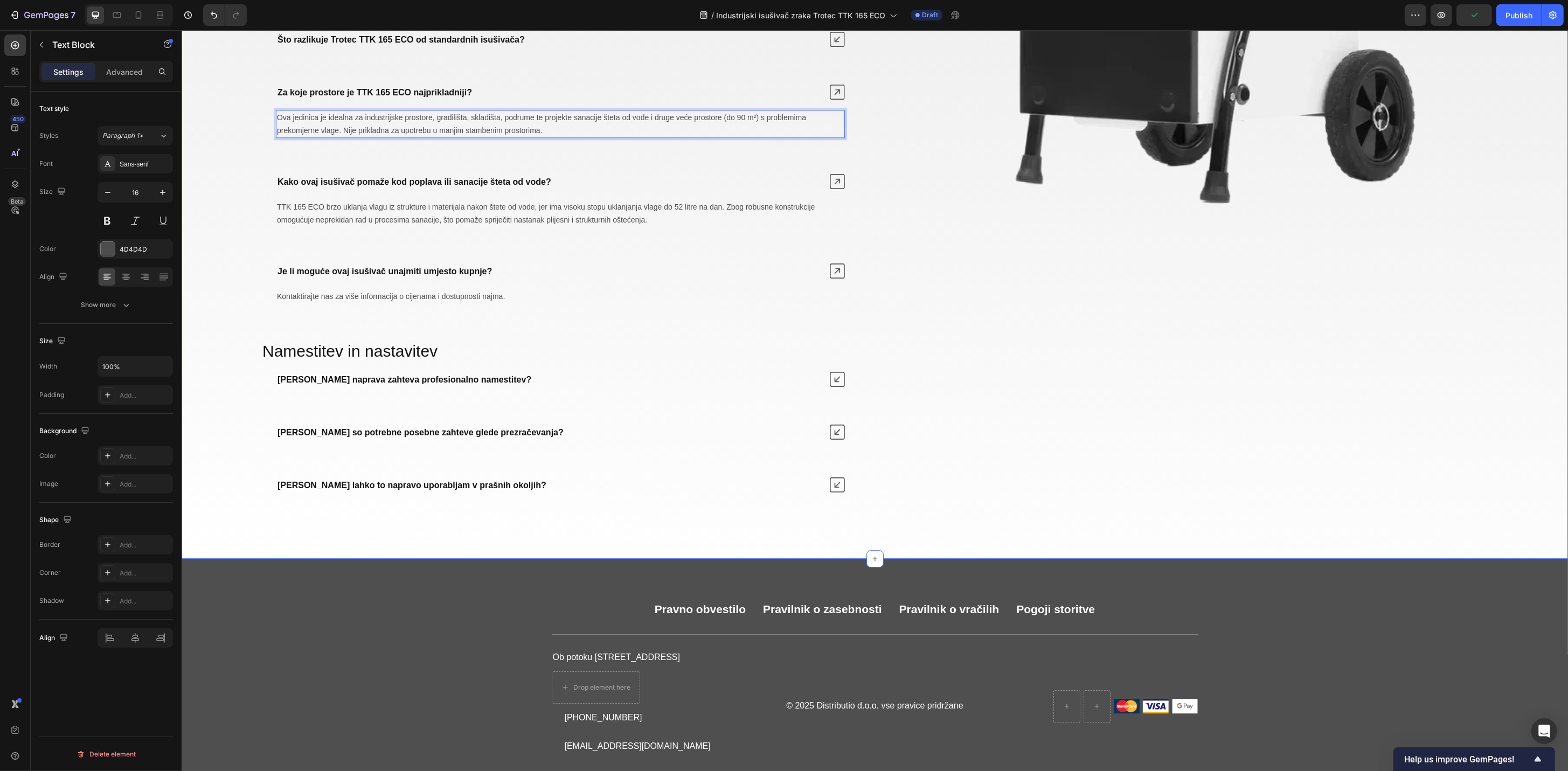
scroll to position [4794, 0]
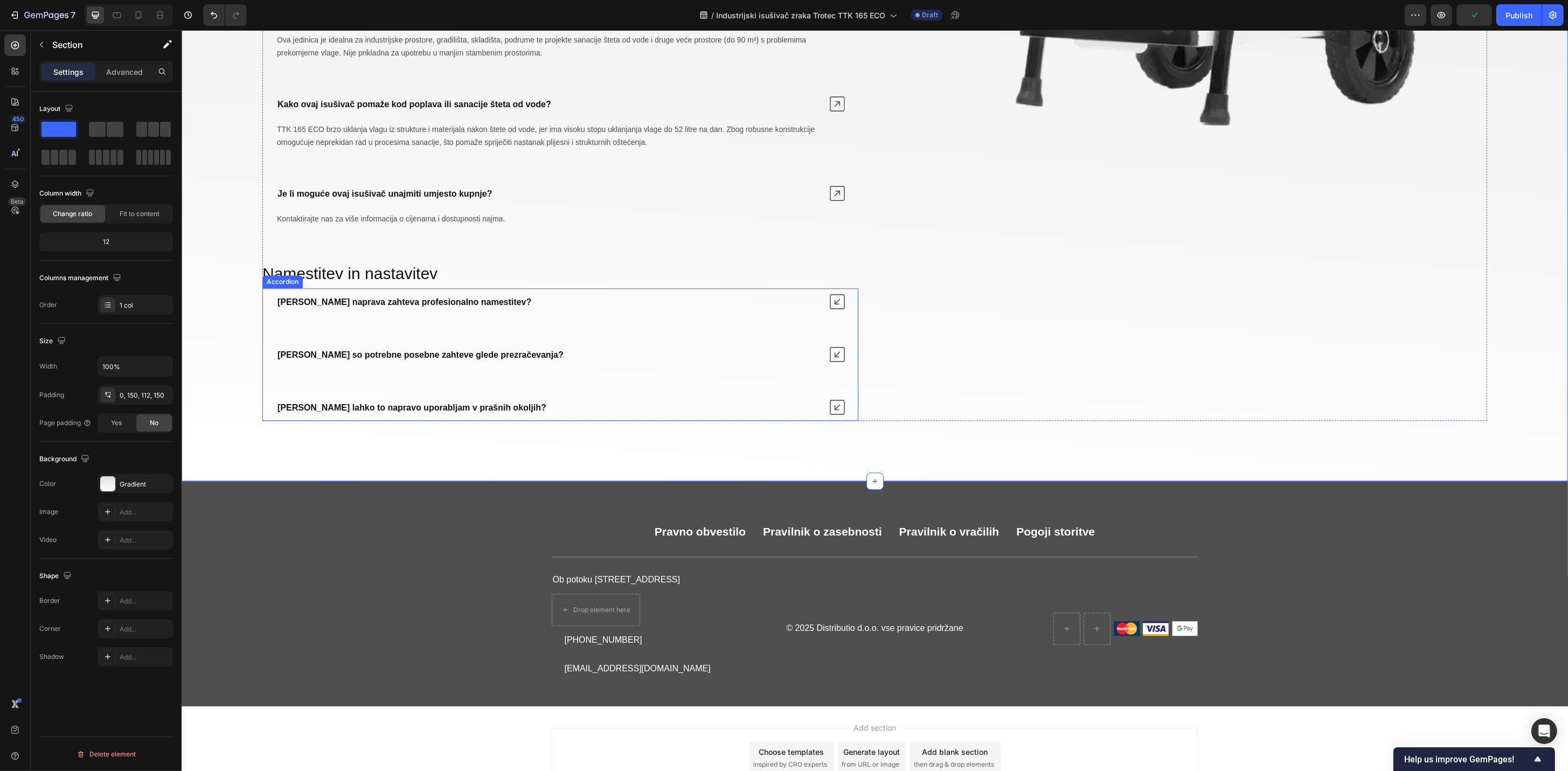
click at [831, 415] on icon at bounding box center [836, 407] width 15 height 15
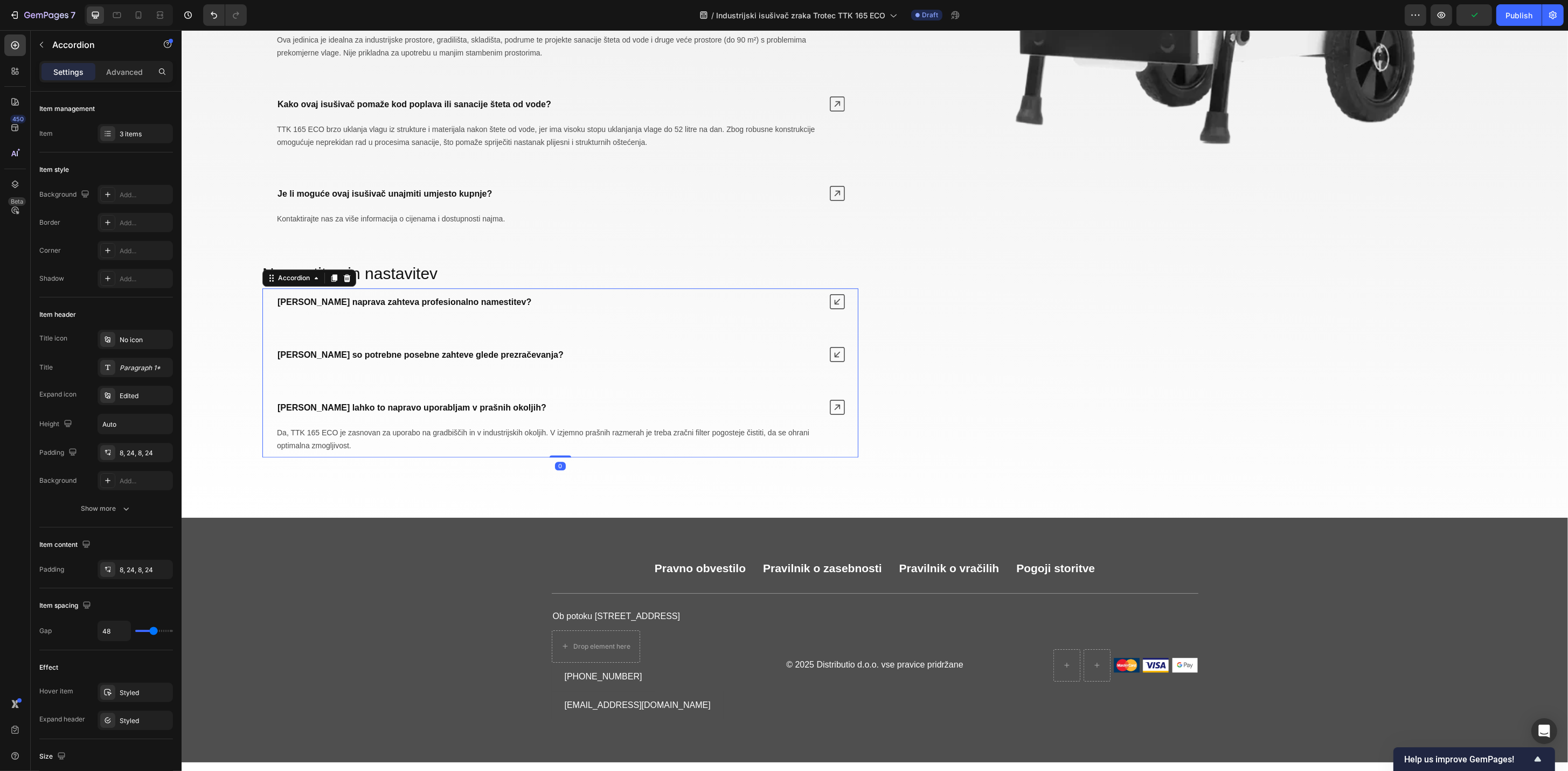
click at [827, 348] on div "[PERSON_NAME] so potrebne posebne zahteve glede prezračevanja?" at bounding box center [559, 354] width 594 height 27
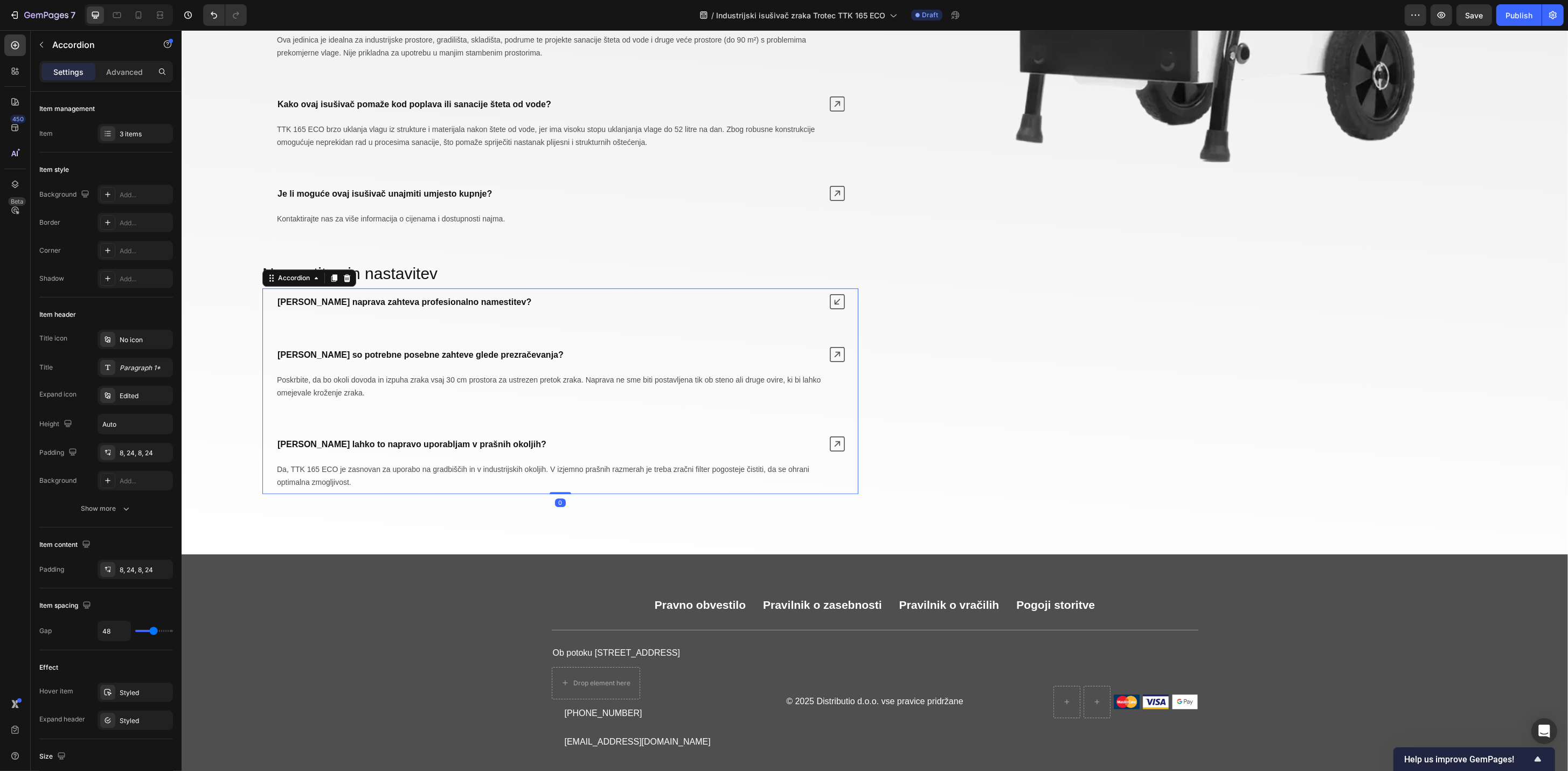
click at [831, 307] on icon at bounding box center [836, 302] width 15 height 15
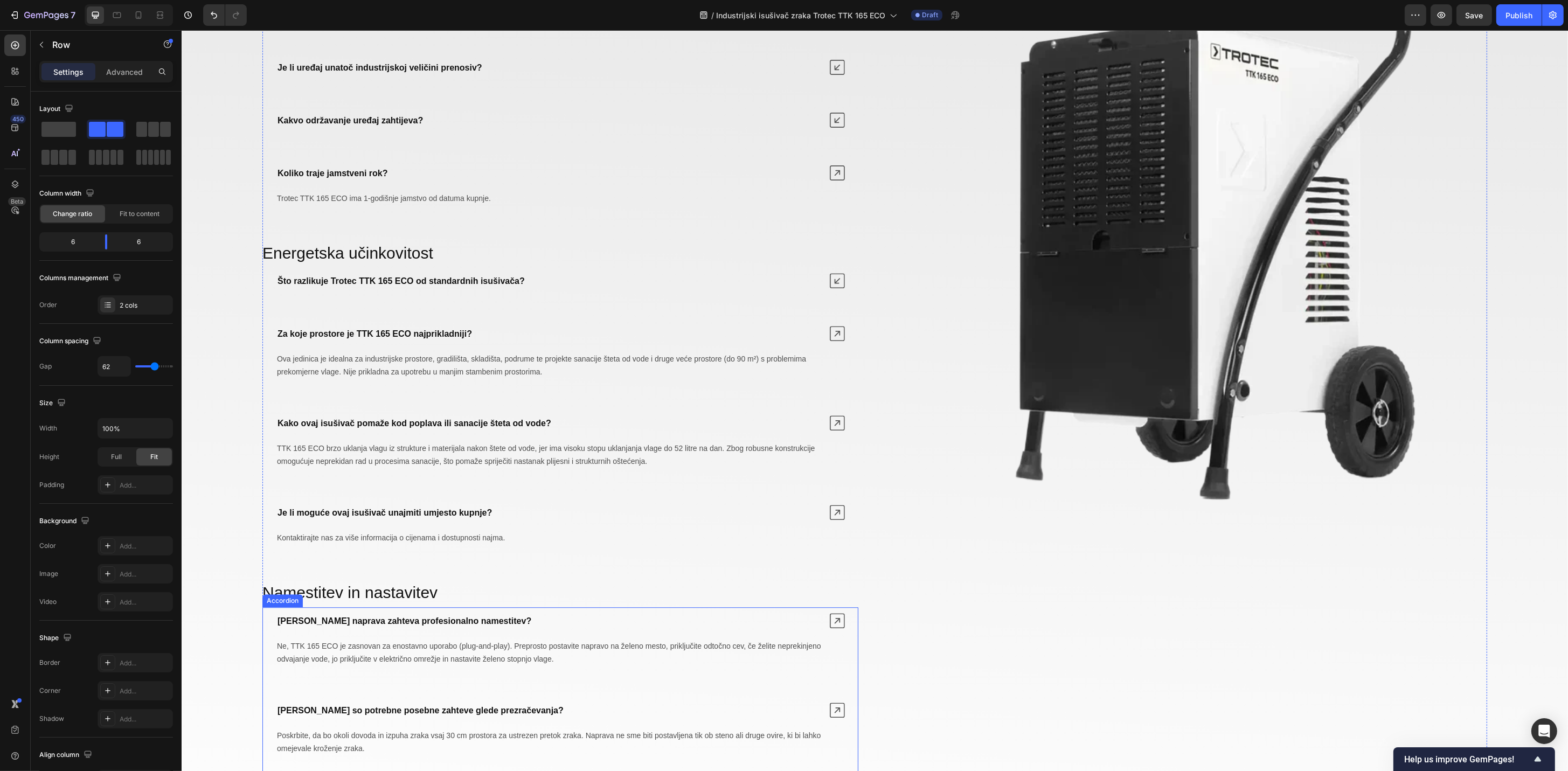
scroll to position [4727, 0]
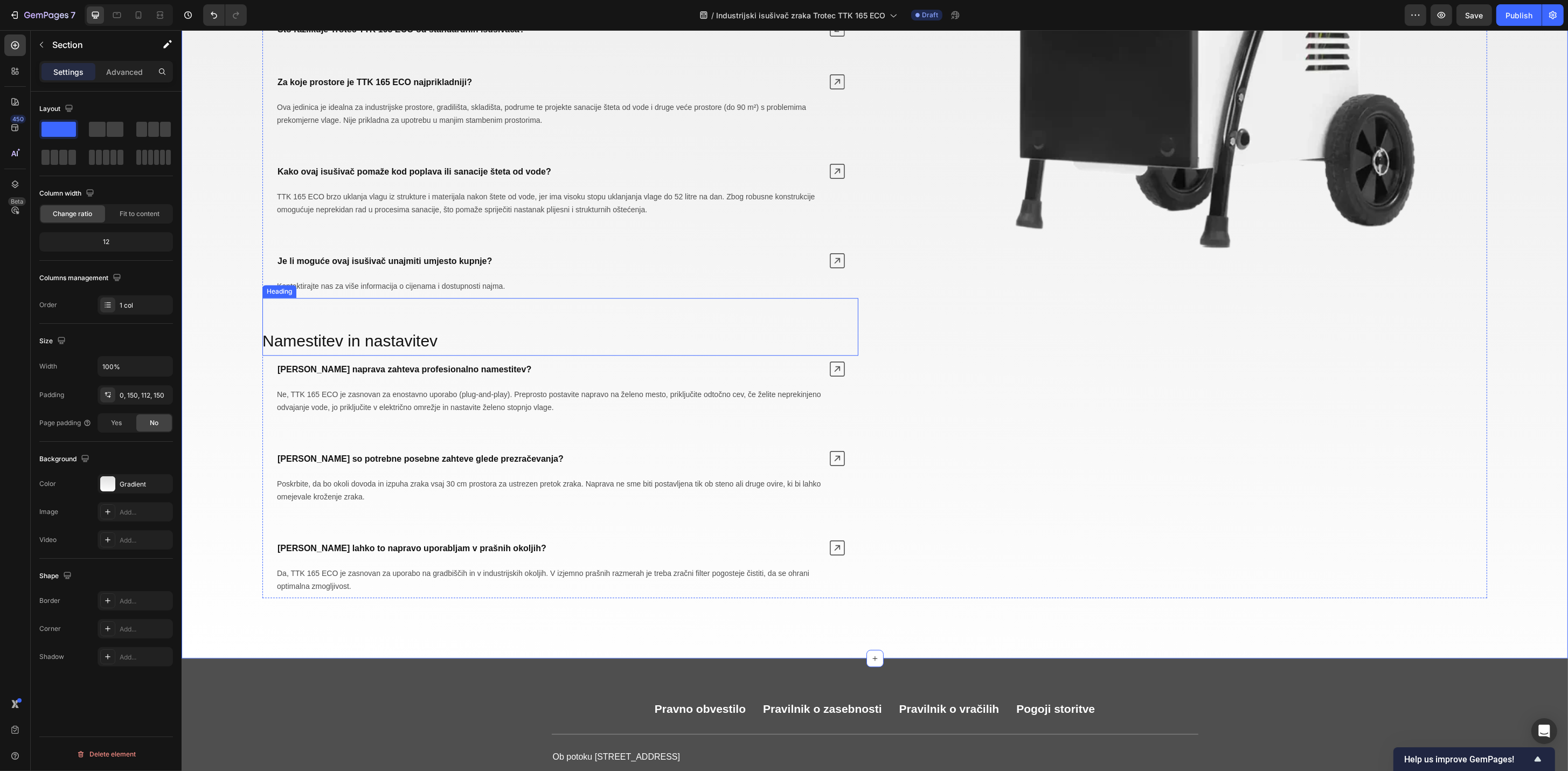
click at [378, 343] on span "Namestitev in nastavitev" at bounding box center [350, 340] width 175 height 18
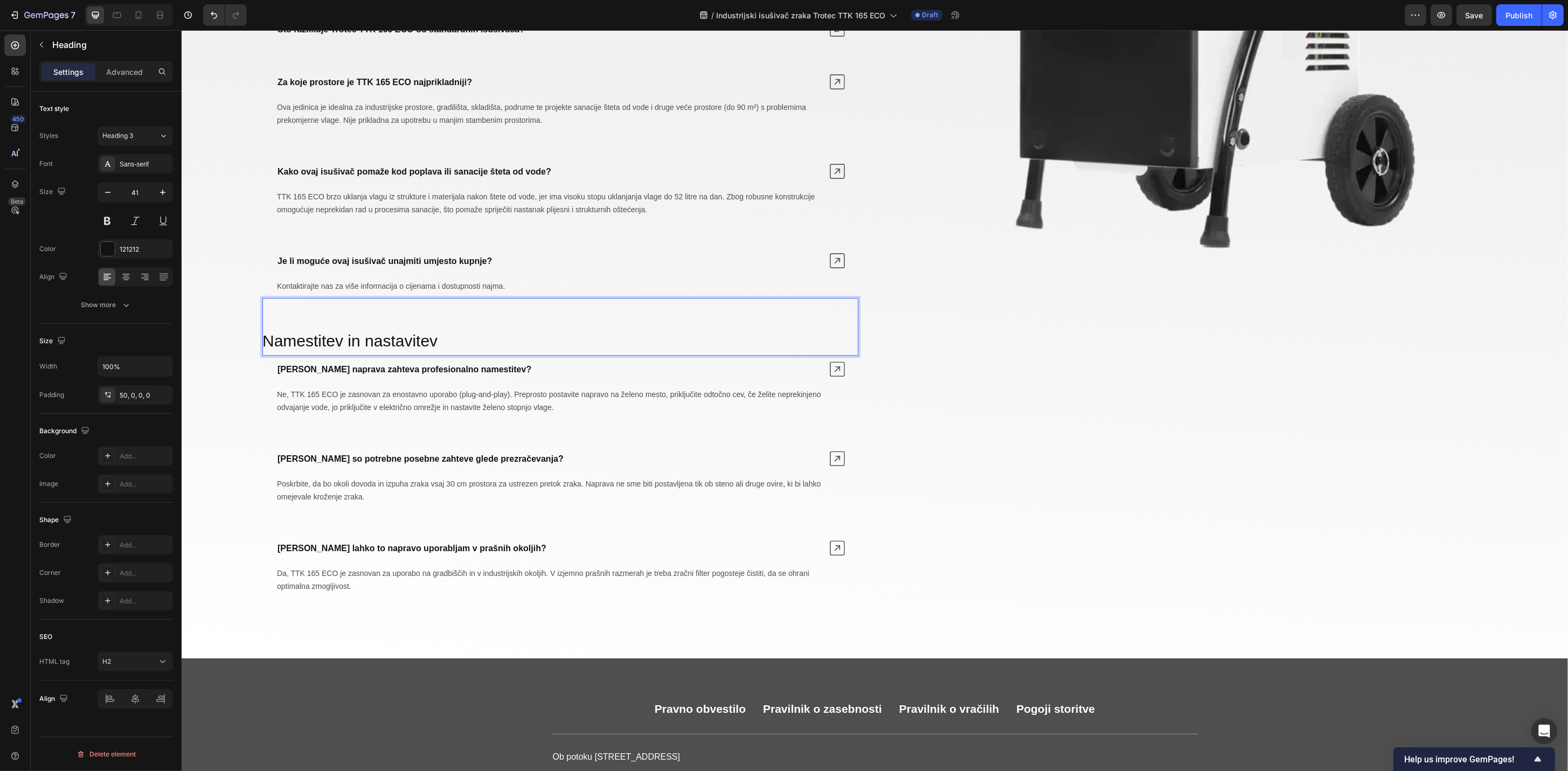
click at [372, 348] on span "Namestitev in nastavitev" at bounding box center [350, 340] width 175 height 18
click at [439, 374] on strong "[PERSON_NAME] naprava zahteva profesionalno namestitev?" at bounding box center [403, 369] width 253 height 9
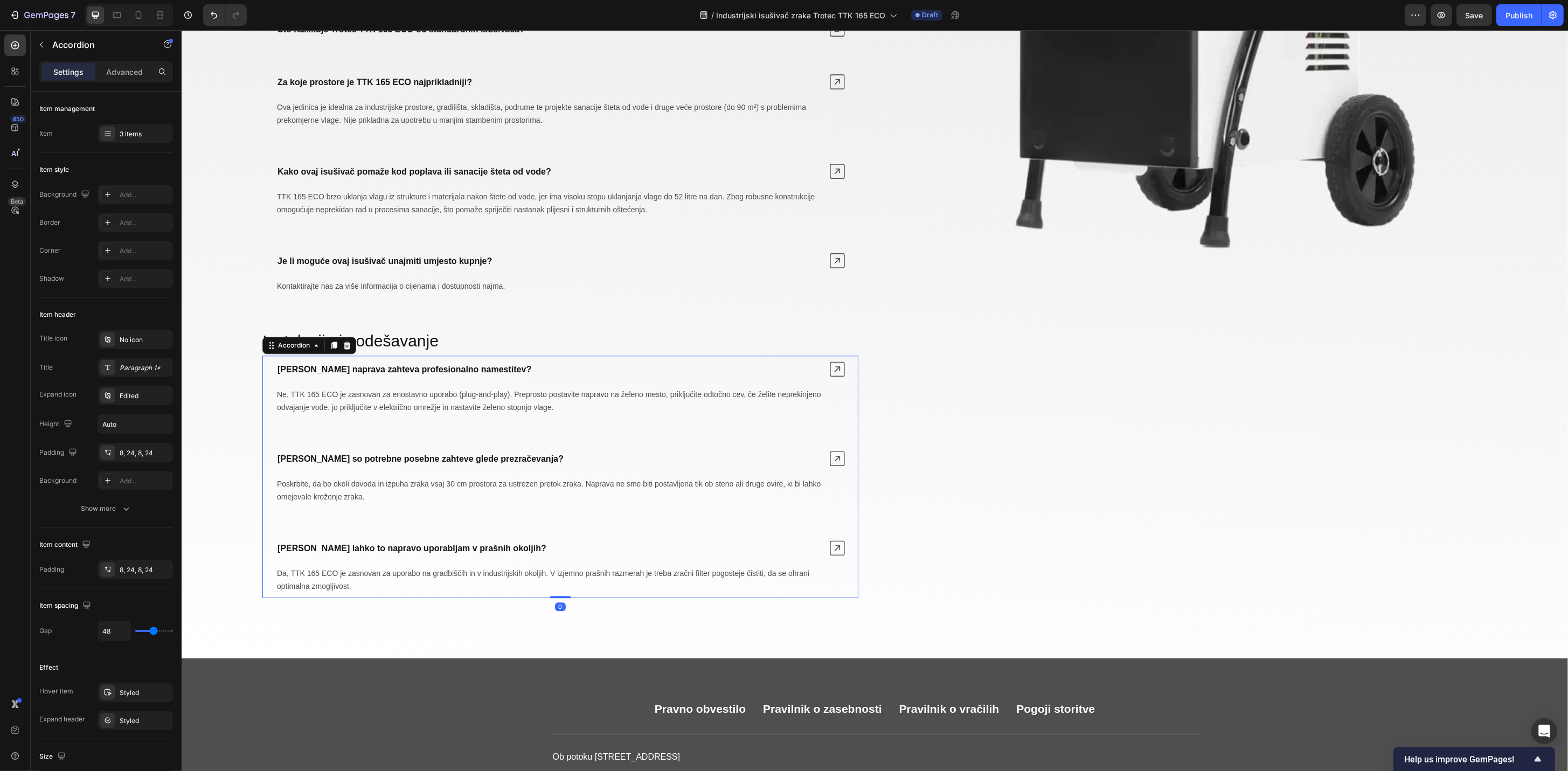
click at [429, 374] on strong "[PERSON_NAME] naprava zahteva profesionalno namestitev?" at bounding box center [403, 369] width 253 height 9
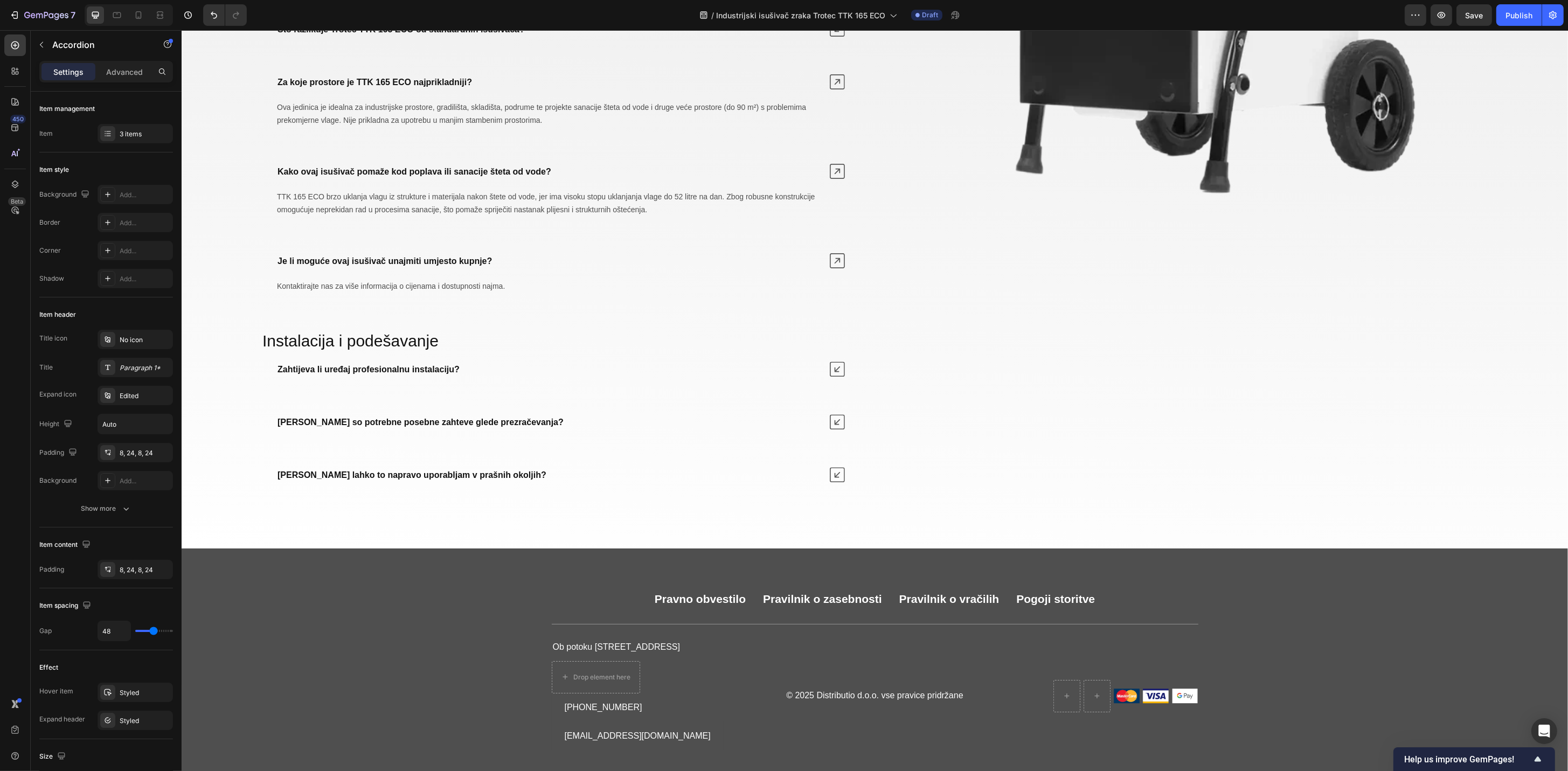
click at [404, 465] on div "Zahtijeva li uređaj profesionalnu instalaciju? Ne, TTK 165 ECO je zasnovan za e…" at bounding box center [560, 421] width 596 height 132
click at [414, 426] on strong "[PERSON_NAME] so potrebne posebne zahteve glede prezračevanja?" at bounding box center [420, 422] width 286 height 9
click at [451, 480] on strong "[PERSON_NAME] lahko to napravo uporabljam v prašnih okoljih?" at bounding box center [411, 475] width 269 height 9
click at [445, 477] on strong "[PERSON_NAME] lahko to napravo uporabljam v prašnih okoljih?" at bounding box center [411, 475] width 269 height 9
click at [833, 477] on icon at bounding box center [836, 475] width 15 height 15
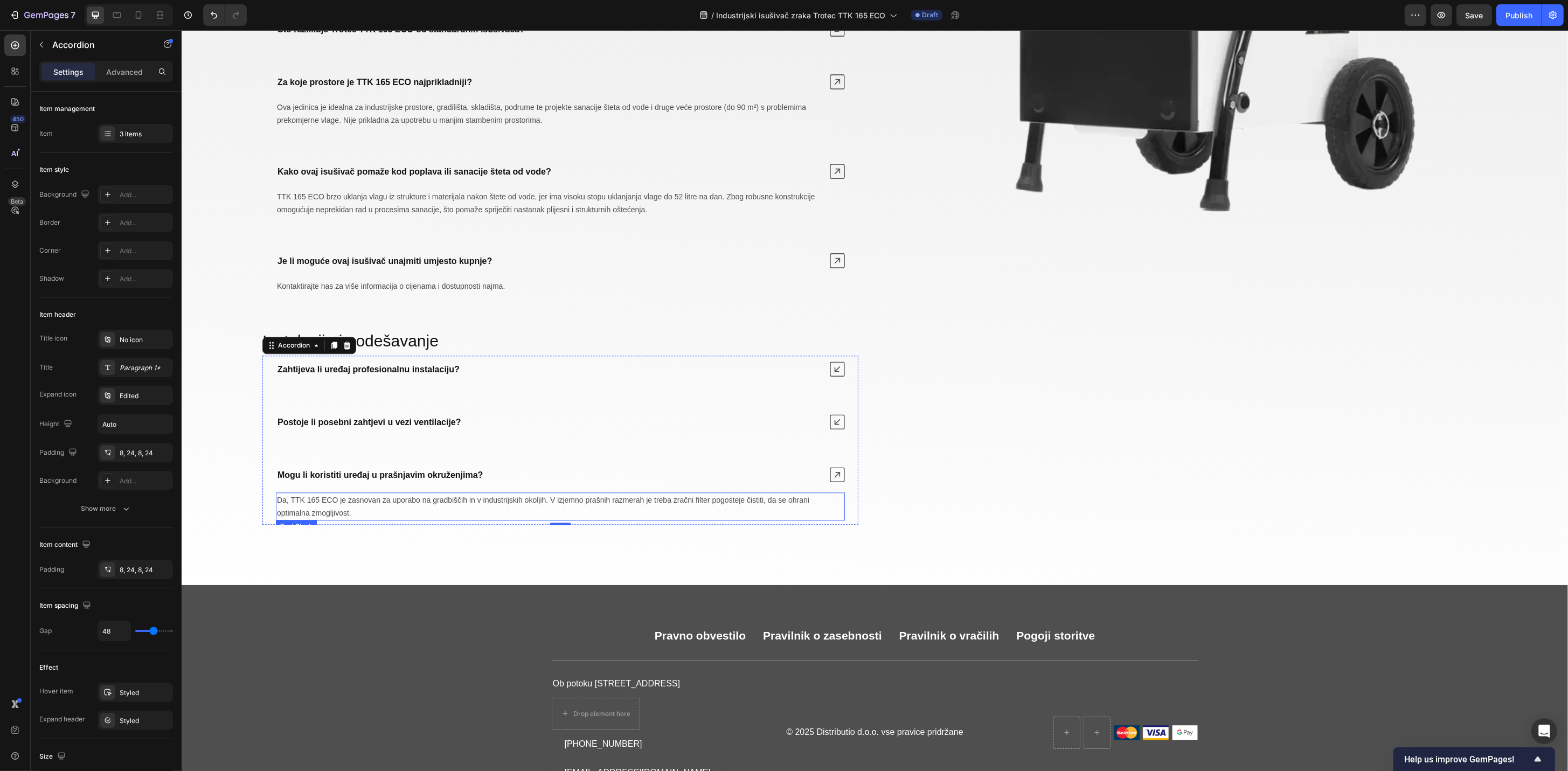
click at [603, 505] on span "Da, TTK 165 ECO je zasnovan za uporabo na gradbiščih in v industrijskih okoljih…" at bounding box center [542, 507] width 532 height 22
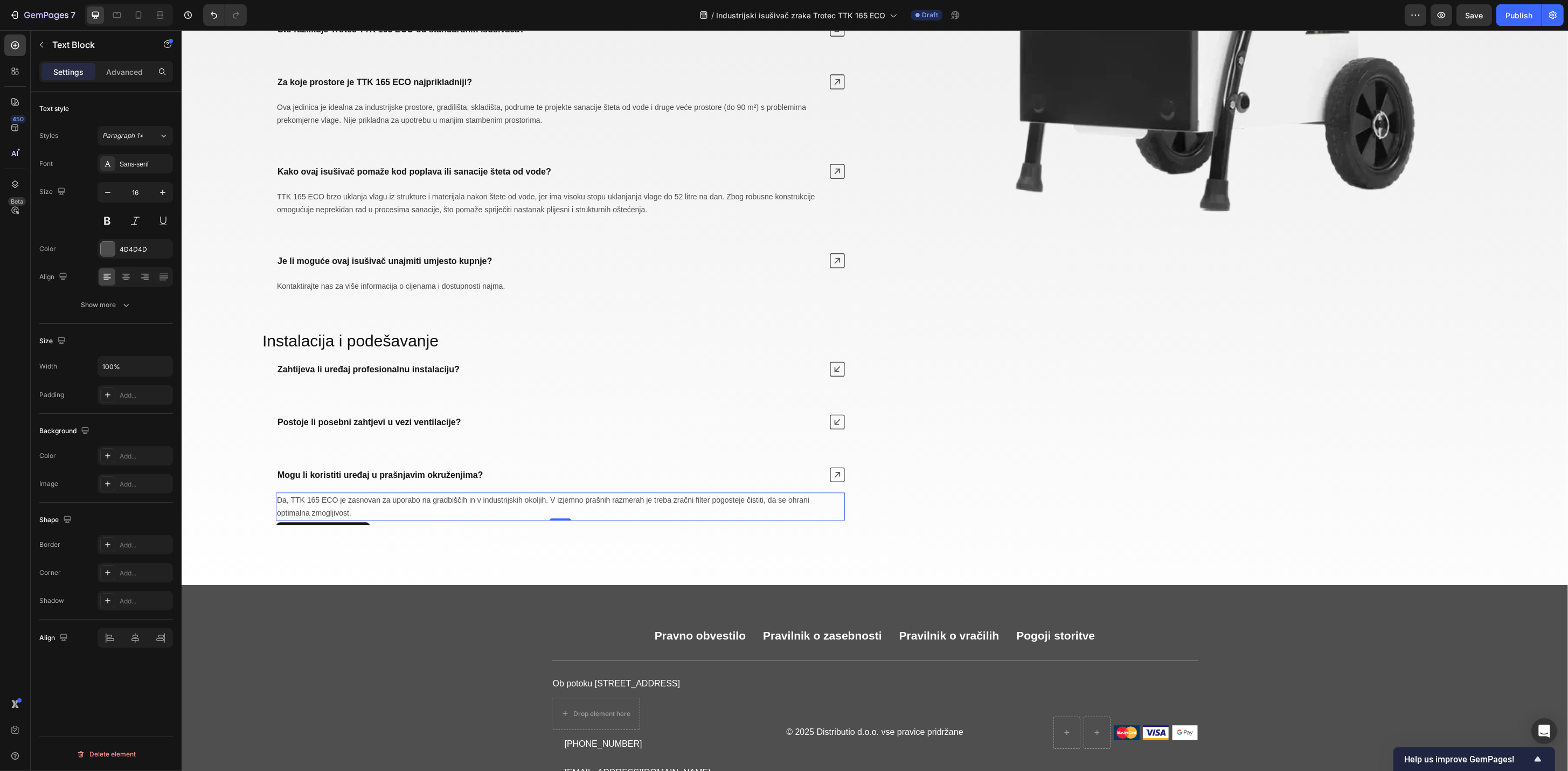
click at [589, 502] on span "Da, TTK 165 ECO je zasnovan za uporabo na gradbiščih in v industrijskih okoljih…" at bounding box center [542, 507] width 532 height 22
click at [834, 420] on icon at bounding box center [836, 421] width 15 height 15
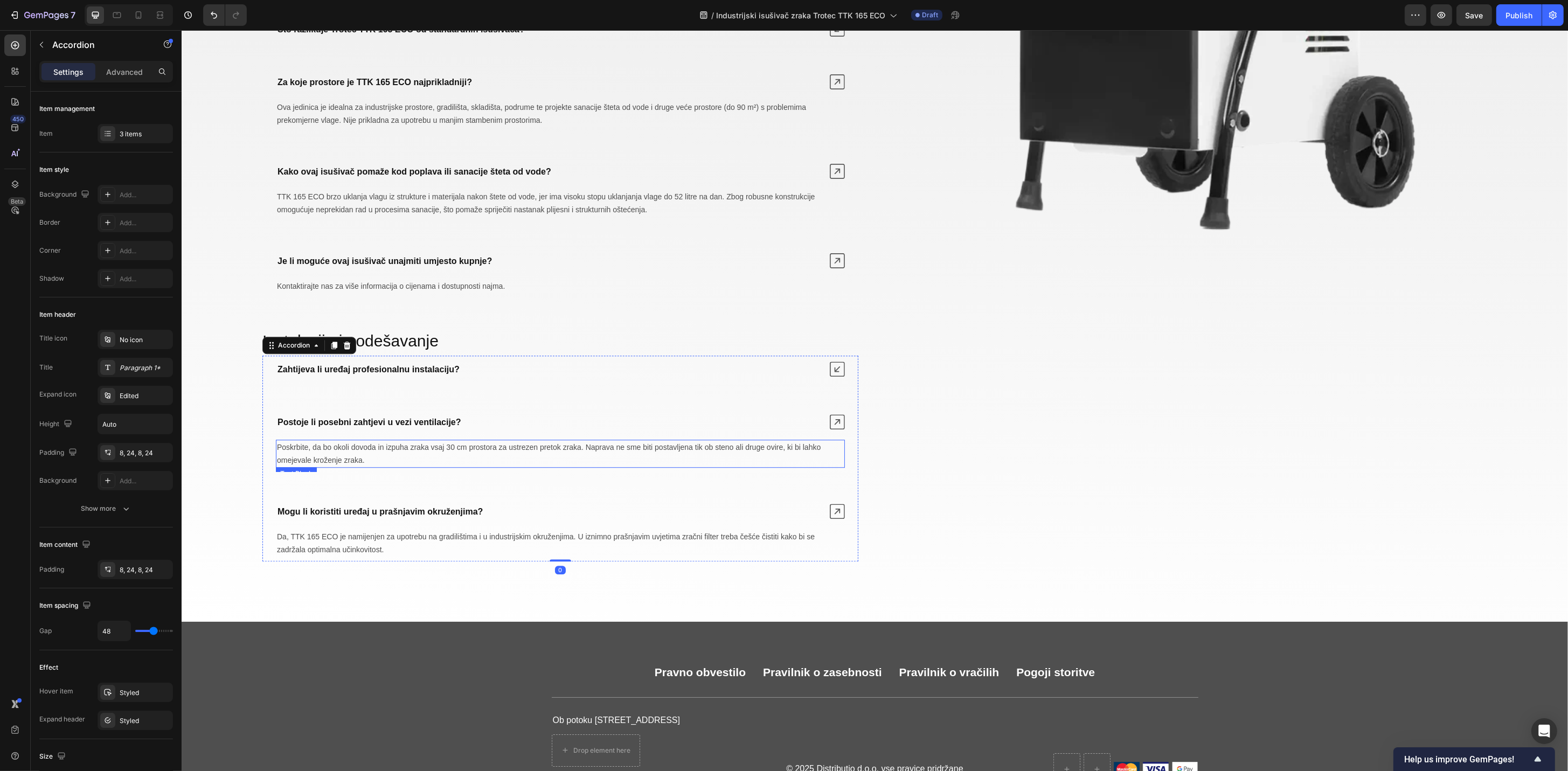
click at [618, 459] on p "Poskrbite, da bo okoli dovoda in izpuha zraka vsaj 30 cm prostora za ustrezen p…" at bounding box center [559, 453] width 567 height 26
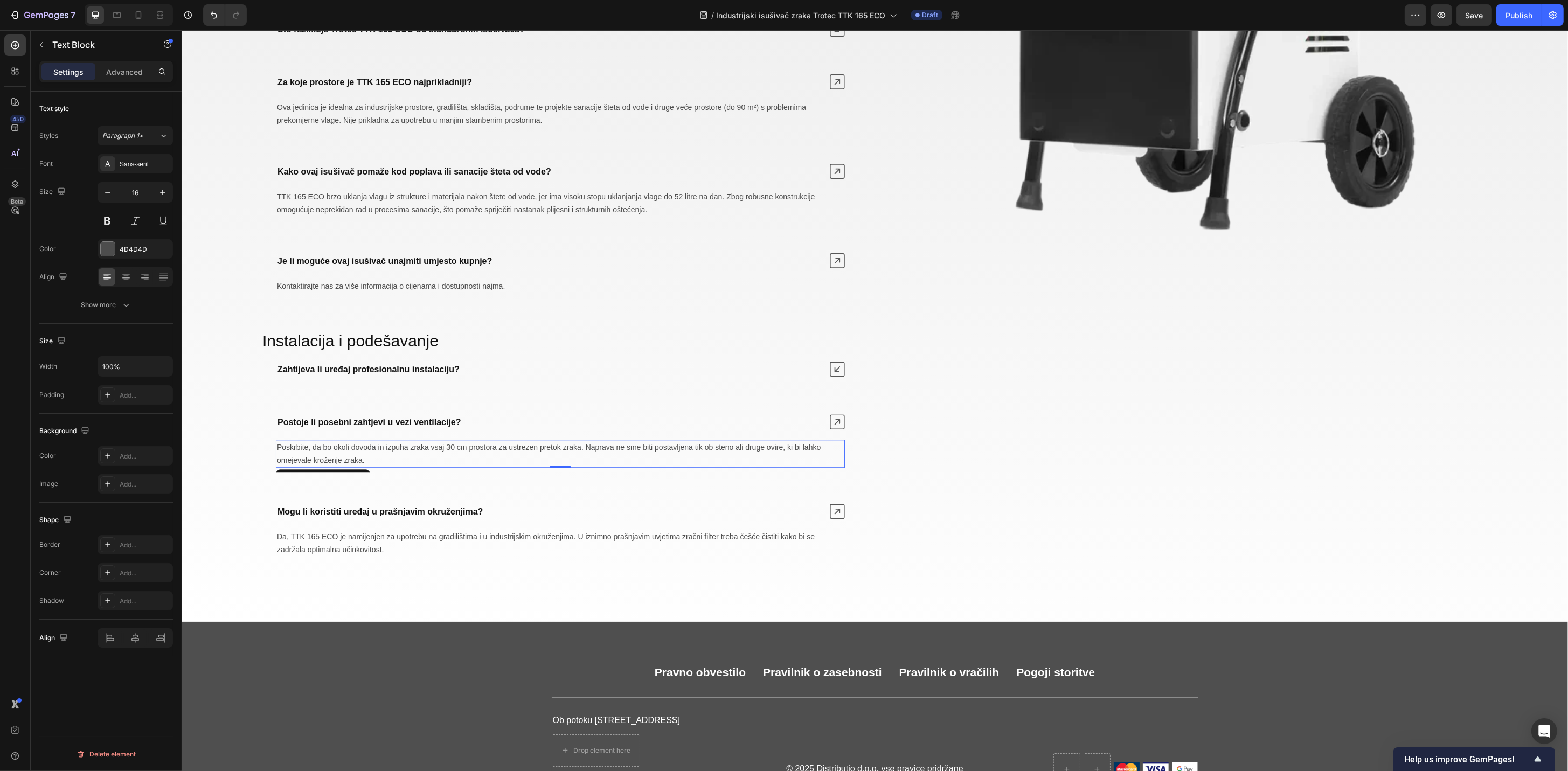
click at [607, 453] on span "Poskrbite, da bo okoli dovoda in izpuha zraka vsaj 30 cm prostora za ustrezen p…" at bounding box center [548, 453] width 543 height 22
click at [831, 374] on icon at bounding box center [836, 369] width 15 height 15
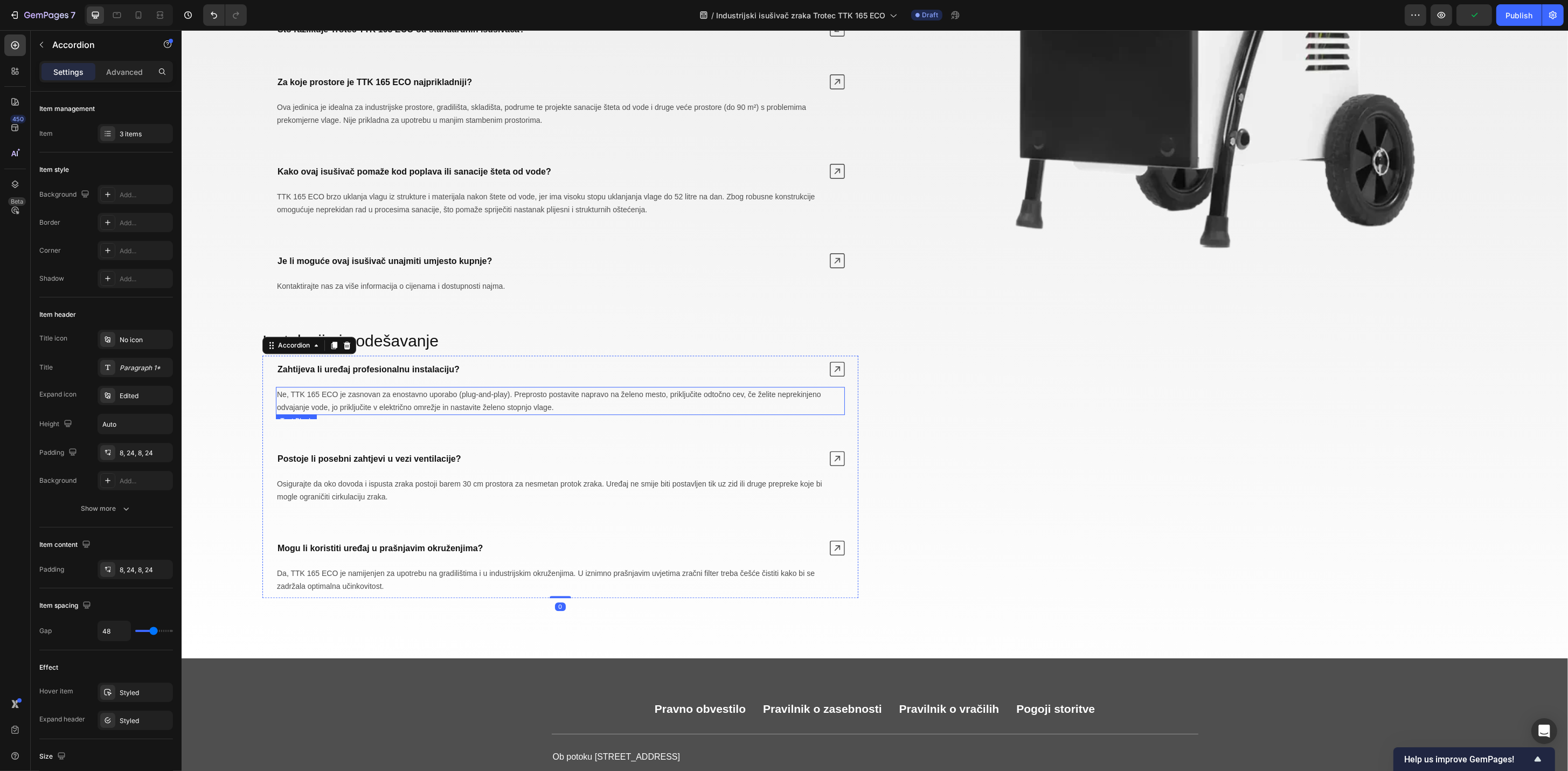
drag, startPoint x: 752, startPoint y: 407, endPoint x: 731, endPoint y: 402, distance: 21.6
click at [751, 407] on p "Ne, TTK 165 ECO je zasnovan za enostavno uporabo (plug-and-play). Preprosto pos…" at bounding box center [559, 400] width 567 height 26
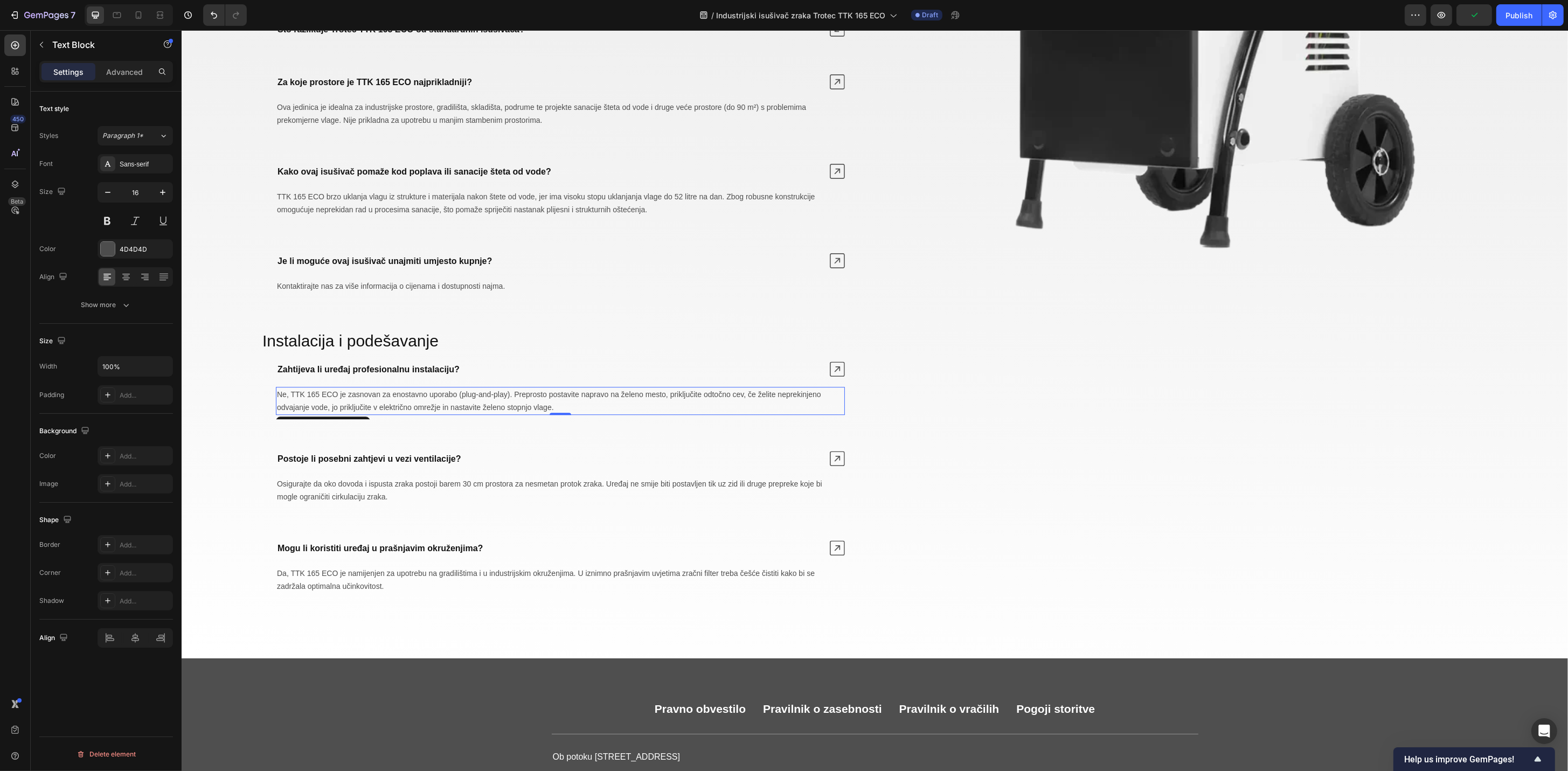
click at [729, 402] on span "Ne, TTK 165 ECO je zasnovan za enostavno uporabo (plug-and-play). Preprosto pos…" at bounding box center [548, 401] width 544 height 22
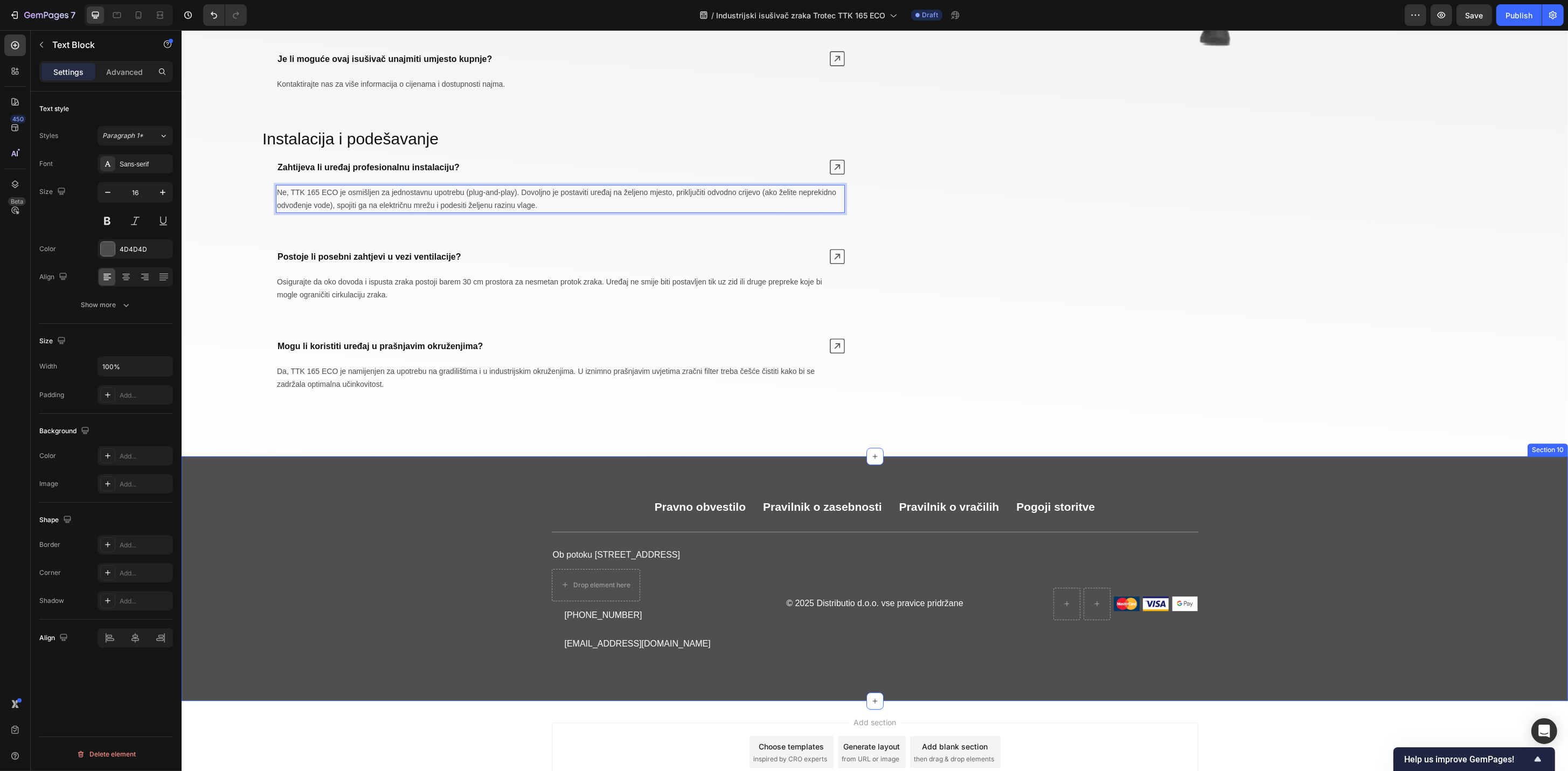
click at [393, 568] on div "Pravno obvestilo Button Pravilnik o zasebnosti Button Pravilnik o vračilih Butt…" at bounding box center [874, 579] width 1365 height 159
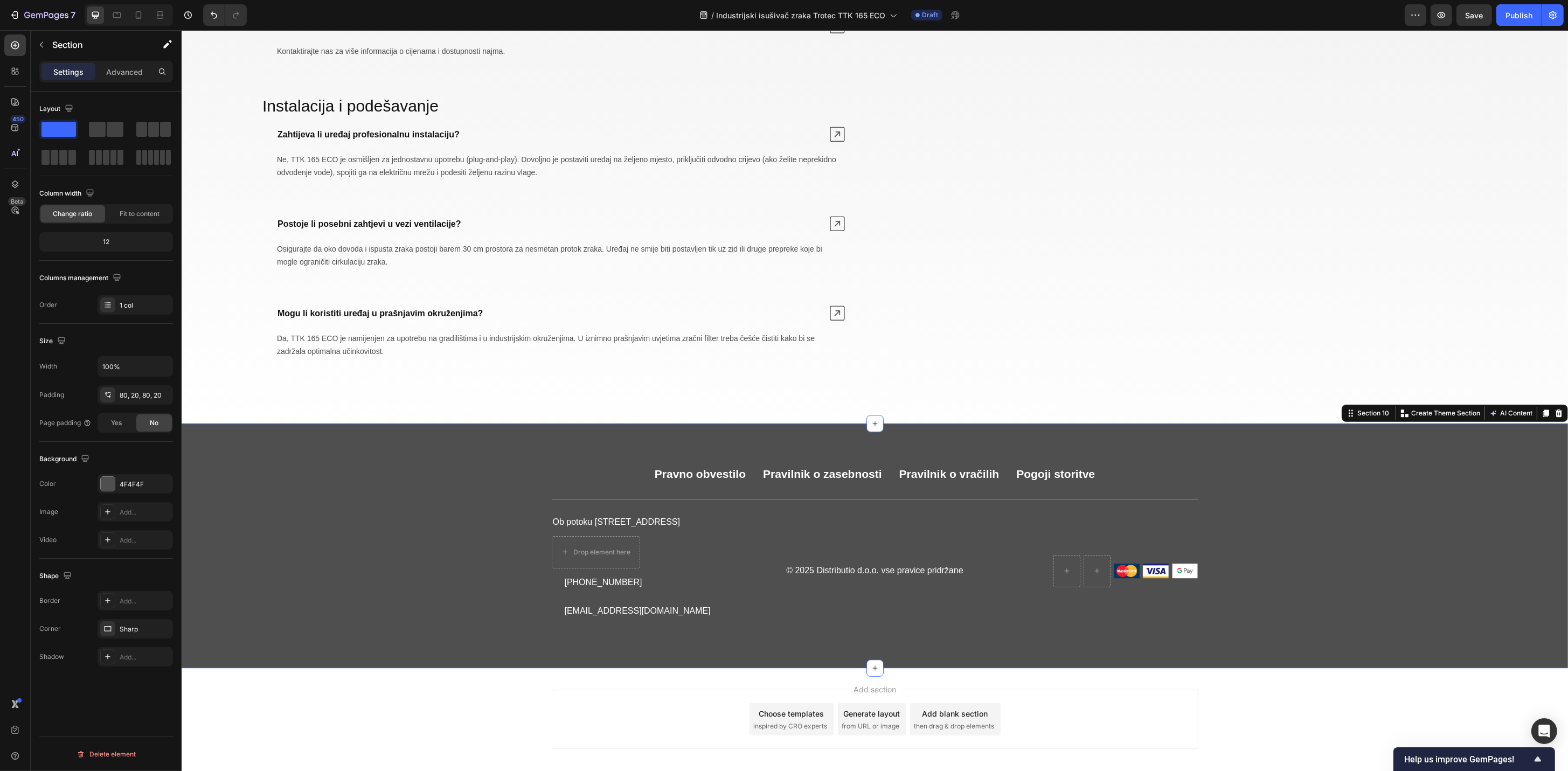
scroll to position [4976, 0]
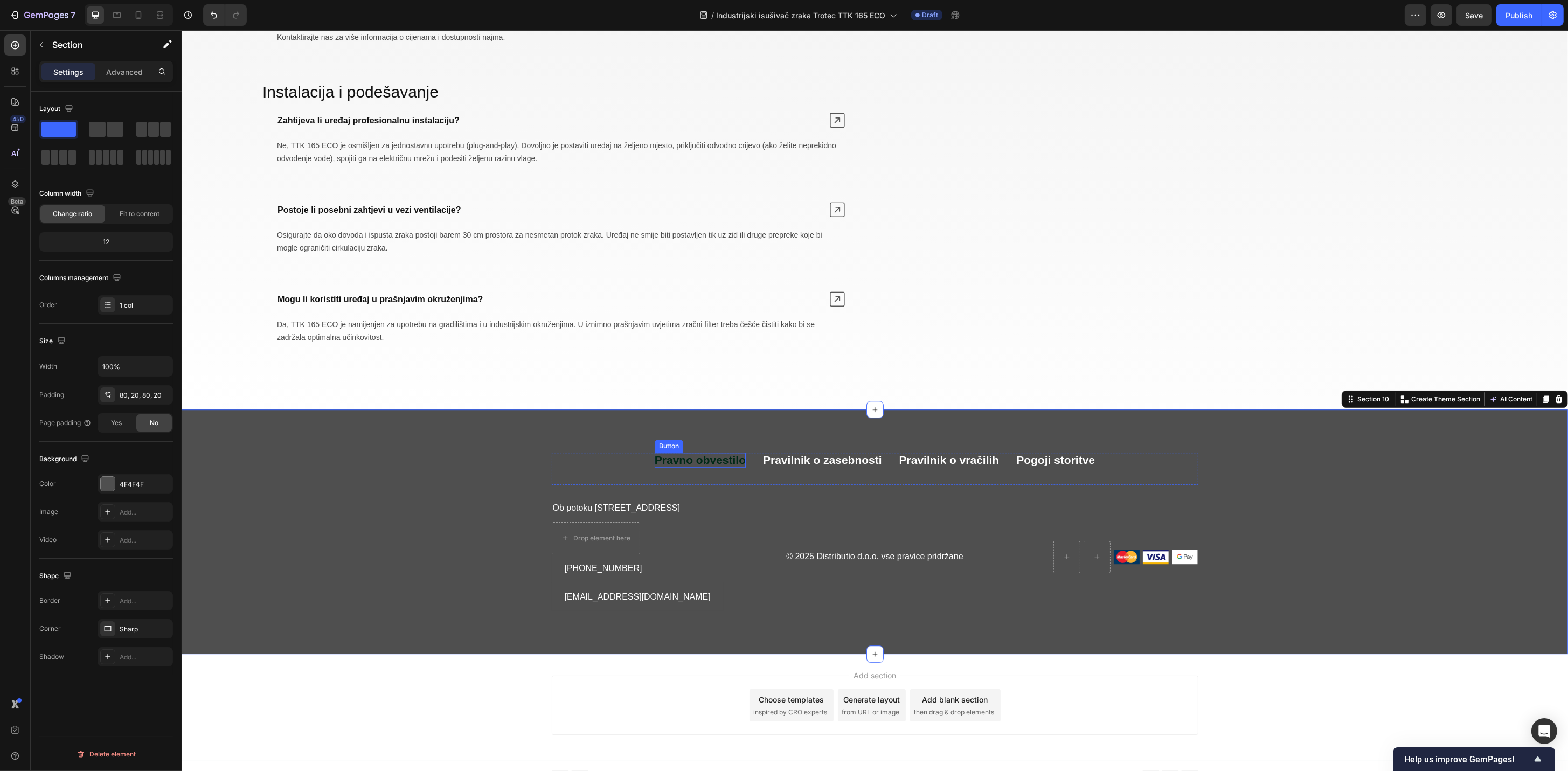
click at [684, 463] on p "Pravno obvestilo" at bounding box center [700, 460] width 91 height 15
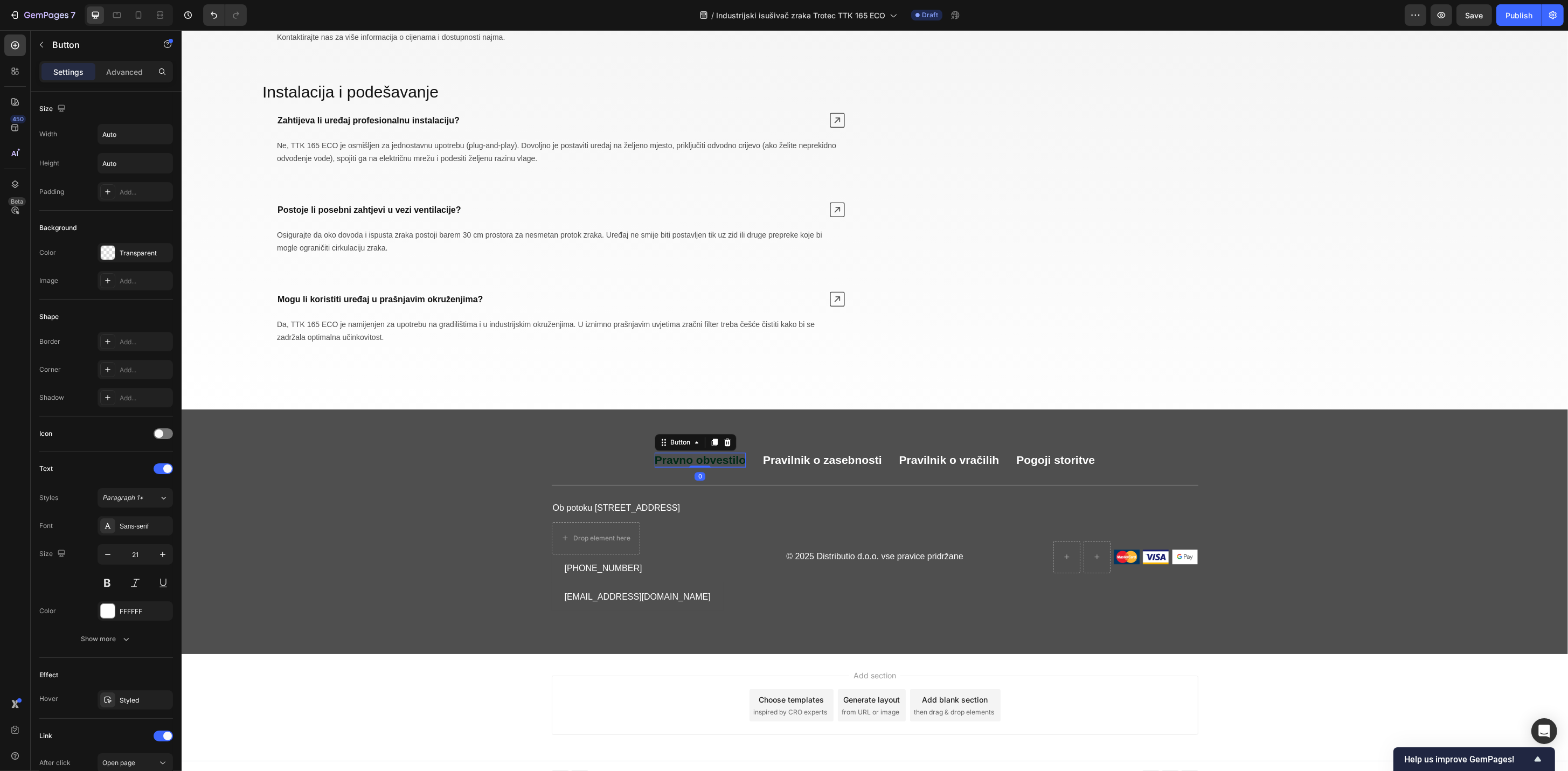
click at [667, 461] on p "Pravno obvestilo" at bounding box center [700, 460] width 91 height 15
click at [816, 467] on p "Pravilnik o zasebnosti" at bounding box center [821, 460] width 119 height 15
click at [814, 467] on p "Pravilnik o zasebnosti" at bounding box center [821, 460] width 119 height 15
click at [936, 464] on p "Pravilnik o vračilih" at bounding box center [947, 460] width 100 height 15
click at [917, 461] on p "Pravilnik o vračilih" at bounding box center [947, 460] width 100 height 15
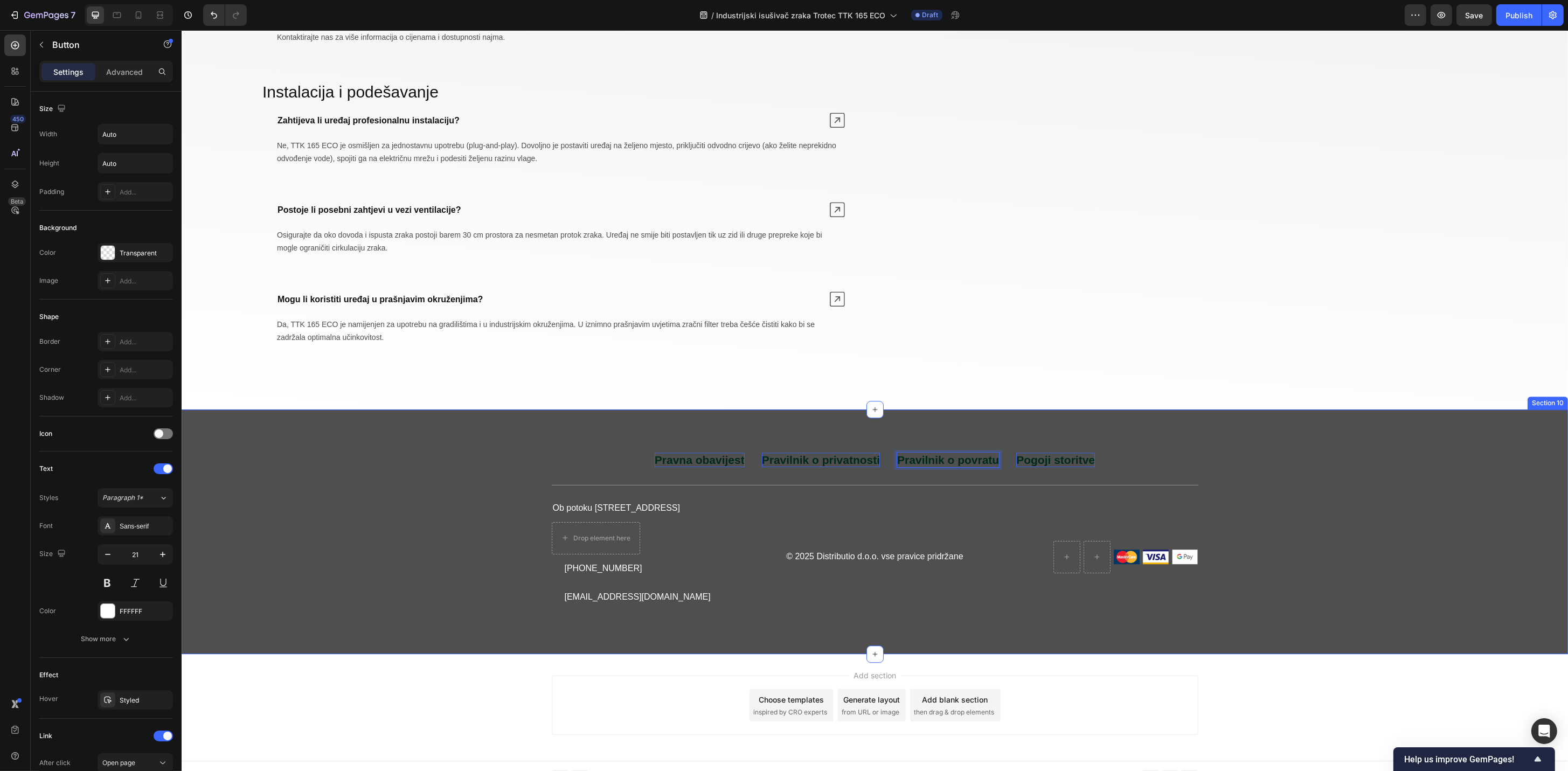
click at [1066, 466] on p "Pogoji storitve" at bounding box center [1055, 460] width 79 height 15
click at [1039, 463] on p "Pogoji storitve" at bounding box center [1055, 460] width 79 height 15
click at [898, 551] on p "© 2025 Distributio d.o.o. vse pravice pridržane" at bounding box center [874, 556] width 210 height 11
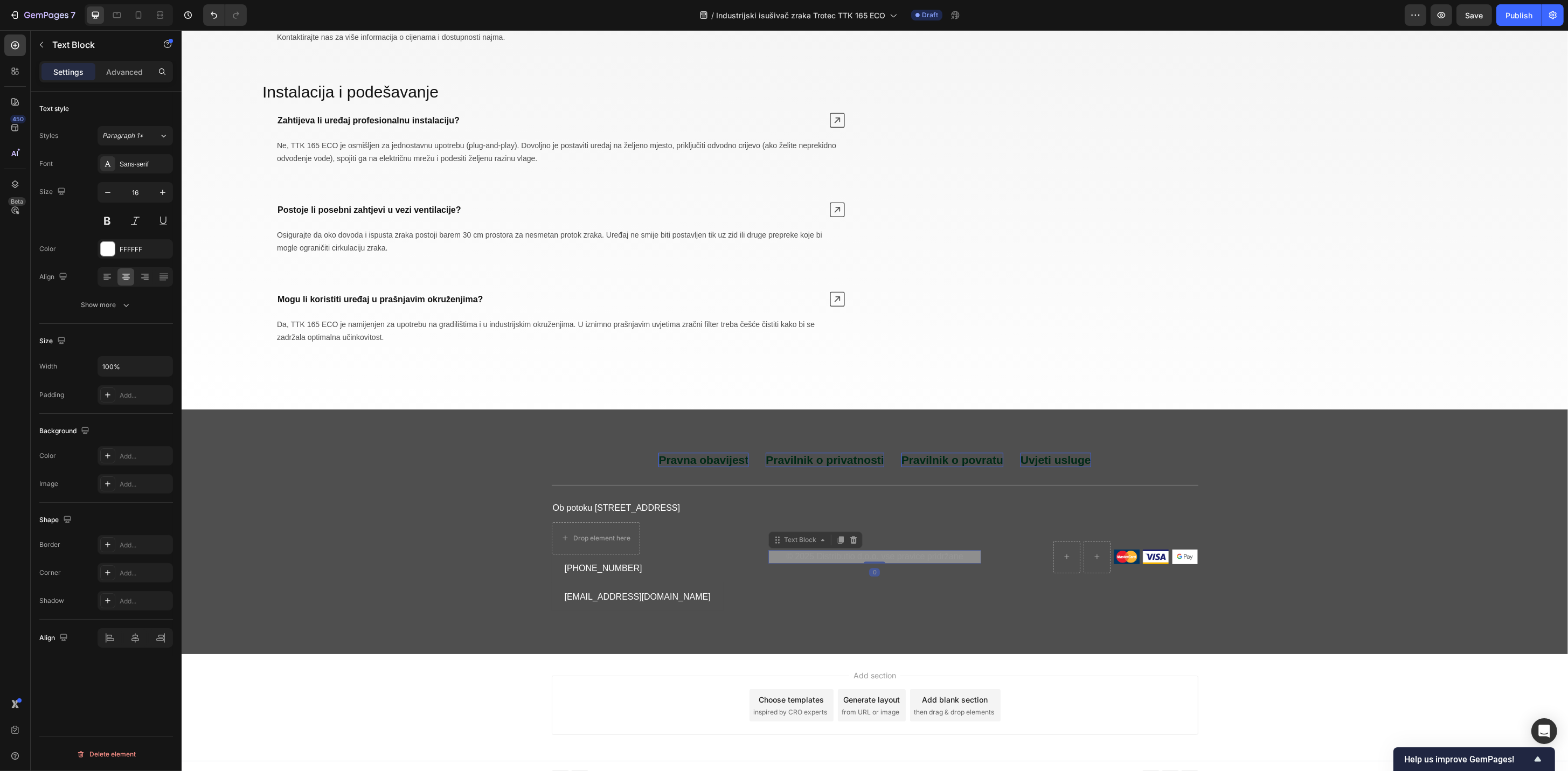
scroll to position [4969, 0]
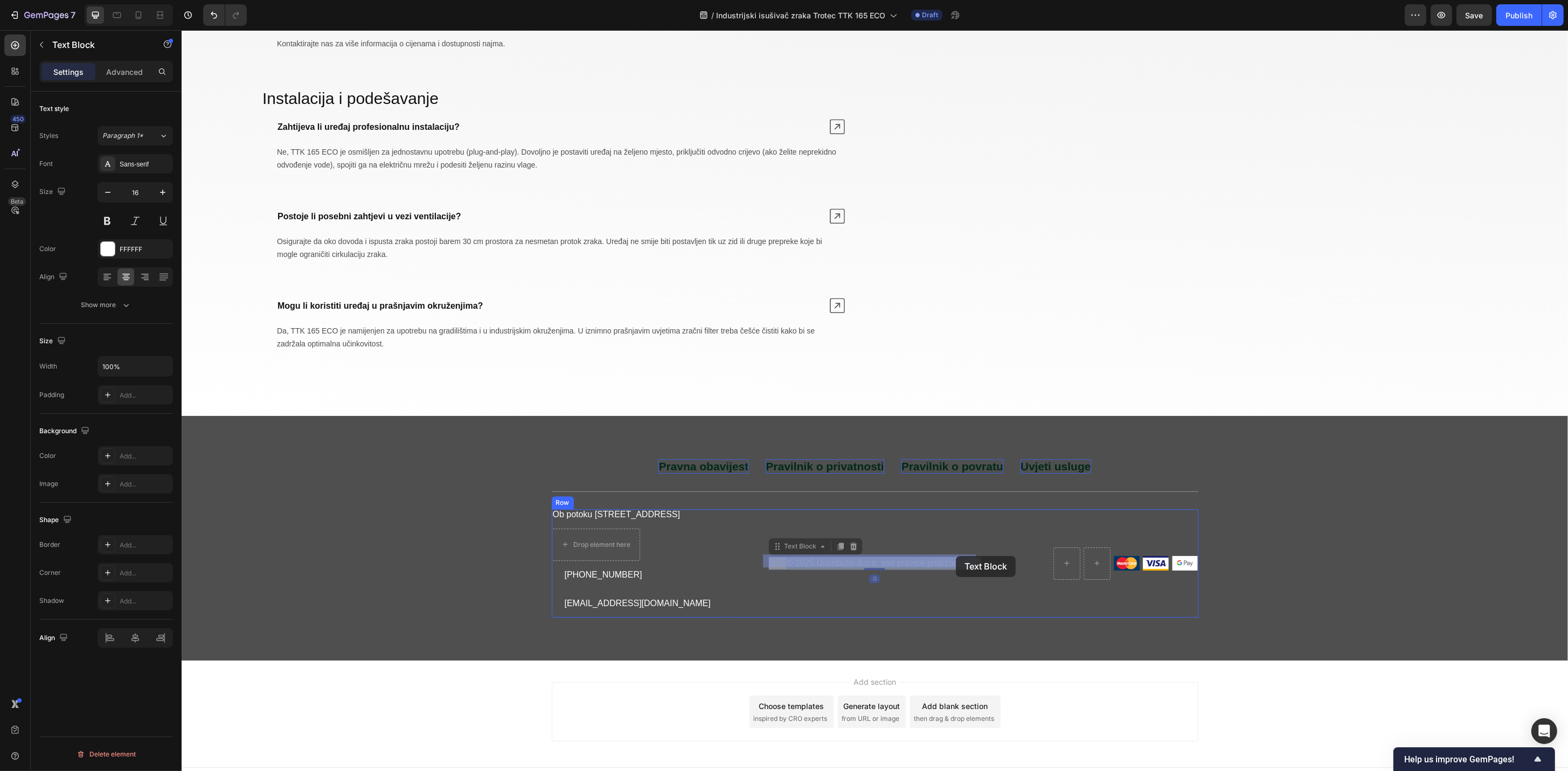
drag, startPoint x: 876, startPoint y: 551, endPoint x: 955, endPoint y: 559, distance: 79.4
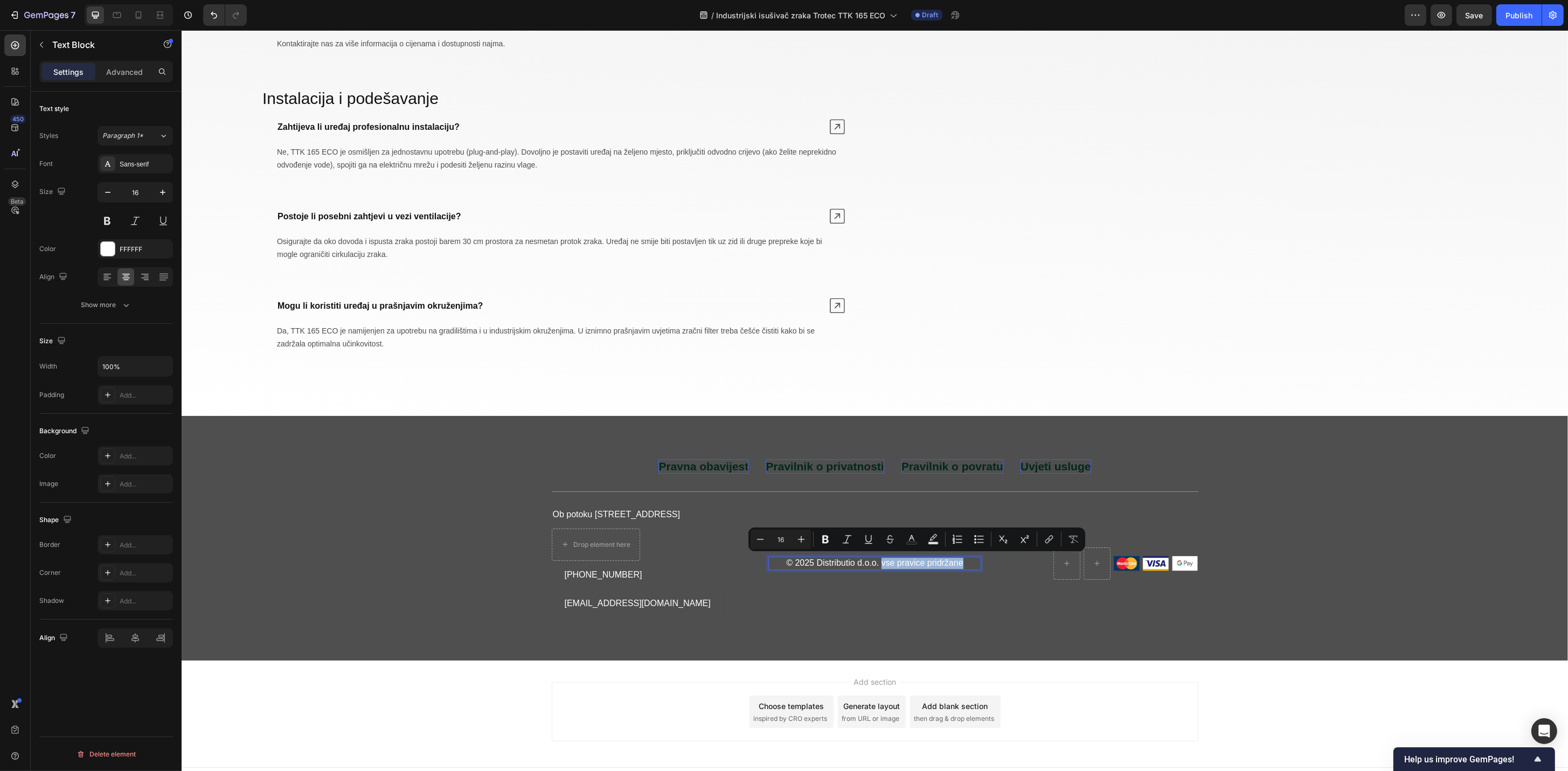
drag, startPoint x: 957, startPoint y: 561, endPoint x: 876, endPoint y: 560, distance: 81.0
click at [876, 560] on p "© 2025 Distributio d.o.o. vse pravice pridržane" at bounding box center [874, 563] width 210 height 11
click at [777, 611] on div "Pravna obavijest Button Pravilnik o privatnosti Button Pravilnik o povratu Butt…" at bounding box center [874, 538] width 1386 height 245
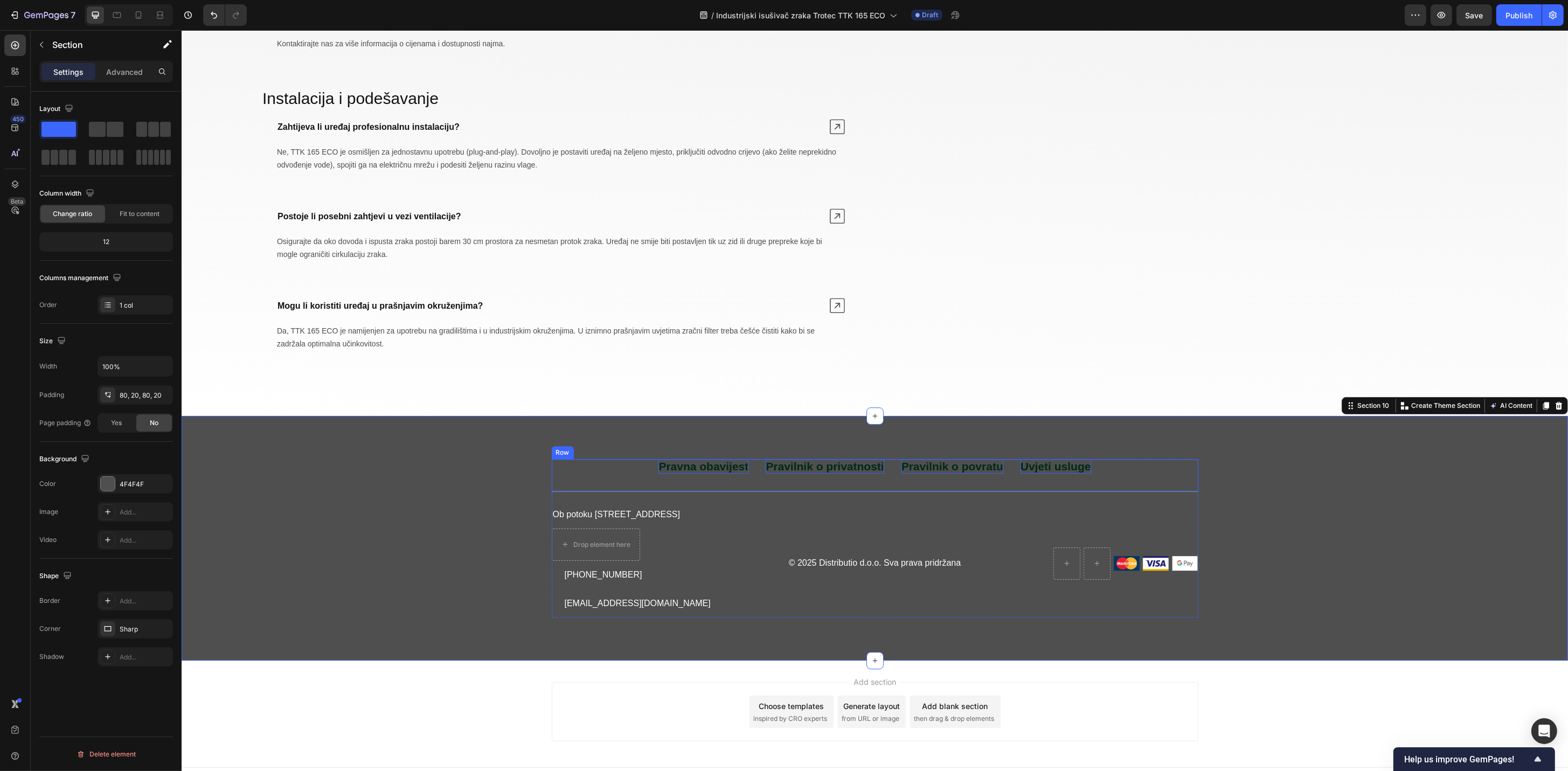
click at [695, 473] on p "Pravna obavijest" at bounding box center [703, 467] width 90 height 15
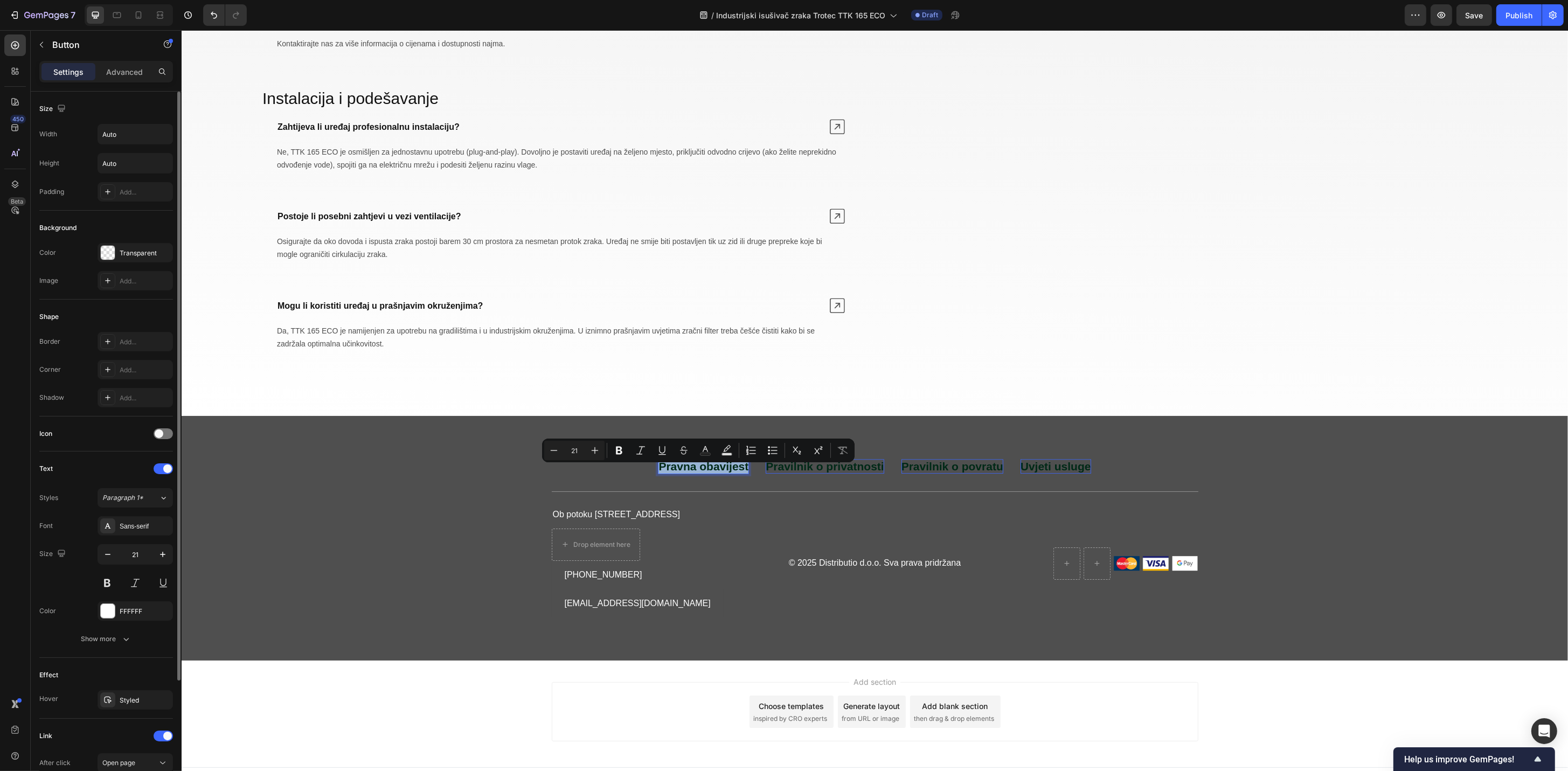
scroll to position [147, 0]
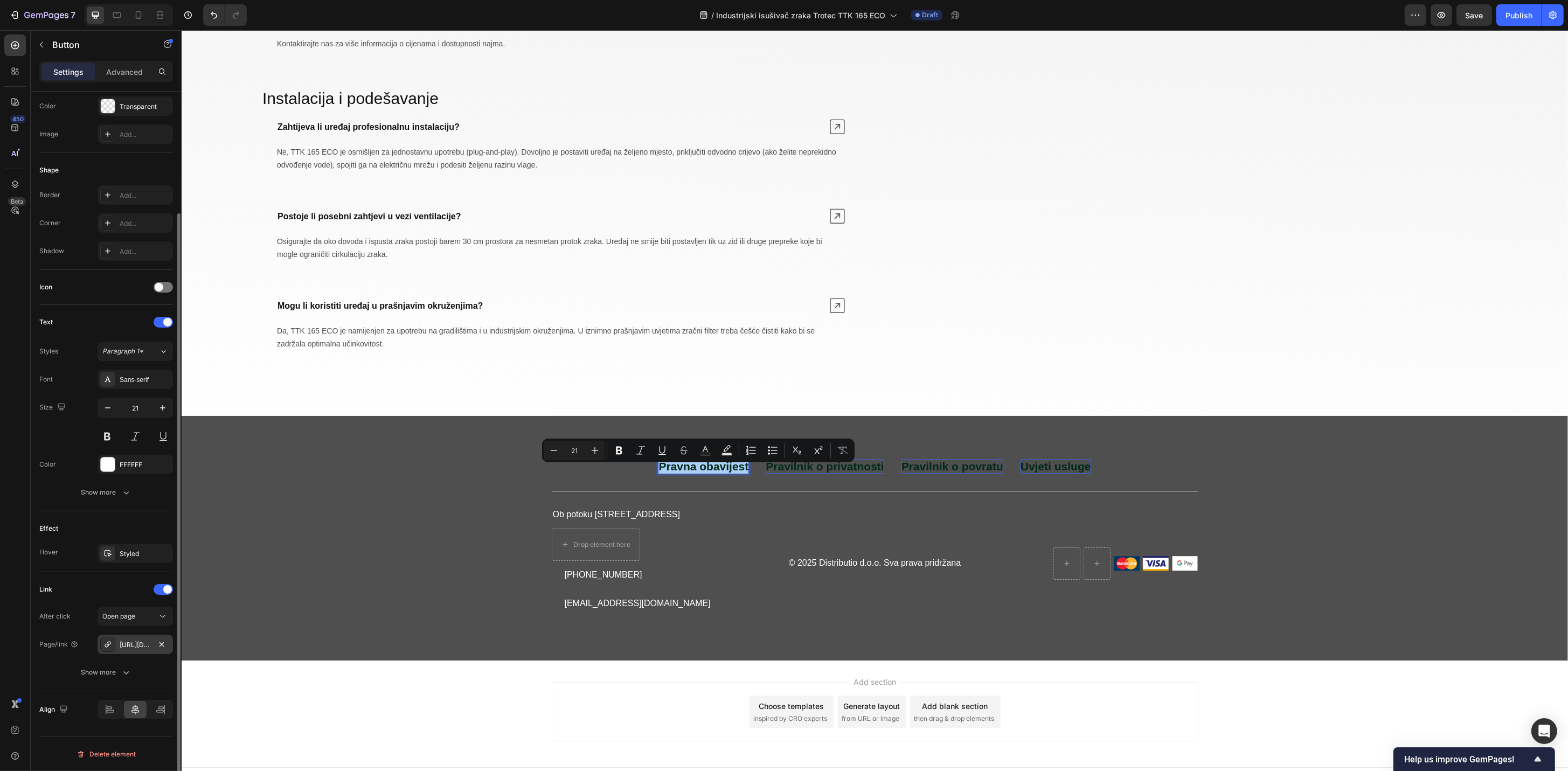
click at [135, 645] on div "[URL][DOMAIN_NAME]" at bounding box center [135, 644] width 31 height 9
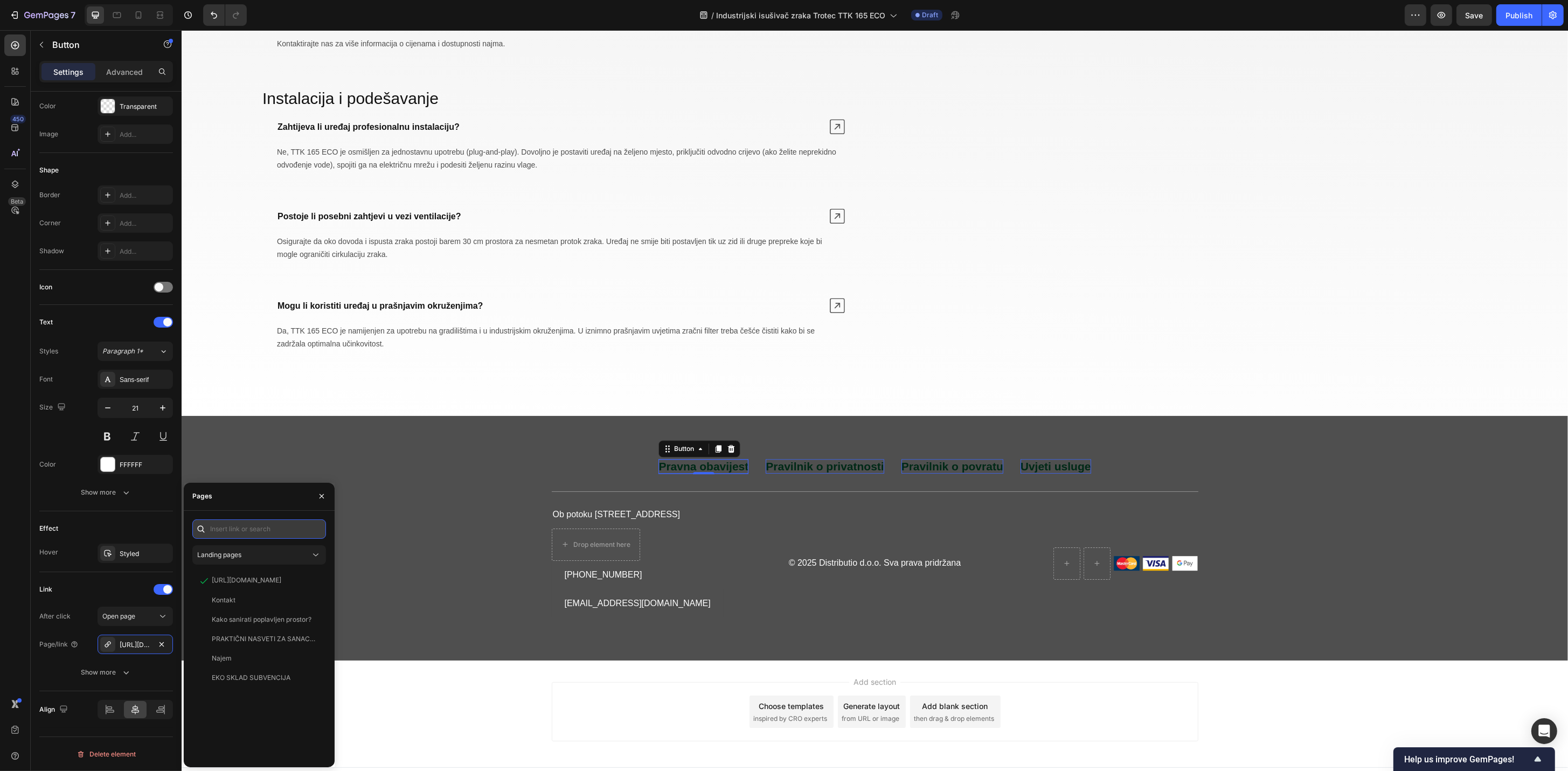
click at [254, 531] on input "text" at bounding box center [259, 529] width 134 height 20
paste input "[URL][DOMAIN_NAME]"
type input "[URL][DOMAIN_NAME]"
click at [264, 555] on div "[URL][DOMAIN_NAME]" at bounding box center [246, 554] width 69 height 9
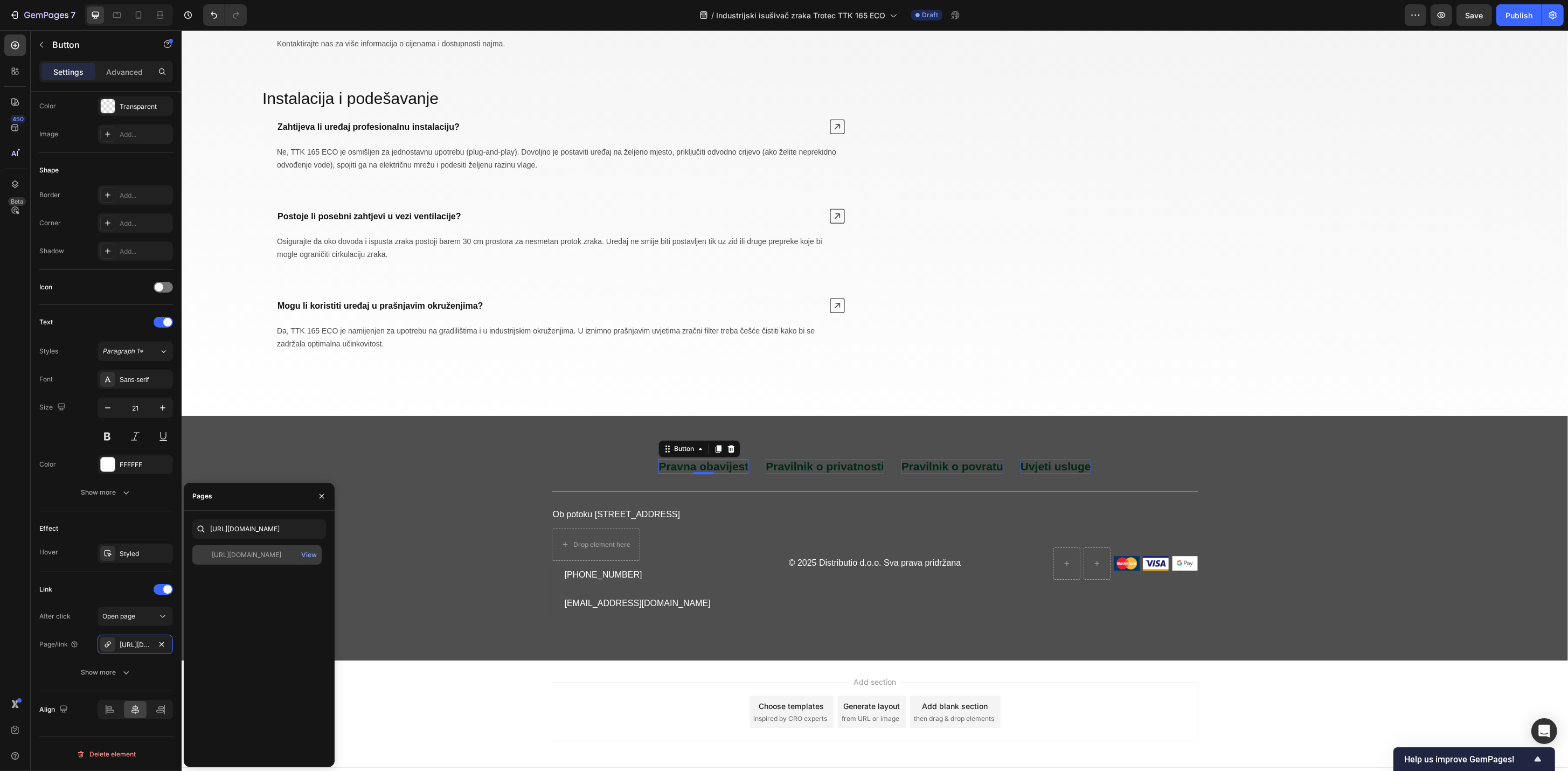
scroll to position [0, 0]
click at [391, 594] on div "Pravna obavijest Button 0 Pravilnik o privatnosti Button Pravilnik o povratu Bu…" at bounding box center [874, 539] width 1365 height 159
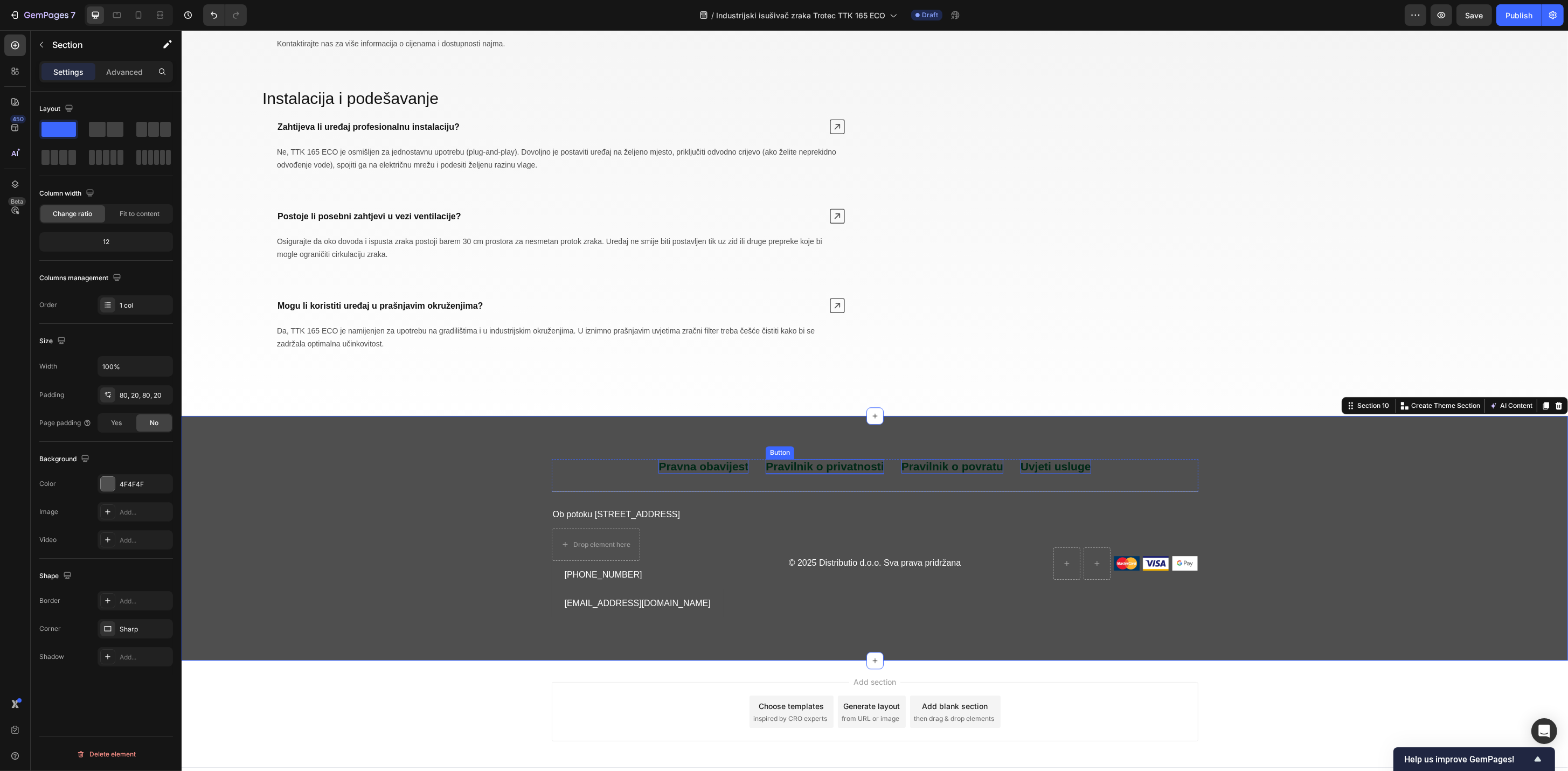
click at [798, 473] on p "Pravilnik o privatnosti" at bounding box center [825, 467] width 118 height 15
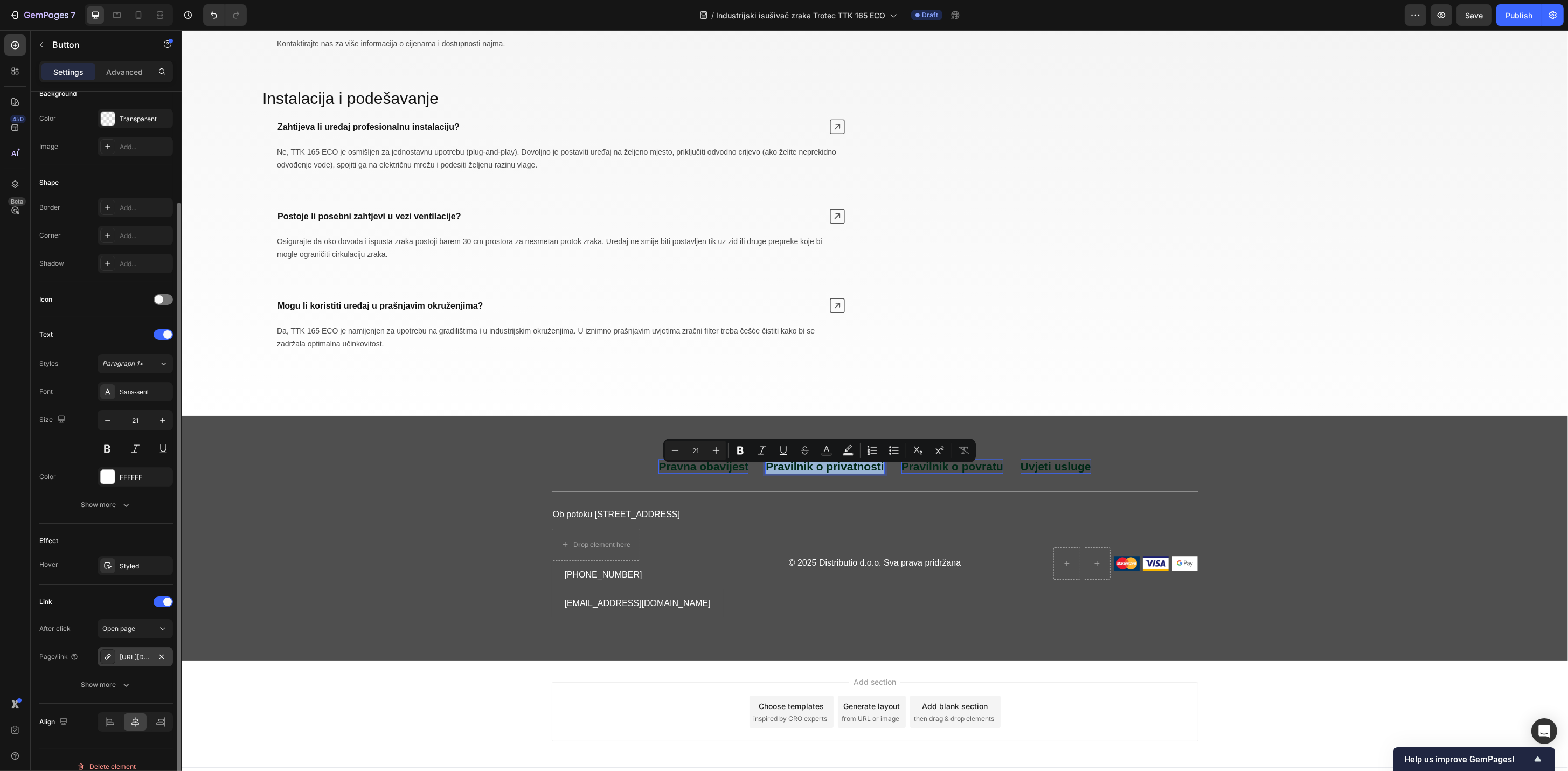
scroll to position [147, 0]
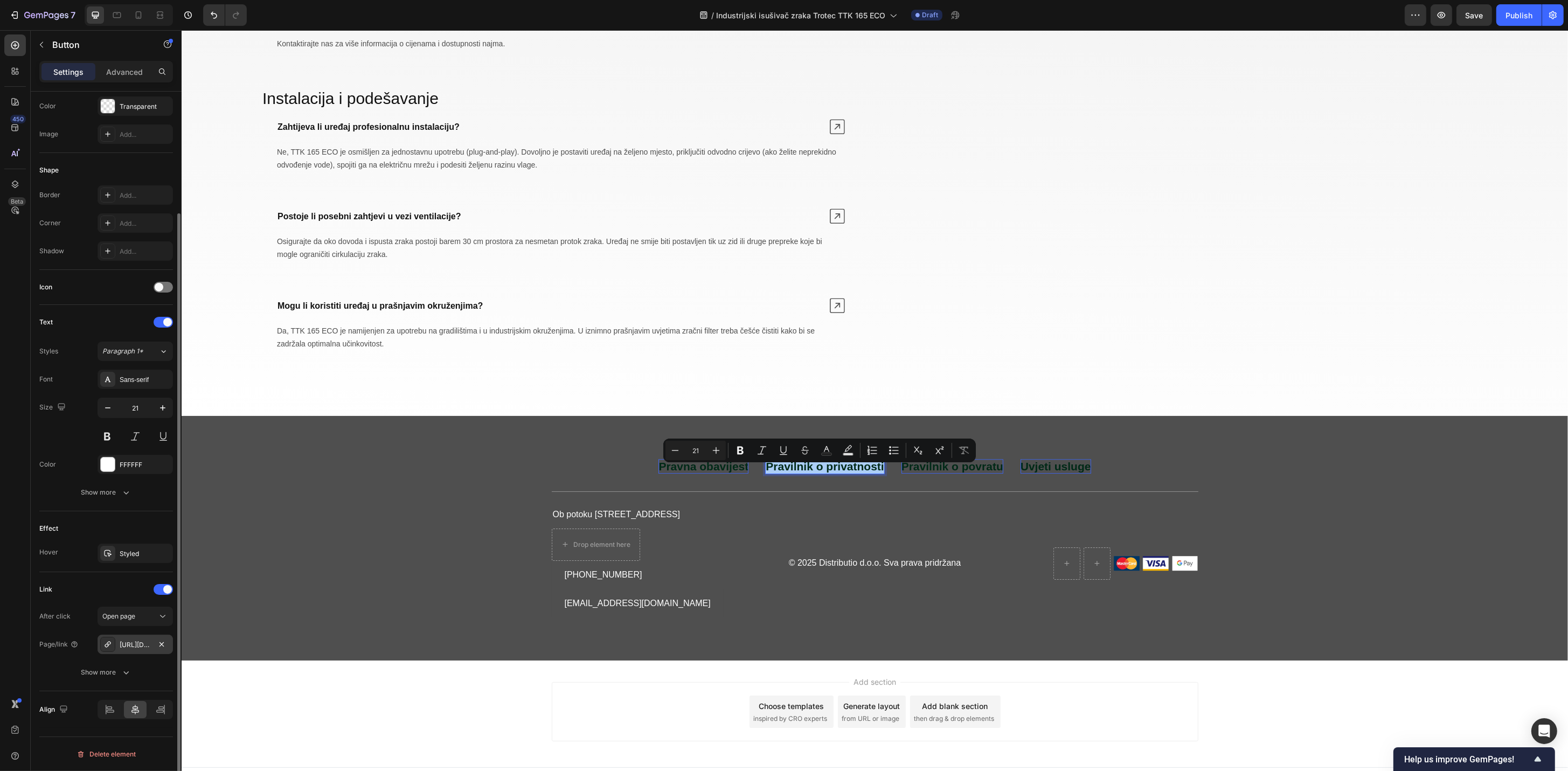
click at [145, 645] on div "[URL][DOMAIN_NAME]" at bounding box center [135, 644] width 31 height 9
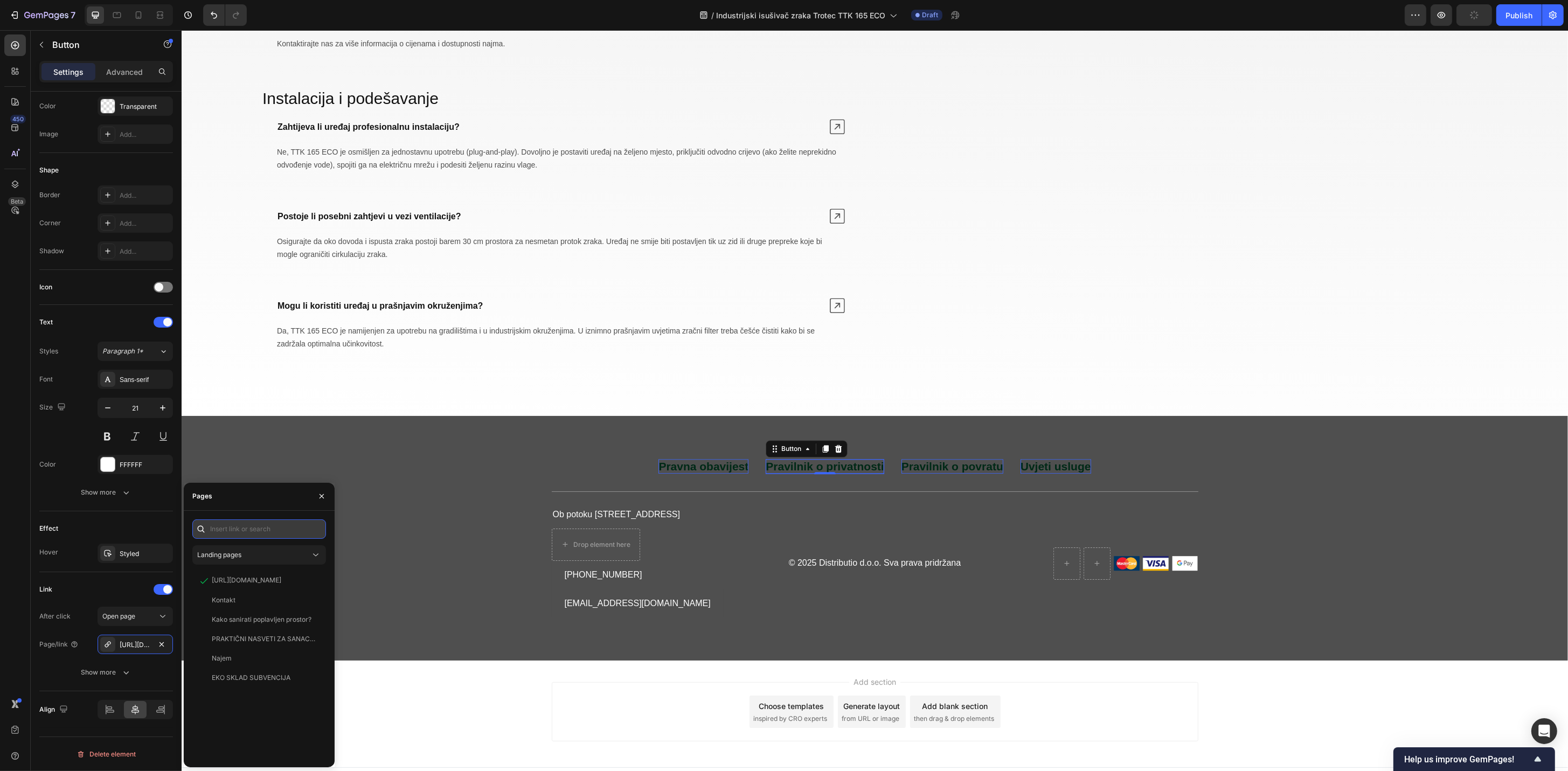
click at [280, 529] on input "text" at bounding box center [259, 529] width 134 height 20
paste input "[URL][DOMAIN_NAME]"
type input "[URL][DOMAIN_NAME]"
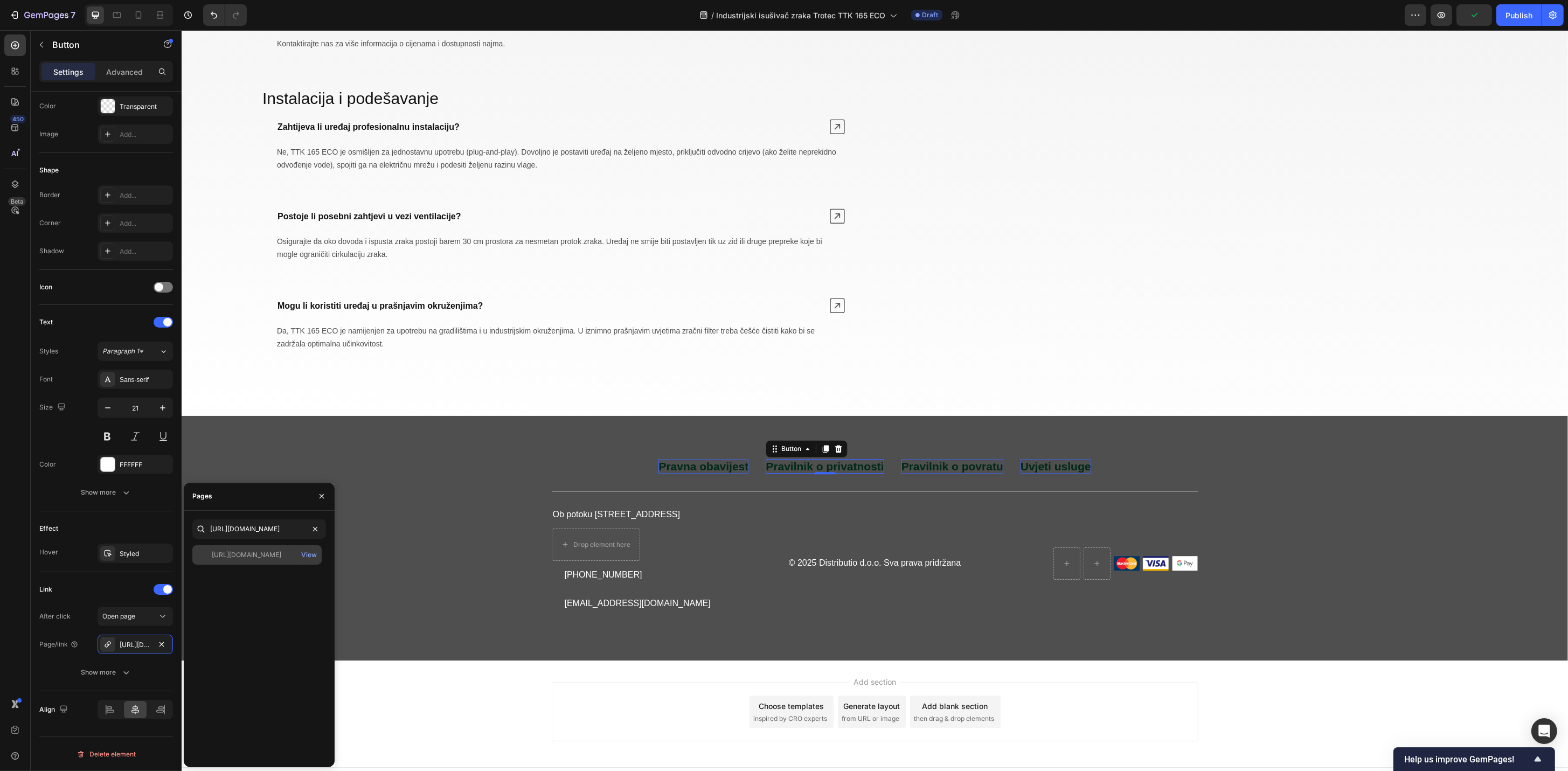
click at [288, 548] on div "[URL][DOMAIN_NAME] View" at bounding box center [256, 555] width 129 height 20
drag, startPoint x: 928, startPoint y: 470, endPoint x: 936, endPoint y: 477, distance: 10.6
click at [930, 470] on p "Pravilnik o povratu" at bounding box center [951, 467] width 102 height 15
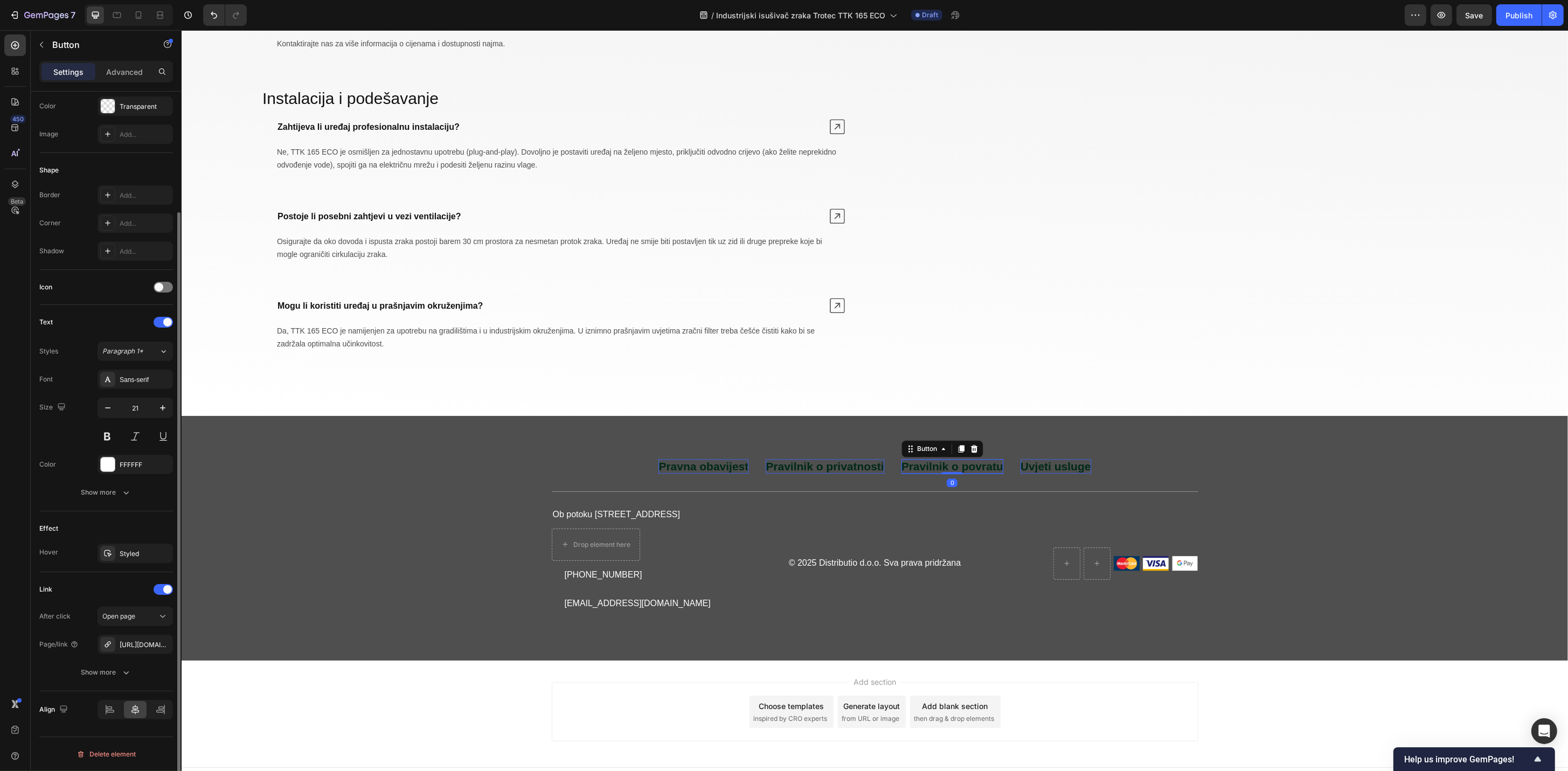
scroll to position [146, 0]
click at [124, 648] on div "[URL][DOMAIN_NAME]" at bounding box center [135, 645] width 31 height 9
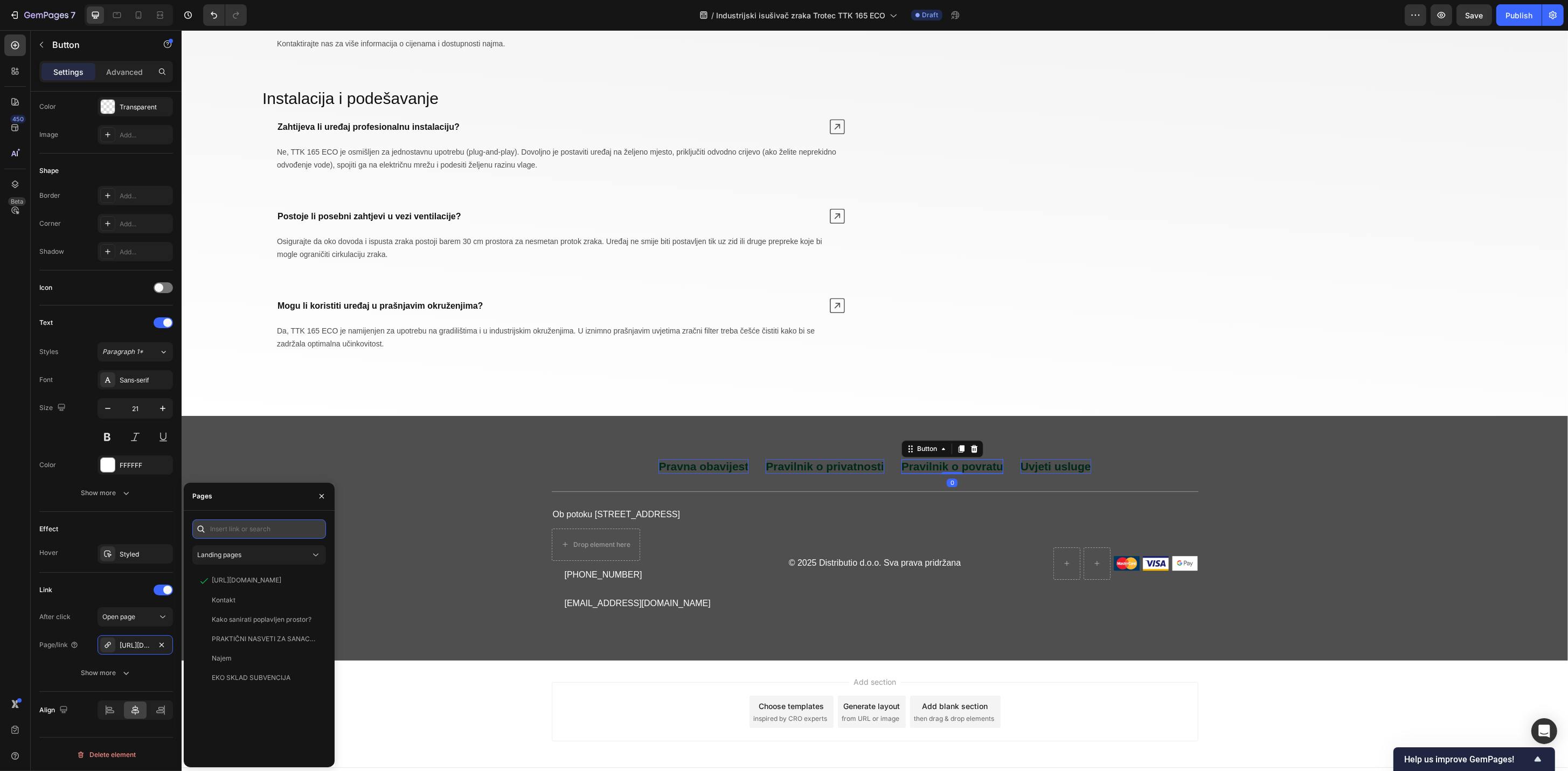
click at [284, 522] on input "text" at bounding box center [259, 529] width 134 height 20
paste input "[URL][DOMAIN_NAME]"
type input "[URL][DOMAIN_NAME]"
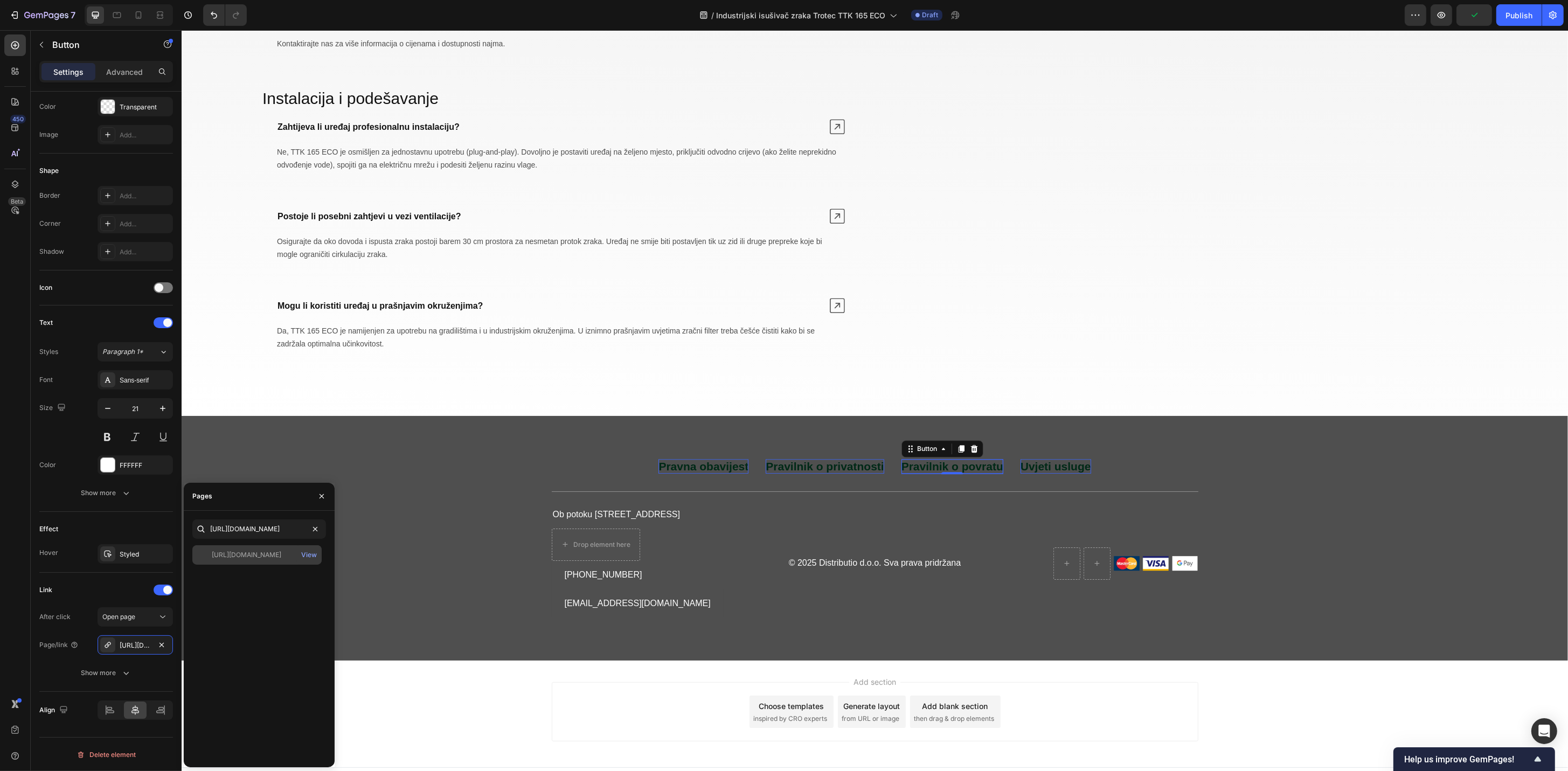
click at [275, 555] on div "[URL][DOMAIN_NAME]" at bounding box center [246, 554] width 69 height 9
click at [1054, 464] on div "Pravna obavijest Button Pravilnik o privatnosti Button Pravilnik o povratu Butt…" at bounding box center [874, 538] width 1386 height 245
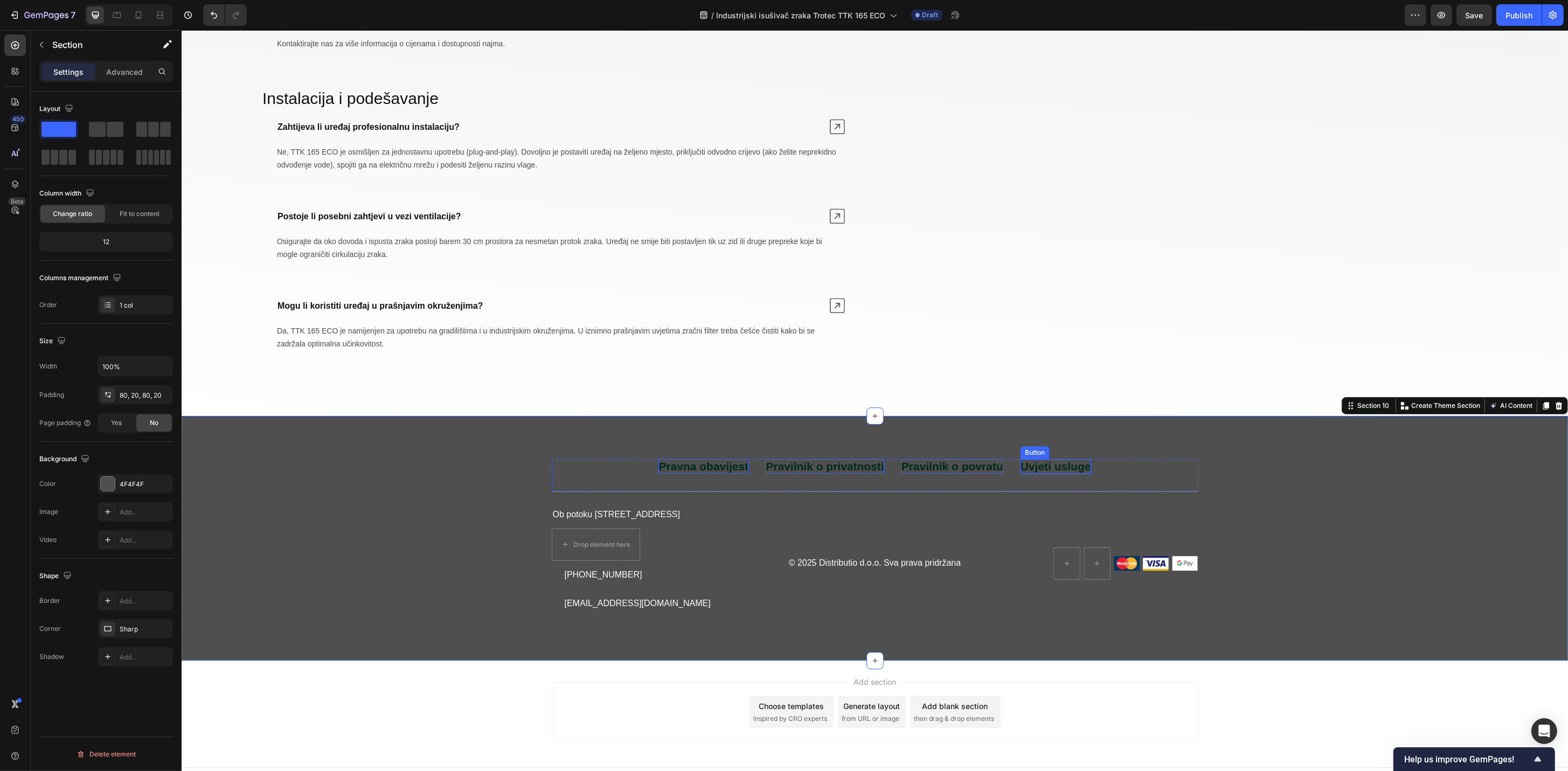
click at [1051, 473] on p "Uvjeti usluge" at bounding box center [1055, 467] width 71 height 15
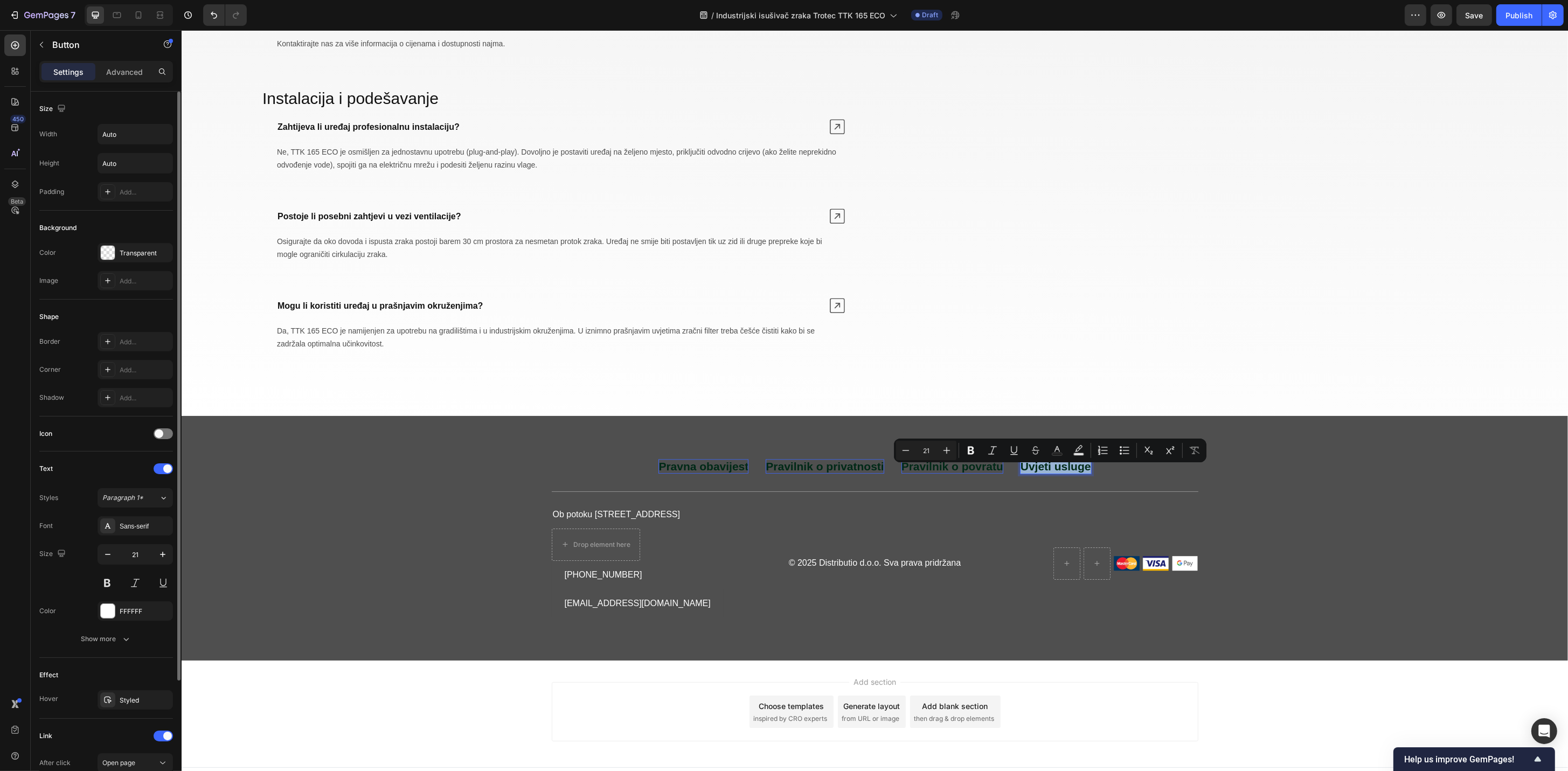
scroll to position [147, 0]
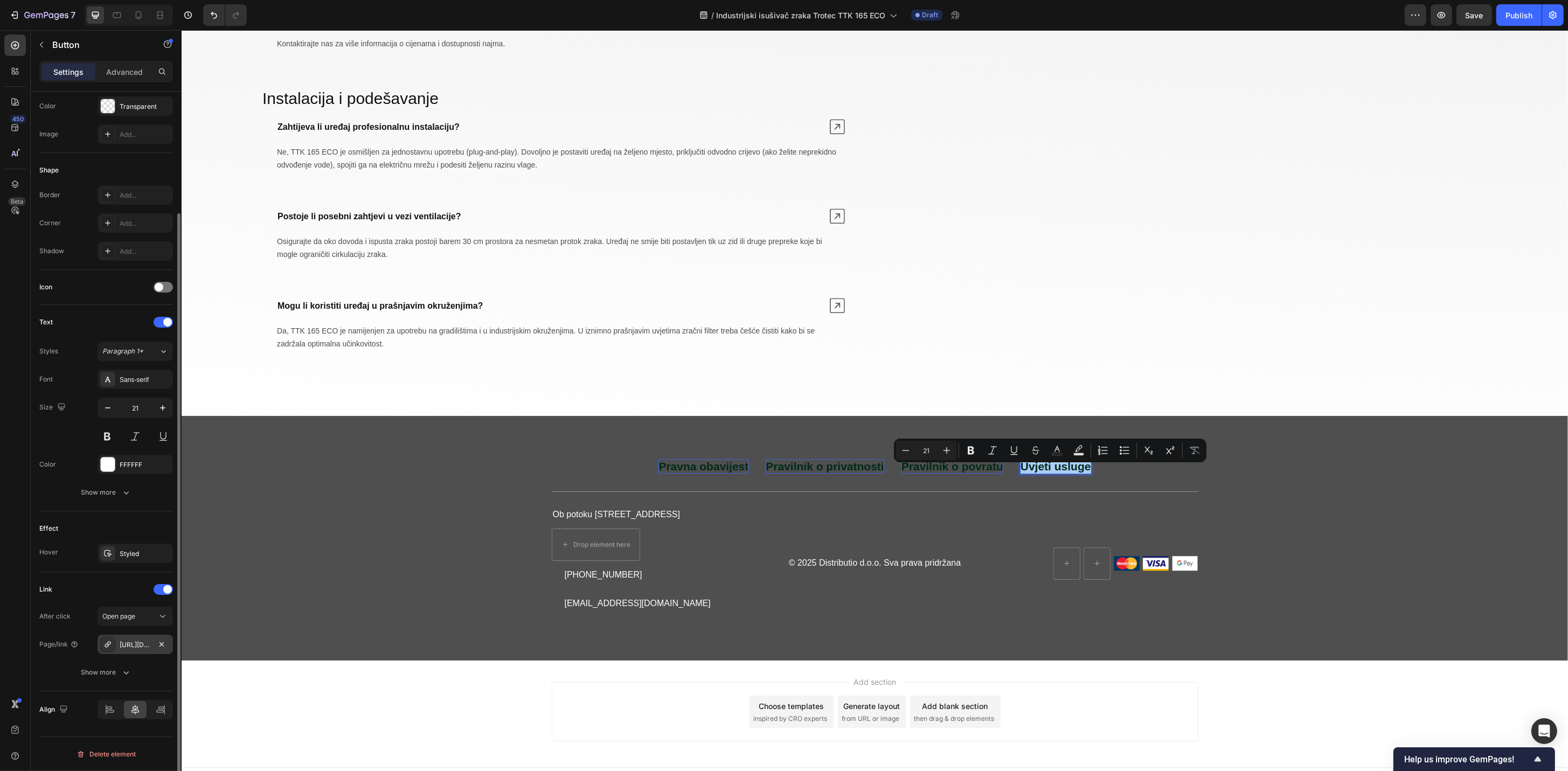
click at [145, 644] on div "[URL][DOMAIN_NAME]" at bounding box center [135, 644] width 31 height 9
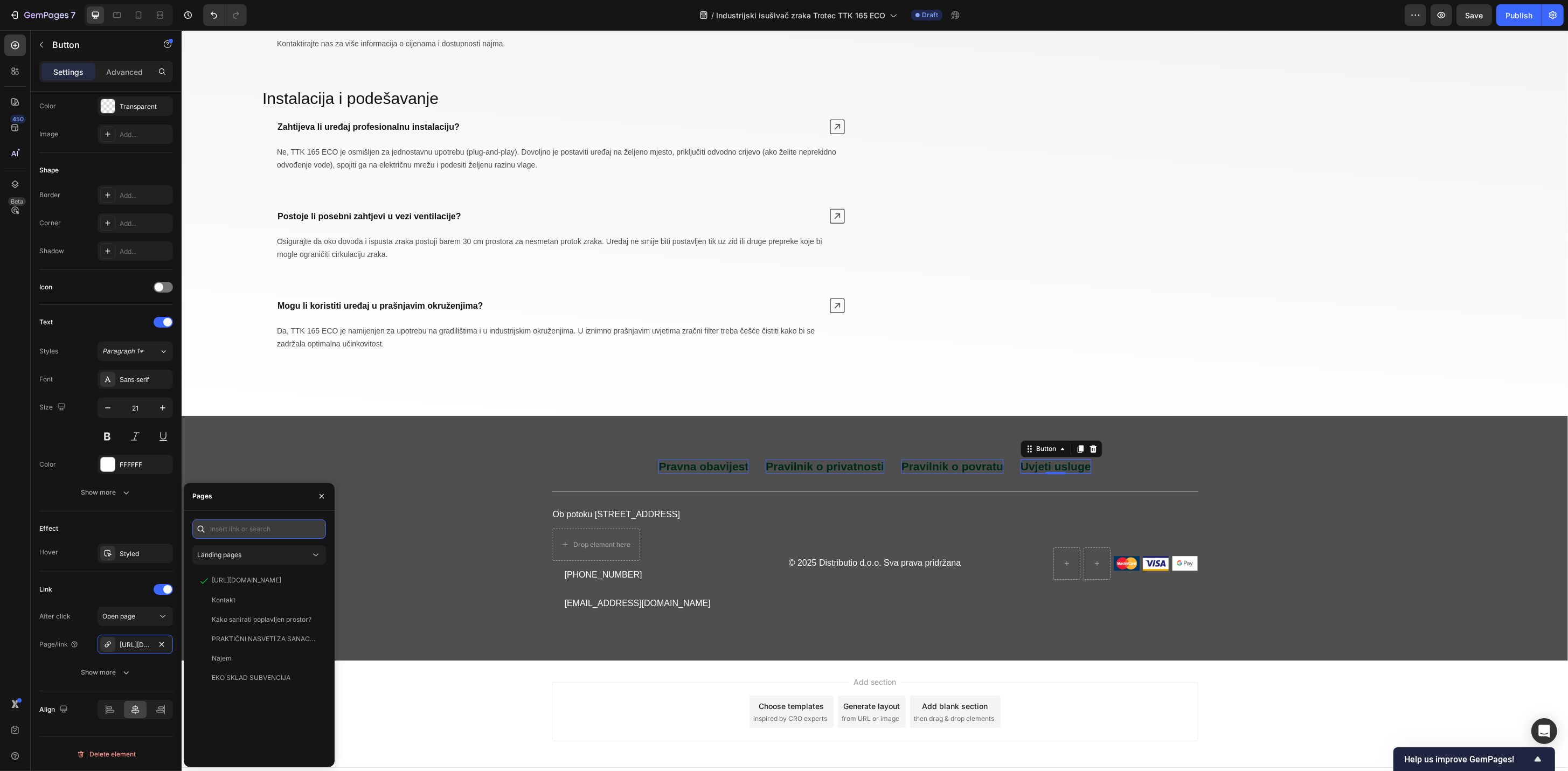
click at [278, 526] on input "text" at bounding box center [259, 529] width 134 height 20
paste input "[URL][DOMAIN_NAME]"
type input "[URL][DOMAIN_NAME]"
click at [265, 556] on div "[URL][DOMAIN_NAME]" at bounding box center [246, 554] width 69 height 9
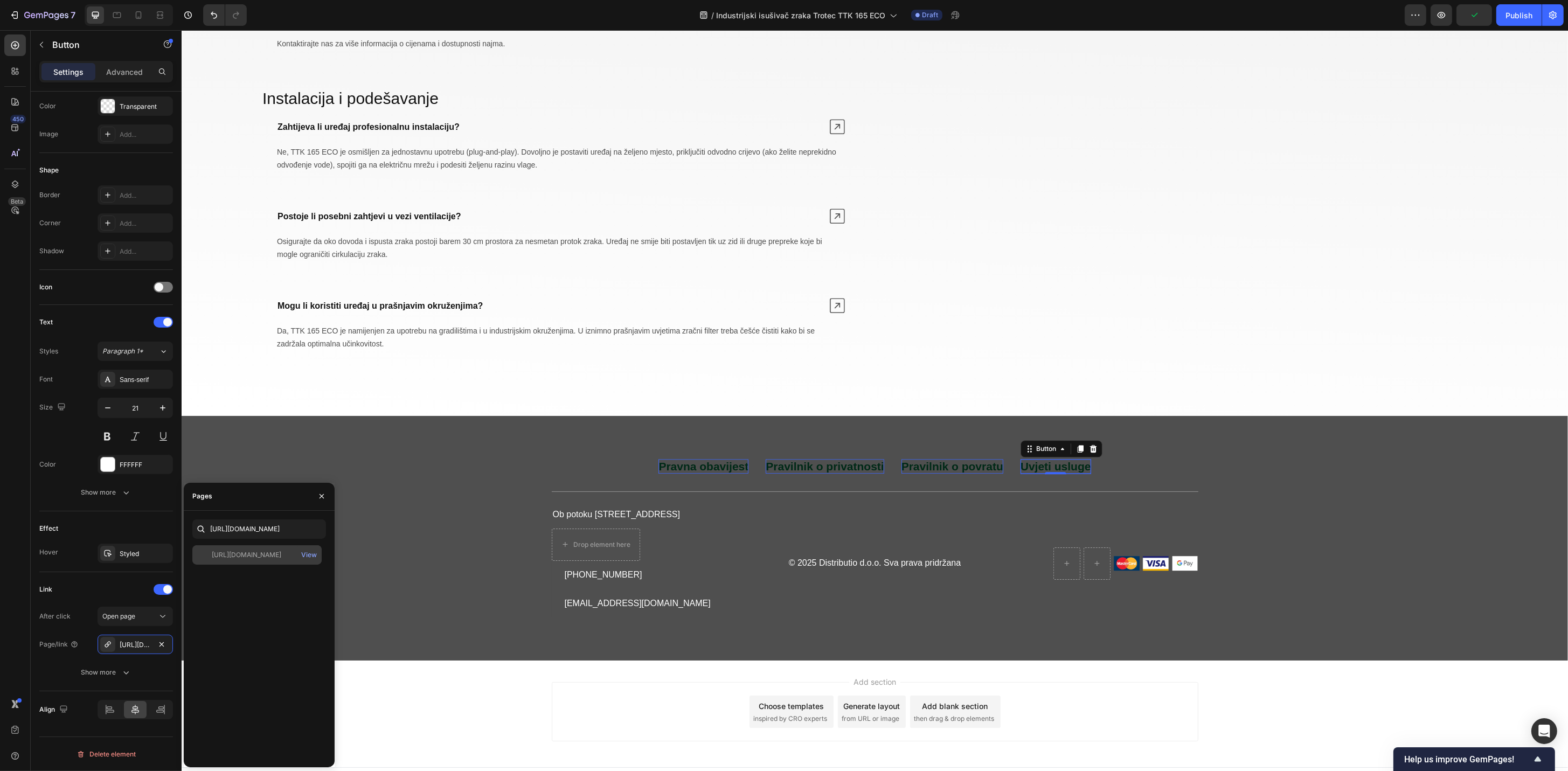
scroll to position [0, 0]
click at [395, 583] on div "Pravna obavijest Button Pravilnik o privatnosti Button Pravilnik o povratu Butt…" at bounding box center [874, 539] width 1365 height 159
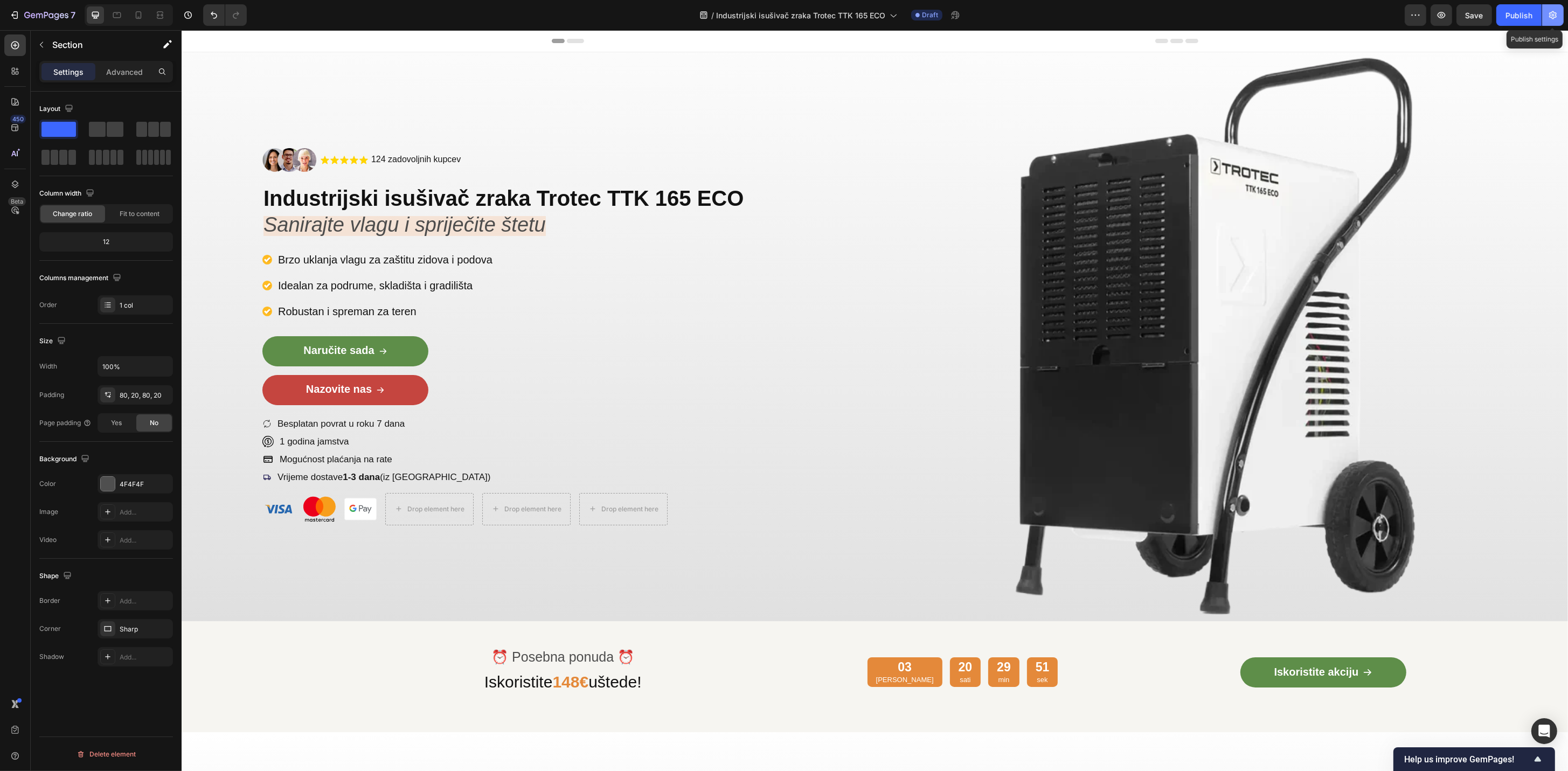
click at [1550, 13] on icon "button" at bounding box center [1553, 15] width 11 height 11
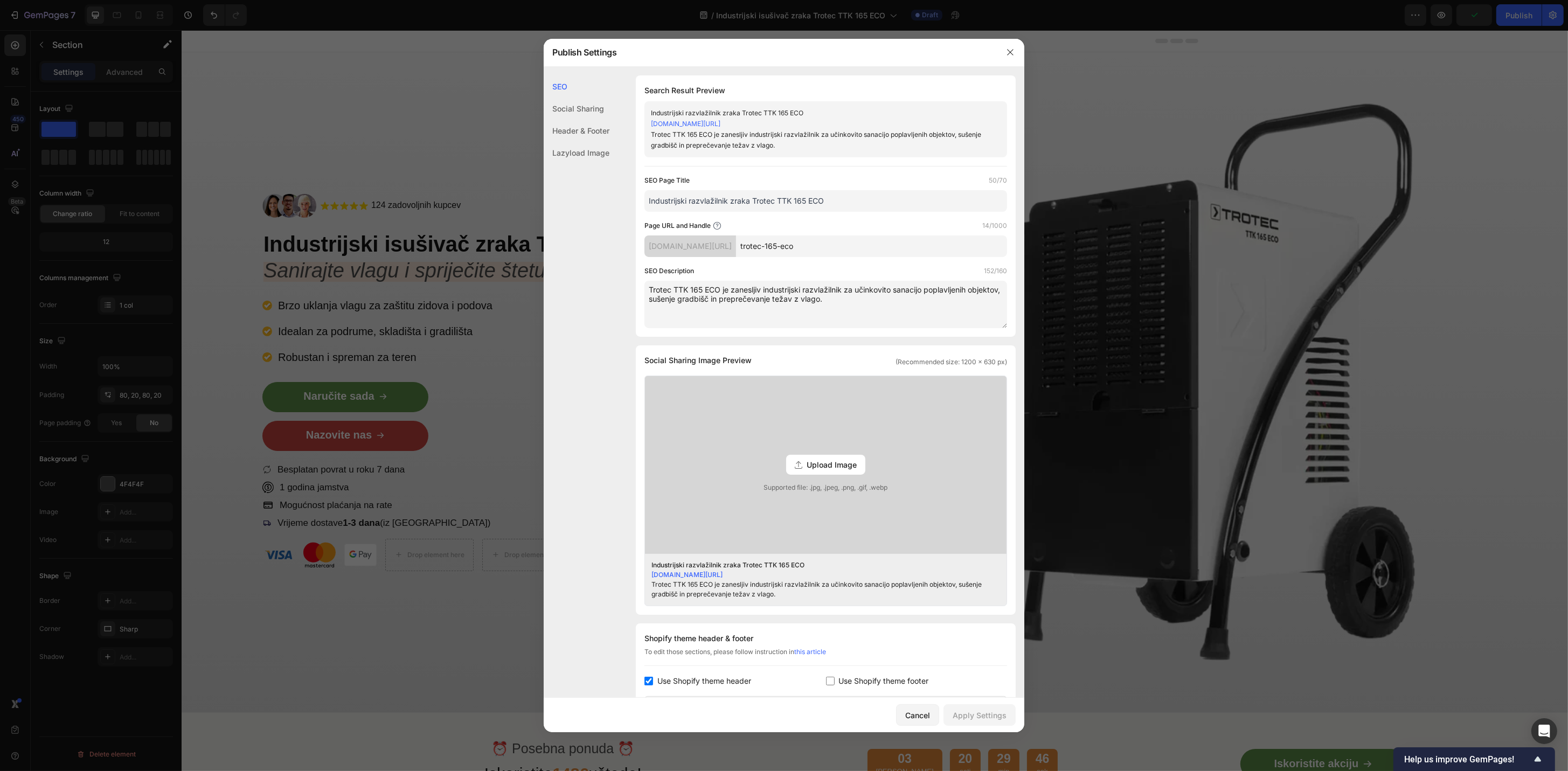
click at [811, 204] on input "Industrijski razvlažilnik zraka Trotec TTK 165 ECO" at bounding box center [825, 201] width 362 height 22
click at [770, 297] on textarea "Trotec TTK 165 ECO je zanesljiv industrijski razvlažilnik za učinkovito sanacij…" at bounding box center [825, 304] width 362 height 47
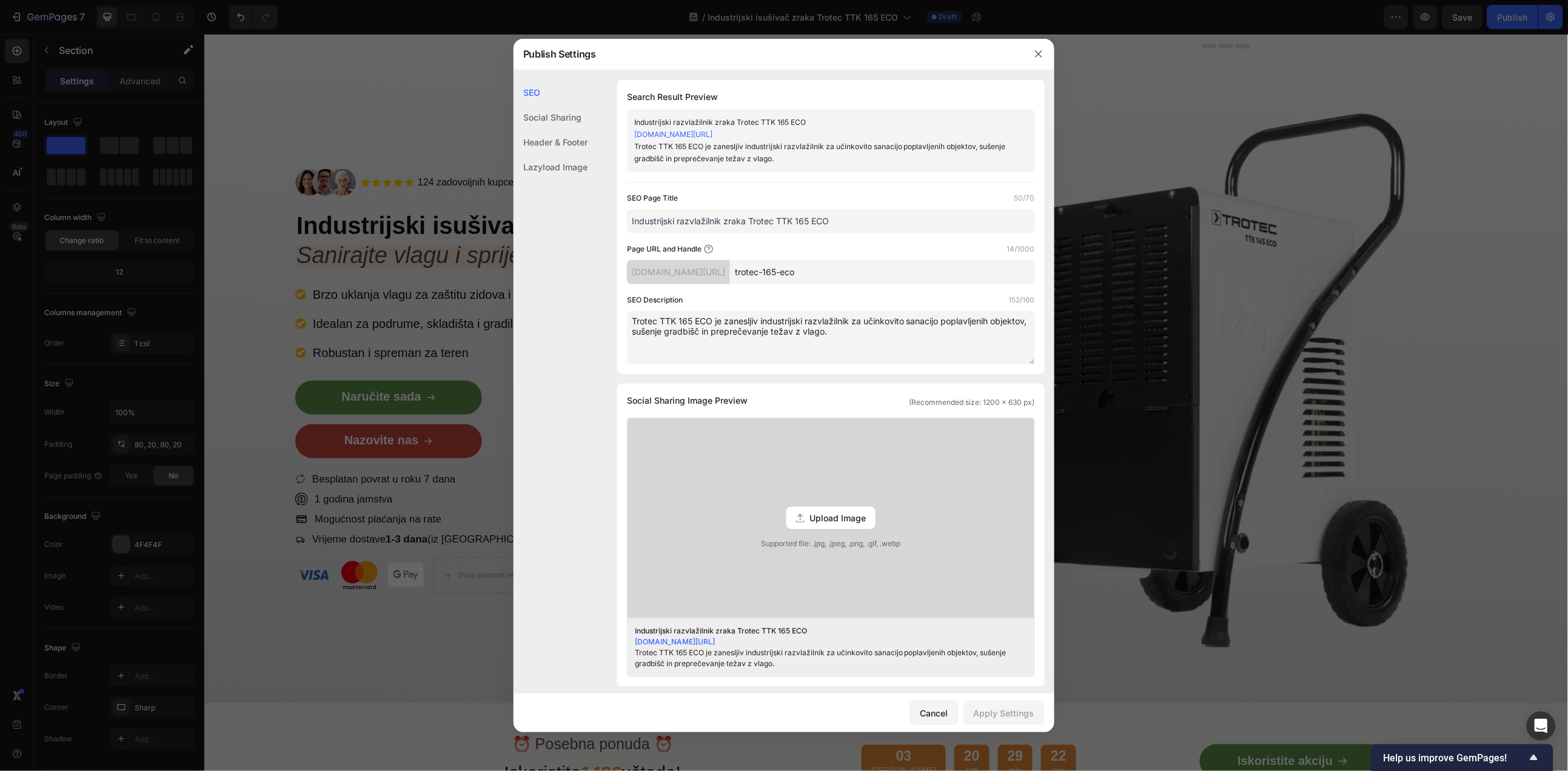
click at [731, 216] on input "Industrijski razvlažilnik zraka Trotec TTK 165 ECO" at bounding box center [831, 222] width 408 height 25
paste input "isušivač"
type input "Industrijski isušivač zraka Trotec TTK 165 ECO"
click at [742, 334] on textarea "Trotec TTK 165 ECO je zanesljiv industrijski razvlažilnik za učinkovito sanacij…" at bounding box center [831, 337] width 408 height 53
paste textarea "pouzdan industrijski isušivač za učinkovitu sanaciju poplavljenih objekata, suš…"
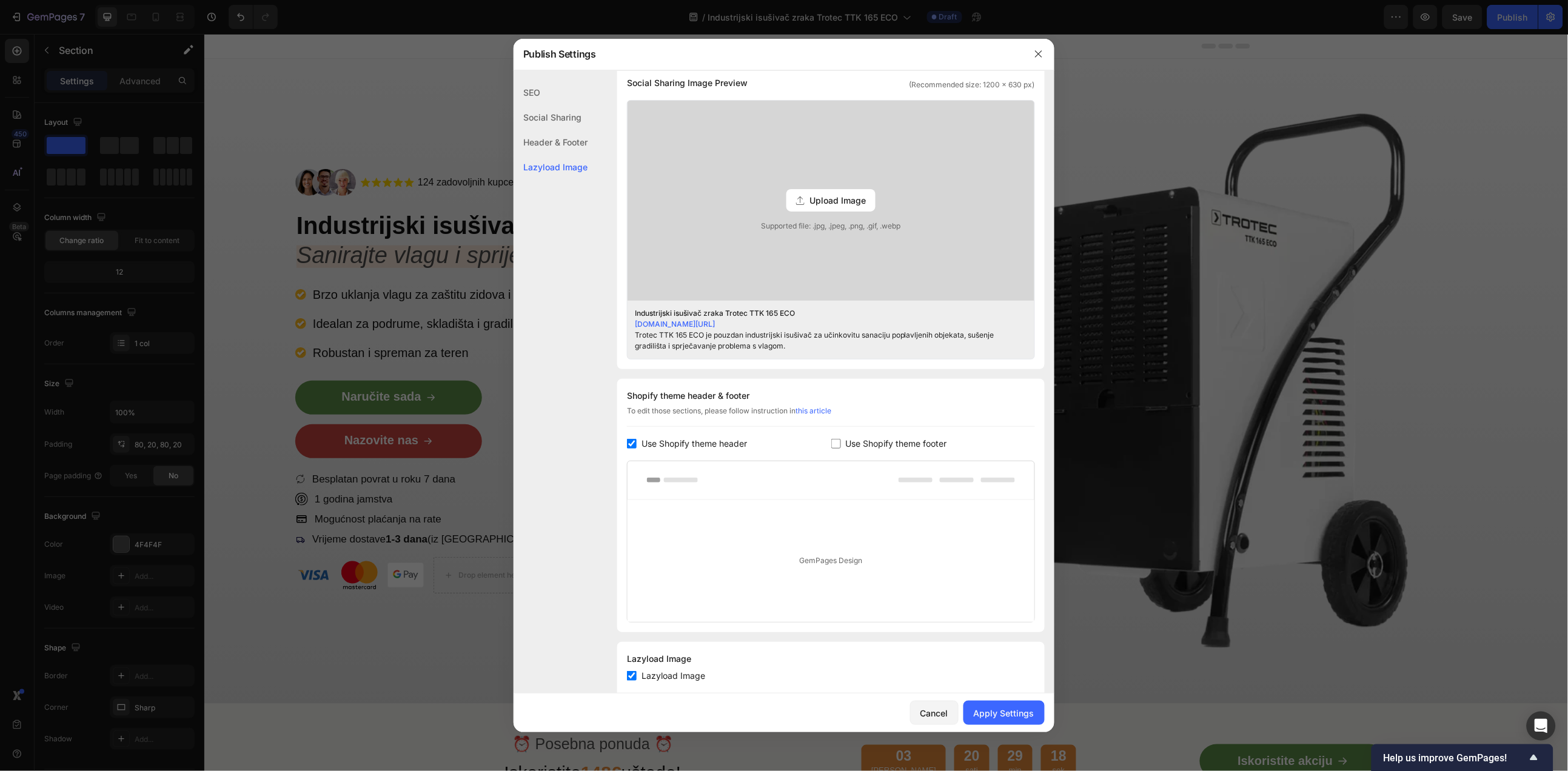
scroll to position [344, 0]
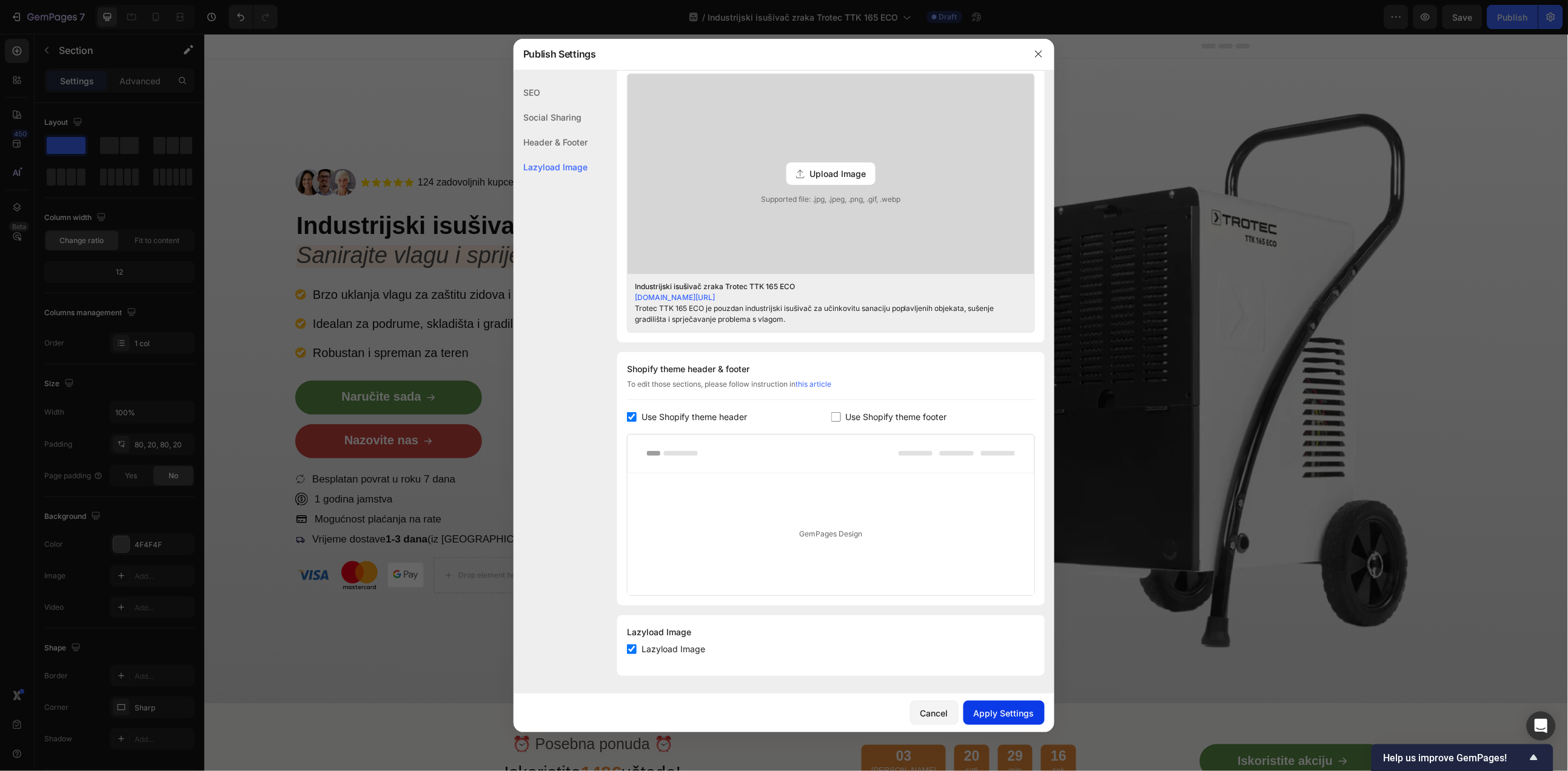
type textarea "Trotec TTK 165 ECO je pouzdan industrijski isušivač za učinkovitu sanaciju popl…"
click at [996, 707] on div "Apply Settings" at bounding box center [1004, 713] width 61 height 12
drag, startPoint x: 1035, startPoint y: 57, endPoint x: 870, endPoint y: 39, distance: 166.0
click at [1035, 57] on icon "button" at bounding box center [1039, 54] width 10 height 10
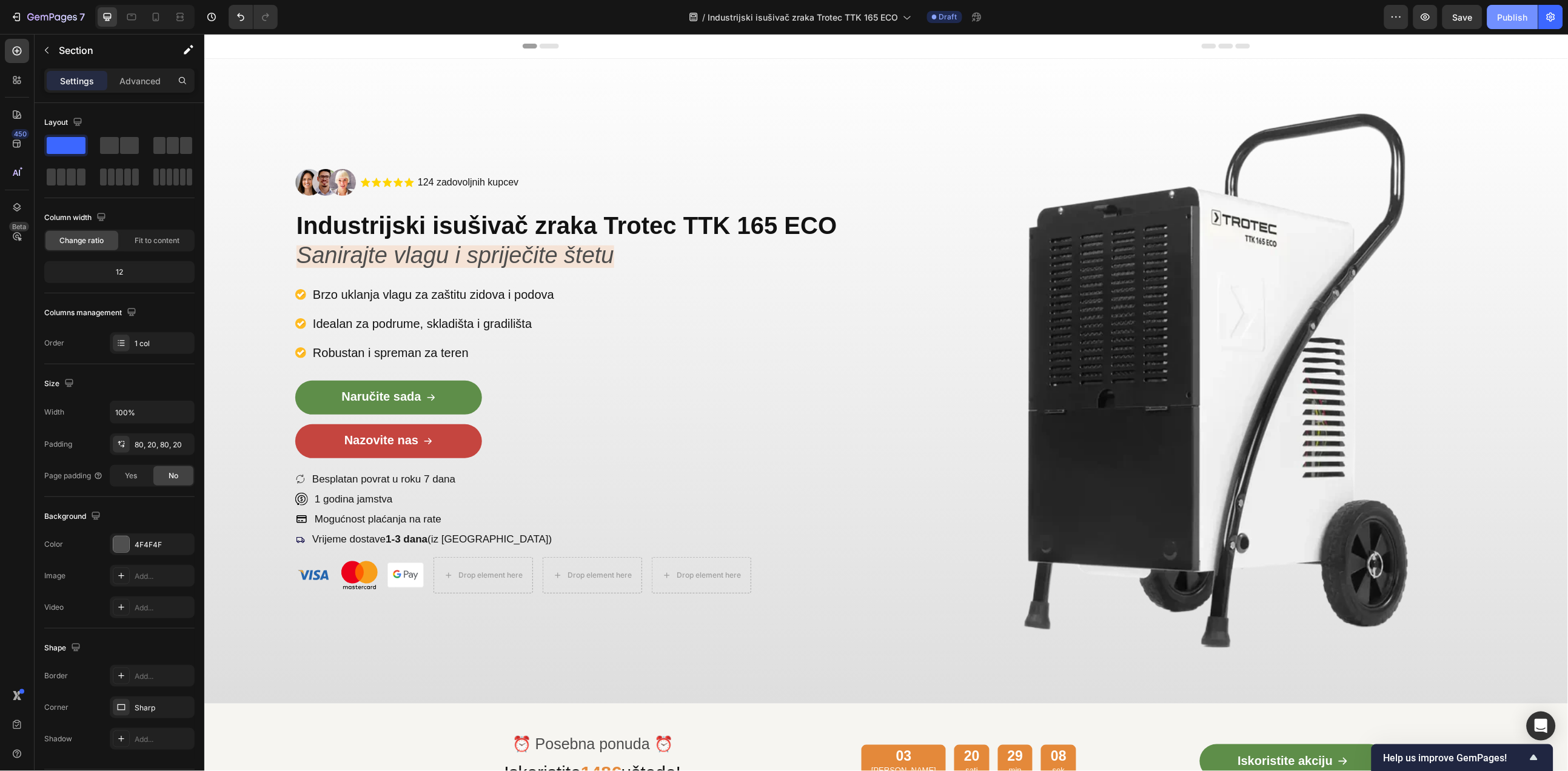
click at [1519, 16] on div "Publish" at bounding box center [1512, 16] width 30 height 12
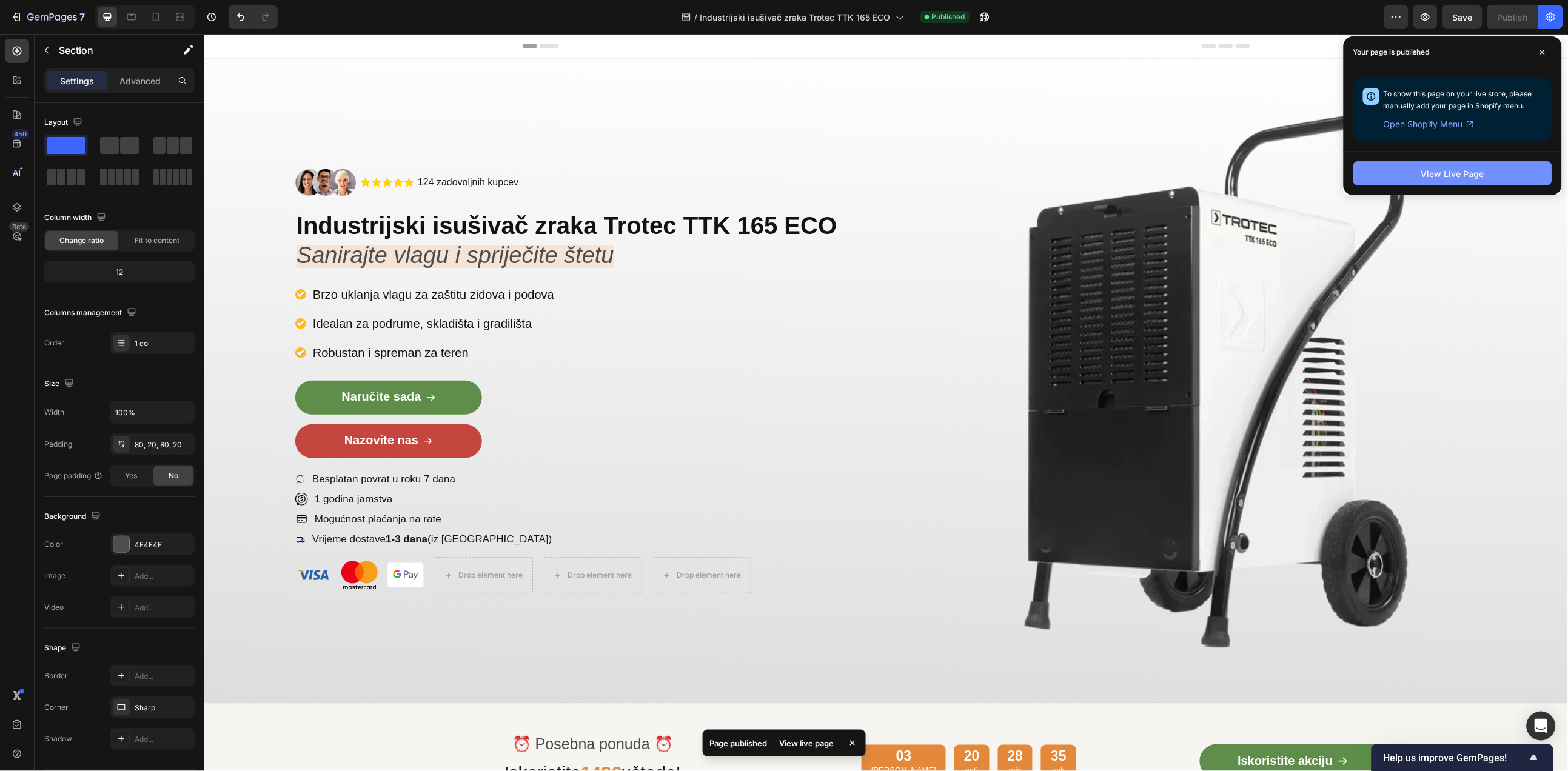
click at [1454, 168] on div "View Live Page" at bounding box center [1452, 173] width 63 height 12
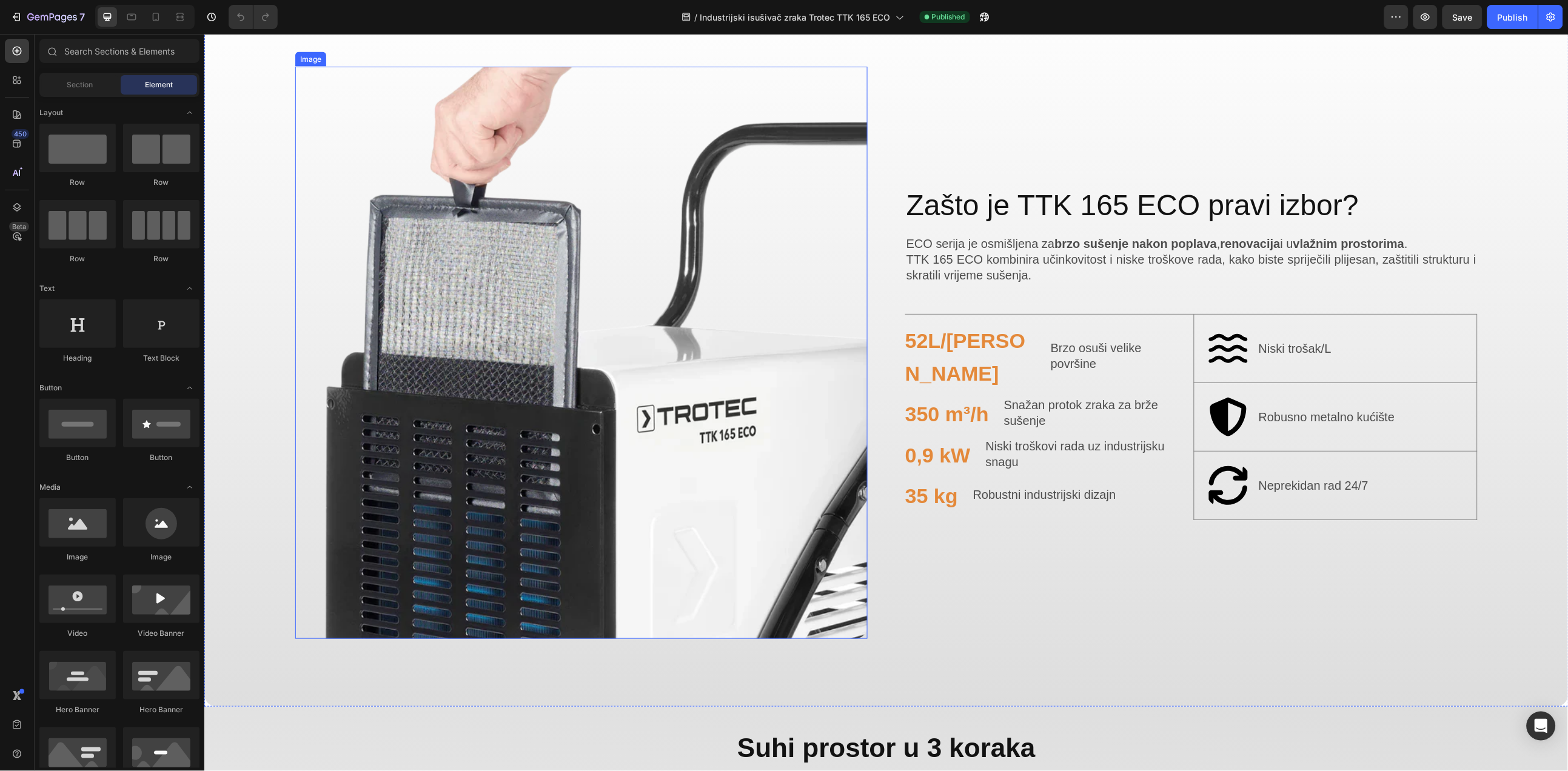
scroll to position [875, 0]
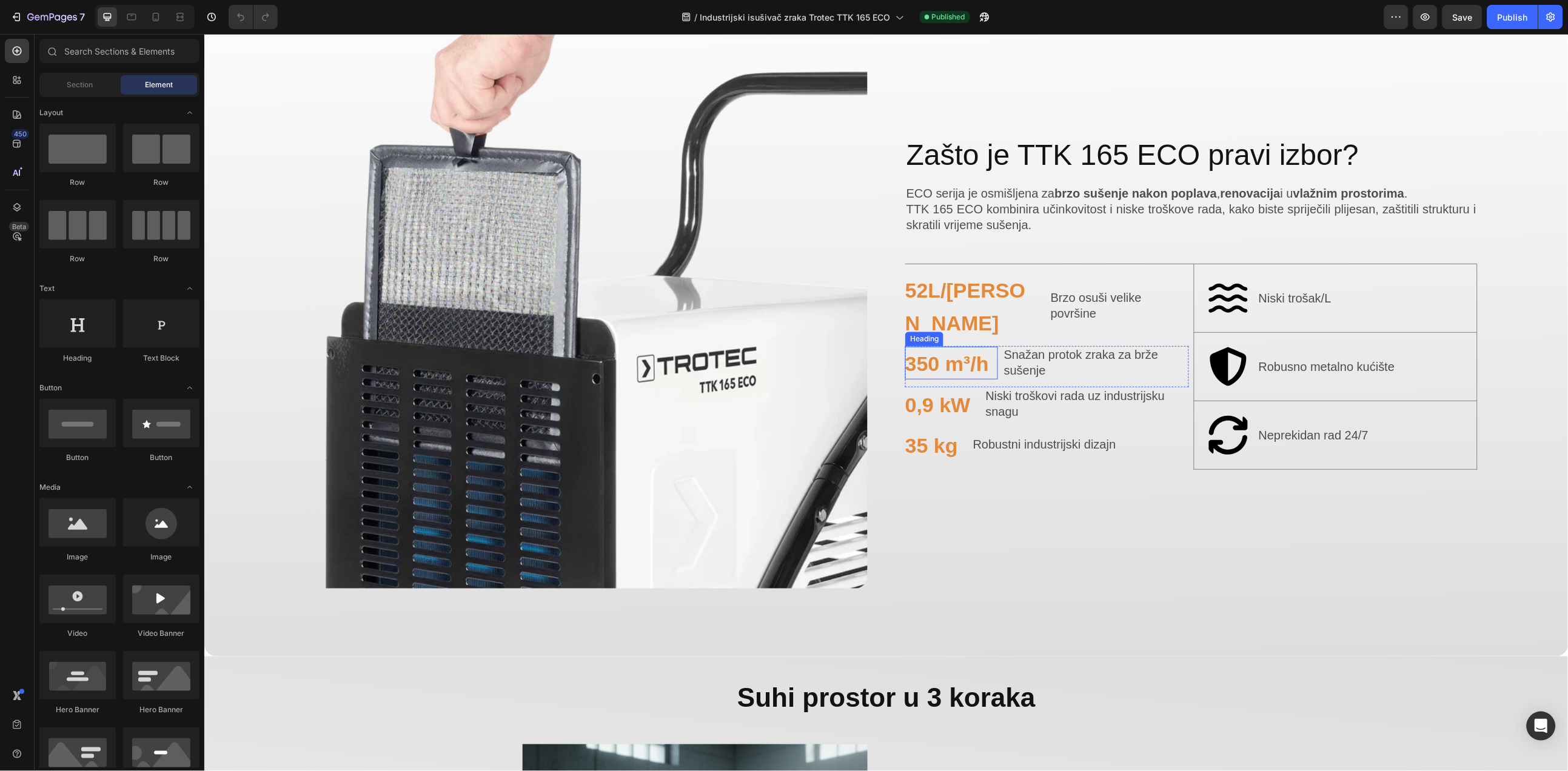
click at [979, 352] on span "350 m³/h" at bounding box center [947, 363] width 84 height 23
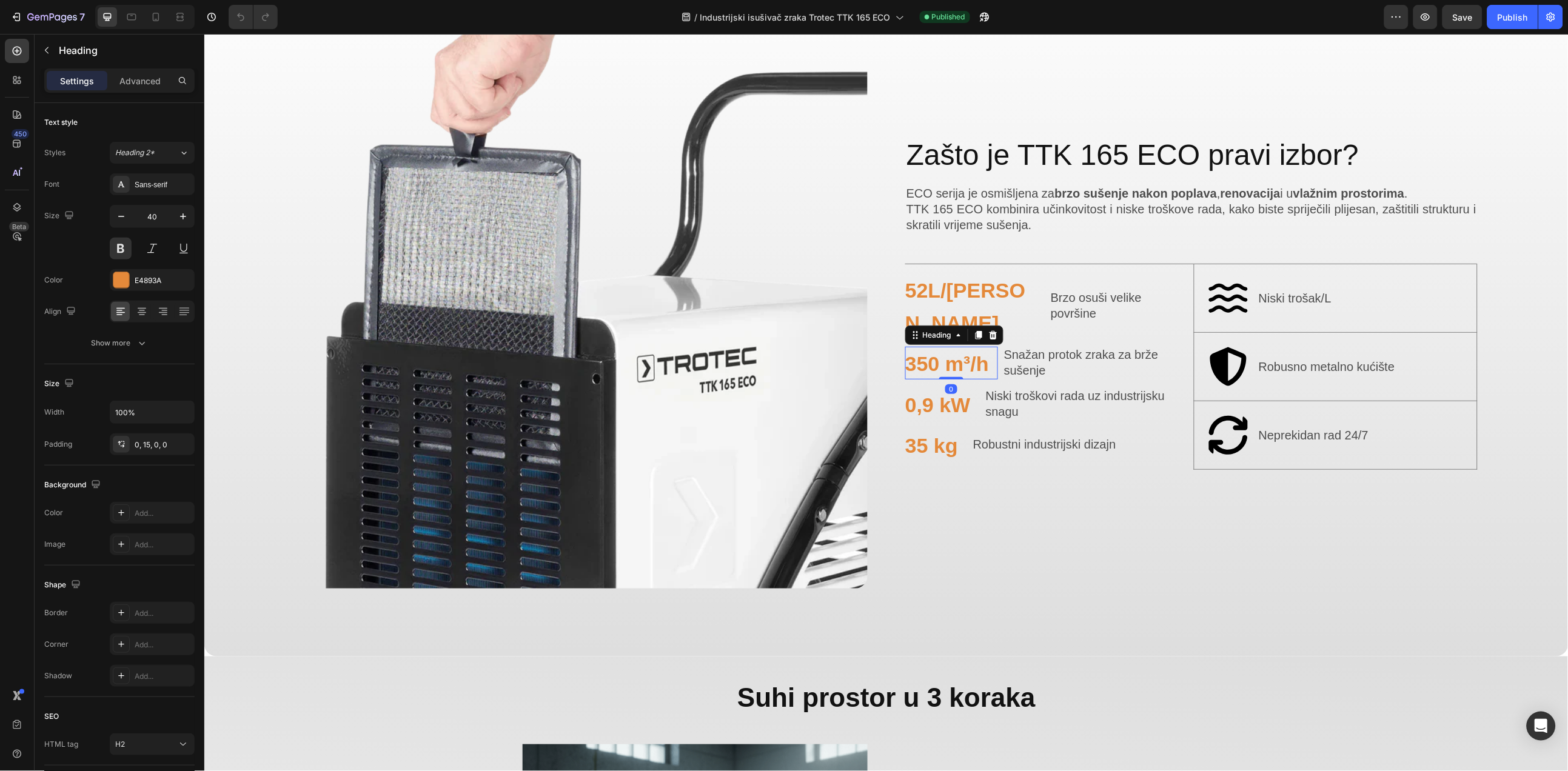
click at [987, 349] on h2 "350 m³/h" at bounding box center [951, 362] width 93 height 33
click at [1038, 348] on span "Snažan protok zraka za brže sušenje" at bounding box center [1081, 362] width 154 height 29
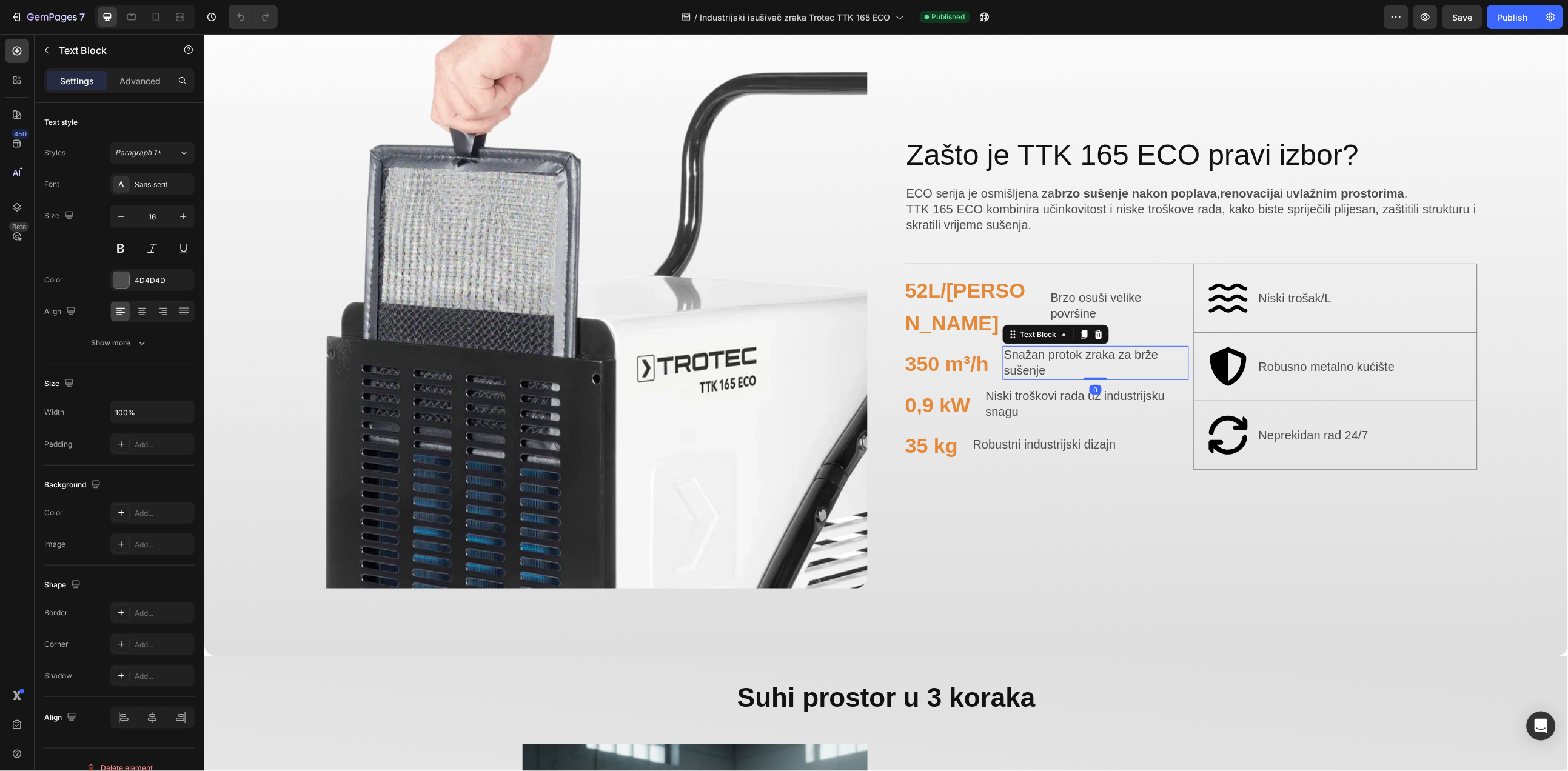
click at [1039, 348] on span "Snažan protok zraka za brže sušenje" at bounding box center [1081, 362] width 154 height 29
click at [1050, 307] on span "Brzo osuši velike površine" at bounding box center [1095, 304] width 91 height 29
click at [1050, 307] on span "Brzo osuši velike površine" at bounding box center [1095, 304] width 91 height 29
click at [151, 17] on icon at bounding box center [155, 16] width 12 height 12
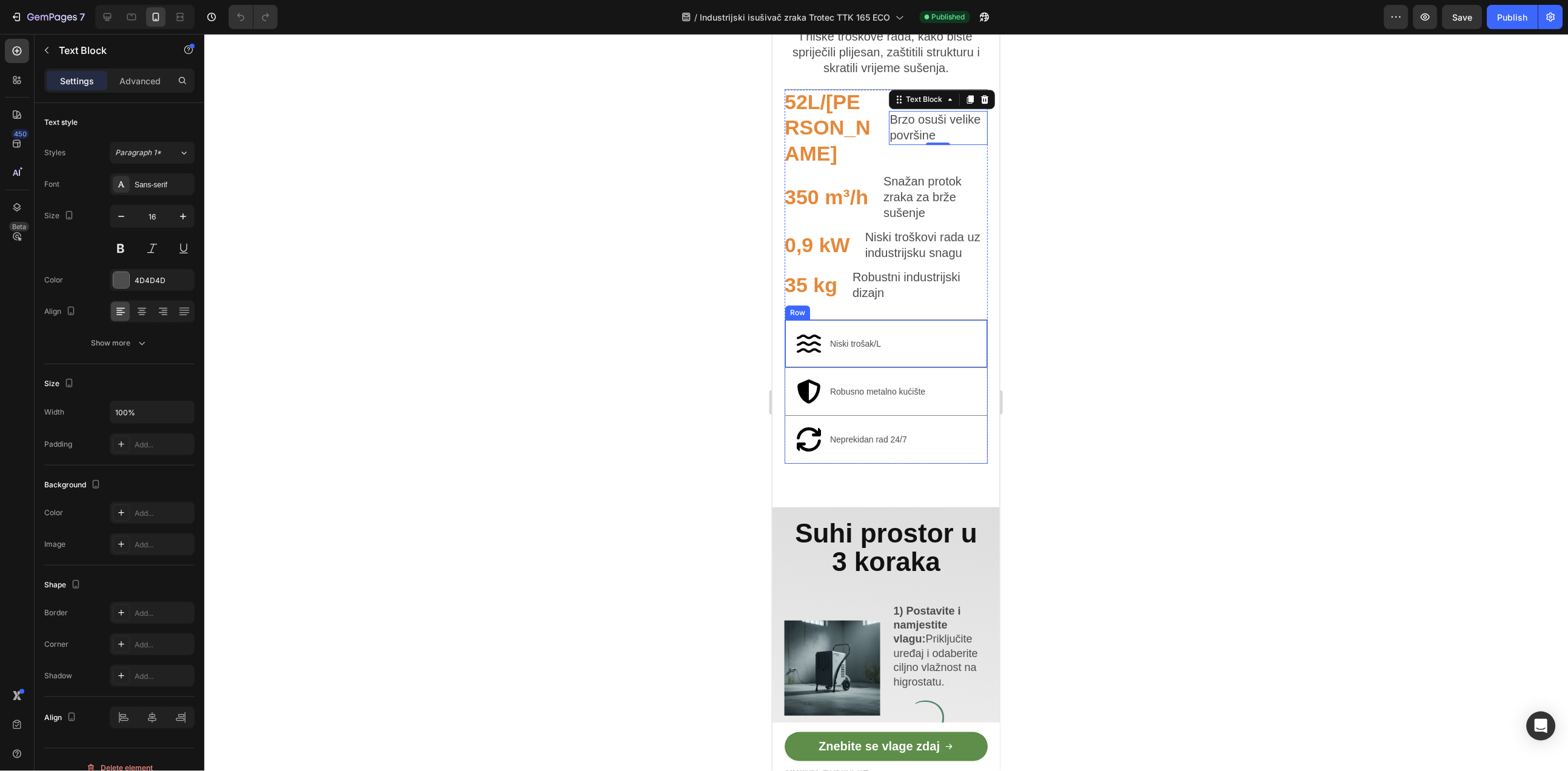
scroll to position [1364, 0]
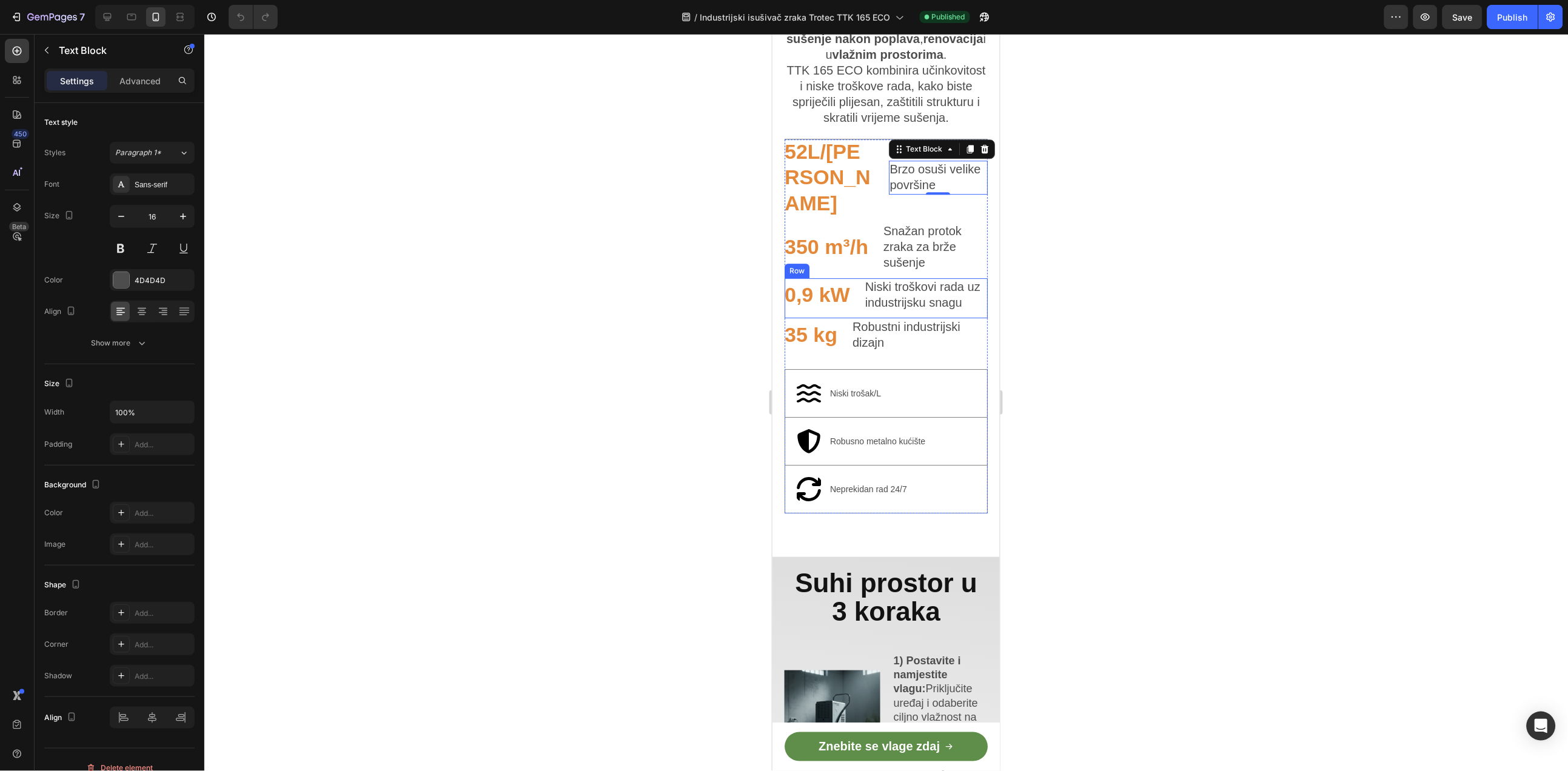
click at [919, 224] on span "Snažan protok zraka za brže sušenje" at bounding box center [921, 246] width 78 height 45
click at [857, 234] on span "350 m³/h" at bounding box center [826, 246] width 84 height 23
drag, startPoint x: 869, startPoint y: 210, endPoint x: 785, endPoint y: 207, distance: 84.1
click at [785, 234] on h2 "350 m³/h" at bounding box center [830, 247] width 93 height 26
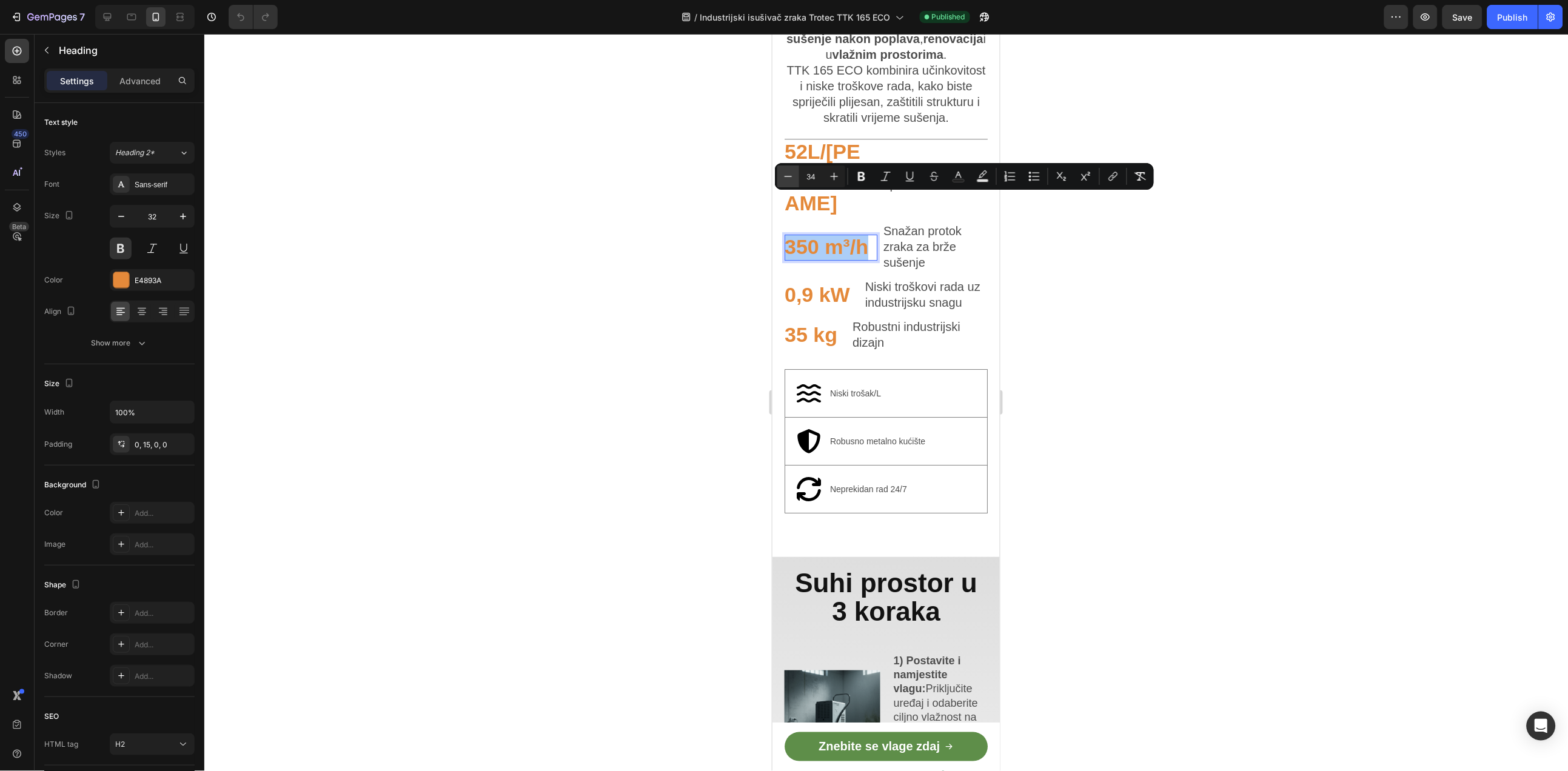
click at [790, 178] on icon "Editor contextual toolbar" at bounding box center [788, 176] width 12 height 12
type input "33"
click at [952, 233] on div "350 m³/h Heading 0 Snažan protok zraka za brže sušenje Text Block Row" at bounding box center [885, 250] width 203 height 56
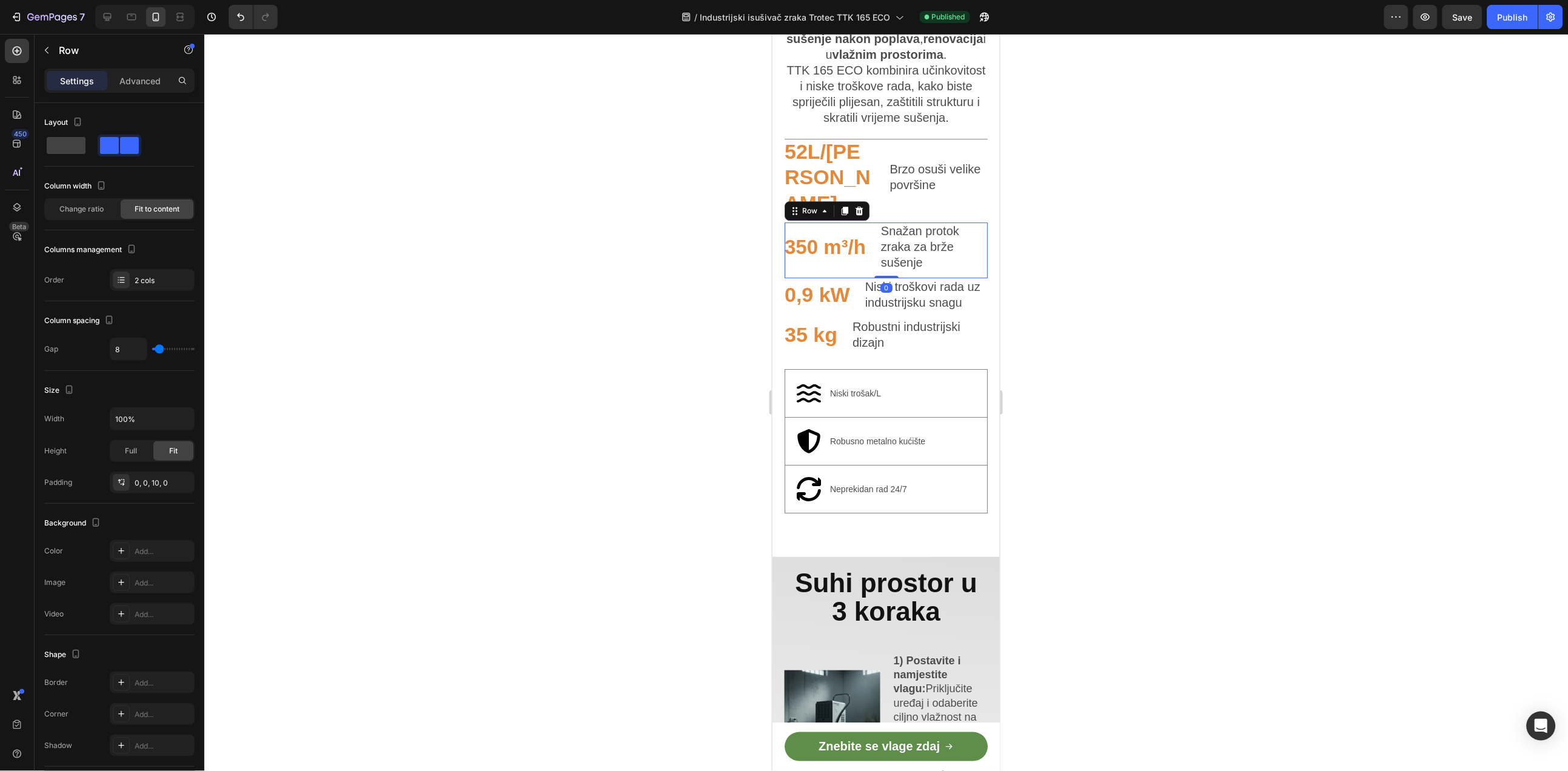
click at [1115, 235] on div at bounding box center [886, 402] width 1363 height 737
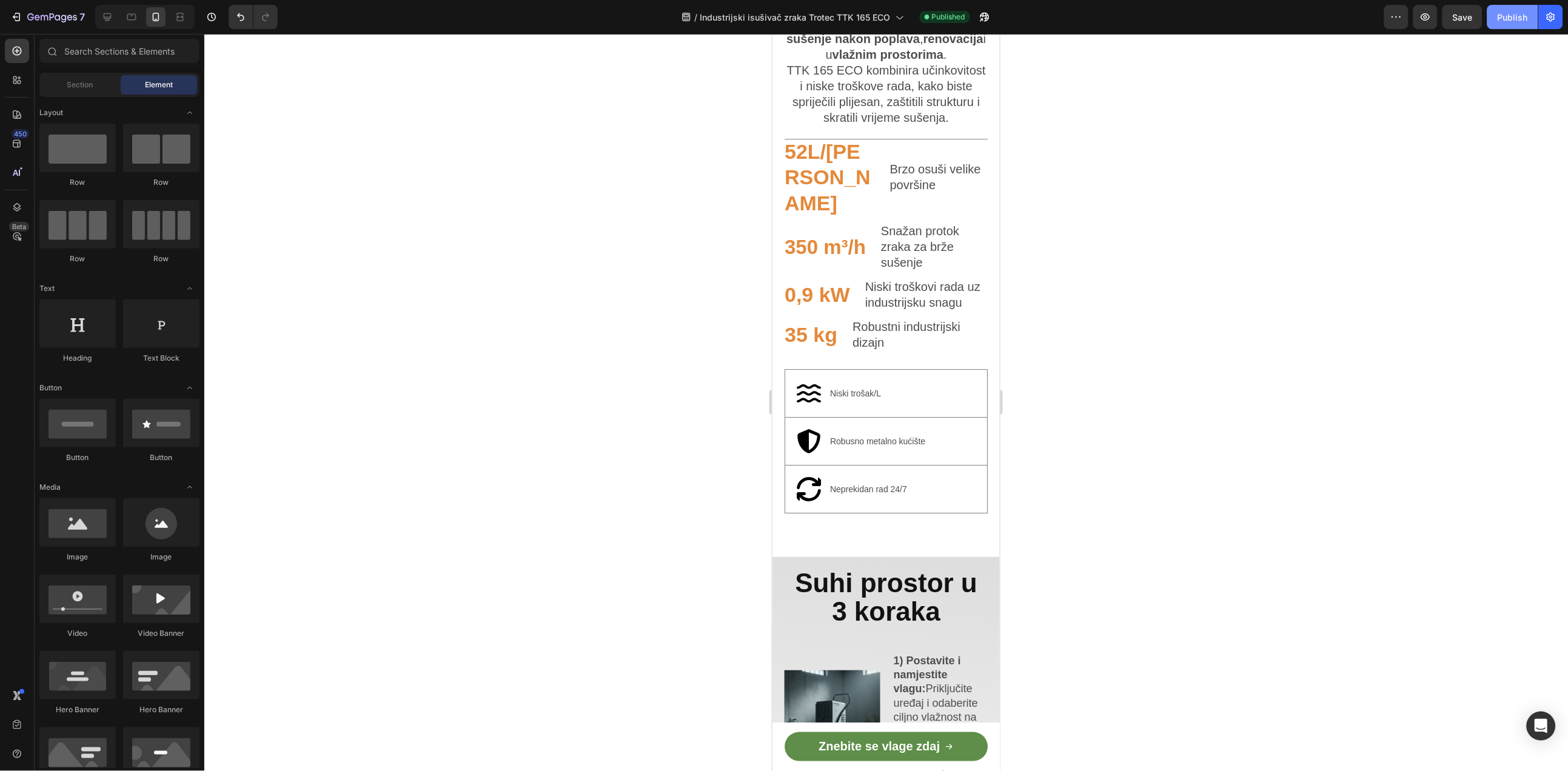
click at [1524, 12] on div "Publish" at bounding box center [1512, 16] width 30 height 12
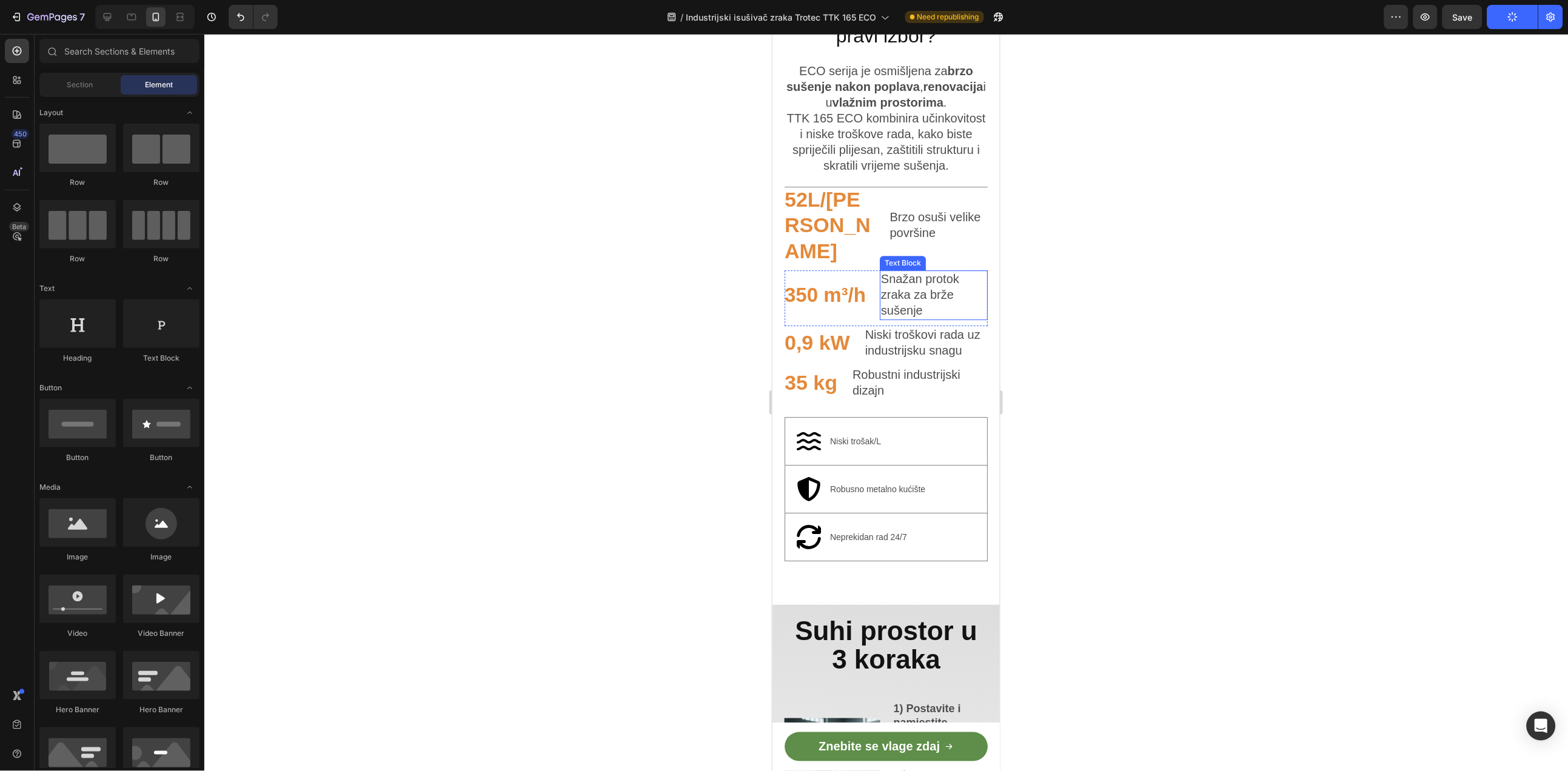
scroll to position [1297, 0]
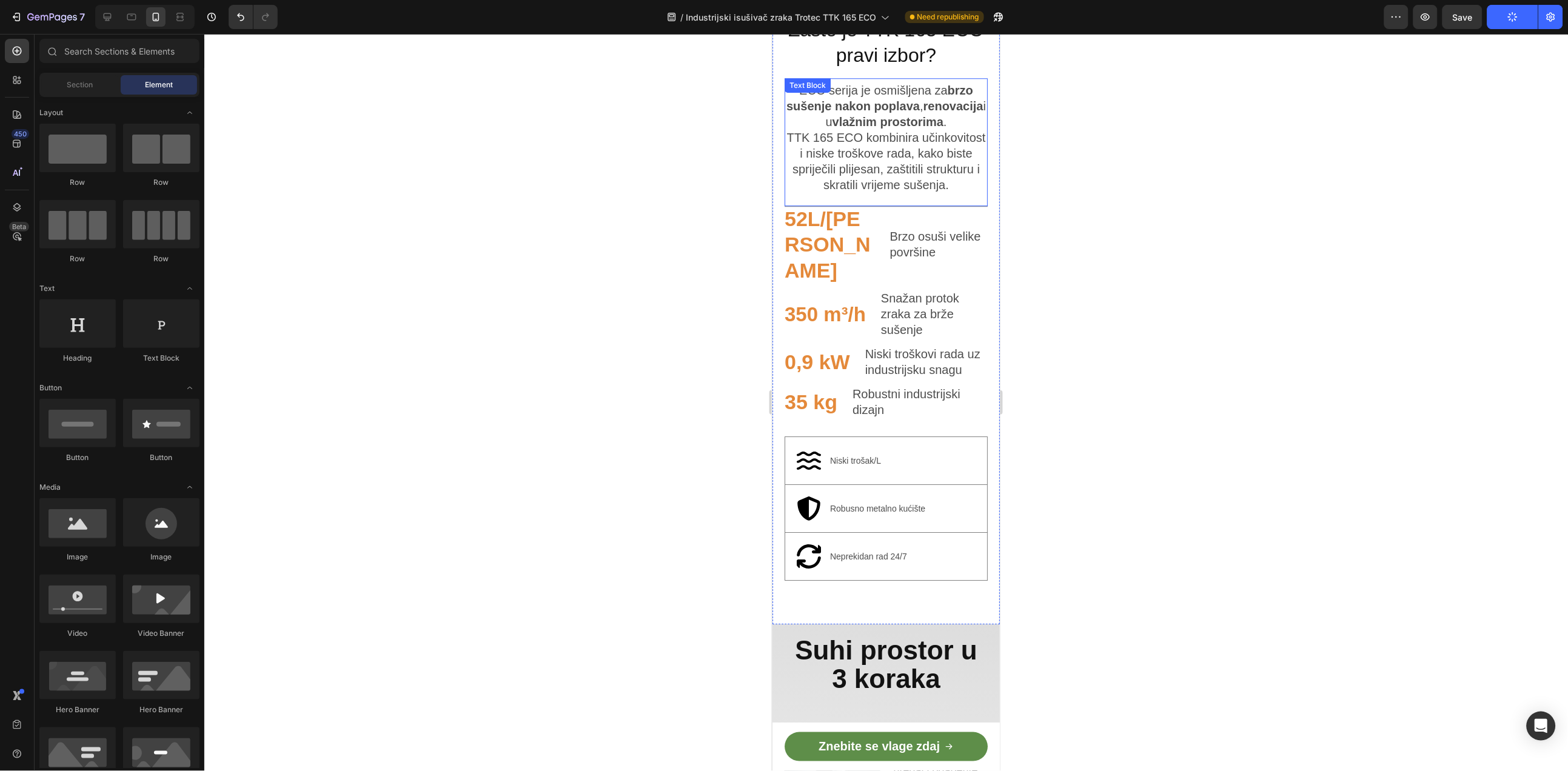
drag, startPoint x: 937, startPoint y: 113, endPoint x: 925, endPoint y: 127, distance: 18.4
click at [937, 114] on strong "vlažnim prostorima" at bounding box center [887, 121] width 111 height 13
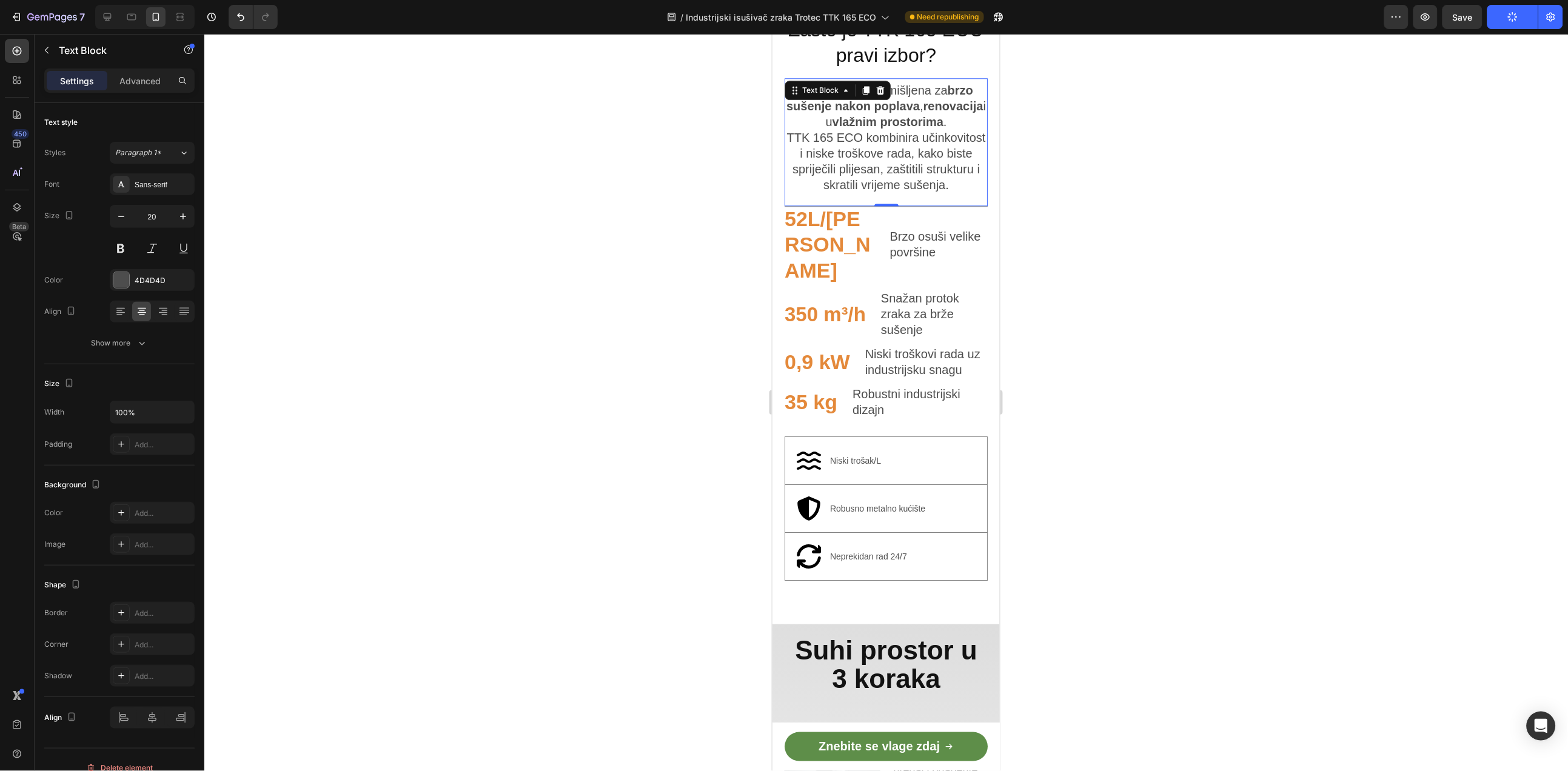
click at [915, 129] on p "ECO serija je osmišljena za brzo sušenje nakon poplava , renovacija i u vlažnim…" at bounding box center [885, 137] width 201 height 110
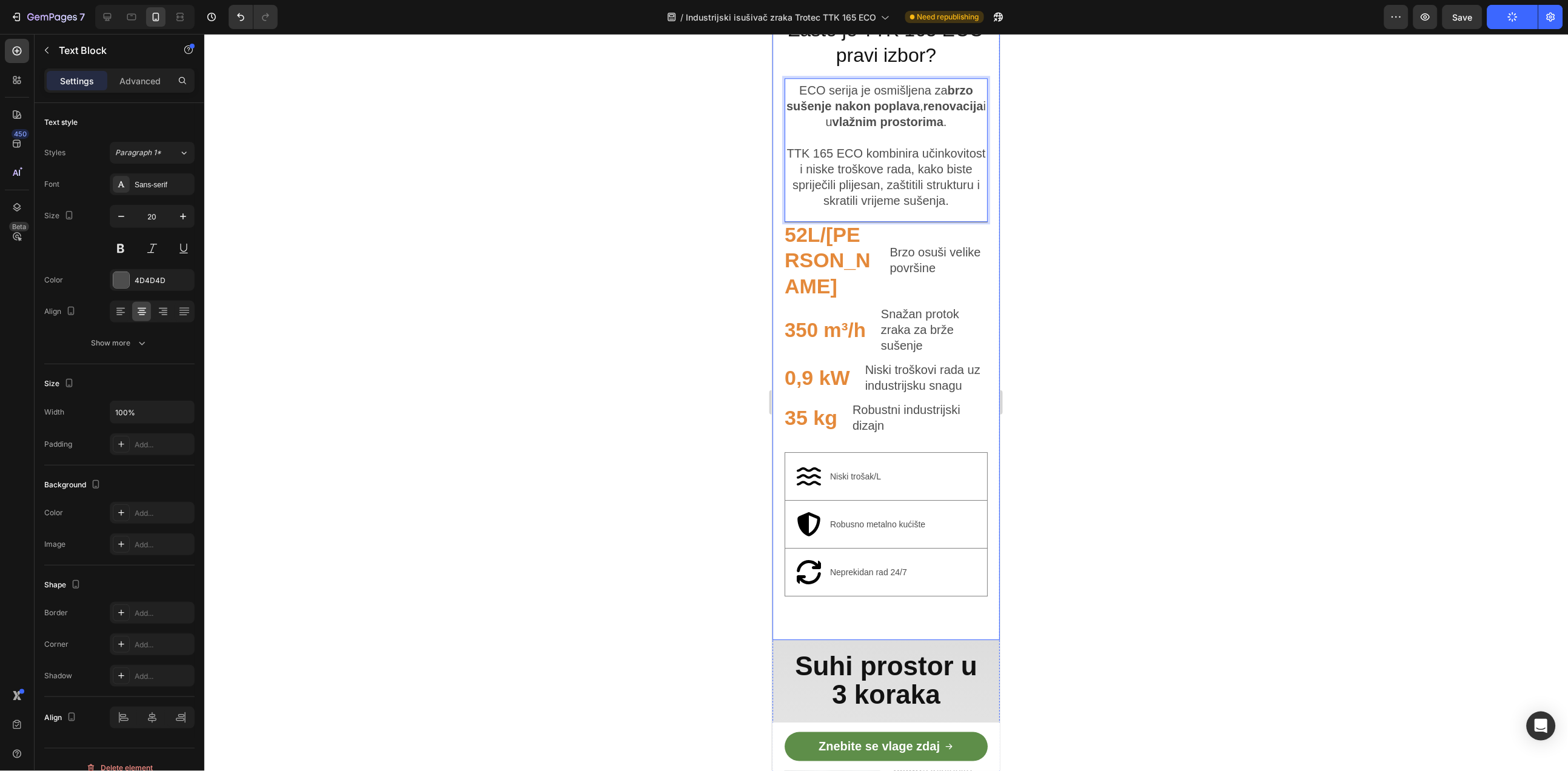
click at [1116, 206] on div at bounding box center [886, 402] width 1363 height 737
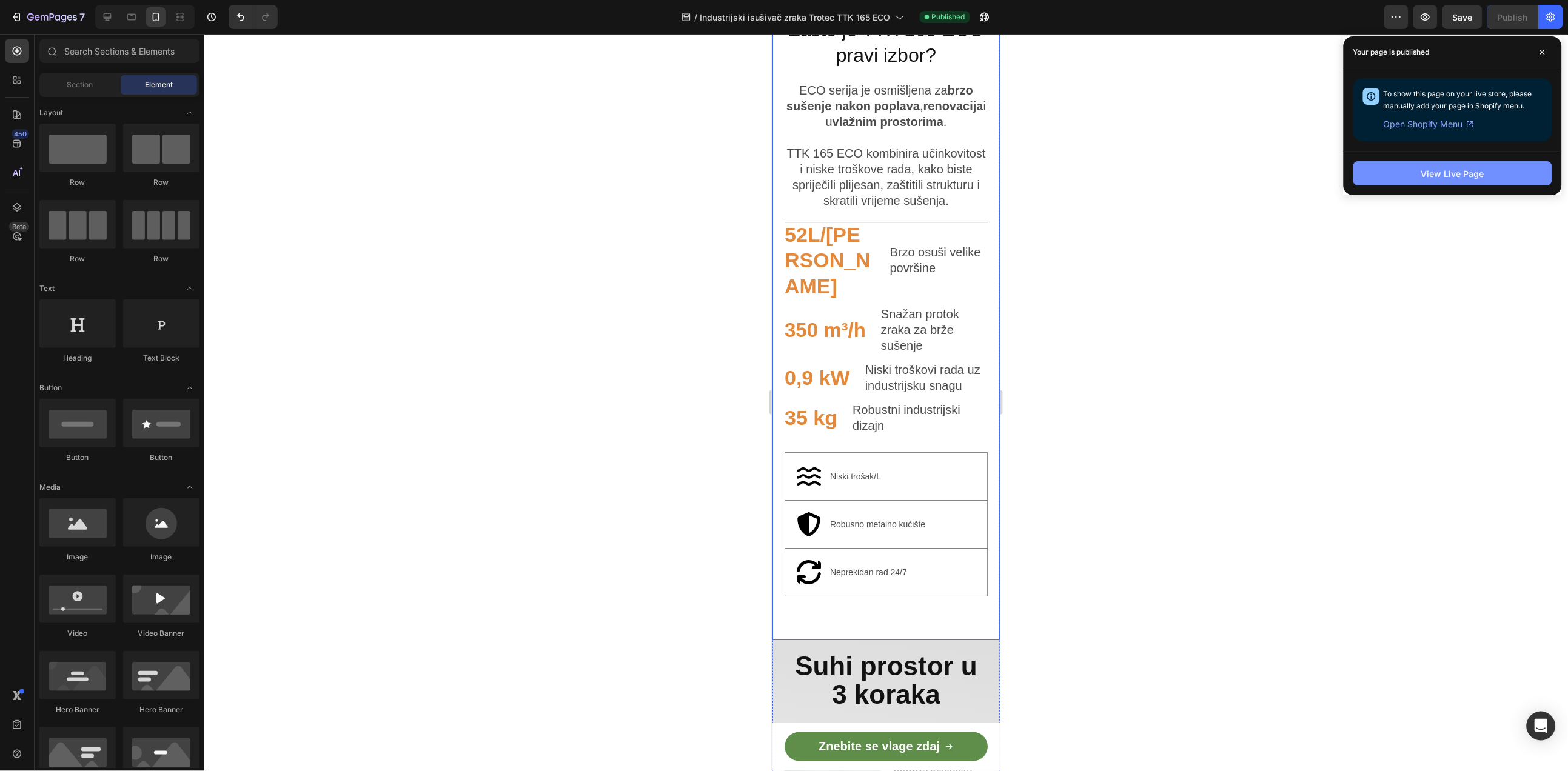
click at [1432, 170] on div "View Live Page" at bounding box center [1452, 173] width 63 height 12
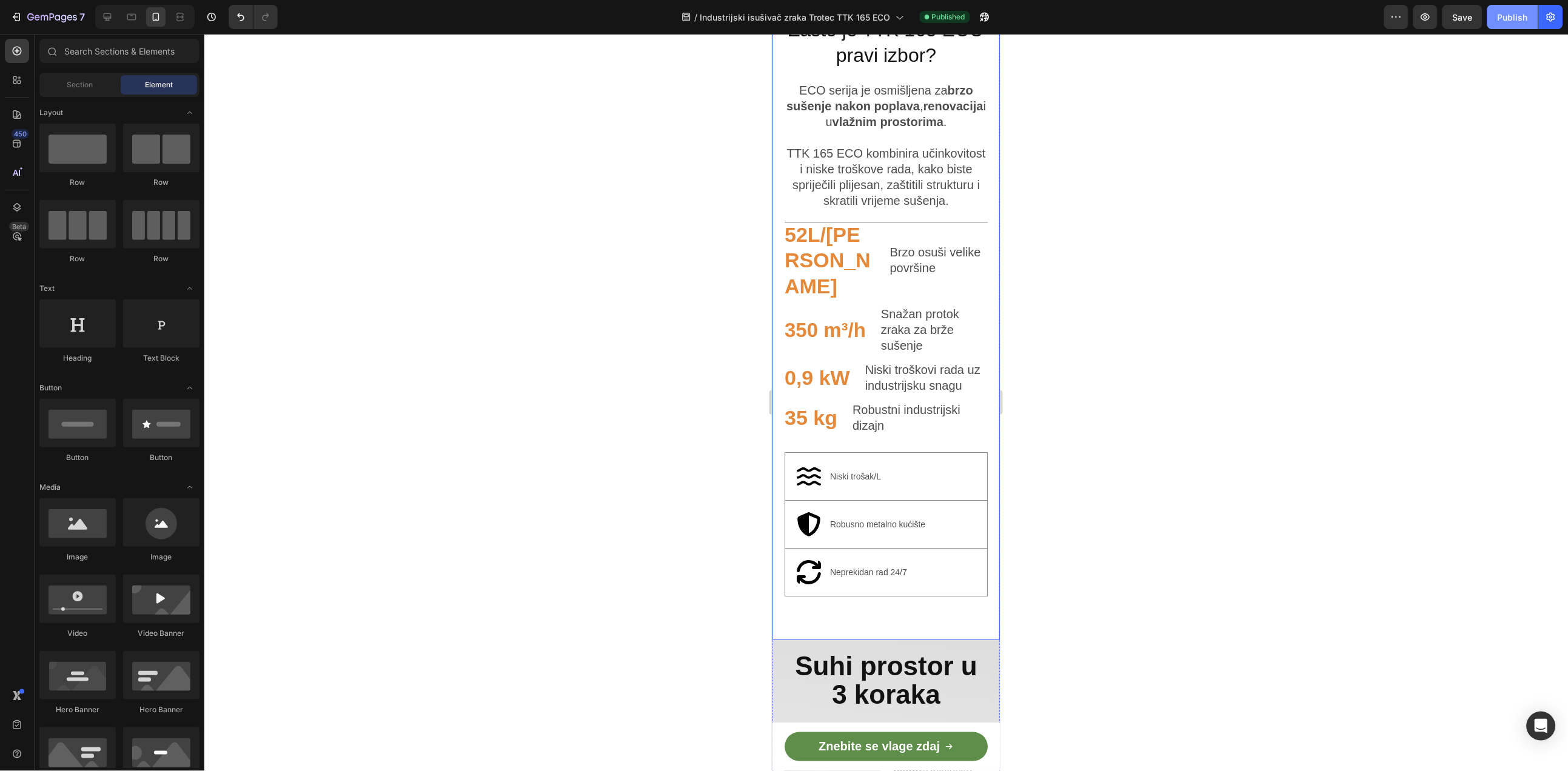
click at [1503, 19] on div "Publish" at bounding box center [1512, 16] width 30 height 12
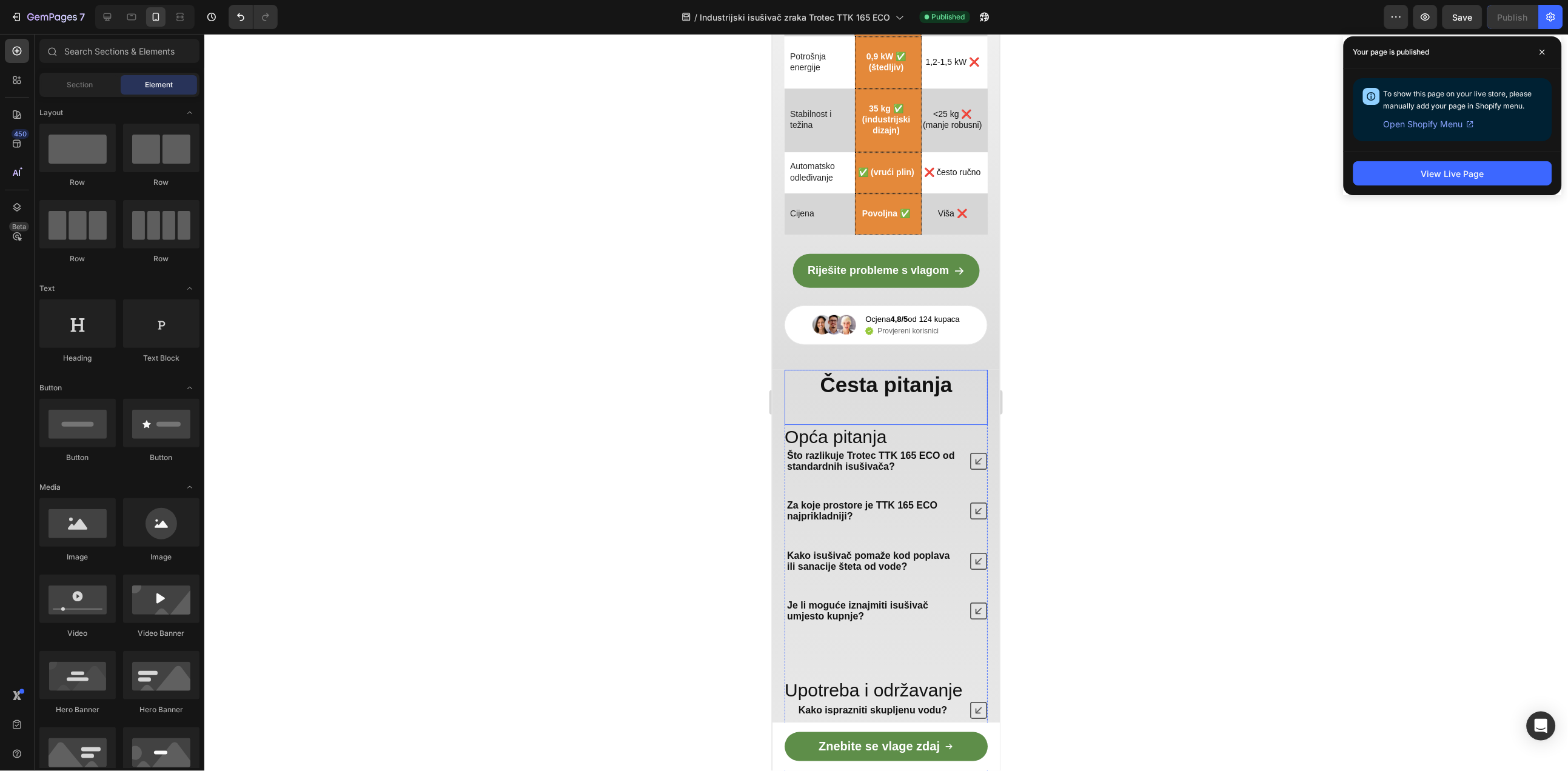
scroll to position [3116, 0]
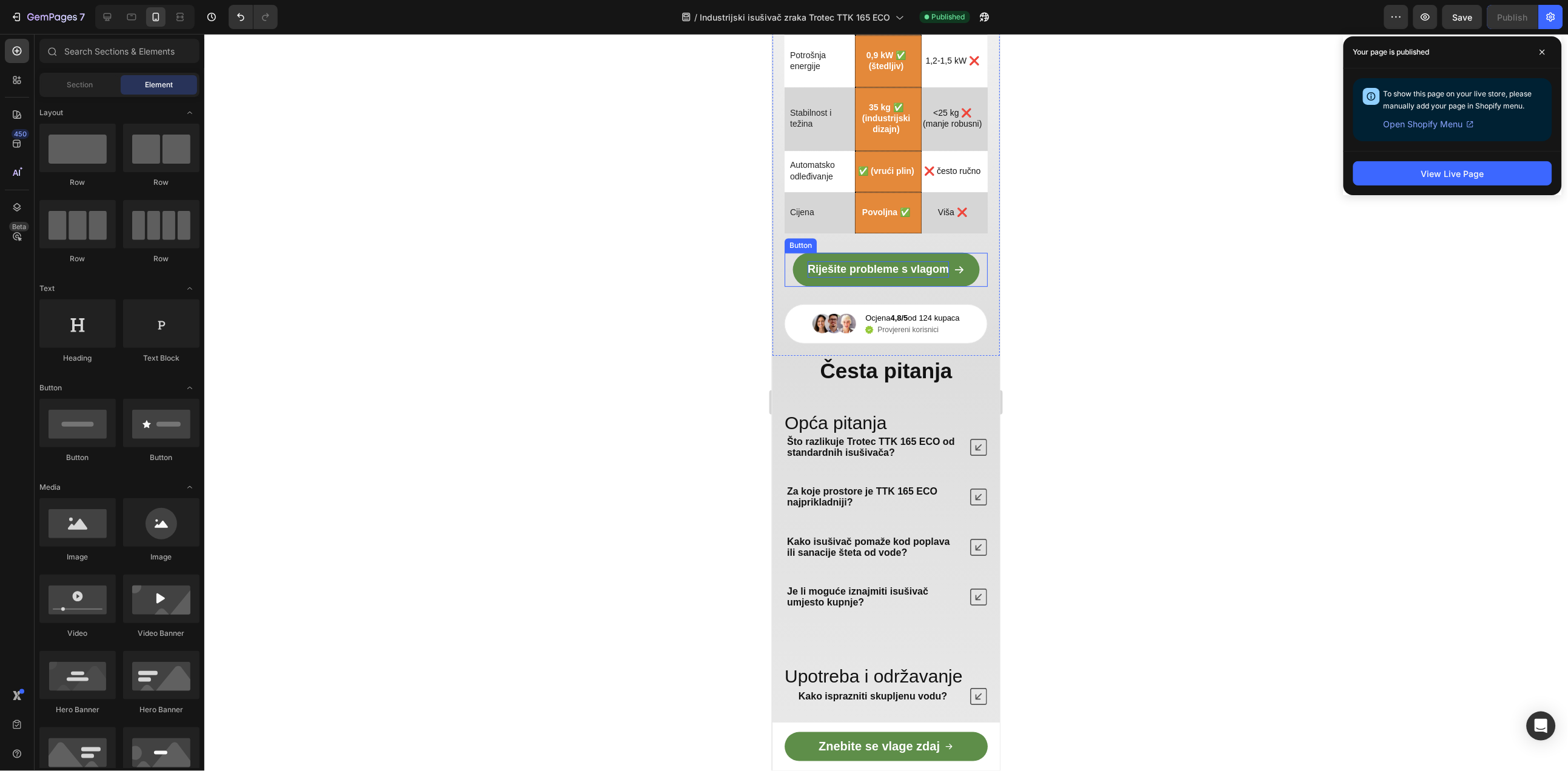
drag, startPoint x: 892, startPoint y: 301, endPoint x: 882, endPoint y: 306, distance: 11.2
click at [892, 275] on span "Riješite probleme s vlagom" at bounding box center [878, 268] width 141 height 12
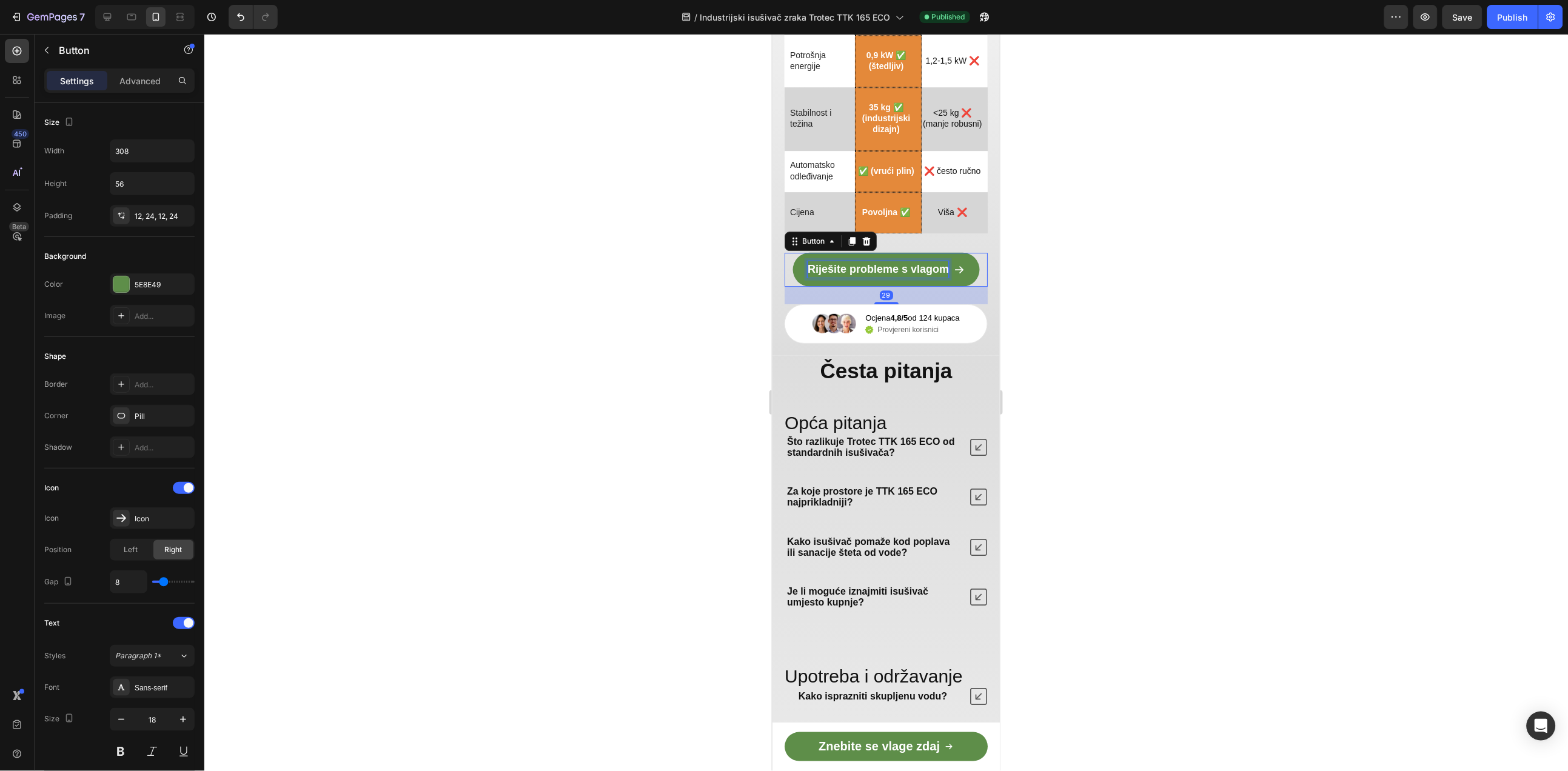
click at [880, 275] on span "Riješite probleme s vlagom" at bounding box center [878, 268] width 141 height 12
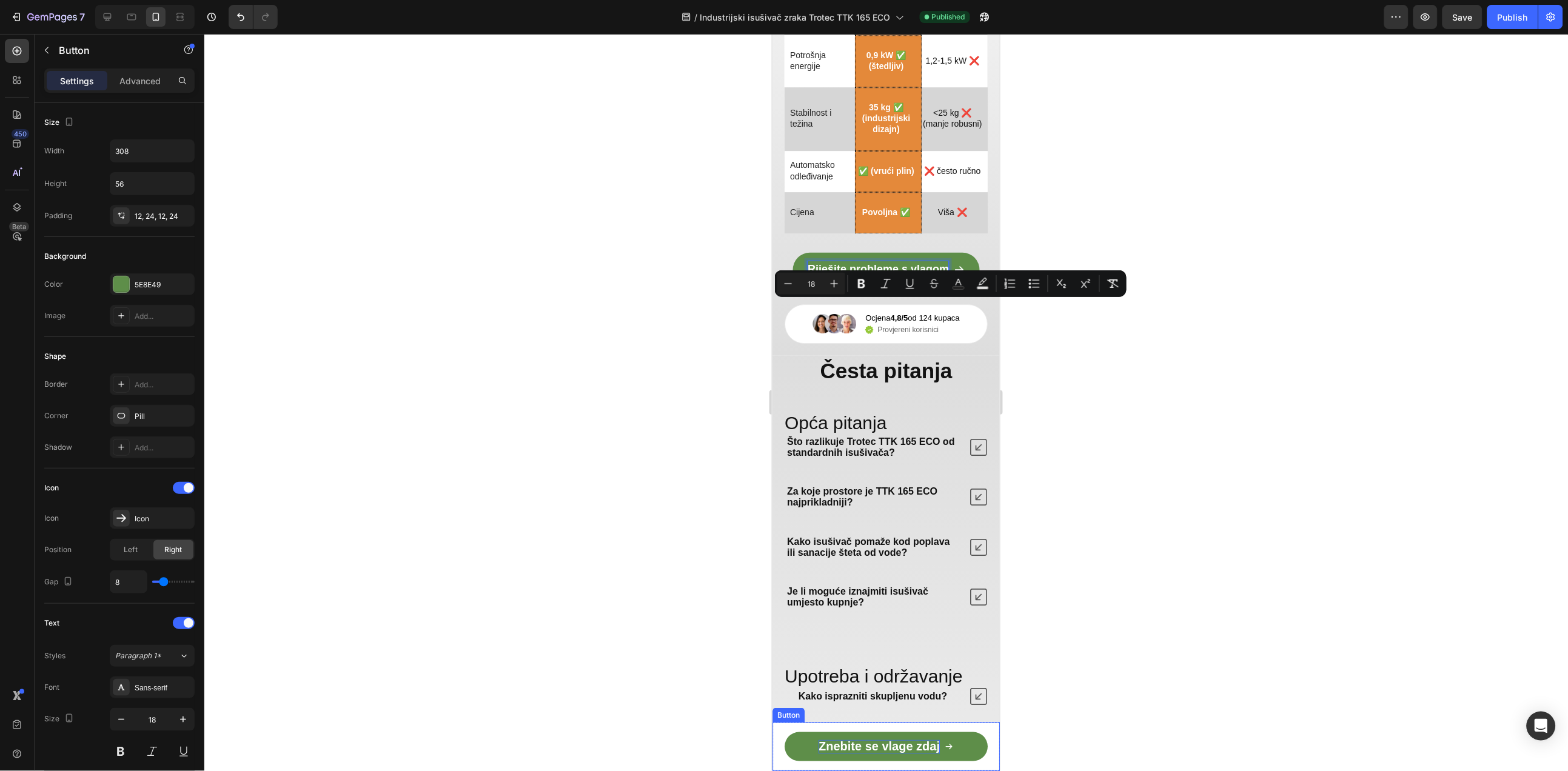
click at [873, 751] on span "Znebite se vlage zdaj" at bounding box center [879, 746] width 122 height 13
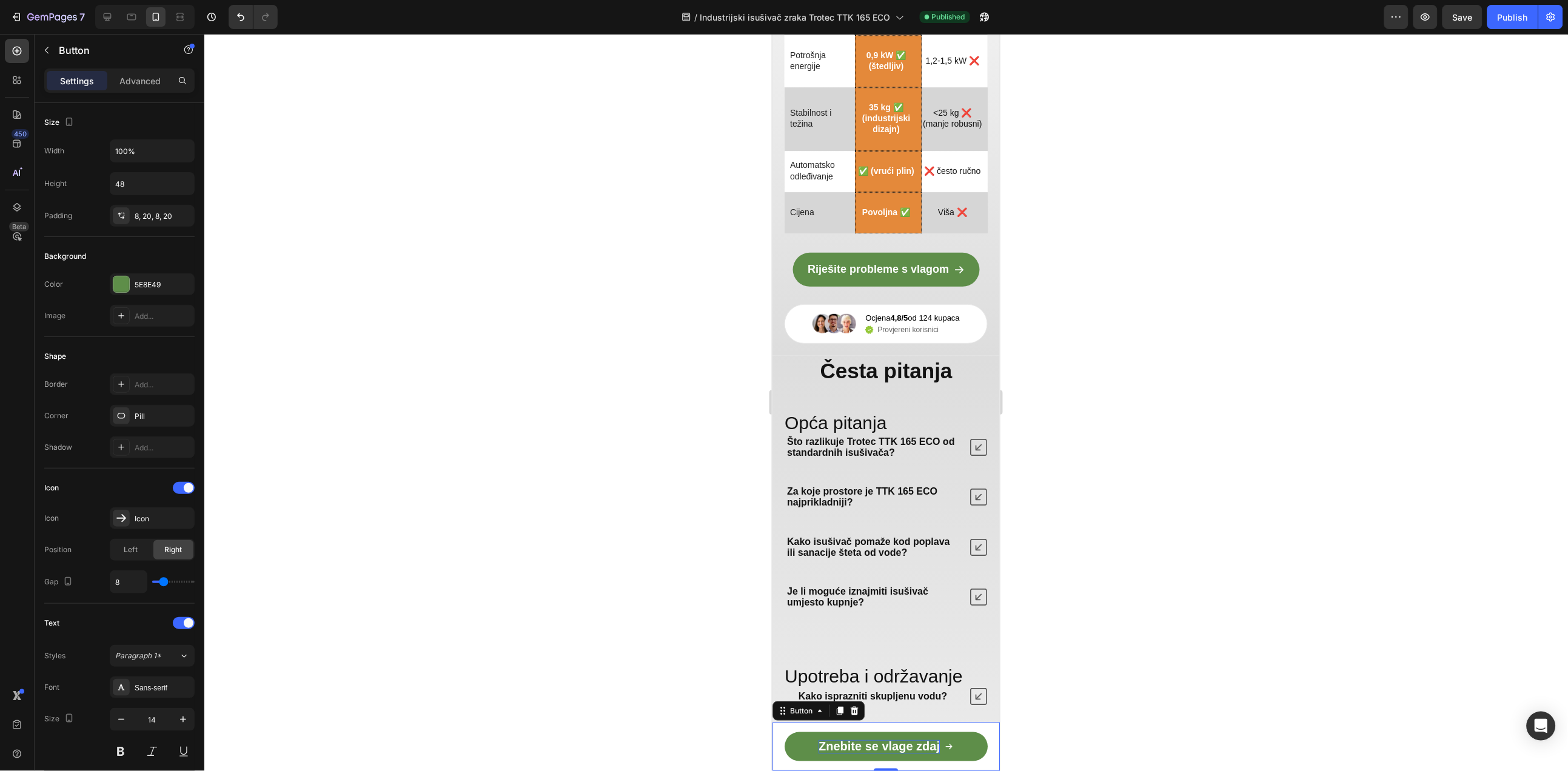
click at [865, 750] on span "Znebite se vlage zdaj" at bounding box center [879, 746] width 122 height 13
click at [1122, 690] on div at bounding box center [886, 402] width 1363 height 737
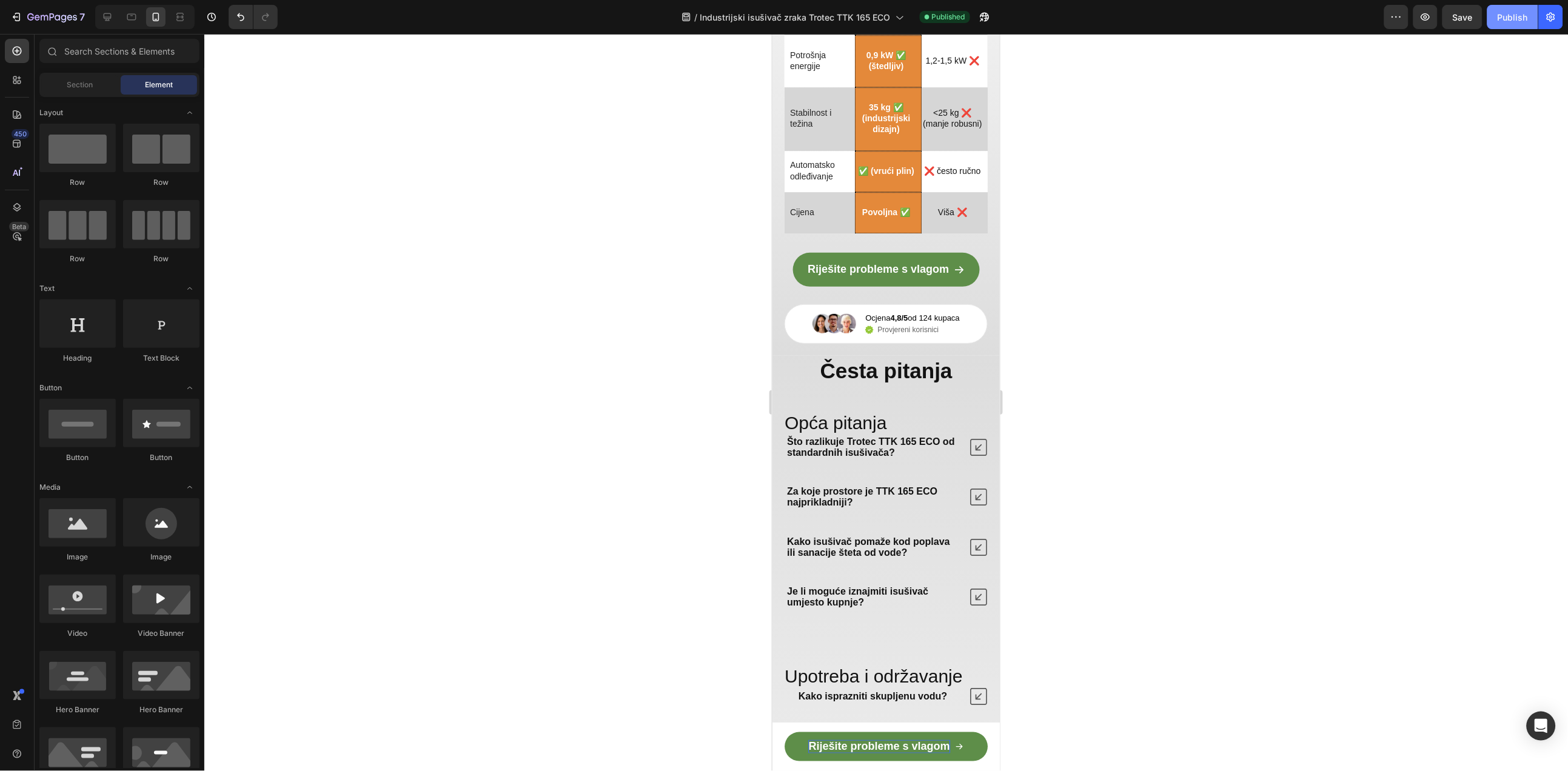
click at [1519, 17] on div "Publish" at bounding box center [1512, 16] width 30 height 12
